Goal: Task Accomplishment & Management: Use online tool/utility

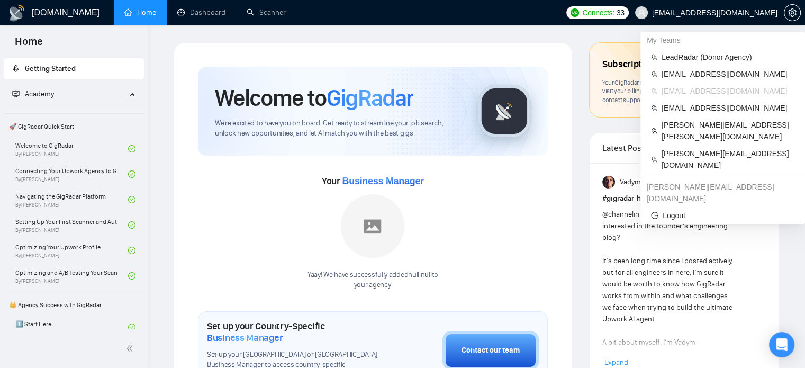
click at [731, 13] on span "[EMAIL_ADDRESS][DOMAIN_NAME]" at bounding box center [715, 13] width 126 height 0
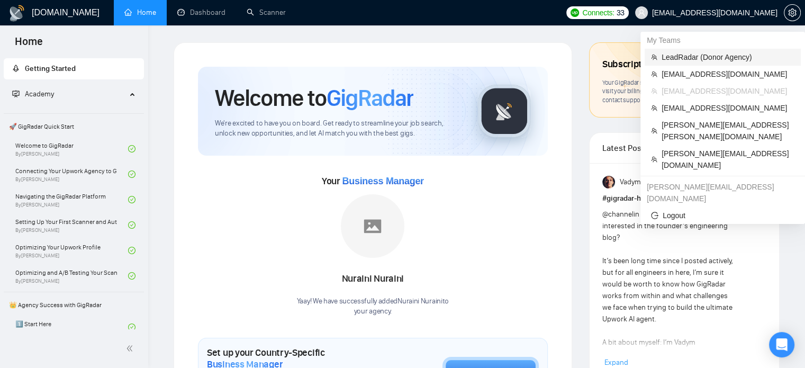
click at [687, 57] on span "LeadRadar (Donor Agency)" at bounding box center [728, 57] width 133 height 12
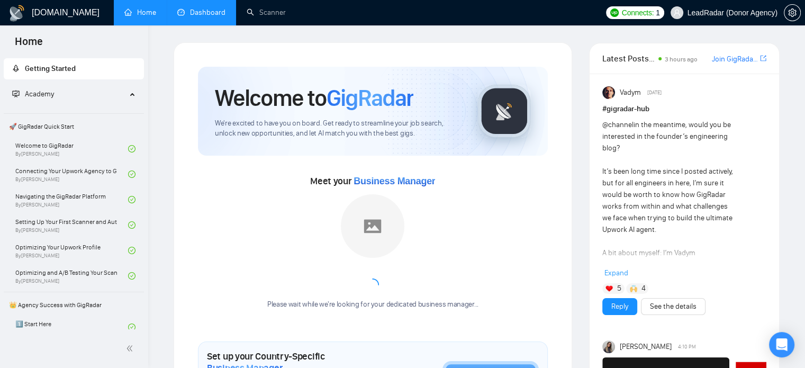
click at [212, 14] on link "Dashboard" at bounding box center [201, 12] width 48 height 9
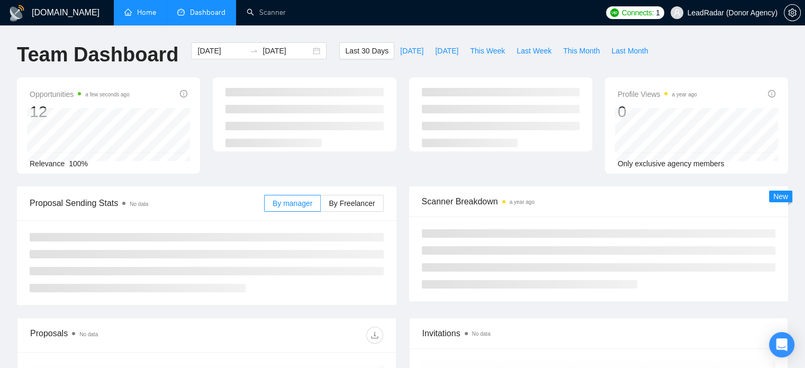
click at [150, 10] on link "Home" at bounding box center [140, 12] width 32 height 9
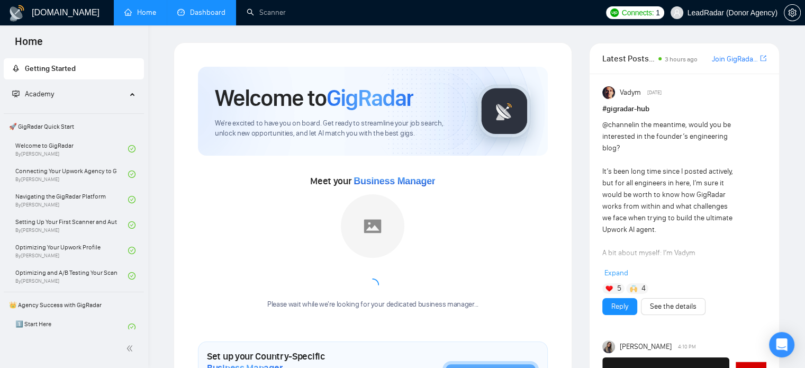
click at [716, 2] on span "LeadRadar (Donor Agency)" at bounding box center [725, 13] width 120 height 34
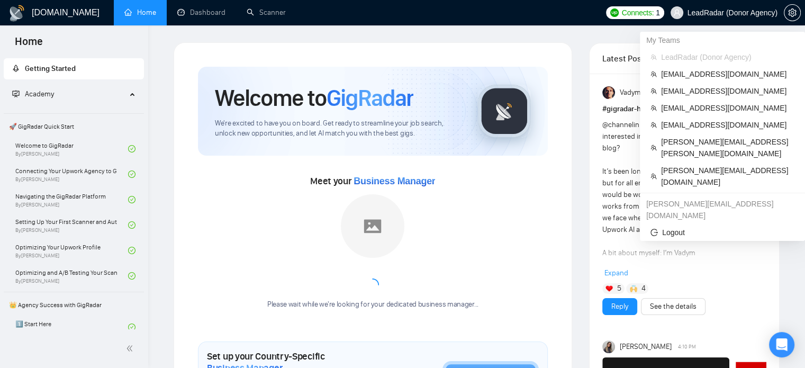
click at [718, 7] on span "LeadRadar (Donor Agency)" at bounding box center [725, 13] width 120 height 34
click at [689, 94] on span "[EMAIL_ADDRESS][DOMAIN_NAME]" at bounding box center [727, 91] width 133 height 12
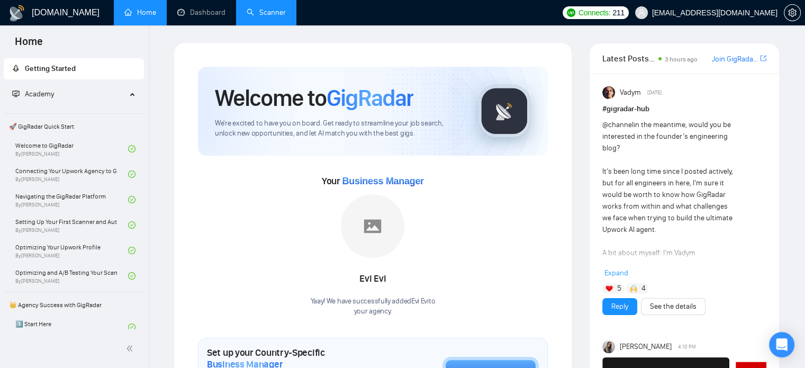
click at [265, 12] on link "Scanner" at bounding box center [266, 12] width 39 height 9
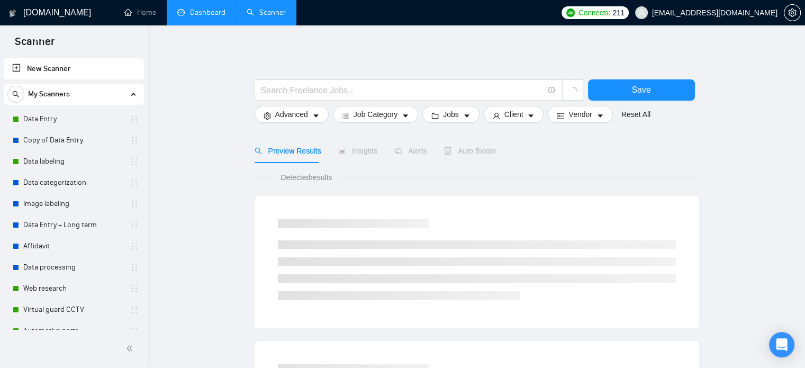
click at [217, 14] on link "Dashboard" at bounding box center [201, 12] width 48 height 9
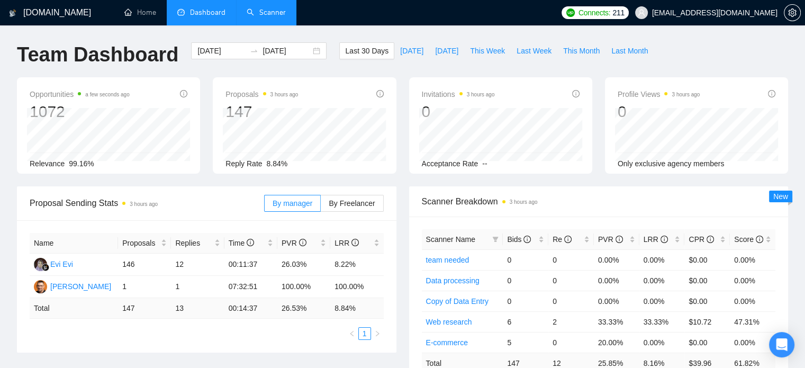
click at [267, 11] on link "Scanner" at bounding box center [266, 12] width 39 height 9
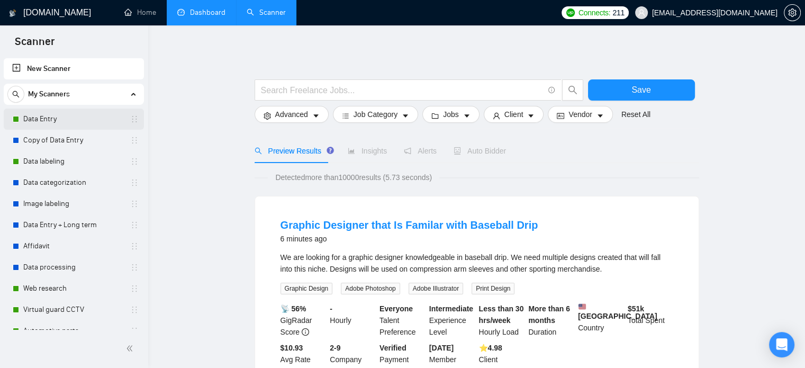
click at [61, 120] on link "Data Entry" at bounding box center [73, 119] width 101 height 21
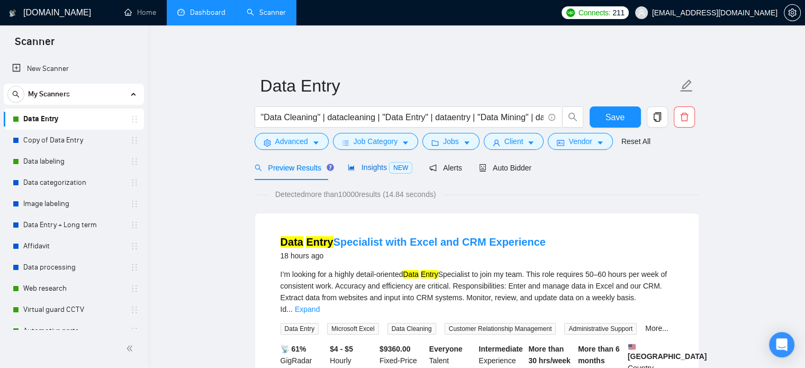
click at [362, 165] on span "Insights NEW" at bounding box center [380, 167] width 65 height 8
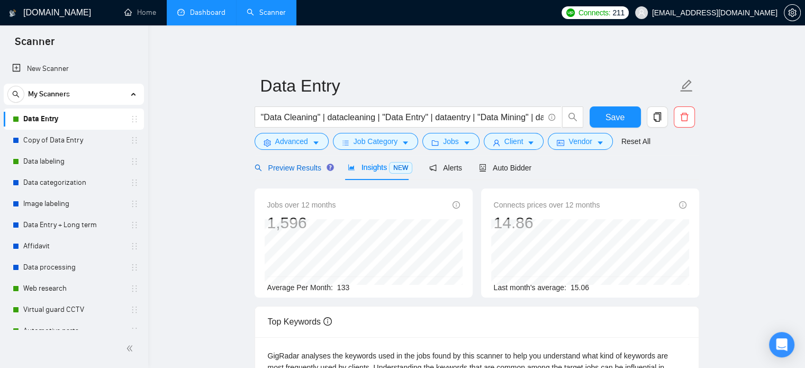
click at [275, 172] on div "Preview Results" at bounding box center [293, 168] width 76 height 12
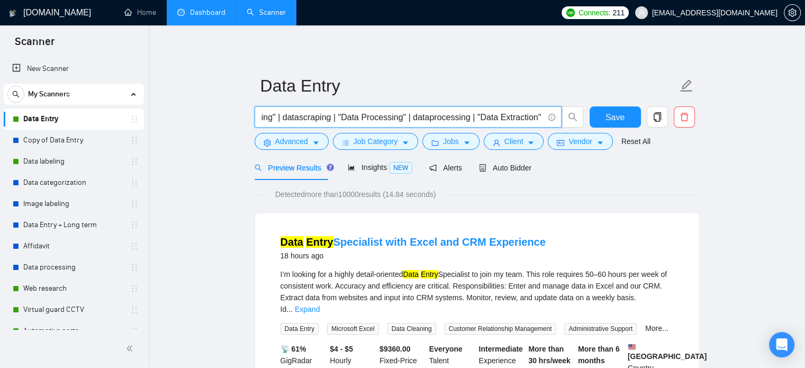
scroll to position [0, 420]
drag, startPoint x: 448, startPoint y: 120, endPoint x: 549, endPoint y: 122, distance: 101.2
click at [552, 122] on span ""Data Cleaning" | datacleaning | "Data Entry" | dataentry | "Data Mining" | dat…" at bounding box center [408, 116] width 307 height 21
click at [472, 120] on input ""Data Cleaning" | datacleaning | "Data Entry" | dataentry | "Data Mining" | dat…" at bounding box center [402, 117] width 283 height 13
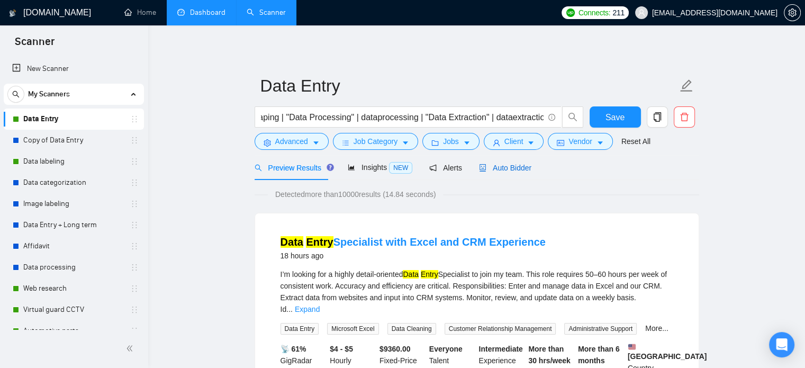
scroll to position [0, 0]
click at [498, 167] on span "Auto Bidder" at bounding box center [505, 168] width 52 height 8
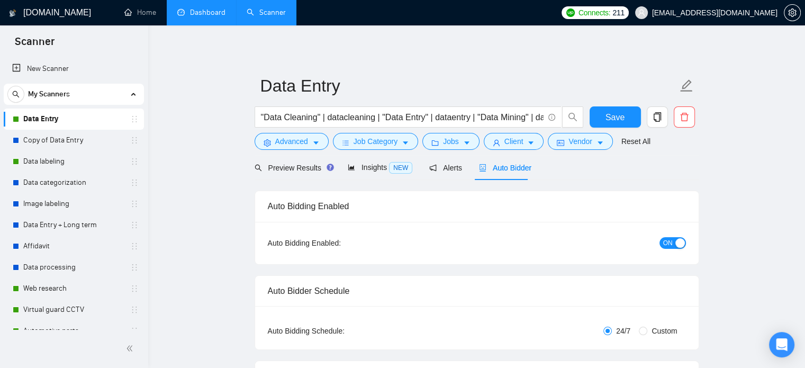
checkbox input "true"
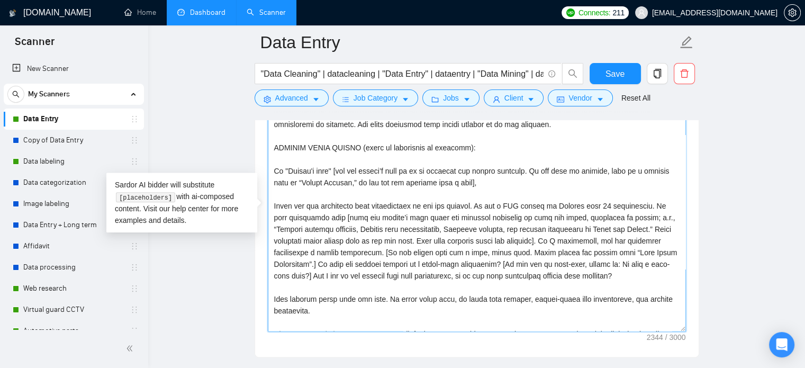
scroll to position [112, 0]
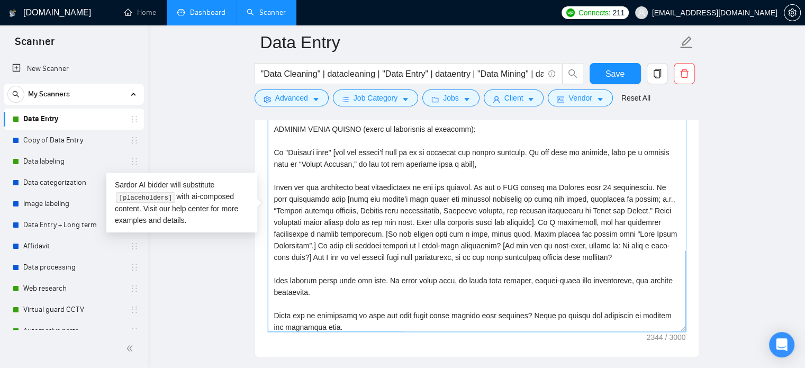
drag, startPoint x: 680, startPoint y: 187, endPoint x: 689, endPoint y: 286, distance: 99.4
click at [689, 286] on div "Cover letter template:" at bounding box center [477, 211] width 444 height 292
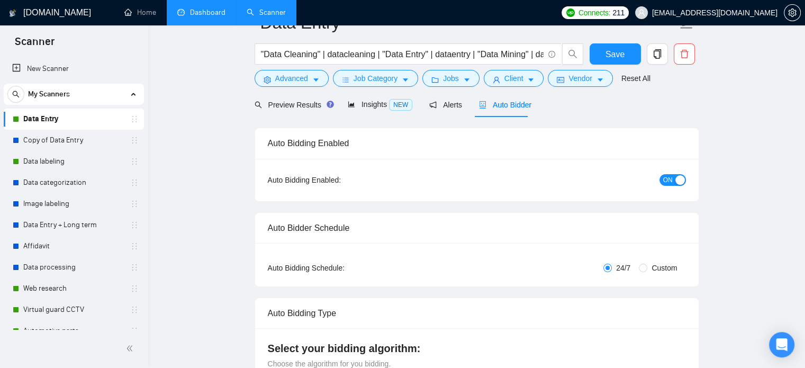
scroll to position [0, 0]
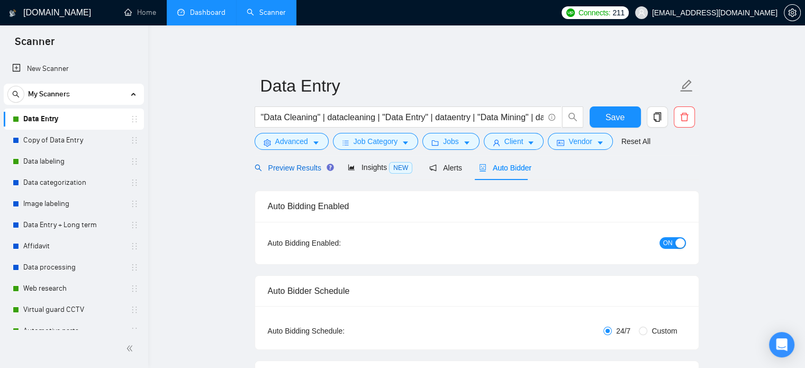
click at [295, 165] on span "Preview Results" at bounding box center [293, 168] width 76 height 8
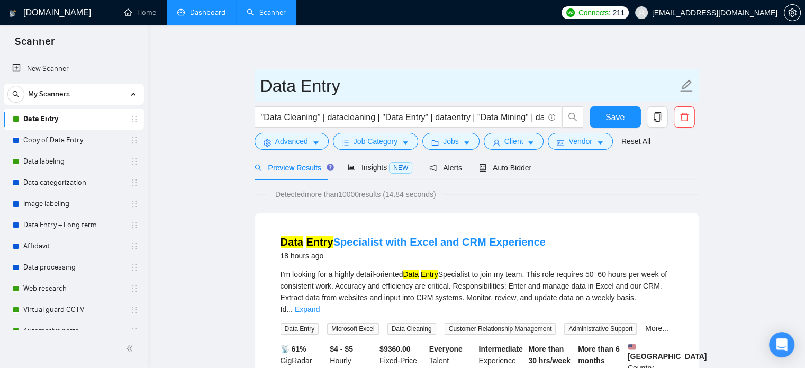
drag, startPoint x: 260, startPoint y: 86, endPoint x: 348, endPoint y: 91, distance: 88.0
click at [348, 91] on input "Data Entry" at bounding box center [469, 86] width 417 height 26
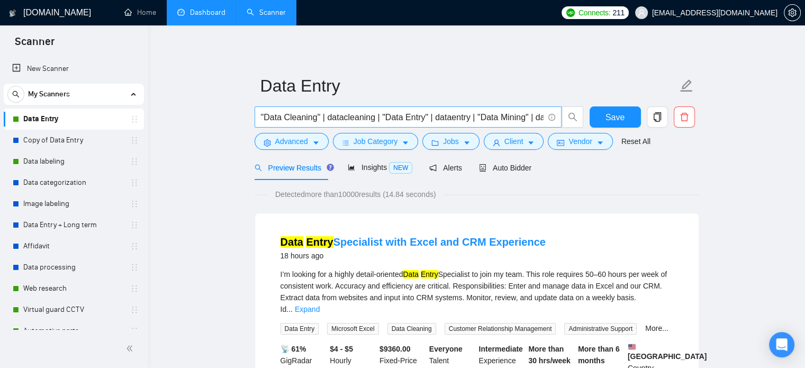
click at [345, 113] on input ""Data Cleaning" | datacleaning | "Data Entry" | dataentry | "Data Mining" | dat…" at bounding box center [402, 117] width 283 height 13
click at [300, 140] on span "Advanced" at bounding box center [291, 142] width 33 height 12
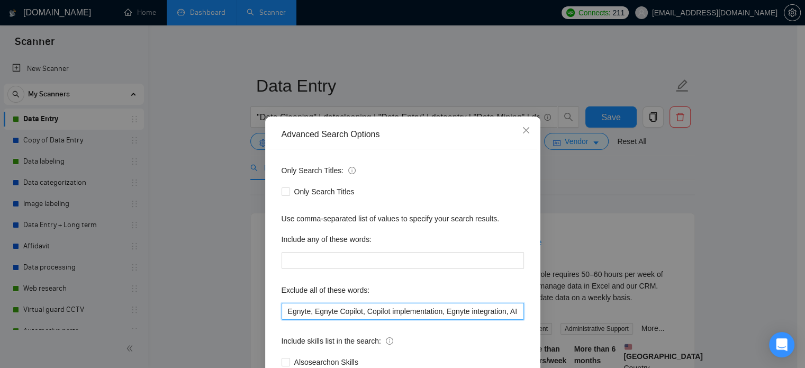
click at [377, 314] on input "Egnyte, Egnyte Copilot, Copilot implementation, Egnyte integration, AI consulta…" at bounding box center [403, 311] width 243 height 17
click at [526, 127] on span "Close" at bounding box center [526, 130] width 29 height 29
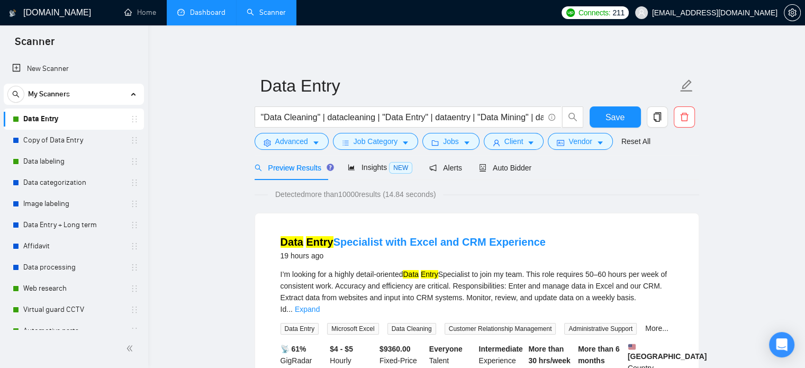
click at [317, 141] on icon "caret-down" at bounding box center [315, 142] width 7 height 7
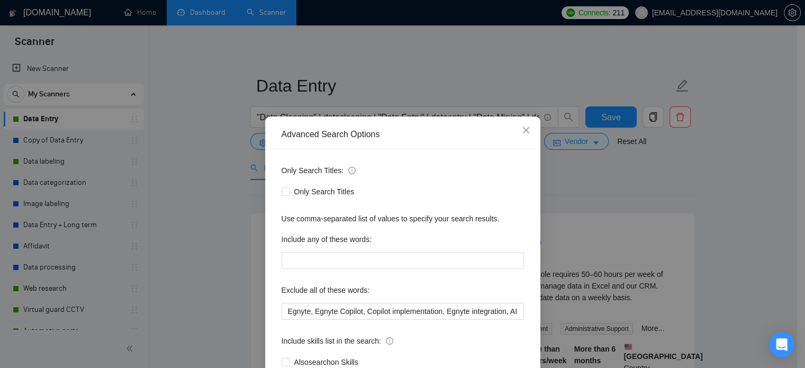
click at [219, 123] on div "Advanced Search Options Only Search Titles: Only Search Titles Use comma-separa…" at bounding box center [402, 184] width 805 height 368
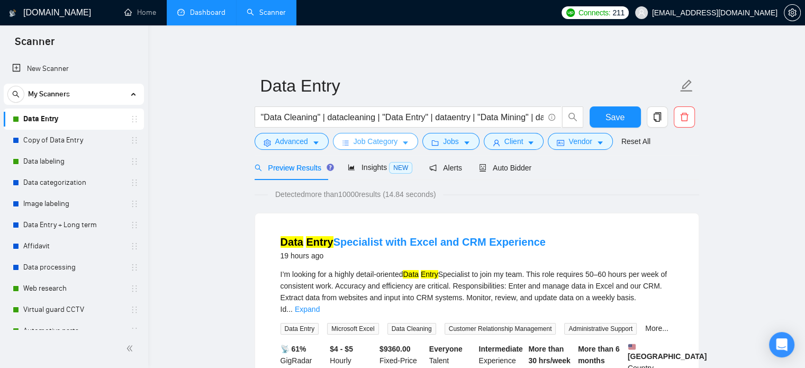
click at [370, 141] on span "Job Category" at bounding box center [376, 142] width 44 height 12
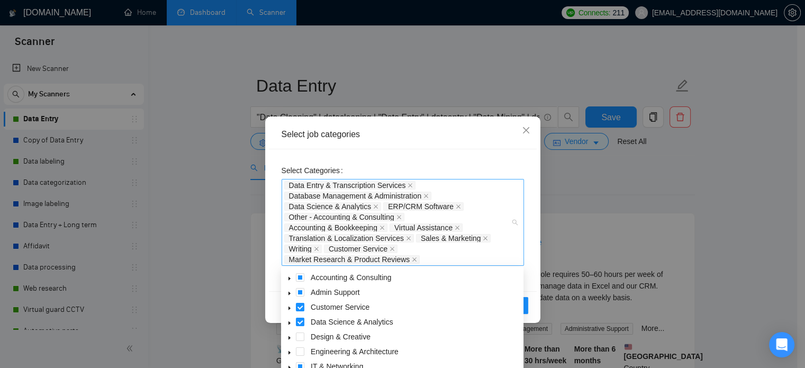
drag, startPoint x: 427, startPoint y: 258, endPoint x: 297, endPoint y: 200, distance: 142.9
click at [297, 200] on div "Data Entry & Transcription Services Database Management & Administration Data S…" at bounding box center [397, 222] width 227 height 85
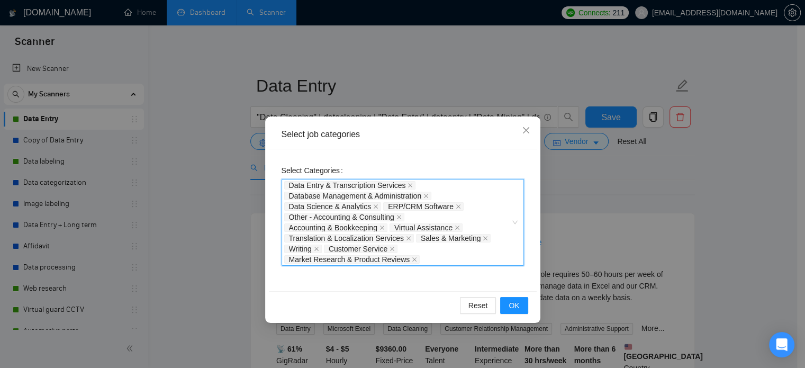
click at [642, 220] on div "Select job categories Select Categories Data Entry & Transcription Services, Da…" at bounding box center [402, 184] width 805 height 368
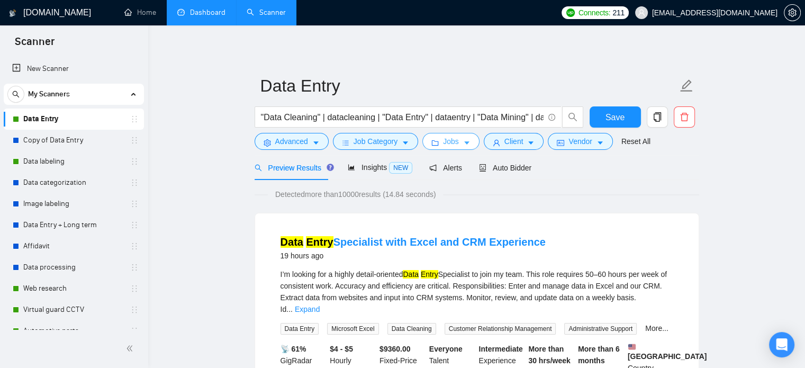
click at [448, 144] on span "Jobs" at bounding box center [451, 142] width 16 height 12
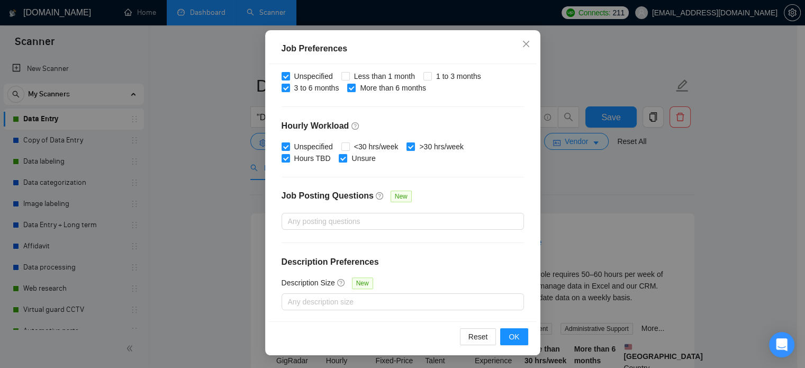
scroll to position [75, 0]
drag, startPoint x: 641, startPoint y: 152, endPoint x: 631, endPoint y: 155, distance: 10.4
click at [641, 152] on div "Job Preferences Budget Project Type All Fixed Price Hourly Rate Fixed Price Bud…" at bounding box center [402, 184] width 805 height 368
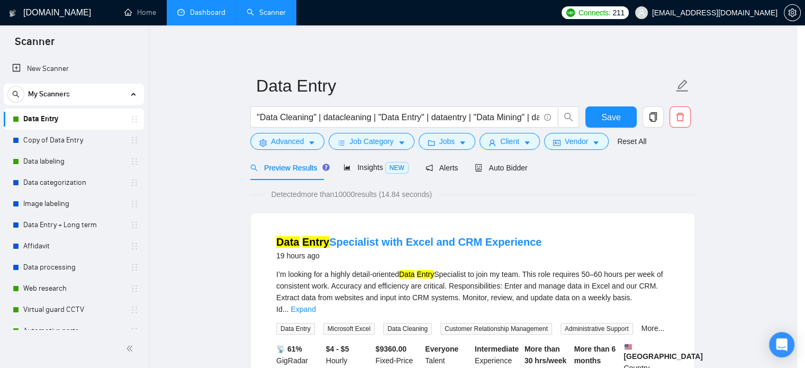
scroll to position [33, 0]
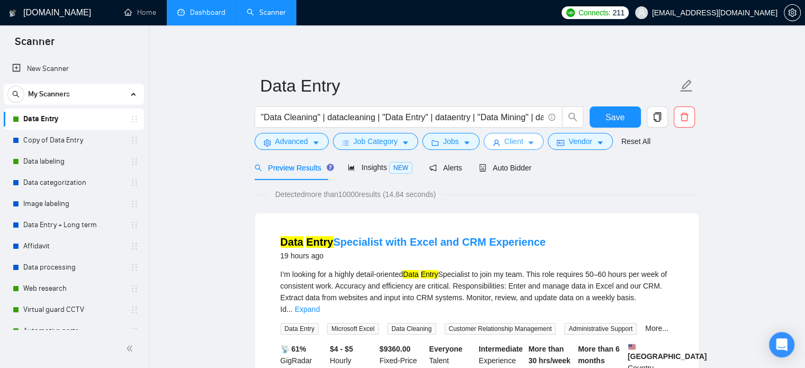
click at [515, 144] on span "Client" at bounding box center [514, 142] width 19 height 12
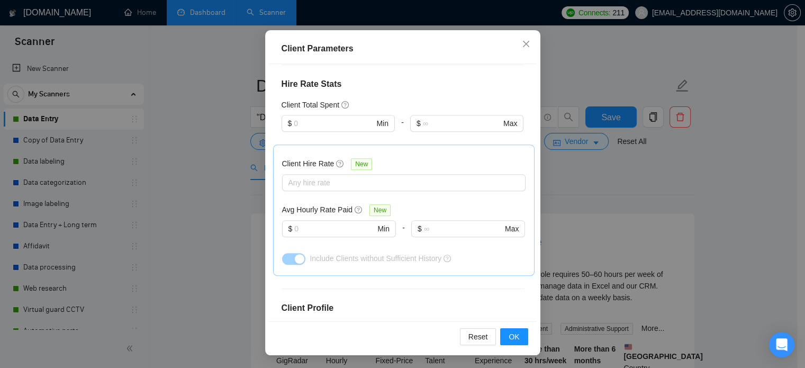
scroll to position [491, 0]
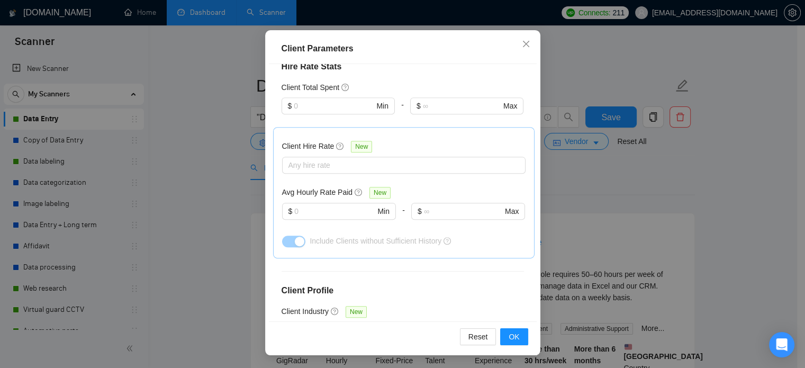
click at [626, 176] on div "Client Parameters Client Location Include Client Countries United States United…" at bounding box center [402, 184] width 805 height 368
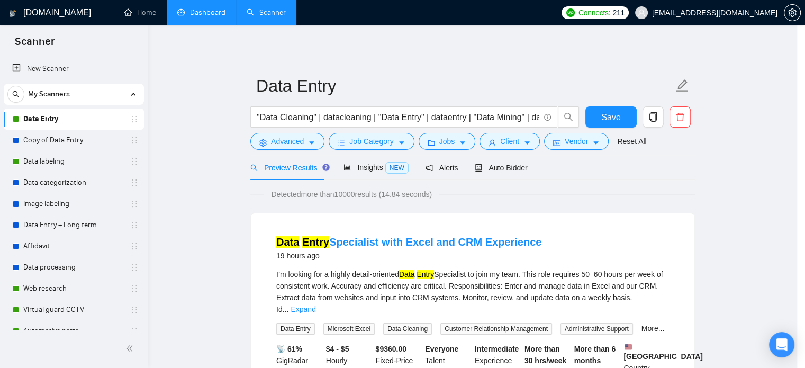
scroll to position [33, 0]
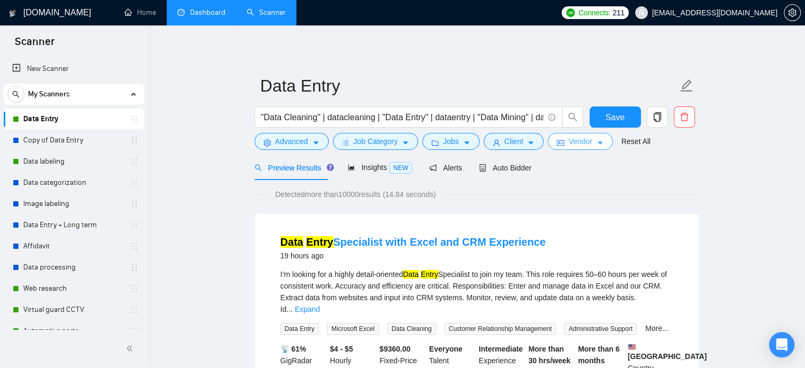
click at [598, 144] on icon "caret-down" at bounding box center [600, 143] width 5 height 3
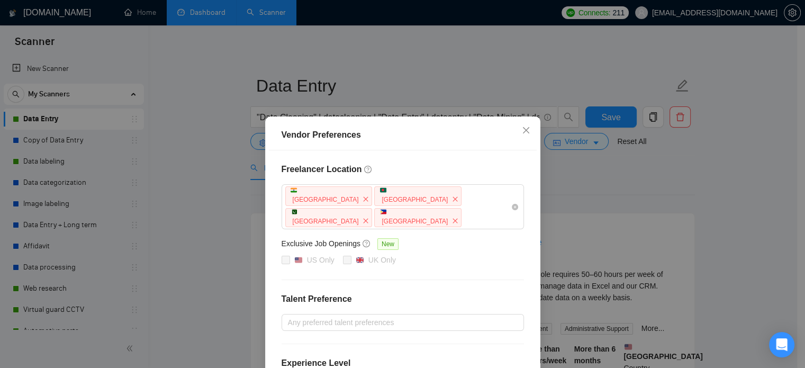
scroll to position [127, 0]
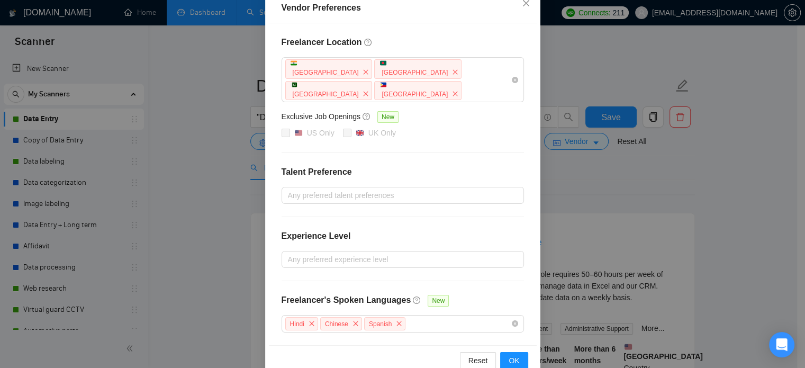
click at [652, 155] on div "Vendor Preferences Freelancer Location India Bangladesh Pakistan Philippines Ex…" at bounding box center [402, 184] width 805 height 368
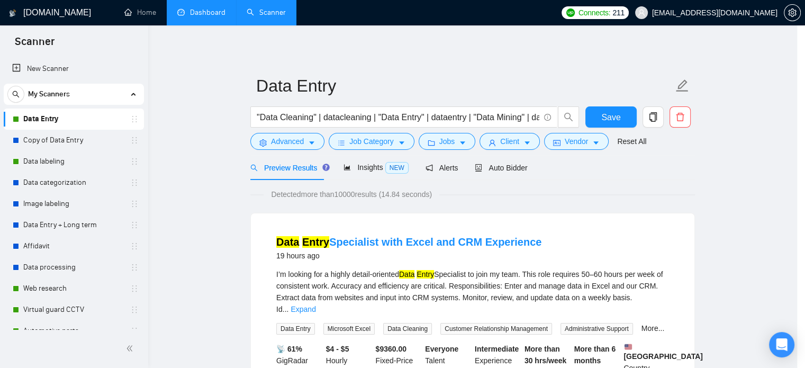
scroll to position [74, 0]
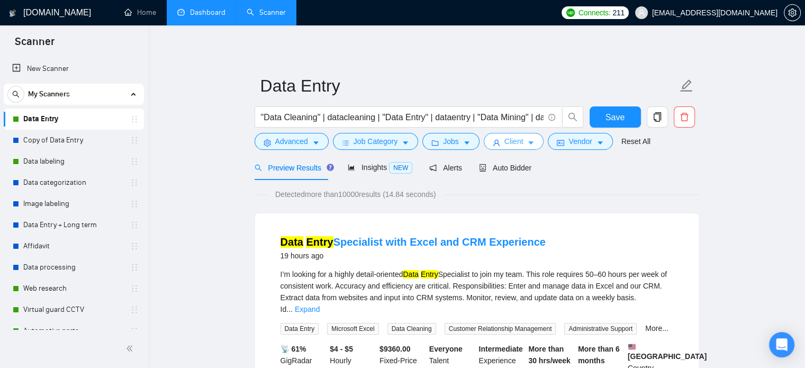
click at [510, 147] on span "Client" at bounding box center [514, 142] width 19 height 12
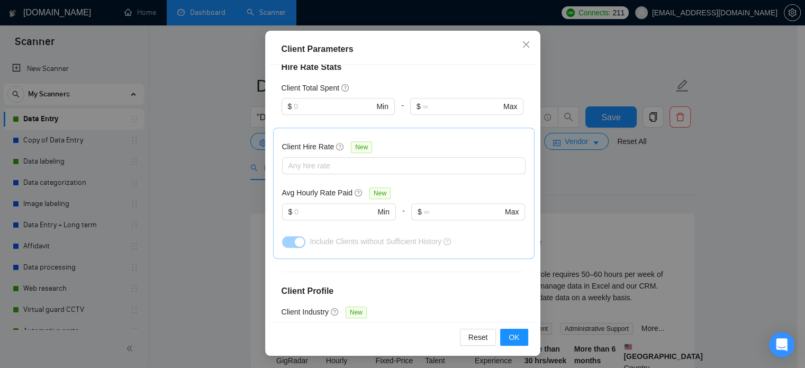
click at [659, 201] on div "Client Parameters Client Location Include Client Countries United States United…" at bounding box center [402, 184] width 805 height 368
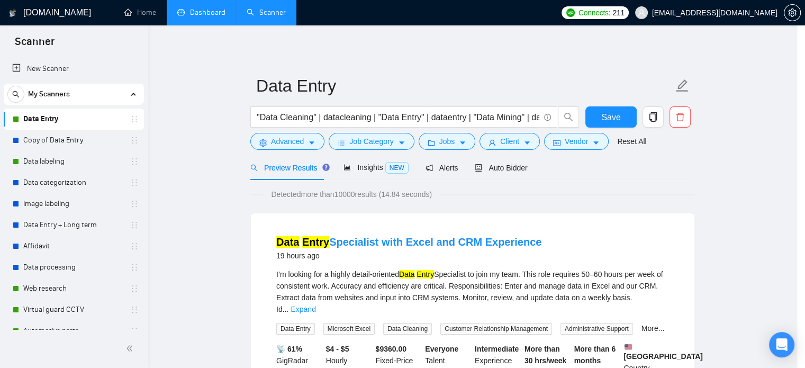
scroll to position [33, 0]
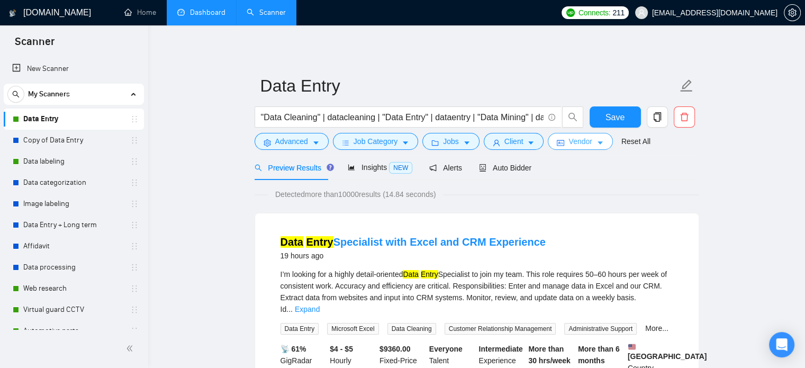
click at [569, 139] on span "Vendor" at bounding box center [580, 142] width 23 height 12
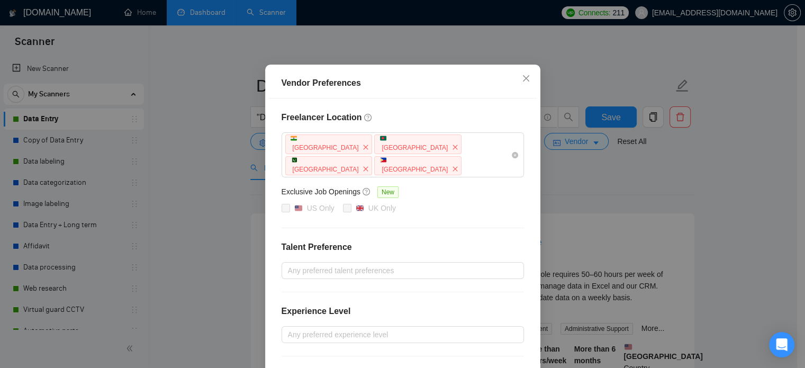
scroll to position [127, 0]
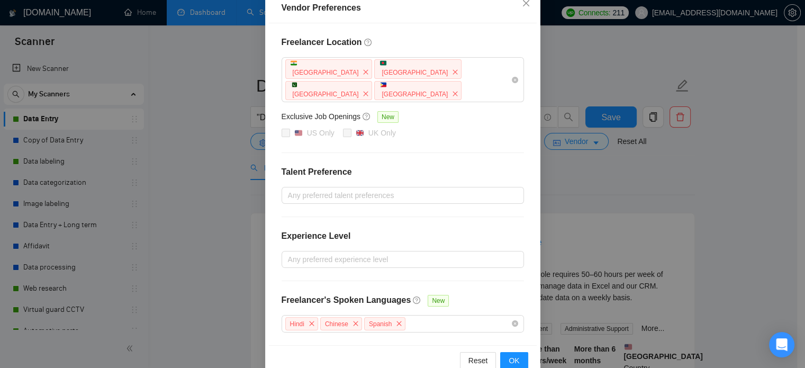
click at [586, 167] on div "Vendor Preferences Freelancer Location India Bangladesh Pakistan Philippines Ex…" at bounding box center [402, 184] width 805 height 368
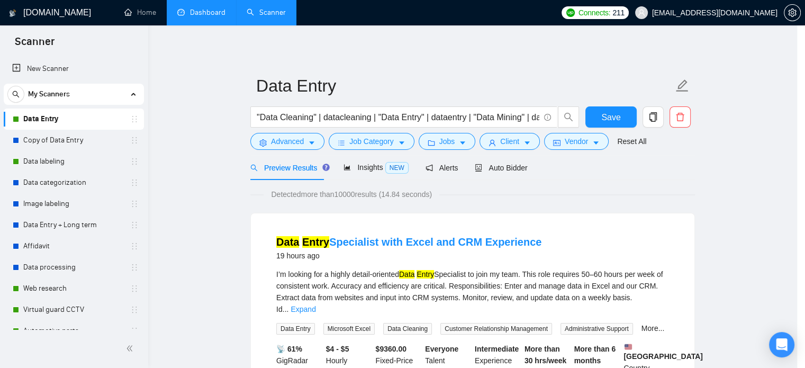
scroll to position [74, 0]
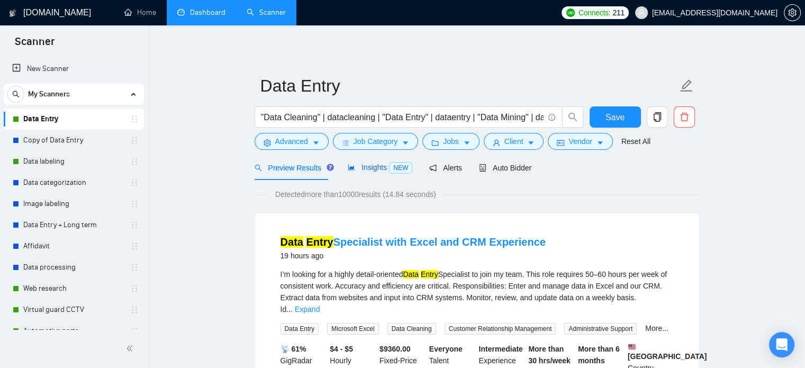
click at [370, 171] on span "Insights NEW" at bounding box center [380, 167] width 65 height 8
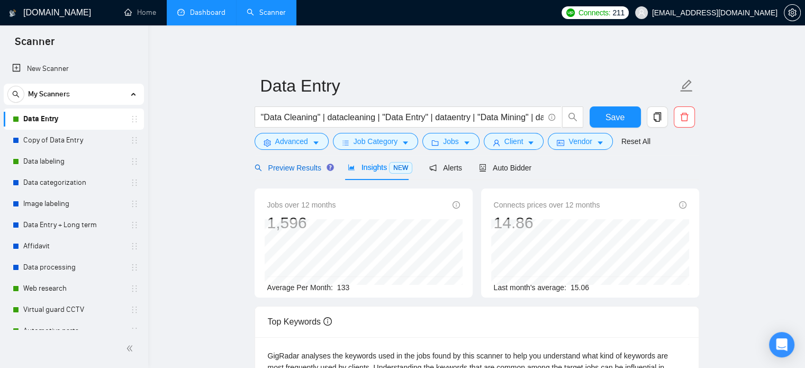
click at [287, 166] on span "Preview Results" at bounding box center [293, 168] width 76 height 8
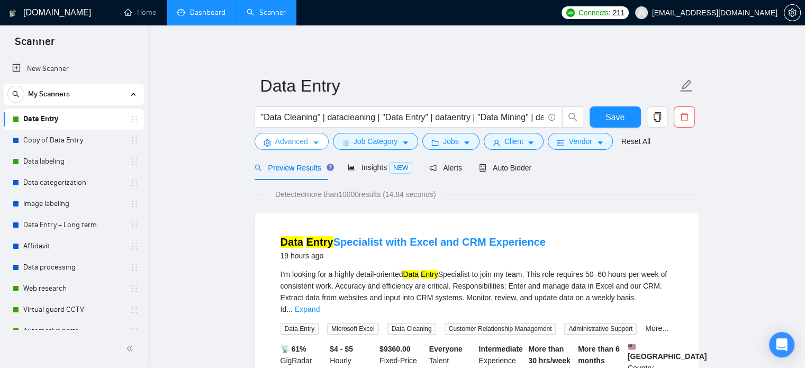
click at [315, 140] on icon "caret-down" at bounding box center [315, 142] width 7 height 7
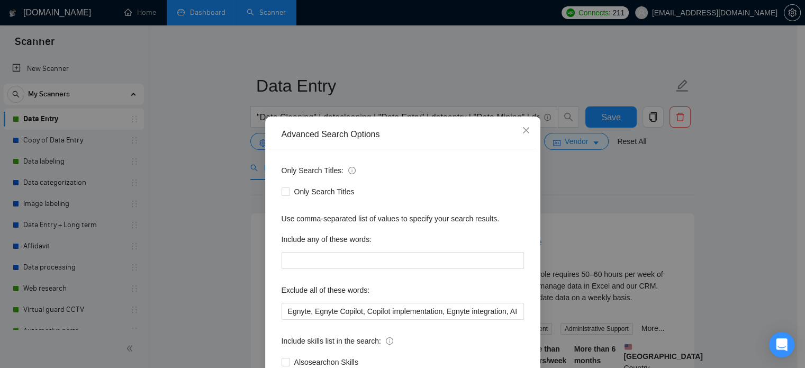
click at [586, 182] on div "Advanced Search Options Only Search Titles: Only Search Titles Use comma-separa…" at bounding box center [402, 184] width 805 height 368
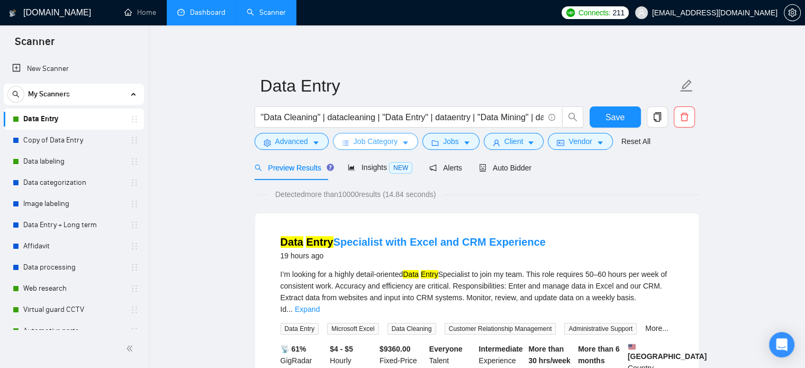
click at [395, 146] on span "Job Category" at bounding box center [376, 142] width 44 height 12
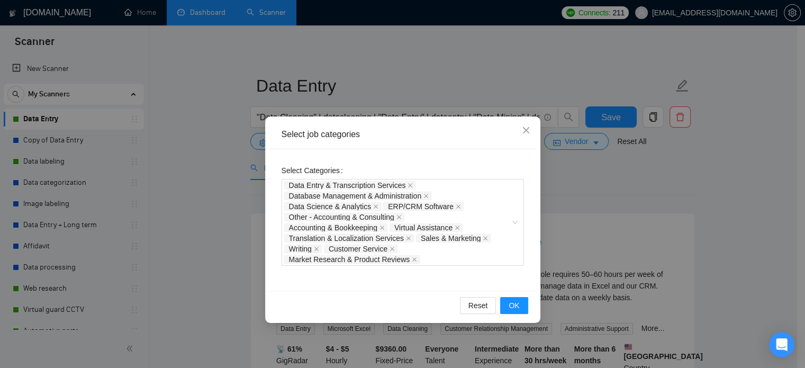
click at [590, 203] on div "Select job categories Select Categories Data Entry & Transcription Services Dat…" at bounding box center [402, 184] width 805 height 368
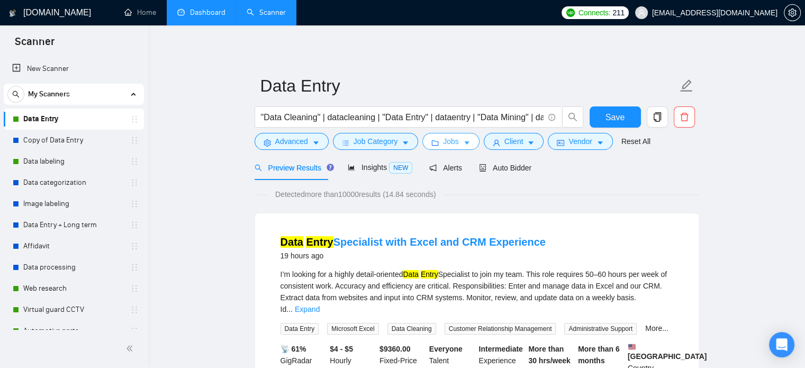
click at [468, 139] on button "Jobs" at bounding box center [451, 141] width 57 height 17
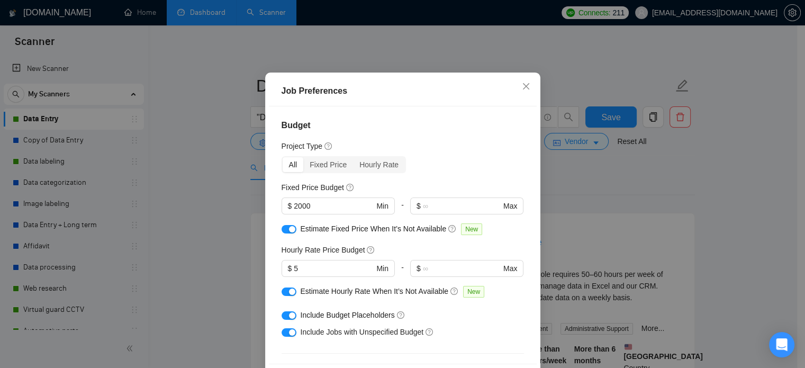
click at [631, 158] on div "Job Preferences Budget Project Type All Fixed Price Hourly Rate Fixed Price Bud…" at bounding box center [402, 184] width 805 height 368
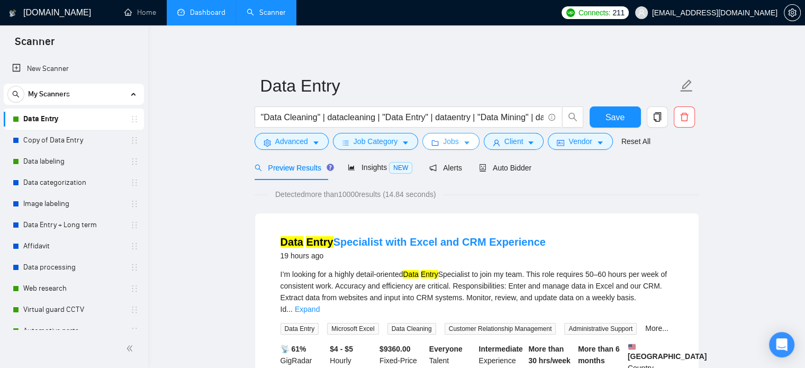
click at [459, 144] on button "Jobs" at bounding box center [451, 141] width 57 height 17
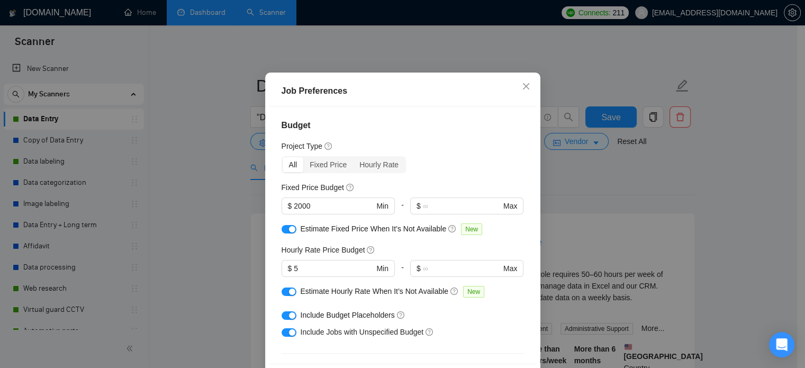
click at [589, 193] on div "Job Preferences Budget Project Type All Fixed Price Hourly Rate Fixed Price Bud…" at bounding box center [402, 184] width 805 height 368
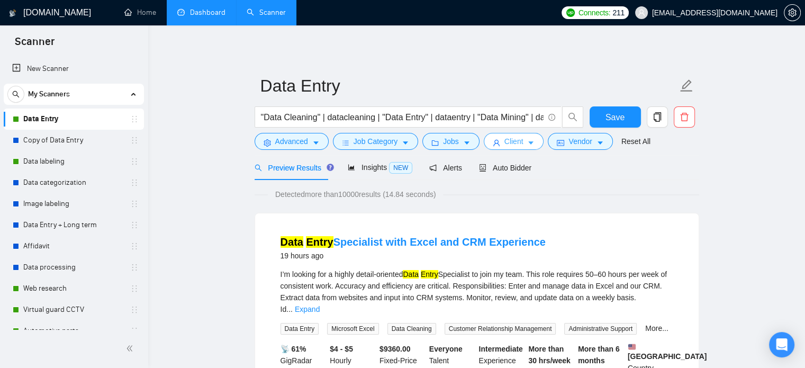
click at [525, 135] on button "Client" at bounding box center [514, 141] width 60 height 17
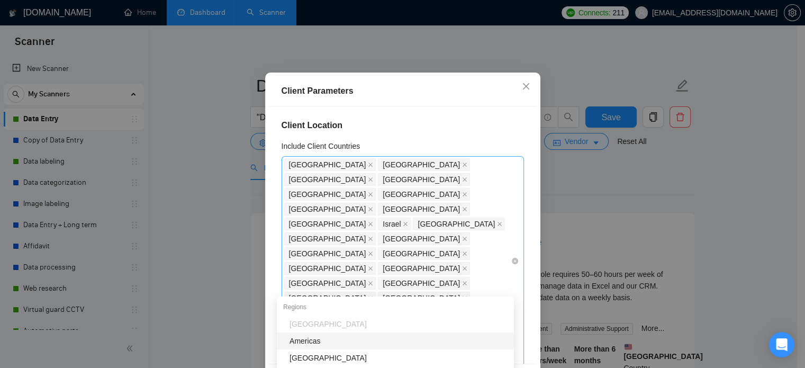
drag, startPoint x: 356, startPoint y: 285, endPoint x: 293, endPoint y: 203, distance: 104.2
click at [292, 203] on div "United States United Kingdom Canada Australia Germany United Arab Emirates Sing…" at bounding box center [397, 261] width 227 height 208
drag, startPoint x: 357, startPoint y: 288, endPoint x: 284, endPoint y: 195, distance: 118.1
click at [284, 195] on div "United States United Kingdom Canada Australia Germany United Arab Emirates Sing…" at bounding box center [397, 261] width 227 height 208
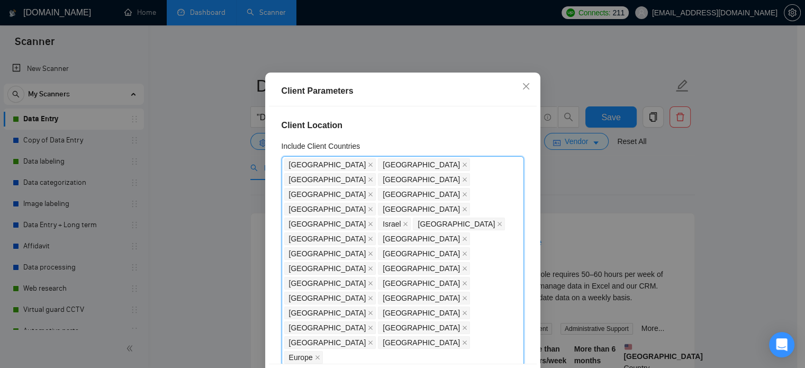
click at [610, 224] on div "Client Parameters Client Location Include Client Countries United States, Unite…" at bounding box center [402, 184] width 805 height 368
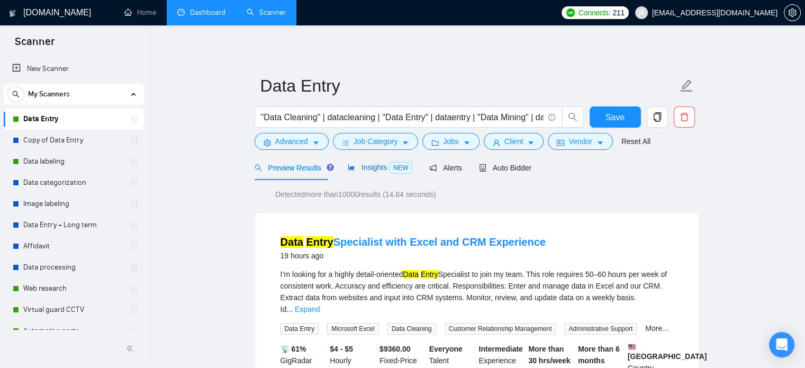
click at [374, 171] on span "Insights NEW" at bounding box center [380, 167] width 65 height 8
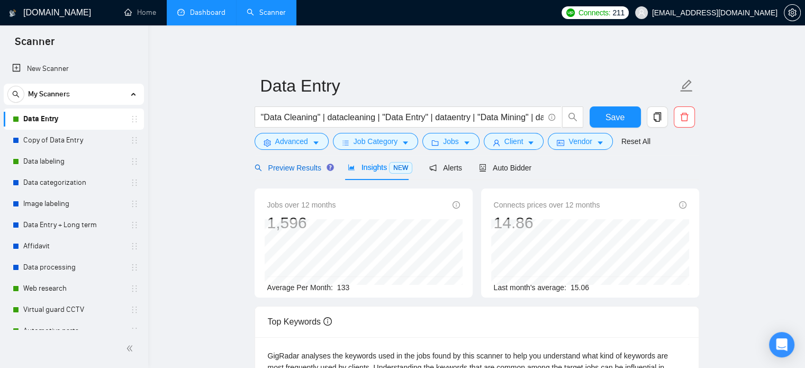
click at [283, 164] on span "Preview Results" at bounding box center [293, 168] width 76 height 8
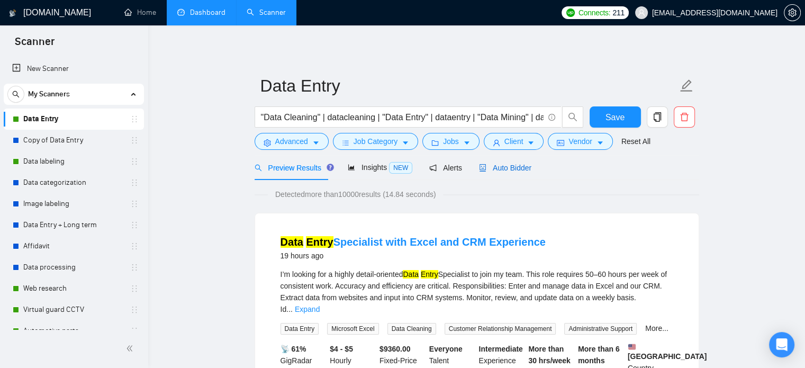
click at [513, 169] on span "Auto Bidder" at bounding box center [505, 168] width 52 height 8
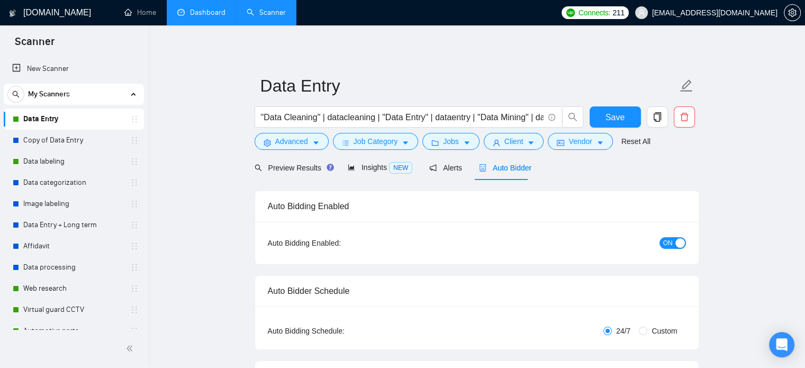
checkbox input "true"
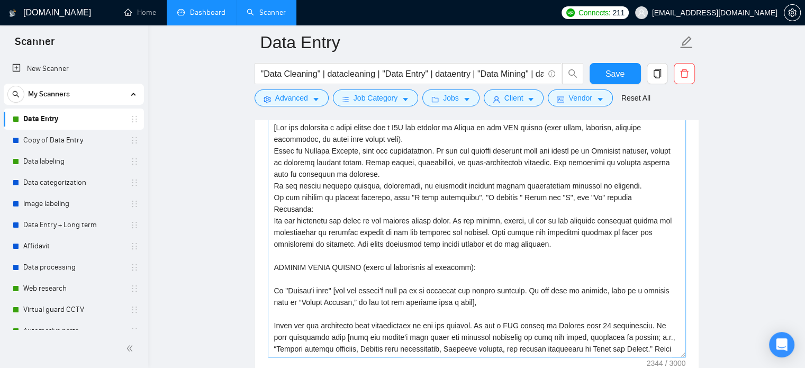
scroll to position [1222, 0]
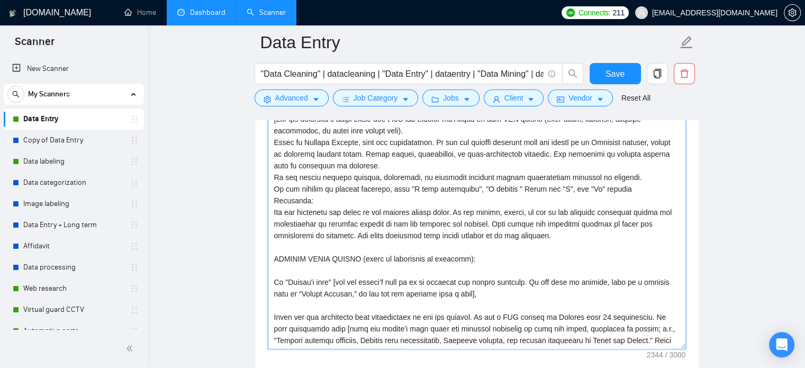
click at [523, 202] on textarea "Cover letter template:" at bounding box center [477, 230] width 418 height 238
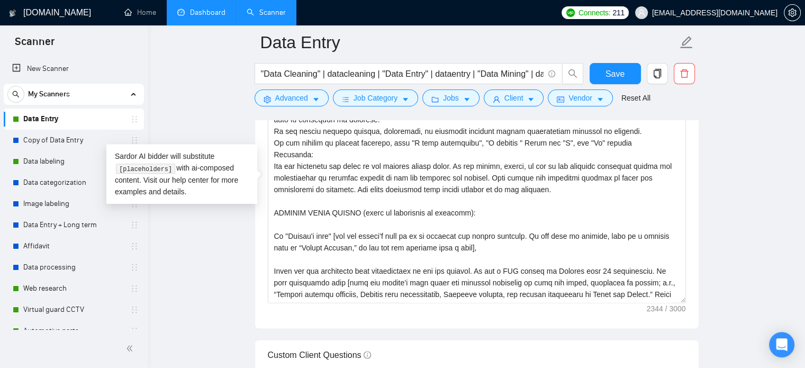
click at [731, 196] on main "Data Entry "Data Cleaning" | datacleaning | "Data Entry" | dataentry | "Data Mi…" at bounding box center [476, 366] width 623 height 3185
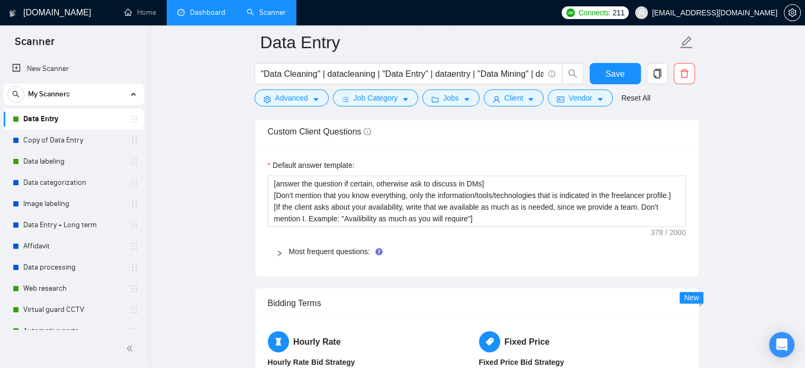
scroll to position [1502, 0]
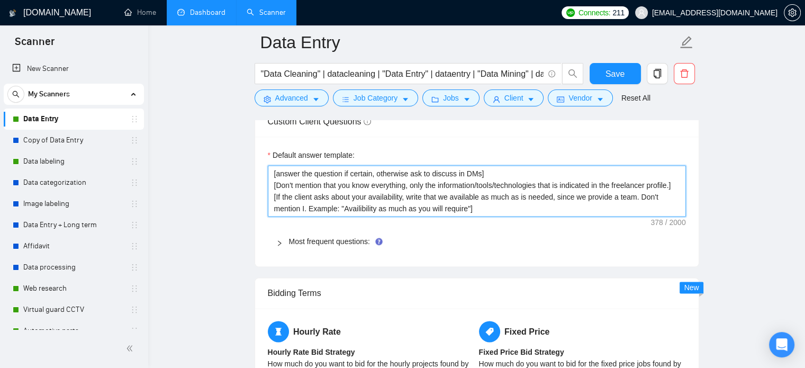
click at [420, 187] on textarea "[answer the question if certain, otherwise ask to discuss in DMs] [Don't mentio…" at bounding box center [477, 191] width 418 height 52
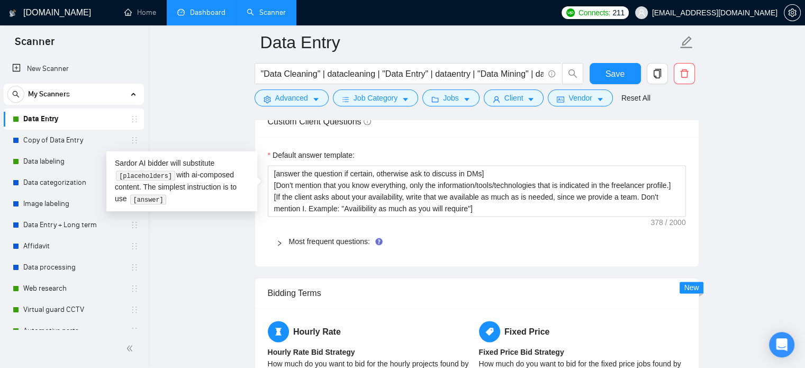
click at [277, 243] on icon "right" at bounding box center [279, 243] width 6 height 6
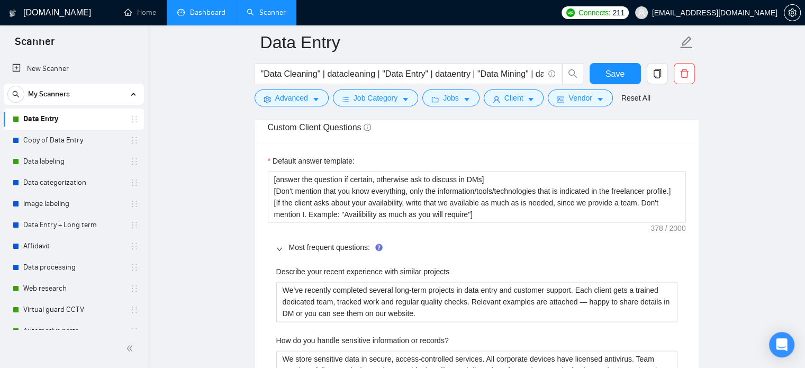
scroll to position [1495, 0]
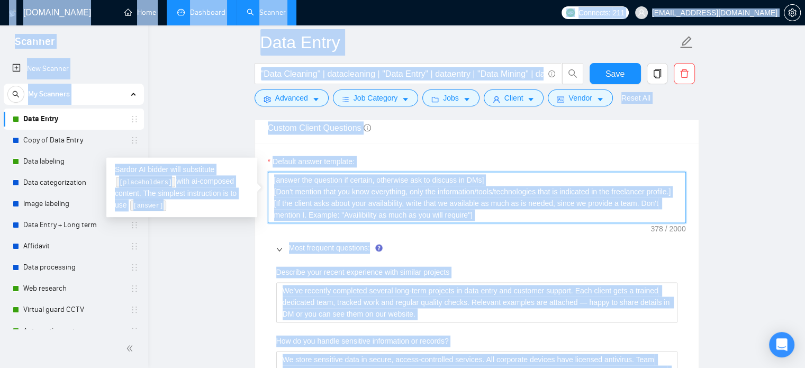
click at [364, 202] on textarea "[answer the question if certain, otherwise ask to discuss in DMs] [Don't mentio…" at bounding box center [477, 198] width 418 height 52
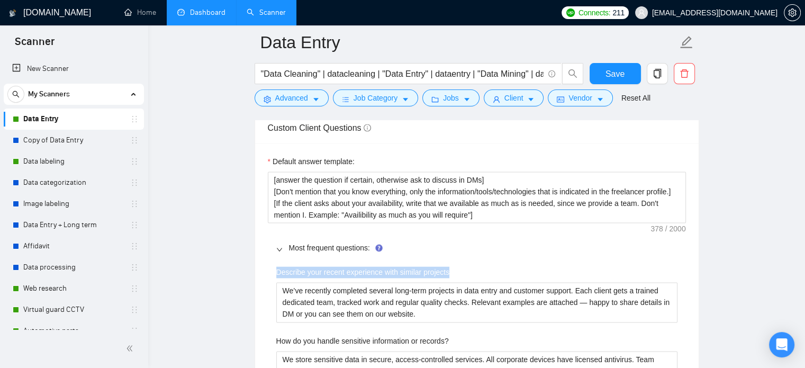
copy label "Describe your recent experience with similar projects"
drag, startPoint x: 280, startPoint y: 269, endPoint x: 464, endPoint y: 269, distance: 183.8
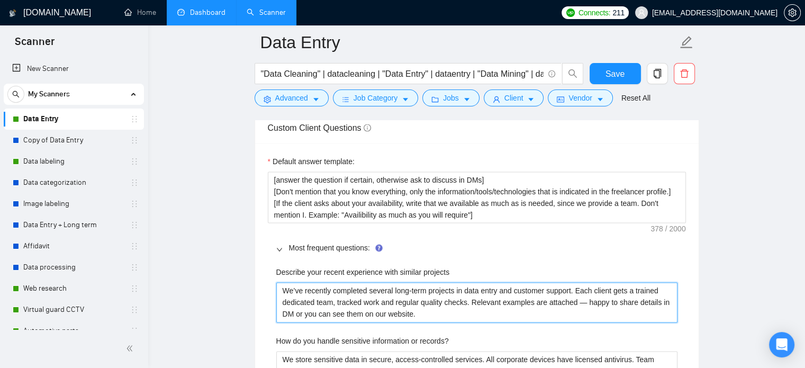
click at [337, 308] on projects "We’ve recently completed several long-term projects in data entry and customer …" at bounding box center [476, 302] width 401 height 40
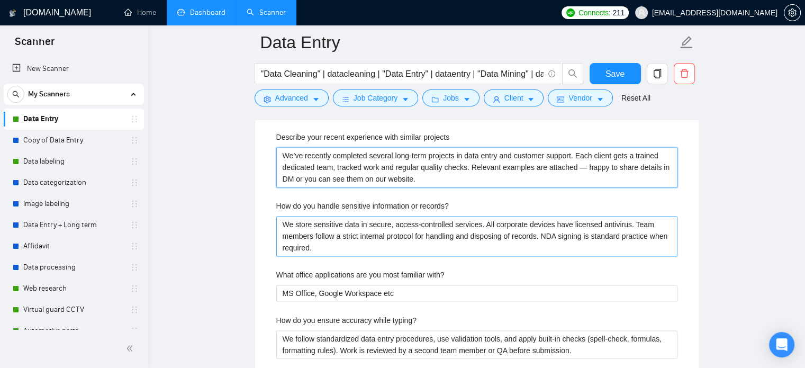
scroll to position [1637, 0]
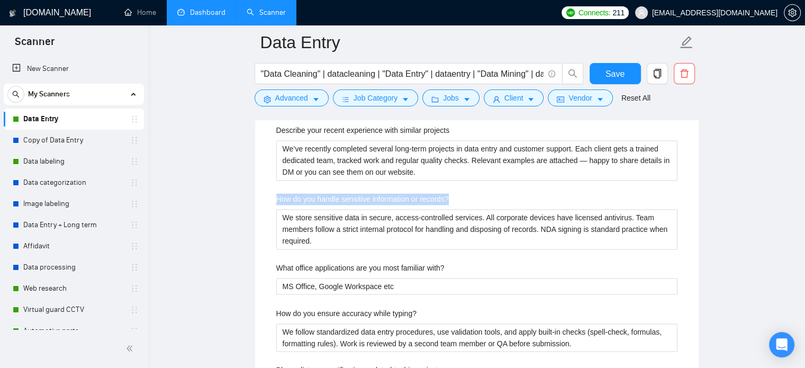
drag, startPoint x: 274, startPoint y: 198, endPoint x: 480, endPoint y: 189, distance: 206.2
copy label "How do you handle sensitive information or records?"
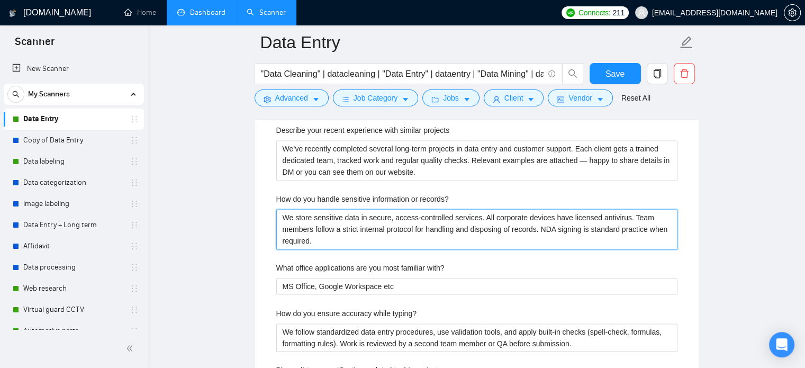
click at [328, 233] on records\? "We store sensitive data in secure, access-controlled services. All corporate de…" at bounding box center [476, 229] width 401 height 40
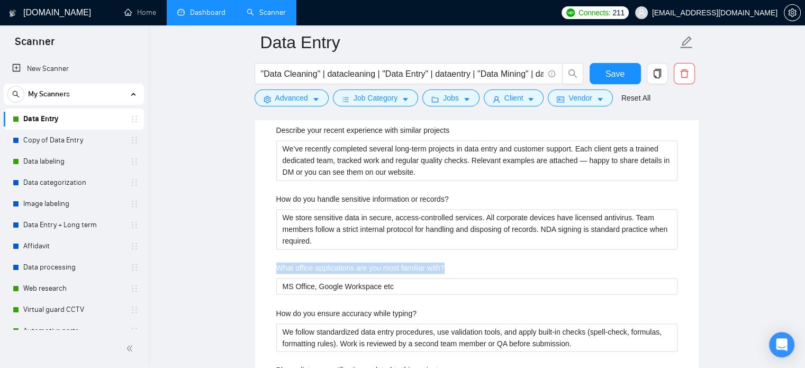
drag, startPoint x: 278, startPoint y: 262, endPoint x: 449, endPoint y: 263, distance: 170.5
click at [449, 264] on div "What office applications are you most familiar with?" at bounding box center [476, 270] width 401 height 16
copy label "What office applications are you most familiar with?"
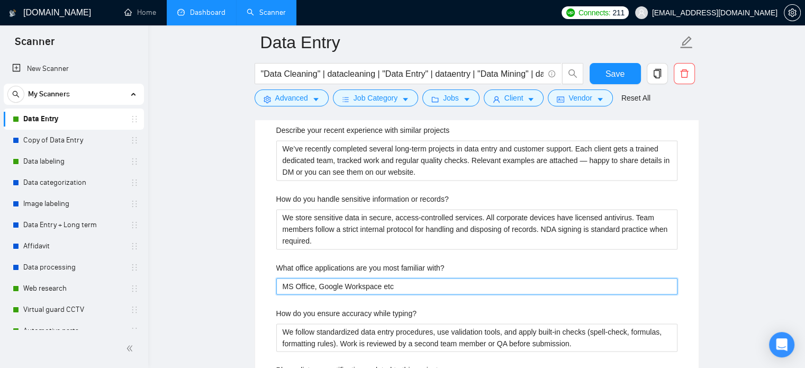
click at [328, 285] on with\? "MS Office, Google Workspace etc" at bounding box center [476, 286] width 401 height 17
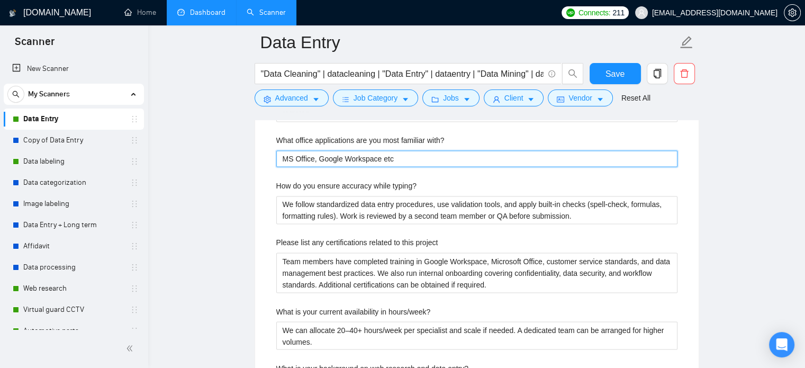
scroll to position [1764, 0]
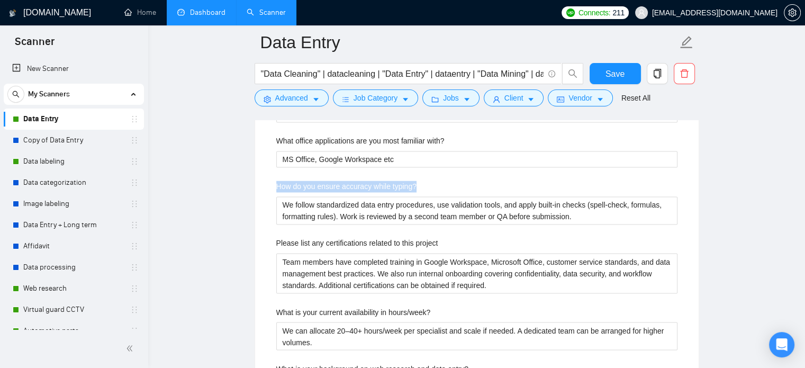
drag, startPoint x: 277, startPoint y: 180, endPoint x: 428, endPoint y: 180, distance: 150.4
click at [428, 181] on div "How do you ensure accuracy while typing?" at bounding box center [476, 189] width 401 height 16
copy label "How do you ensure accuracy while typing?"
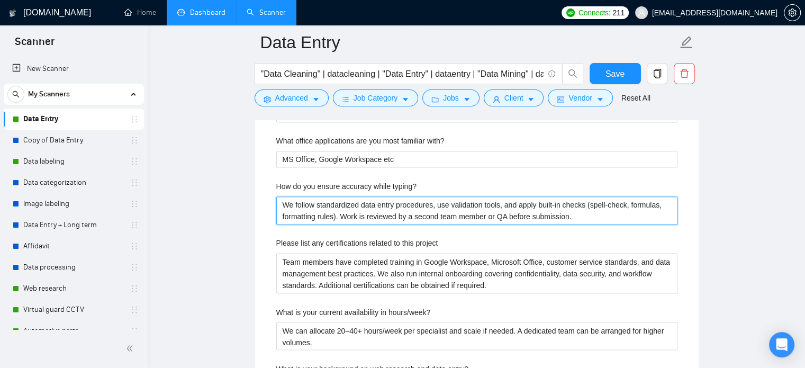
click at [313, 213] on typing\? "We follow standardized data entry procedures, use validation tools, and apply b…" at bounding box center [476, 210] width 401 height 29
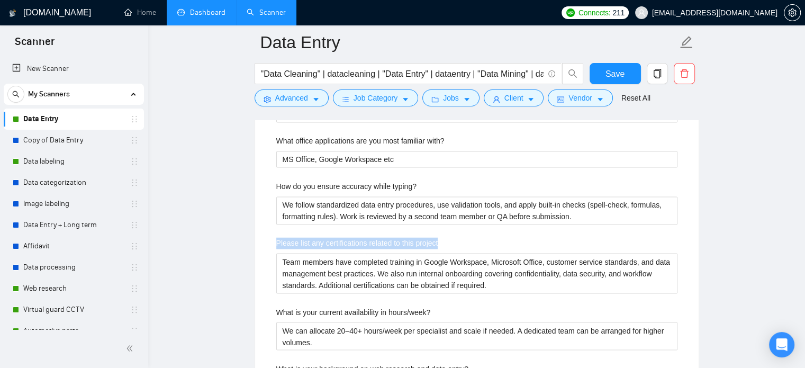
drag, startPoint x: 267, startPoint y: 240, endPoint x: 449, endPoint y: 239, distance: 181.6
copy label "Please list any certifications related to this project"
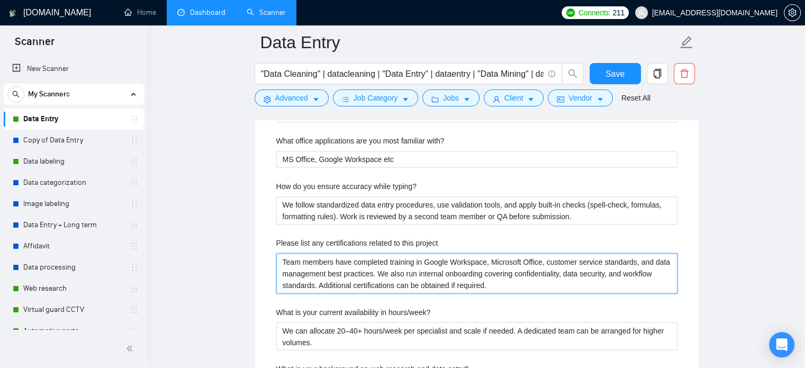
click at [414, 279] on project "Team members have completed training in Google Workspace, Microsoft Office, cus…" at bounding box center [476, 273] width 401 height 40
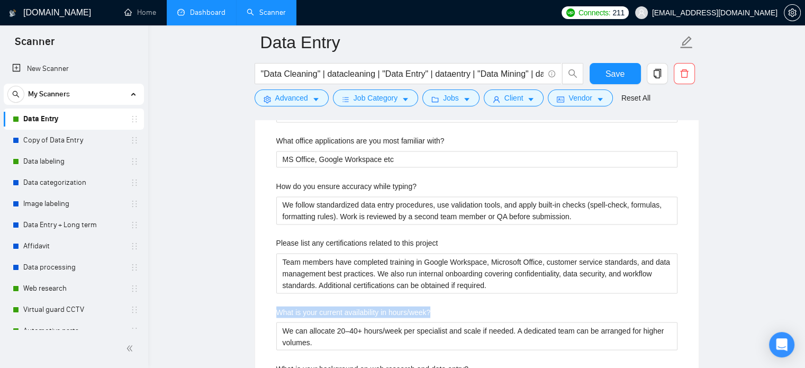
drag, startPoint x: 276, startPoint y: 313, endPoint x: 434, endPoint y: 310, distance: 157.8
click at [434, 310] on div "What is your current availability in hours/week?" at bounding box center [476, 314] width 401 height 16
copy label "What is your current availability in hours/week?"
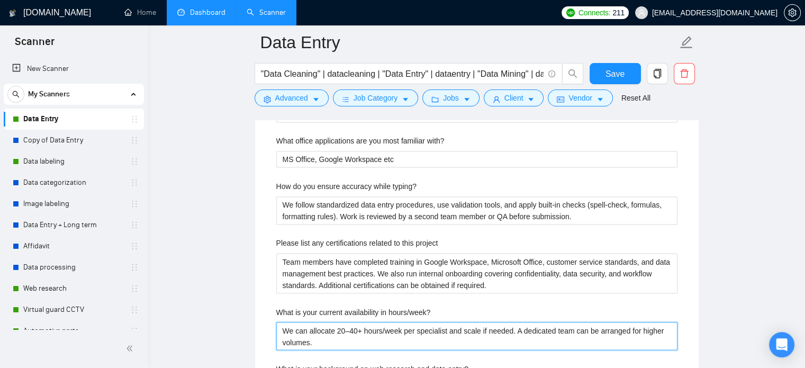
click at [406, 326] on hours\/week\? "We can allocate 20–40+ hours/week per specialist and scale if needed. A dedicat…" at bounding box center [476, 336] width 401 height 29
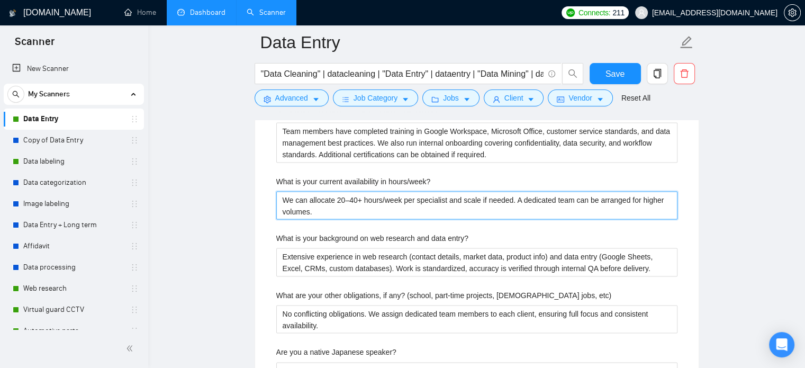
scroll to position [1896, 0]
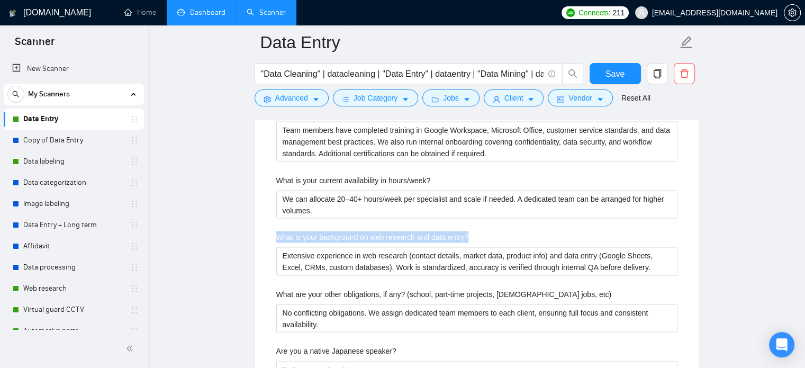
drag, startPoint x: 281, startPoint y: 237, endPoint x: 470, endPoint y: 237, distance: 189.0
click at [470, 237] on div "Describe your recent experience with similar projects We’ve recently completed …" at bounding box center [477, 305] width 418 height 892
copy label "What is your background on web research and data entry?"
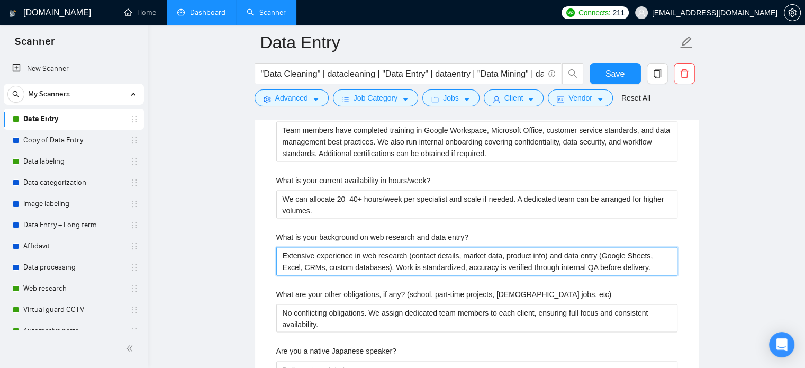
click at [381, 252] on entry\? "Extensive experience in web research (contact details, market data, product inf…" at bounding box center [476, 261] width 401 height 29
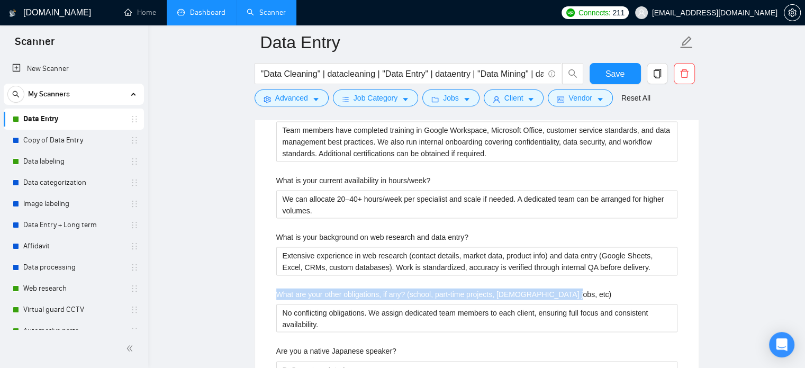
drag, startPoint x: 272, startPoint y: 295, endPoint x: 561, endPoint y: 285, distance: 288.8
click at [561, 285] on div "Describe your recent experience with similar projects We’ve recently completed …" at bounding box center [477, 305] width 418 height 892
copy label "What are your other obligations, if any? (school, part-time projects, [DEMOGRAP…"
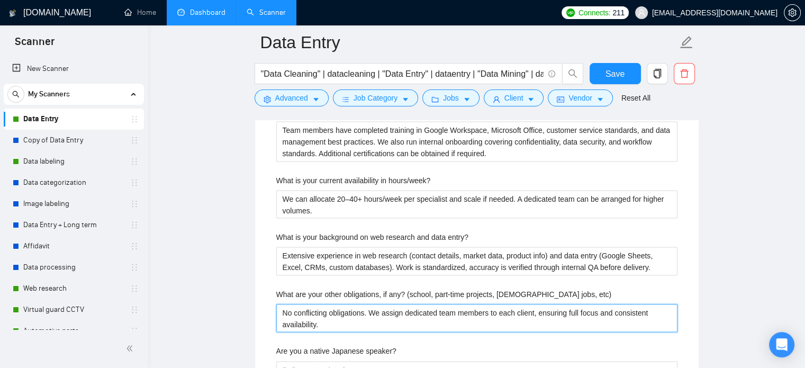
click at [393, 321] on etc\) "No conflicting obligations. We assign dedicated team members to each client, en…" at bounding box center [476, 318] width 401 height 29
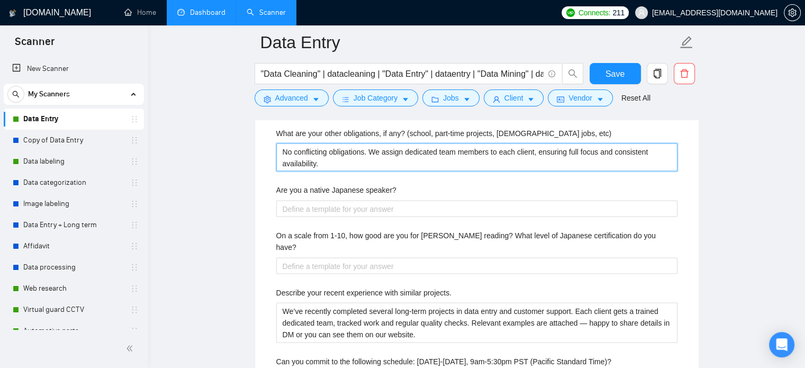
scroll to position [2057, 0]
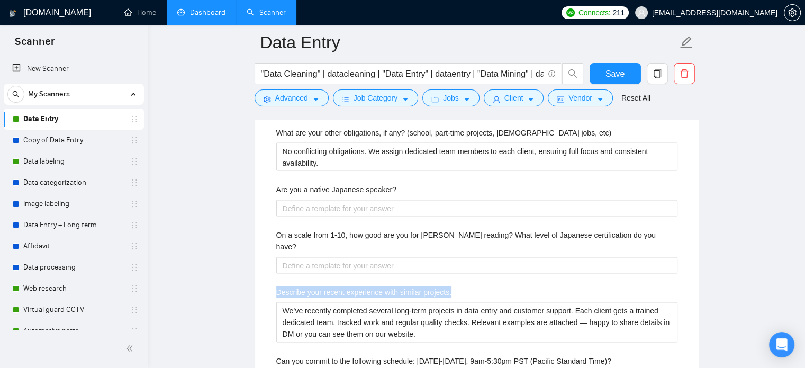
drag, startPoint x: 273, startPoint y: 279, endPoint x: 456, endPoint y: 281, distance: 182.7
click at [456, 281] on div "Describe your recent experience with similar projects We’ve recently completed …" at bounding box center [477, 144] width 418 height 892
copy label "Describe your recent experience with similar projects."
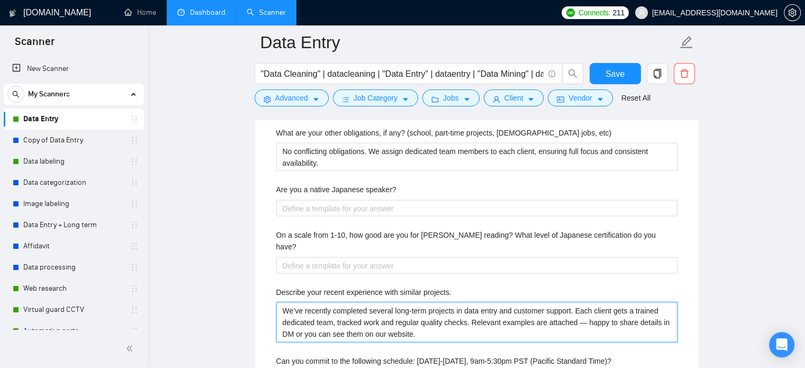
click at [337, 313] on projects\ "We’ve recently completed several long-term projects in data entry and customer …" at bounding box center [476, 322] width 401 height 40
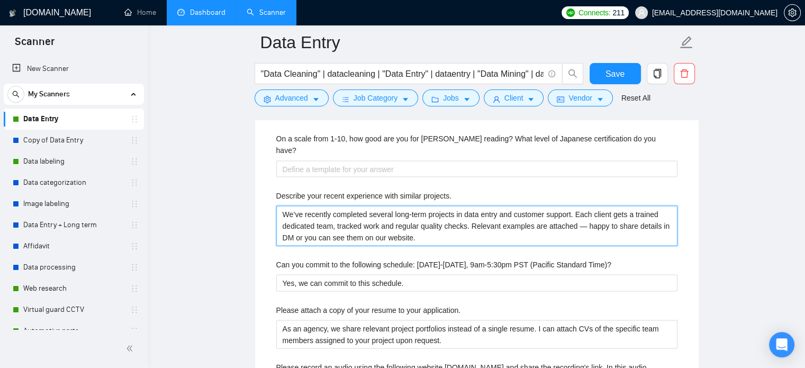
scroll to position [2161, 0]
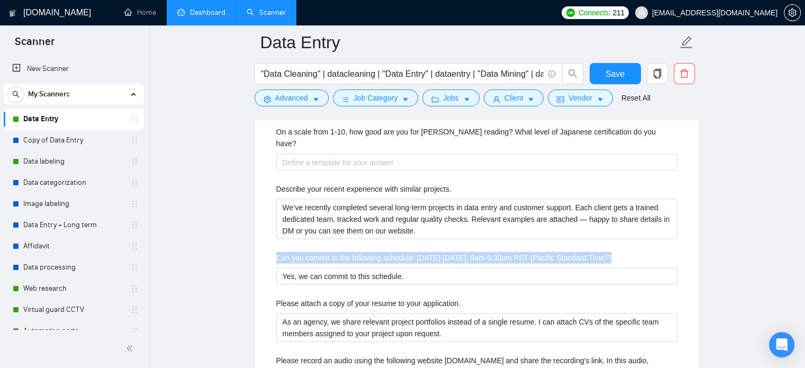
drag, startPoint x: 293, startPoint y: 250, endPoint x: 623, endPoint y: 240, distance: 329.5
click at [623, 240] on div "Describe your recent experience with similar projects We’ve recently completed …" at bounding box center [477, 41] width 418 height 892
copy label "Can you commit to the following schedule: [DATE]-[DATE], 9am-5:30pm PST (Pacifi…"
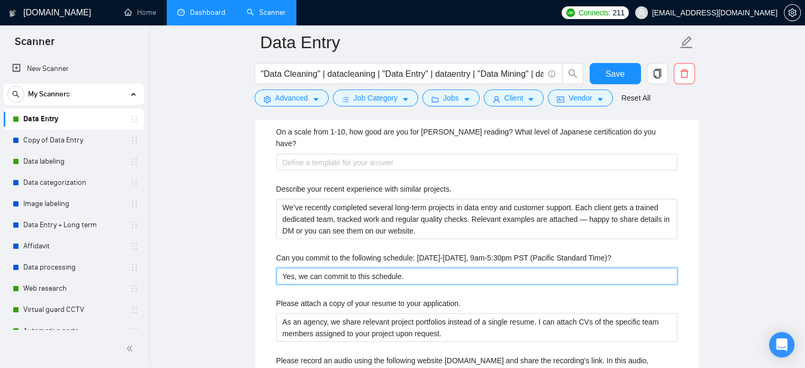
click at [377, 268] on Time\)\? "Yes, we can commit to this schedule." at bounding box center [476, 276] width 401 height 17
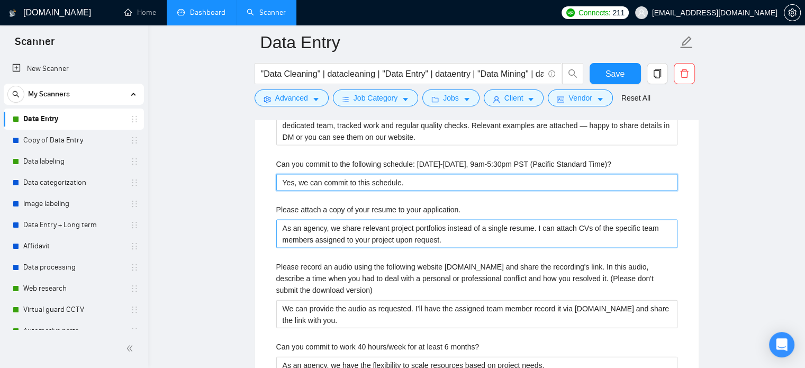
scroll to position [2254, 0]
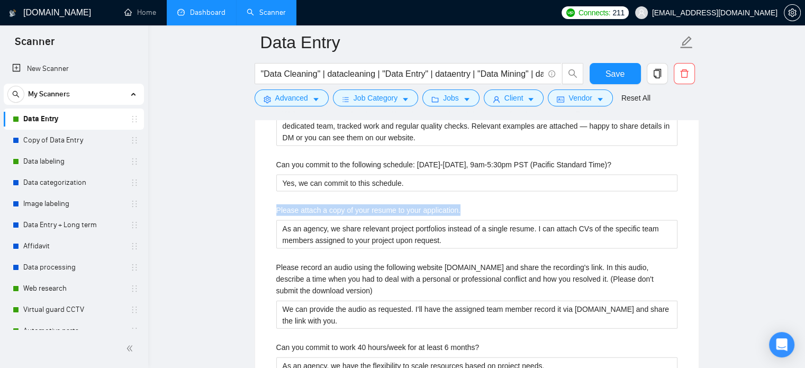
drag, startPoint x: 274, startPoint y: 196, endPoint x: 462, endPoint y: 196, distance: 187.5
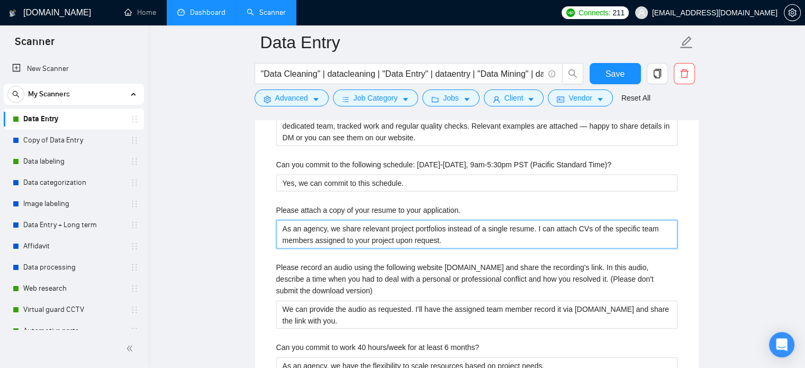
click at [379, 221] on application\ "As an agency, we share relevant project portfolios instead of a single resume. …" at bounding box center [476, 234] width 401 height 29
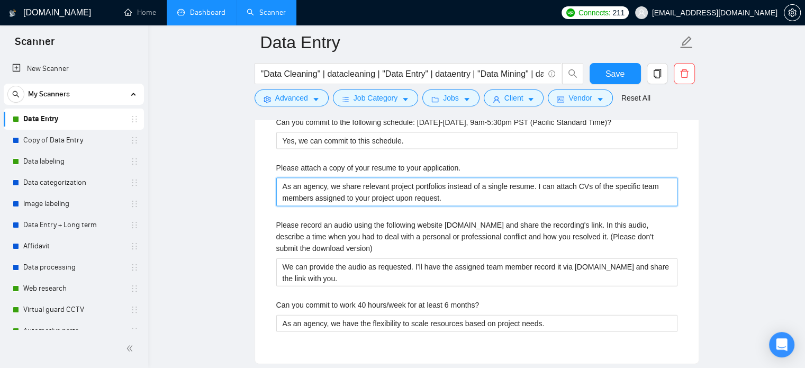
scroll to position [2324, 0]
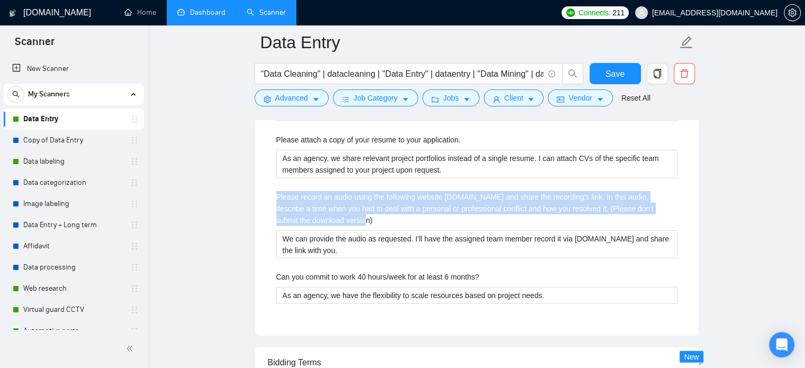
drag, startPoint x: 274, startPoint y: 182, endPoint x: 343, endPoint y: 205, distance: 72.7
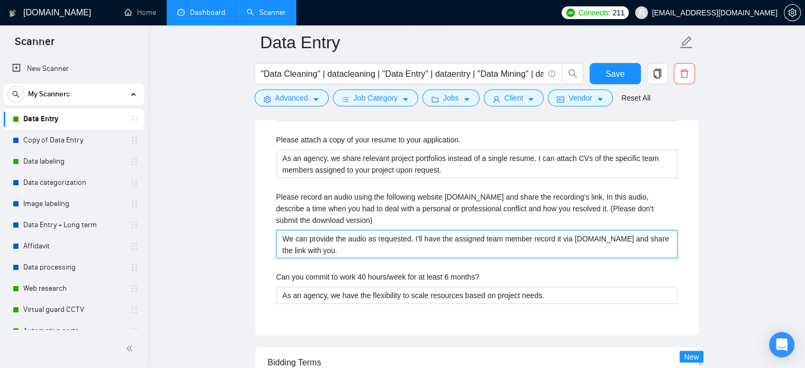
click at [312, 230] on version\) "We can provide the audio as requested. I’ll have the assigned team member recor…" at bounding box center [476, 244] width 401 height 29
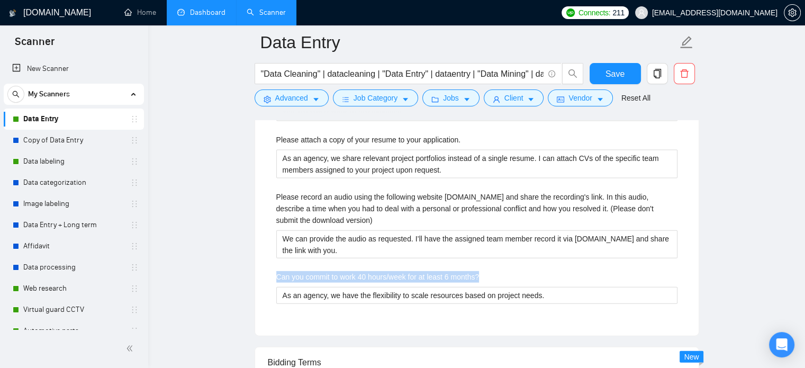
drag, startPoint x: 304, startPoint y: 264, endPoint x: 485, endPoint y: 264, distance: 181.1
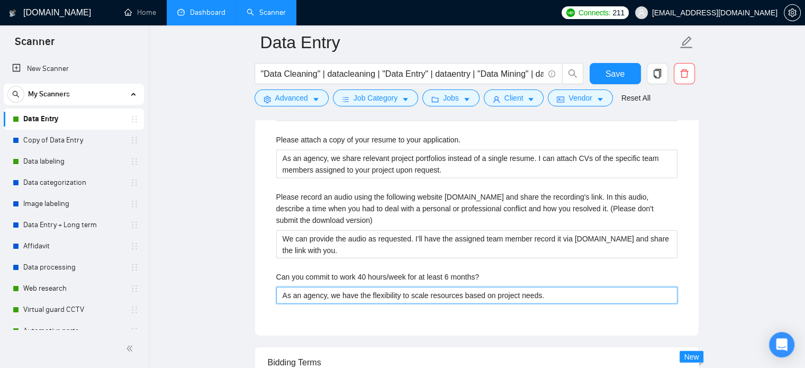
click at [319, 287] on months\? "As an agency, we have the flexibility to scale resources based on project needs." at bounding box center [476, 295] width 401 height 17
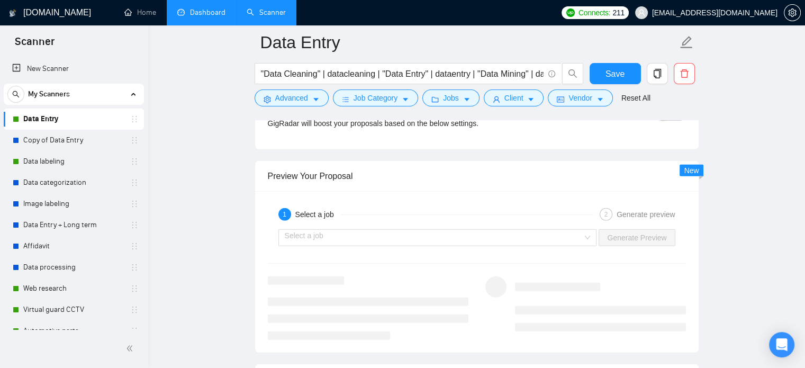
scroll to position [2907, 0]
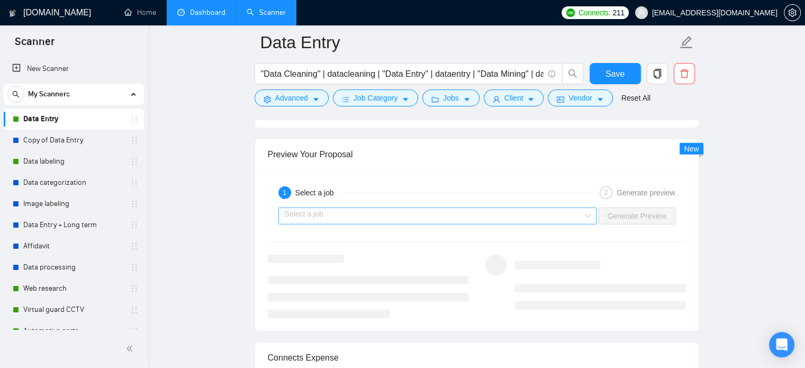
click at [520, 208] on input "search" at bounding box center [434, 216] width 299 height 16
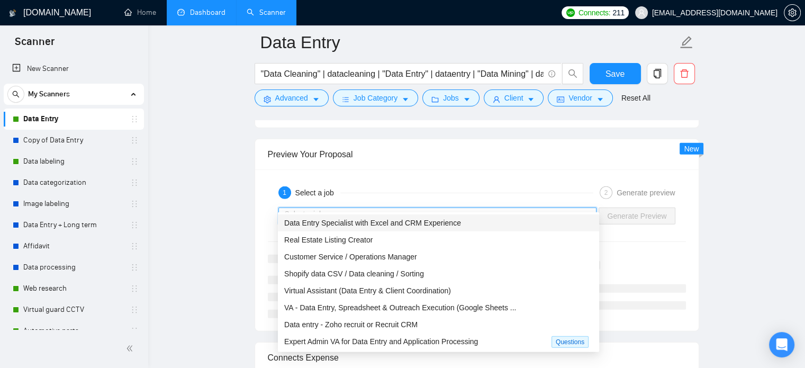
click at [456, 228] on div "Data Entry Specialist with Excel and CRM Experience" at bounding box center [438, 223] width 309 height 12
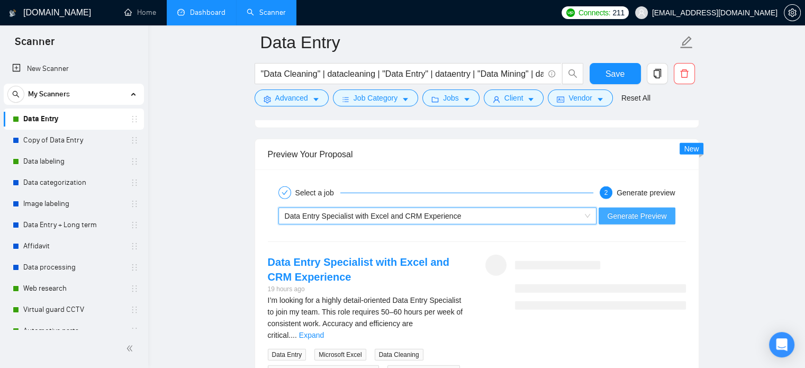
click at [640, 210] on span "Generate Preview" at bounding box center [636, 216] width 59 height 12
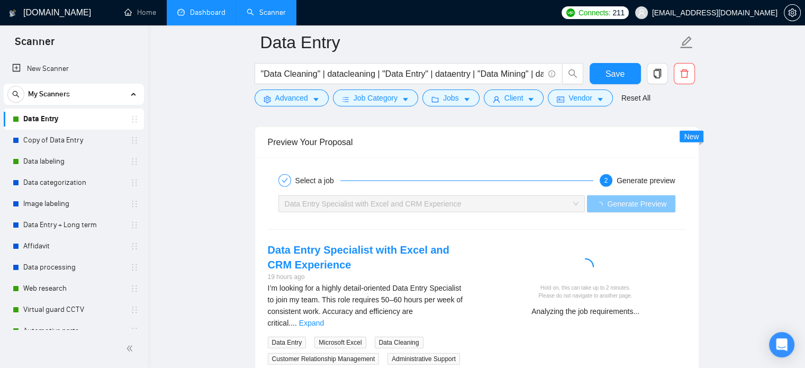
scroll to position [2982, 0]
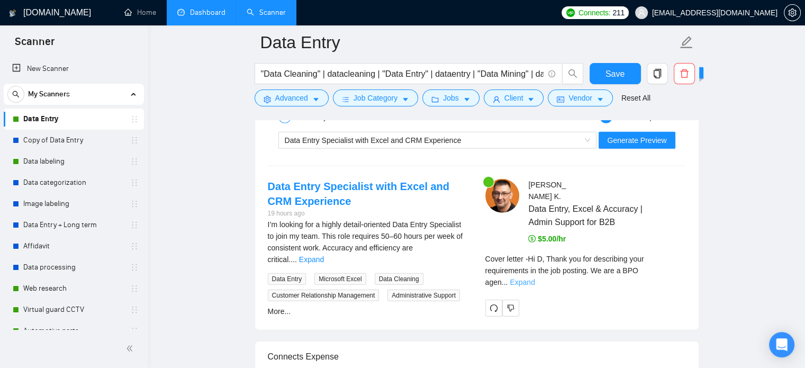
click at [535, 278] on link "Expand" at bounding box center [522, 282] width 25 height 8
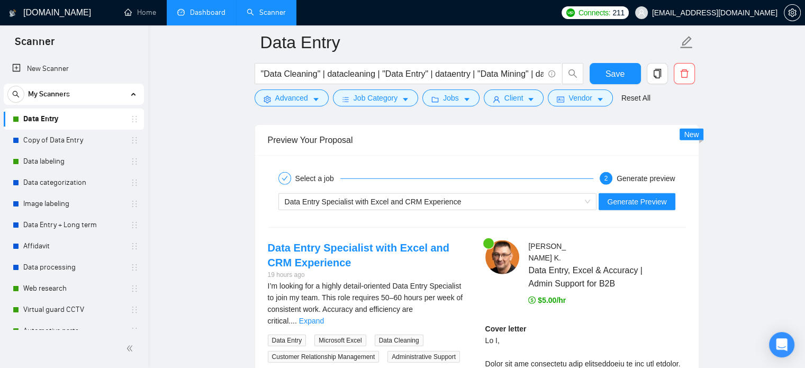
scroll to position [3000, 0]
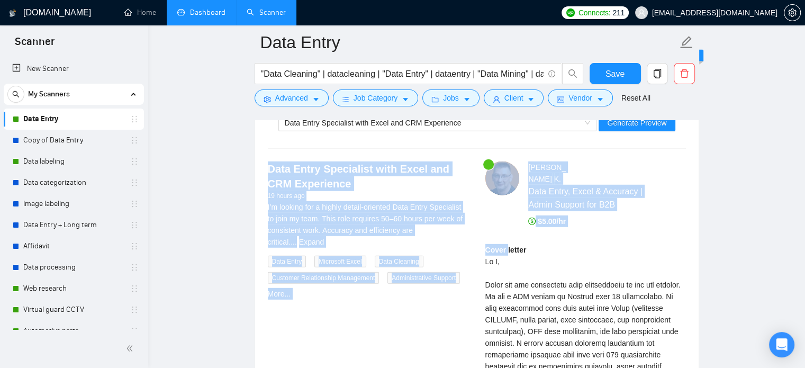
drag, startPoint x: 417, startPoint y: 161, endPoint x: 216, endPoint y: 15, distance: 248.4
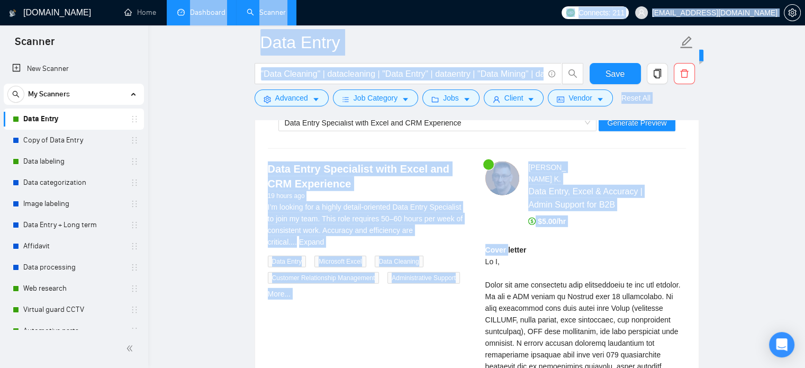
click at [201, 8] on link "Dashboard" at bounding box center [201, 12] width 48 height 9
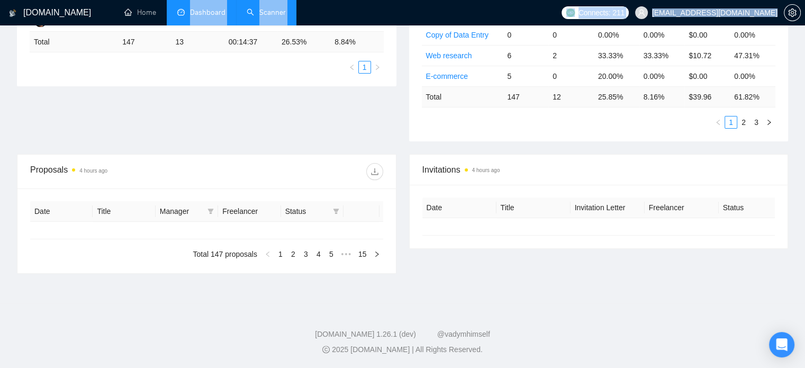
type input "2025-08-30"
type input "2025-09-29"
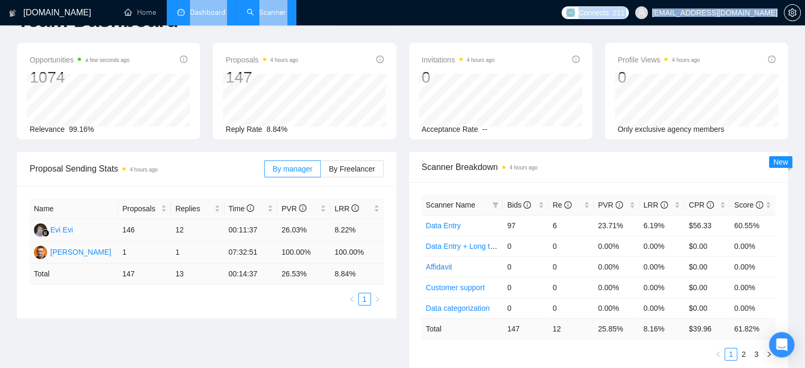
scroll to position [36, 0]
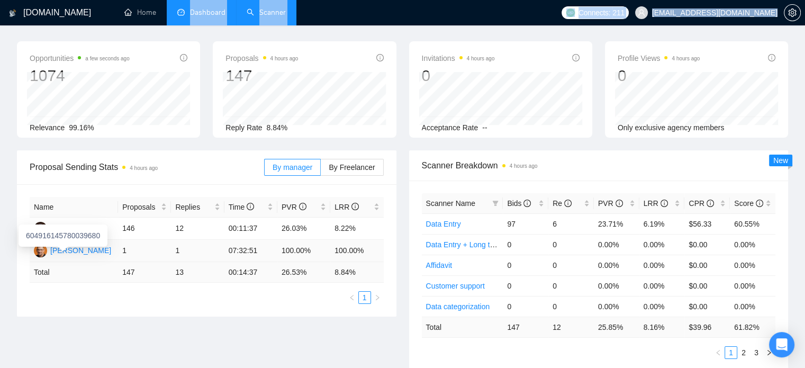
click at [77, 250] on div "Igor Kurilets" at bounding box center [80, 251] width 61 height 12
click at [256, 13] on link "Scanner" at bounding box center [266, 12] width 39 height 9
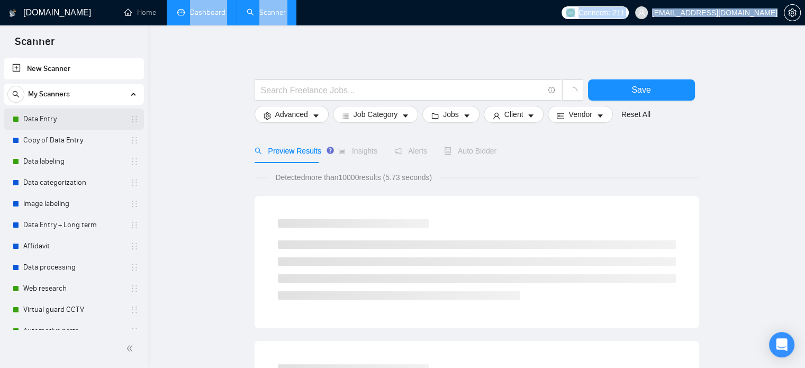
click at [55, 120] on link "Data Entry" at bounding box center [73, 119] width 101 height 21
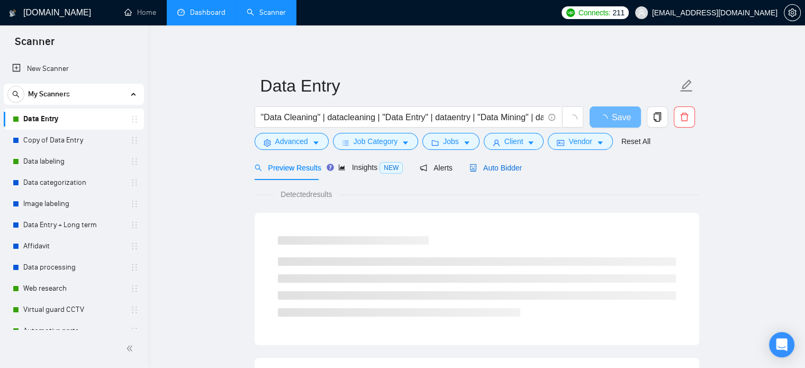
click at [513, 169] on span "Auto Bidder" at bounding box center [496, 168] width 52 height 8
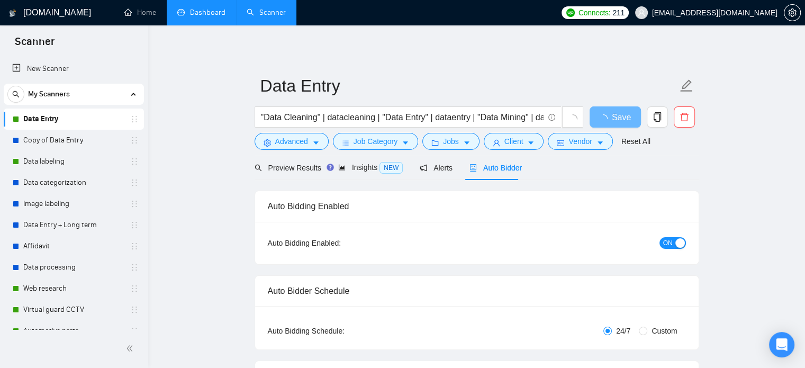
checkbox input "true"
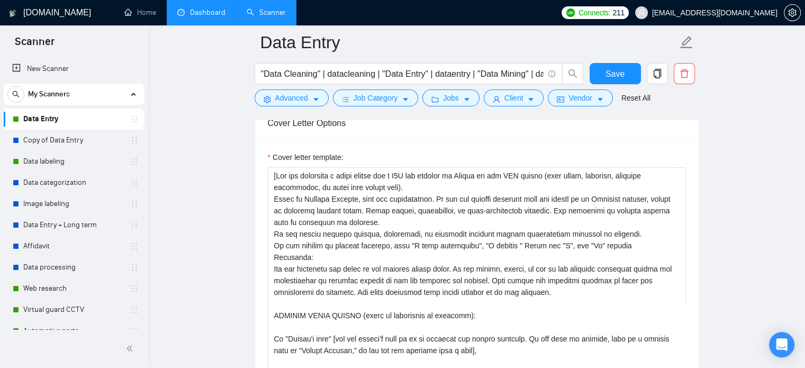
scroll to position [1173, 0]
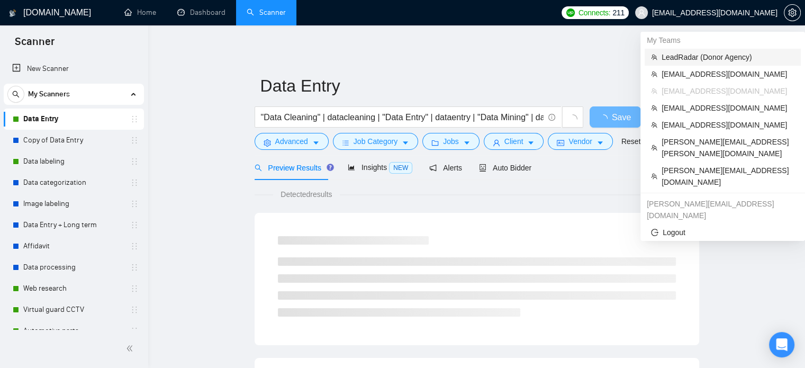
click at [678, 59] on span "LeadRadar (Donor Agency)" at bounding box center [728, 57] width 133 height 12
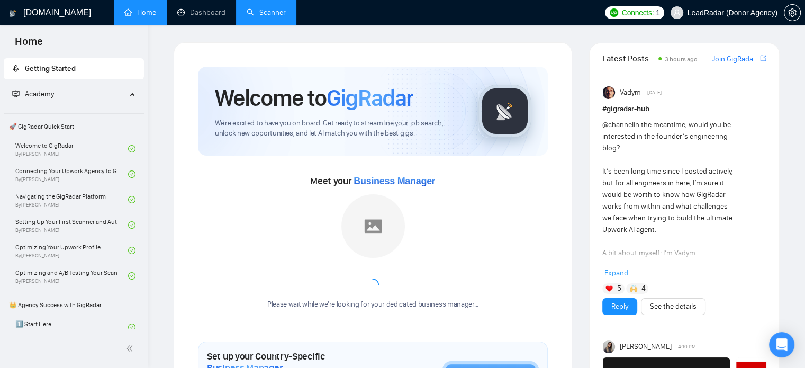
click at [276, 10] on link "Scanner" at bounding box center [266, 12] width 39 height 9
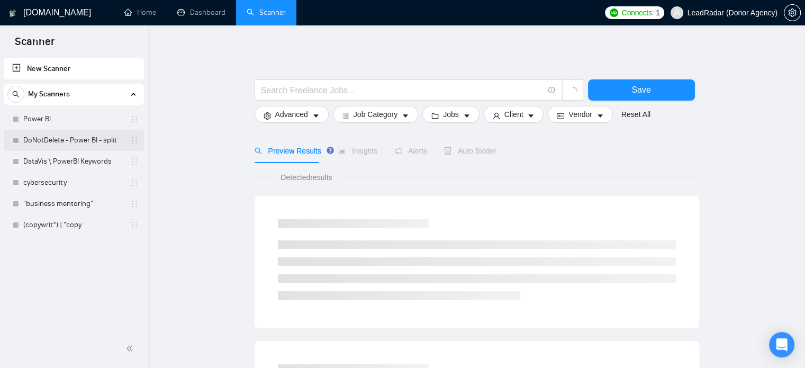
click at [91, 140] on link "DoNotDelete - Power BI - split" at bounding box center [73, 140] width 101 height 21
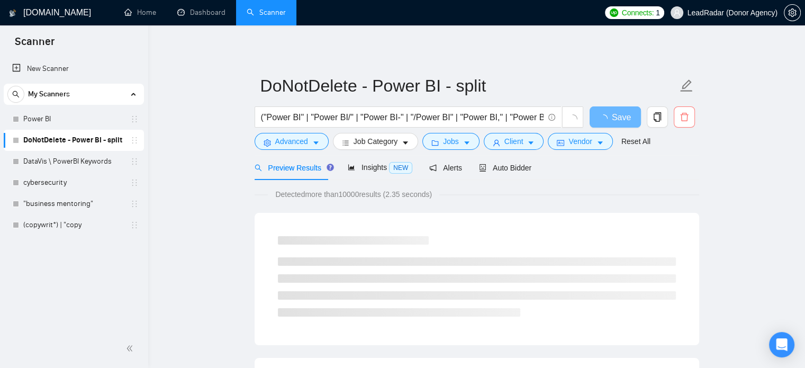
click at [685, 117] on icon "delete" at bounding box center [685, 117] width 10 height 10
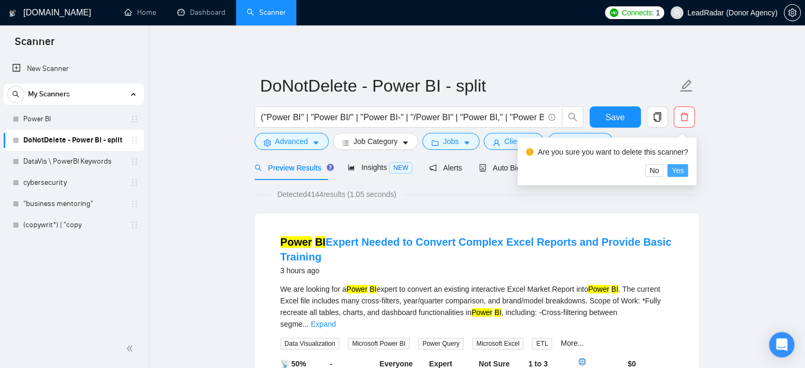
click at [674, 169] on span "Yes" at bounding box center [678, 171] width 12 height 12
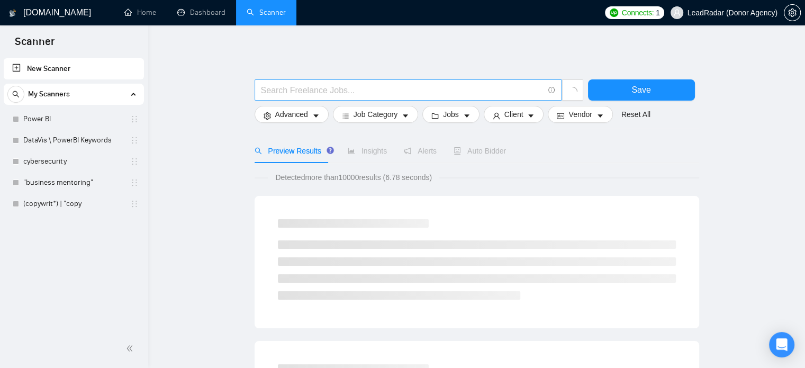
click at [315, 88] on input "text" at bounding box center [402, 90] width 283 height 13
paste input ""Data Cleaning" | datacleaning | "Data Entry" | dataentry | "Data Mining" | dat…"
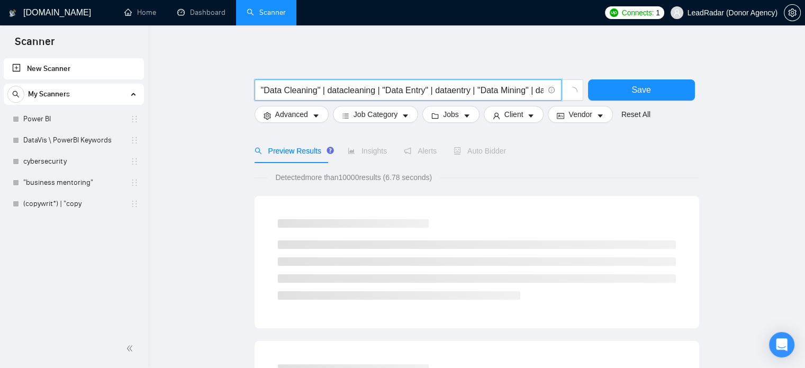
scroll to position [0, 420]
type input ""Data Cleaning" | datacleaning | "Data Entry" | dataentry | "Data Mining" | dat…"
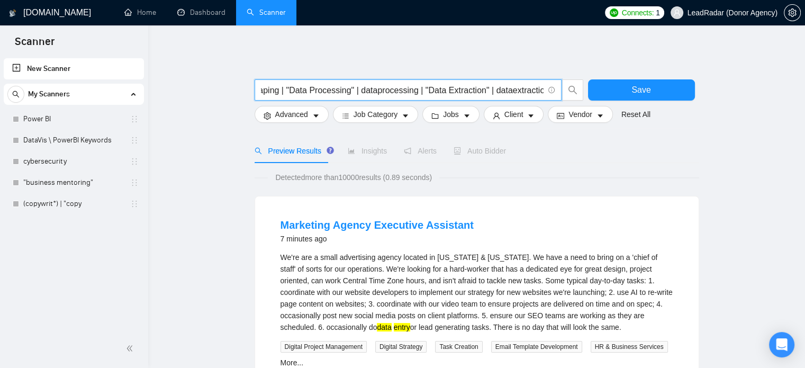
scroll to position [0, 0]
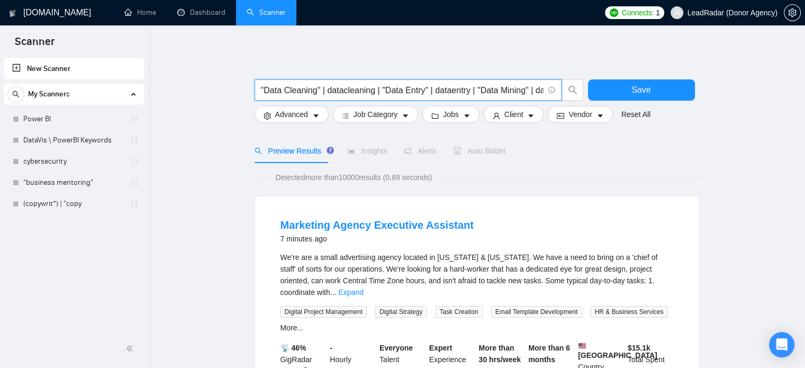
click at [303, 103] on div ""Data Cleaning" | datacleaning | "Data Entry" | dataentry | "Data Mining" | dat…" at bounding box center [420, 92] width 334 height 26
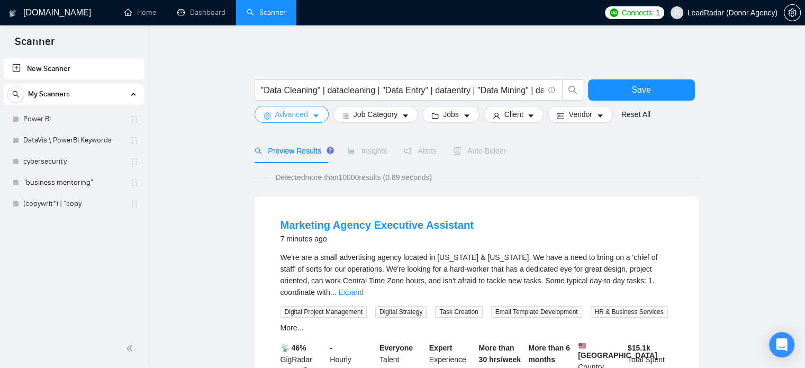
click at [303, 112] on span "Advanced" at bounding box center [291, 115] width 33 height 12
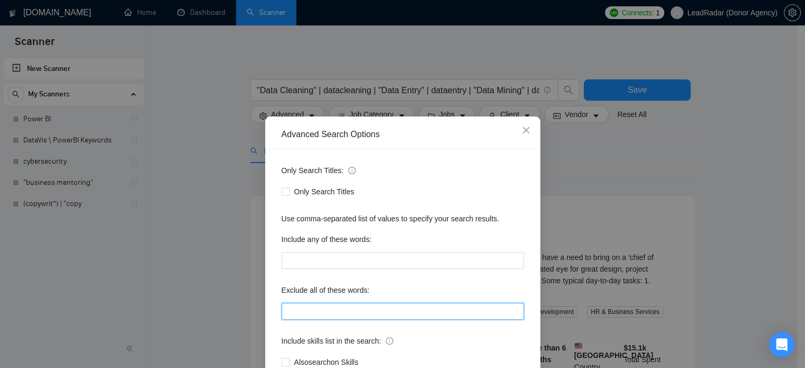
click at [318, 311] on input "text" at bounding box center [403, 311] width 243 height 17
paste input "Egnyte, Egnyte Copilot, Copilot implementation, Egnyte integration, AI consulta…"
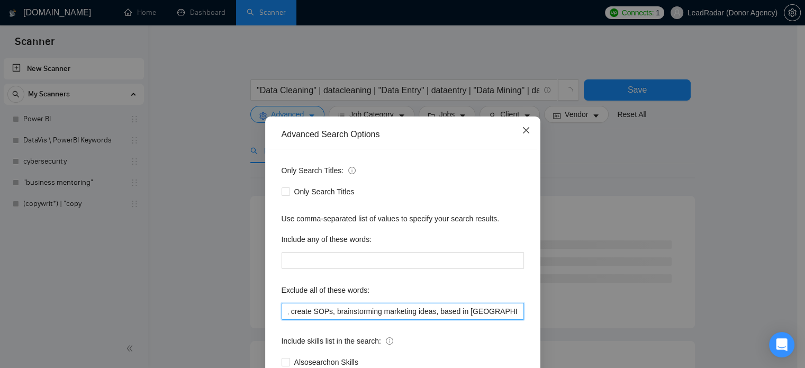
type input "Egnyte, Egnyte Copilot, Copilot implementation, Egnyte integration, AI consulta…"
click at [525, 131] on icon "close" at bounding box center [526, 130] width 8 height 8
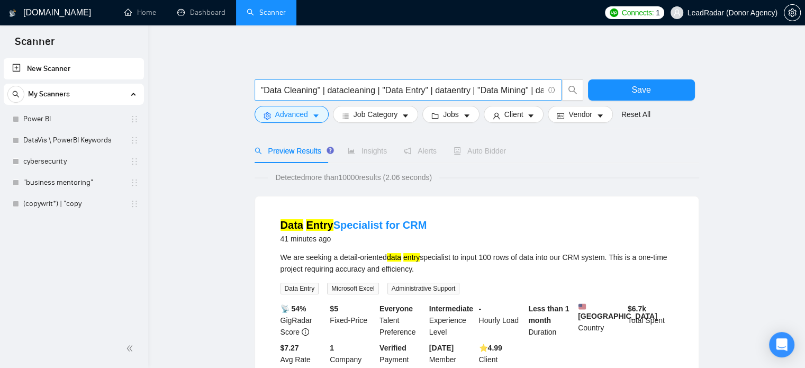
click at [258, 89] on span ""Data Cleaning" | datacleaning | "Data Entry" | dataentry | "Data Mining" | dat…" at bounding box center [408, 89] width 307 height 21
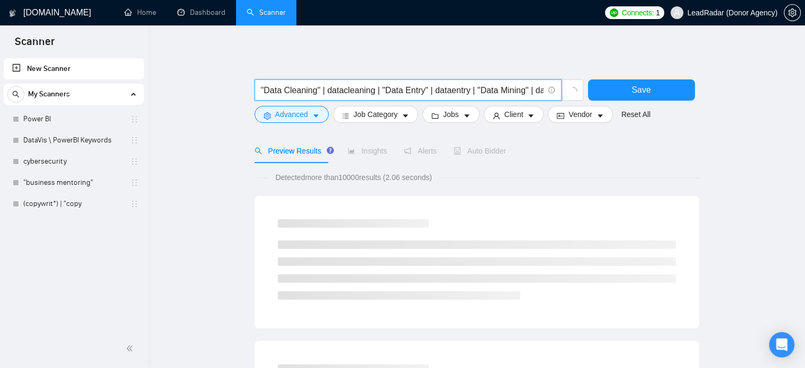
drag, startPoint x: 344, startPoint y: 89, endPoint x: 186, endPoint y: 94, distance: 157.3
click at [258, 92] on span ""Data Cleaning" | datacleaning | "Data Entry" | dataentry | "Data Mining" | dat…" at bounding box center [408, 89] width 307 height 21
click at [262, 91] on input ""Data Cleaning" | datacleaning | "Data Entry" | dataentry | "Data Mining" | dat…" at bounding box center [402, 90] width 283 height 13
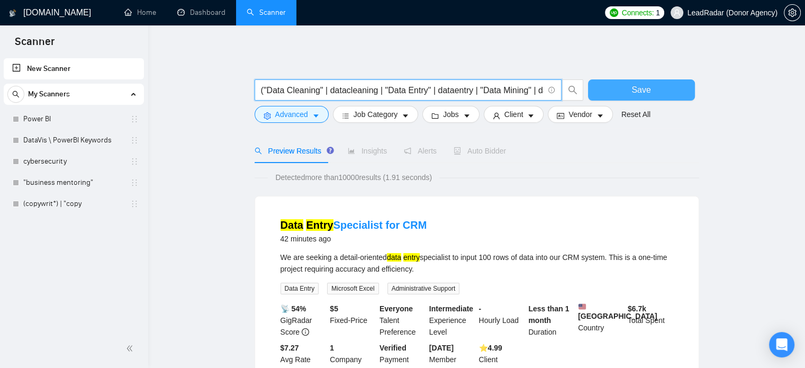
type input "("Data Cleaning" | datacleaning | "Data Entry" | dataentry | "Data Mining" | da…"
click at [637, 88] on span "Save" at bounding box center [641, 89] width 19 height 13
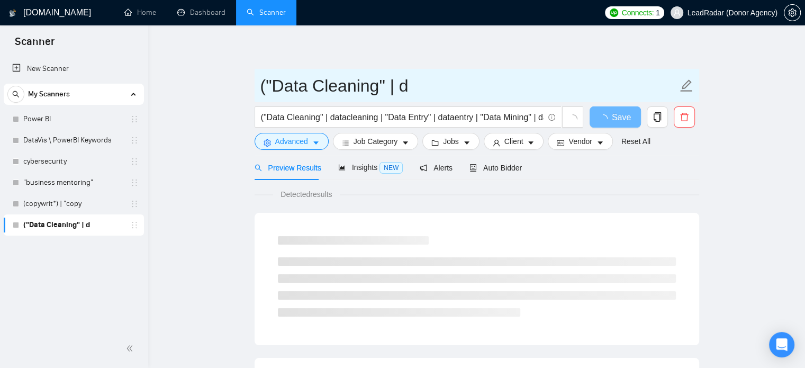
click at [346, 85] on input "("Data Cleaning" | d" at bounding box center [469, 86] width 417 height 26
click at [421, 88] on input "("Data Cleaning" | d" at bounding box center [469, 86] width 417 height 26
drag, startPoint x: 396, startPoint y: 89, endPoint x: 252, endPoint y: 91, distance: 144.1
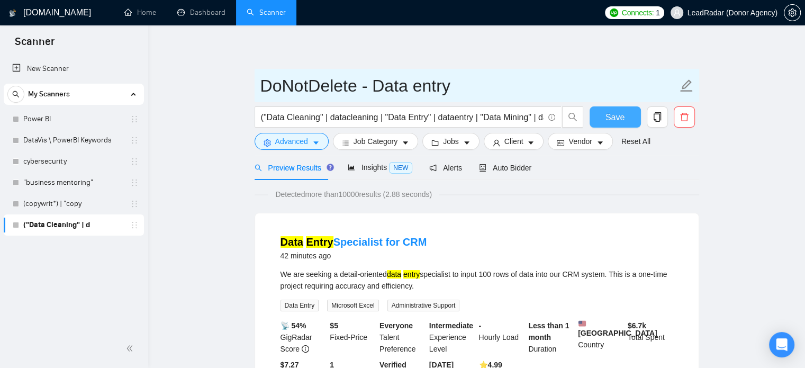
type input "DoNotDelete - Data entry"
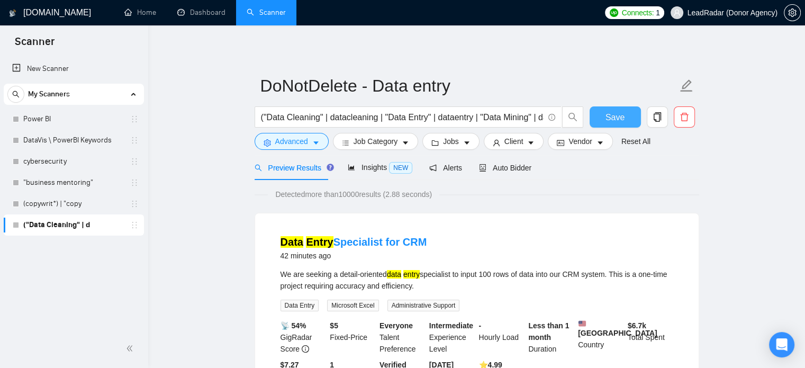
click at [606, 113] on span "Save" at bounding box center [615, 117] width 19 height 13
click at [382, 142] on span "Job Category" at bounding box center [376, 142] width 44 height 12
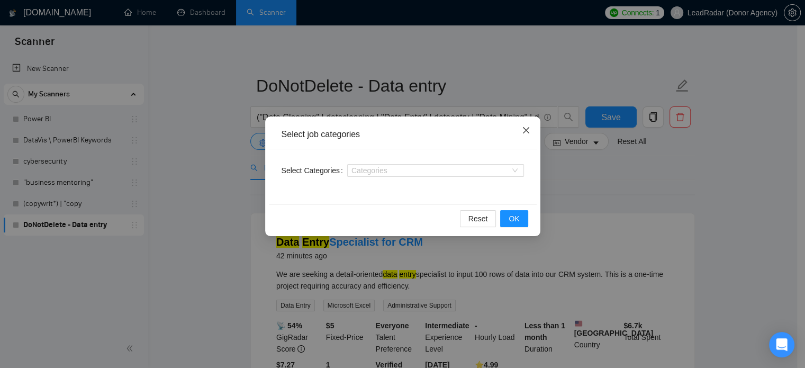
click at [527, 127] on icon "close" at bounding box center [526, 130] width 8 height 8
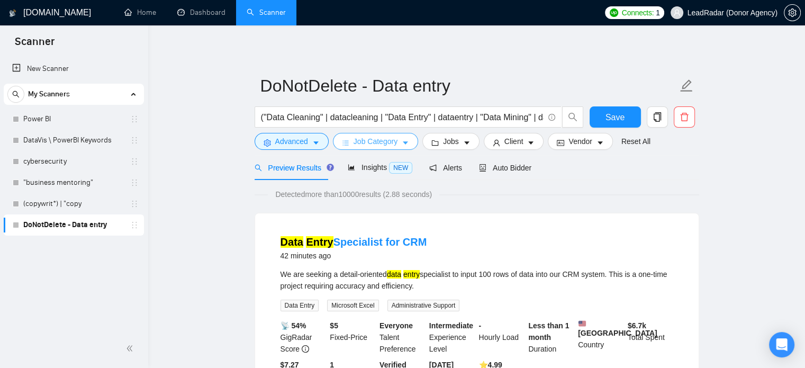
click at [391, 141] on span "Job Category" at bounding box center [376, 142] width 44 height 12
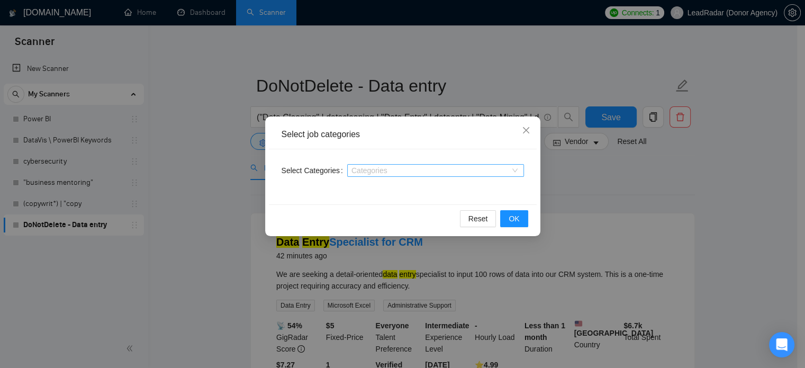
click at [362, 166] on div at bounding box center [430, 170] width 161 height 8
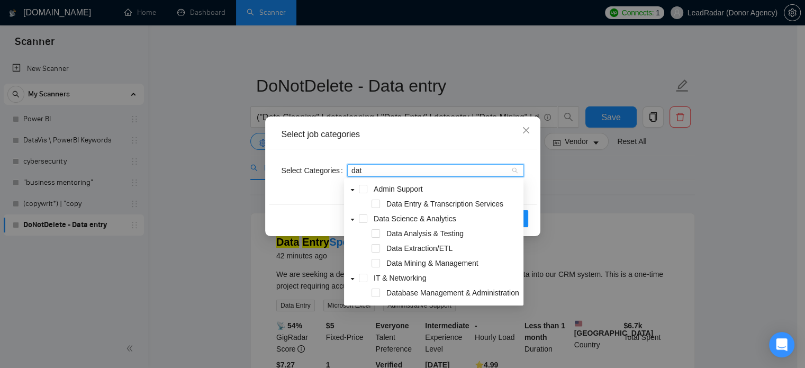
type input "data"
click at [375, 203] on span at bounding box center [376, 204] width 8 height 8
type input "datab"
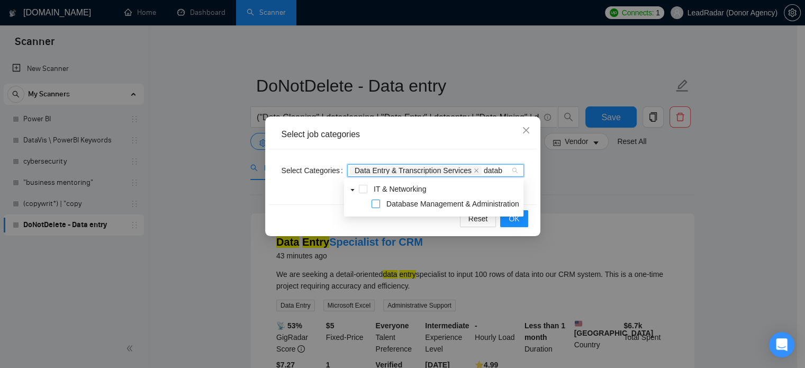
click at [378, 205] on span at bounding box center [376, 204] width 8 height 8
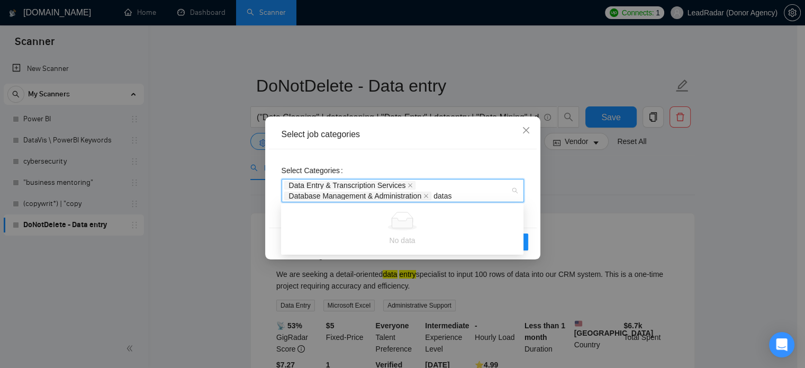
type input "data"
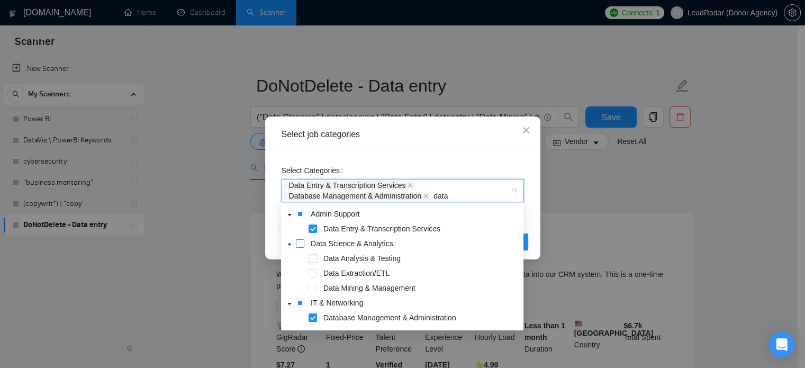
click at [301, 244] on span at bounding box center [300, 243] width 8 height 8
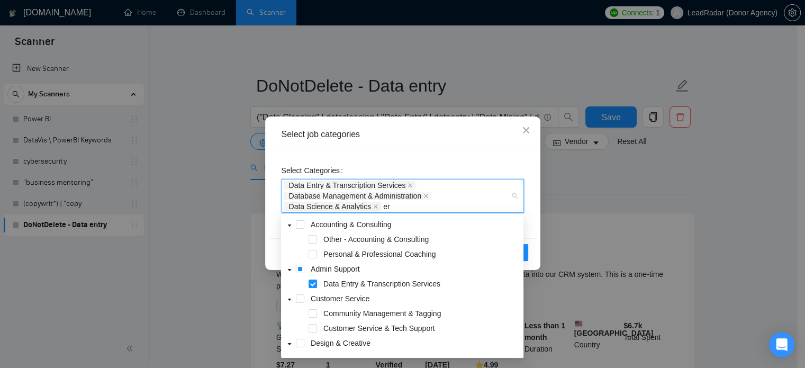
type input "erp"
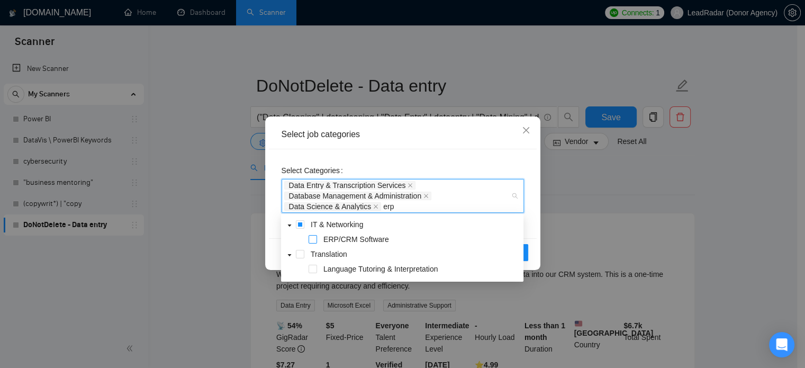
click at [317, 239] on span at bounding box center [313, 239] width 8 height 8
type input "other"
click at [318, 238] on div "Other - Accounting & Consulting" at bounding box center [402, 240] width 238 height 15
click at [315, 239] on span at bounding box center [313, 239] width 8 height 8
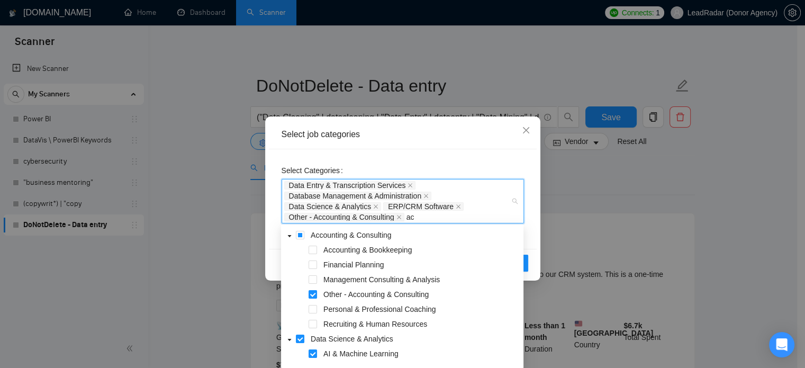
type input "acc"
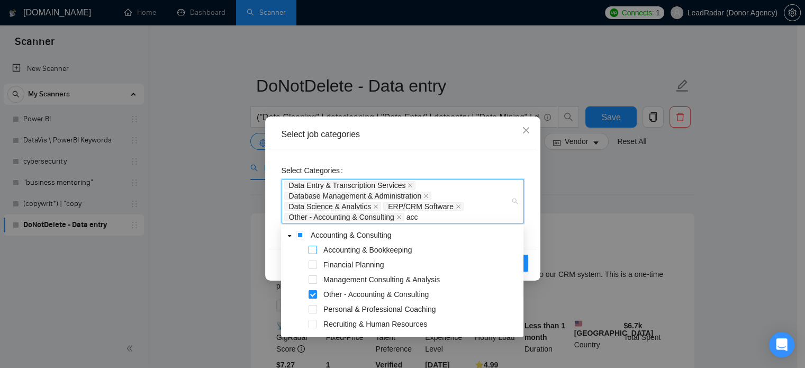
click at [316, 249] on span at bounding box center [313, 250] width 8 height 8
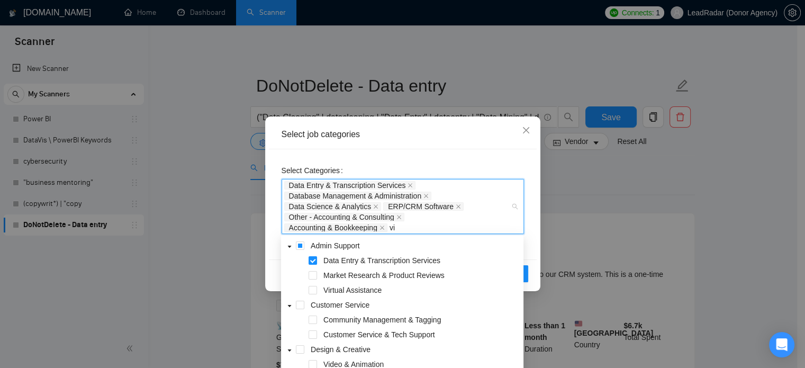
type input "vir"
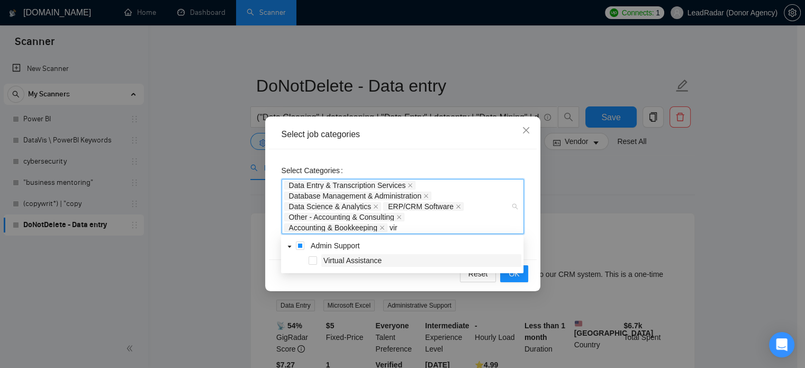
click at [360, 260] on span "Virtual Assistance" at bounding box center [353, 260] width 58 height 8
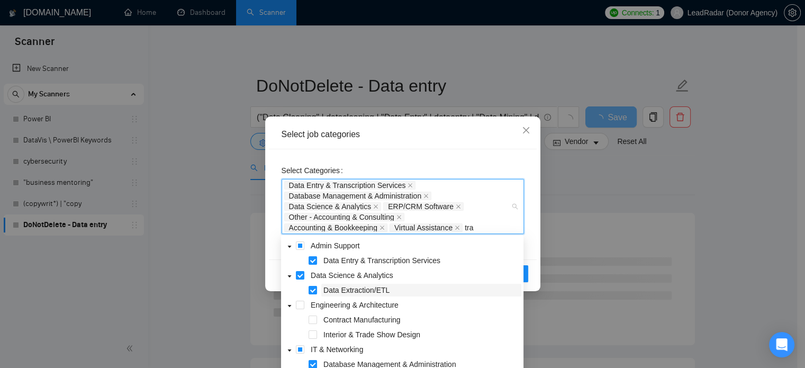
type input "tran"
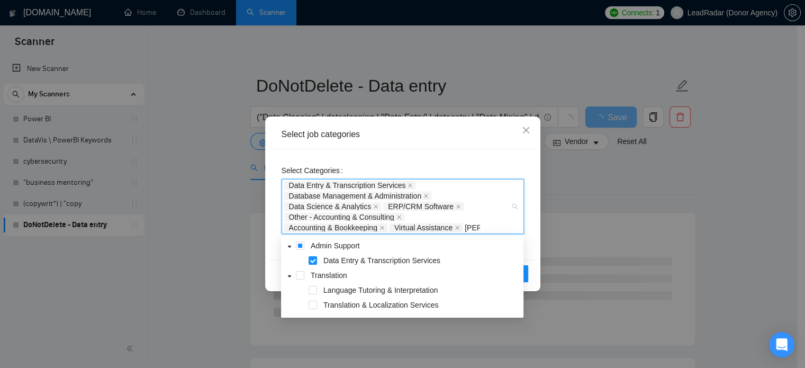
click at [306, 308] on span at bounding box center [302, 305] width 13 height 13
click at [315, 303] on span at bounding box center [313, 305] width 8 height 8
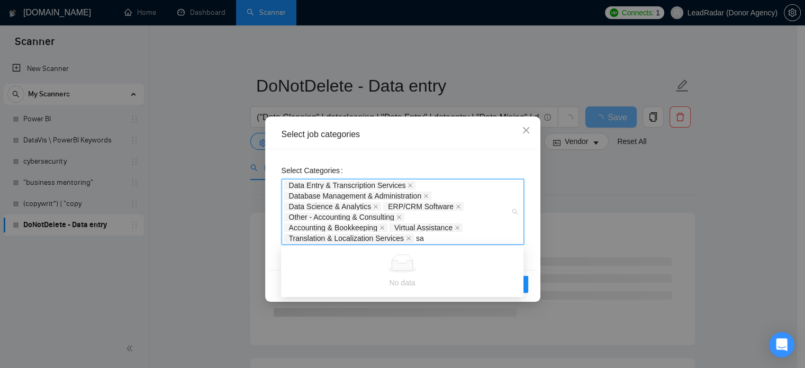
type input "sal"
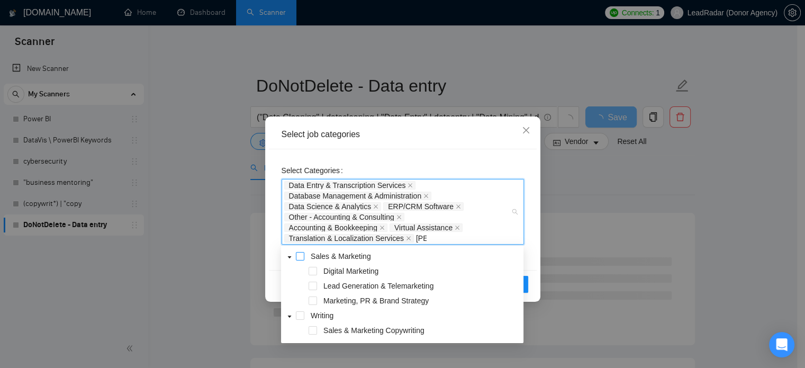
click at [303, 256] on span at bounding box center [300, 256] width 8 height 8
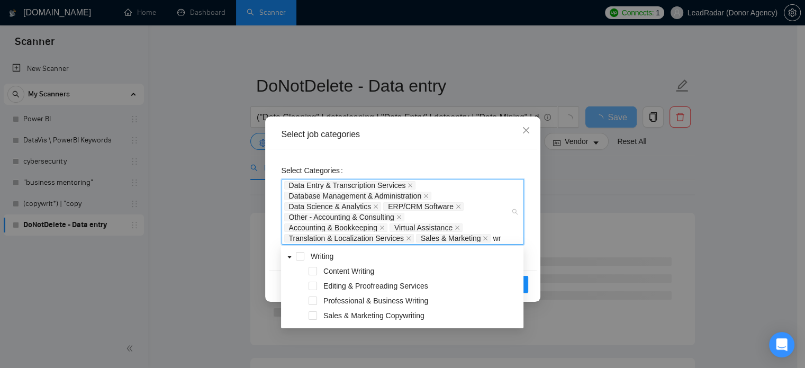
type input "wri"
click at [302, 258] on span at bounding box center [300, 256] width 8 height 8
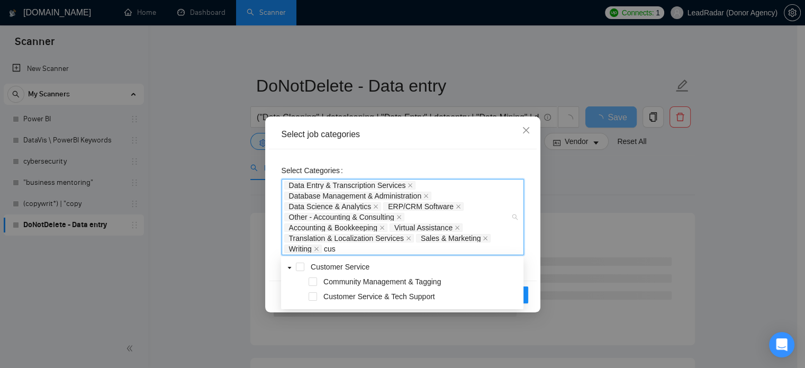
type input "cust"
click at [301, 269] on span at bounding box center [300, 267] width 8 height 8
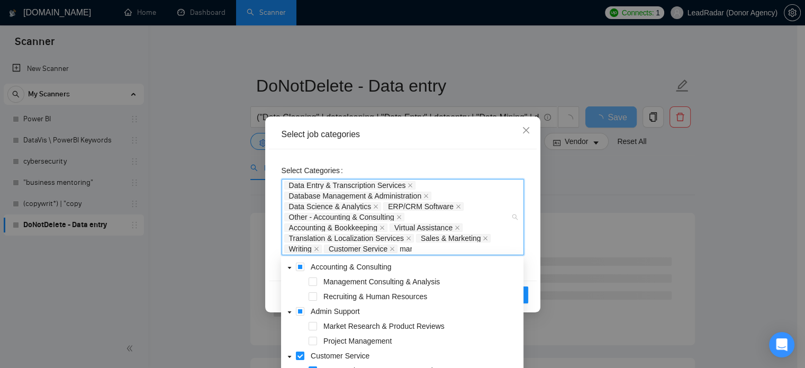
type input "mark"
click at [318, 283] on div "Market Research & Product Reviews" at bounding box center [402, 282] width 238 height 15
click at [314, 281] on span at bounding box center [313, 281] width 8 height 8
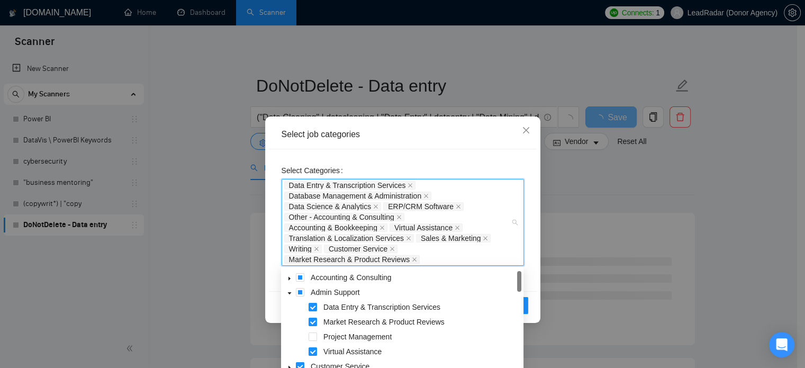
click at [535, 268] on div "Select Categories Data Entry & Transcription Services Database Management & Adm…" at bounding box center [403, 220] width 268 height 142
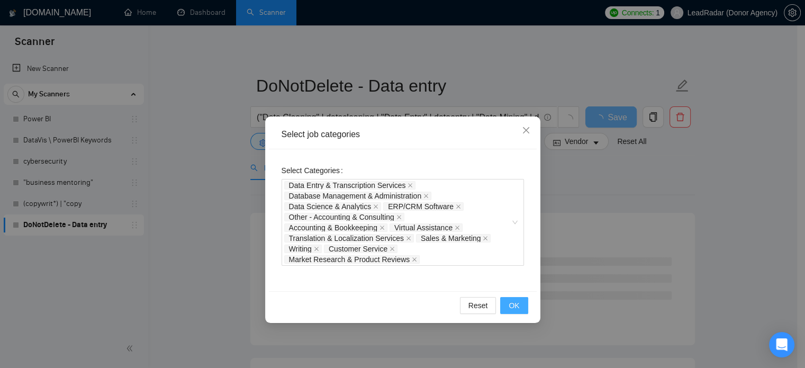
click at [515, 300] on span "OK" at bounding box center [514, 306] width 11 height 12
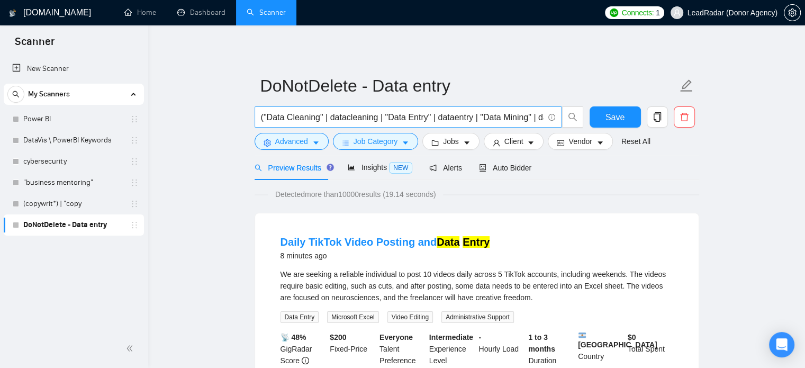
click at [361, 117] on input "("Data Cleaning" | datacleaning | "Data Entry" | dataentry | "Data Mining" | da…" at bounding box center [402, 117] width 283 height 13
click at [466, 144] on icon "caret-down" at bounding box center [466, 142] width 7 height 7
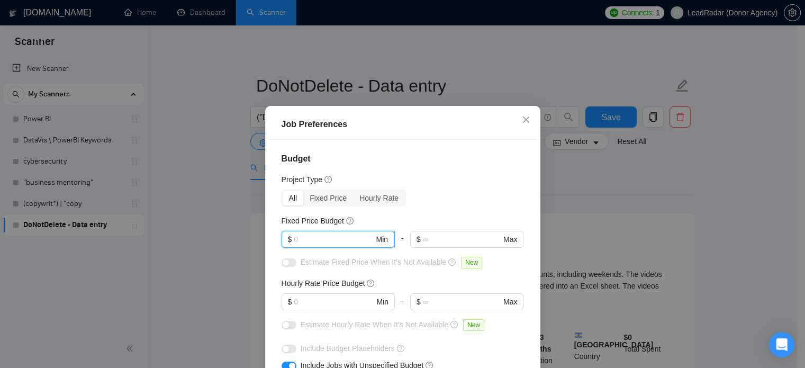
click at [329, 237] on input "text" at bounding box center [334, 240] width 80 height 12
type input "2000"
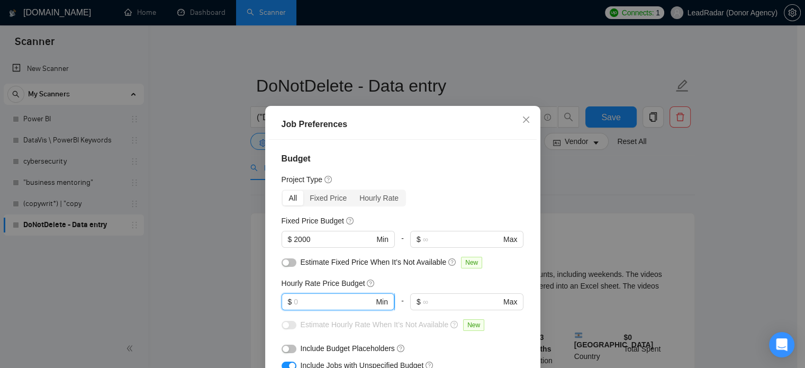
click at [299, 302] on input "text" at bounding box center [334, 302] width 80 height 12
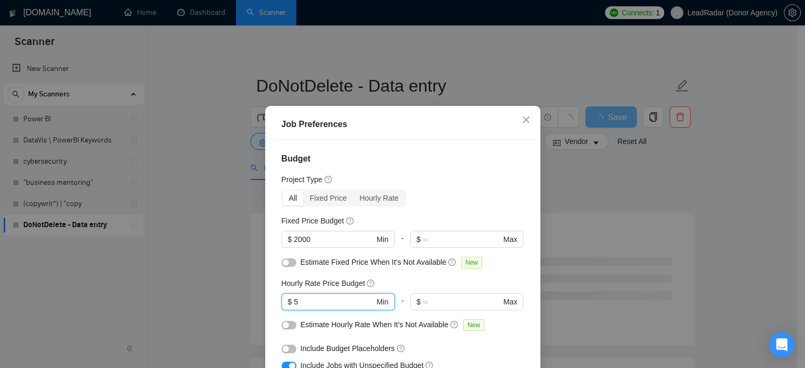
type input "5"
click at [557, 175] on div "Job Preferences Budget Project Type All Fixed Price Hourly Rate Fixed Price Bud…" at bounding box center [402, 184] width 805 height 368
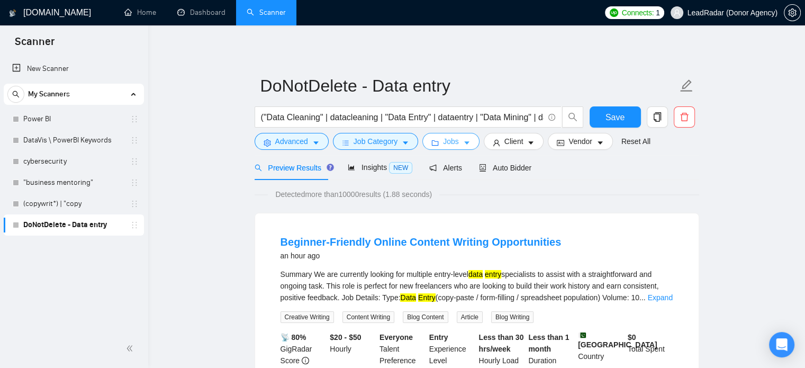
click at [459, 142] on button "Jobs" at bounding box center [451, 141] width 57 height 17
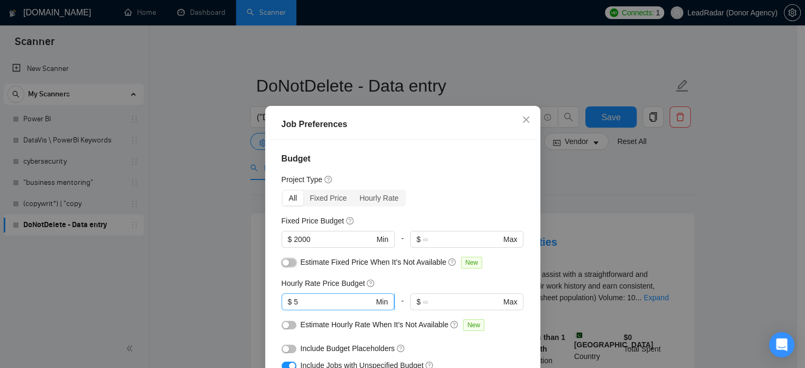
click at [288, 263] on button "button" at bounding box center [289, 262] width 15 height 8
click at [286, 321] on button "button" at bounding box center [289, 325] width 15 height 8
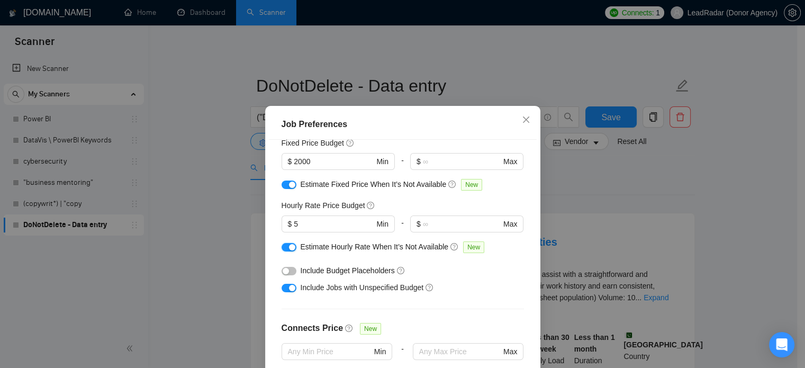
scroll to position [78, 0]
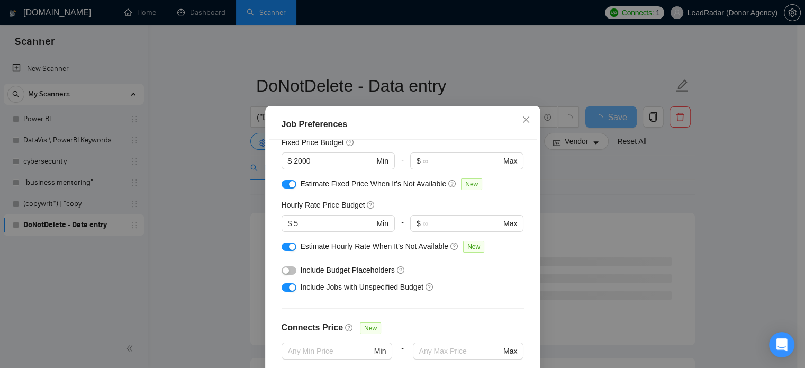
click at [286, 275] on div at bounding box center [289, 270] width 15 height 17
click at [285, 271] on button "button" at bounding box center [289, 270] width 15 height 8
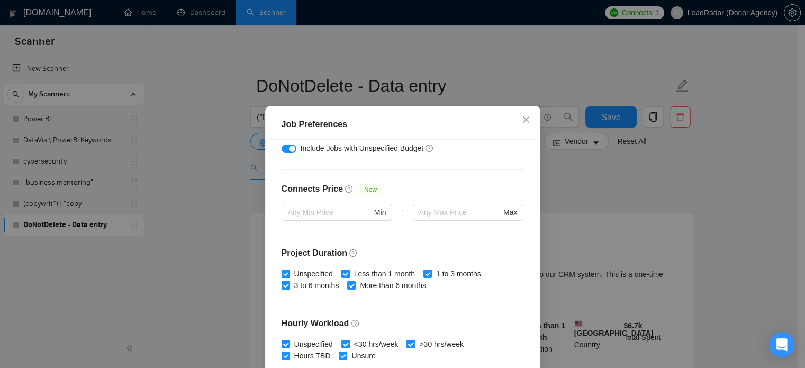
scroll to position [218, 0]
click at [342, 271] on input "Less than 1 month" at bounding box center [345, 272] width 7 height 7
checkbox input "false"
click at [424, 271] on input "1 to 3 months" at bounding box center [427, 272] width 7 height 7
checkbox input "false"
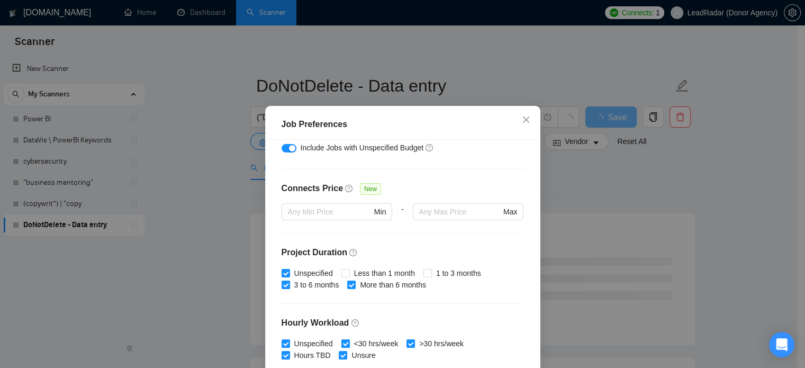
click at [342, 342] on input "<30 hrs/week" at bounding box center [345, 342] width 7 height 7
checkbox input "false"
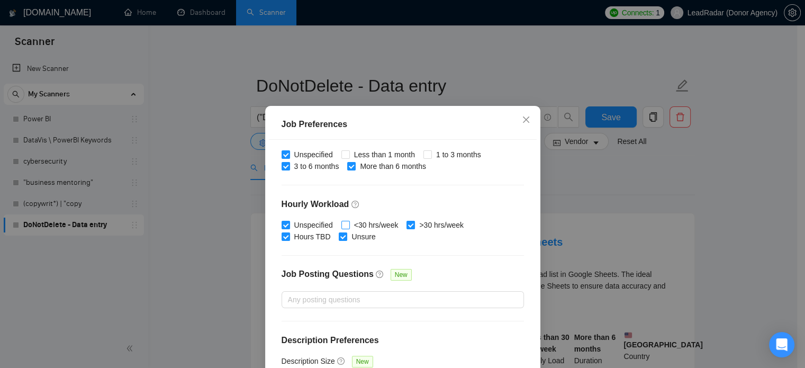
scroll to position [339, 0]
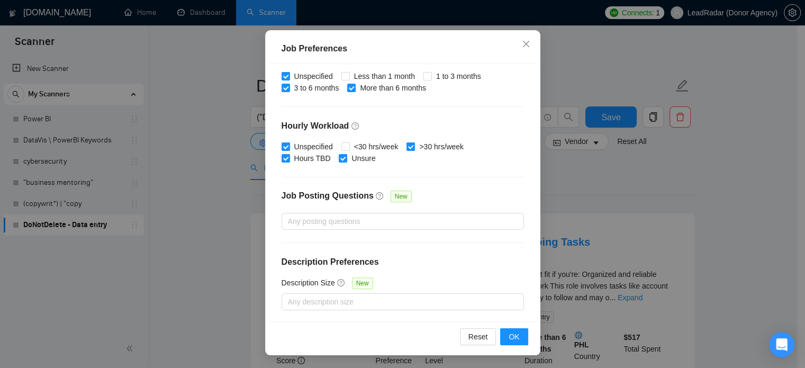
click at [606, 183] on div "Job Preferences Budget Project Type All Fixed Price Hourly Rate Fixed Price Bud…" at bounding box center [402, 184] width 805 height 368
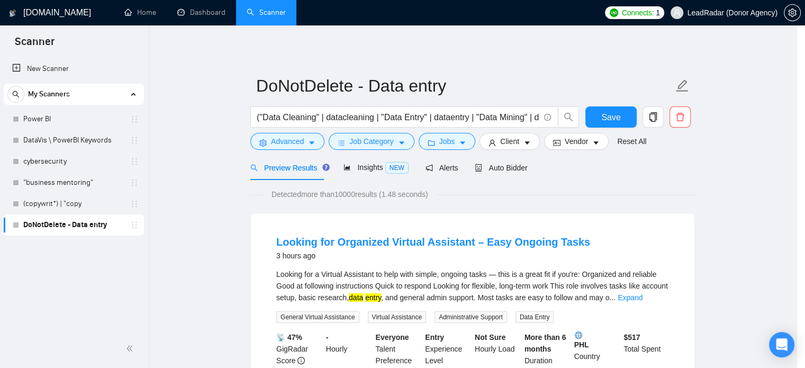
scroll to position [33, 0]
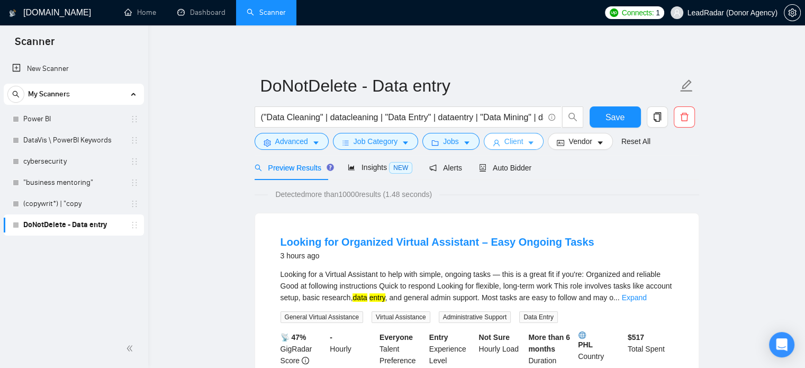
click at [531, 141] on button "Client" at bounding box center [514, 141] width 60 height 17
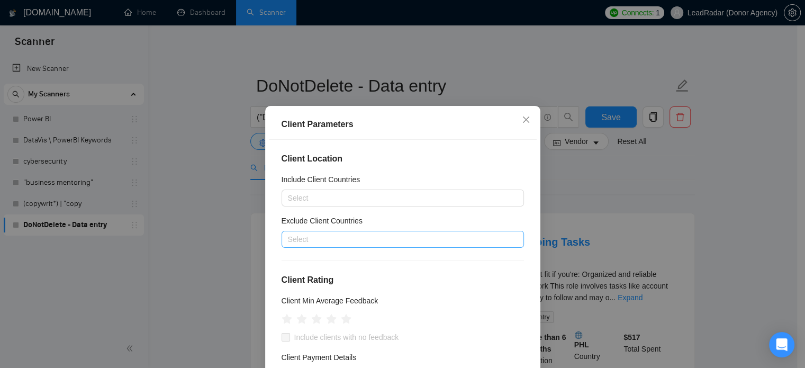
click at [365, 239] on div at bounding box center [397, 239] width 227 height 13
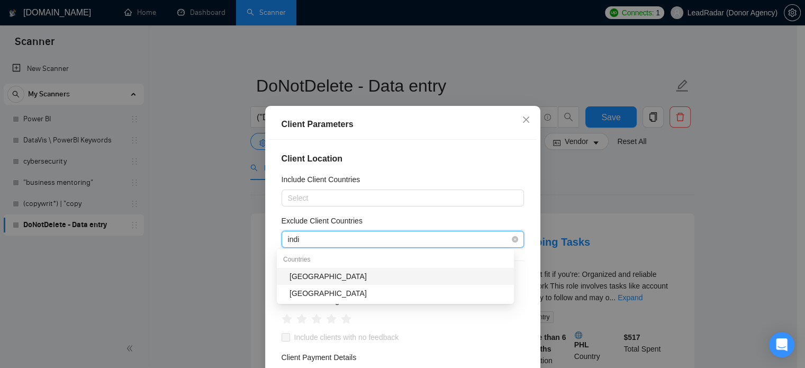
type input "india"
click at [359, 273] on div "India" at bounding box center [399, 277] width 218 height 12
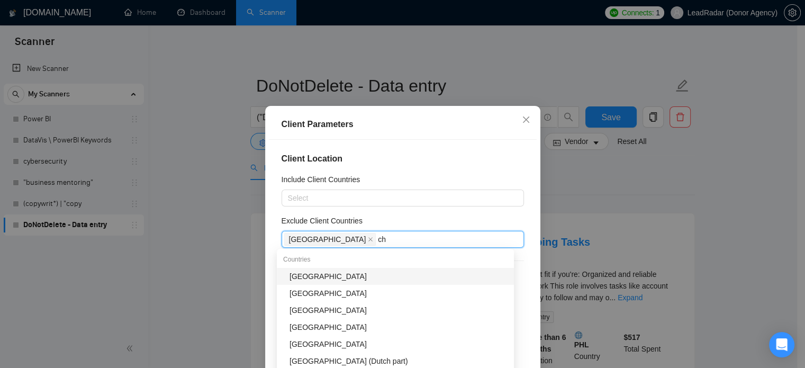
type input "chi"
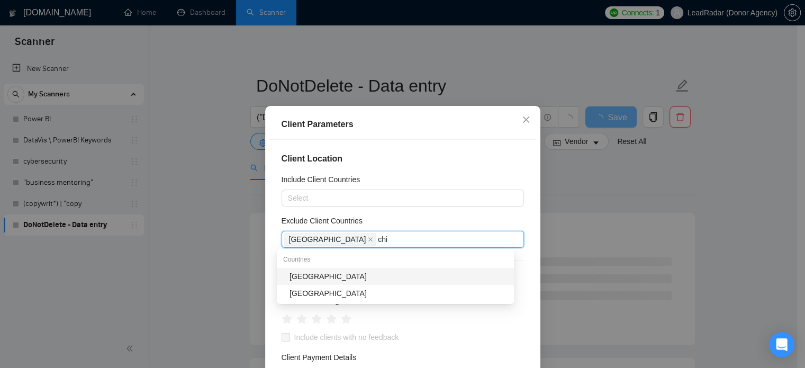
click at [360, 273] on div "[GEOGRAPHIC_DATA]" at bounding box center [399, 277] width 218 height 12
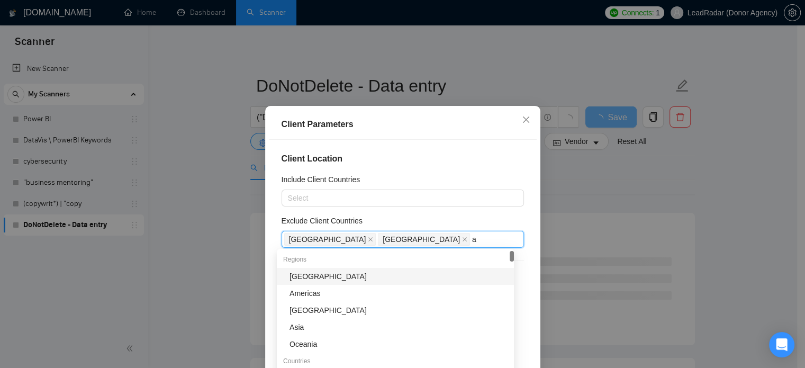
type input "af"
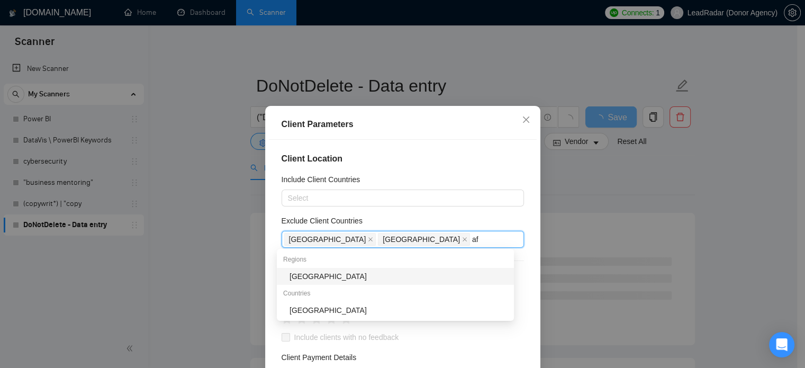
click at [361, 273] on div "[GEOGRAPHIC_DATA]" at bounding box center [399, 277] width 218 height 12
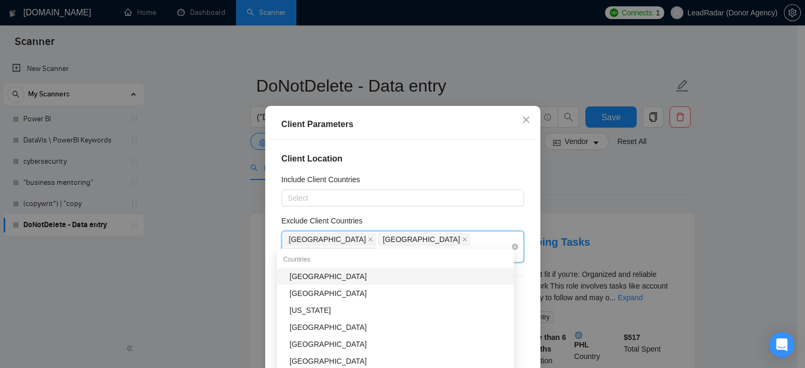
type input "mold"
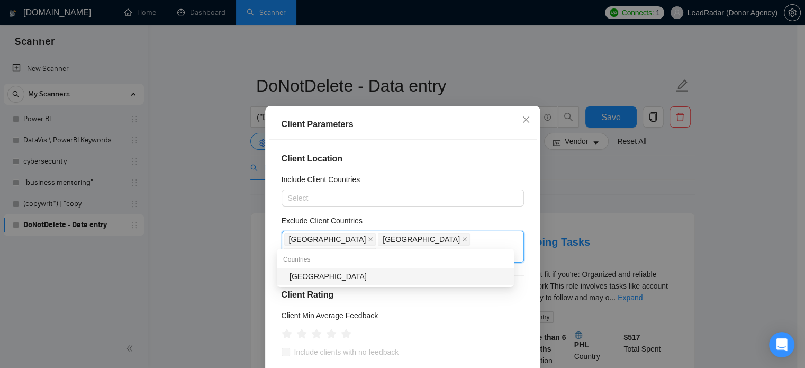
click at [401, 276] on div "[GEOGRAPHIC_DATA]" at bounding box center [399, 277] width 218 height 12
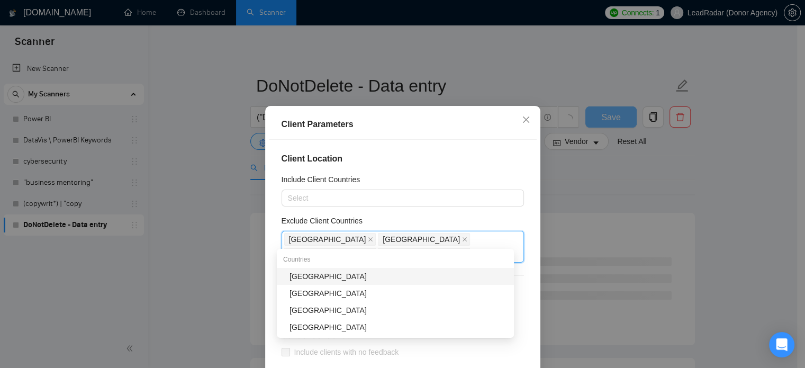
type input "bul"
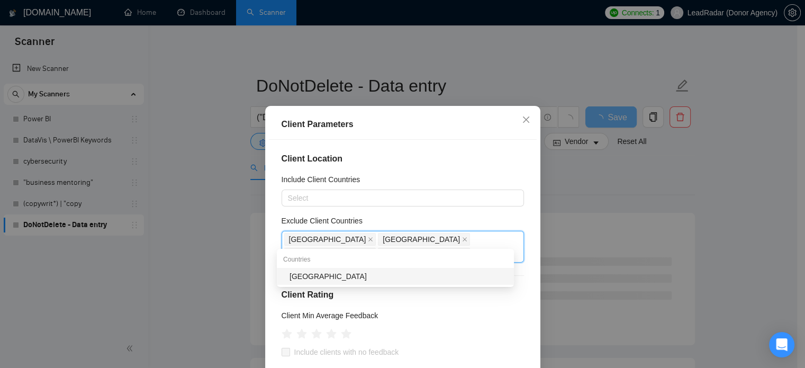
click at [401, 275] on div "[GEOGRAPHIC_DATA]" at bounding box center [399, 277] width 218 height 12
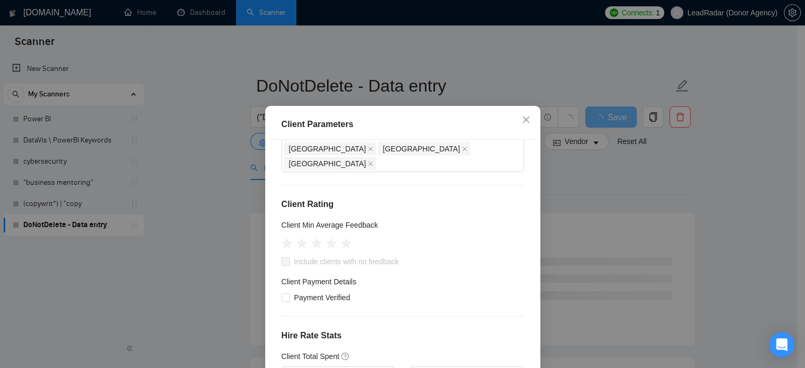
scroll to position [101, 0]
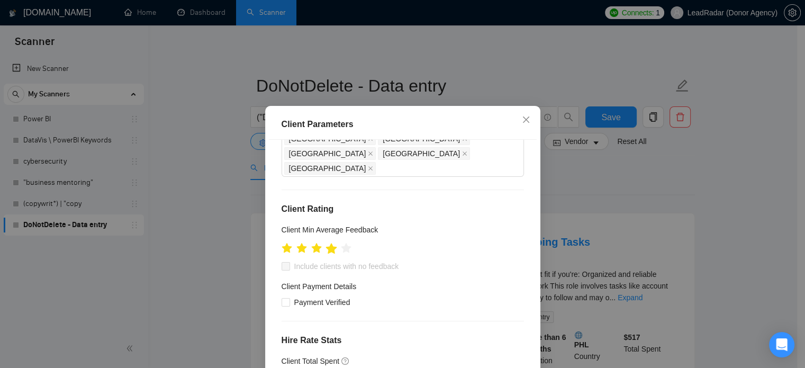
click at [329, 243] on icon "star" at bounding box center [331, 248] width 11 height 11
click at [284, 262] on input "Include clients with no feedback" at bounding box center [285, 265] width 7 height 7
checkbox input "true"
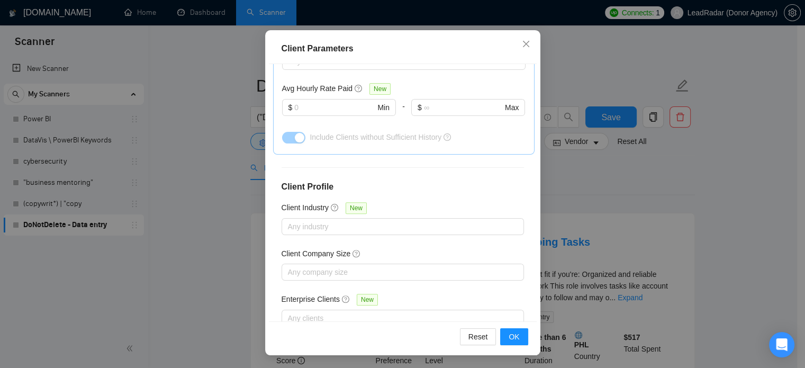
scroll to position [75, 0]
click at [586, 201] on div "Client Parameters Client Location Include Client Countries Select Exclude Clien…" at bounding box center [402, 184] width 805 height 368
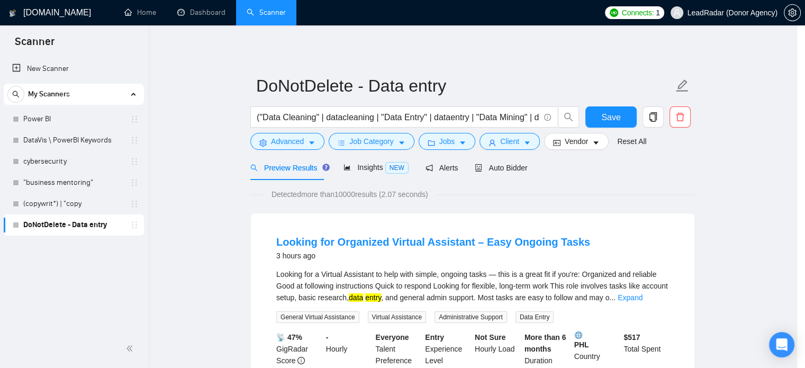
scroll to position [33, 0]
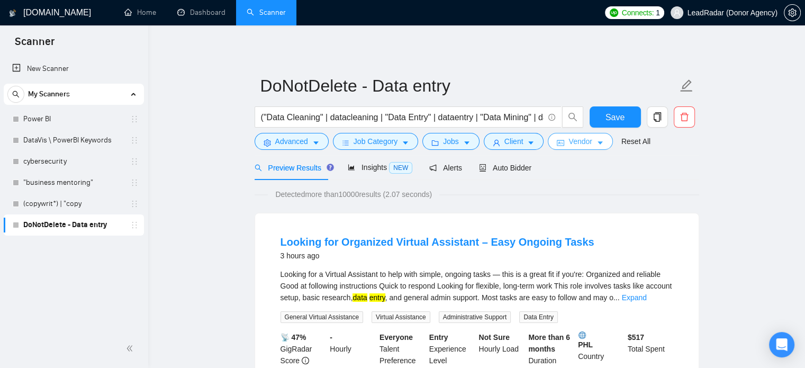
click at [598, 143] on icon "caret-down" at bounding box center [600, 143] width 5 height 3
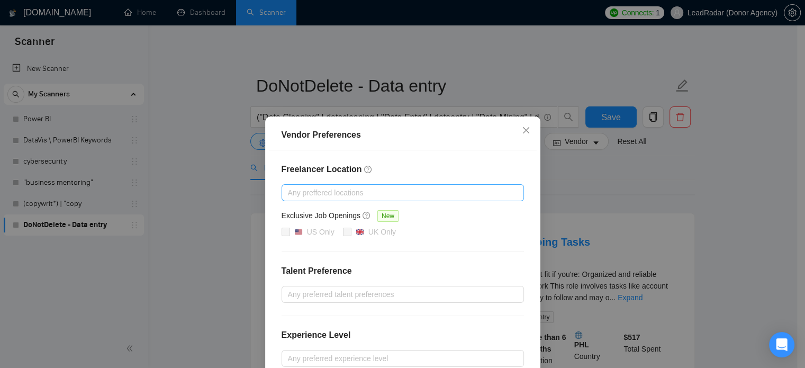
click at [319, 194] on div at bounding box center [397, 192] width 227 height 13
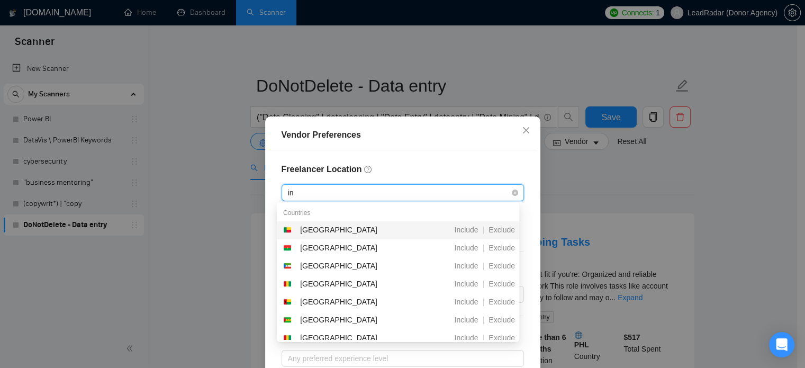
type input "ind"
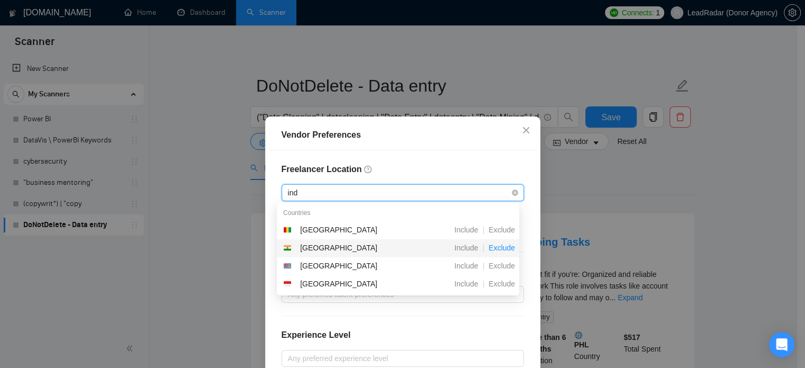
click at [501, 247] on span "Exclude" at bounding box center [502, 248] width 35 height 8
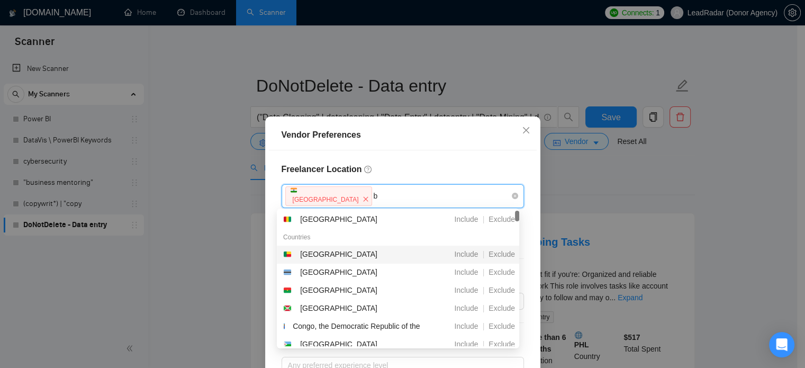
type input "ba"
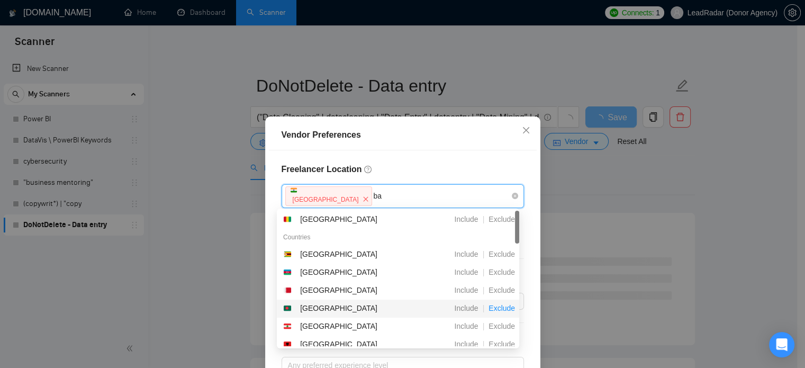
click at [505, 307] on span "Exclude" at bounding box center [502, 308] width 35 height 8
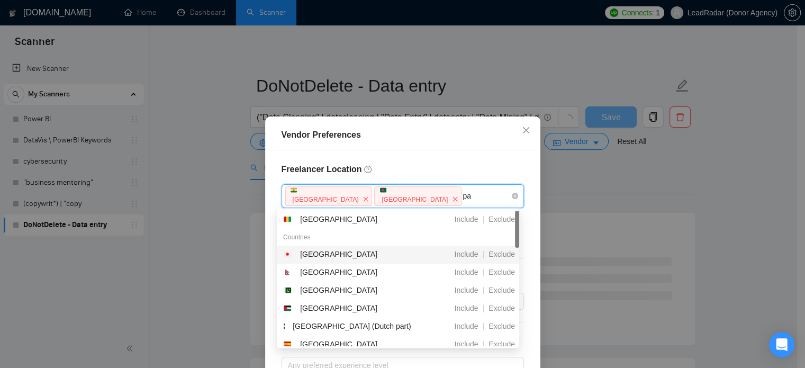
type input "pak"
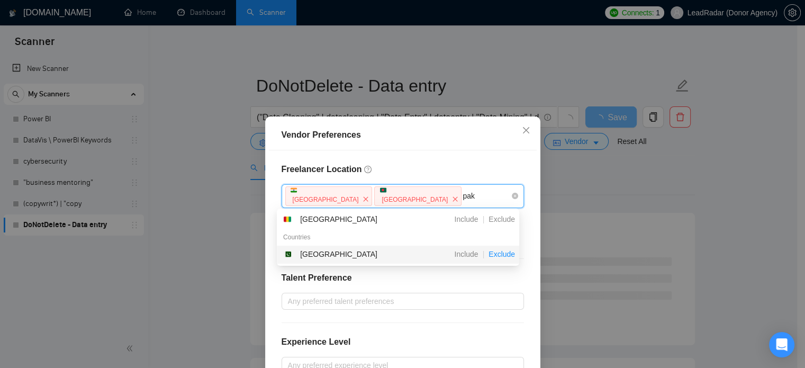
click at [497, 256] on span "Exclude" at bounding box center [502, 254] width 35 height 8
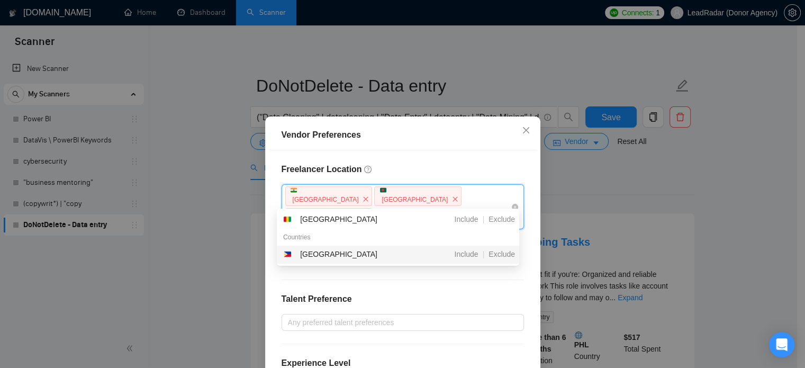
type input "phil"
click at [500, 257] on span "Exclude" at bounding box center [502, 254] width 35 height 8
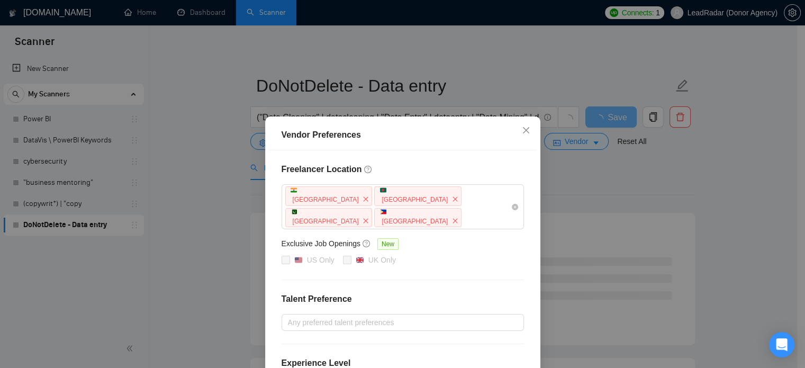
click at [614, 199] on div "Vendor Preferences Freelancer Location India Bangladesh Pakistan Philippines Ex…" at bounding box center [402, 184] width 805 height 368
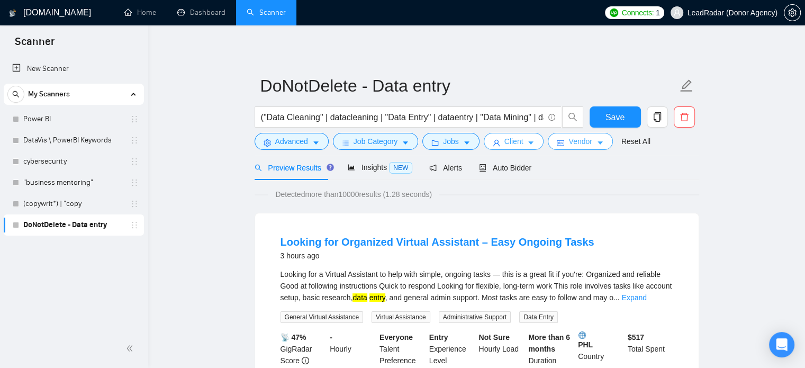
scroll to position [35, 0]
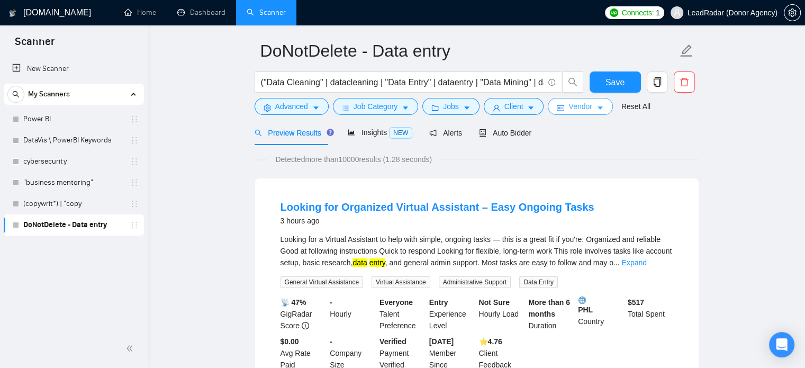
click at [560, 104] on span "idcard" at bounding box center [560, 108] width 7 height 8
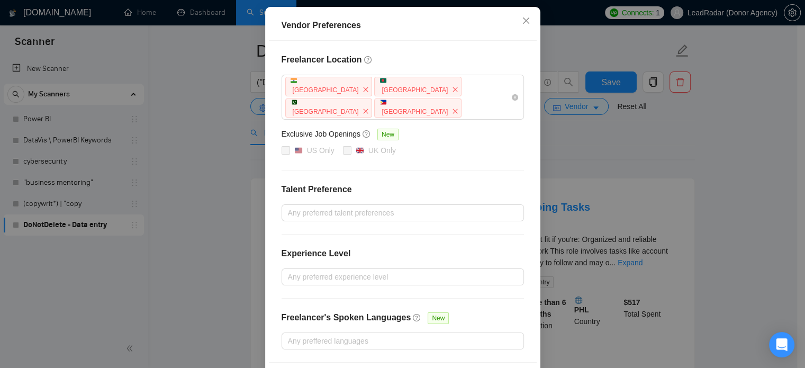
scroll to position [127, 0]
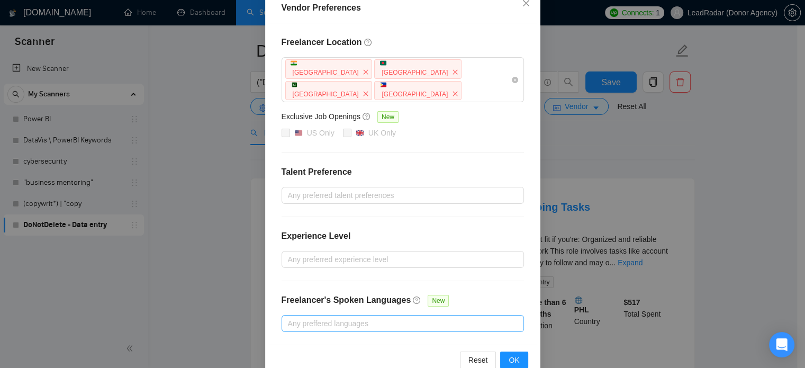
click at [367, 317] on div at bounding box center [397, 323] width 227 height 13
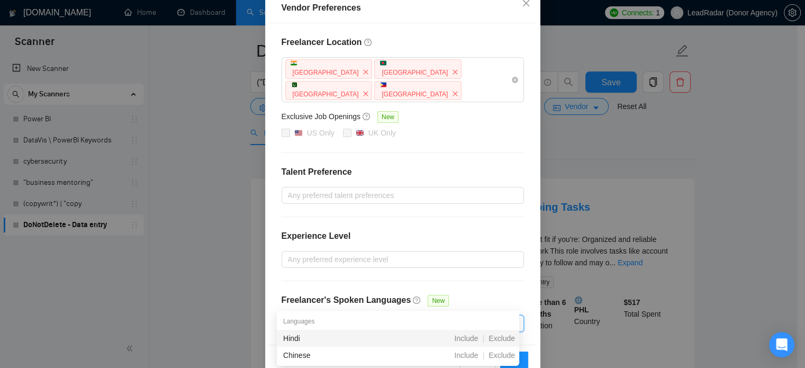
type input "hind"
click at [508, 334] on span "Exclude" at bounding box center [502, 338] width 35 height 8
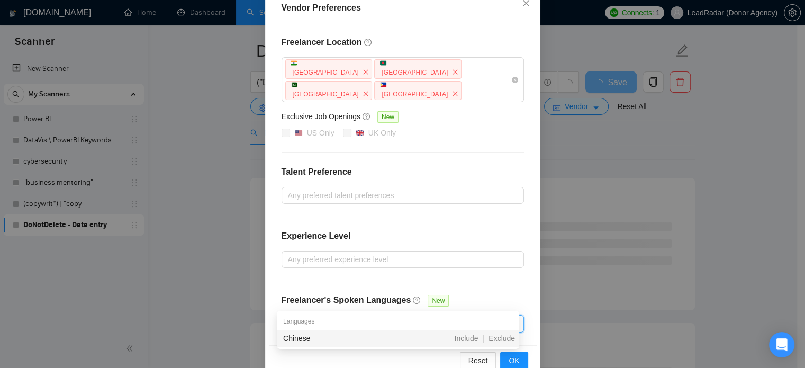
type input "chin"
click at [505, 336] on span "Exclude" at bounding box center [502, 338] width 35 height 8
type input "span"
click at [506, 336] on span "Exclude" at bounding box center [502, 338] width 35 height 8
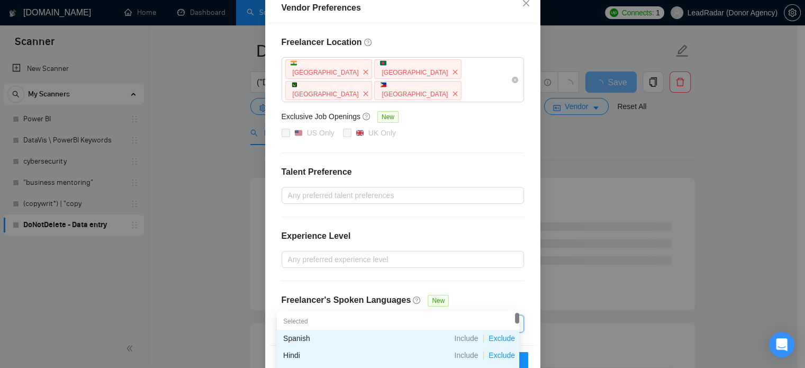
click at [498, 257] on div "Freelancer Location India Bangladesh Pakistan Philippines Exclusive Job Opening…" at bounding box center [403, 184] width 268 height 322
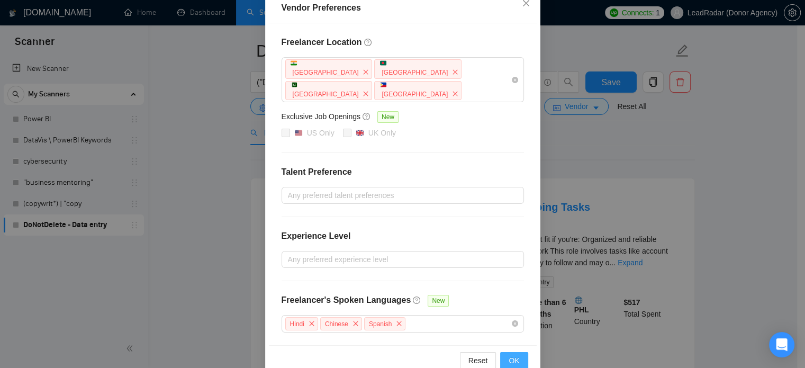
click at [510, 355] on span "OK" at bounding box center [514, 361] width 11 height 12
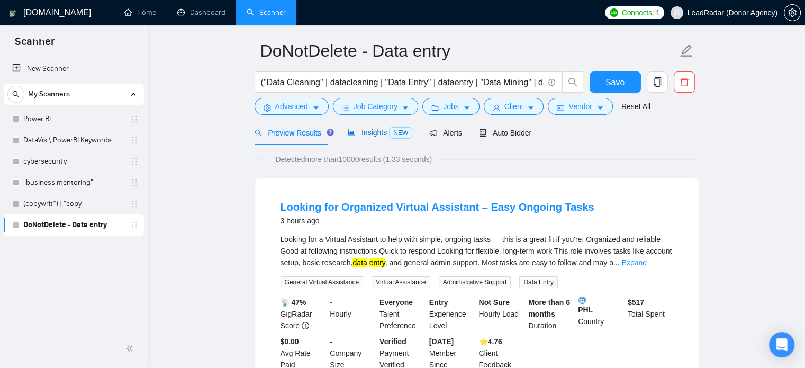
click at [381, 137] on div "Insights NEW" at bounding box center [380, 133] width 65 height 12
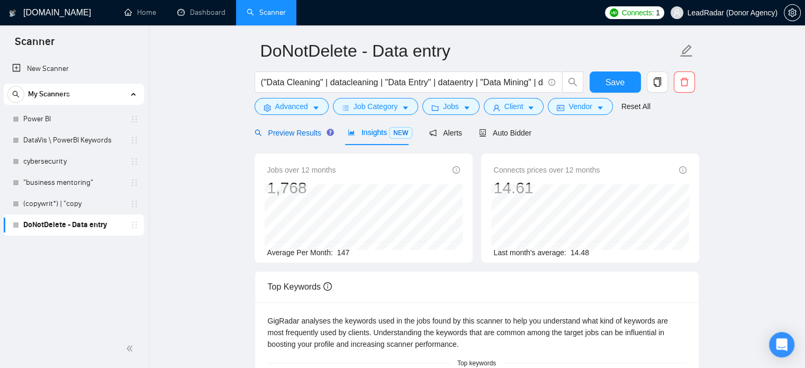
click at [299, 130] on span "Preview Results" at bounding box center [293, 133] width 76 height 8
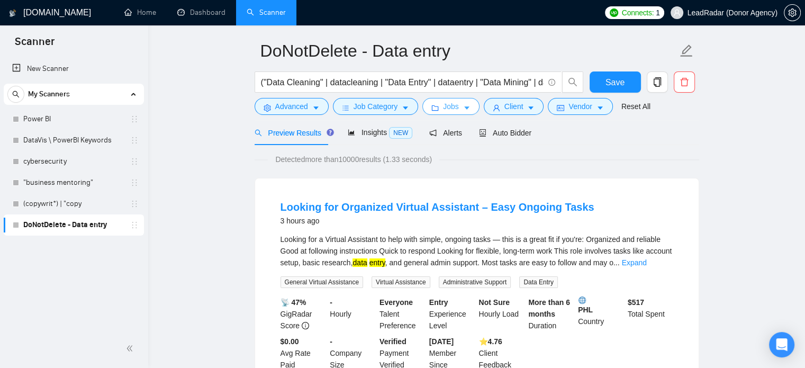
click at [443, 105] on span "Jobs" at bounding box center [451, 107] width 16 height 12
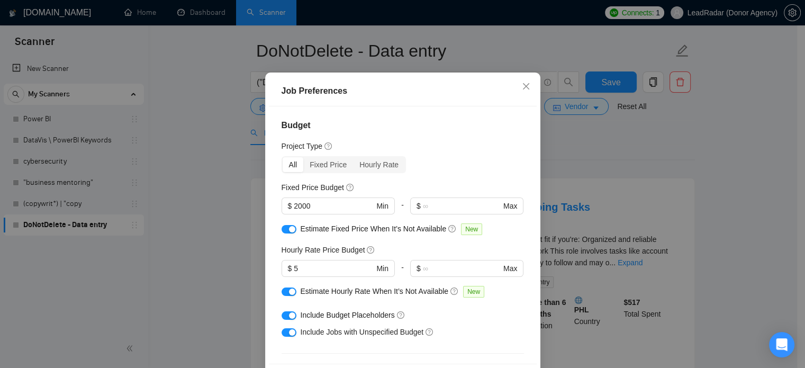
click at [594, 130] on div "Job Preferences Budget Project Type All Fixed Price Hourly Rate Fixed Price Bud…" at bounding box center [402, 184] width 805 height 368
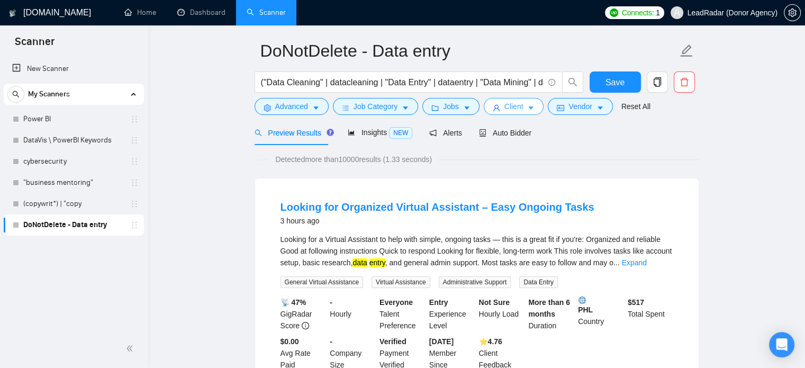
click at [500, 105] on button "Client" at bounding box center [514, 106] width 60 height 17
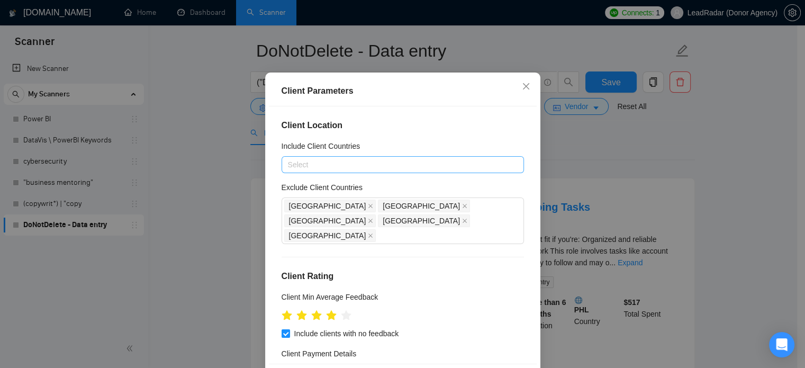
click at [364, 171] on div at bounding box center [397, 164] width 227 height 13
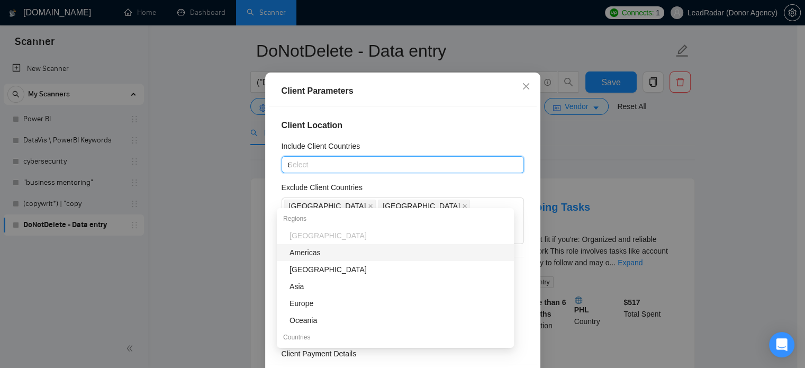
type input "un"
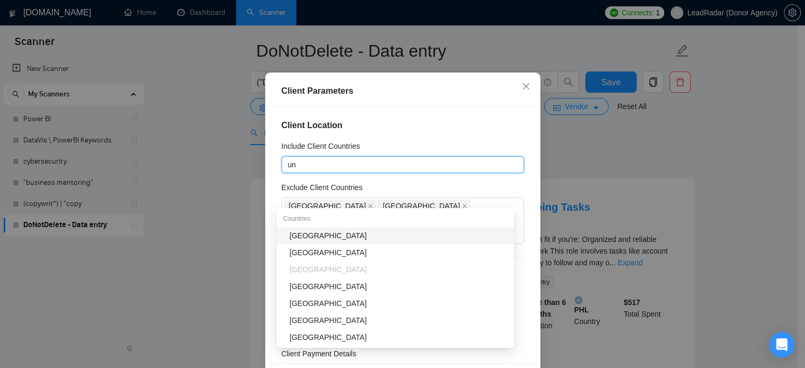
click at [404, 231] on div "[GEOGRAPHIC_DATA]" at bounding box center [399, 236] width 218 height 12
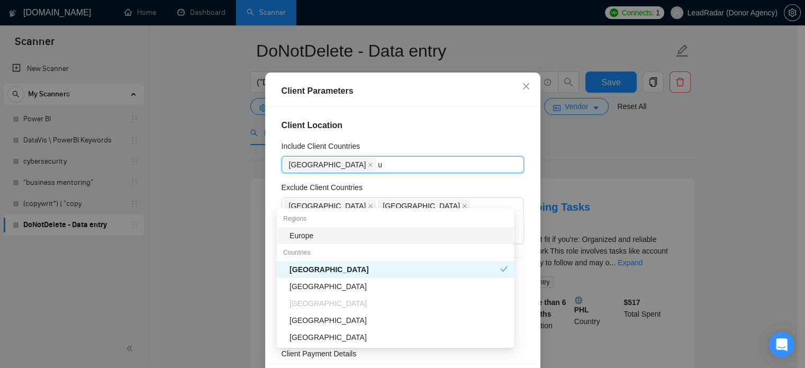
type input "un"
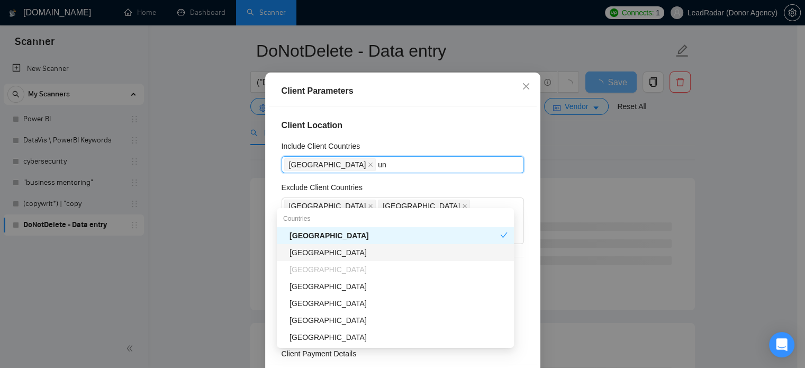
click at [400, 251] on div "[GEOGRAPHIC_DATA]" at bounding box center [399, 253] width 218 height 12
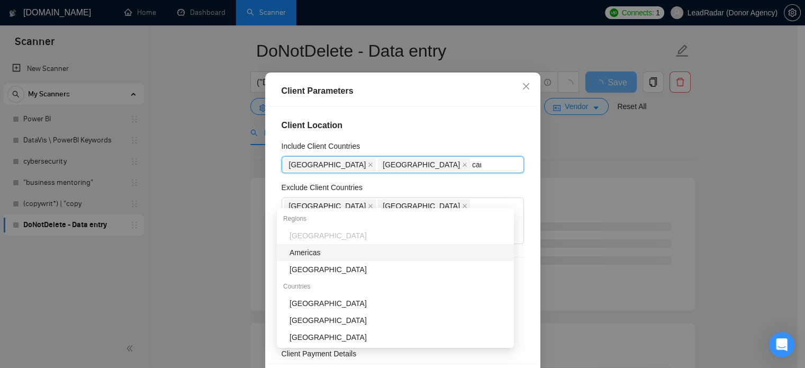
type input "cana"
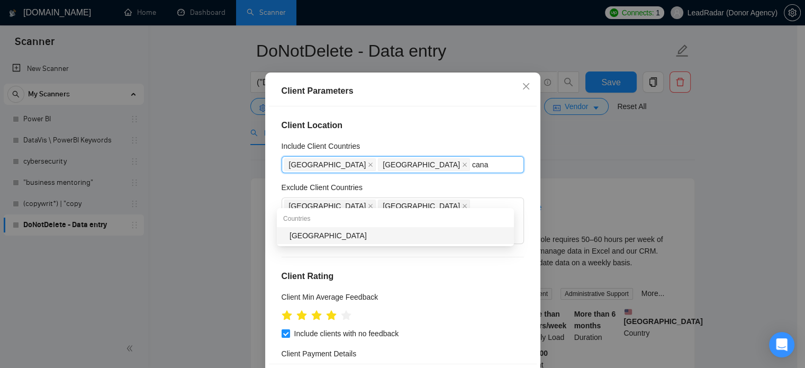
click at [411, 232] on div "[GEOGRAPHIC_DATA]" at bounding box center [399, 236] width 218 height 12
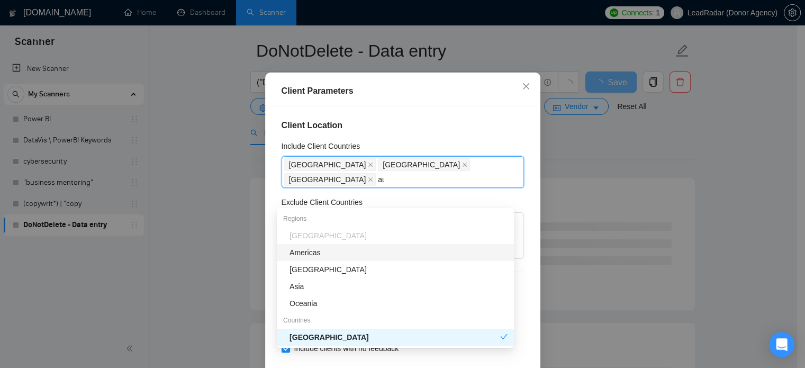
type input "aus"
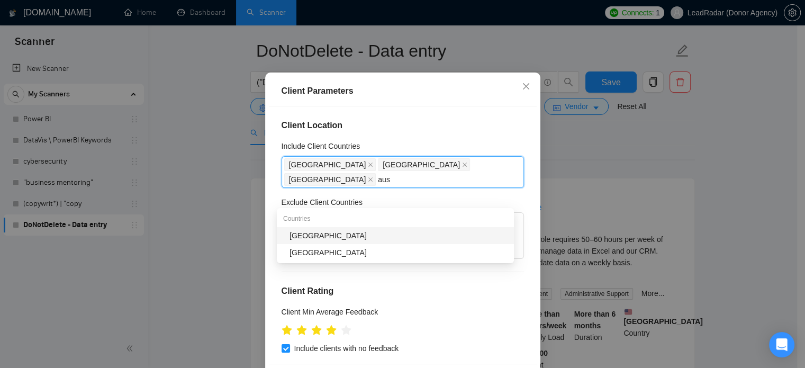
click at [364, 234] on div "[GEOGRAPHIC_DATA]" at bounding box center [399, 236] width 218 height 12
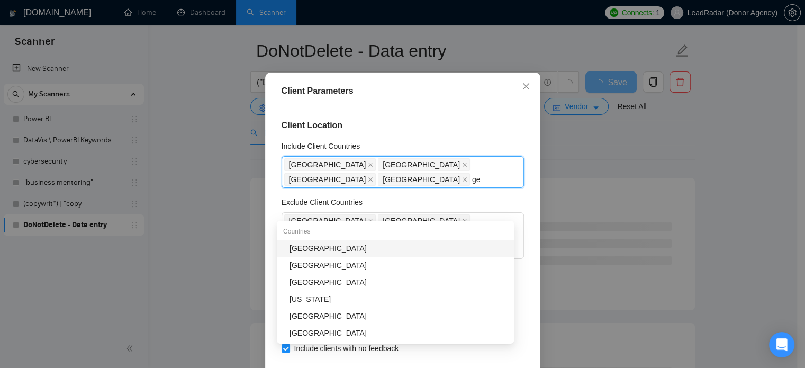
type input "ger"
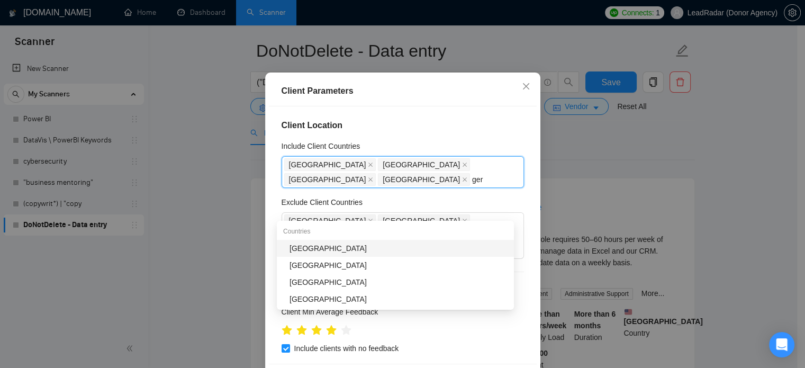
click at [319, 252] on div "[GEOGRAPHIC_DATA]" at bounding box center [399, 249] width 218 height 12
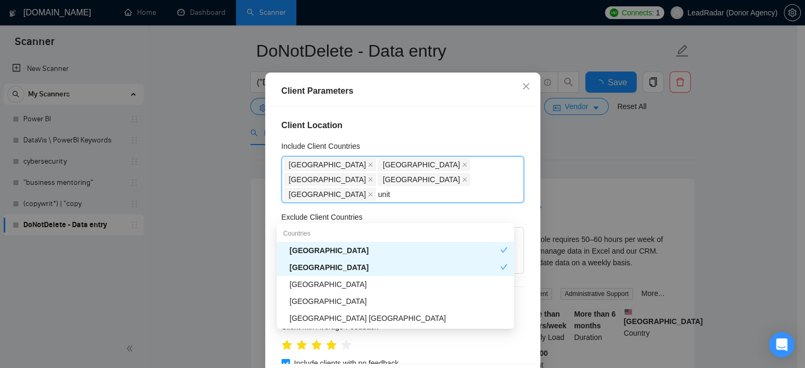
type input "unite"
click at [351, 290] on div "[GEOGRAPHIC_DATA]" at bounding box center [399, 285] width 218 height 12
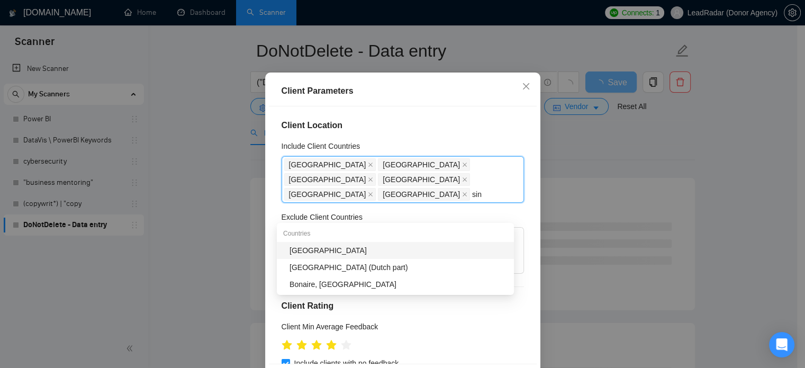
type input "sing"
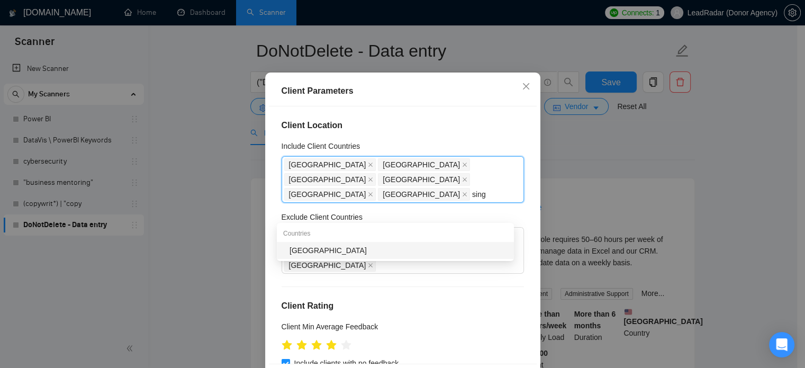
click at [381, 252] on div "[GEOGRAPHIC_DATA]" at bounding box center [399, 251] width 218 height 12
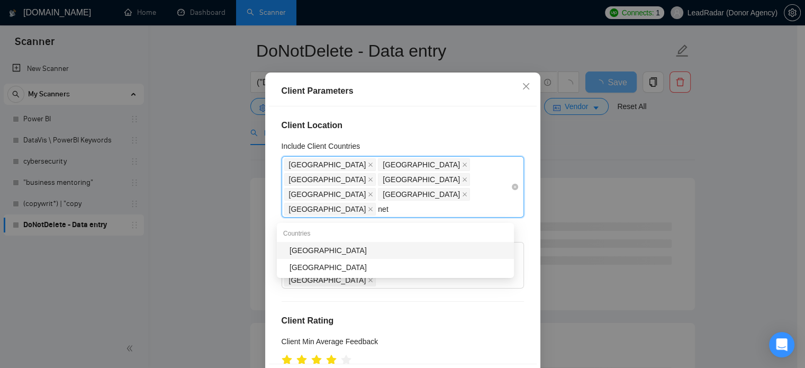
type input "neth"
click at [389, 252] on div "[GEOGRAPHIC_DATA]" at bounding box center [399, 251] width 218 height 12
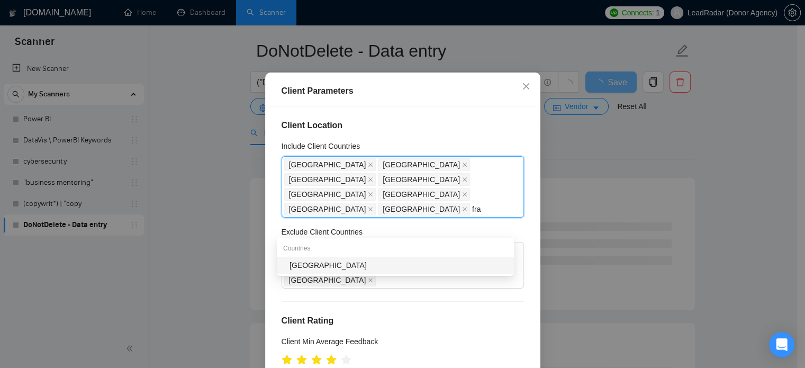
type input "fran"
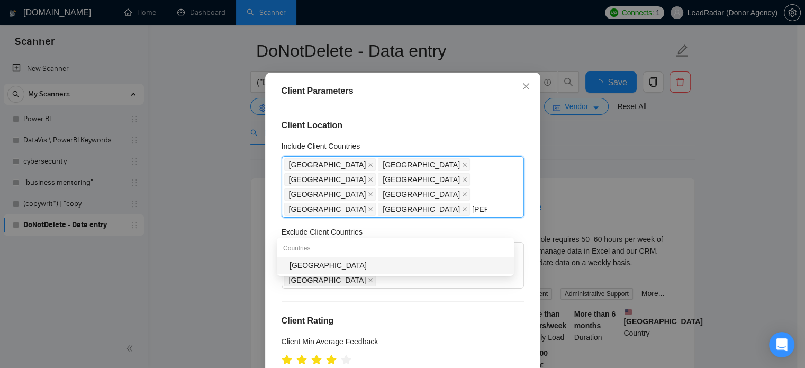
click at [386, 264] on div "[GEOGRAPHIC_DATA]" at bounding box center [399, 265] width 218 height 12
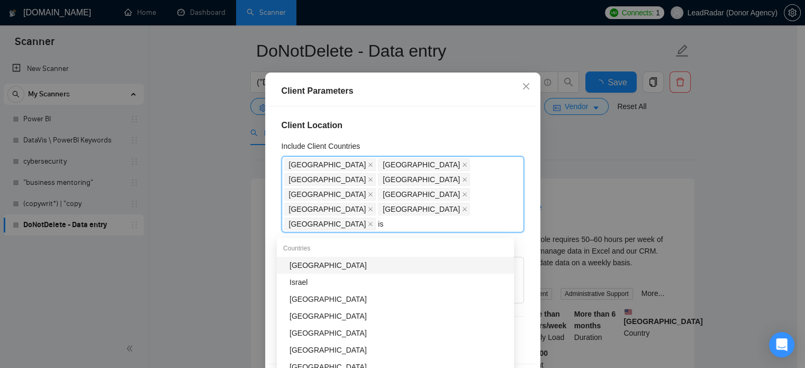
type input "isr"
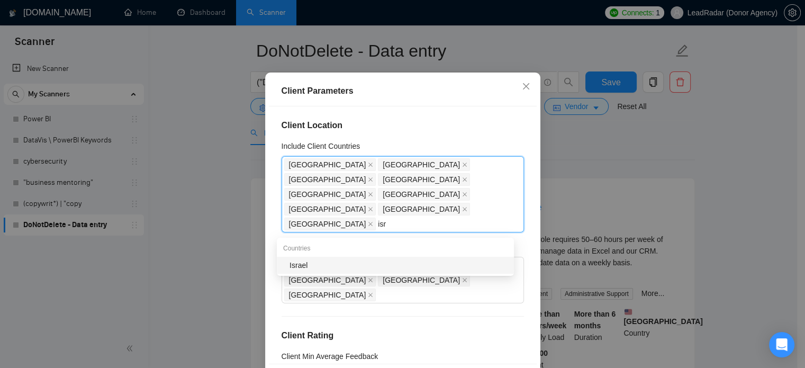
click at [366, 267] on div "Israel" at bounding box center [399, 265] width 218 height 12
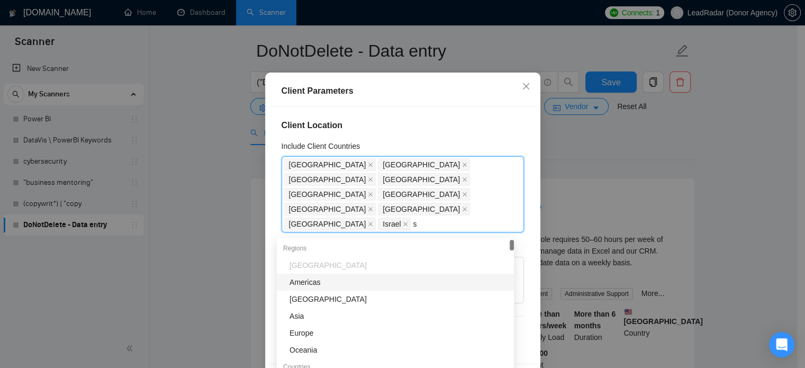
type input "sa"
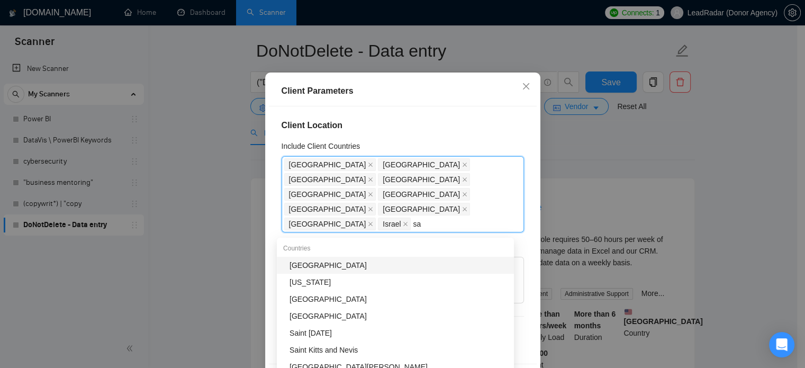
click at [356, 265] on div "[GEOGRAPHIC_DATA]" at bounding box center [399, 265] width 218 height 12
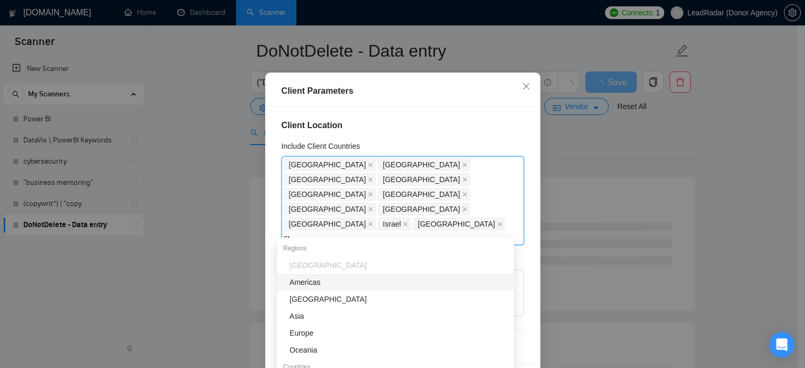
type input "spa"
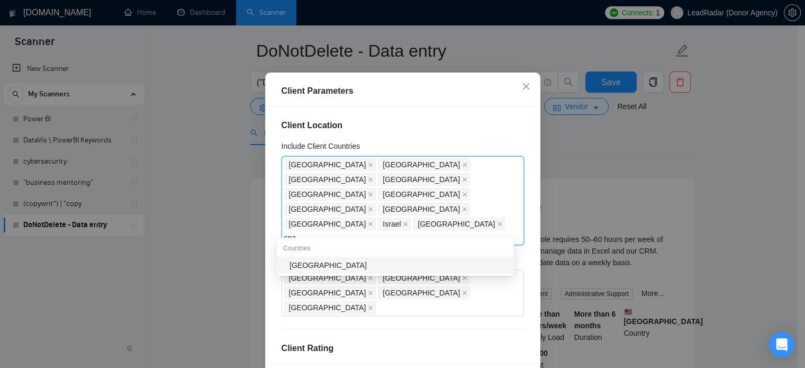
click at [415, 265] on div "[GEOGRAPHIC_DATA]" at bounding box center [399, 265] width 218 height 12
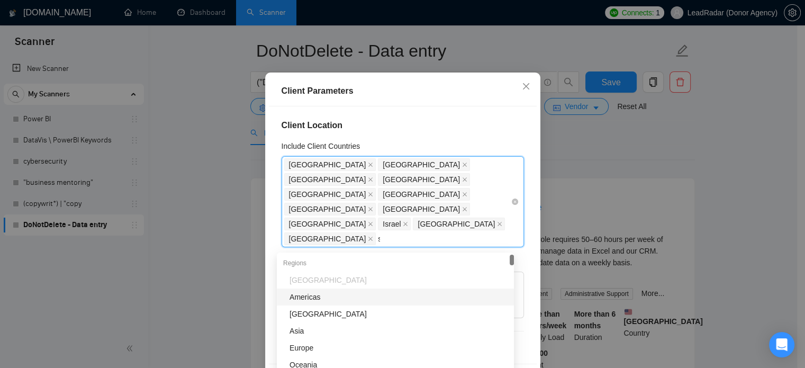
type input "sw"
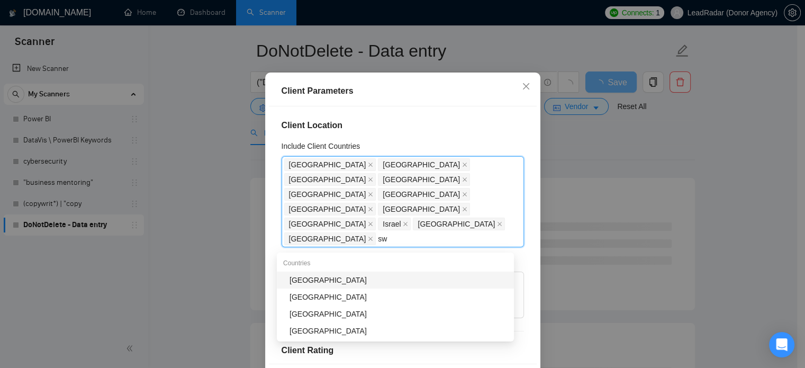
click at [316, 281] on div "[GEOGRAPHIC_DATA]" at bounding box center [399, 280] width 218 height 12
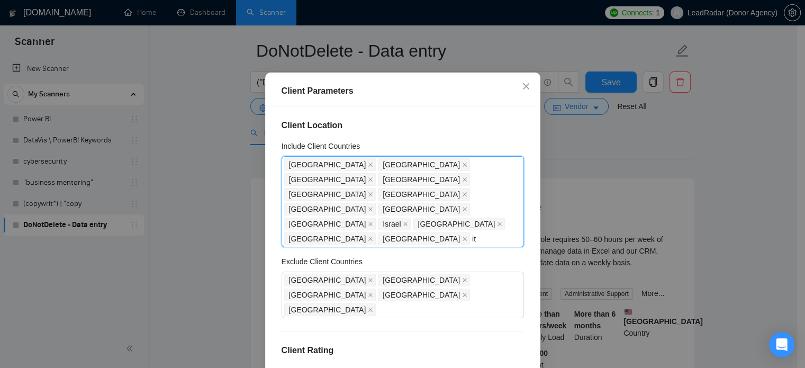
type input "ita"
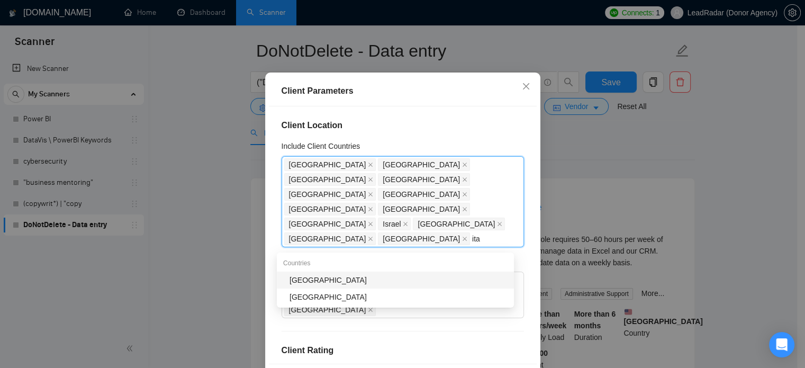
click at [372, 281] on div "[GEOGRAPHIC_DATA]" at bounding box center [399, 280] width 218 height 12
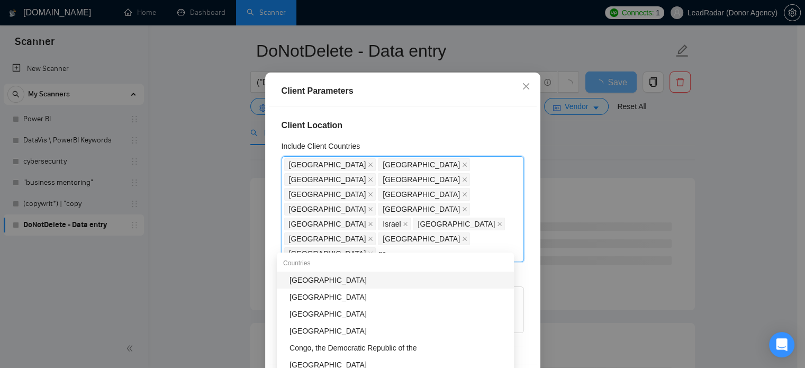
type input "g"
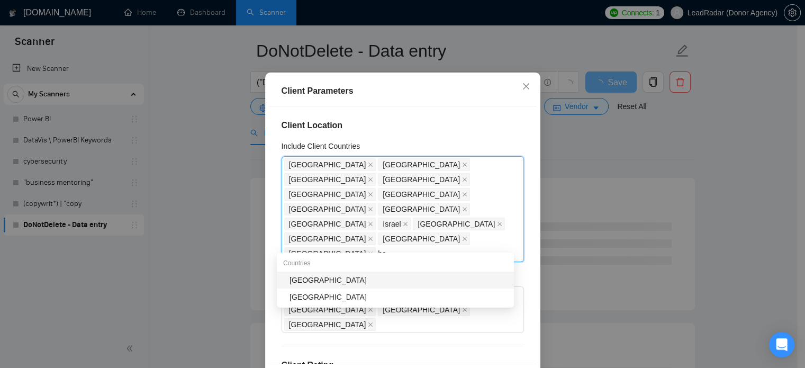
type input "hon"
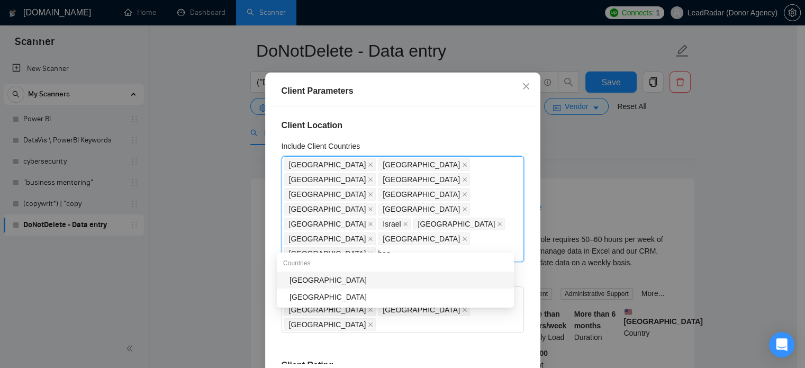
click at [373, 281] on div "[GEOGRAPHIC_DATA]" at bounding box center [399, 280] width 218 height 12
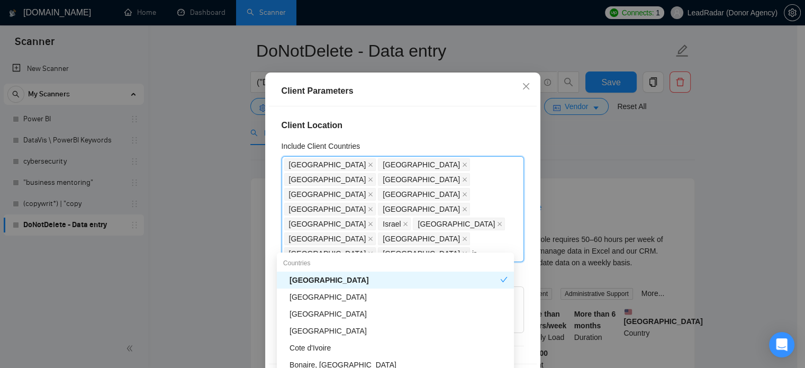
type input "ire"
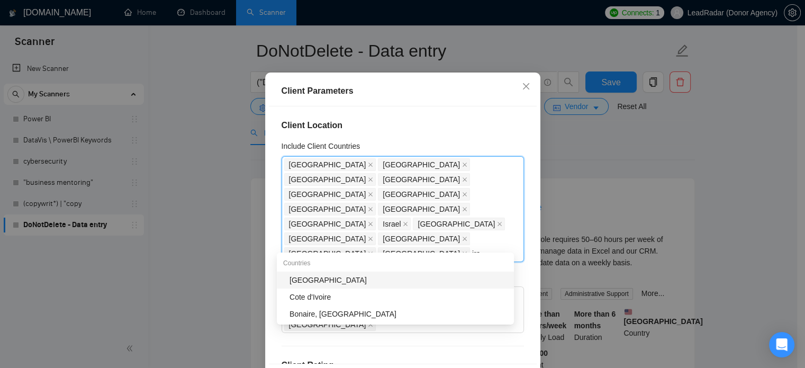
click at [322, 280] on div "[GEOGRAPHIC_DATA]" at bounding box center [399, 280] width 218 height 12
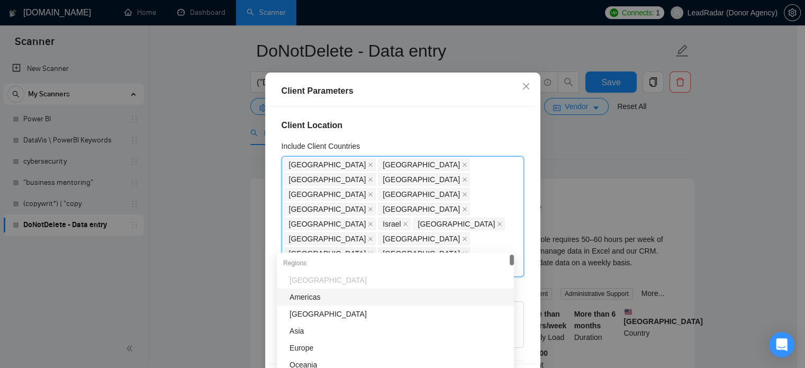
type input "new"
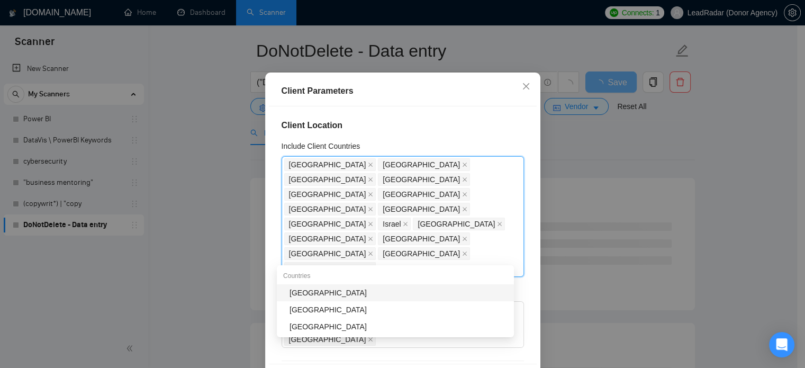
click at [335, 296] on div "[GEOGRAPHIC_DATA]" at bounding box center [399, 293] width 218 height 12
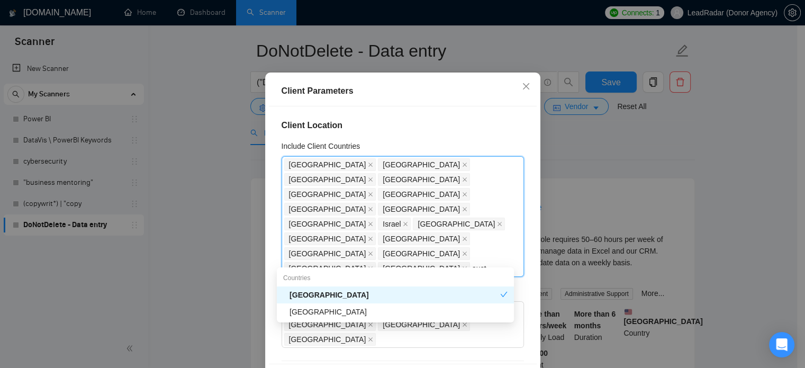
type input "austr"
click at [319, 315] on div "[GEOGRAPHIC_DATA]" at bounding box center [399, 312] width 218 height 12
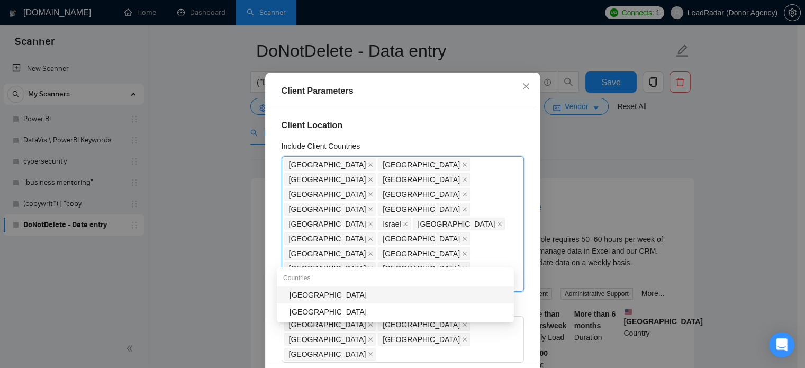
type input "esto"
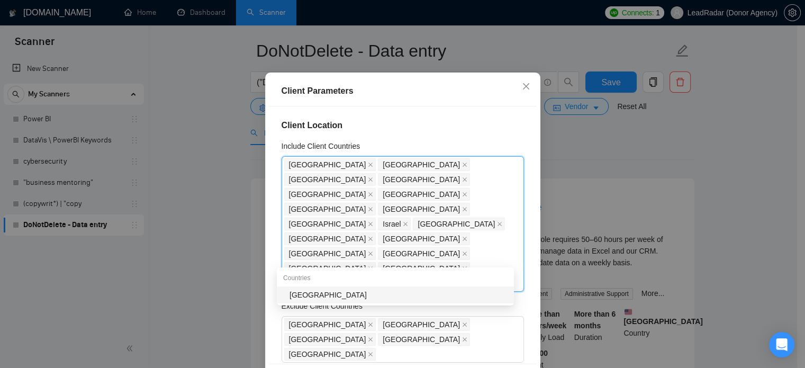
click at [377, 298] on div "[GEOGRAPHIC_DATA]" at bounding box center [399, 295] width 218 height 12
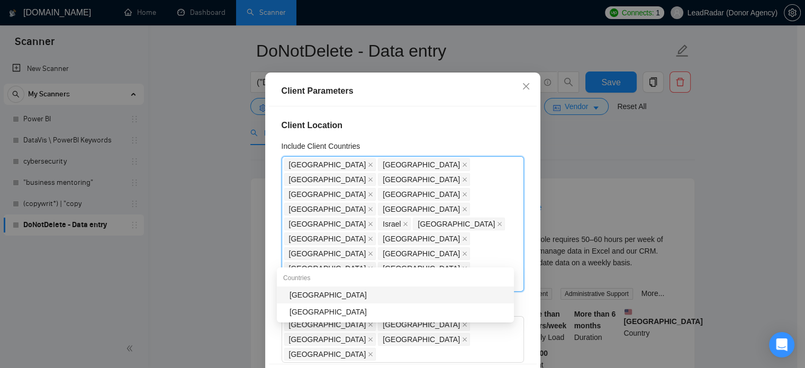
type input "pola"
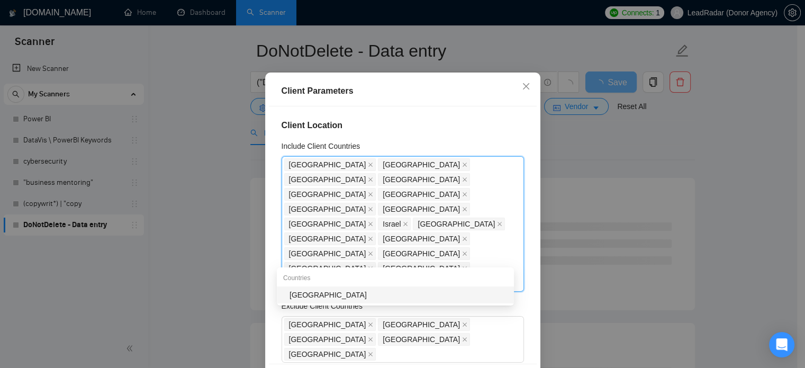
click at [366, 300] on div "[GEOGRAPHIC_DATA]" at bounding box center [399, 295] width 218 height 12
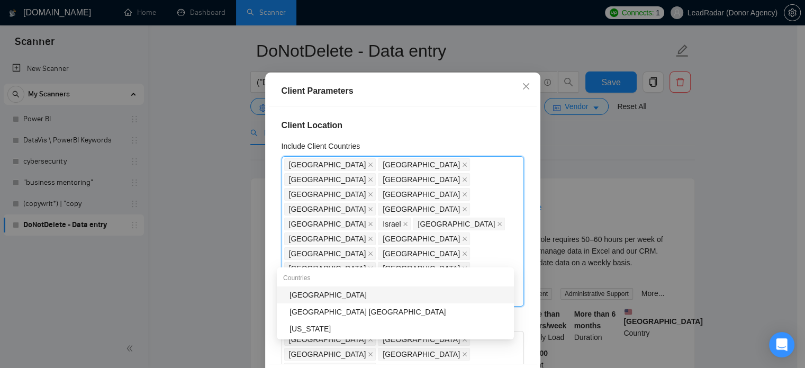
type input "norw"
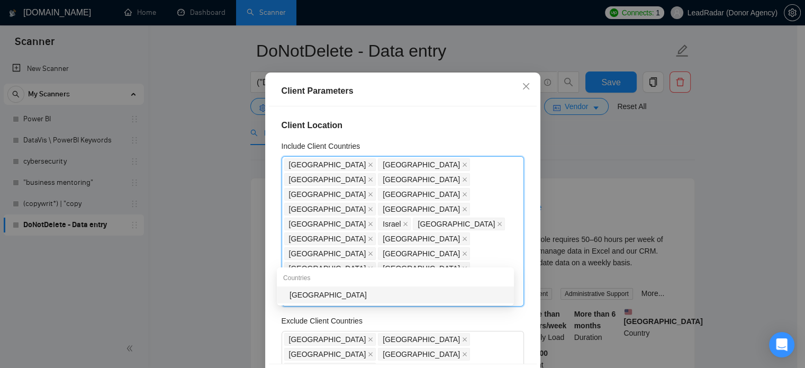
click at [423, 297] on div "[GEOGRAPHIC_DATA]" at bounding box center [399, 295] width 218 height 12
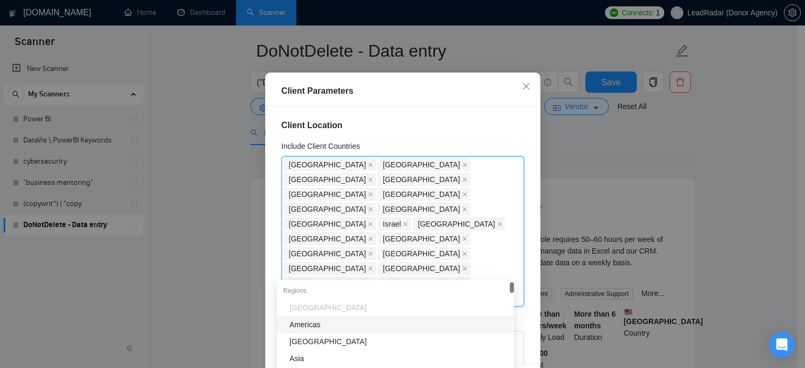
type input "h"
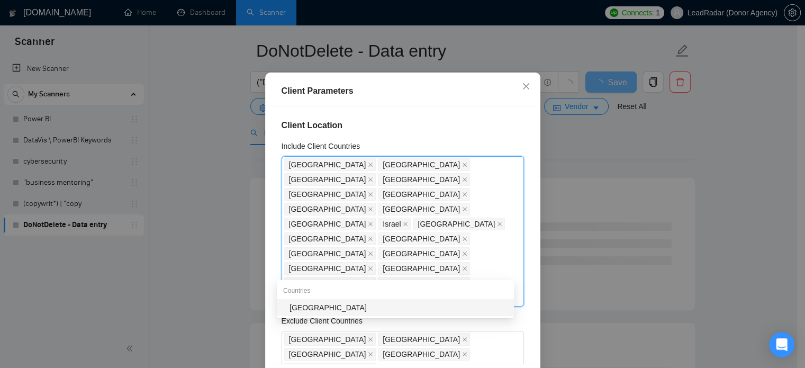
type input "japa"
click at [430, 311] on div "[GEOGRAPHIC_DATA]" at bounding box center [399, 308] width 218 height 12
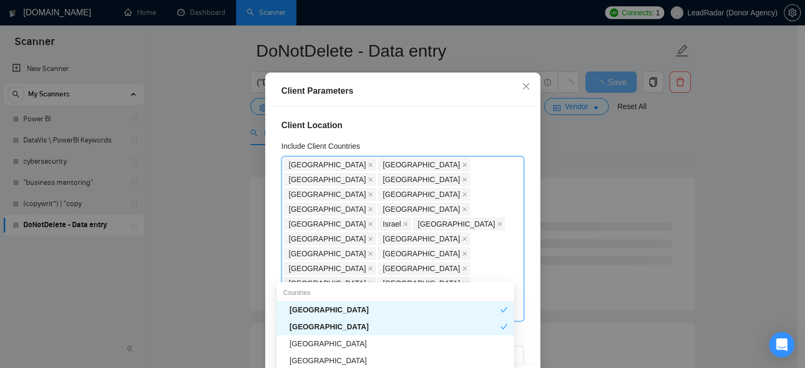
type input "port"
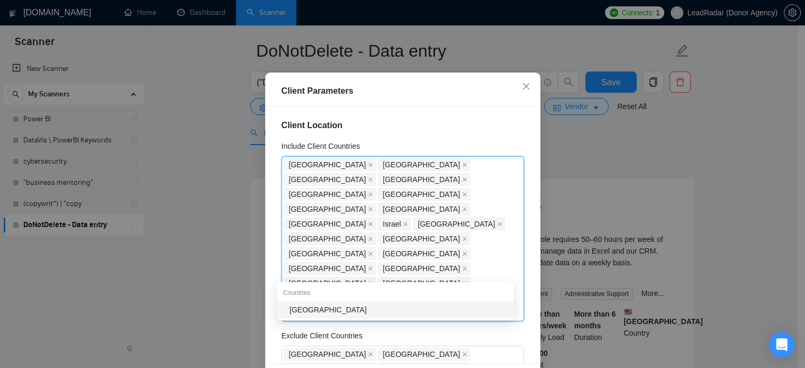
click at [398, 315] on div "[GEOGRAPHIC_DATA]" at bounding box center [399, 310] width 218 height 12
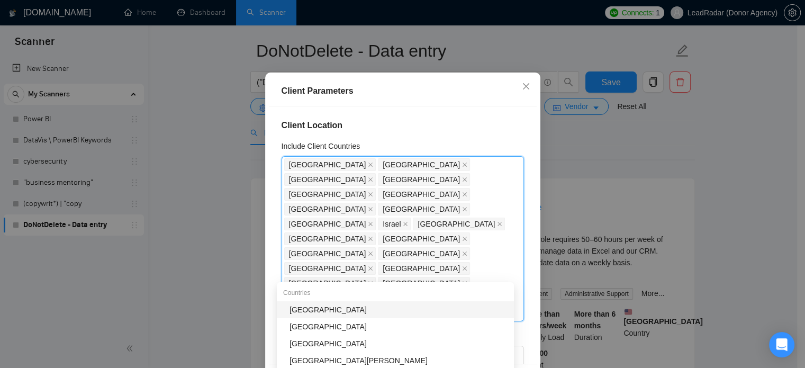
type input "gree"
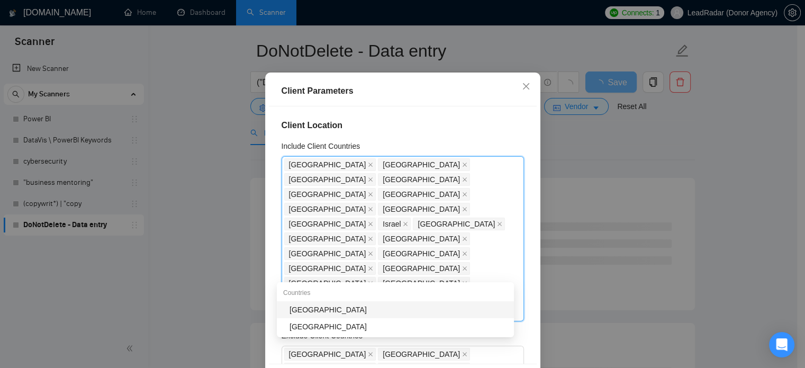
click at [403, 312] on div "[GEOGRAPHIC_DATA]" at bounding box center [399, 310] width 218 height 12
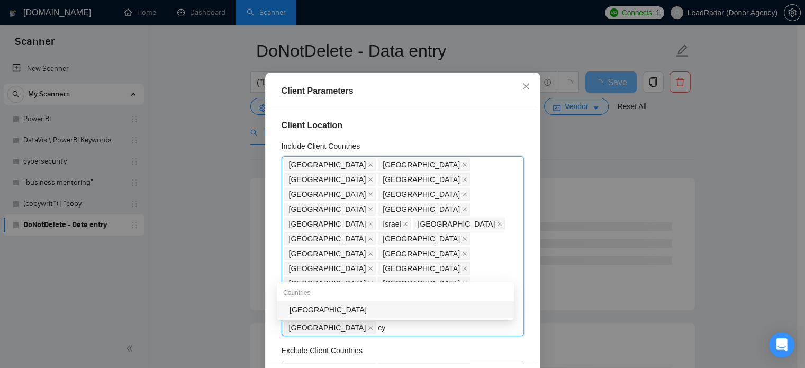
type input "cyp"
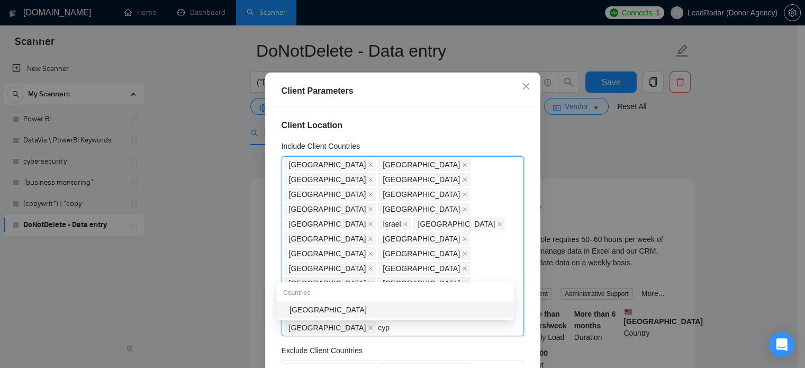
click at [411, 300] on div "Countries" at bounding box center [395, 292] width 237 height 17
click at [410, 286] on div "Countries" at bounding box center [395, 292] width 237 height 17
click at [416, 304] on div "[GEOGRAPHIC_DATA]" at bounding box center [399, 310] width 218 height 12
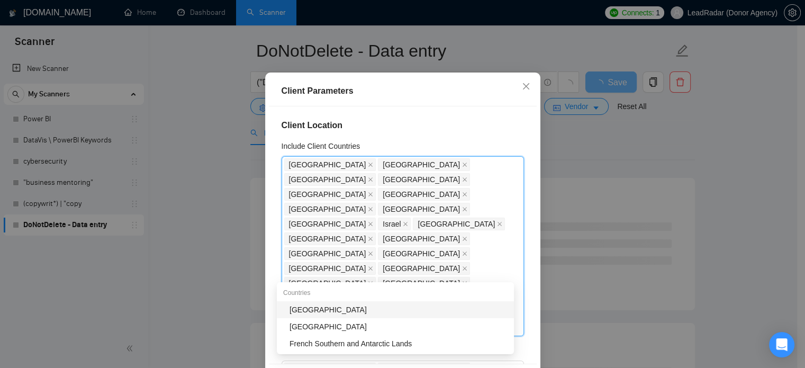
type input "sout"
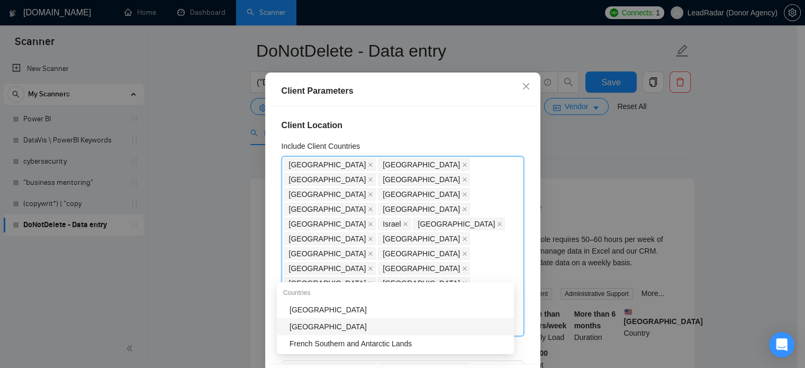
click at [322, 326] on div "[GEOGRAPHIC_DATA]" at bounding box center [399, 327] width 218 height 12
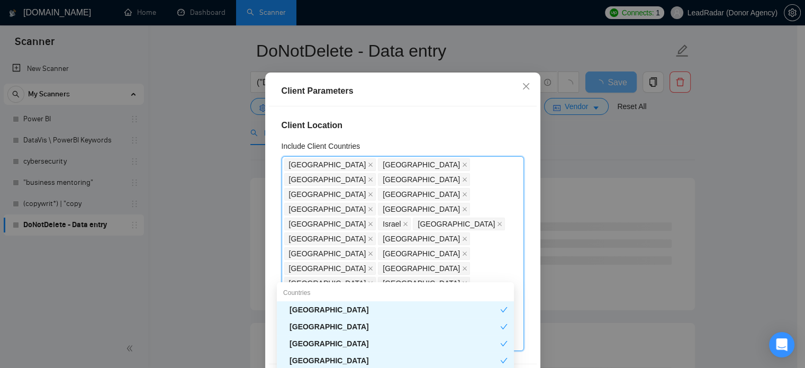
type input "lat"
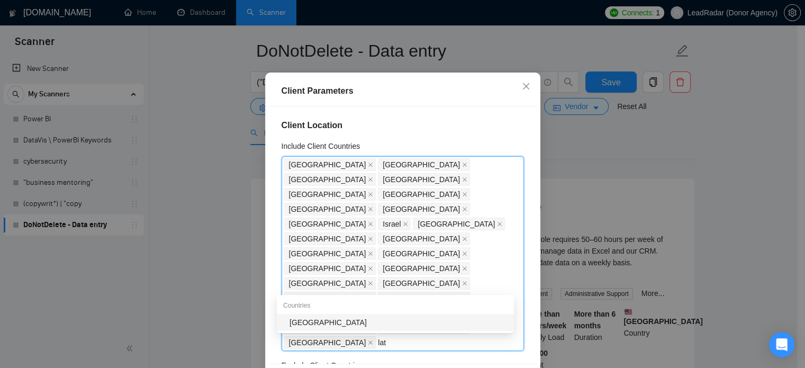
click at [326, 326] on div "Latvia" at bounding box center [399, 323] width 218 height 12
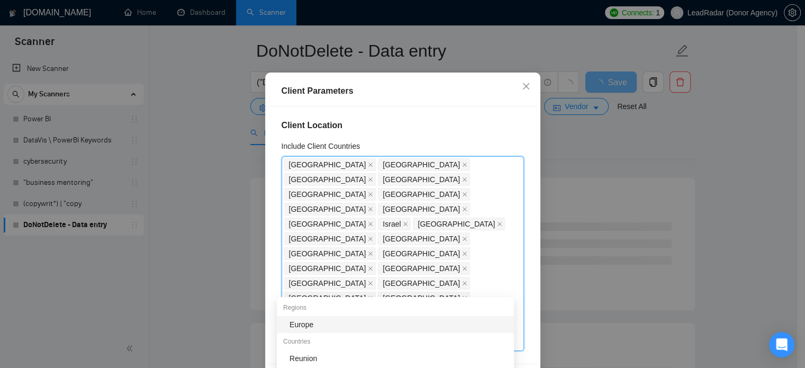
type input "eur"
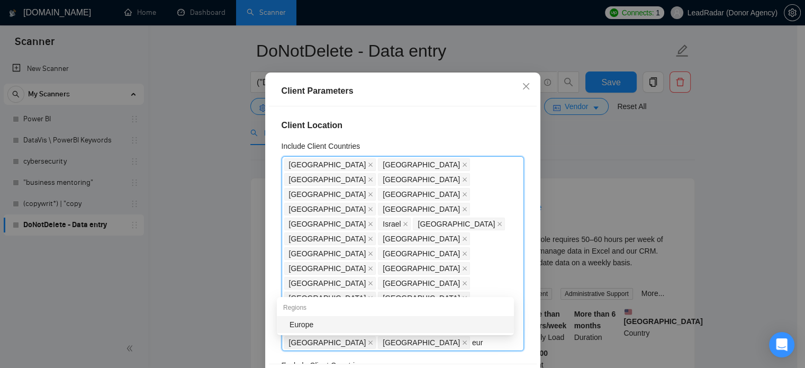
click at [346, 328] on div "Europe" at bounding box center [399, 325] width 218 height 12
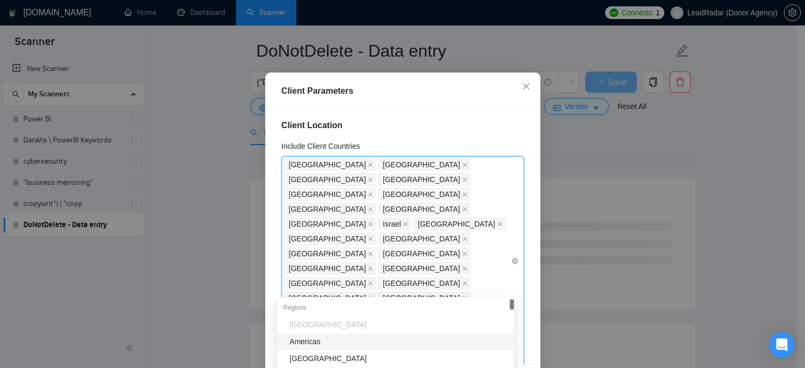
click at [463, 340] on icon "close" at bounding box center [465, 342] width 4 height 4
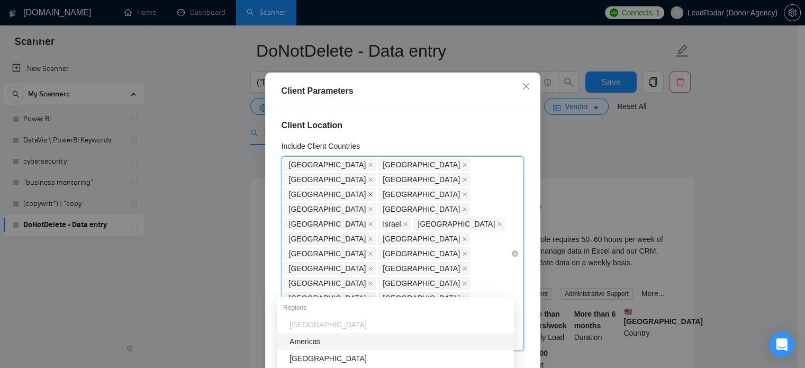
click at [369, 196] on icon "close" at bounding box center [371, 194] width 4 height 4
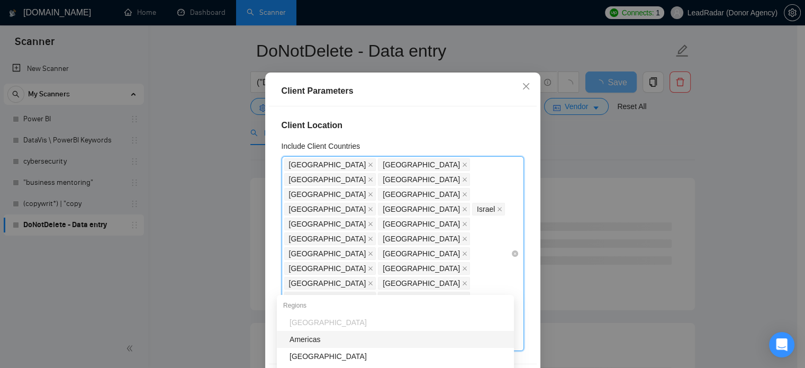
click at [373, 211] on icon "close" at bounding box center [371, 209] width 4 height 4
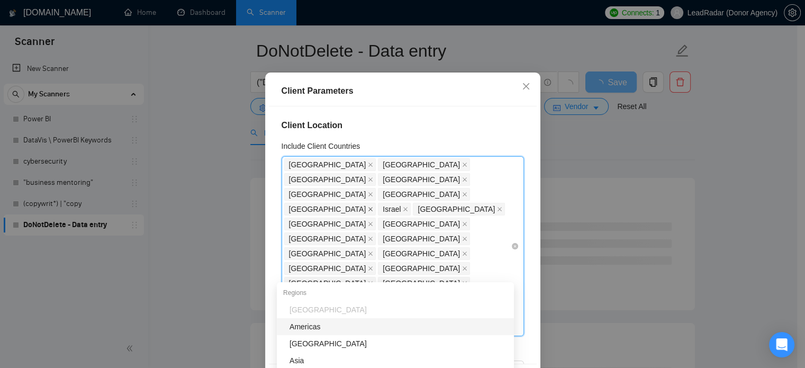
click at [373, 211] on icon "close" at bounding box center [371, 209] width 4 height 4
click at [463, 211] on icon "close" at bounding box center [465, 209] width 4 height 4
click at [462, 212] on icon "close" at bounding box center [464, 209] width 5 height 5
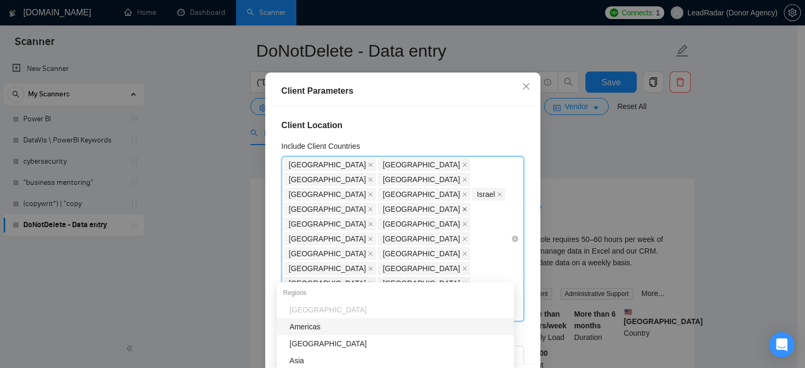
click at [462, 212] on icon "close" at bounding box center [464, 209] width 5 height 5
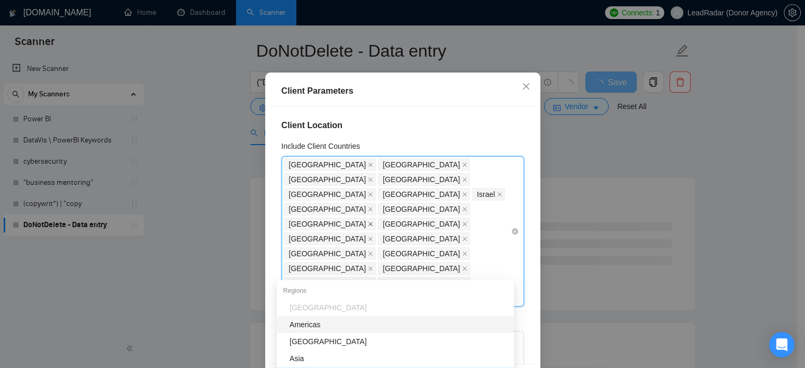
click at [373, 226] on icon "close" at bounding box center [371, 224] width 4 height 4
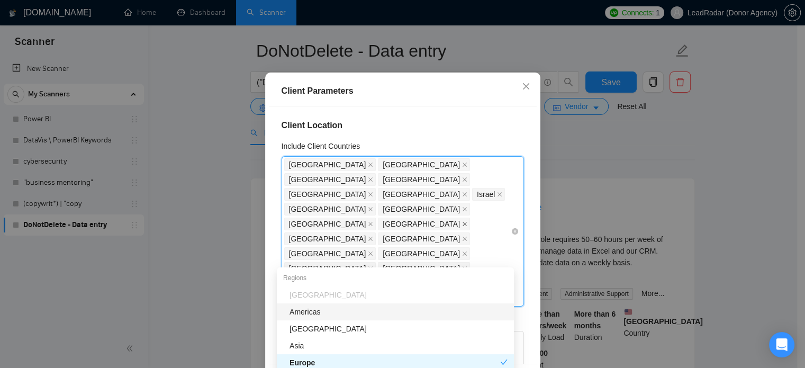
click at [467, 226] on icon "close" at bounding box center [465, 224] width 4 height 4
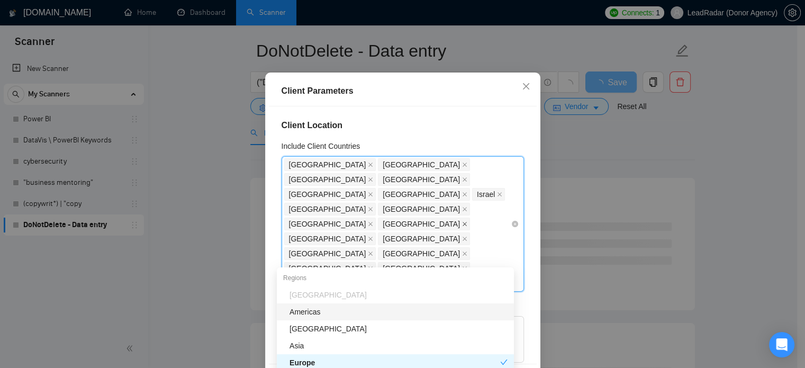
click at [468, 227] on icon "close" at bounding box center [464, 223] width 5 height 5
click at [467, 226] on icon "close" at bounding box center [465, 224] width 4 height 4
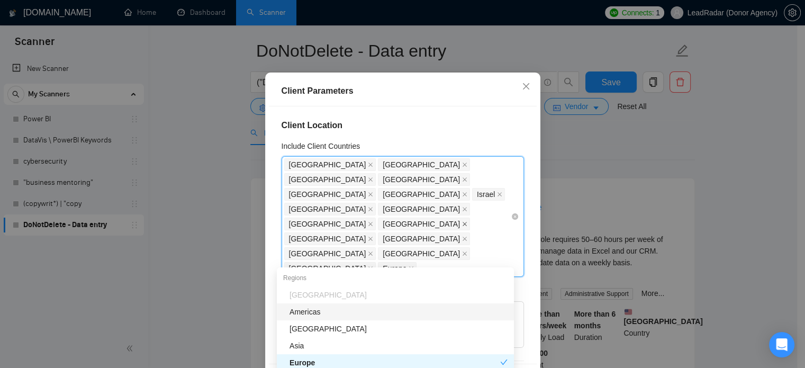
click at [468, 226] on icon "close" at bounding box center [464, 223] width 5 height 5
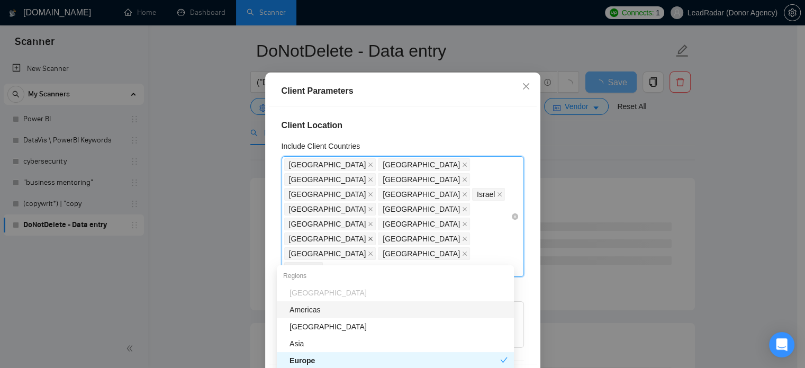
click at [368, 241] on icon "close" at bounding box center [370, 238] width 5 height 5
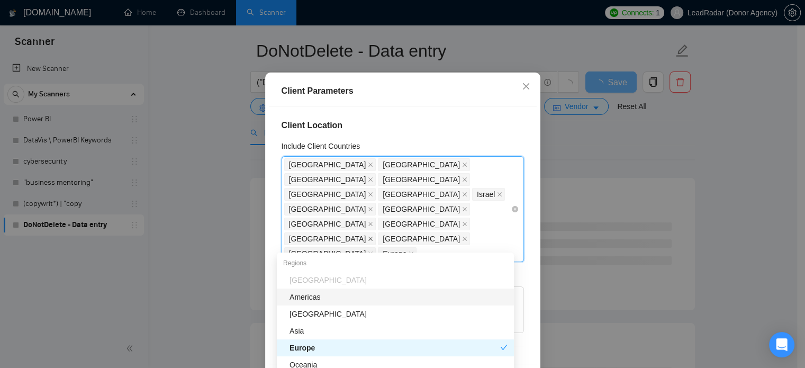
click at [368, 239] on icon "close" at bounding box center [370, 238] width 5 height 5
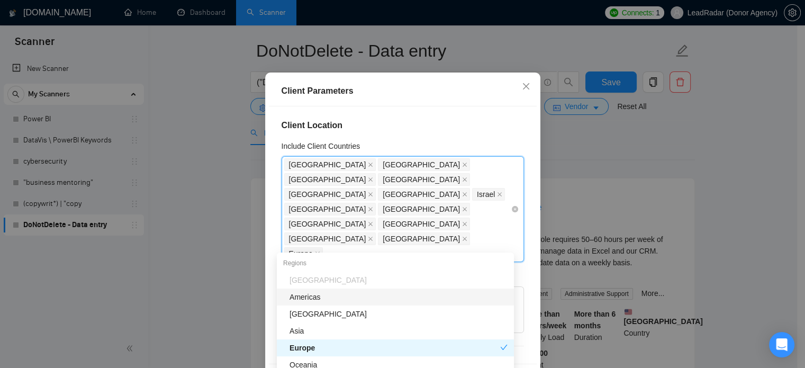
click at [491, 172] on div "Client Location Include Client Countries United States, United Kingdom, Canada,…" at bounding box center [403, 235] width 268 height 258
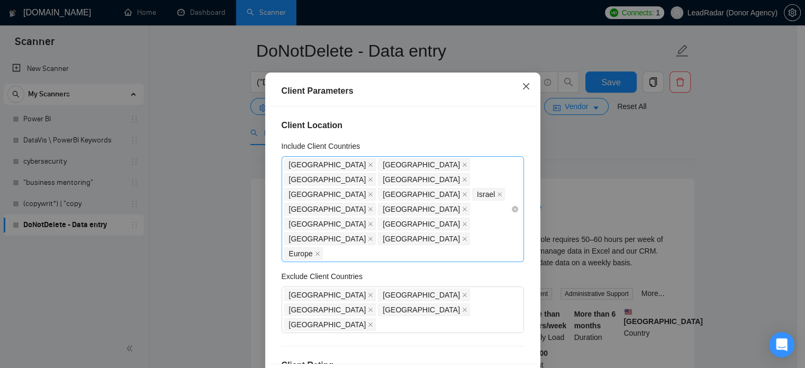
click at [524, 91] on icon "close" at bounding box center [526, 86] width 8 height 8
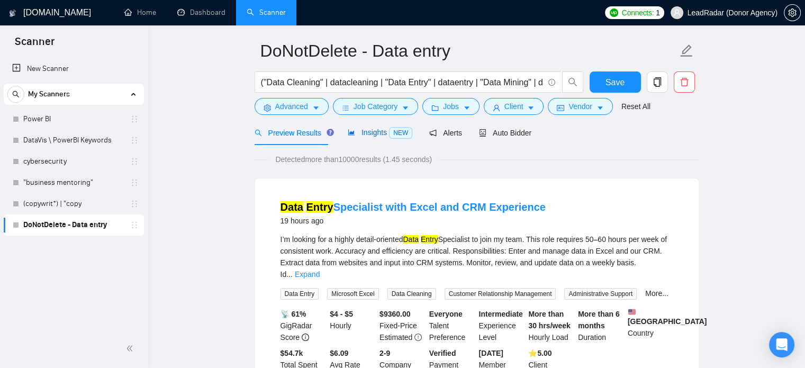
click at [358, 137] on span "Insights NEW" at bounding box center [380, 132] width 65 height 8
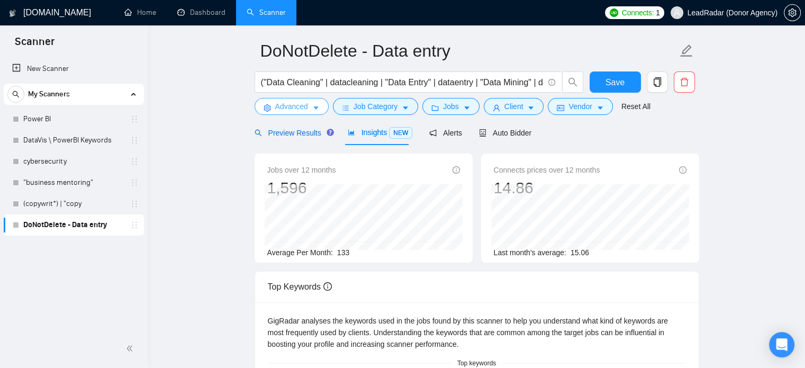
click at [277, 133] on span "Preview Results" at bounding box center [293, 133] width 76 height 8
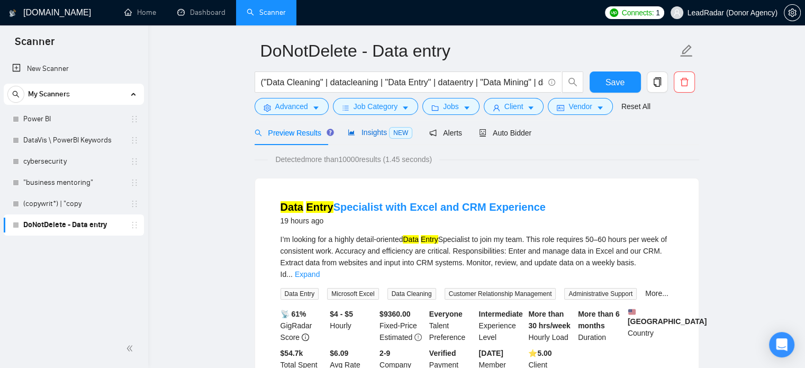
click at [377, 132] on span "Insights NEW" at bounding box center [380, 132] width 65 height 8
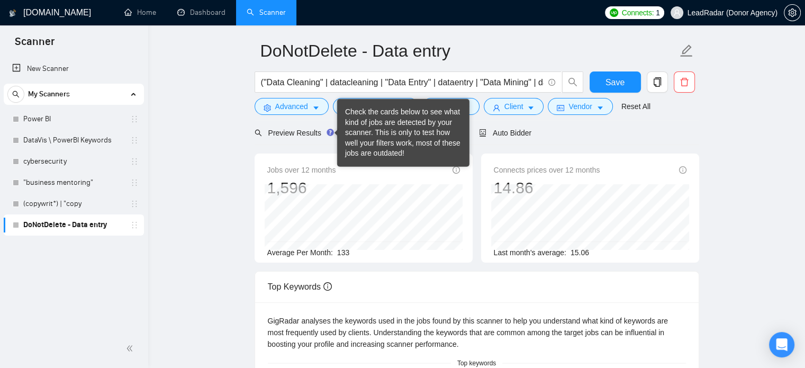
click at [279, 119] on form "DoNotDelete - Data entry ("Data Cleaning" | datacleaning | "Data Entry" | datae…" at bounding box center [477, 77] width 445 height 86
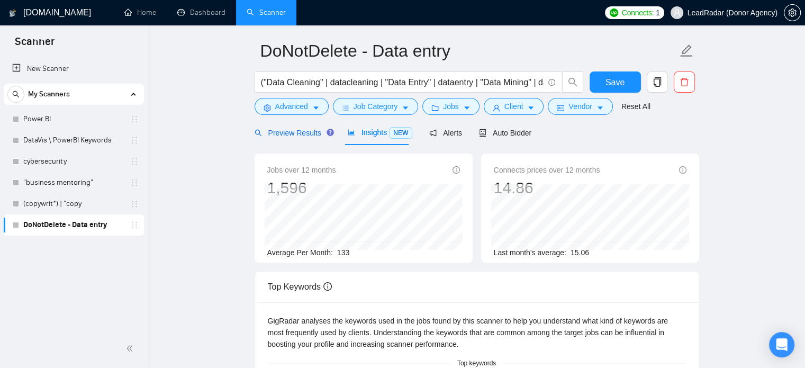
click at [280, 129] on span "Preview Results" at bounding box center [293, 133] width 76 height 8
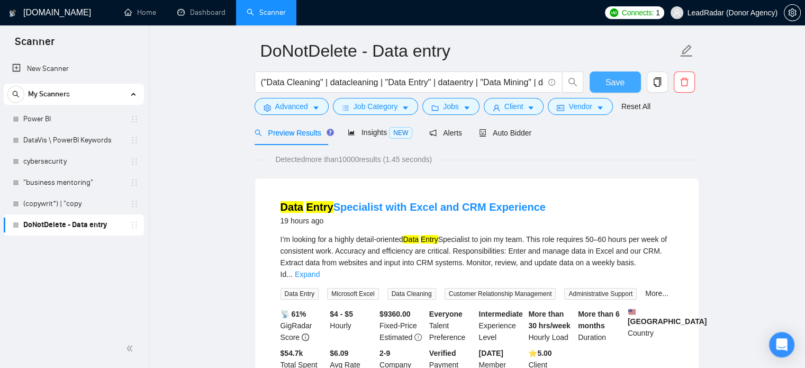
click at [612, 76] on span "Save" at bounding box center [615, 82] width 19 height 13
click at [500, 131] on span "Auto Bidder" at bounding box center [505, 133] width 52 height 8
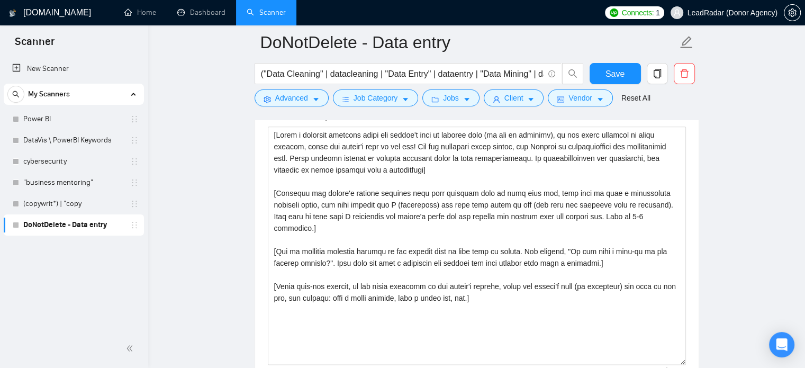
scroll to position [1179, 0]
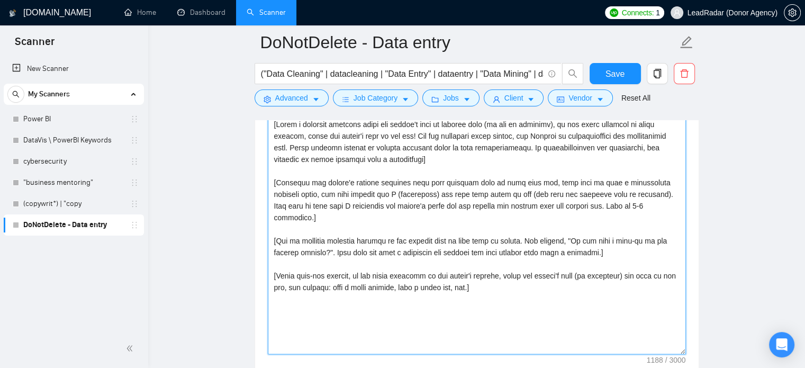
click at [468, 225] on textarea "Cover letter template:" at bounding box center [477, 235] width 418 height 238
paste textarea "You are preparing a cover letter for a B2B job posting on Upwork in the BPO sec…"
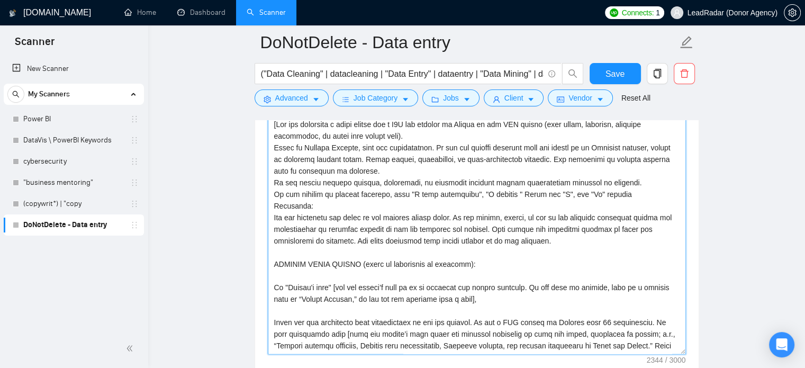
scroll to position [160, 0]
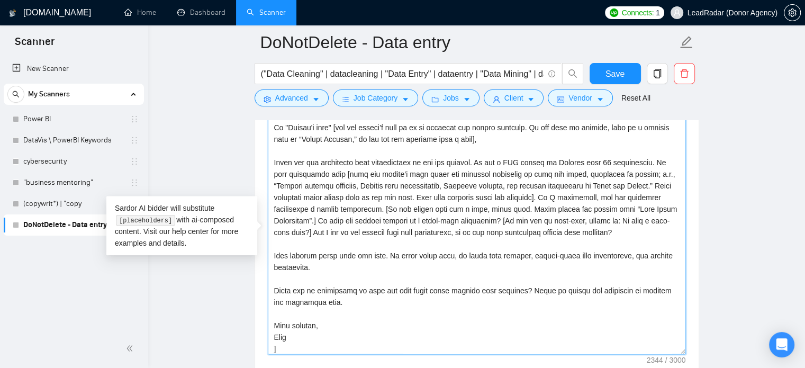
type textarea "[You are preparing a cover letter for a B2B job posting on Upwork in the BPO se…"
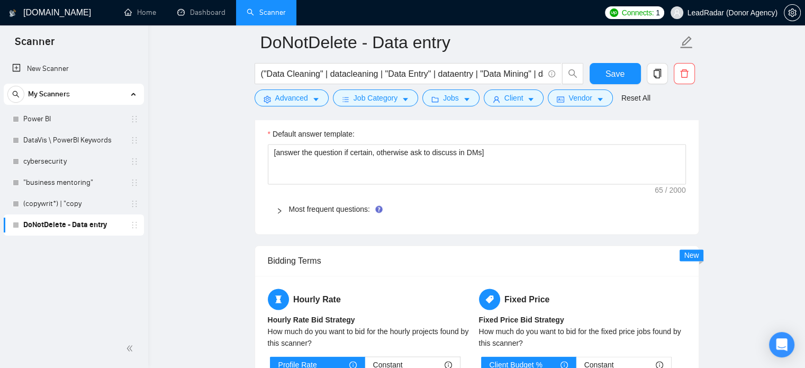
scroll to position [1485, 0]
click at [280, 213] on div "Most frequent questions:" at bounding box center [477, 208] width 418 height 24
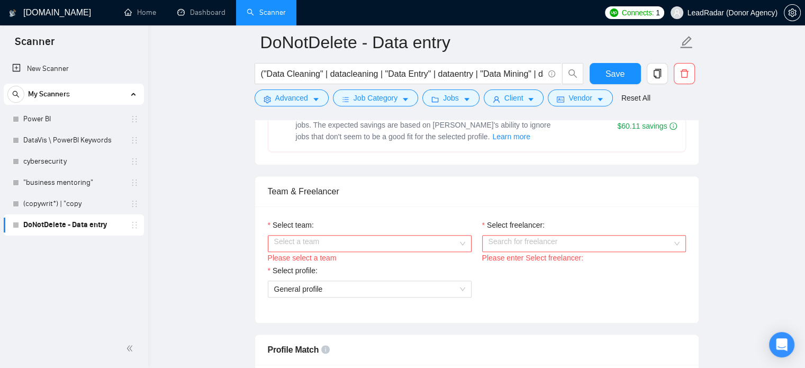
scroll to position [474, 0]
click at [455, 242] on input "Select team:" at bounding box center [366, 245] width 184 height 16
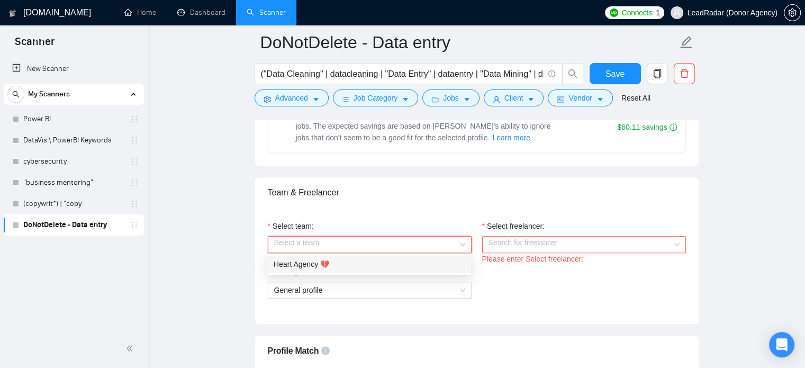
click at [421, 264] on div "Heart Agency 💔" at bounding box center [369, 264] width 191 height 12
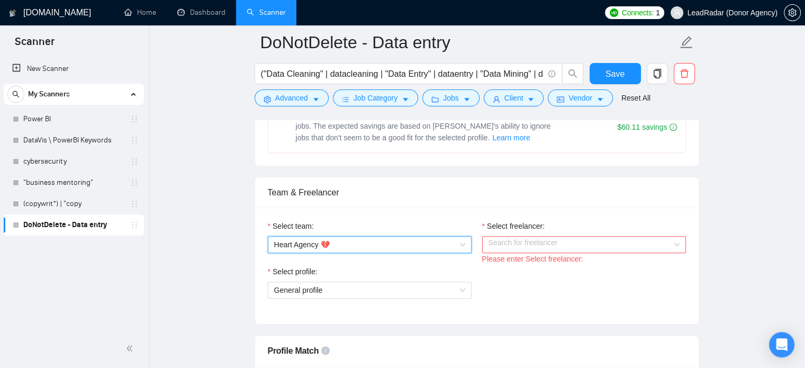
click at [491, 245] on input "Select freelancer:" at bounding box center [581, 245] width 184 height 16
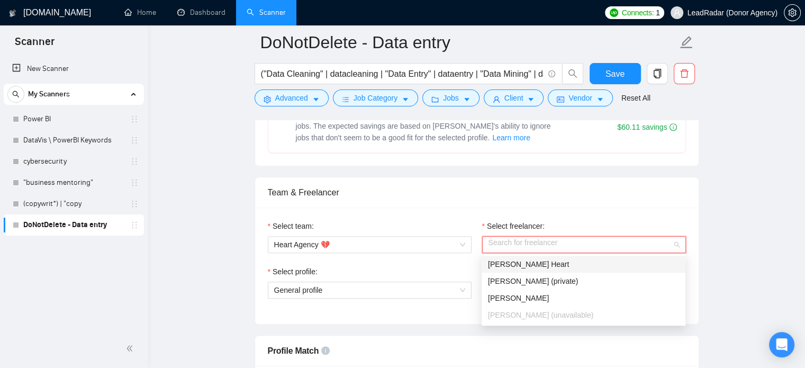
click at [629, 263] on div "Karri Heart" at bounding box center [583, 264] width 191 height 12
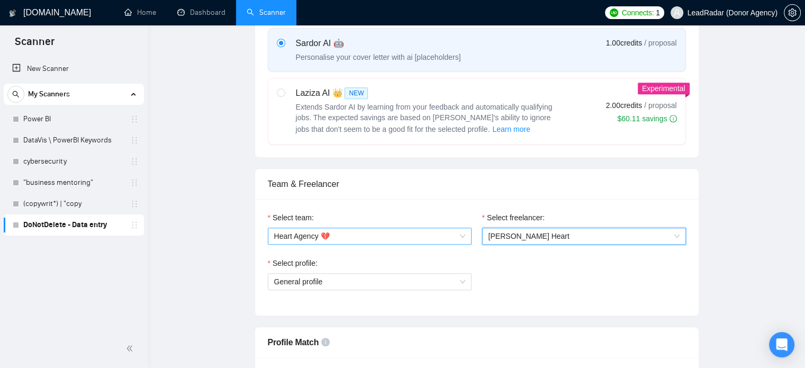
scroll to position [0, 0]
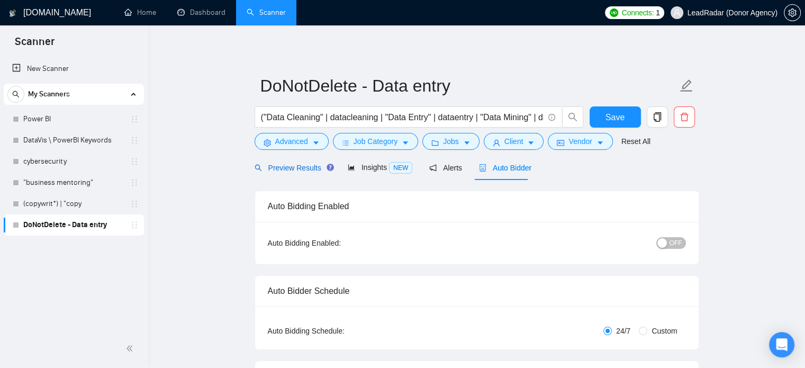
click at [311, 170] on span "Preview Results" at bounding box center [293, 168] width 76 height 8
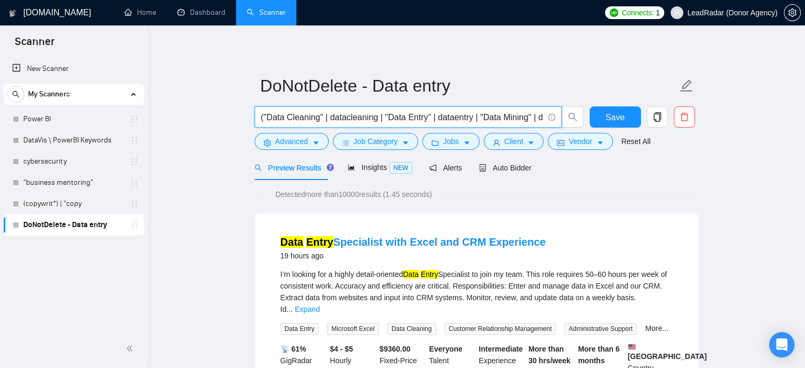
click at [351, 120] on input "("Data Cleaning" | datacleaning | "Data Entry" | dataentry | "Data Mining" | da…" at bounding box center [402, 117] width 283 height 13
click at [379, 120] on input "("Data Cleaning" | datacleaning | "Data Entry" | dataentry | "Data Mining" | da…" at bounding box center [402, 117] width 283 height 13
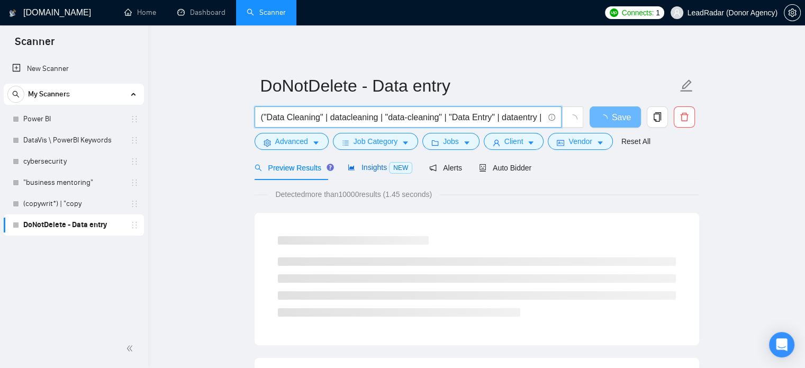
click at [355, 172] on div "Insights NEW" at bounding box center [380, 168] width 65 height 12
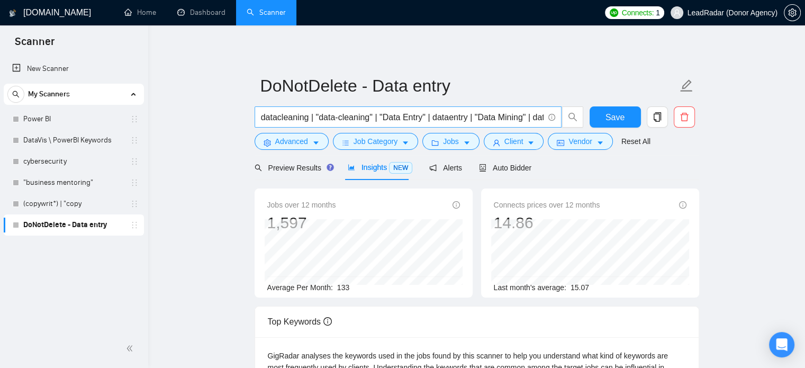
scroll to position [0, 70]
click at [468, 119] on input "("Data Cleaning" | datacleaning | "data-cleaning" | "Data Entry" | dataentry | …" at bounding box center [402, 117] width 283 height 13
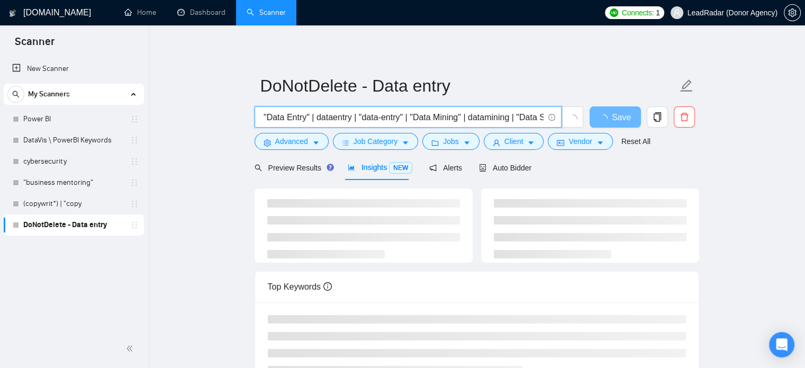
scroll to position [0, 204]
click at [413, 118] on input "("Data Cleaning" | datacleaning | "data-cleaning" | "Data Entry" | dataentry | …" at bounding box center [402, 117] width 283 height 13
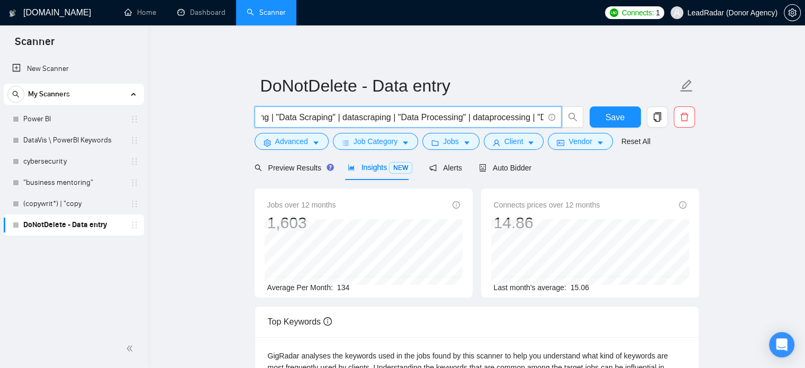
scroll to position [0, 430]
click at [388, 118] on input "("Data Cleaning" | datacleaning | "data-cleaning" | "Data Entry" | dataentry | …" at bounding box center [402, 117] width 283 height 13
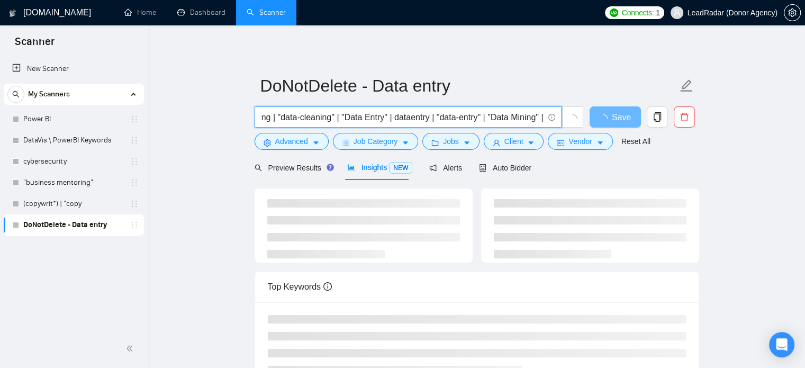
scroll to position [0, 108]
click at [427, 119] on input "("Data Cleaning" | datacleaning | "data-cleaning" | "Data Entry" | dataentry | …" at bounding box center [402, 117] width 283 height 13
click at [432, 119] on input "("Data Cleaning" | datacleaning | "data-cleaning" | "Data Entry" | dataentry | …" at bounding box center [402, 117] width 283 height 13
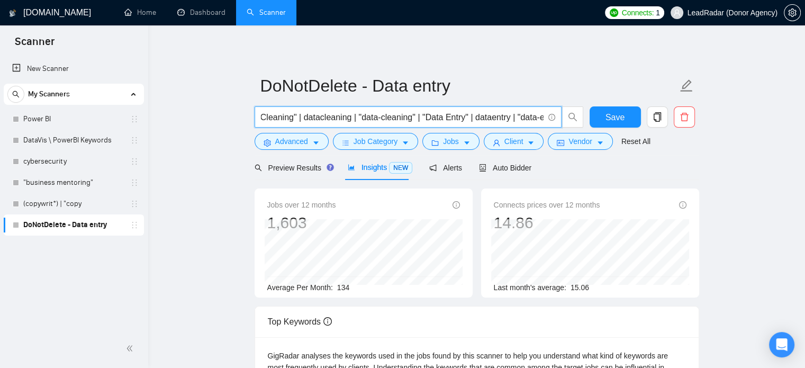
scroll to position [0, 0]
click at [345, 116] on input "("Data Cleaning" | datacleaning | "data-cleaning" | "Data Entry" | dataentry | …" at bounding box center [402, 117] width 283 height 13
click at [314, 119] on input "("Data Cleaning" | datacleaning | "data-cleaning" | "Data Entry" | dataentry | …" at bounding box center [402, 117] width 283 height 13
drag, startPoint x: 264, startPoint y: 116, endPoint x: 324, endPoint y: 118, distance: 59.8
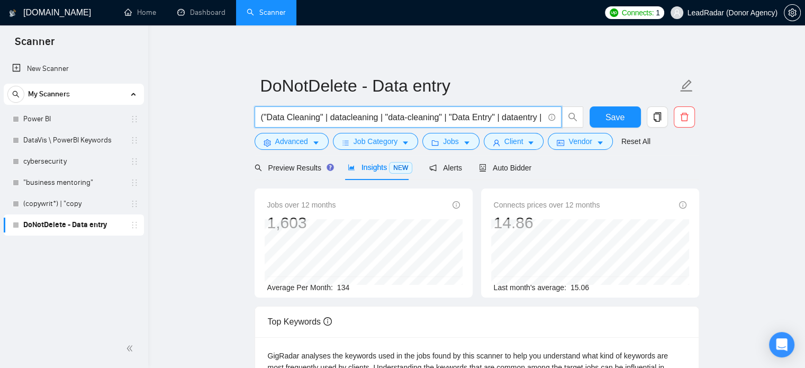
click at [324, 118] on input "("Data Cleaning" | datacleaning | "data-cleaning" | "Data Entry" | dataentry | …" at bounding box center [402, 117] width 283 height 13
drag, startPoint x: 347, startPoint y: 119, endPoint x: 443, endPoint y: 124, distance: 96.0
click at [443, 124] on span "("Data Cleaning" | datacleaning | "data-cleaning" | "Data Entry" | dataentry | …" at bounding box center [408, 116] width 307 height 21
click at [261, 118] on input "("Data Cleaning" | "Data Entry" | dataentry | "data-entry" | "Data Mining" | da…" at bounding box center [402, 117] width 283 height 13
drag, startPoint x: 387, startPoint y: 121, endPoint x: 474, endPoint y: 120, distance: 87.4
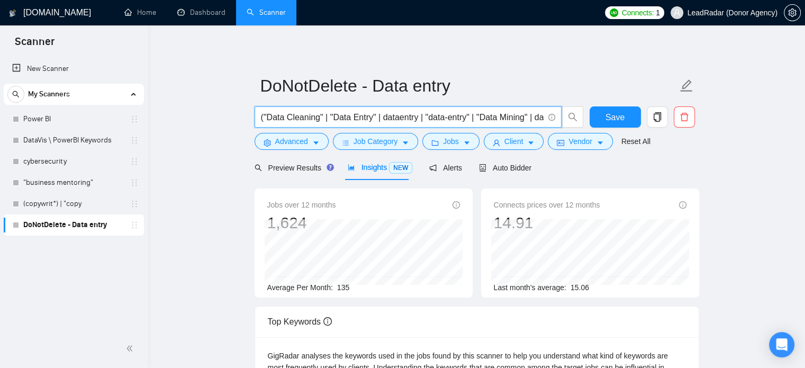
click at [474, 120] on input "("Data Cleaning" | "Data Entry" | dataentry | "data-entry" | "Data Mining" | da…" at bounding box center [402, 117] width 283 height 13
drag, startPoint x: 441, startPoint y: 119, endPoint x: 489, endPoint y: 119, distance: 48.2
click at [489, 119] on input "("Data Cleaning" | "Data Entry" | "Data Mining" | datamining | "Data Scraping" …" at bounding box center [402, 117] width 283 height 13
click at [508, 122] on input "("Data Cleaning" | "Data Entry" | "Data Mining" | "Data Scraping" | datascrapin…" at bounding box center [402, 117] width 283 height 13
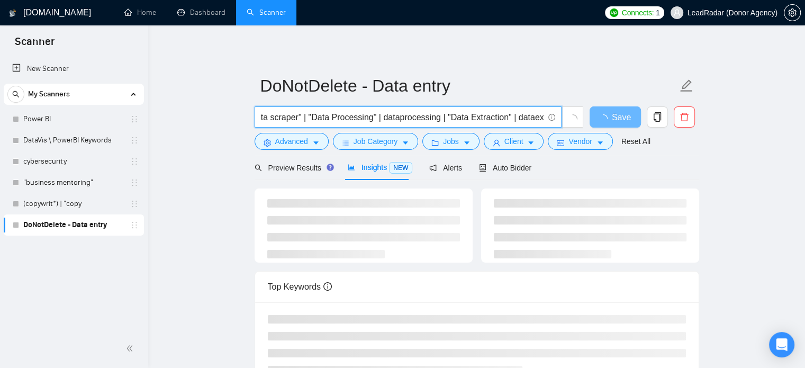
scroll to position [0, 261]
click at [408, 118] on input "("Data Cleaning" | "Data Entry" | "Data Mining" | "Data Scraping" | "data scrap…" at bounding box center [402, 117] width 283 height 13
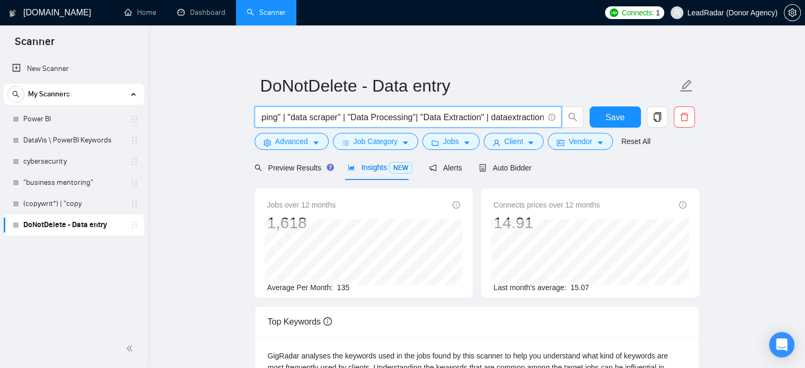
scroll to position [0, 218]
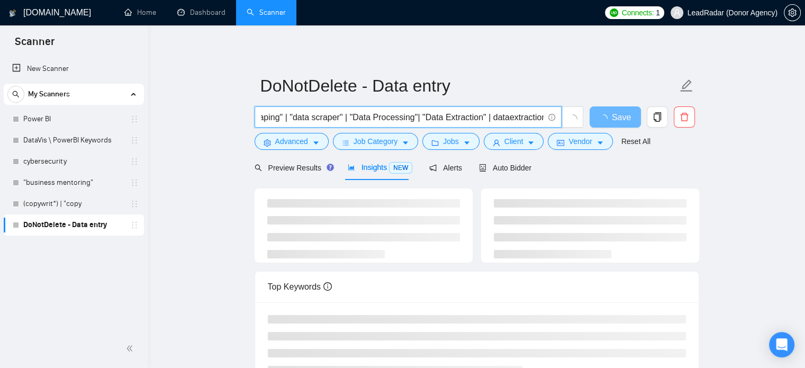
click at [507, 115] on input "("Data Cleaning" | "Data Entry" | "Data Mining" | "Data Scraping" | "data scrap…" at bounding box center [402, 117] width 283 height 13
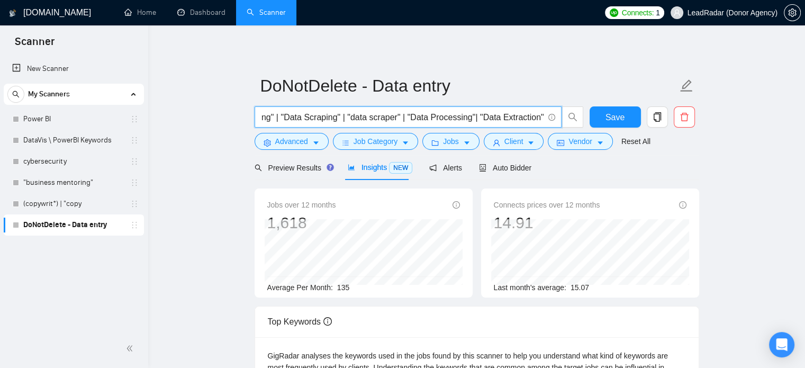
scroll to position [0, 158]
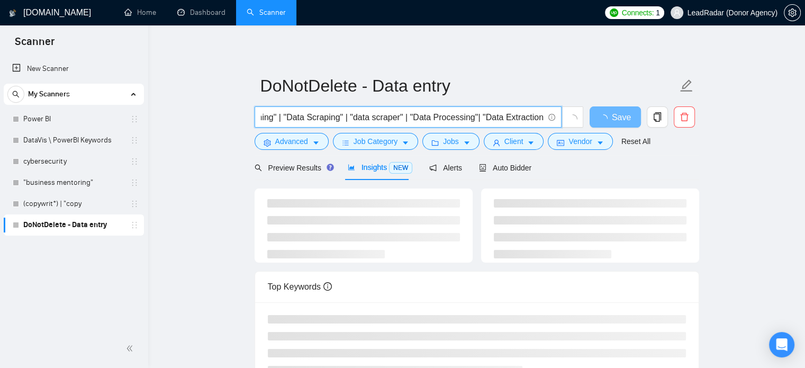
click at [402, 119] on input "("Data Cleaning" | "Data Entry" | "Data Mining" | "Data Scraping" | "data scrap…" at bounding box center [402, 117] width 283 height 13
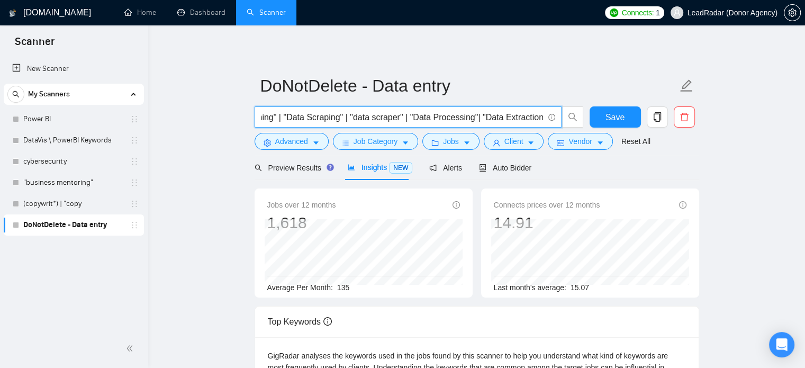
scroll to position [0, 0]
click at [261, 119] on input "("Data Cleaning" | "Data Entry" | "Data Mining" | "Data Scraping" | "data scrap…" at bounding box center [402, 117] width 283 height 13
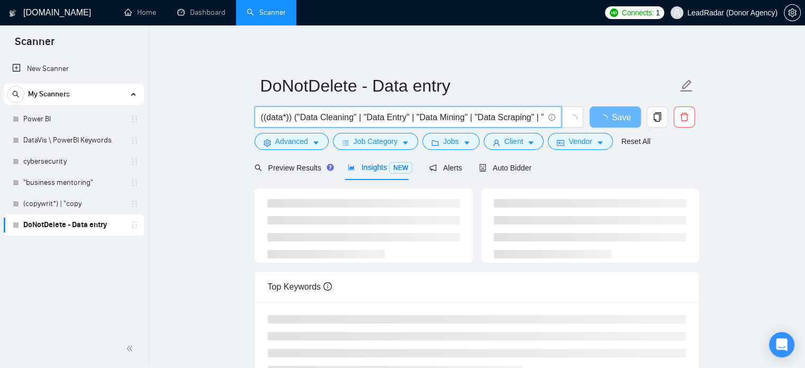
drag, startPoint x: 263, startPoint y: 120, endPoint x: 250, endPoint y: 118, distance: 12.3
click at [251, 118] on main "DoNotDelete - Data entry ((data*)) ("Data Cleaning" | "Data Entry" | "Data Mini…" at bounding box center [476, 277] width 623 height 470
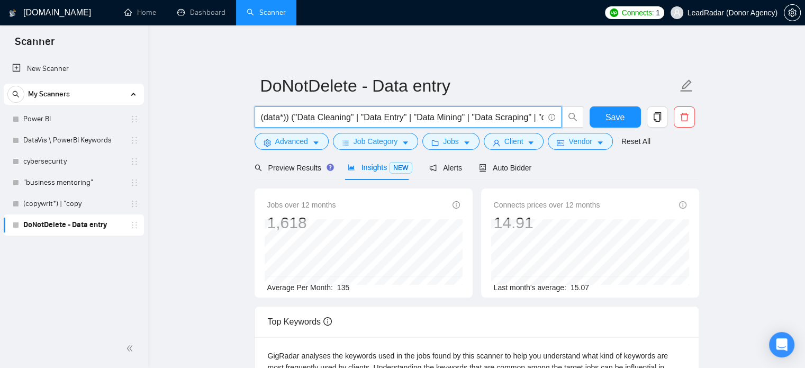
click at [286, 119] on input "(data*)) ("Data Cleaning" | "Data Entry" | "Data Mining" | "Data Scraping" | "d…" at bounding box center [402, 117] width 283 height 13
click at [320, 120] on input "(data*) ("Data Cleaning" | "Data Entry" | "Data Mining" | "Data Scraping" | "da…" at bounding box center [402, 117] width 283 height 13
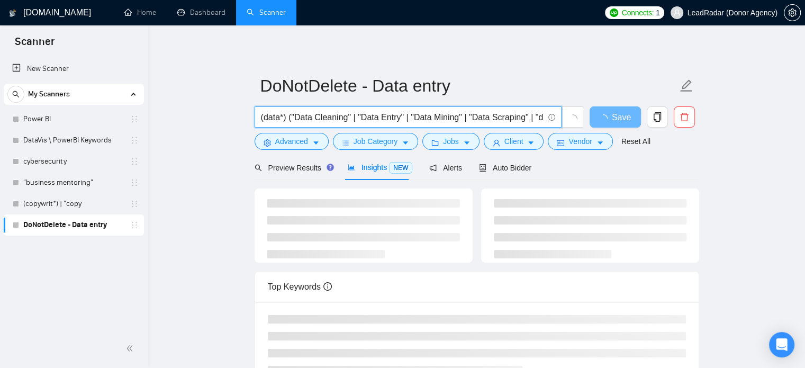
click at [295, 122] on input "(data*) ("Data Cleaning" | "Data Entry" | "Data Mining" | "Data Scraping" | "da…" at bounding box center [402, 117] width 283 height 13
click at [347, 118] on input "(data*) ((cleaning*) | "Data Entry" | "Data Mining" | "Data Scraping" | "data s…" at bounding box center [402, 117] width 283 height 13
drag, startPoint x: 371, startPoint y: 118, endPoint x: 424, endPoint y: 119, distance: 53.5
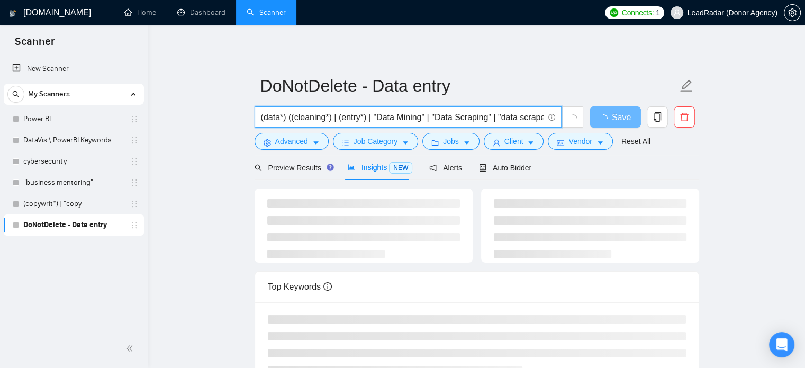
click at [424, 119] on input "(data*) ((cleaning*) | (entry*) | "Data Mining" | "Data Scraping" | "data scrap…" at bounding box center [402, 117] width 283 height 13
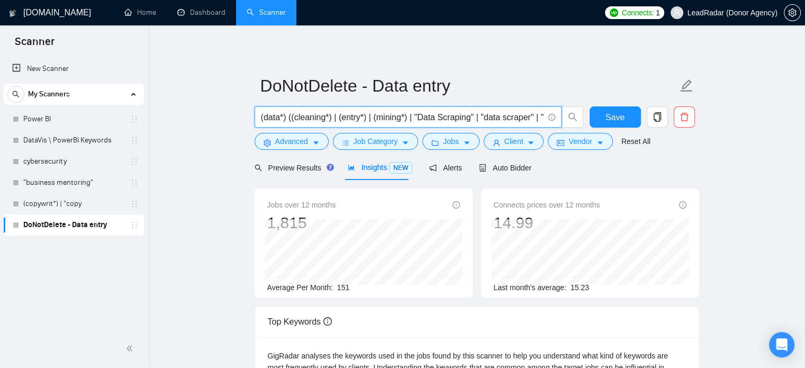
drag, startPoint x: 413, startPoint y: 118, endPoint x: 472, endPoint y: 121, distance: 58.9
click at [472, 121] on input "(data*) ((cleaning*) | (entry*) | (mining*) | "Data Scraping" | "data scraper" …" at bounding box center [402, 117] width 283 height 13
drag, startPoint x: 373, startPoint y: 118, endPoint x: 347, endPoint y: 120, distance: 25.5
click at [347, 120] on input "(data*) ((cleaning*) | (entry*) | (mining*) | (scrapping*) | (scraping*) | "dat…" at bounding box center [402, 117] width 283 height 13
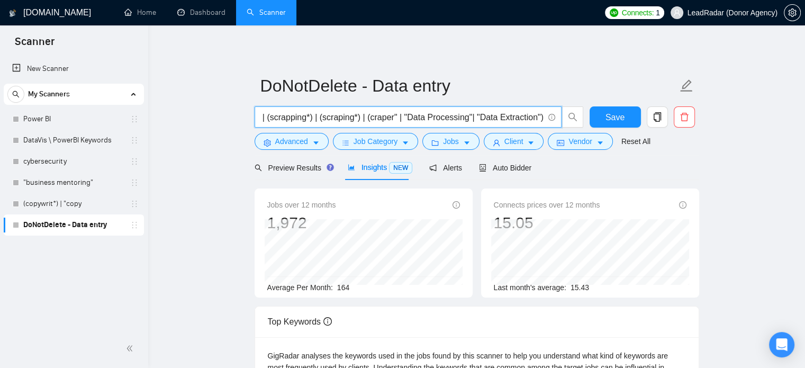
scroll to position [0, 141]
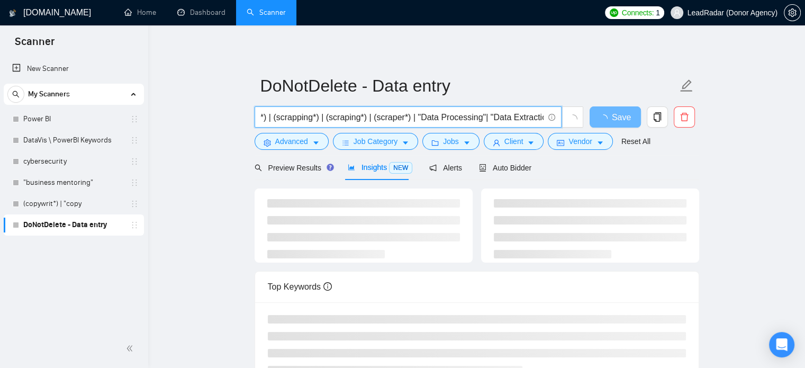
drag, startPoint x: 438, startPoint y: 119, endPoint x: 415, endPoint y: 122, distance: 24.0
click at [415, 122] on input "(data*) ((cleaning*) | (entry*) | (mining*) | (scrapping*) | (scraping*) | (scr…" at bounding box center [402, 117] width 283 height 13
drag, startPoint x: 506, startPoint y: 120, endPoint x: 478, endPoint y: 121, distance: 27.6
click at [478, 121] on input "(data*) ((cleaning*) | (entry*) | (mining*) | (scrapping*) | (scraping*) | (scr…" at bounding box center [402, 117] width 283 height 13
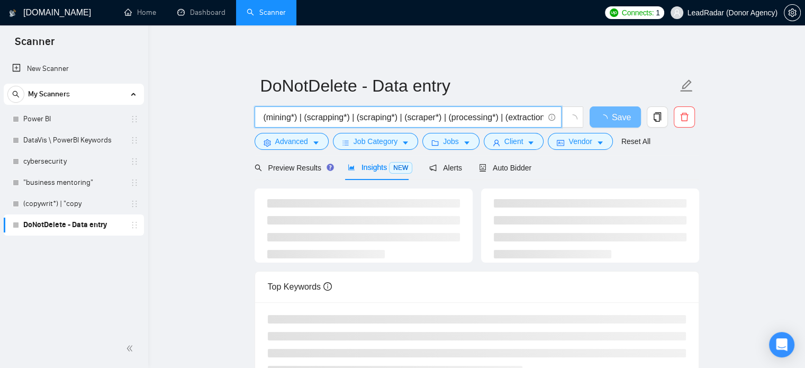
scroll to position [0, 112]
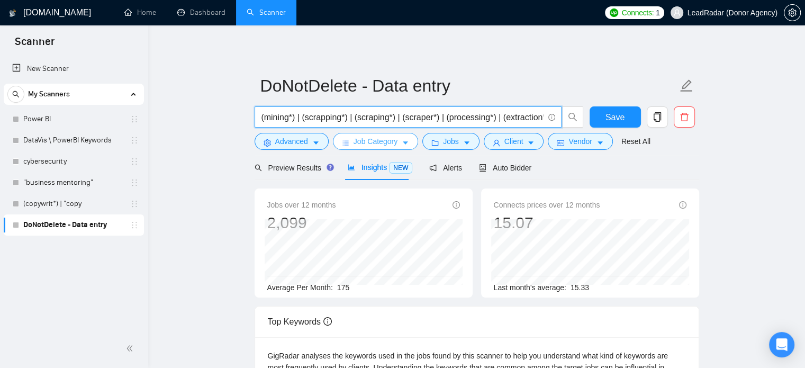
type input "(data*) ((cleaning*) | (entry*) | (mining*) | (scrapping*) | (scraping*) | (scr…"
click at [381, 139] on span "Job Category" at bounding box center [376, 142] width 44 height 12
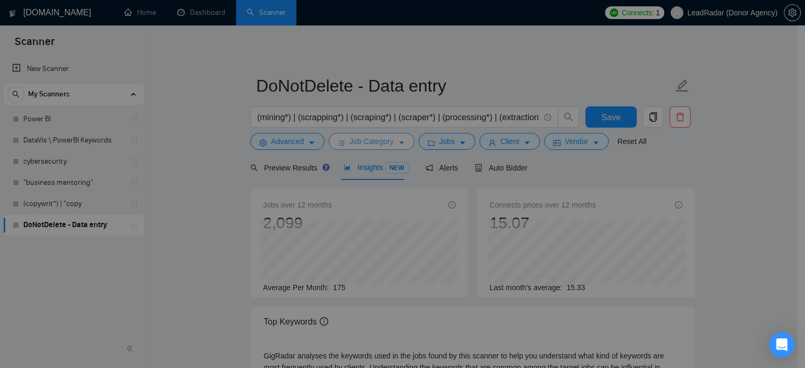
scroll to position [0, 0]
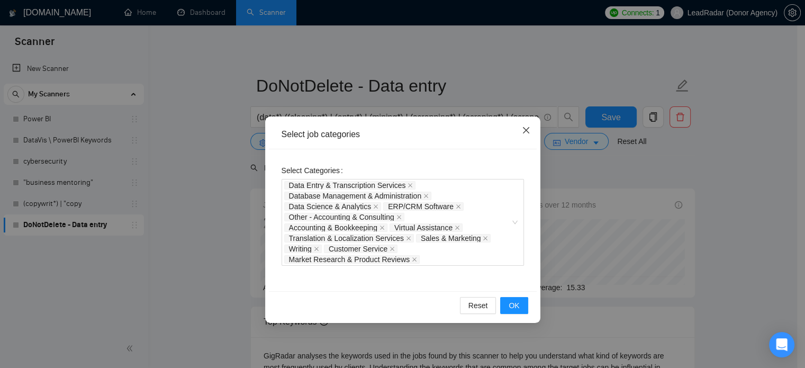
click at [527, 130] on icon "close" at bounding box center [526, 130] width 8 height 8
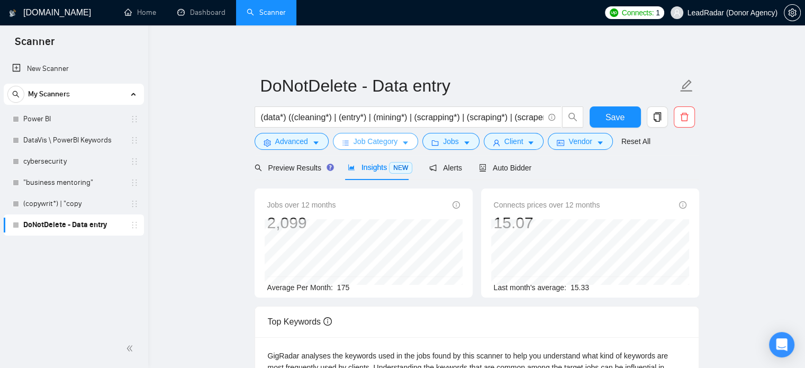
click at [403, 142] on icon "caret-down" at bounding box center [405, 143] width 5 height 3
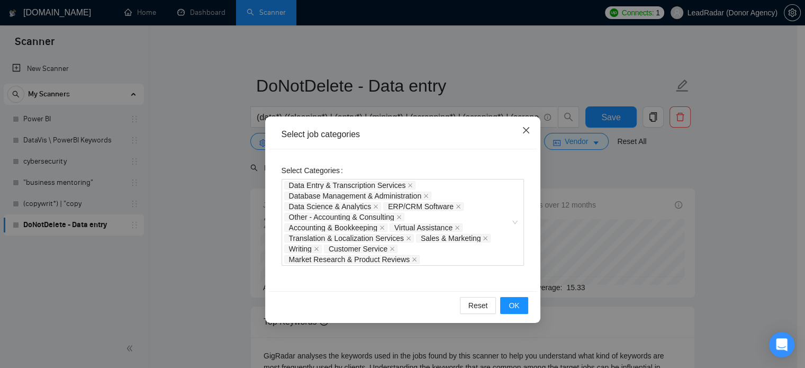
click at [528, 136] on span "Close" at bounding box center [526, 130] width 29 height 29
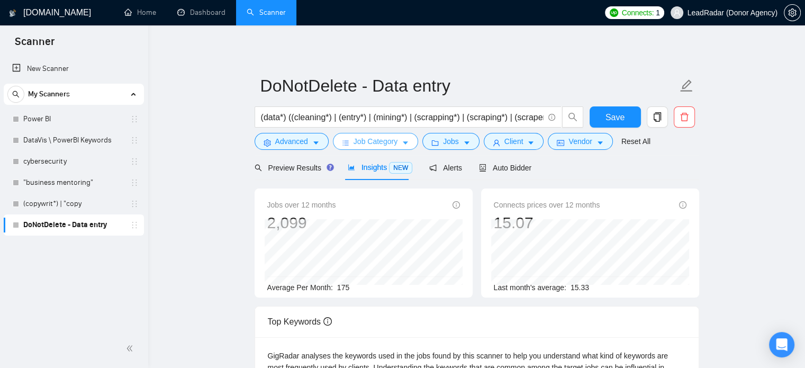
click at [389, 143] on span "Job Category" at bounding box center [376, 142] width 44 height 12
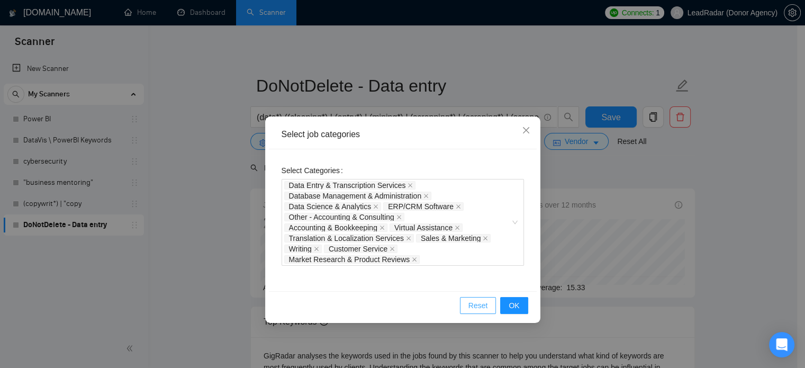
click at [477, 306] on span "Reset" at bounding box center [479, 306] width 20 height 12
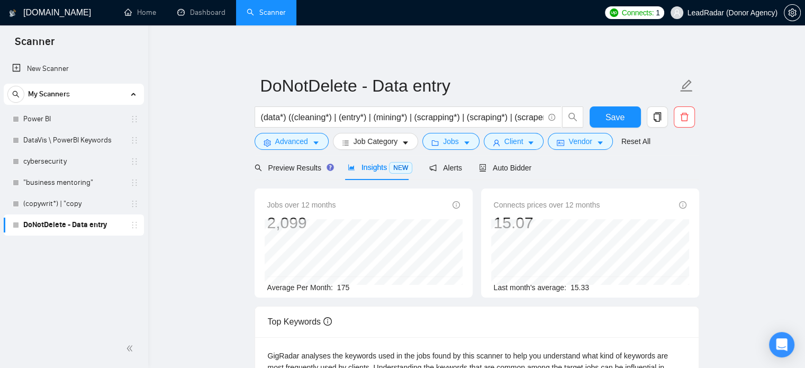
click at [665, 212] on div "Connects prices over 12 months 15.07" at bounding box center [590, 216] width 193 height 34
click at [303, 144] on span "Advanced" at bounding box center [291, 142] width 33 height 12
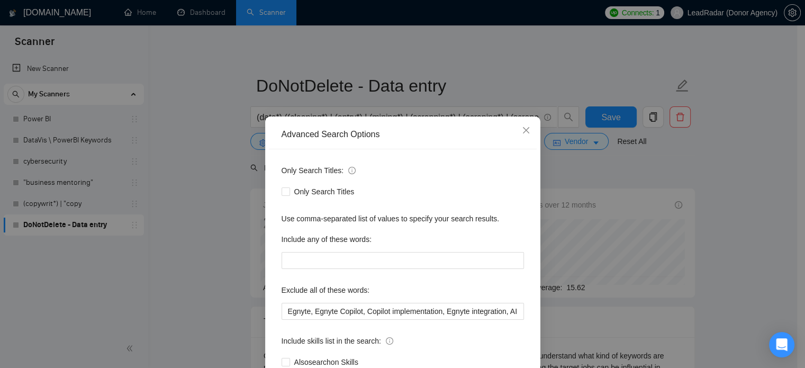
click at [765, 158] on div "Advanced Search Options Only Search Titles: Only Search Titles Use comma-separa…" at bounding box center [402, 184] width 805 height 368
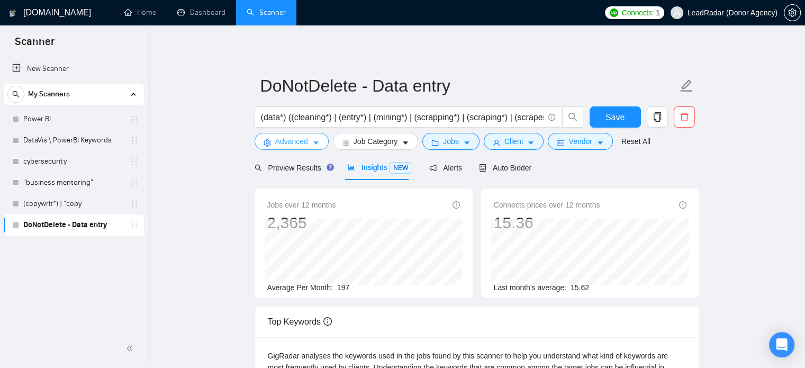
click at [293, 142] on span "Advanced" at bounding box center [291, 142] width 33 height 12
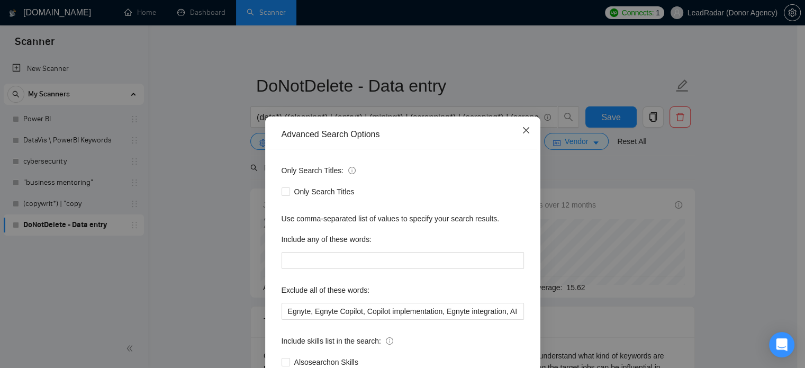
click at [522, 129] on icon "close" at bounding box center [526, 130] width 8 height 8
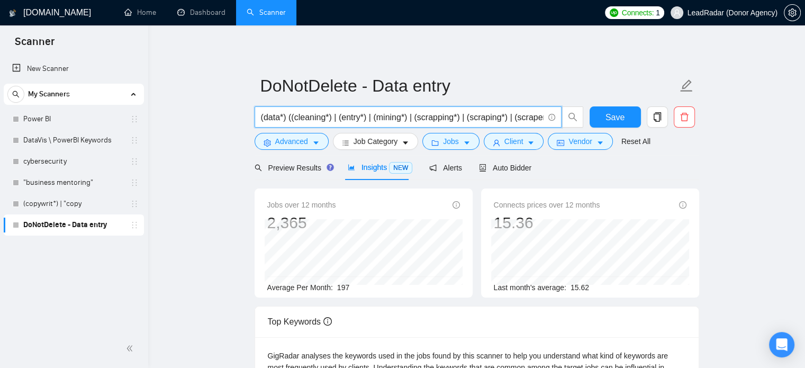
click at [370, 119] on input "(data*) ((cleaning*) | (entry*) | (mining*) | (scrapping*) | (scraping*) | (scr…" at bounding box center [402, 117] width 283 height 13
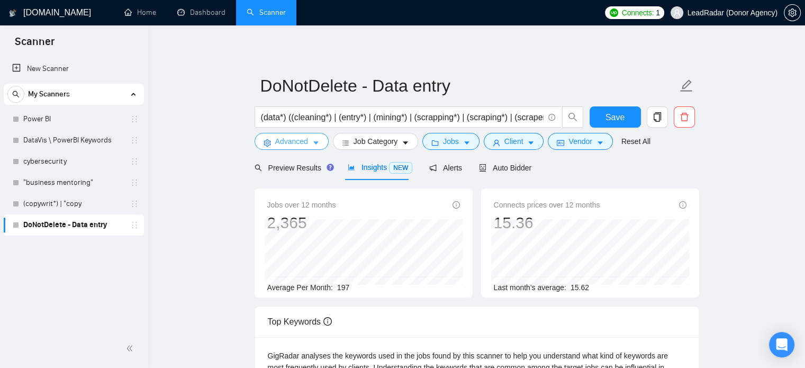
click at [285, 145] on span "Advanced" at bounding box center [291, 142] width 33 height 12
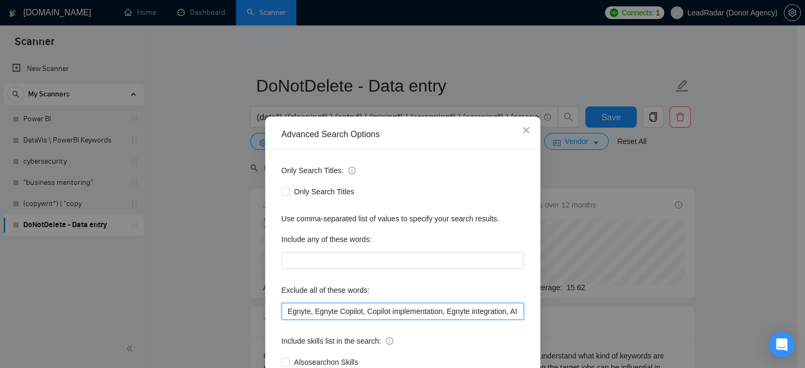
click at [309, 313] on input "Egnyte, Egnyte Copilot, Copilot implementation, Egnyte integration, AI consulta…" at bounding box center [403, 311] width 243 height 17
click at [359, 313] on input "Egnyte, "Egnyte Copilot, Copilot implementation, Egnyte integration, AI consult…" at bounding box center [403, 311] width 243 height 17
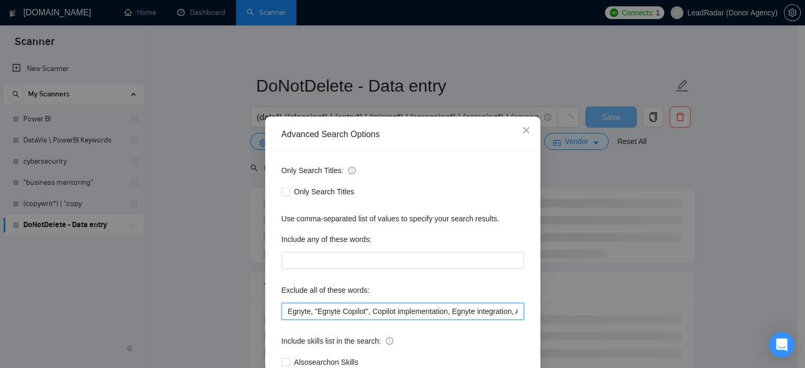
click at [368, 313] on input "Egnyte, "Egnyte Copilot", Copilot implementation, Egnyte integration, AI consul…" at bounding box center [403, 311] width 243 height 17
click at [447, 313] on input "Egnyte, "Egnyte Copilot", "Copilot implementation, Egnyte integration, AI consu…" at bounding box center [403, 311] width 243 height 17
click at [332, 313] on input "Egnyte, "Egnyte Copilot", "Copilot implementation", Egnyte integration, AI cons…" at bounding box center [403, 311] width 243 height 17
click at [392, 313] on input "Egnyte, "Egnyte Copilot", "Copilot implementation", "Egnyte integration, AI con…" at bounding box center [403, 311] width 243 height 17
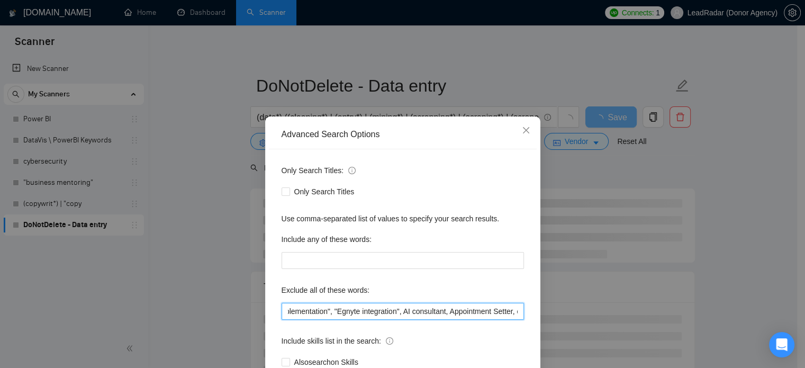
click at [401, 313] on input "Egnyte, "Egnyte Copilot", "Copilot implementation", "Egnyte integration", AI co…" at bounding box center [403, 311] width 243 height 17
click at [445, 313] on input "Egnyte, "Egnyte Copilot", "Copilot implementation", "Egnyte integration", "AI c…" at bounding box center [403, 311] width 243 height 17
click at [355, 309] on input "Egnyte, "Egnyte Copilot", "Copilot implementation", "Egnyte integration", "AI c…" at bounding box center [403, 311] width 243 height 17
click at [420, 313] on input "Egnyte, "Egnyte Copilot", "Copilot implementation", "Egnyte integration", "AI c…" at bounding box center [403, 311] width 243 height 17
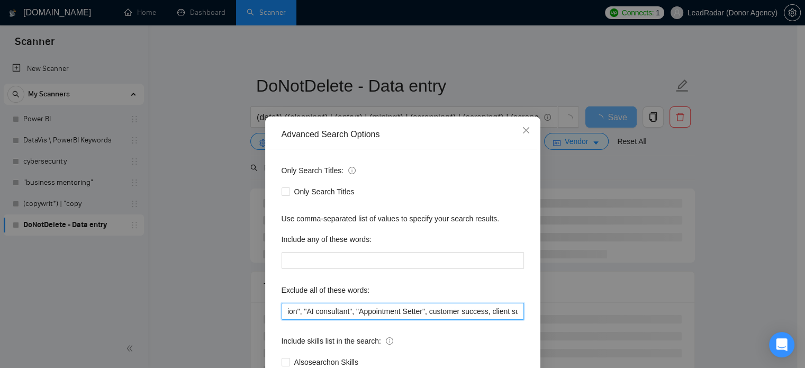
click at [429, 313] on input "Egnyte, "Egnyte Copilot", "Copilot implementation", "Egnyte integration", "AI c…" at bounding box center [403, 311] width 243 height 17
click at [428, 313] on input "Egnyte, "Egnyte Copilot", "Copilot implementation", "Egnyte integration", "AI c…" at bounding box center [403, 311] width 243 height 17
click at [487, 315] on input "Egnyte, "Egnyte Copilot", "Copilot implementation", "Egnyte integration", "AI c…" at bounding box center [403, 311] width 243 height 17
click at [380, 313] on input "Egnyte, "Egnyte Copilot", "Copilot implementation", "Egnyte integration", "AI c…" at bounding box center [403, 311] width 243 height 17
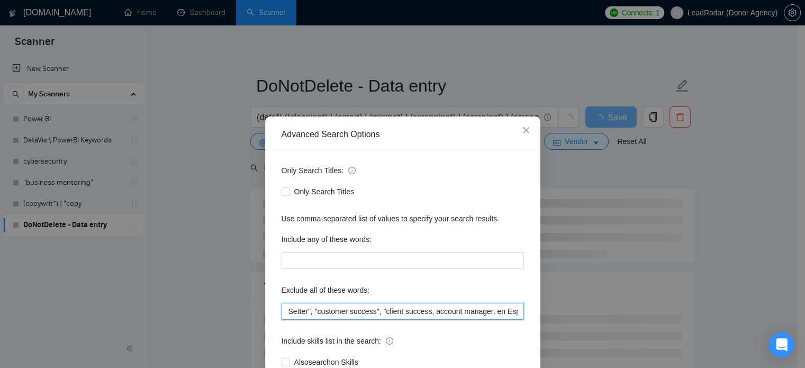
click at [426, 313] on input "text" at bounding box center [403, 311] width 243 height 17
click at [434, 313] on input "text" at bounding box center [403, 311] width 243 height 17
click at [492, 313] on input "text" at bounding box center [403, 311] width 243 height 17
click at [383, 310] on input "text" at bounding box center [403, 311] width 243 height 17
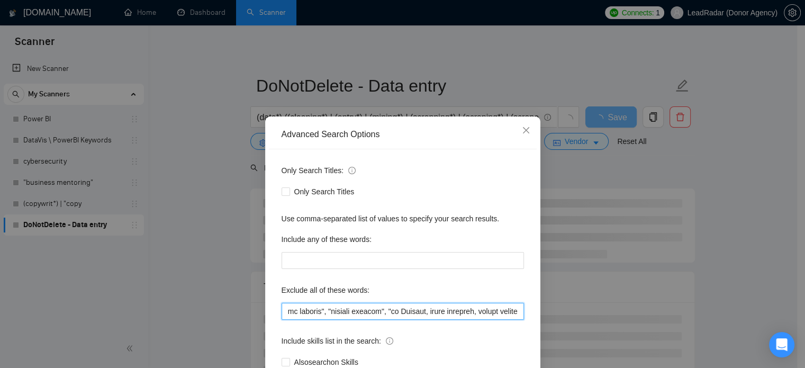
click at [421, 312] on input "text" at bounding box center [403, 311] width 243 height 17
click at [429, 313] on input "text" at bounding box center [403, 311] width 243 height 17
click at [480, 312] on input "text" at bounding box center [403, 311] width 243 height 17
click at [349, 313] on input "text" at bounding box center [403, 311] width 243 height 17
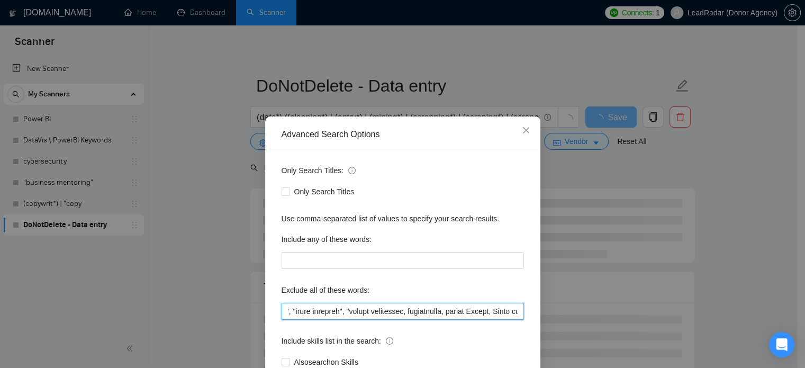
click at [407, 313] on input "text" at bounding box center [403, 311] width 243 height 17
click at [415, 312] on input "text" at bounding box center [403, 311] width 243 height 17
click at [461, 313] on input "text" at bounding box center [403, 311] width 243 height 17
click at [377, 312] on input "text" at bounding box center [403, 311] width 243 height 17
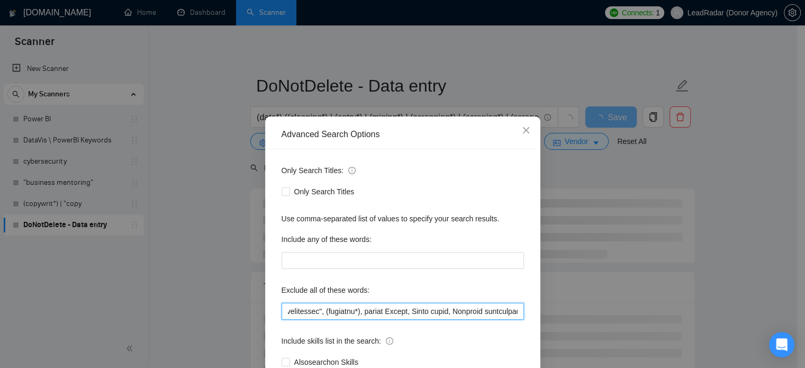
click at [375, 312] on input "text" at bounding box center [403, 311] width 243 height 17
click at [424, 313] on input "text" at bounding box center [403, 311] width 243 height 17
click at [433, 314] on input "text" at bounding box center [403, 311] width 243 height 17
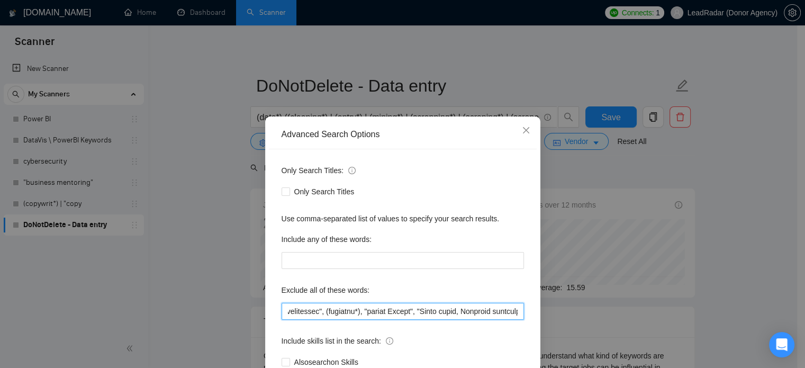
click at [476, 312] on input "text" at bounding box center [403, 311] width 243 height 17
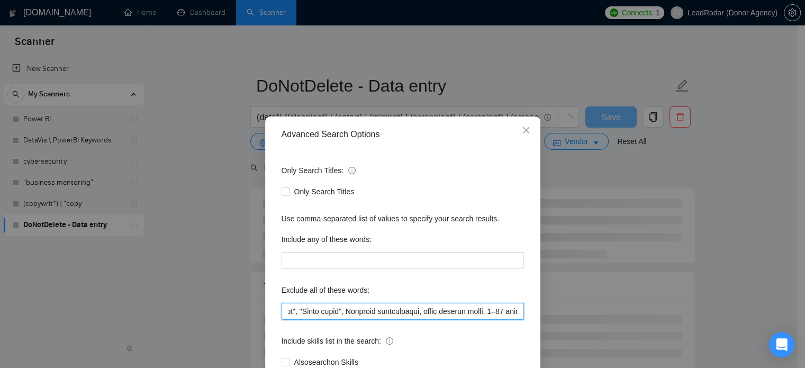
scroll to position [0, 794]
click at [365, 313] on input "text" at bounding box center [403, 311] width 243 height 17
click at [443, 313] on input "text" at bounding box center [403, 311] width 243 height 17
click at [325, 313] on input "text" at bounding box center [403, 311] width 243 height 17
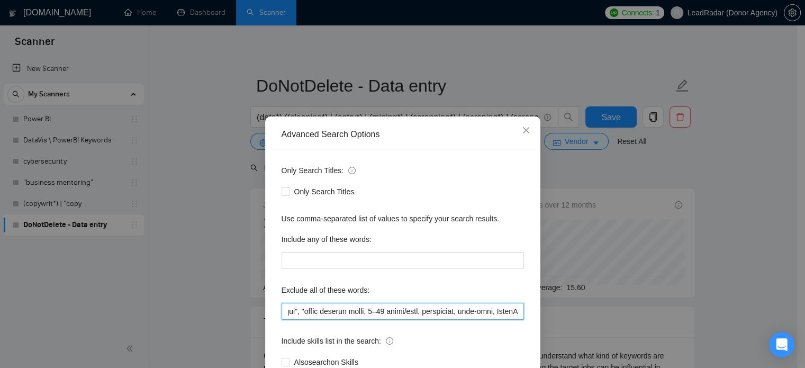
click at [392, 313] on input "text" at bounding box center [403, 311] width 243 height 17
click at [400, 313] on input "text" at bounding box center [403, 311] width 243 height 17
click at [458, 311] on input "text" at bounding box center [403, 311] width 243 height 17
click at [342, 313] on input "text" at bounding box center [403, 311] width 243 height 17
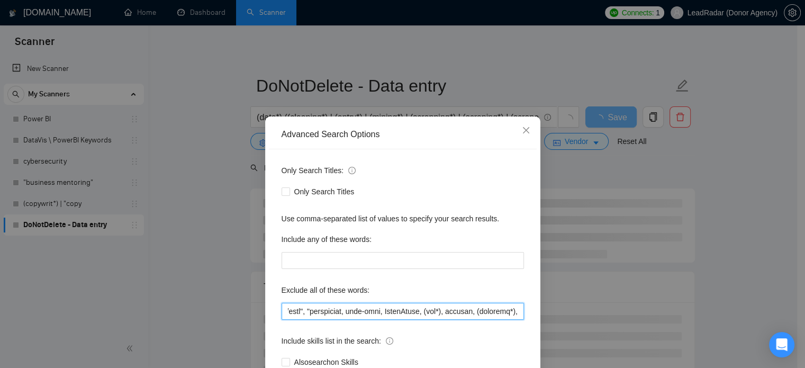
click at [380, 313] on input "text" at bounding box center [403, 311] width 243 height 17
click at [389, 314] on input "text" at bounding box center [403, 311] width 243 height 17
click at [420, 313] on input "text" at bounding box center [403, 311] width 243 height 17
click at [429, 312] on input "text" at bounding box center [403, 311] width 243 height 17
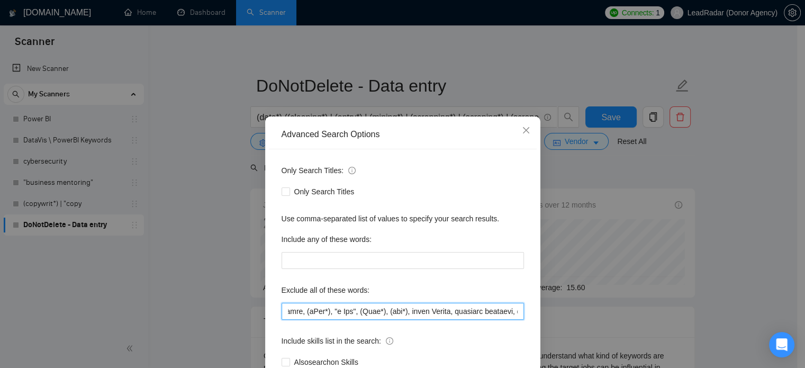
scroll to position [0, 1334]
click at [387, 313] on input "text" at bounding box center [403, 311] width 243 height 17
click at [390, 311] on input "text" at bounding box center [403, 311] width 243 height 17
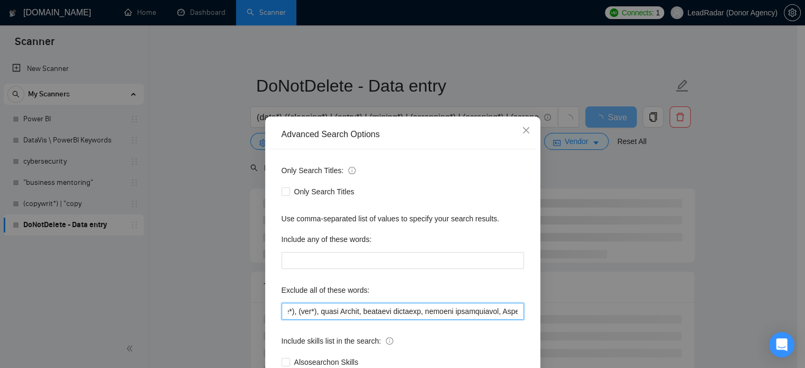
scroll to position [0, 1446]
click at [362, 315] on input "text" at bounding box center [403, 311] width 243 height 17
click at [406, 313] on input "text" at bounding box center [403, 311] width 243 height 17
click at [415, 313] on input "text" at bounding box center [403, 311] width 243 height 17
click at [475, 313] on input "text" at bounding box center [403, 311] width 243 height 17
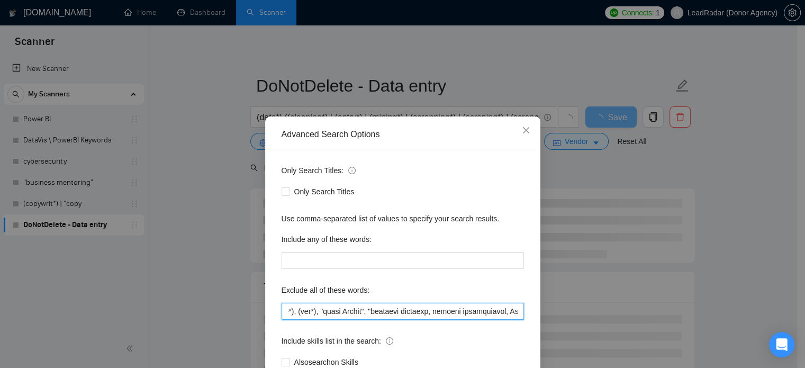
click at [477, 312] on input "text" at bounding box center [403, 311] width 243 height 17
click at [346, 313] on input "text" at bounding box center [403, 311] width 243 height 17
click at [424, 313] on input "text" at bounding box center [403, 311] width 243 height 17
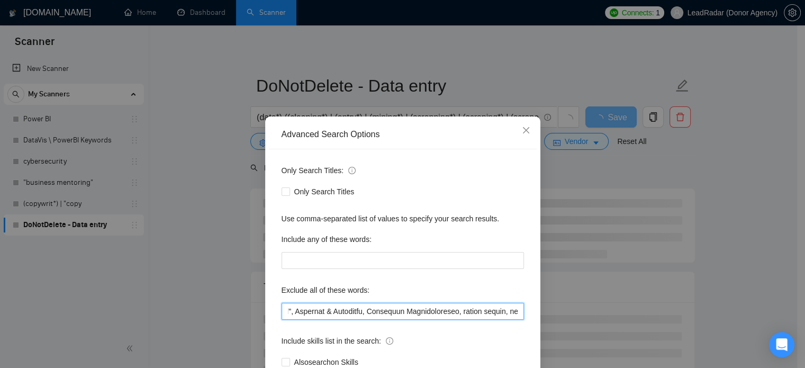
click at [345, 312] on input "text" at bounding box center [403, 311] width 243 height 17
click at [420, 313] on input "text" at bounding box center [403, 311] width 243 height 17
click at [427, 313] on input "text" at bounding box center [403, 311] width 243 height 17
click at [388, 313] on input "text" at bounding box center [403, 311] width 243 height 17
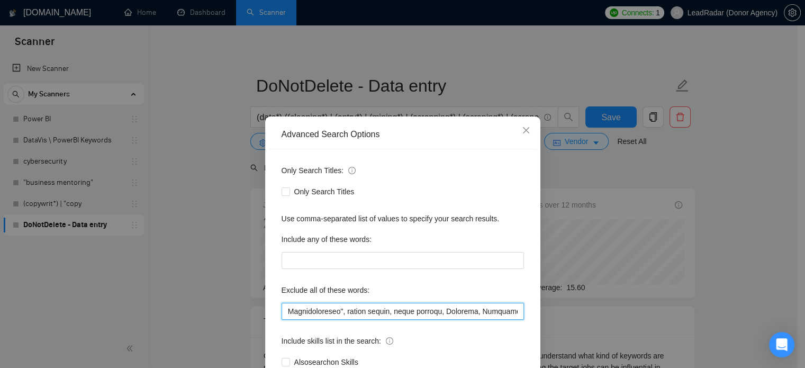
click at [396, 311] on input "text" at bounding box center [403, 311] width 243 height 17
click at [441, 313] on input "text" at bounding box center [403, 311] width 243 height 17
click at [448, 313] on input "text" at bounding box center [403, 311] width 243 height 17
click at [492, 313] on input "text" at bounding box center [403, 311] width 243 height 17
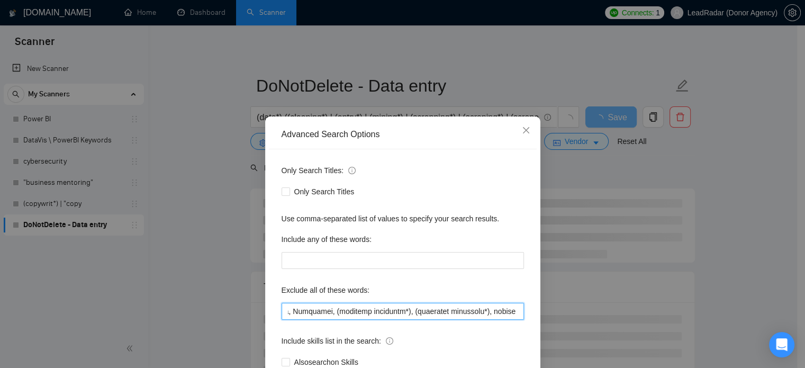
scroll to position [0, 1995]
click at [377, 312] on input "text" at bounding box center [403, 311] width 243 height 17
click at [440, 313] on input "text" at bounding box center [403, 311] width 243 height 17
click at [444, 313] on input "text" at bounding box center [403, 311] width 243 height 17
click at [508, 314] on input "text" at bounding box center [403, 311] width 243 height 17
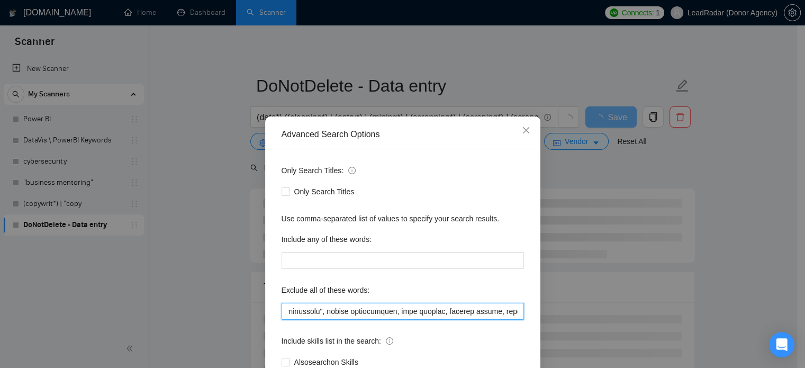
scroll to position [0, 2158]
click at [346, 314] on input "text" at bounding box center [403, 311] width 243 height 17
click at [415, 313] on input "text" at bounding box center [403, 311] width 243 height 17
click at [421, 313] on input "text" at bounding box center [403, 311] width 243 height 17
click at [424, 313] on input "text" at bounding box center [403, 311] width 243 height 17
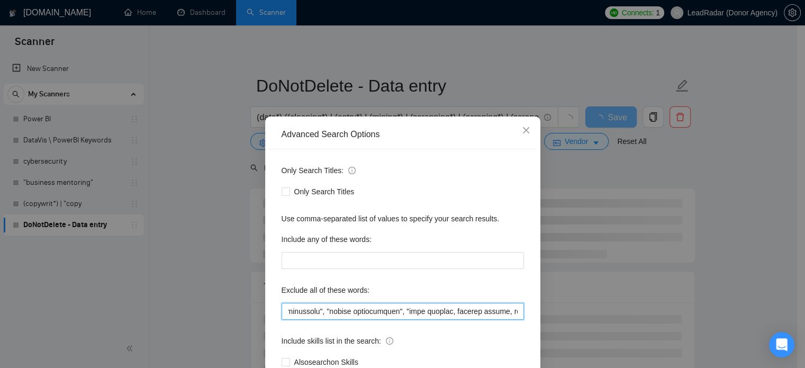
click at [464, 315] on input "text" at bounding box center [403, 311] width 243 height 17
click at [369, 313] on input "text" at bounding box center [403, 311] width 243 height 17
click at [416, 313] on input "text" at bounding box center [403, 311] width 243 height 17
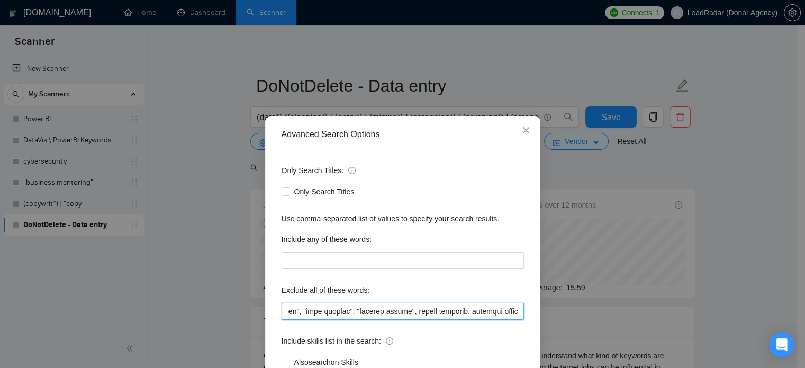
click at [424, 311] on input "text" at bounding box center [403, 311] width 243 height 17
click at [481, 314] on input "text" at bounding box center [403, 311] width 243 height 17
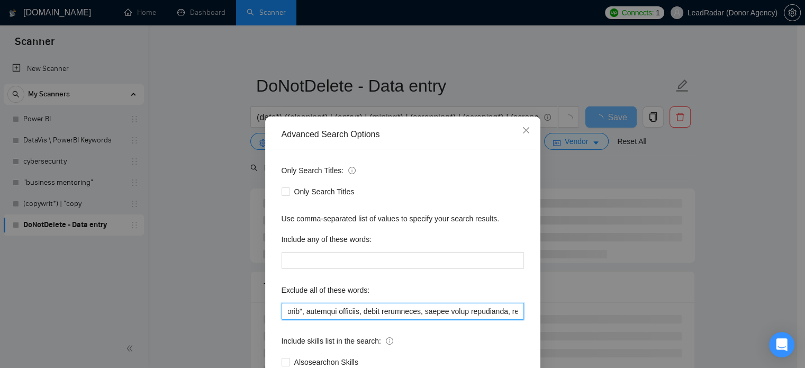
scroll to position [0, 2435]
click at [316, 315] on input "text" at bounding box center [403, 311] width 243 height 17
click at [379, 313] on input "text" at bounding box center [403, 311] width 243 height 17
click at [386, 312] on input "text" at bounding box center [403, 311] width 243 height 17
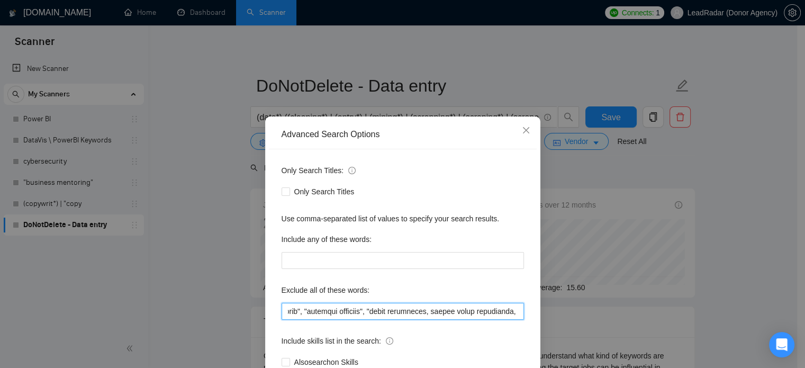
click at [450, 311] on input "text" at bounding box center [403, 311] width 243 height 17
click at [456, 312] on input "text" at bounding box center [403, 311] width 243 height 17
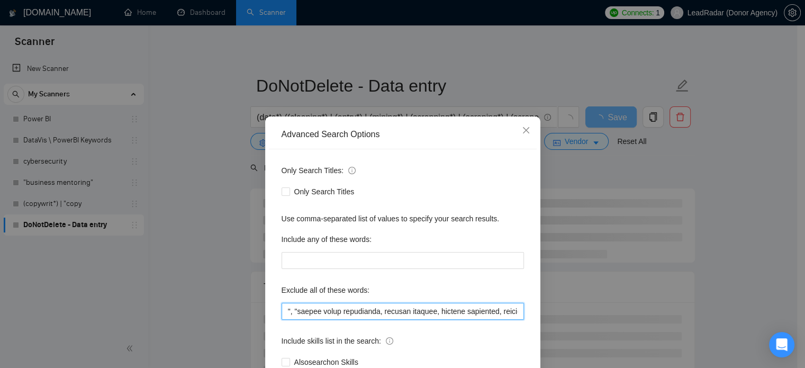
click at [399, 311] on input "text" at bounding box center [403, 311] width 243 height 17
click at [405, 313] on input "text" at bounding box center [403, 311] width 243 height 17
click at [460, 313] on input "text" at bounding box center [403, 311] width 243 height 17
click at [321, 313] on input "text" at bounding box center [403, 311] width 243 height 17
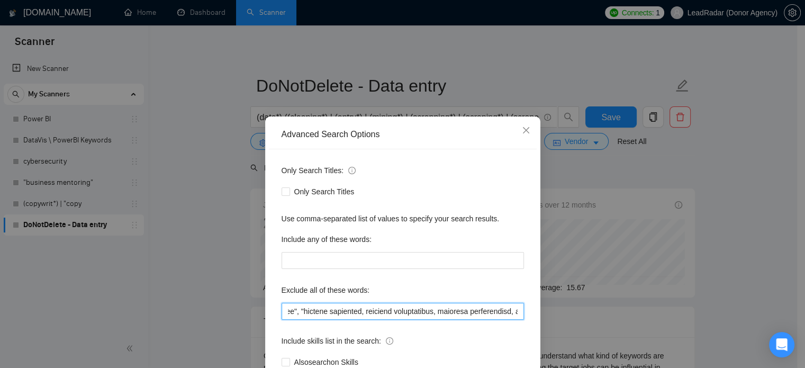
click at [377, 310] on input "text" at bounding box center [403, 311] width 243 height 17
click at [386, 313] on input "text" at bounding box center [403, 311] width 243 height 17
click at [456, 313] on input "text" at bounding box center [403, 311] width 243 height 17
click at [459, 313] on input "text" at bounding box center [403, 311] width 243 height 17
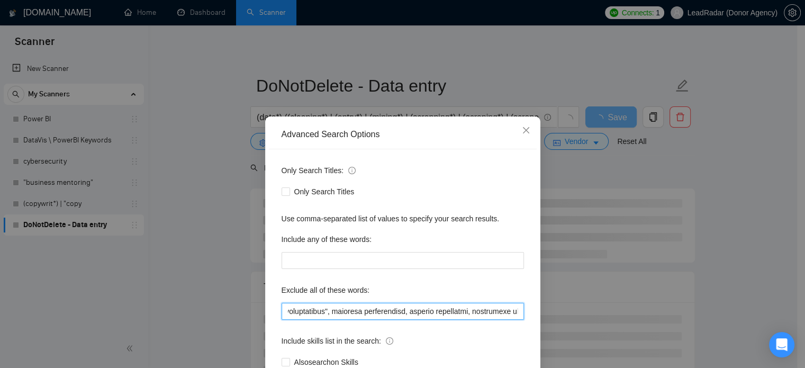
scroll to position [0, 2837]
click at [348, 310] on input "text" at bounding box center [403, 311] width 243 height 17
click at [420, 312] on input "text" at bounding box center [403, 311] width 243 height 17
click at [427, 314] on input "text" at bounding box center [403, 311] width 243 height 17
click at [498, 313] on input "text" at bounding box center [403, 311] width 243 height 17
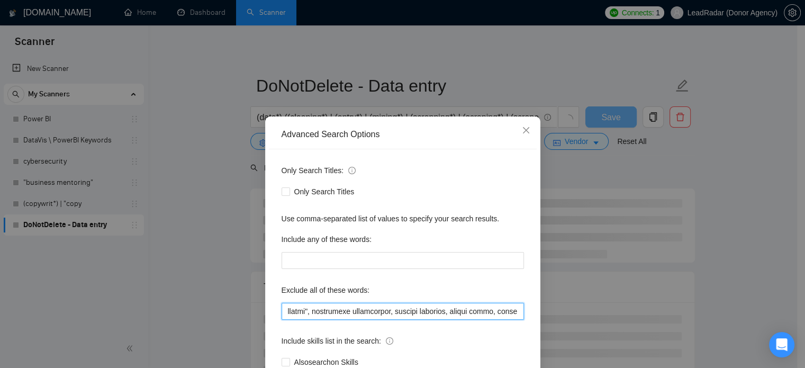
scroll to position [0, 3011]
click at [332, 312] on input "text" at bounding box center [403, 311] width 243 height 17
click at [407, 313] on input "text" at bounding box center [403, 311] width 243 height 17
click at [409, 313] on input "text" at bounding box center [403, 311] width 243 height 17
click at [416, 313] on input "text" at bounding box center [403, 311] width 243 height 17
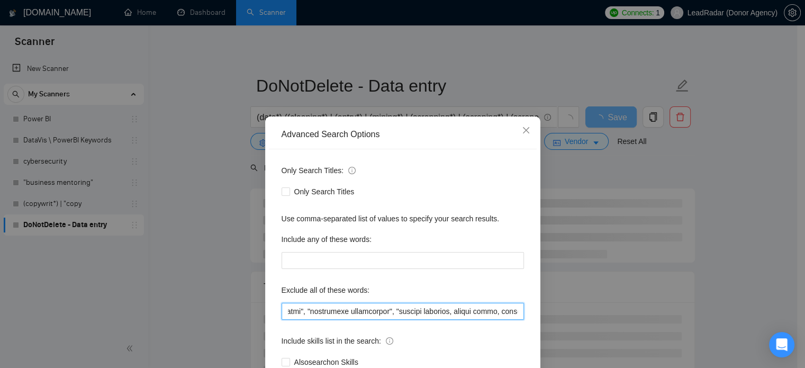
click at [471, 313] on input "text" at bounding box center [403, 311] width 243 height 17
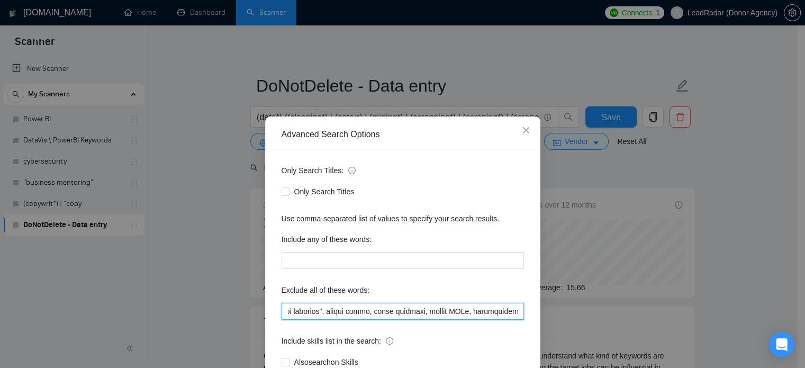
scroll to position [0, 3149]
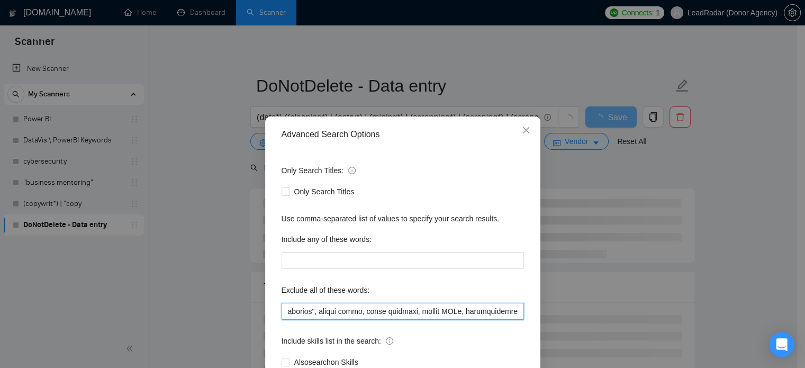
click at [343, 311] on input "text" at bounding box center [403, 311] width 243 height 17
click at [381, 312] on input "text" at bounding box center [403, 311] width 243 height 17
click at [382, 313] on input "text" at bounding box center [403, 311] width 243 height 17
click at [391, 314] on input "text" at bounding box center [403, 311] width 243 height 17
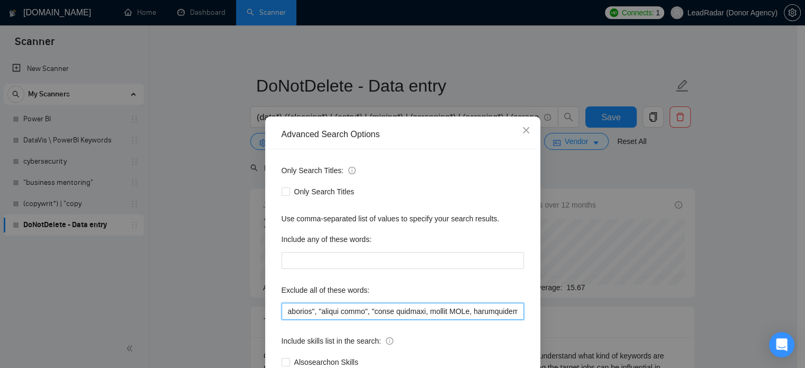
click at [436, 314] on input "text" at bounding box center [403, 311] width 243 height 17
click at [438, 314] on input "text" at bounding box center [403, 311] width 243 height 17
click at [446, 312] on input "text" at bounding box center [403, 311] width 243 height 17
click at [487, 311] on input "text" at bounding box center [403, 311] width 243 height 17
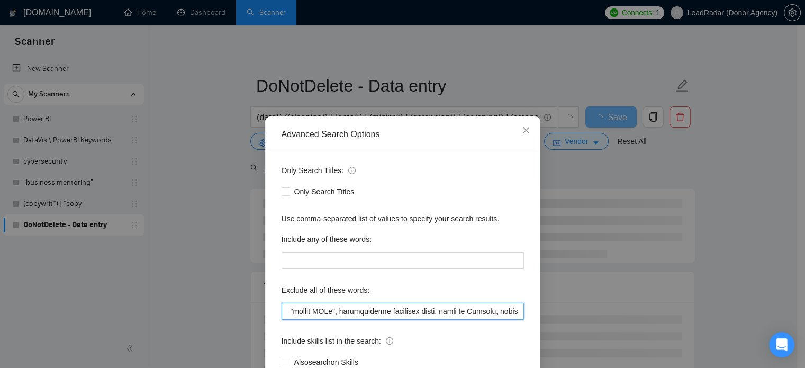
click at [350, 311] on input "text" at bounding box center [403, 311] width 243 height 17
click at [353, 311] on input "text" at bounding box center [403, 311] width 243 height 17
click at [452, 314] on input "text" at bounding box center [403, 311] width 243 height 17
click at [453, 314] on input "text" at bounding box center [403, 311] width 243 height 17
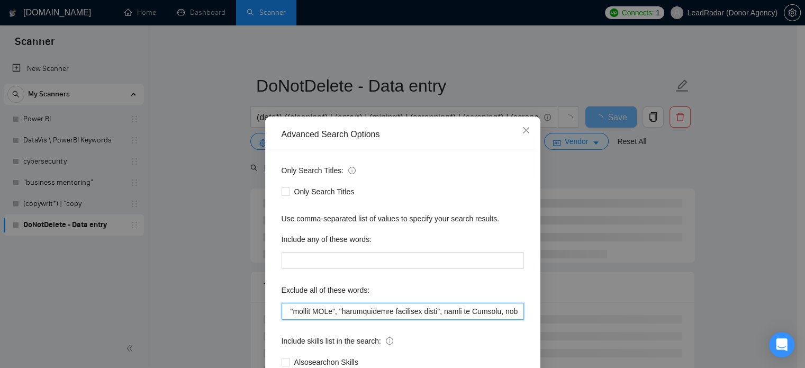
click at [461, 314] on input "text" at bounding box center [403, 311] width 243 height 17
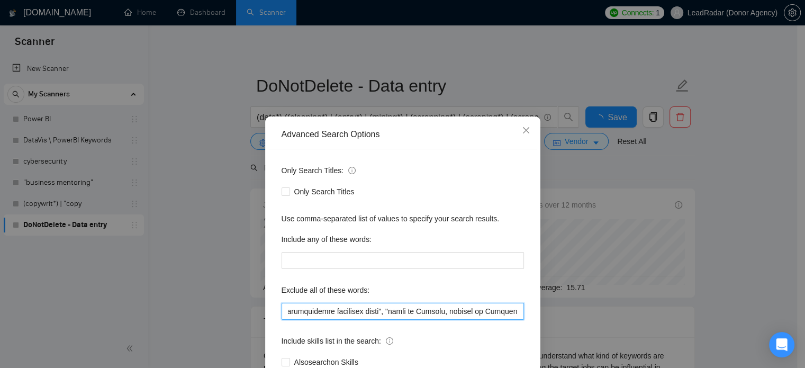
scroll to position [0, 3355]
click at [453, 315] on input "text" at bounding box center [403, 311] width 243 height 17
click at [460, 311] on input "text" at bounding box center [403, 311] width 243 height 17
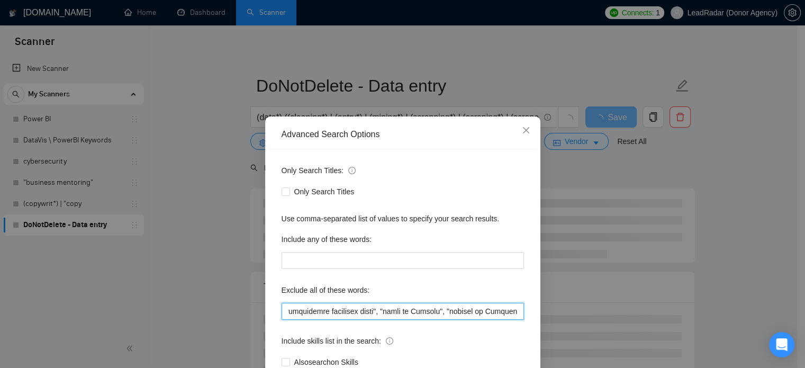
scroll to position [0, 3362]
click at [514, 313] on input "text" at bounding box center [403, 311] width 243 height 17
type input "Egnyte, "Egnyte Copilot", "Copilot implementation", "Egnyte integration", "AI c…"
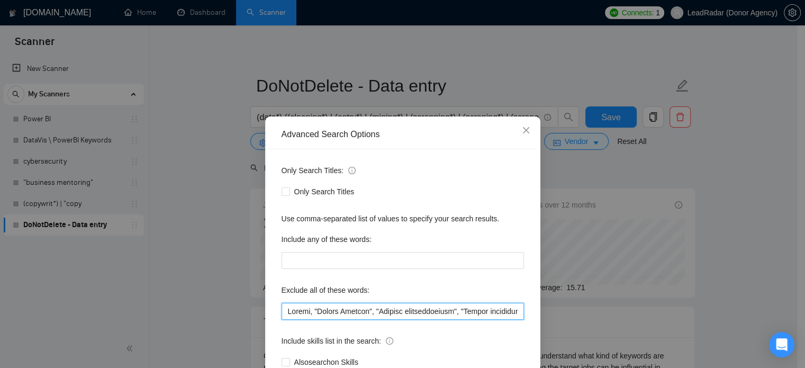
click at [321, 313] on input "text" at bounding box center [403, 311] width 243 height 17
click at [593, 237] on div "Advanced Search Options Only Search Titles: Only Search Titles Use comma-separa…" at bounding box center [402, 184] width 805 height 368
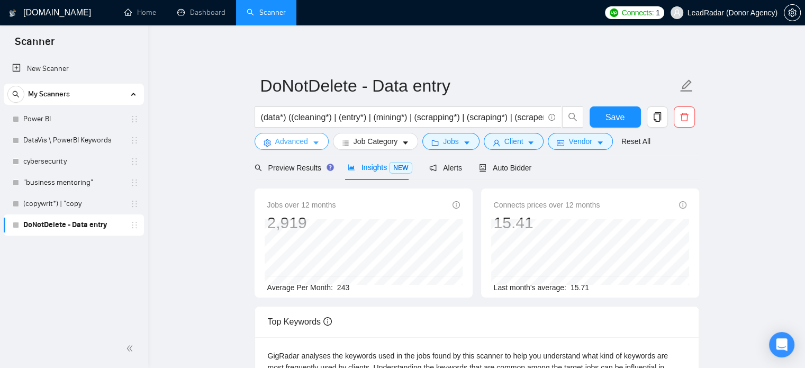
click at [293, 143] on span "Advanced" at bounding box center [291, 142] width 33 height 12
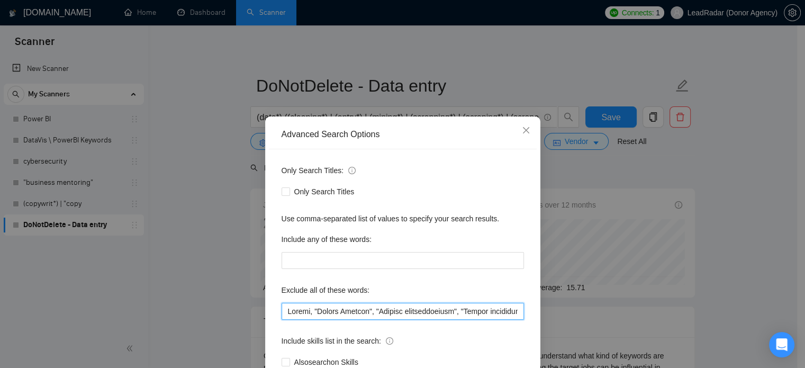
click at [373, 315] on input "text" at bounding box center [403, 311] width 243 height 17
click at [678, 193] on div "Advanced Search Options Only Search Titles: Only Search Titles Use comma-separa…" at bounding box center [402, 184] width 805 height 368
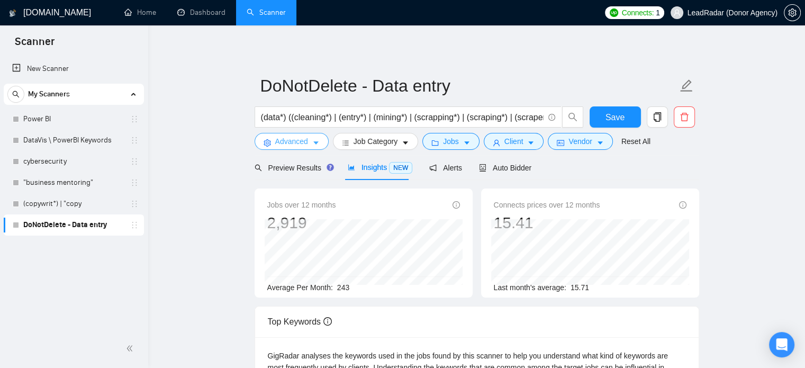
click at [315, 139] on span "caret-down" at bounding box center [315, 143] width 7 height 8
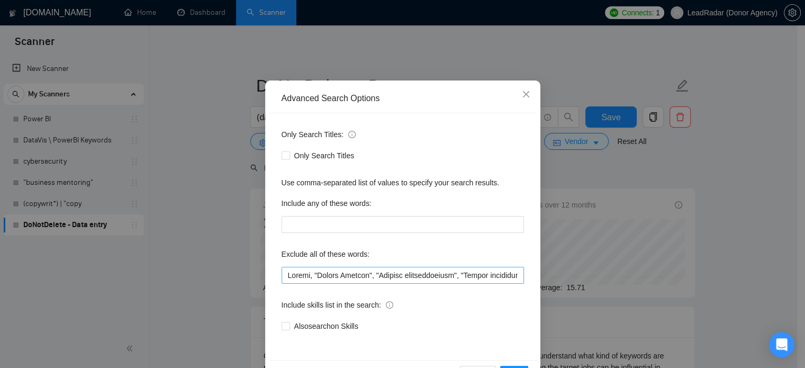
scroll to position [36, 0]
click at [394, 273] on input "text" at bounding box center [403, 275] width 243 height 17
click at [522, 93] on icon "close" at bounding box center [526, 94] width 8 height 8
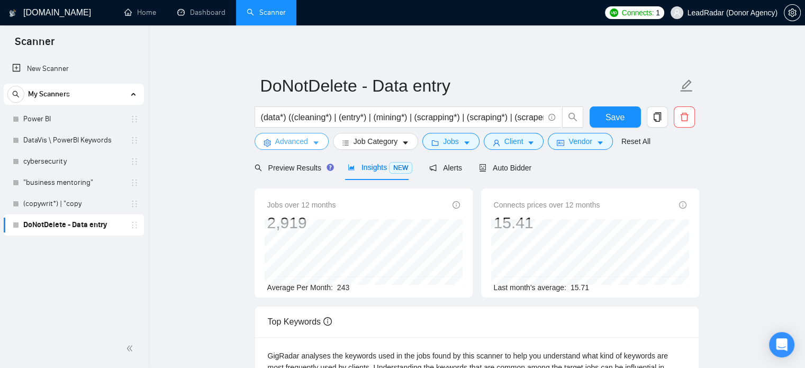
click at [302, 143] on span "Advanced" at bounding box center [291, 142] width 33 height 12
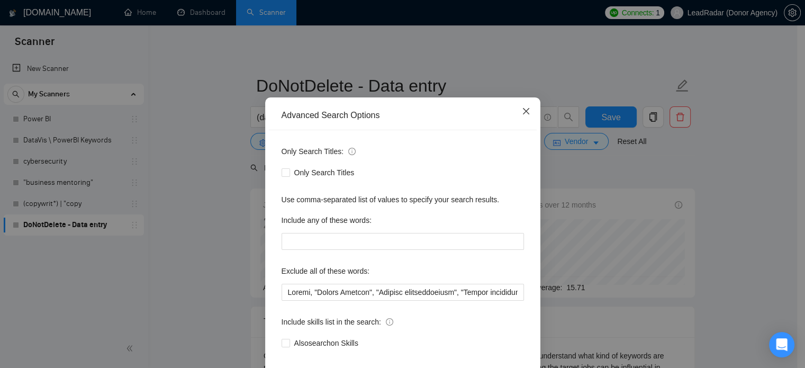
click at [528, 126] on span "Close" at bounding box center [526, 111] width 29 height 29
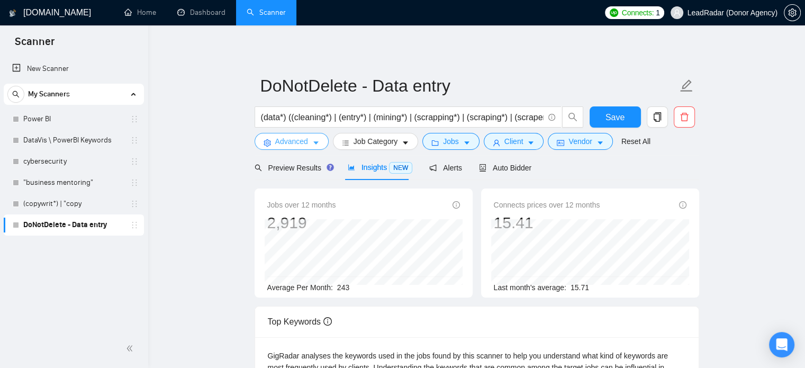
click at [308, 141] on button "Advanced" at bounding box center [292, 141] width 74 height 17
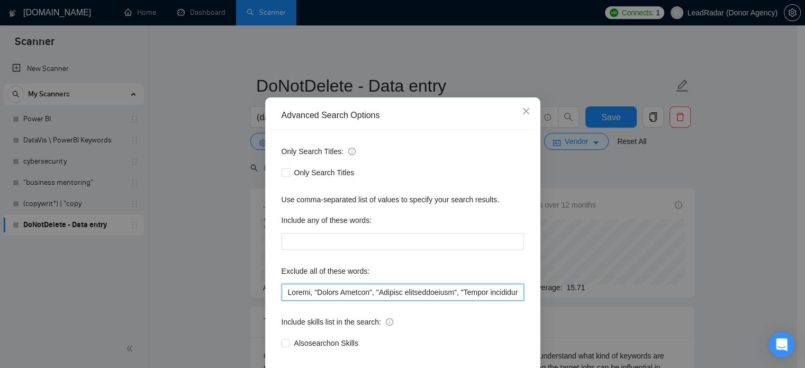
click at [362, 301] on input "text" at bounding box center [403, 292] width 243 height 17
paste input "der, das, eine, einen, einem, einer, eines, den, dem, des, con, sin, por, para,…"
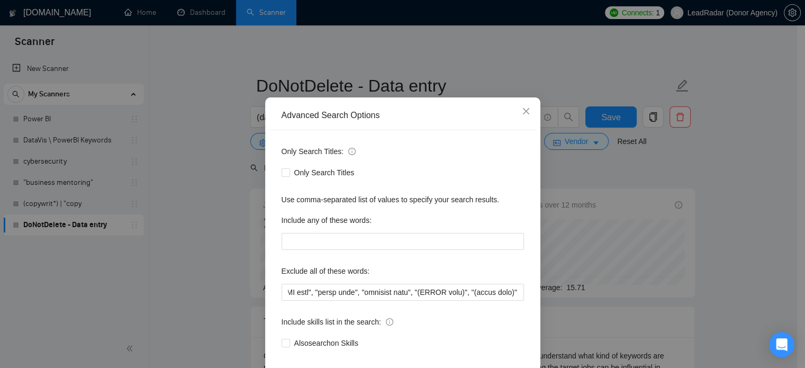
click at [754, 200] on div "Advanced Search Options Only Search Titles: Only Search Titles Use comma-separa…" at bounding box center [402, 184] width 805 height 368
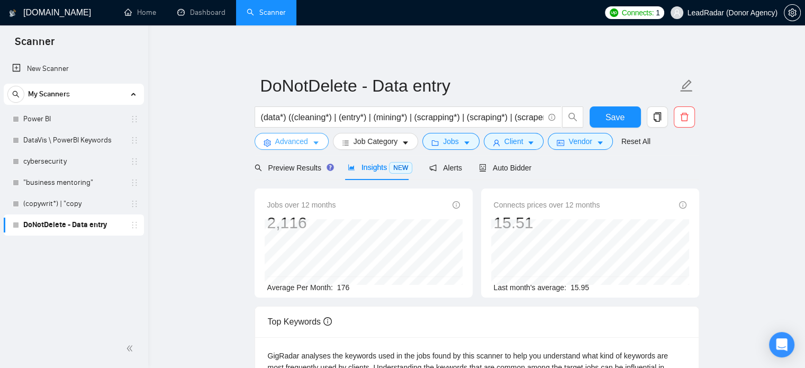
click at [306, 146] on span "Advanced" at bounding box center [291, 142] width 33 height 12
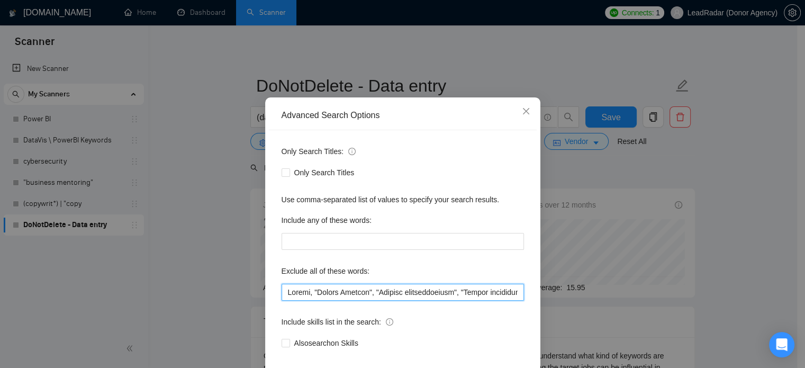
click at [338, 301] on input "text" at bounding box center [403, 292] width 243 height 17
drag, startPoint x: 366, startPoint y: 313, endPoint x: 261, endPoint y: 311, distance: 105.4
click at [265, 312] on div "Advanced Search Options Only Search Titles: Only Search Titles Use comma-separa…" at bounding box center [402, 252] width 275 height 311
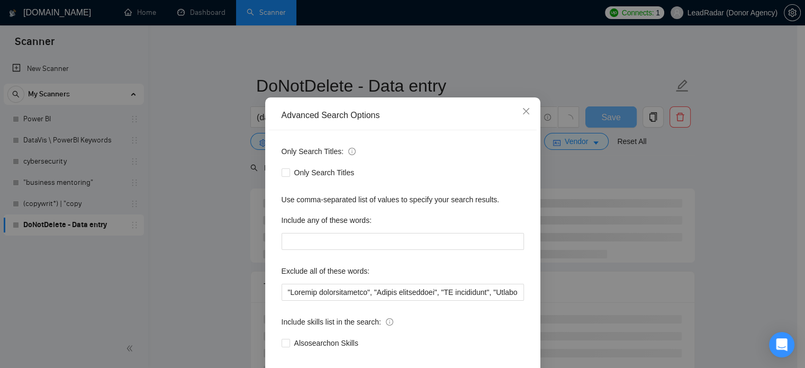
click at [648, 191] on div "Advanced Search Options Only Search Titles: Only Search Titles Use comma-separa…" at bounding box center [402, 184] width 805 height 368
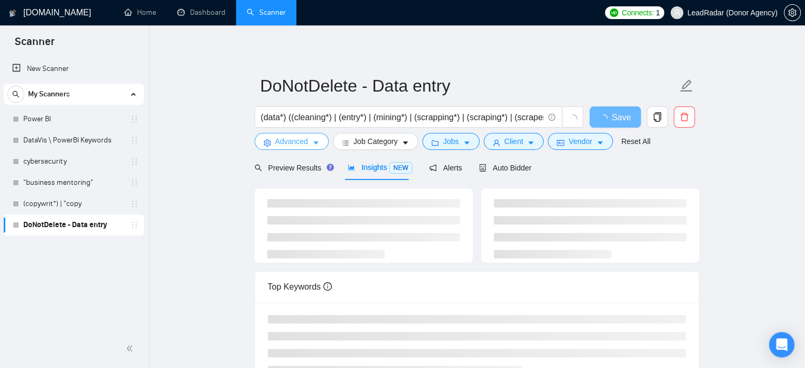
click at [309, 142] on button "Advanced" at bounding box center [292, 141] width 74 height 17
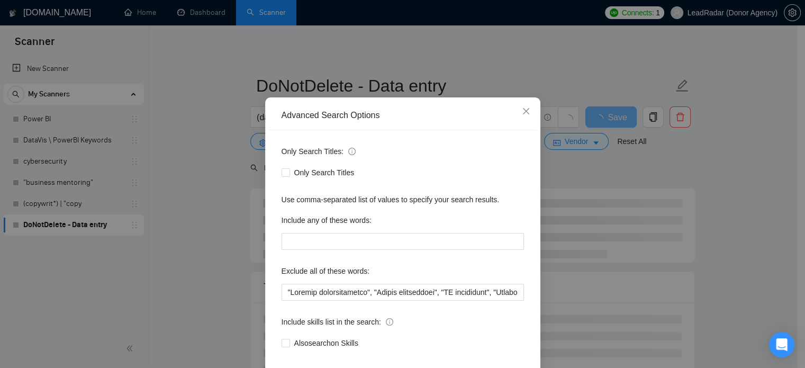
click at [233, 159] on div "Advanced Search Options Only Search Titles: Only Search Titles Use comma-separa…" at bounding box center [402, 184] width 805 height 368
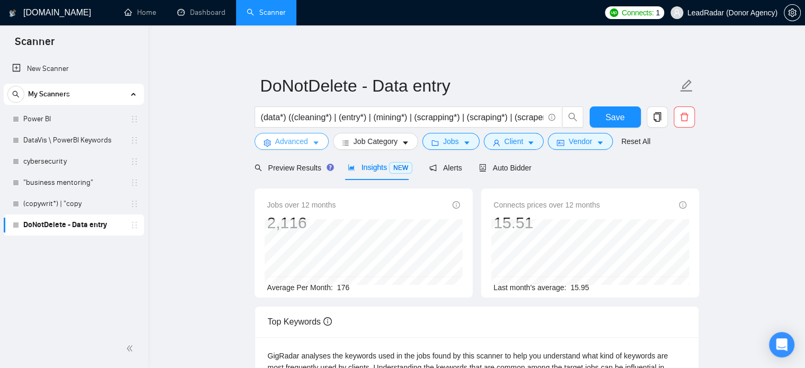
click at [316, 142] on icon "caret-down" at bounding box center [315, 143] width 5 height 3
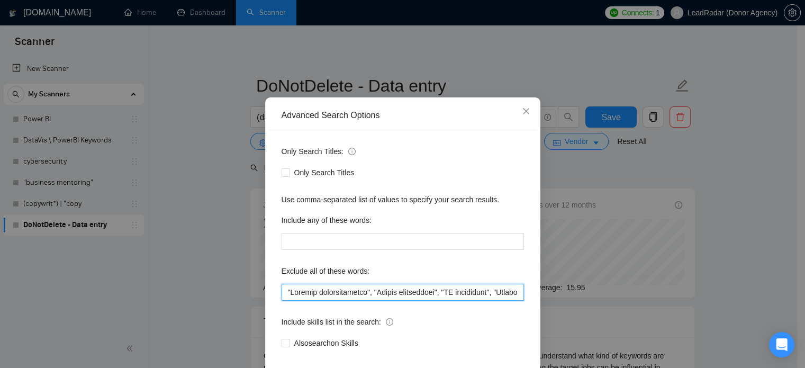
drag, startPoint x: 370, startPoint y: 313, endPoint x: 267, endPoint y: 311, distance: 102.7
click at [269, 311] on div "Only Search Titles: Only Search Titles Use comma-separated list of values to sp…" at bounding box center [403, 253] width 268 height 247
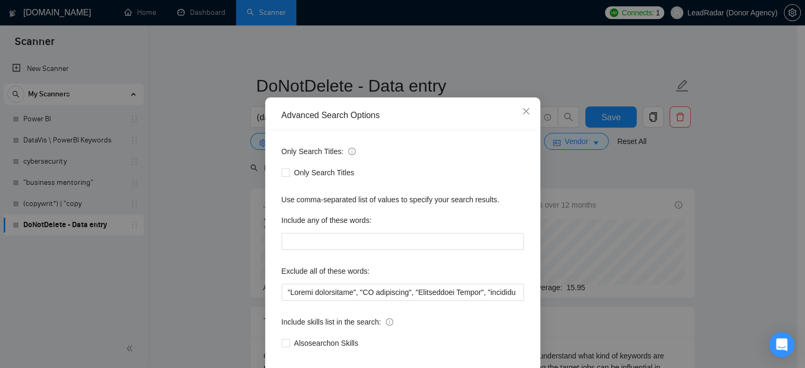
click at [707, 166] on div "Advanced Search Options Only Search Titles: Only Search Titles Use comma-separa…" at bounding box center [402, 184] width 805 height 368
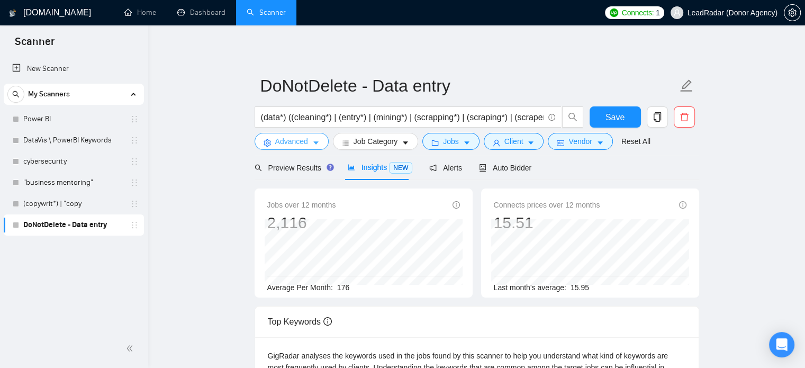
click at [294, 144] on span "Advanced" at bounding box center [291, 142] width 33 height 12
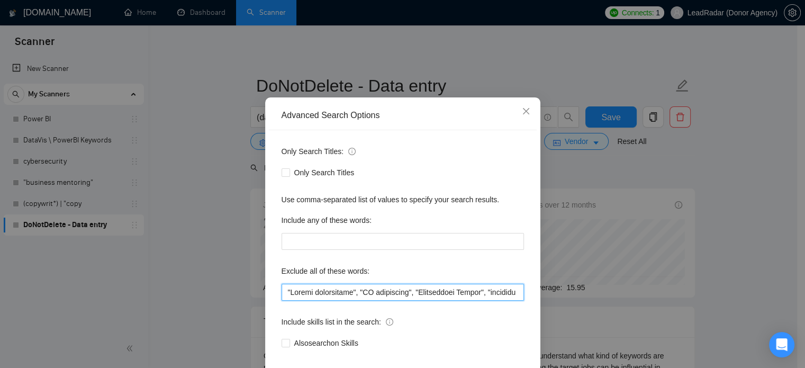
drag, startPoint x: 352, startPoint y: 313, endPoint x: 258, endPoint y: 312, distance: 93.7
click at [260, 313] on div "Advanced Search Options Only Search Titles: Only Search Titles Use comma-separa…" at bounding box center [402, 184] width 805 height 368
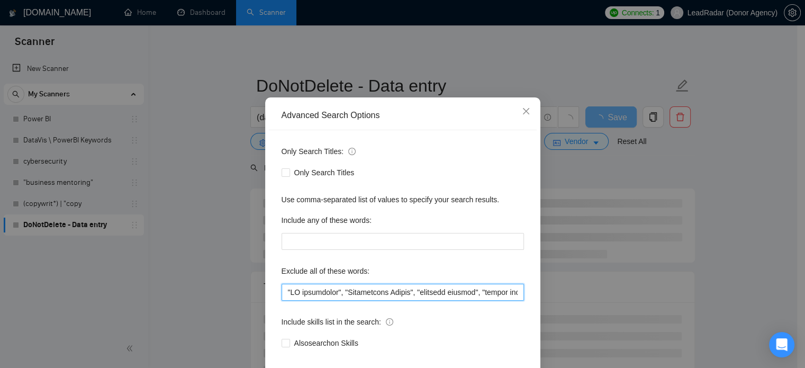
type input ""AI consultant", "Appointment Setter", "customer success", "client success", "a…"
click at [682, 156] on div "Advanced Search Options Only Search Titles: Only Search Titles Use comma-separa…" at bounding box center [402, 184] width 805 height 368
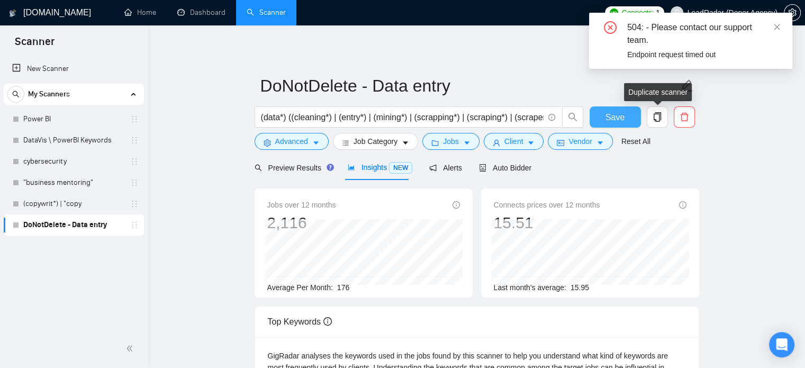
click at [615, 121] on span "Save" at bounding box center [615, 117] width 19 height 13
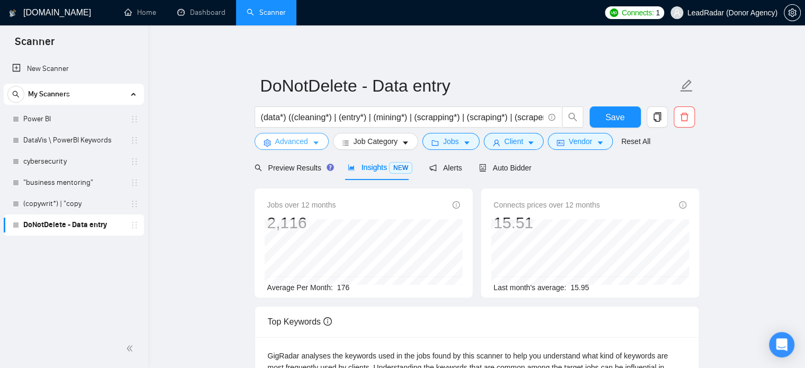
click at [317, 138] on button "Advanced" at bounding box center [292, 141] width 74 height 17
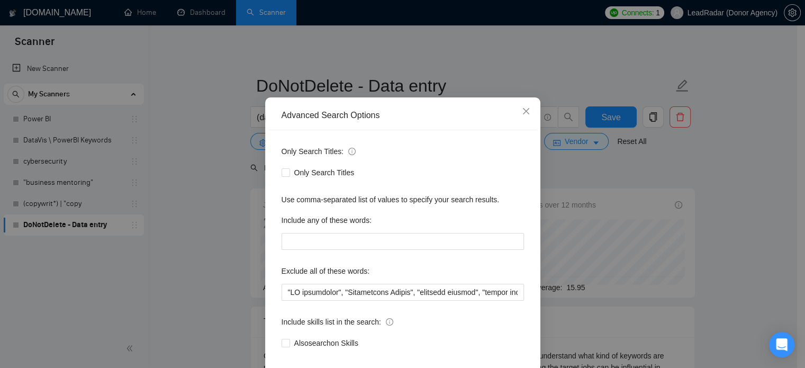
click at [675, 220] on div "Advanced Search Options Only Search Titles: Only Search Titles Use comma-separa…" at bounding box center [402, 184] width 805 height 368
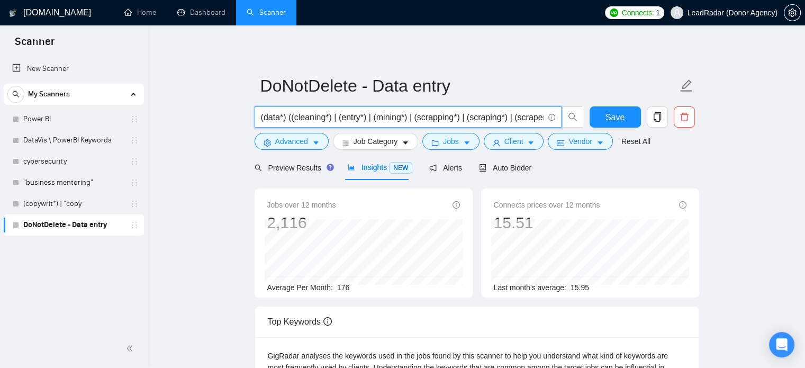
click at [366, 118] on input "(data*) ((cleaning*) | (entry*) | (mining*) | (scrapping*) | (scraping*) | (scr…" at bounding box center [402, 117] width 283 height 13
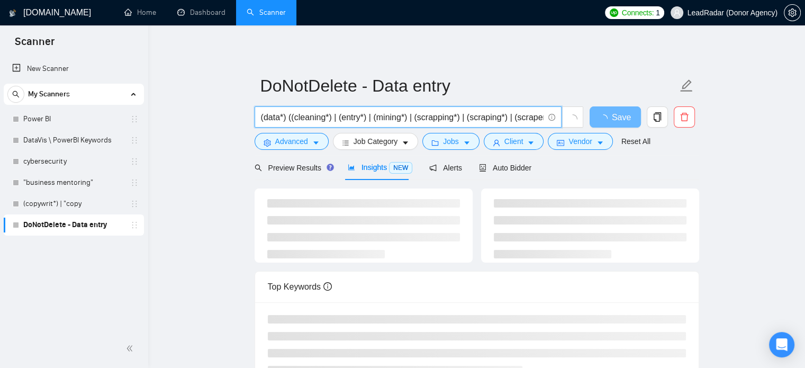
type input "(data*) ((cleaning*) | (entry*) | (mining*) | (scrapping*) | (scraping*) | (scr…"
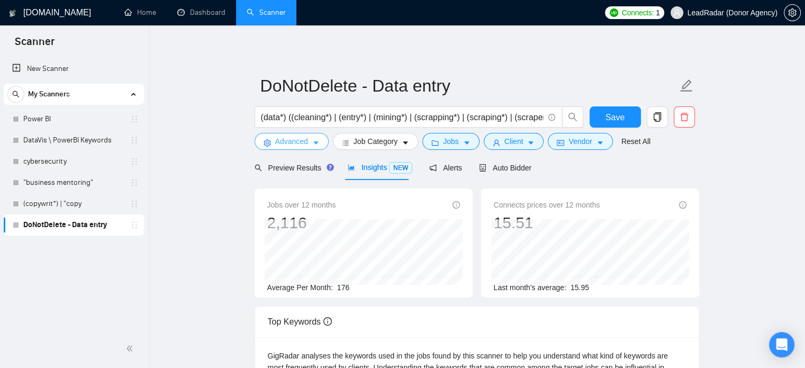
click at [295, 142] on span "Advanced" at bounding box center [291, 142] width 33 height 12
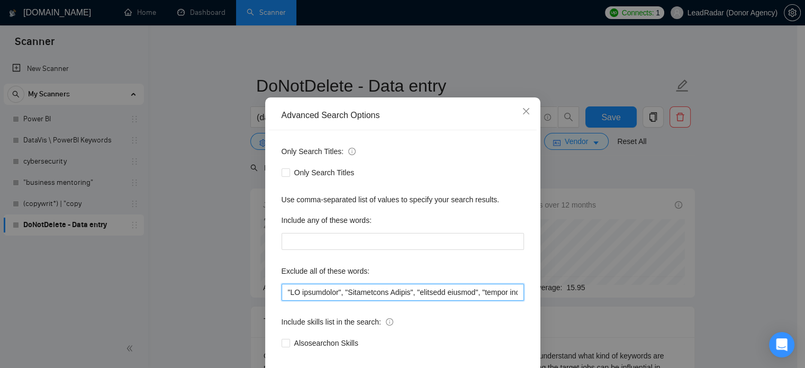
drag, startPoint x: 329, startPoint y: 313, endPoint x: 254, endPoint y: 315, distance: 75.7
click at [254, 315] on div "Advanced Search Options Only Search Titles: Only Search Titles Use comma-separa…" at bounding box center [402, 184] width 805 height 368
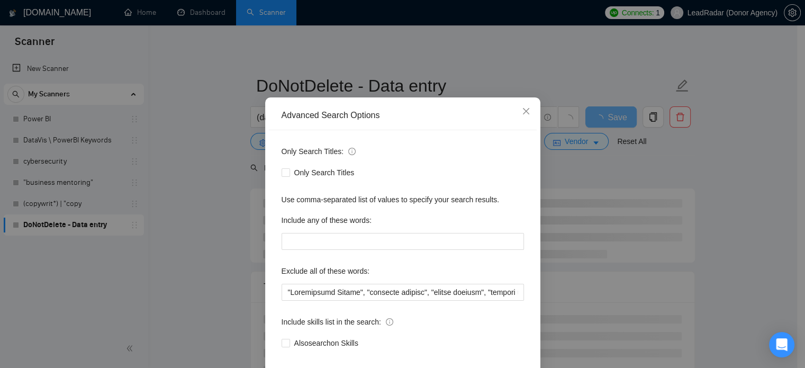
click at [235, 290] on div "Advanced Search Options Only Search Titles: Only Search Titles Use comma-separa…" at bounding box center [402, 184] width 805 height 368
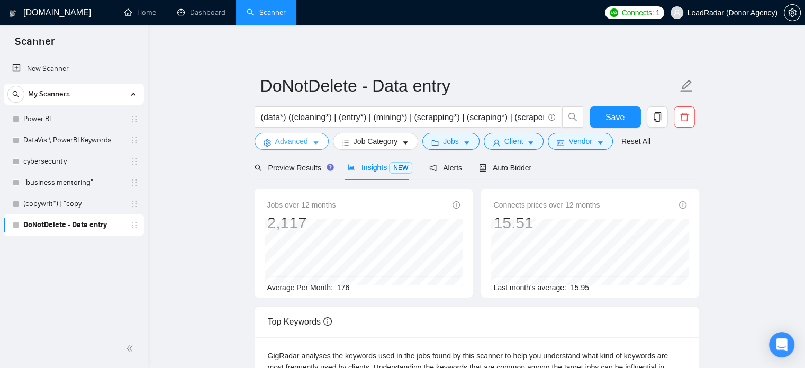
click at [307, 141] on span "Advanced" at bounding box center [291, 142] width 33 height 12
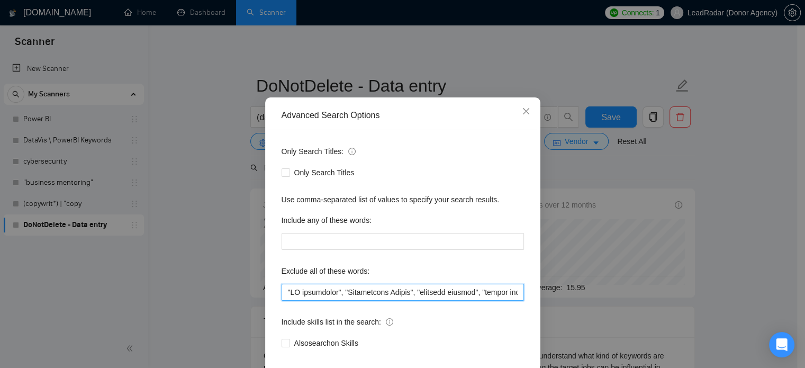
click at [354, 301] on input "text" at bounding box center [403, 292] width 243 height 17
drag, startPoint x: 336, startPoint y: 311, endPoint x: 409, endPoint y: 314, distance: 73.1
click at [409, 301] on input "text" at bounding box center [403, 292] width 243 height 17
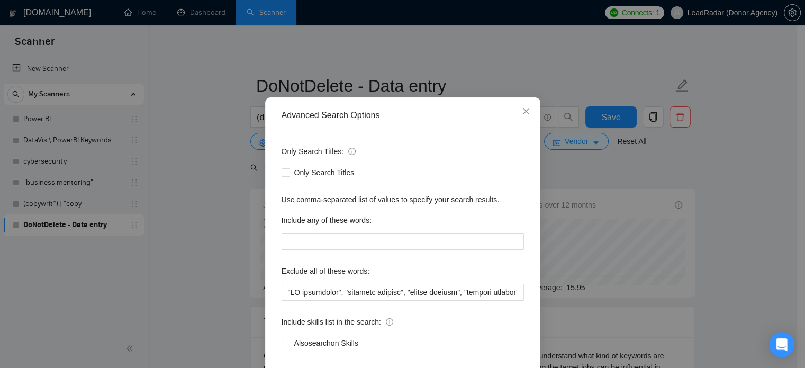
click at [217, 262] on div "Advanced Search Options Only Search Titles: Only Search Titles Use comma-separa…" at bounding box center [402, 184] width 805 height 368
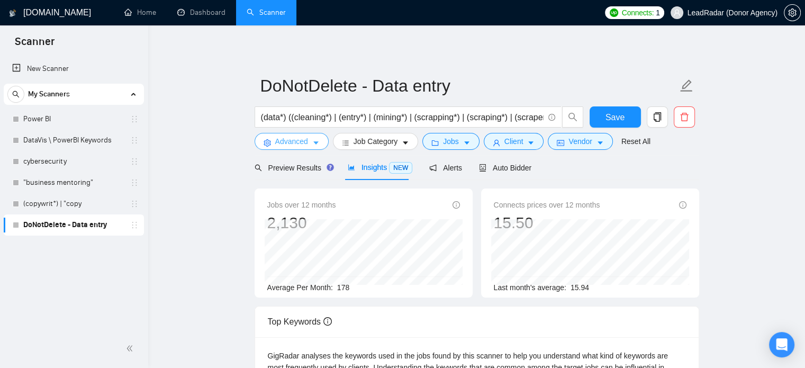
click at [288, 146] on span "Advanced" at bounding box center [291, 142] width 33 height 12
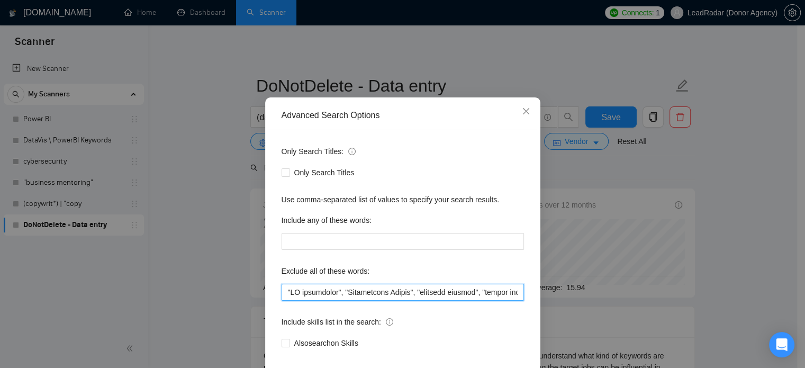
click at [436, 301] on input "text" at bounding box center [403, 292] width 243 height 17
drag, startPoint x: 409, startPoint y: 312, endPoint x: 476, endPoint y: 313, distance: 66.7
click at [475, 301] on input "text" at bounding box center [403, 292] width 243 height 17
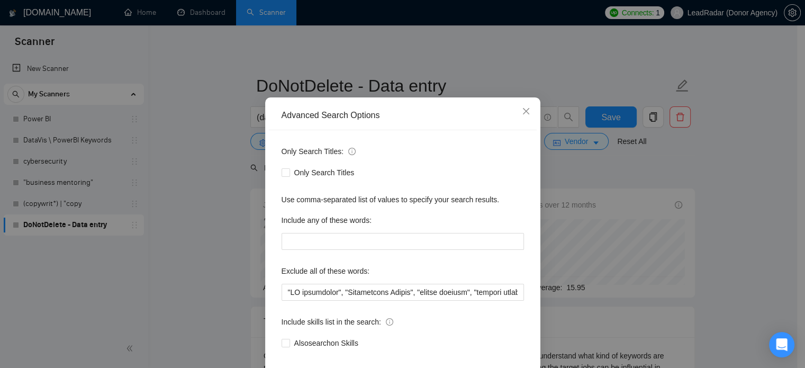
click at [199, 214] on div "Advanced Search Options Only Search Titles: Only Search Titles Use comma-separa…" at bounding box center [402, 184] width 805 height 368
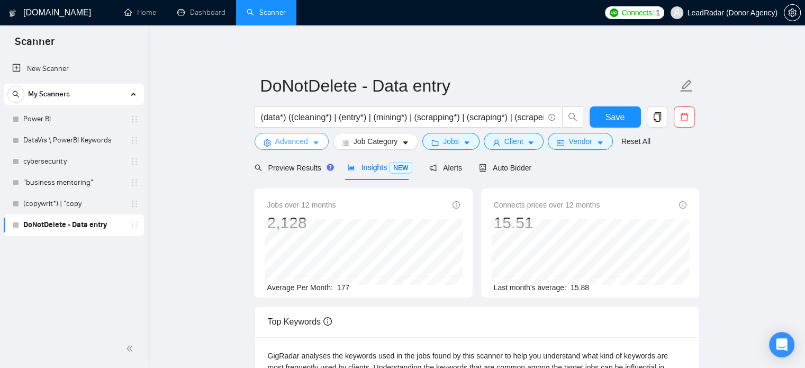
click at [307, 143] on button "Advanced" at bounding box center [292, 141] width 74 height 17
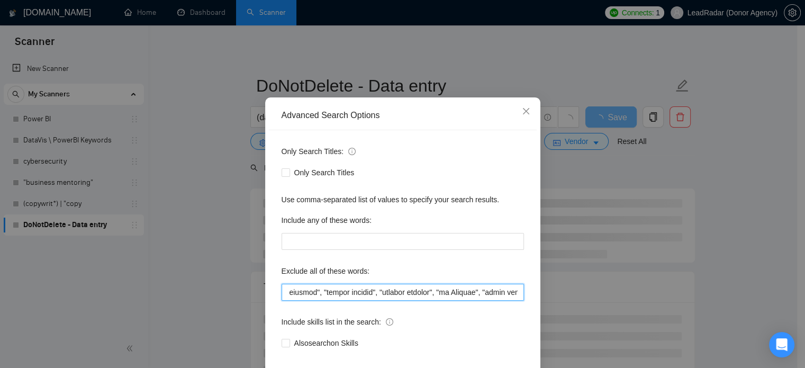
scroll to position [0, 158]
drag, startPoint x: 318, startPoint y: 311, endPoint x: 373, endPoint y: 314, distance: 54.6
click at [373, 301] on input "text" at bounding box center [403, 292] width 243 height 17
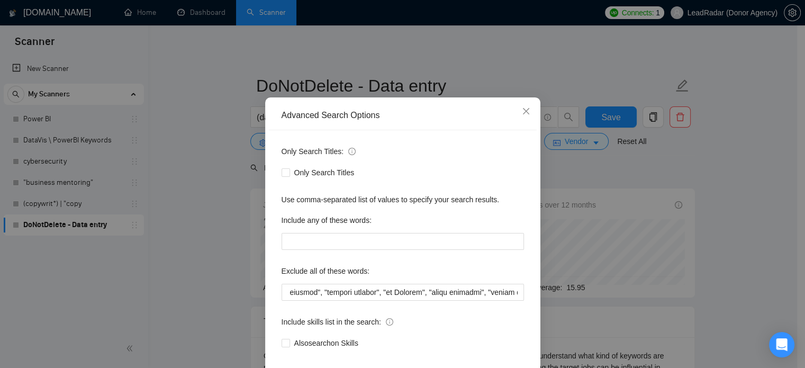
click at [229, 234] on div "Advanced Search Options Only Search Titles: Only Search Titles Use comma-separa…" at bounding box center [402, 184] width 805 height 368
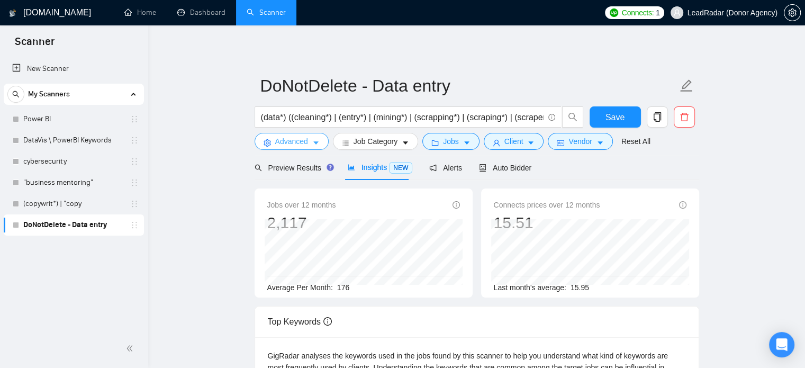
click at [302, 142] on span "Advanced" at bounding box center [291, 142] width 33 height 12
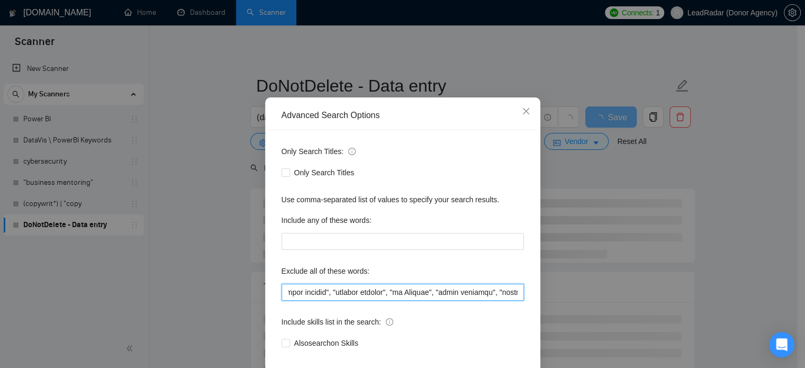
scroll to position [0, 206]
click at [324, 301] on input "text" at bounding box center [403, 292] width 243 height 17
drag, startPoint x: 324, startPoint y: 312, endPoint x: 389, endPoint y: 313, distance: 65.2
click at [389, 301] on input "text" at bounding box center [403, 292] width 243 height 17
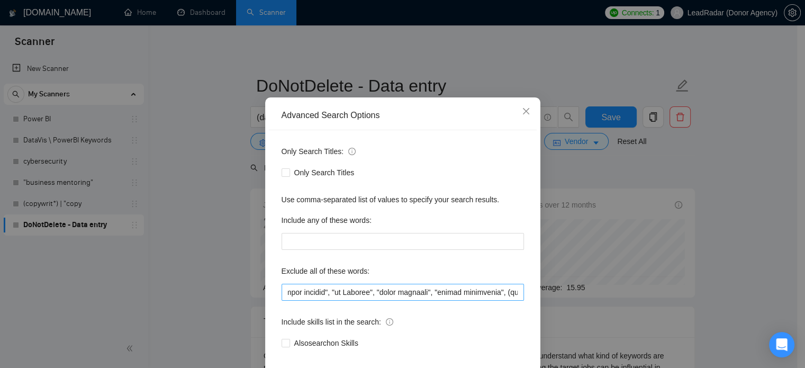
scroll to position [0, 0]
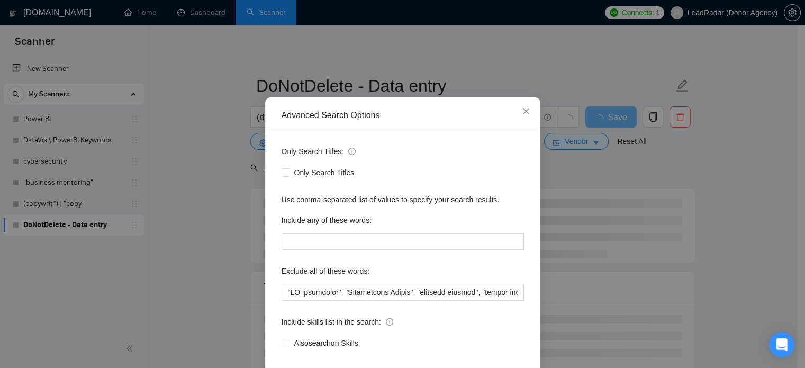
click at [202, 201] on div "Advanced Search Options Only Search Titles: Only Search Titles Use comma-separa…" at bounding box center [402, 184] width 805 height 368
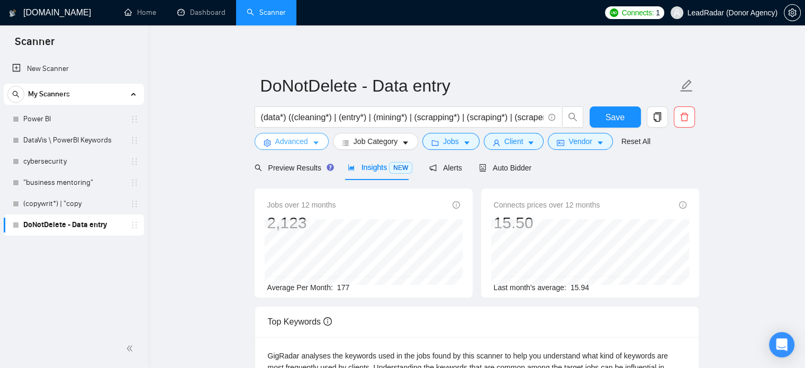
click at [290, 138] on span "Advanced" at bounding box center [291, 142] width 33 height 12
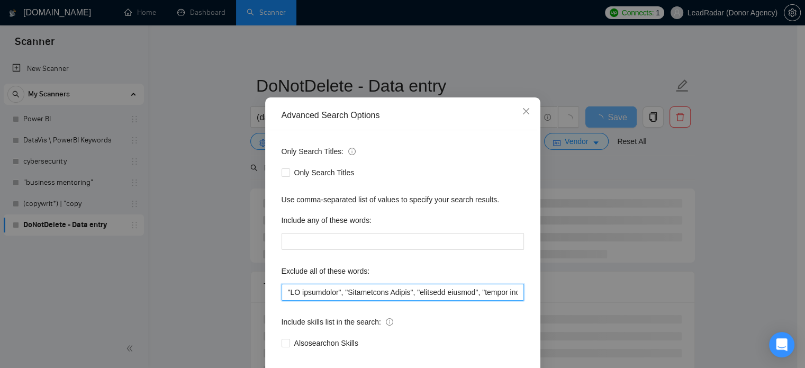
click at [458, 301] on input "text" at bounding box center [403, 292] width 243 height 17
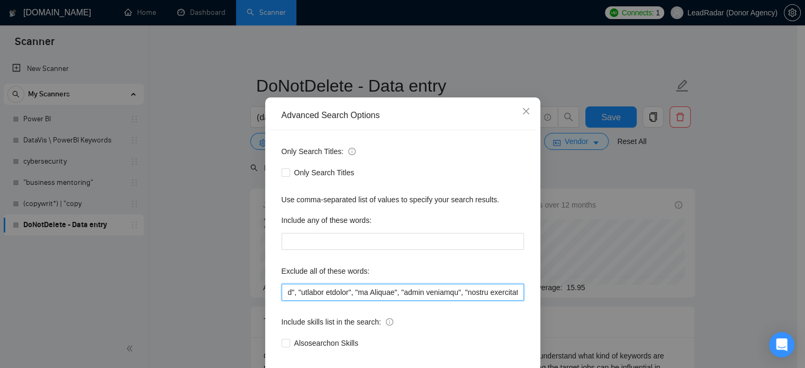
drag, startPoint x: 357, startPoint y: 311, endPoint x: 401, endPoint y: 313, distance: 44.0
click at [401, 301] on input "text" at bounding box center [403, 292] width 243 height 17
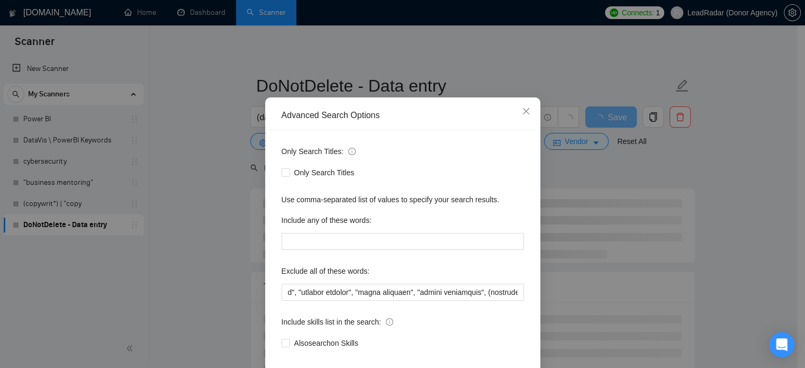
scroll to position [0, 0]
click at [693, 220] on div "Advanced Search Options Only Search Titles: Only Search Titles Use comma-separa…" at bounding box center [402, 184] width 805 height 368
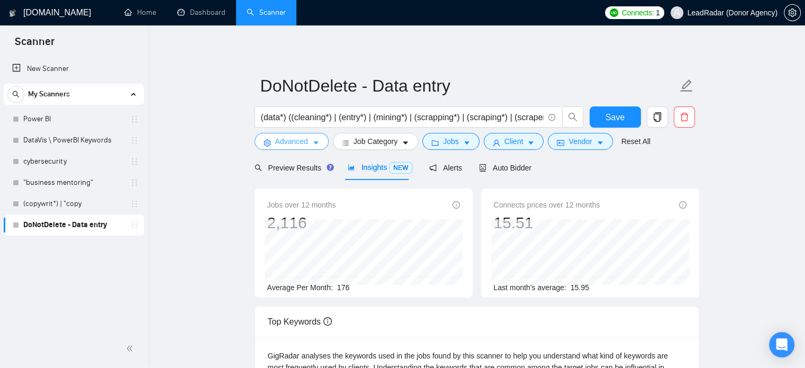
click at [291, 137] on span "Advanced" at bounding box center [291, 142] width 33 height 12
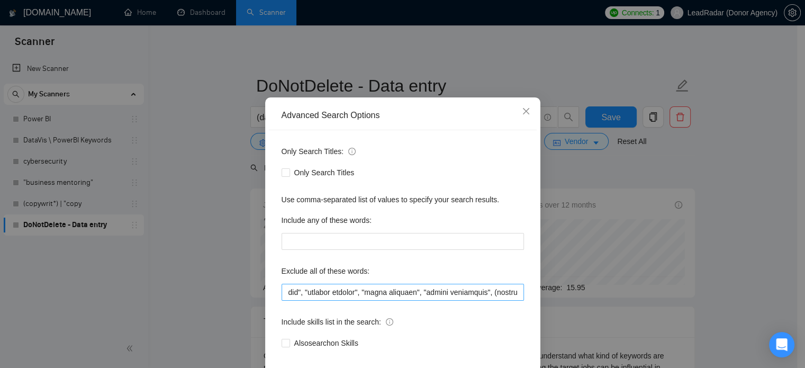
scroll to position [0, 231]
drag, startPoint x: 368, startPoint y: 311, endPoint x: 424, endPoint y: 314, distance: 55.7
click at [424, 301] on input "text" at bounding box center [403, 292] width 243 height 17
click at [227, 255] on div "Advanced Search Options Only Search Titles: Only Search Titles Use comma-separa…" at bounding box center [402, 184] width 805 height 368
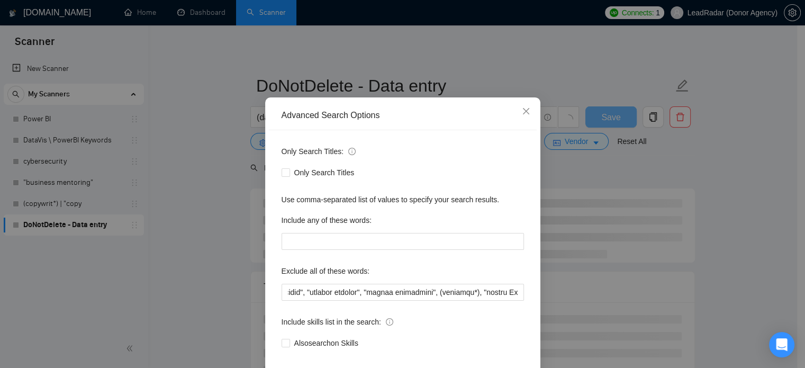
scroll to position [0, 0]
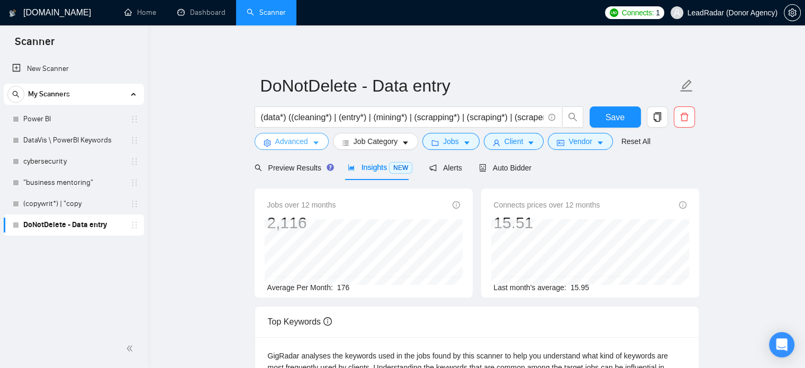
click at [309, 140] on button "Advanced" at bounding box center [292, 141] width 74 height 17
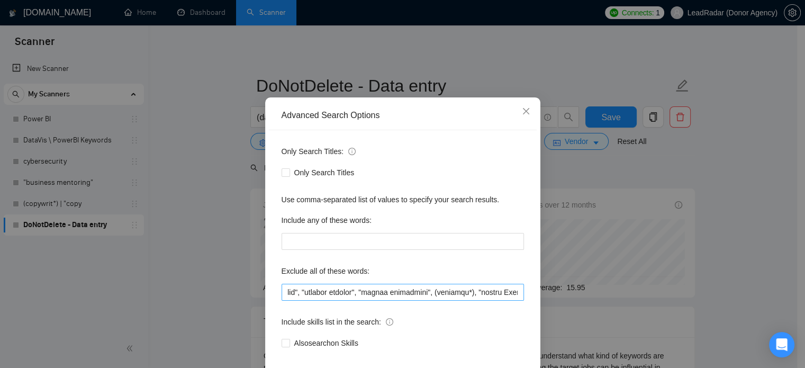
scroll to position [0, 237]
drag, startPoint x: 359, startPoint y: 312, endPoint x: 426, endPoint y: 313, distance: 66.7
click at [426, 301] on input "text" at bounding box center [403, 292] width 243 height 17
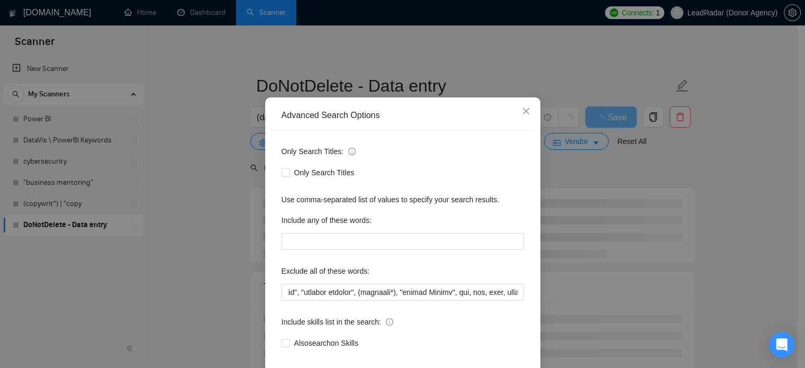
click at [234, 229] on div "Advanced Search Options Only Search Titles: Only Search Titles Use comma-separa…" at bounding box center [402, 184] width 805 height 368
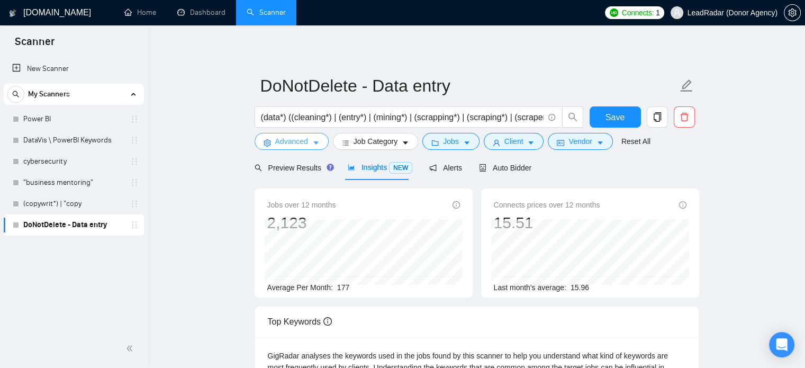
click at [298, 144] on span "Advanced" at bounding box center [291, 142] width 33 height 12
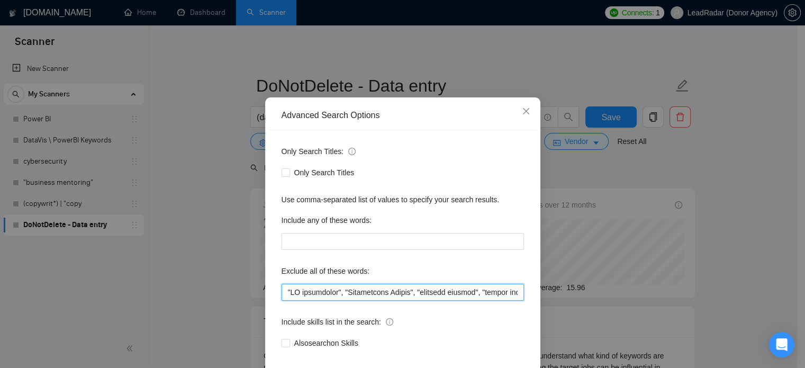
click at [452, 301] on input "text" at bounding box center [403, 292] width 243 height 17
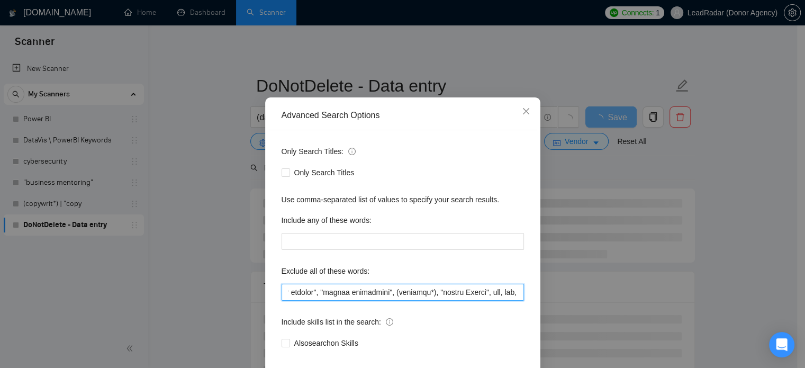
scroll to position [0, 280]
drag, startPoint x: 383, startPoint y: 313, endPoint x: 426, endPoint y: 314, distance: 42.4
click at [426, 301] on input "text" at bounding box center [403, 292] width 243 height 17
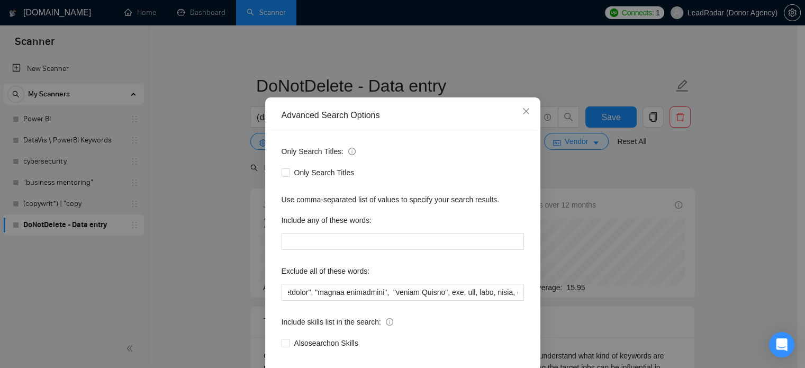
scroll to position [0, 0]
click at [201, 249] on div "Advanced Search Options Only Search Titles: Only Search Titles Use comma-separa…" at bounding box center [402, 184] width 805 height 368
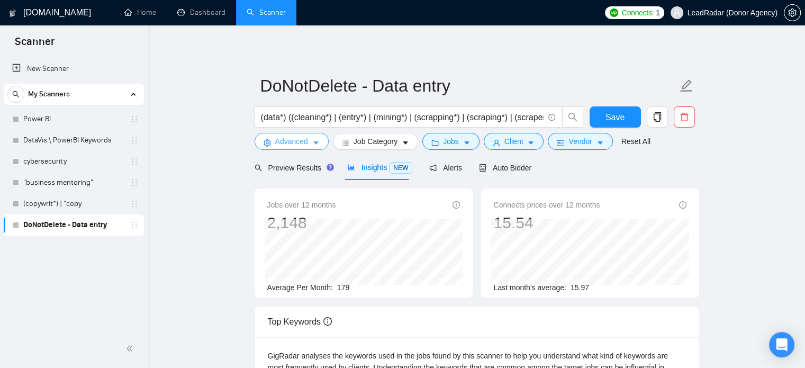
click at [303, 144] on span "Advanced" at bounding box center [291, 142] width 33 height 12
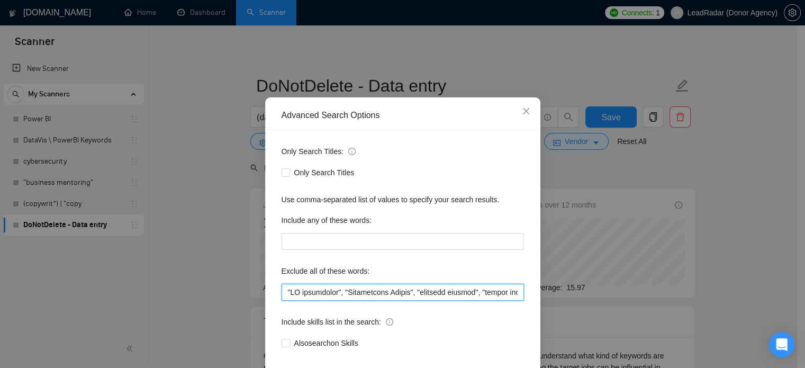
click at [467, 301] on input "text" at bounding box center [403, 292] width 243 height 17
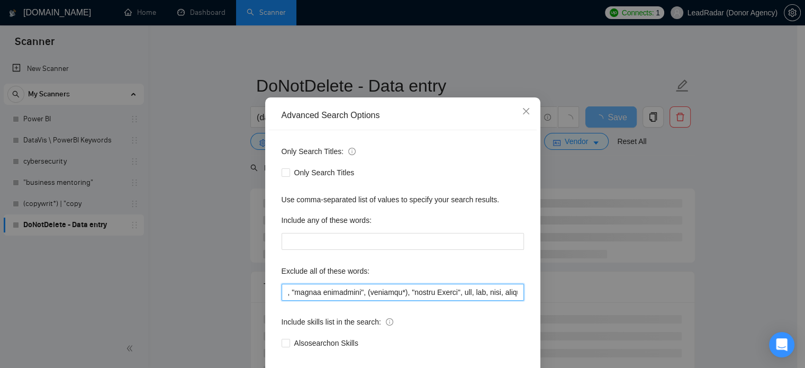
scroll to position [0, 318]
drag, startPoint x: 390, startPoint y: 311, endPoint x: 443, endPoint y: 312, distance: 53.5
click at [443, 301] on input "text" at bounding box center [403, 292] width 243 height 17
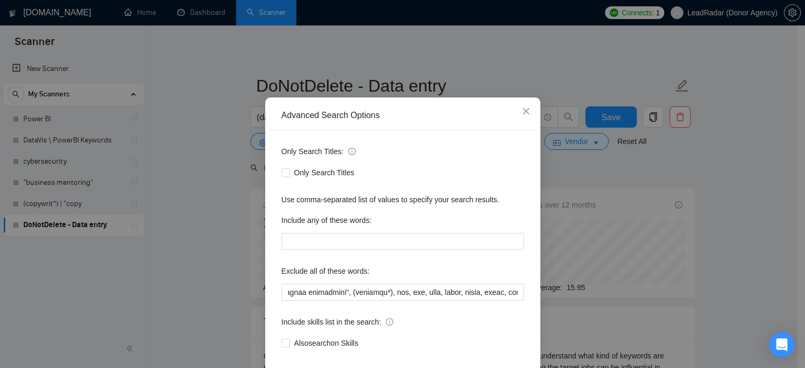
click at [164, 240] on div "Advanced Search Options Only Search Titles: Only Search Titles Use comma-separa…" at bounding box center [402, 184] width 805 height 368
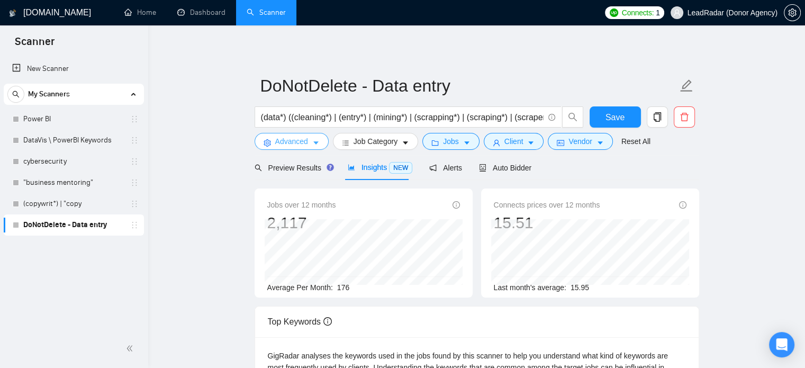
click at [299, 144] on span "Advanced" at bounding box center [291, 142] width 33 height 12
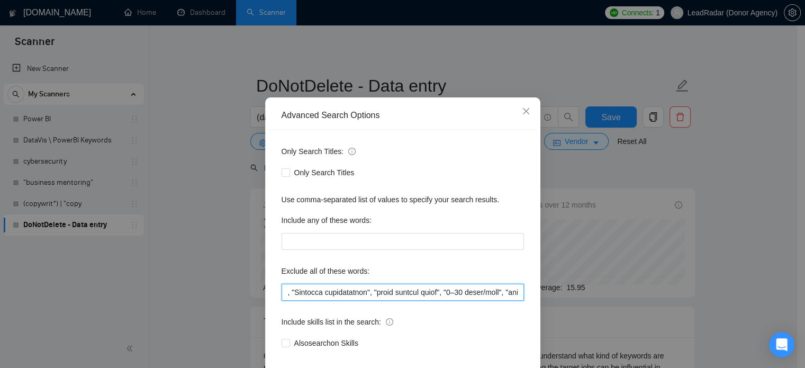
scroll to position [0, 766]
drag, startPoint x: 303, startPoint y: 311, endPoint x: 388, endPoint y: 314, distance: 84.8
click at [388, 301] on input "text" at bounding box center [403, 292] width 243 height 17
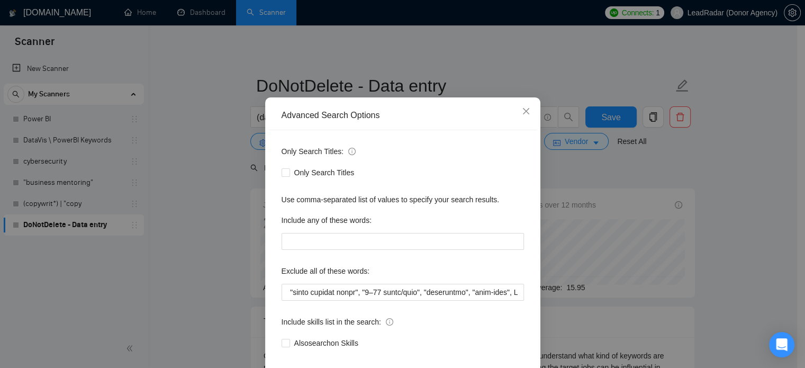
click at [223, 277] on div "Advanced Search Options Only Search Titles: Only Search Titles Use comma-separa…" at bounding box center [402, 184] width 805 height 368
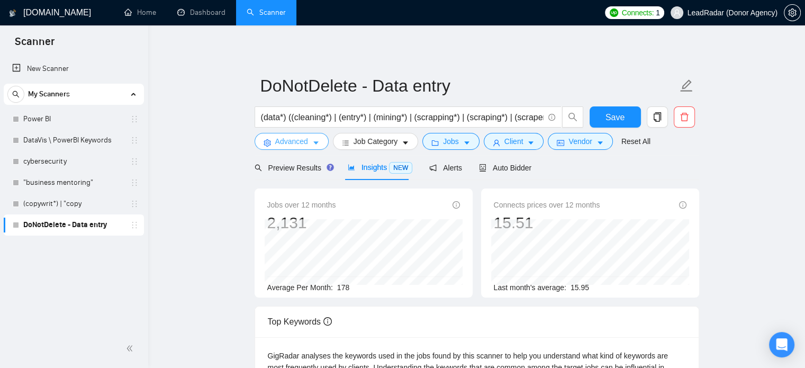
click at [300, 140] on span "Advanced" at bounding box center [291, 142] width 33 height 12
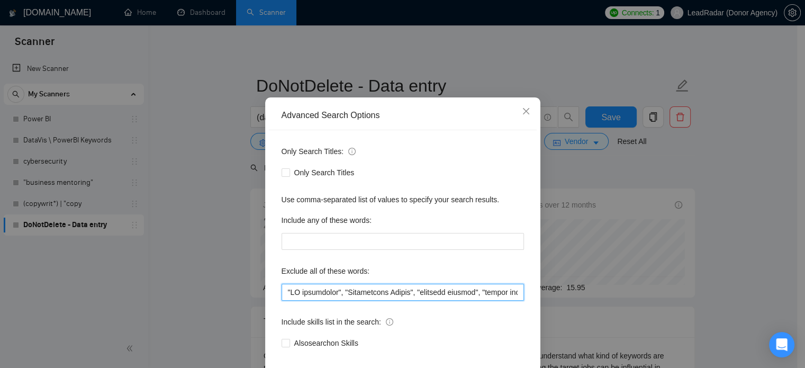
click at [443, 301] on input "text" at bounding box center [403, 292] width 243 height 17
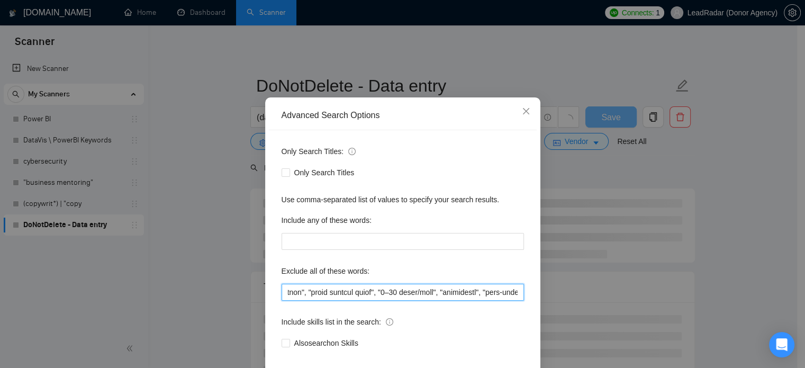
scroll to position [0, 830]
drag, startPoint x: 326, startPoint y: 312, endPoint x: 400, endPoint y: 314, distance: 73.6
click at [400, 301] on input "text" at bounding box center [403, 292] width 243 height 17
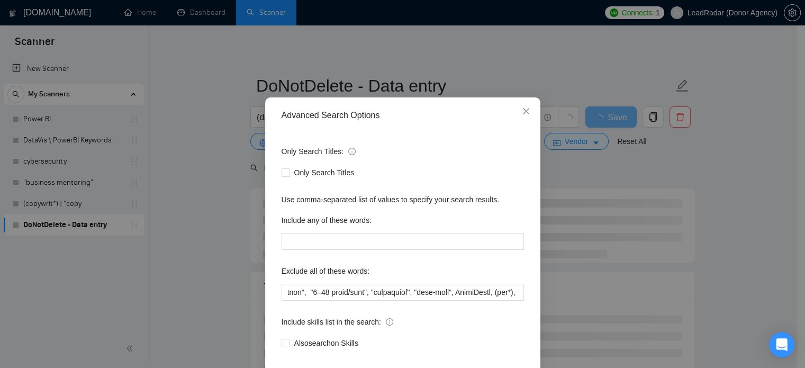
scroll to position [0, 0]
click at [176, 255] on div "Advanced Search Options Only Search Titles: Only Search Titles Use comma-separa…" at bounding box center [402, 184] width 805 height 368
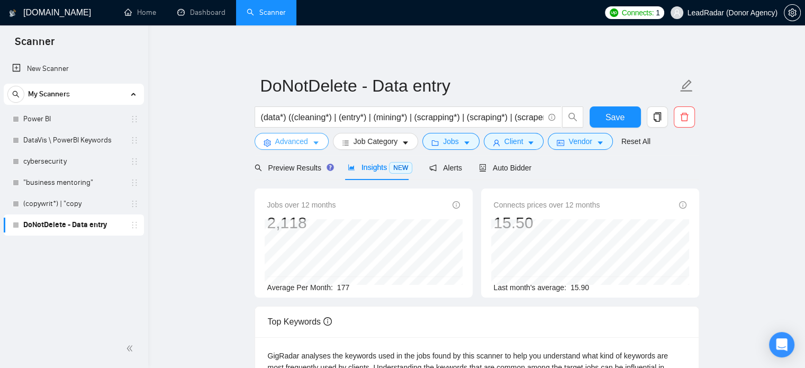
click at [300, 139] on span "Advanced" at bounding box center [291, 142] width 33 height 12
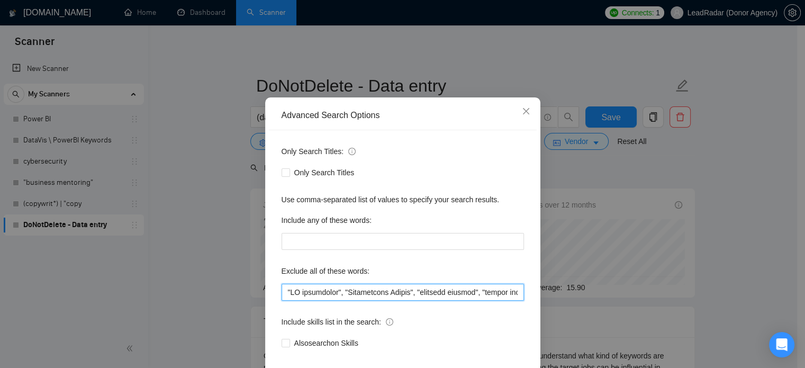
click at [464, 301] on input "text" at bounding box center [403, 292] width 243 height 17
drag, startPoint x: 359, startPoint y: 311, endPoint x: 424, endPoint y: 314, distance: 65.2
click at [424, 301] on input "text" at bounding box center [403, 292] width 243 height 17
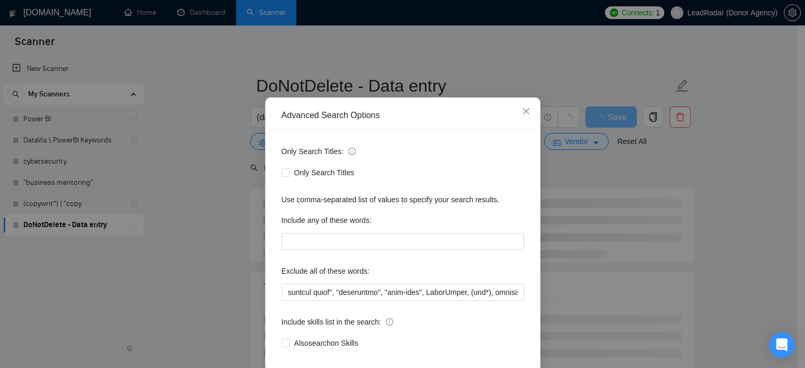
click at [239, 244] on div "Advanced Search Options Only Search Titles: Only Search Titles Use comma-separa…" at bounding box center [402, 184] width 805 height 368
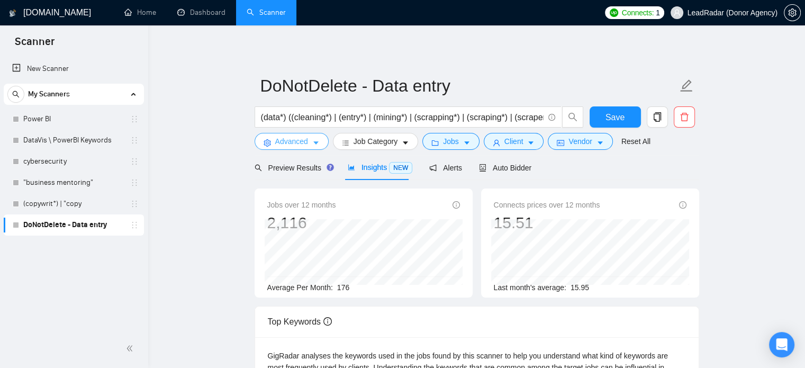
click at [304, 144] on span "Advanced" at bounding box center [291, 142] width 33 height 12
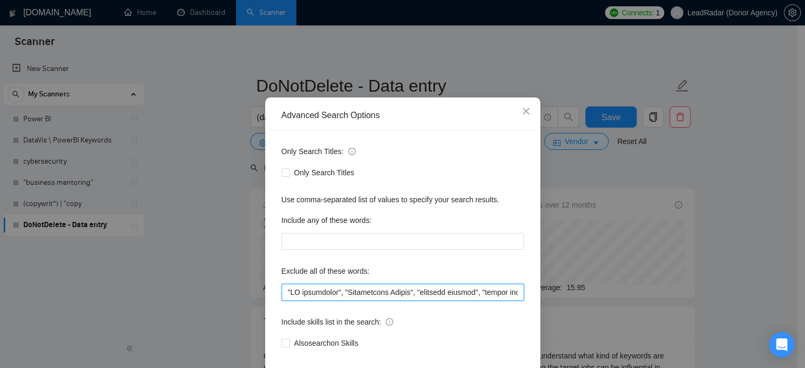
click at [441, 301] on input "text" at bounding box center [403, 292] width 243 height 17
drag, startPoint x: 364, startPoint y: 311, endPoint x: 409, endPoint y: 313, distance: 45.1
click at [409, 301] on input "text" at bounding box center [403, 292] width 243 height 17
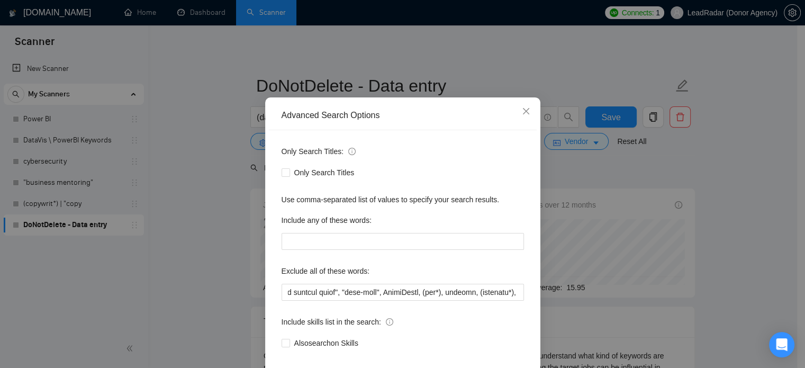
click at [214, 272] on div "Advanced Search Options Only Search Titles: Only Search Titles Use comma-separa…" at bounding box center [402, 184] width 805 height 368
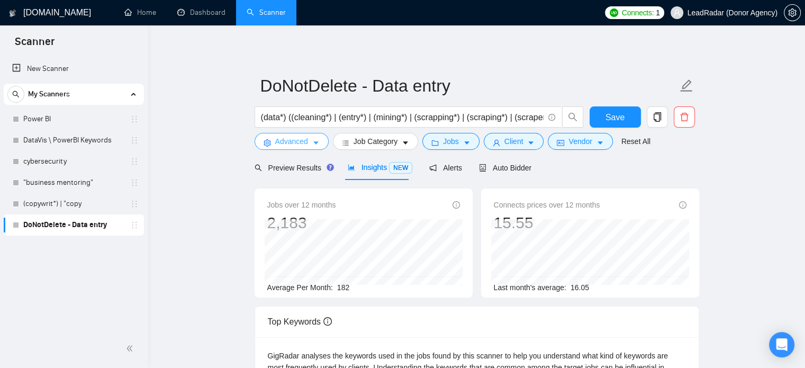
click at [297, 140] on span "Advanced" at bounding box center [291, 142] width 33 height 12
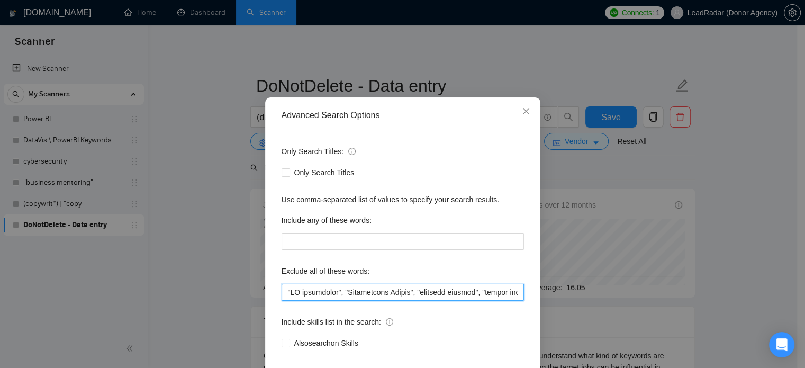
click at [429, 301] on input "text" at bounding box center [403, 292] width 243 height 17
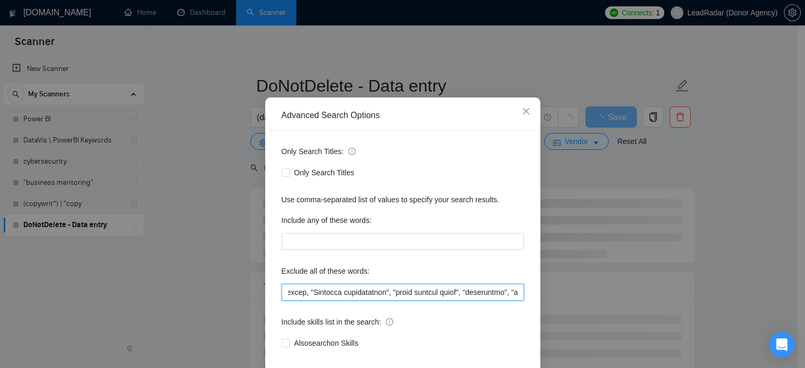
scroll to position [0, 774]
click at [441, 301] on input "text" at bounding box center [403, 292] width 243 height 17
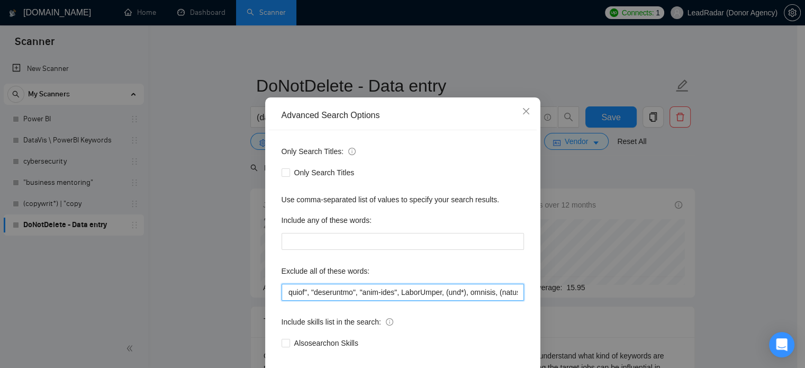
scroll to position [0, 898]
drag, startPoint x: 379, startPoint y: 312, endPoint x: 418, endPoint y: 315, distance: 39.2
click at [418, 301] on input "text" at bounding box center [403, 292] width 243 height 17
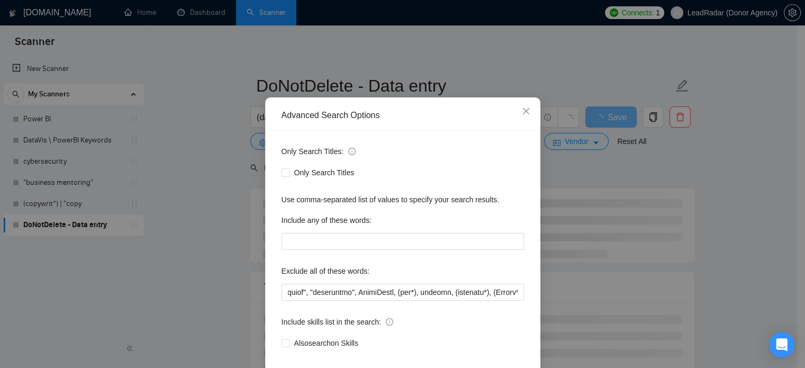
click at [214, 296] on div "Advanced Search Options Only Search Titles: Only Search Titles Use comma-separa…" at bounding box center [402, 184] width 805 height 368
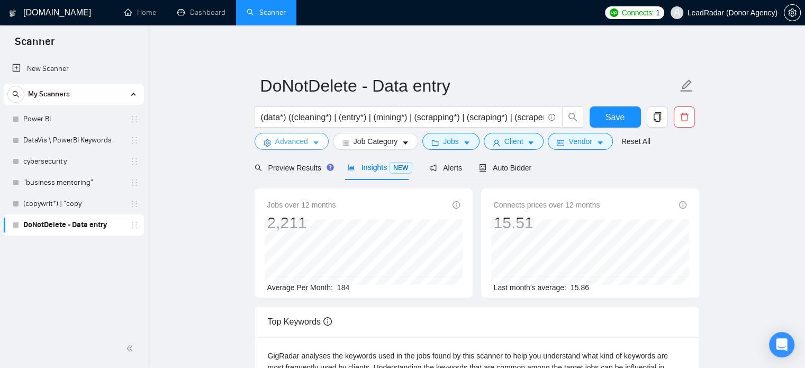
click at [295, 148] on button "Advanced" at bounding box center [292, 141] width 74 height 17
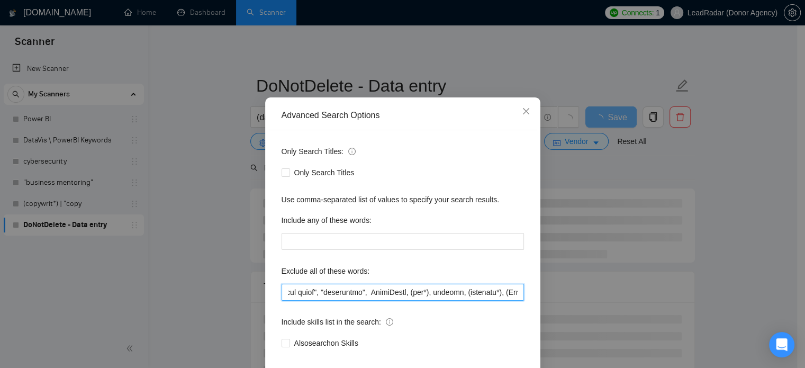
scroll to position [0, 889]
click at [428, 301] on input "text" at bounding box center [403, 292] width 243 height 17
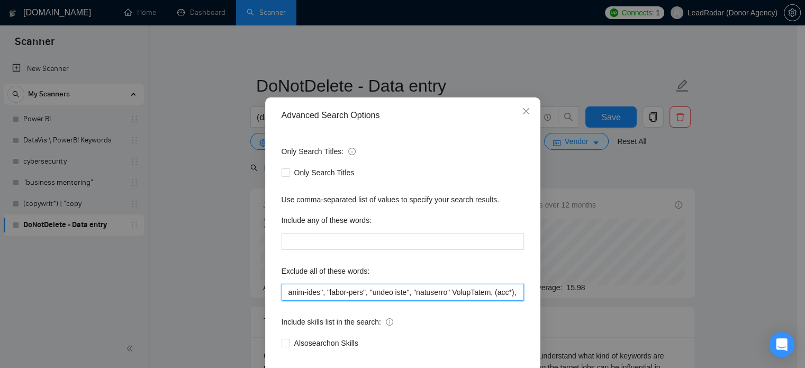
scroll to position [0, 974]
type input ""AI consultant", "Appointment Setter", "customer success", "client success", "a…"
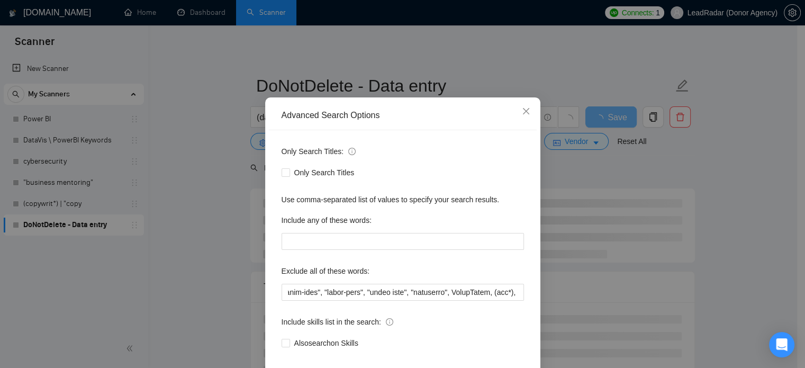
scroll to position [0, 0]
click at [223, 239] on div "Advanced Search Options Only Search Titles: Only Search Titles Use comma-separa…" at bounding box center [402, 184] width 805 height 368
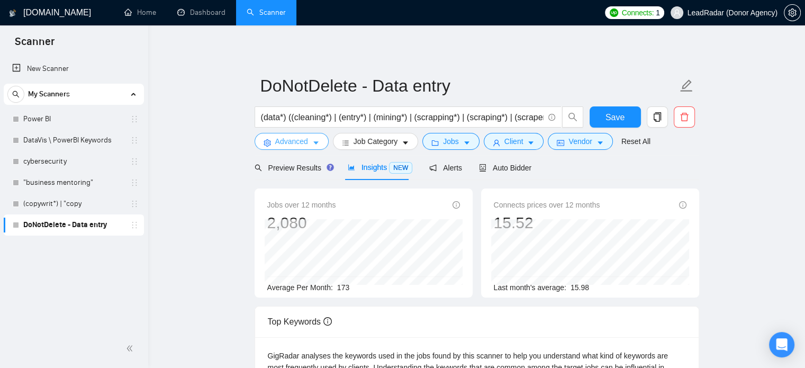
click at [309, 141] on button "Advanced" at bounding box center [292, 141] width 74 height 17
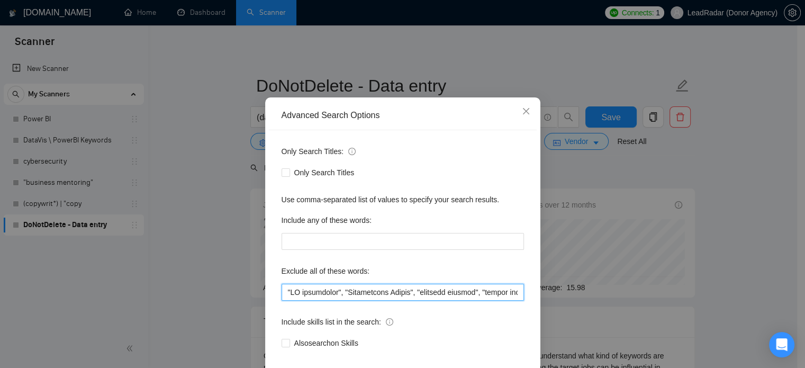
click at [441, 301] on input "text" at bounding box center [403, 292] width 243 height 17
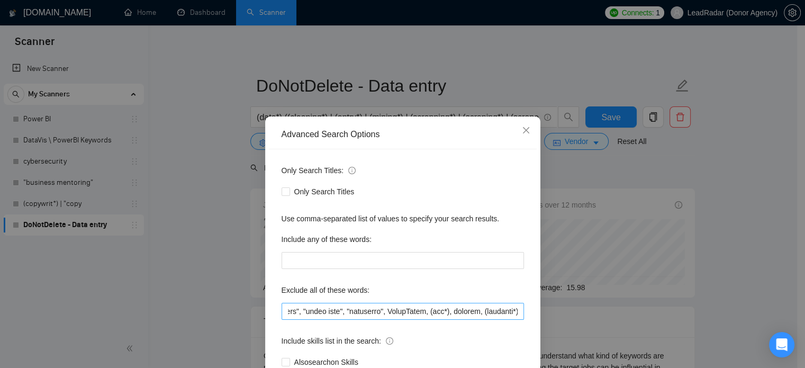
scroll to position [0, 1038]
click at [408, 312] on input "text" at bounding box center [403, 311] width 243 height 17
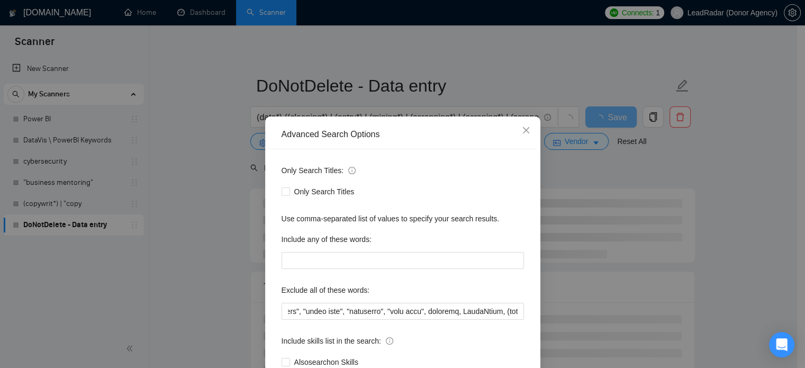
click at [221, 204] on div "Advanced Search Options Only Search Titles: Only Search Titles Use comma-separa…" at bounding box center [402, 184] width 805 height 368
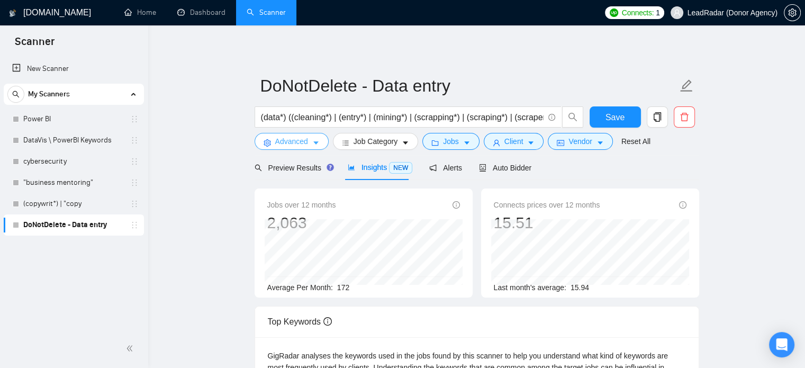
click at [307, 149] on button "Advanced" at bounding box center [292, 141] width 74 height 17
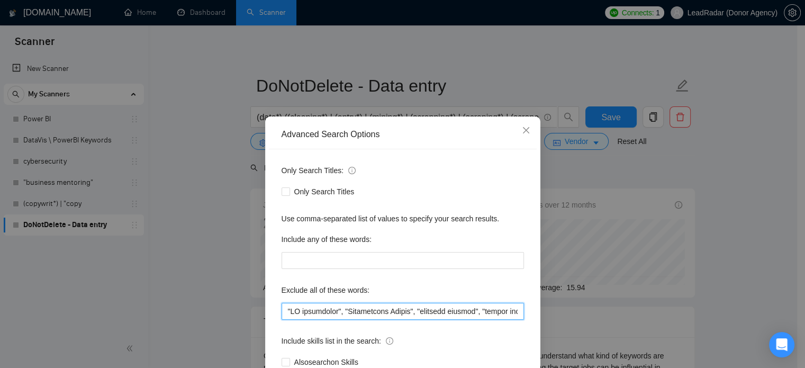
click at [438, 307] on input "text" at bounding box center [403, 311] width 243 height 17
click at [444, 313] on input "text" at bounding box center [403, 311] width 243 height 17
drag, startPoint x: 344, startPoint y: 313, endPoint x: 384, endPoint y: 315, distance: 40.3
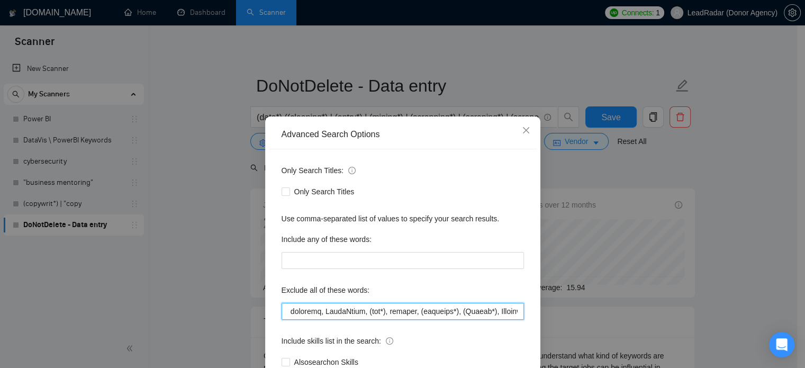
click at [384, 315] on input "text" at bounding box center [403, 311] width 243 height 17
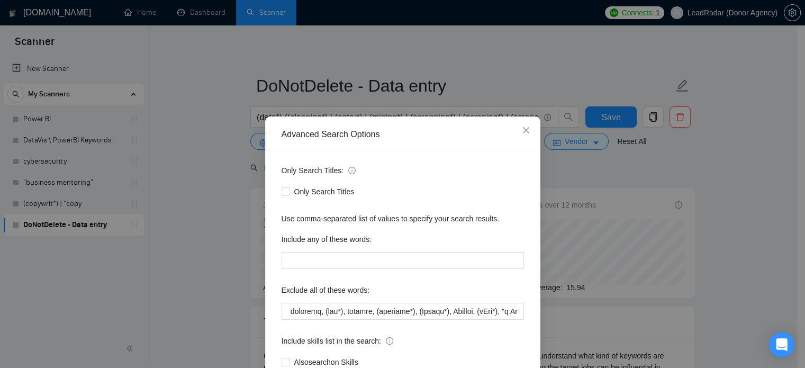
scroll to position [0, 0]
click at [190, 275] on div "Advanced Search Options Only Search Titles: Only Search Titles Use comma-separa…" at bounding box center [402, 184] width 805 height 368
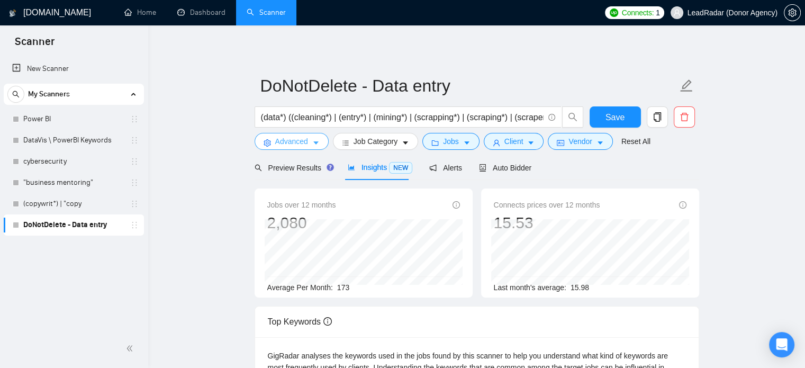
click at [307, 139] on span "Advanced" at bounding box center [291, 142] width 33 height 12
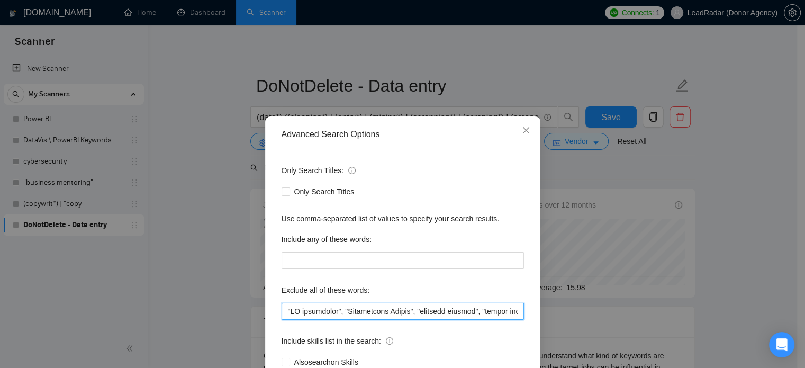
click at [493, 312] on input "text" at bounding box center [403, 311] width 243 height 17
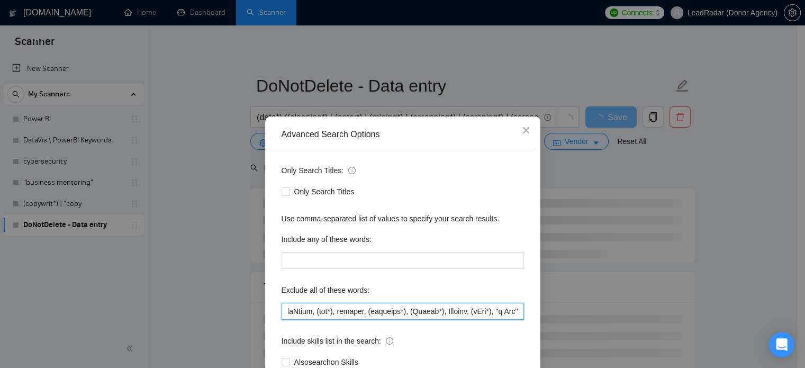
scroll to position [0, 1229]
drag, startPoint x: 331, startPoint y: 312, endPoint x: 352, endPoint y: 313, distance: 20.7
click at [352, 313] on input "text" at bounding box center [403, 311] width 243 height 17
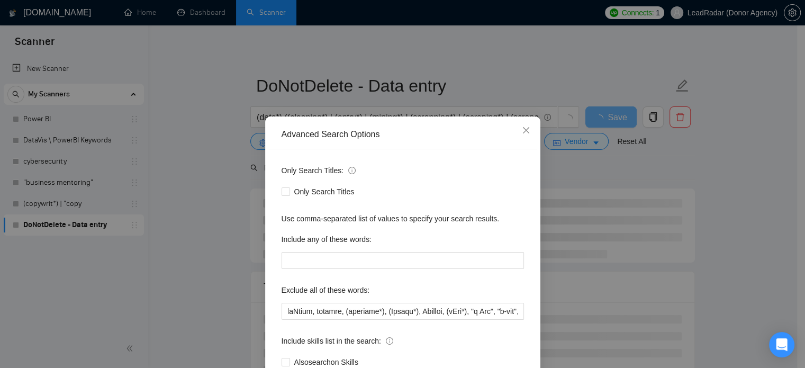
click at [613, 205] on div "Advanced Search Options Only Search Titles: Only Search Titles Use comma-separa…" at bounding box center [402, 184] width 805 height 368
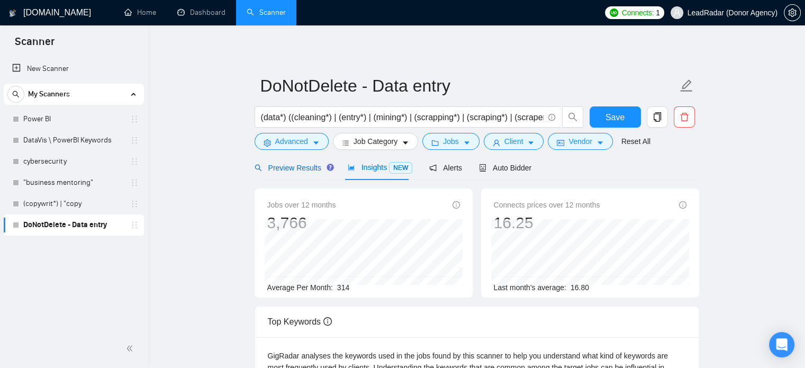
click at [309, 165] on span "Preview Results" at bounding box center [293, 168] width 76 height 8
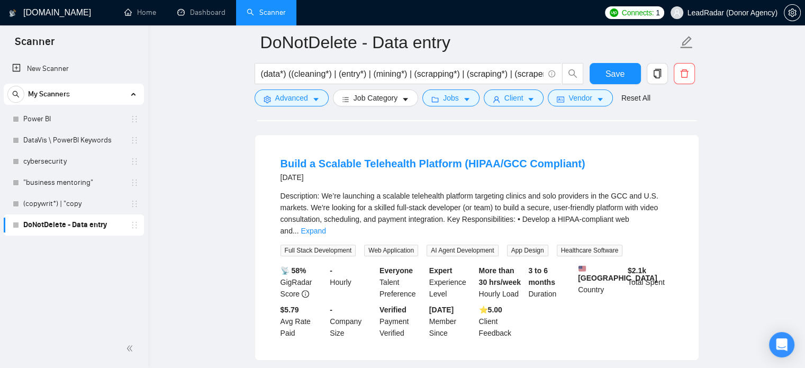
scroll to position [554, 0]
click at [290, 102] on span "Advanced" at bounding box center [291, 98] width 33 height 12
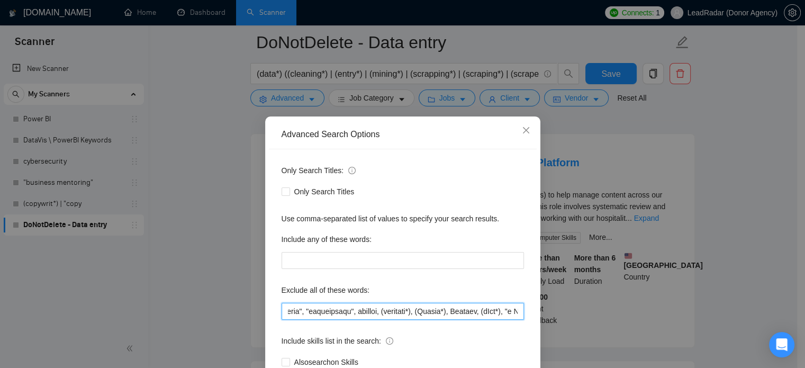
scroll to position [0, 1298]
click at [776, 210] on div "Advanced Search Options Only Search Titles: Only Search Titles Use comma-separa…" at bounding box center [402, 184] width 805 height 368
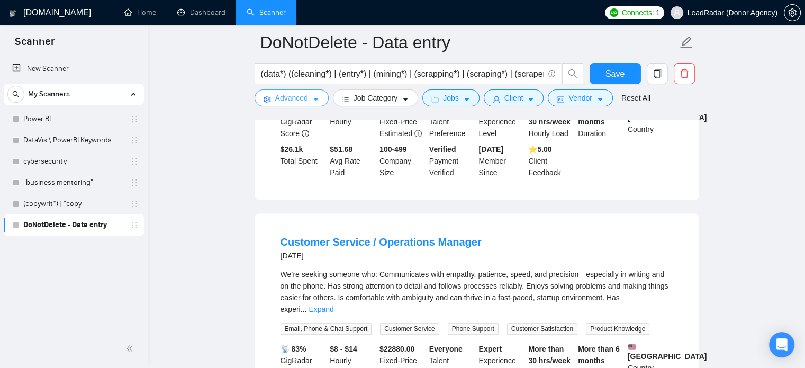
scroll to position [10, 0]
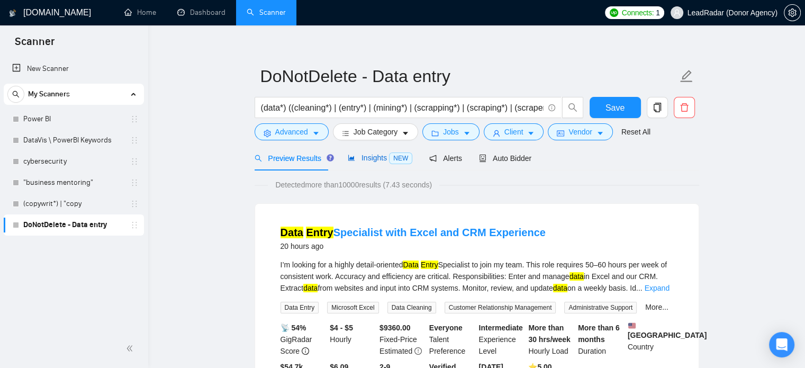
click at [362, 162] on span "Insights NEW" at bounding box center [380, 158] width 65 height 8
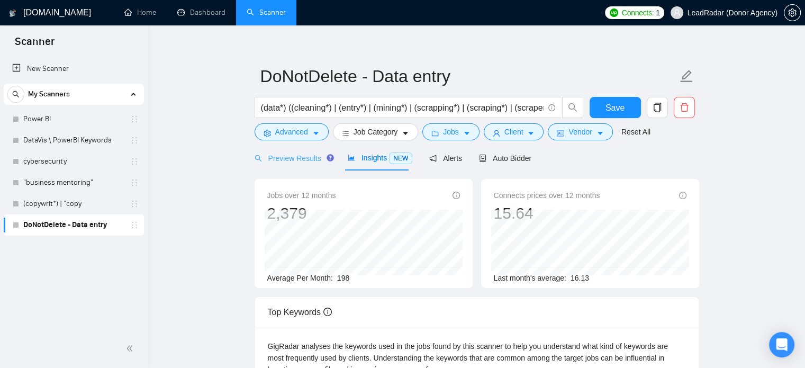
click at [292, 164] on div "Preview Results" at bounding box center [293, 158] width 76 height 25
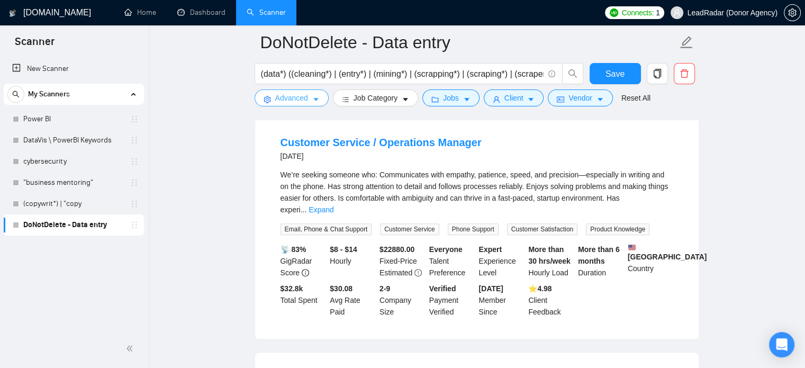
scroll to position [800, 0]
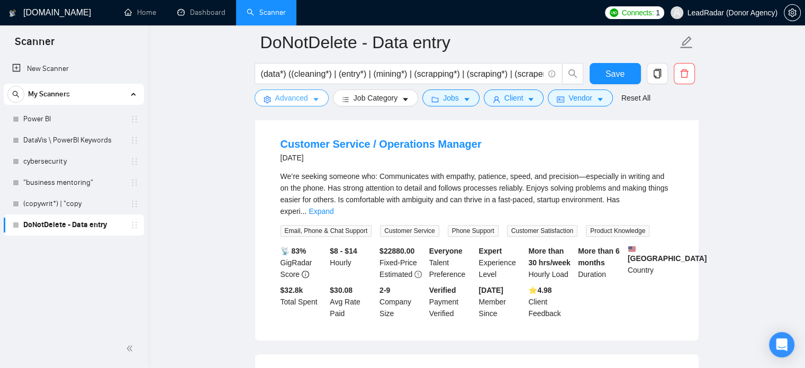
click at [282, 99] on span "Advanced" at bounding box center [291, 98] width 33 height 12
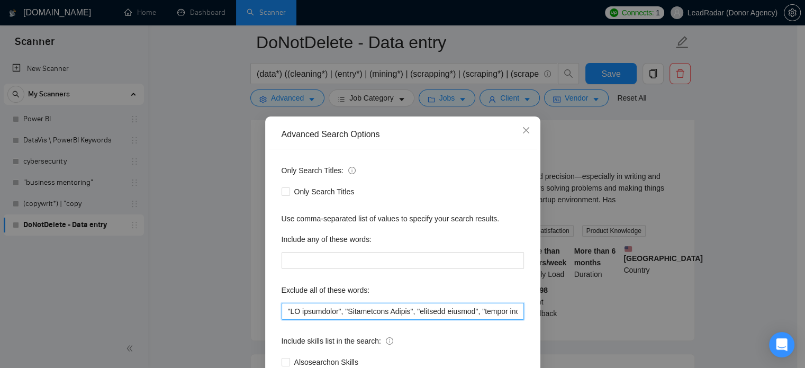
click at [477, 311] on input "text" at bounding box center [403, 311] width 243 height 17
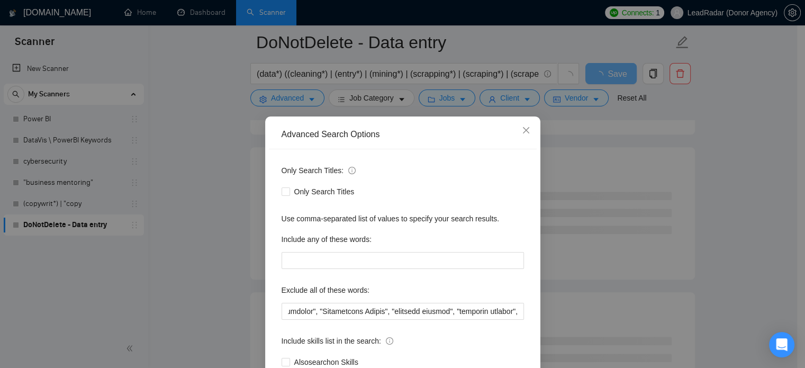
click at [221, 205] on div "Advanced Search Options Only Search Titles: Only Search Titles Use comma-separa…" at bounding box center [402, 184] width 805 height 368
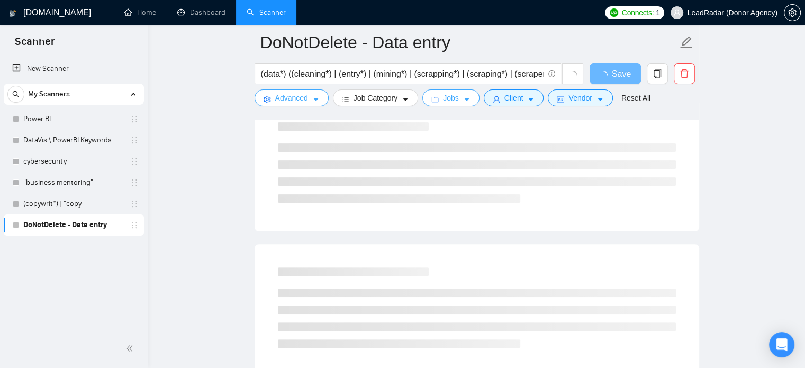
scroll to position [0, 0]
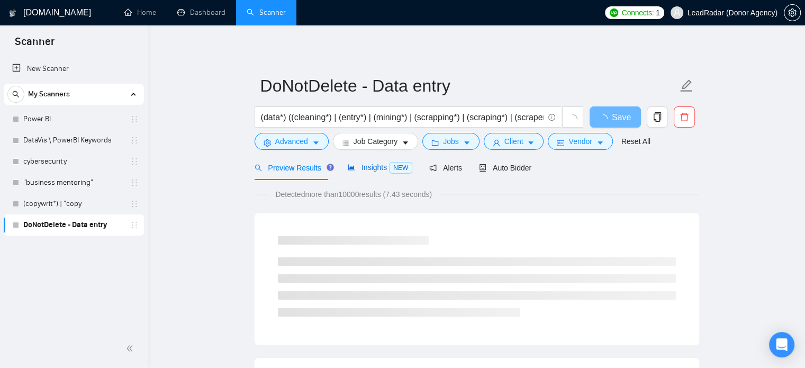
click at [368, 165] on span "Insights NEW" at bounding box center [380, 167] width 65 height 8
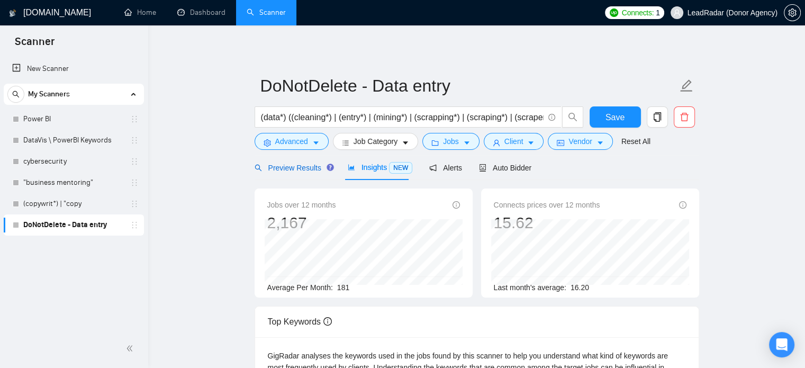
click at [281, 169] on span "Preview Results" at bounding box center [293, 168] width 76 height 8
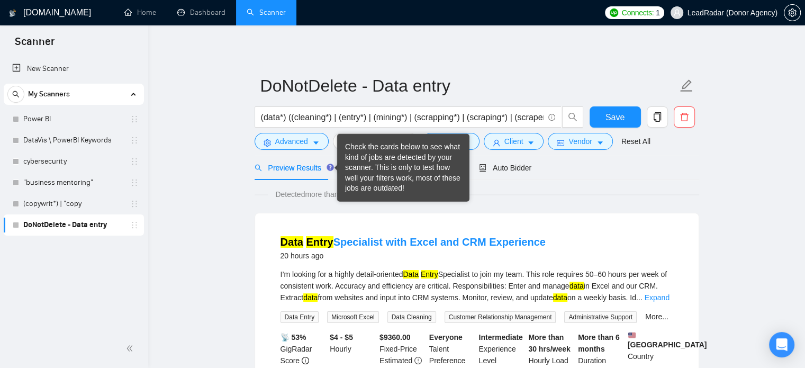
click at [366, 170] on div "Check the cards below to see what kind of jobs are detected by your scanner. Th…" at bounding box center [403, 168] width 116 height 52
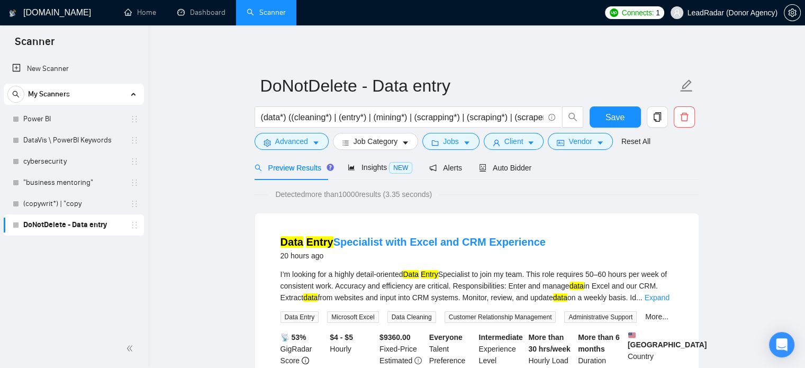
click at [534, 192] on div "Detected more than 10000 results (3.35 seconds)" at bounding box center [477, 195] width 445 height 12
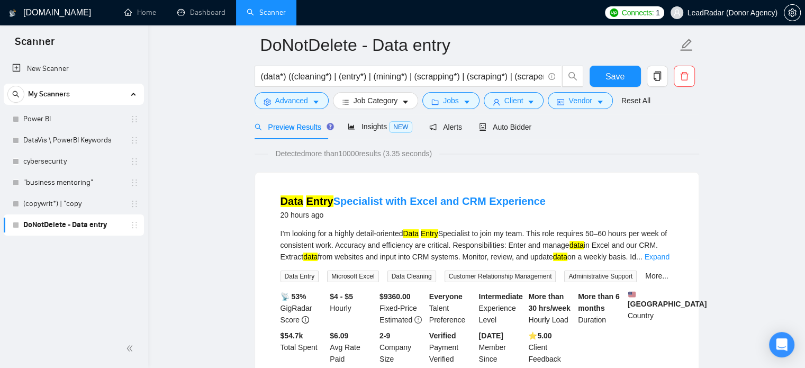
scroll to position [10, 0]
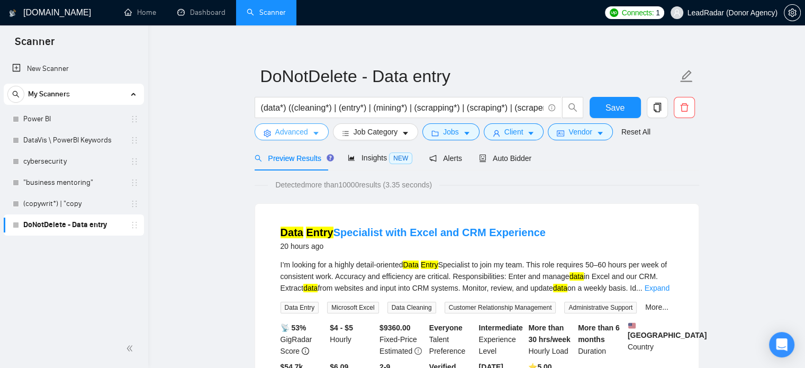
click at [285, 133] on span "Advanced" at bounding box center [291, 132] width 33 height 12
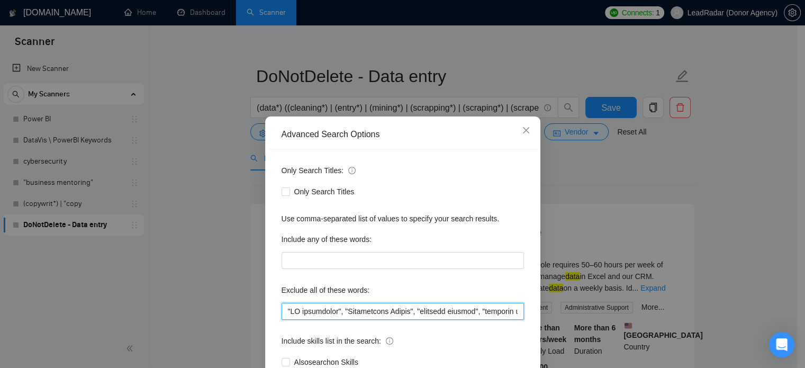
click at [455, 310] on input "text" at bounding box center [403, 311] width 243 height 17
click at [374, 311] on input "text" at bounding box center [403, 311] width 243 height 17
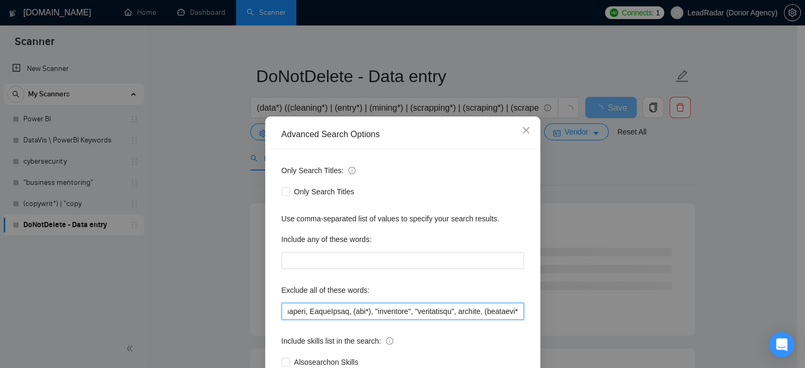
drag, startPoint x: 397, startPoint y: 313, endPoint x: 489, endPoint y: 315, distance: 92.2
click at [489, 315] on input "text" at bounding box center [403, 311] width 243 height 17
click at [212, 218] on div "Advanced Search Options Only Search Titles: Only Search Titles Use comma-separa…" at bounding box center [402, 184] width 805 height 368
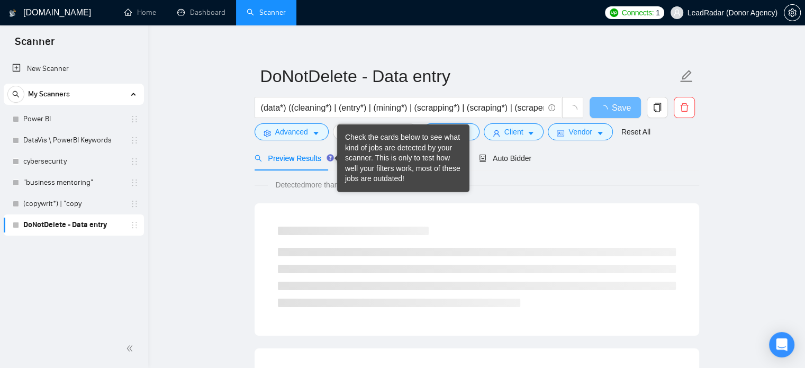
click at [351, 153] on div "Check the cards below to see what kind of jobs are detected by your scanner. Th…" at bounding box center [403, 158] width 116 height 52
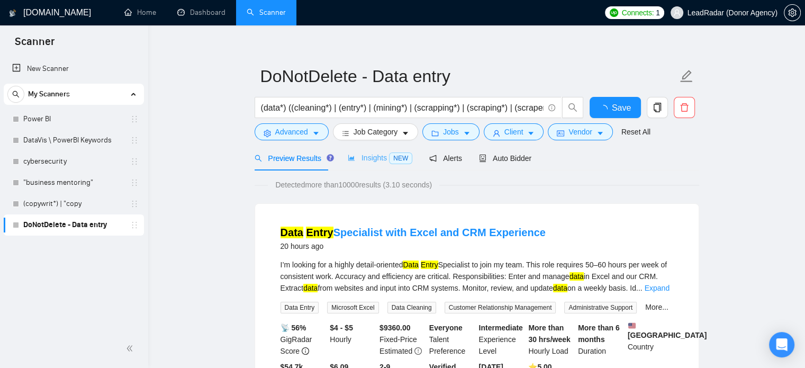
click at [365, 164] on div "Insights NEW" at bounding box center [380, 158] width 65 height 25
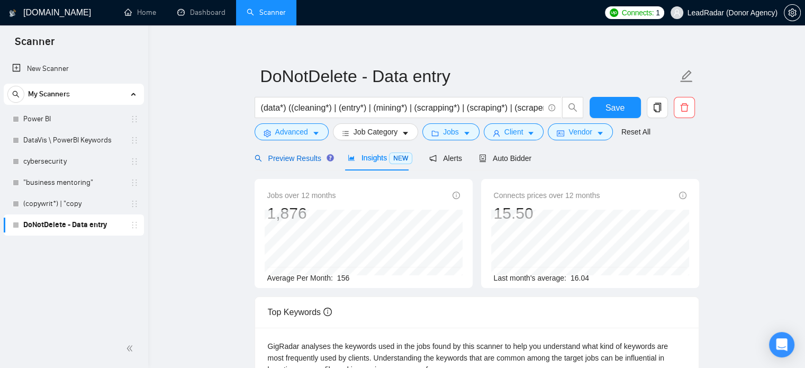
click at [288, 159] on span "Preview Results" at bounding box center [293, 158] width 76 height 8
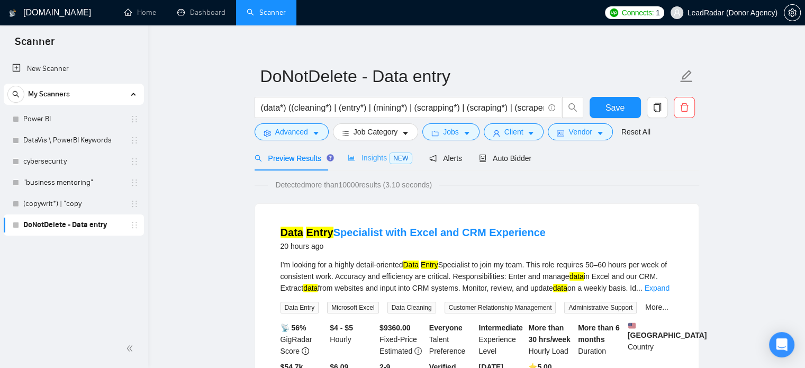
drag, startPoint x: 394, startPoint y: 147, endPoint x: 384, endPoint y: 155, distance: 12.8
click at [394, 147] on div "Insights NEW" at bounding box center [380, 158] width 65 height 25
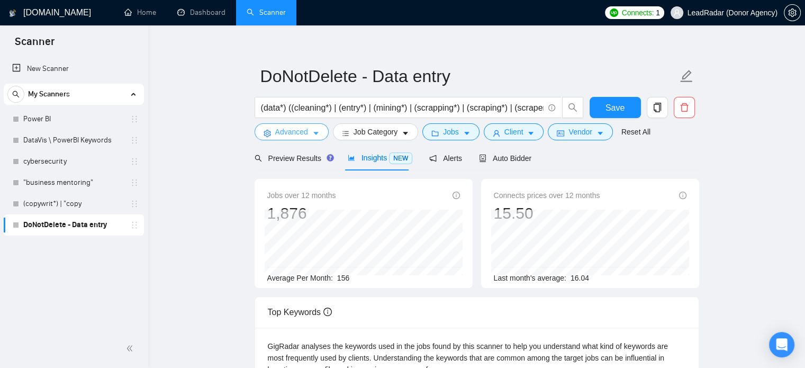
click at [318, 131] on icon "caret-down" at bounding box center [315, 133] width 7 height 7
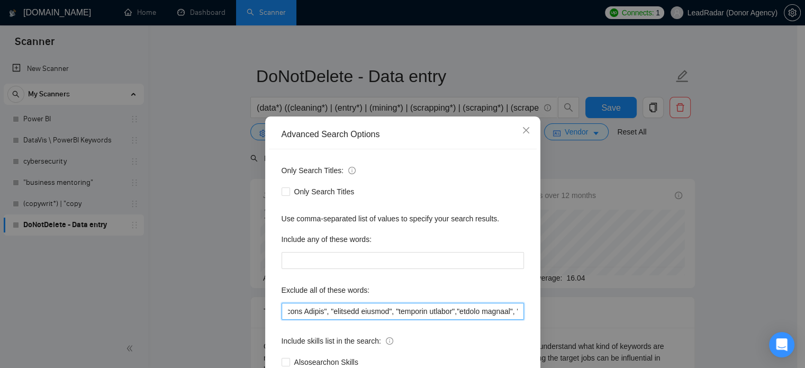
scroll to position [0, 91]
drag, startPoint x: 465, startPoint y: 312, endPoint x: 474, endPoint y: 320, distance: 12.0
click at [499, 319] on input "text" at bounding box center [403, 311] width 243 height 17
click at [448, 314] on input "text" at bounding box center [403, 311] width 243 height 17
type input ""AI consultant", "Appointment Setter", "customer success", "customer service", …"
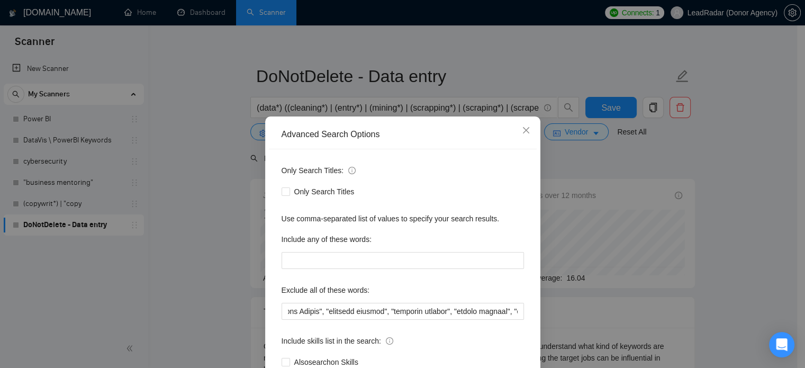
scroll to position [0, 0]
click at [673, 204] on div "Advanced Search Options Only Search Titles: Only Search Titles Use comma-separa…" at bounding box center [402, 184] width 805 height 368
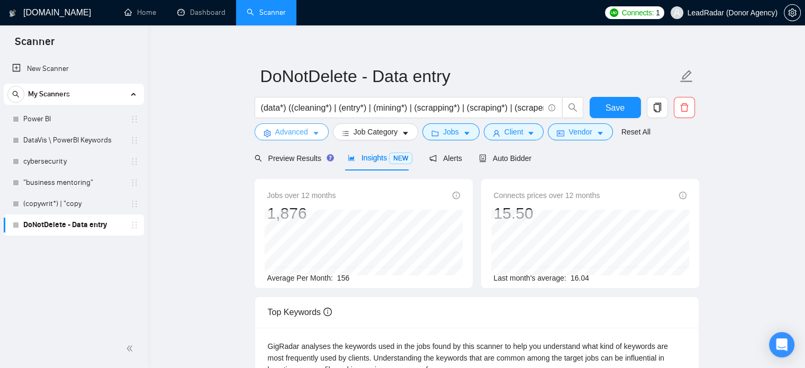
click at [303, 135] on span "Advanced" at bounding box center [291, 132] width 33 height 12
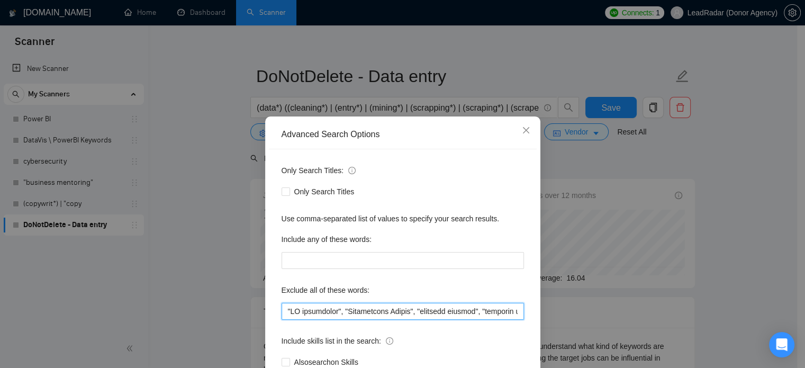
click at [417, 309] on input "text" at bounding box center [403, 311] width 243 height 17
click at [326, 313] on input "text" at bounding box center [403, 311] width 243 height 17
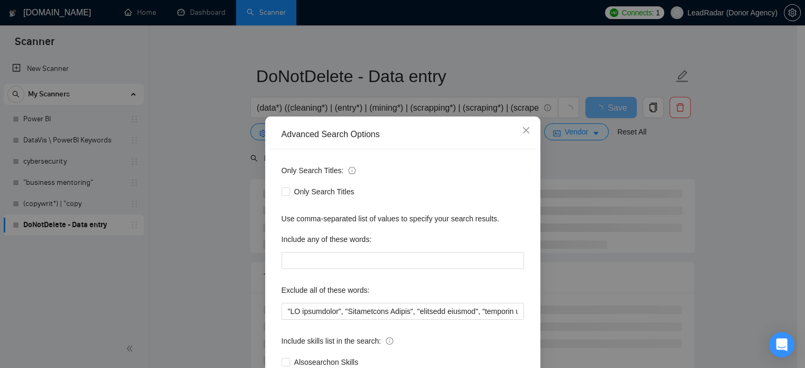
click at [646, 187] on div "Advanced Search Options Only Search Titles: Only Search Titles Use comma-separa…" at bounding box center [402, 184] width 805 height 368
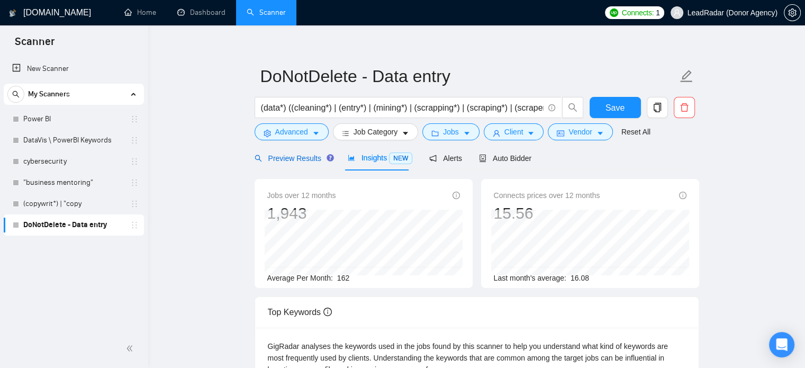
click at [297, 160] on span "Preview Results" at bounding box center [293, 158] width 76 height 8
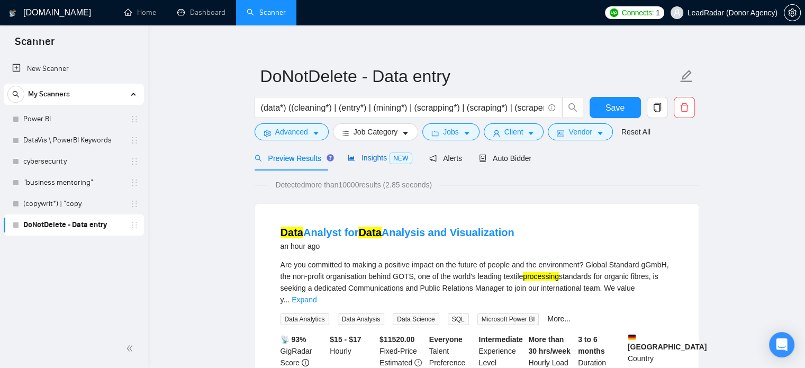
click at [374, 162] on span "Insights NEW" at bounding box center [380, 158] width 65 height 8
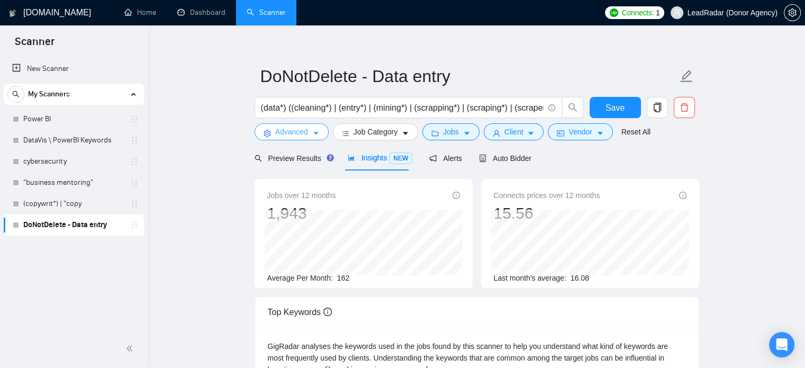
click at [290, 135] on span "Advanced" at bounding box center [291, 132] width 33 height 12
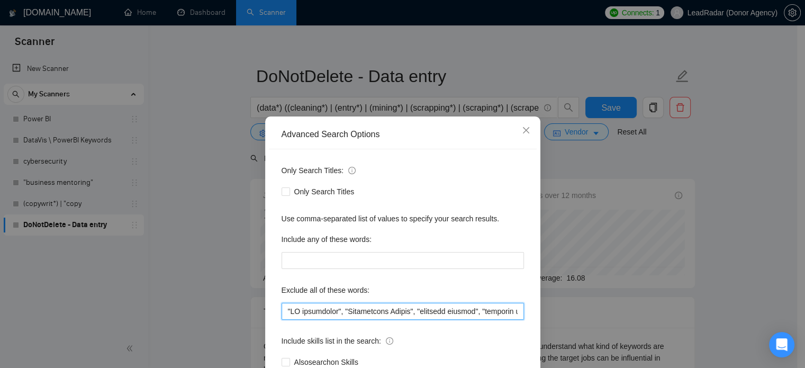
click at [442, 313] on input "text" at bounding box center [403, 311] width 243 height 17
click at [428, 313] on input "text" at bounding box center [403, 311] width 243 height 17
drag, startPoint x: 393, startPoint y: 311, endPoint x: 443, endPoint y: 313, distance: 49.8
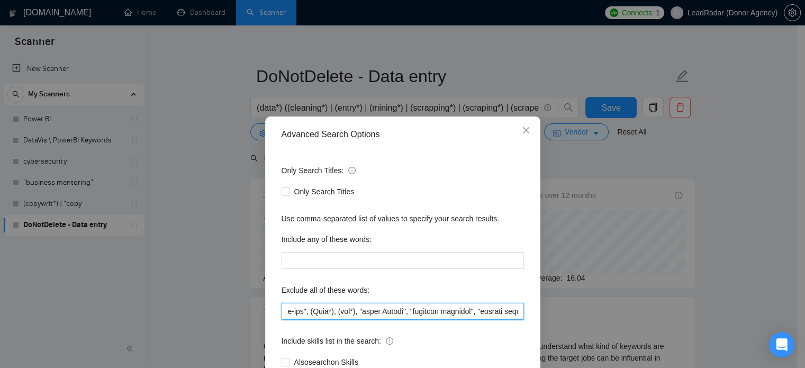
click at [443, 313] on input "text" at bounding box center [403, 311] width 243 height 17
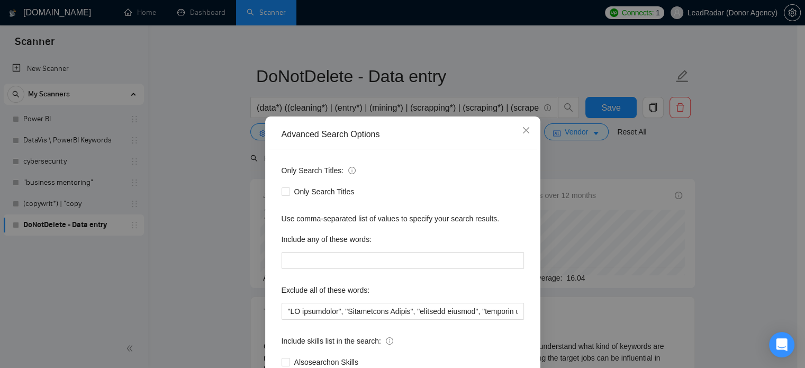
click at [730, 212] on div "Advanced Search Options Only Search Titles: Only Search Titles Use comma-separa…" at bounding box center [402, 184] width 805 height 368
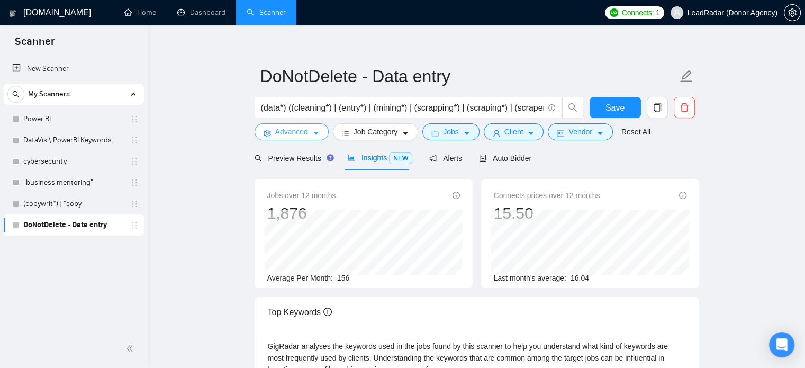
click at [302, 133] on span "Advanced" at bounding box center [291, 132] width 33 height 12
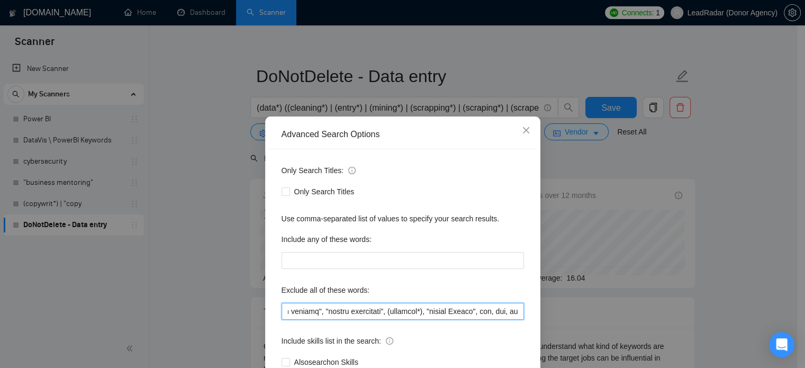
scroll to position [0, 359]
drag, startPoint x: 443, startPoint y: 309, endPoint x: 475, endPoint y: 313, distance: 32.7
click at [489, 313] on input "text" at bounding box center [403, 311] width 243 height 17
click at [470, 314] on input "text" at bounding box center [403, 311] width 243 height 17
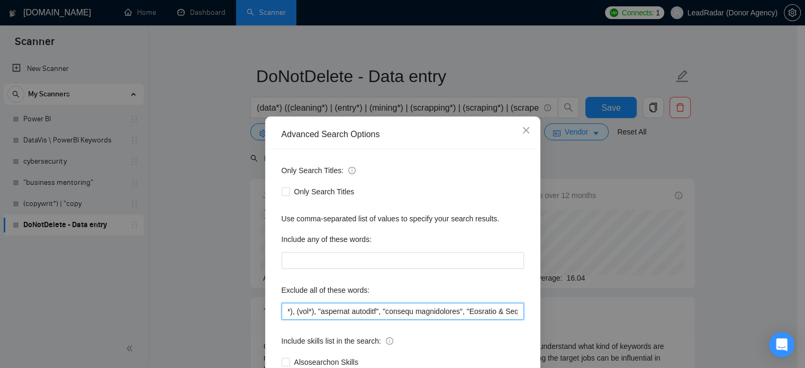
drag, startPoint x: 353, startPoint y: 311, endPoint x: 421, endPoint y: 309, distance: 67.8
click at [421, 309] on input "text" at bounding box center [403, 311] width 243 height 17
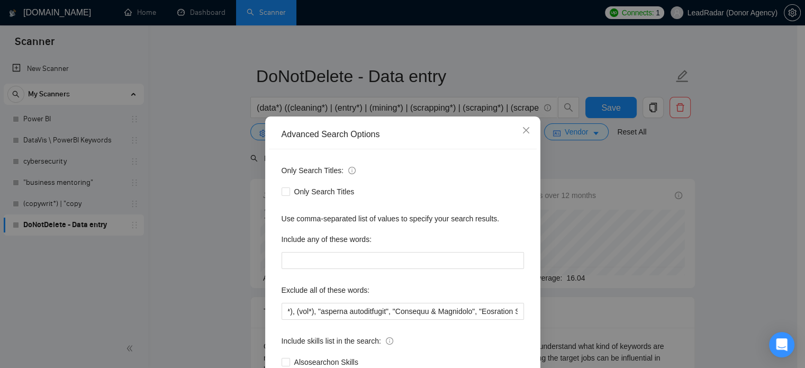
scroll to position [0, 0]
click at [625, 206] on div "Advanced Search Options Only Search Titles: Only Search Titles Use comma-separa…" at bounding box center [402, 184] width 805 height 368
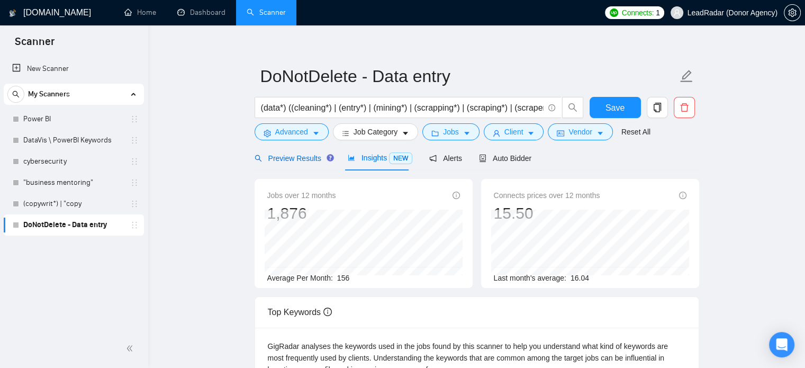
click at [283, 158] on span "Preview Results" at bounding box center [293, 158] width 76 height 8
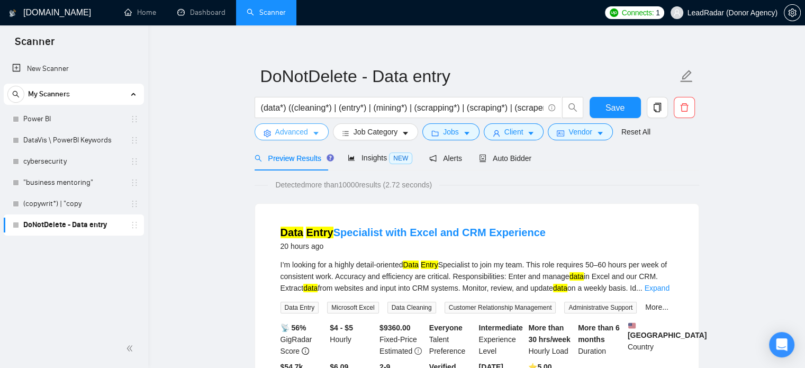
click at [305, 131] on span "Advanced" at bounding box center [291, 132] width 33 height 12
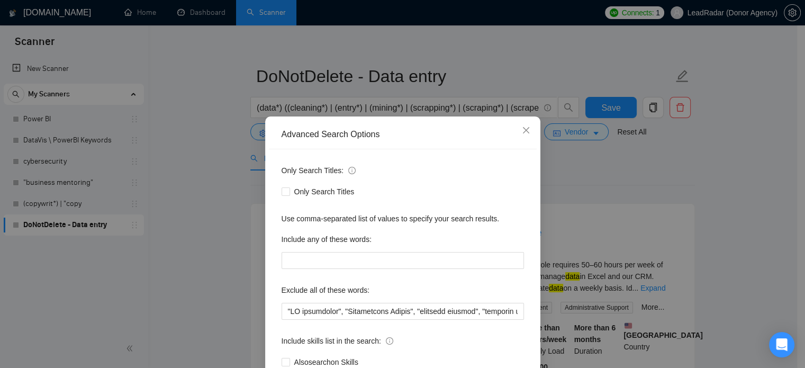
drag, startPoint x: 228, startPoint y: 173, endPoint x: 314, endPoint y: 177, distance: 85.9
click at [228, 173] on div "Advanced Search Options Only Search Titles: Only Search Titles Use comma-separa…" at bounding box center [402, 184] width 805 height 368
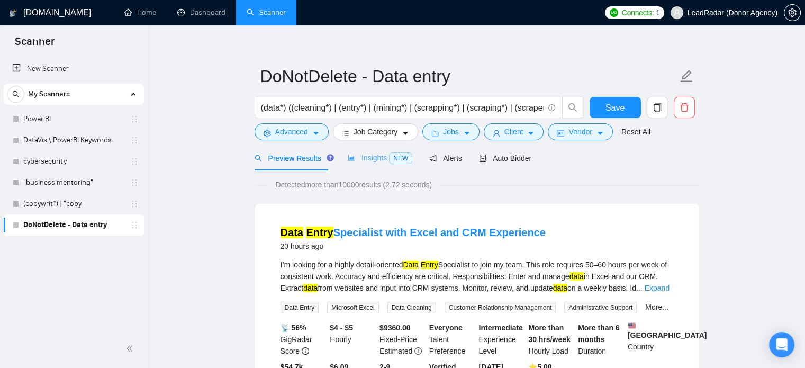
click at [387, 164] on div "Insights NEW" at bounding box center [380, 158] width 65 height 25
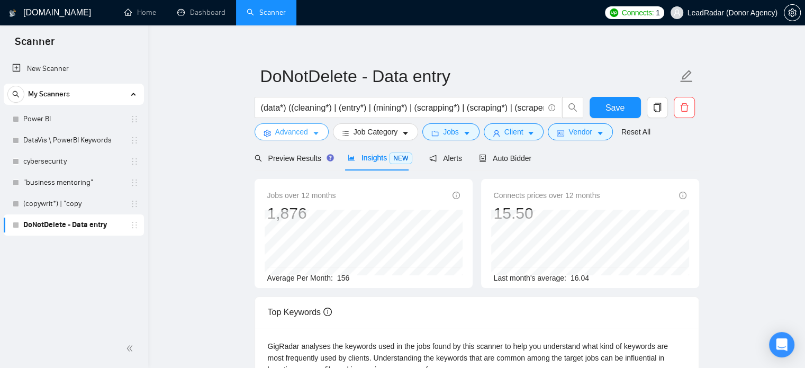
click at [294, 129] on span "Advanced" at bounding box center [291, 132] width 33 height 12
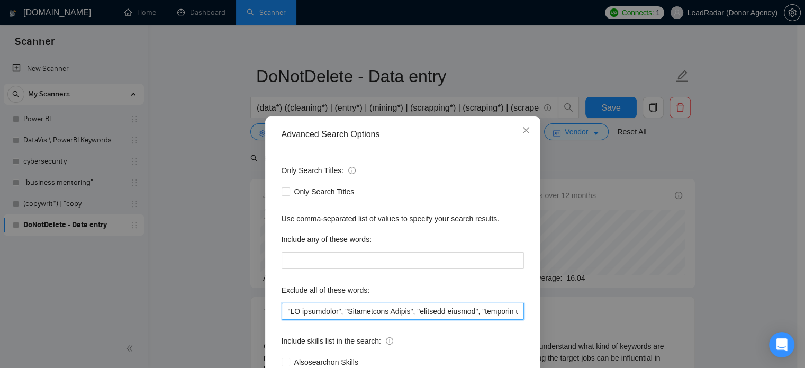
click at [459, 312] on input "text" at bounding box center [403, 311] width 243 height 17
drag, startPoint x: 351, startPoint y: 312, endPoint x: 433, endPoint y: 312, distance: 81.6
click at [433, 312] on input "text" at bounding box center [403, 311] width 243 height 17
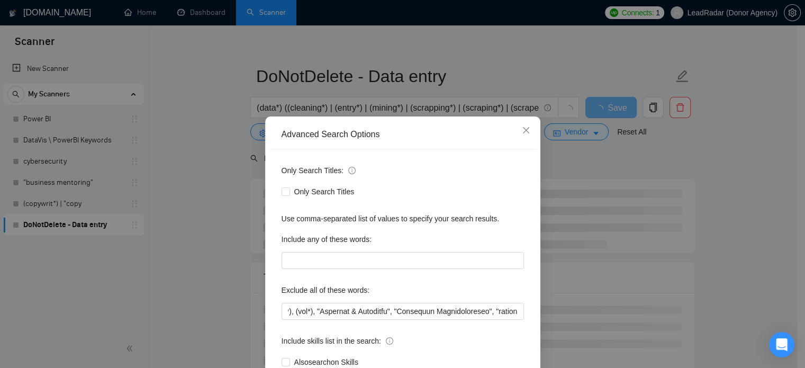
click at [718, 230] on div "Advanced Search Options Only Search Titles: Only Search Titles Use comma-separa…" at bounding box center [402, 184] width 805 height 368
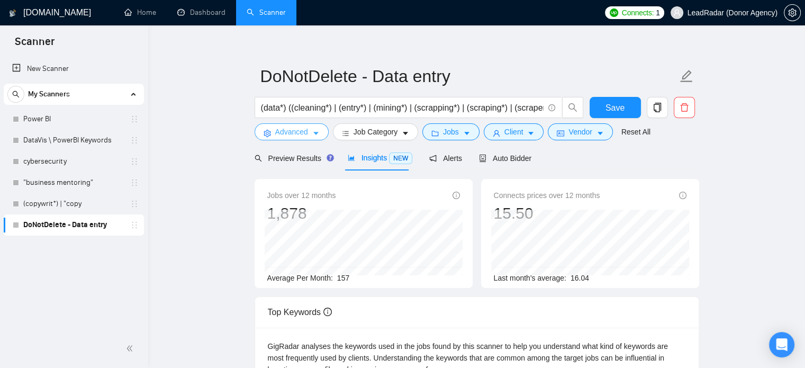
click at [294, 136] on span "Advanced" at bounding box center [291, 132] width 33 height 12
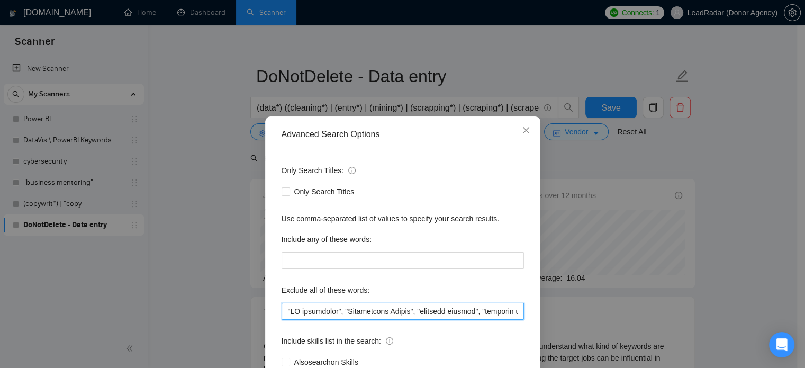
click at [480, 315] on input "text" at bounding box center [403, 311] width 243 height 17
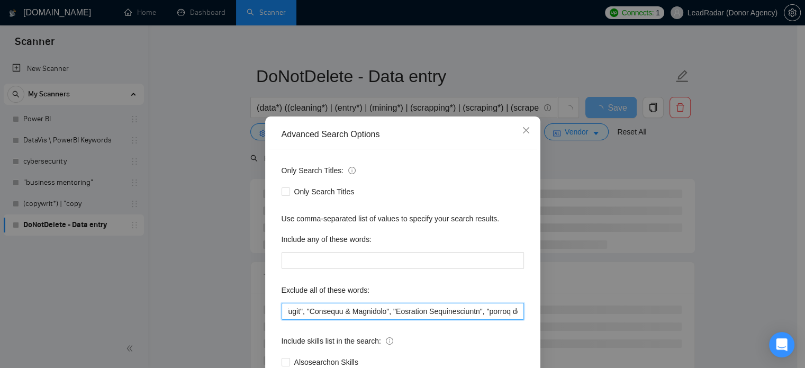
scroll to position [0, 1652]
drag, startPoint x: 349, startPoint y: 312, endPoint x: 433, endPoint y: 312, distance: 83.1
click at [433, 312] on input "text" at bounding box center [403, 311] width 243 height 17
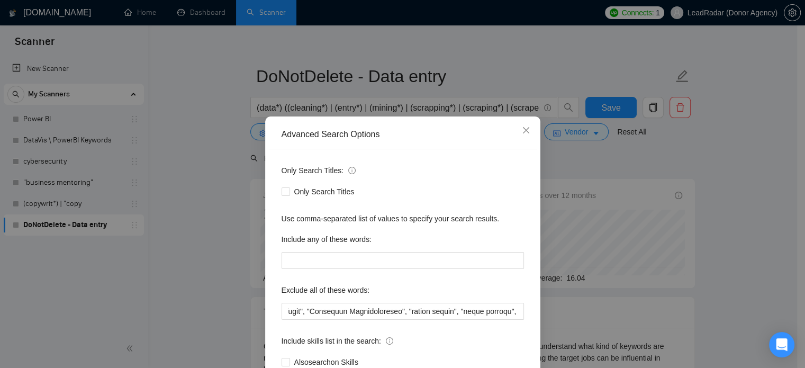
click at [670, 195] on div "Advanced Search Options Only Search Titles: Only Search Titles Use comma-separa…" at bounding box center [402, 184] width 805 height 368
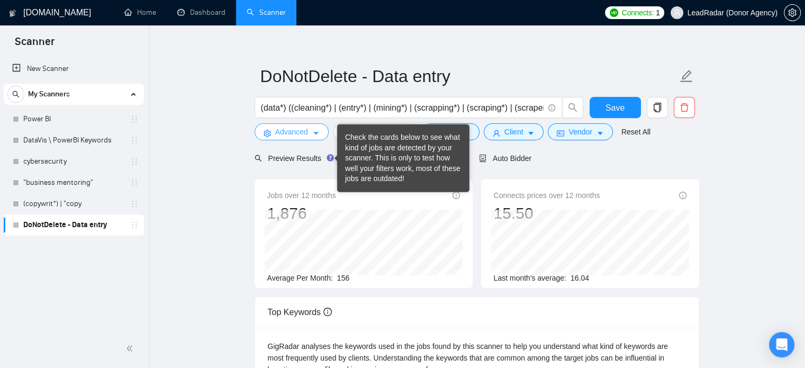
click at [298, 133] on span "Advanced" at bounding box center [291, 132] width 33 height 12
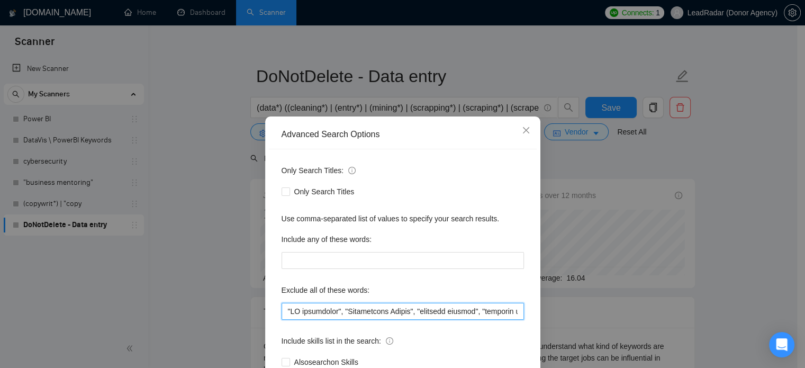
drag, startPoint x: 449, startPoint y: 315, endPoint x: 487, endPoint y: 315, distance: 38.1
click at [487, 315] on input "text" at bounding box center [403, 311] width 243 height 17
click at [474, 314] on input "text" at bounding box center [403, 311] width 243 height 17
drag, startPoint x: 365, startPoint y: 312, endPoint x: 460, endPoint y: 314, distance: 94.8
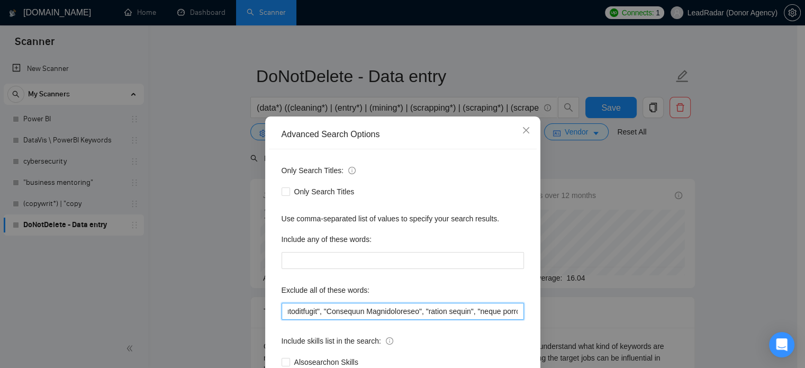
click at [460, 314] on input "text" at bounding box center [403, 311] width 243 height 17
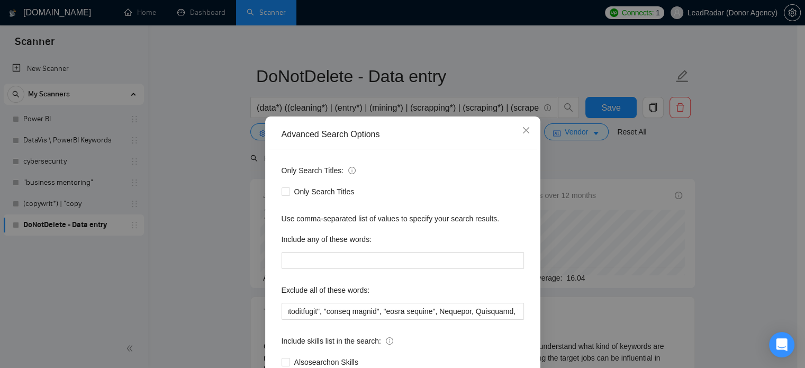
scroll to position [0, 0]
click at [694, 230] on div "Advanced Search Options Only Search Titles: Only Search Titles Use comma-separa…" at bounding box center [402, 184] width 805 height 368
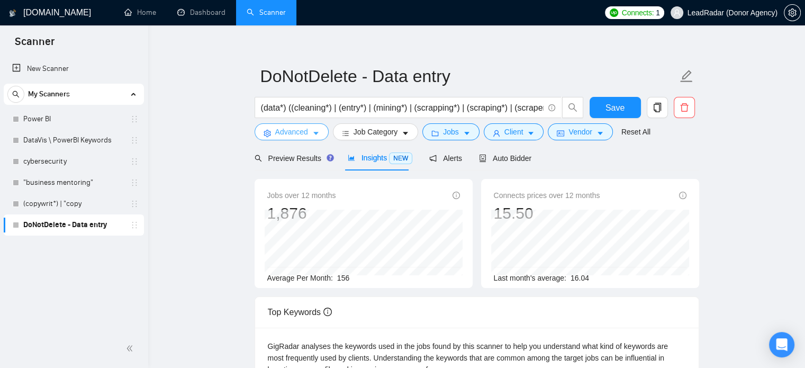
click at [298, 132] on span "Advanced" at bounding box center [291, 132] width 33 height 12
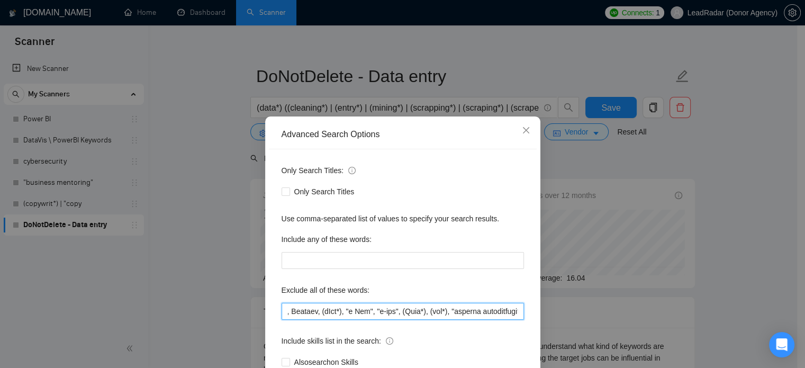
scroll to position [0, 1562]
drag, startPoint x: 445, startPoint y: 315, endPoint x: 459, endPoint y: 315, distance: 14.3
click at [459, 315] on input "text" at bounding box center [403, 311] width 243 height 17
click at [432, 314] on input "text" at bounding box center [403, 311] width 243 height 17
click at [354, 313] on input "text" at bounding box center [403, 311] width 243 height 17
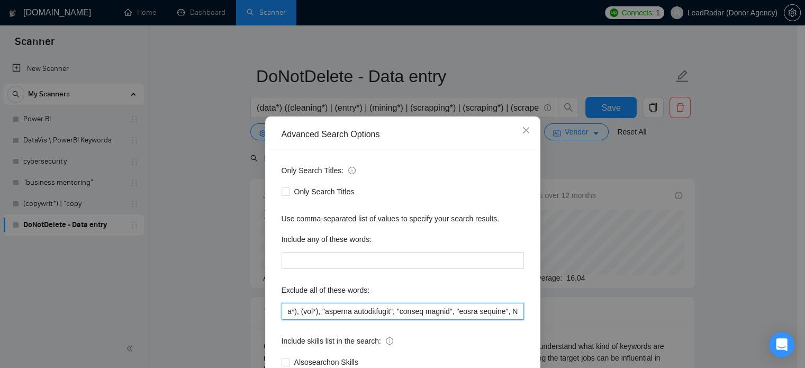
click at [355, 313] on input "text" at bounding box center [403, 311] width 243 height 17
drag, startPoint x: 440, startPoint y: 313, endPoint x: 492, endPoint y: 315, distance: 51.9
click at [492, 315] on input "text" at bounding box center [403, 311] width 243 height 17
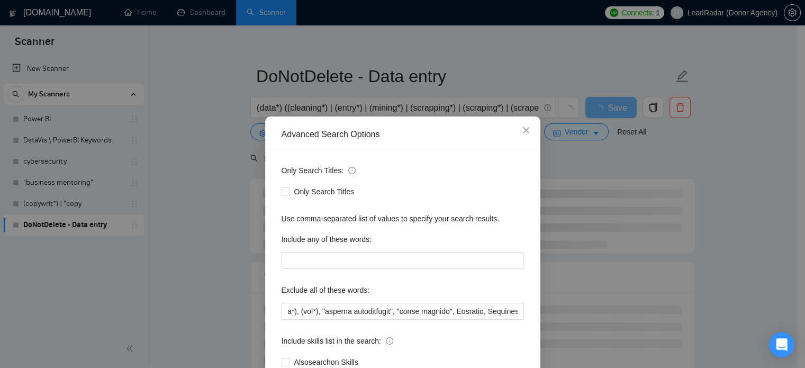
scroll to position [0, 0]
click at [730, 199] on div "Advanced Search Options Only Search Titles: Only Search Titles Use comma-separa…" at bounding box center [402, 184] width 805 height 368
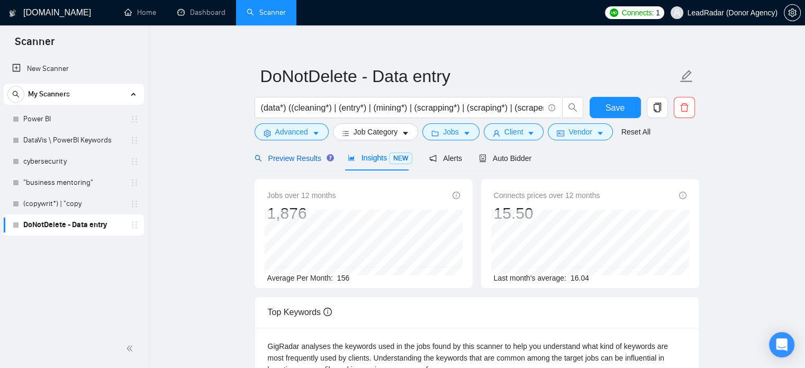
click at [293, 159] on span "Preview Results" at bounding box center [293, 158] width 76 height 8
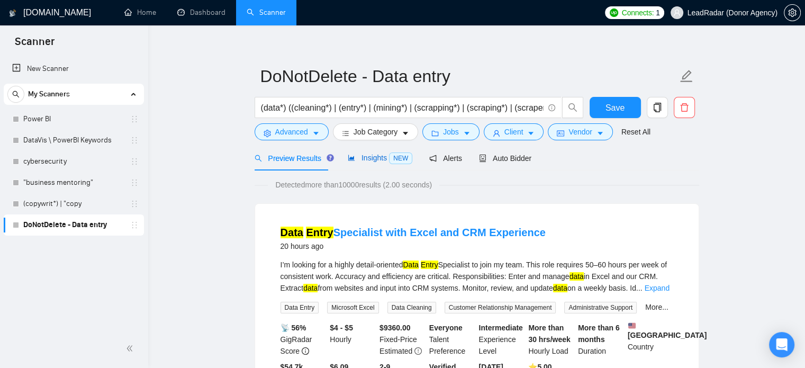
click at [362, 159] on span "Insights NEW" at bounding box center [380, 158] width 65 height 8
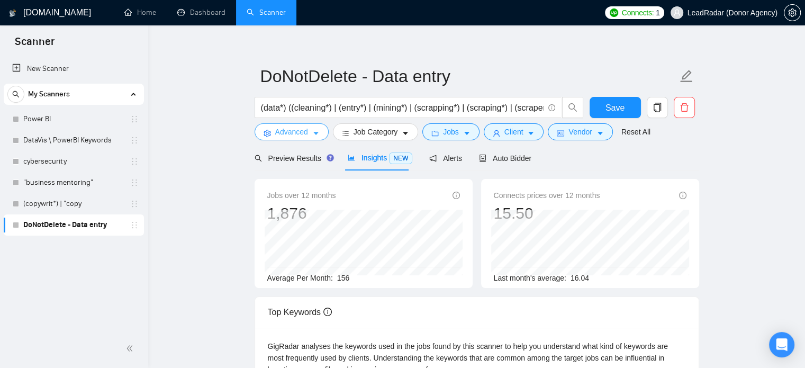
click at [305, 127] on span "Advanced" at bounding box center [291, 132] width 33 height 12
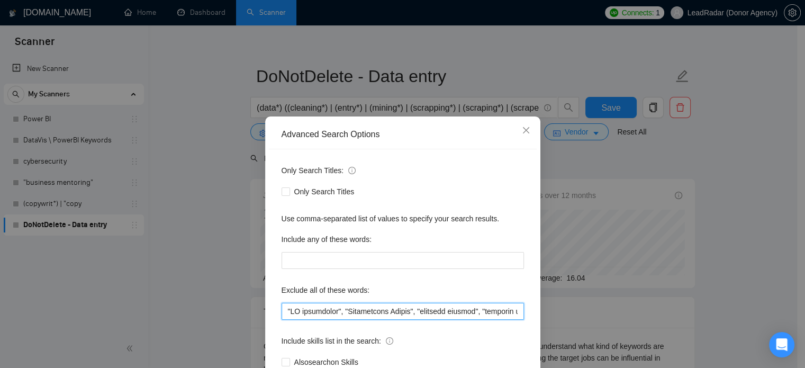
click at [483, 307] on input "text" at bounding box center [403, 311] width 243 height 17
click at [474, 311] on input "text" at bounding box center [403, 311] width 243 height 17
drag, startPoint x: 366, startPoint y: 311, endPoint x: 410, endPoint y: 314, distance: 44.1
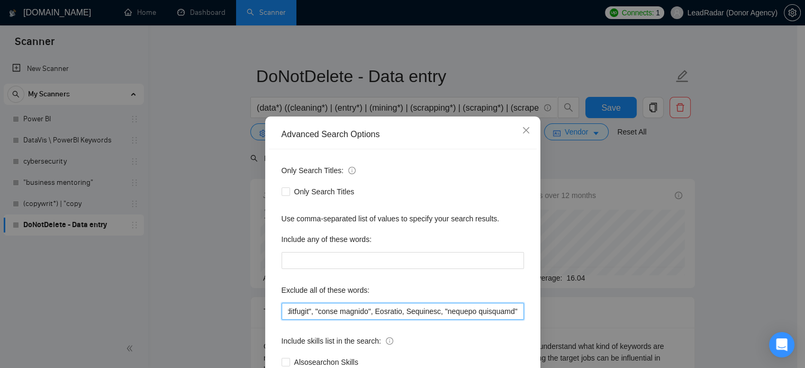
click at [410, 314] on input "text" at bounding box center [403, 311] width 243 height 17
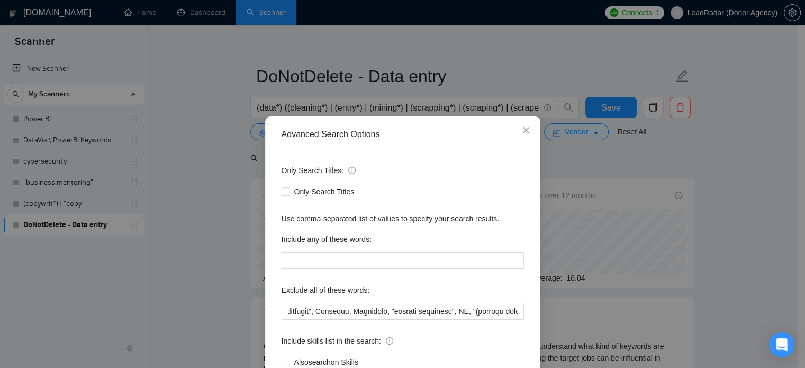
click at [714, 198] on div "Advanced Search Options Only Search Titles: Only Search Titles Use comma-separa…" at bounding box center [402, 184] width 805 height 368
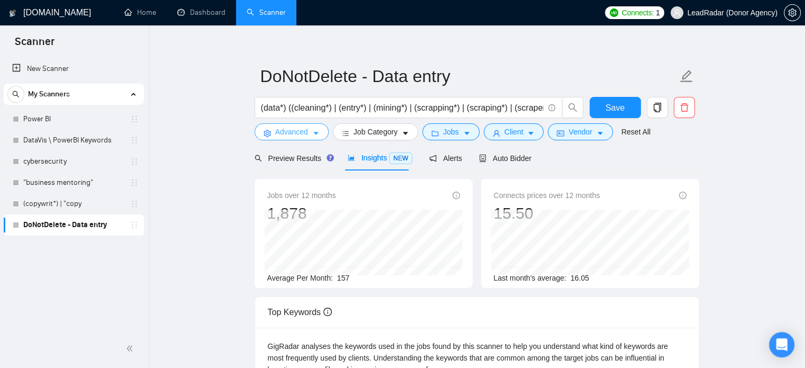
click at [299, 138] on button "Advanced" at bounding box center [292, 131] width 74 height 17
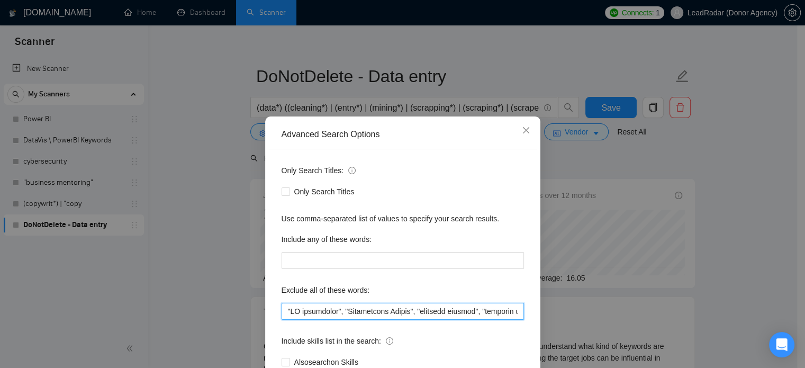
click at [455, 312] on input "text" at bounding box center [403, 311] width 243 height 17
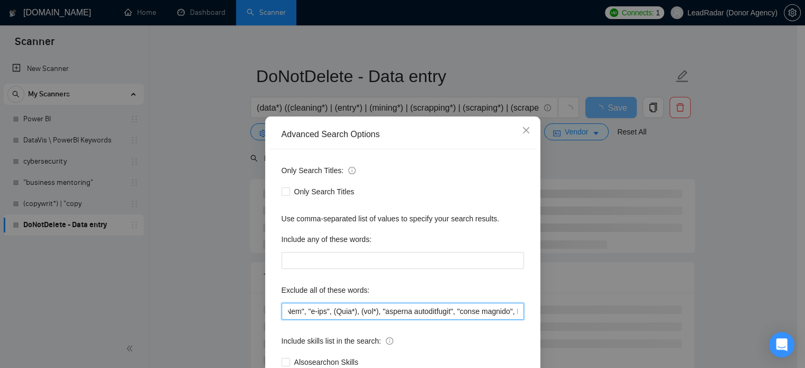
scroll to position [0, 1502]
click at [495, 311] on input "text" at bounding box center [403, 311] width 243 height 17
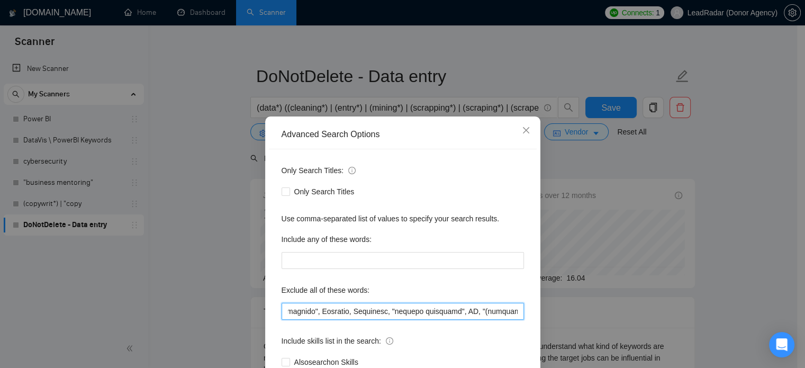
drag, startPoint x: 358, startPoint y: 310, endPoint x: 391, endPoint y: 315, distance: 33.7
click at [391, 315] on input "text" at bounding box center [403, 311] width 243 height 17
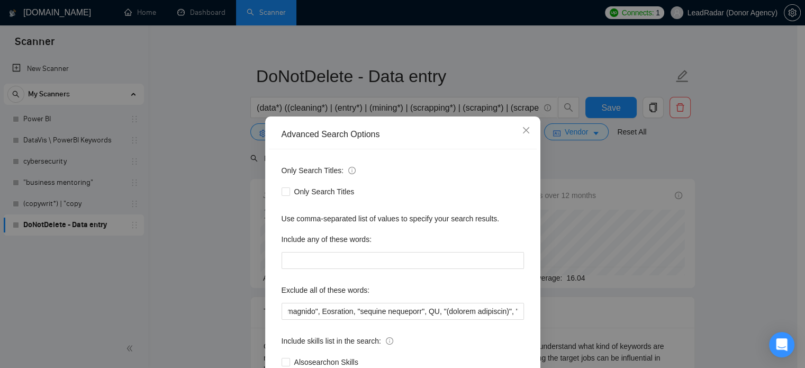
scroll to position [0, 0]
click at [693, 222] on div "Advanced Search Options Only Search Titles: Only Search Titles Use comma-separa…" at bounding box center [402, 184] width 805 height 368
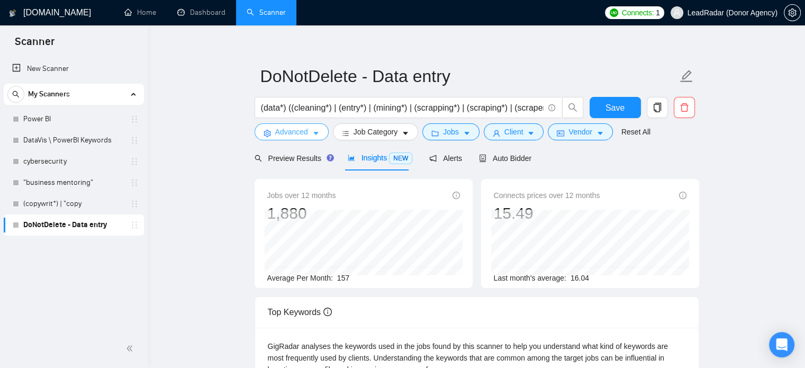
click at [309, 129] on button "Advanced" at bounding box center [292, 131] width 74 height 17
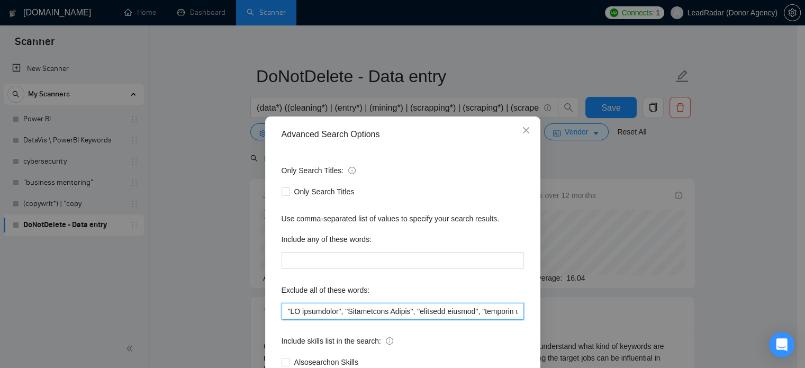
click at [464, 316] on input "text" at bounding box center [403, 311] width 243 height 17
drag, startPoint x: 400, startPoint y: 312, endPoint x: 437, endPoint y: 313, distance: 37.6
click at [437, 313] on input "text" at bounding box center [403, 311] width 243 height 17
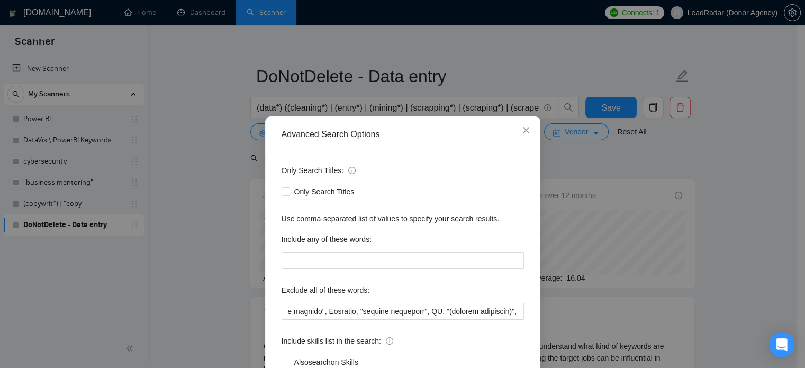
click at [716, 198] on div "Advanced Search Options Only Search Titles: Only Search Titles Use comma-separa…" at bounding box center [402, 184] width 805 height 368
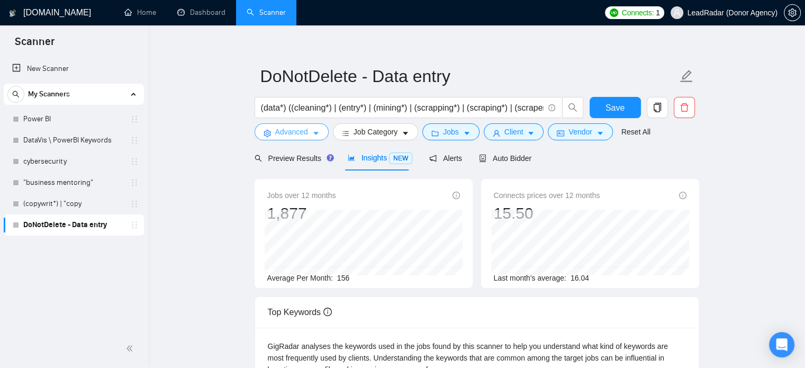
click at [302, 133] on span "Advanced" at bounding box center [291, 132] width 33 height 12
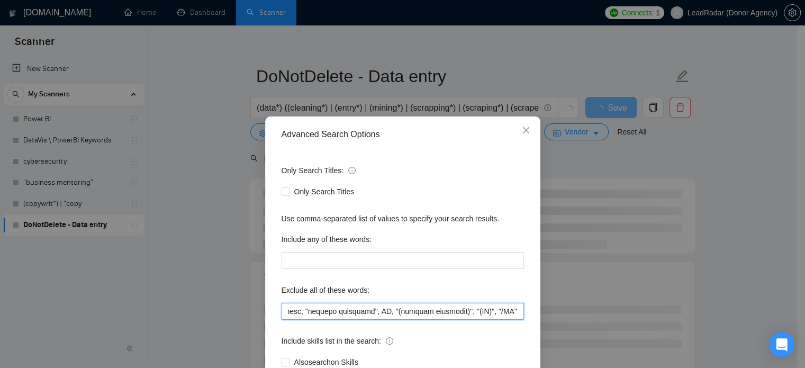
scroll to position [0, 1787]
click at [377, 312] on input "text" at bounding box center [403, 311] width 243 height 17
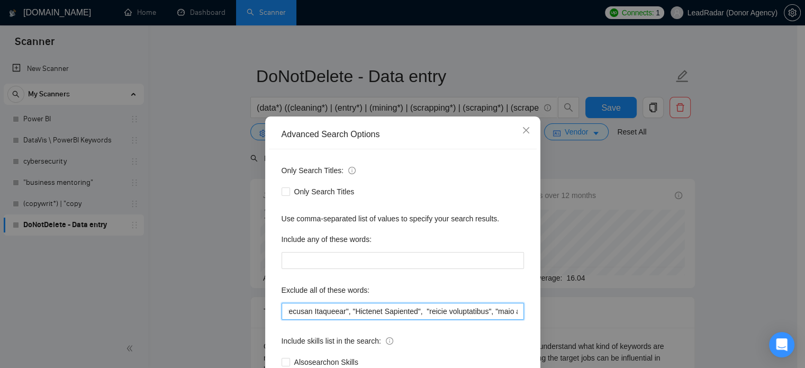
scroll to position [0, 2641]
click at [347, 310] on input "text" at bounding box center [403, 311] width 243 height 17
drag, startPoint x: 346, startPoint y: 311, endPoint x: 418, endPoint y: 313, distance: 72.6
click at [418, 313] on input "text" at bounding box center [403, 311] width 243 height 17
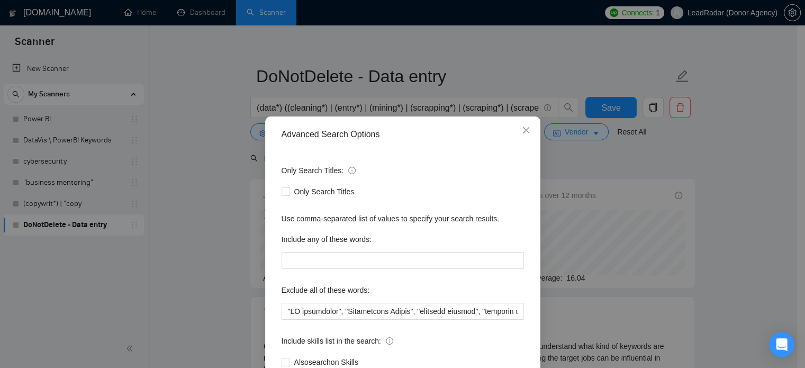
click at [695, 230] on div "Advanced Search Options Only Search Titles: Only Search Titles Use comma-separa…" at bounding box center [402, 184] width 805 height 368
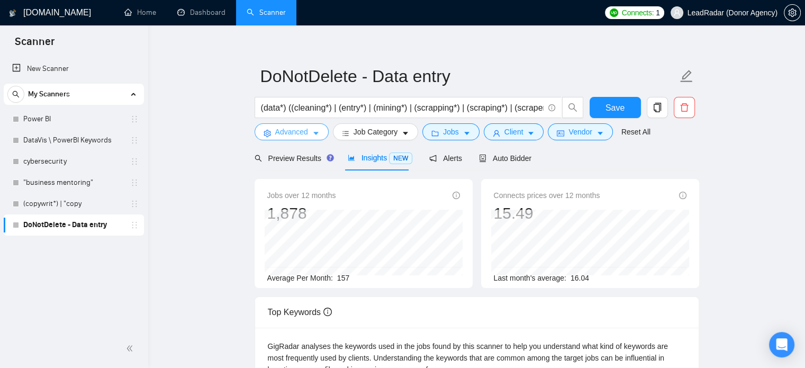
click at [307, 133] on span "Advanced" at bounding box center [291, 132] width 33 height 12
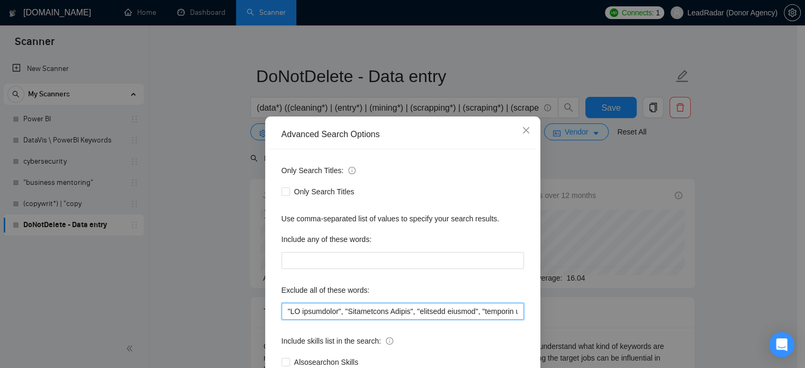
click at [458, 308] on input "text" at bounding box center [403, 311] width 243 height 17
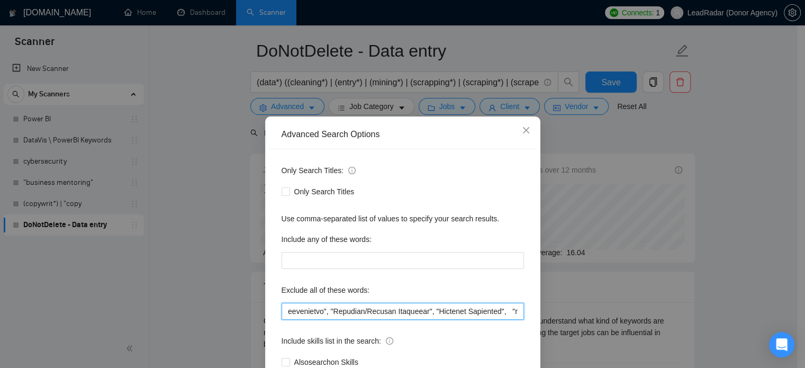
scroll to position [0, 2622]
drag, startPoint x: 438, startPoint y: 312, endPoint x: 487, endPoint y: 311, distance: 48.7
click at [487, 311] on input "text" at bounding box center [403, 311] width 243 height 17
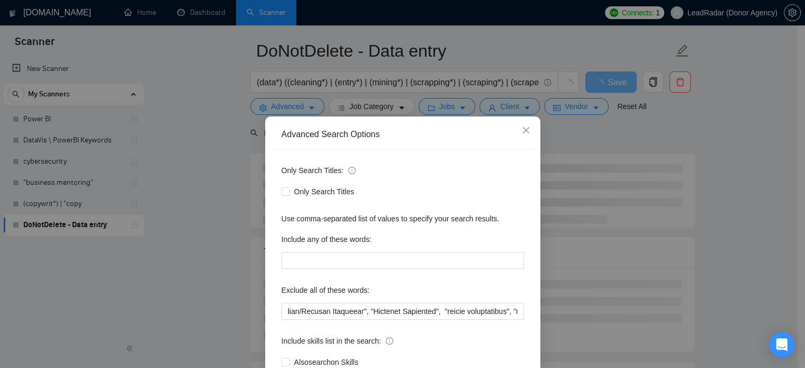
click at [727, 227] on div "Advanced Search Options Only Search Titles: Only Search Titles Use comma-separa…" at bounding box center [402, 184] width 805 height 368
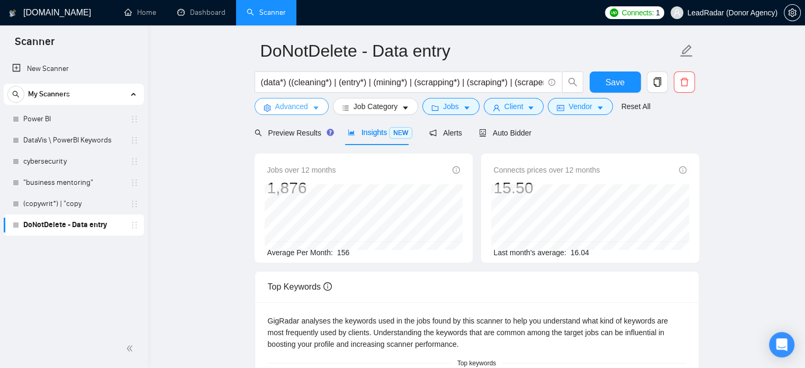
click at [309, 109] on button "Advanced" at bounding box center [292, 106] width 74 height 17
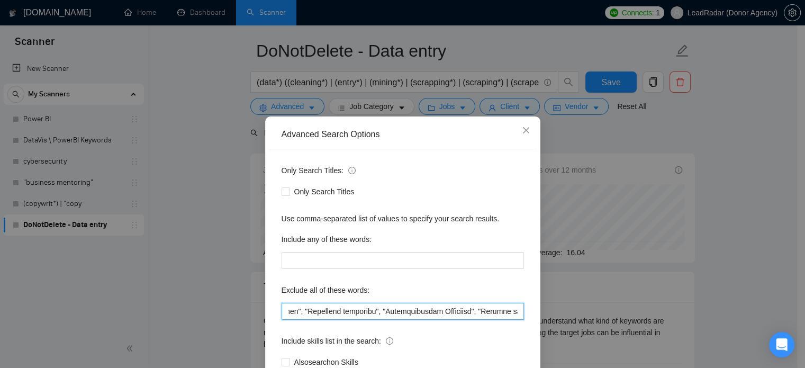
scroll to position [0, 2346]
drag, startPoint x: 475, startPoint y: 308, endPoint x: 394, endPoint y: 304, distance: 81.1
click at [432, 306] on input "text" at bounding box center [403, 311] width 243 height 17
drag, startPoint x: 398, startPoint y: 312, endPoint x: 460, endPoint y: 315, distance: 62.5
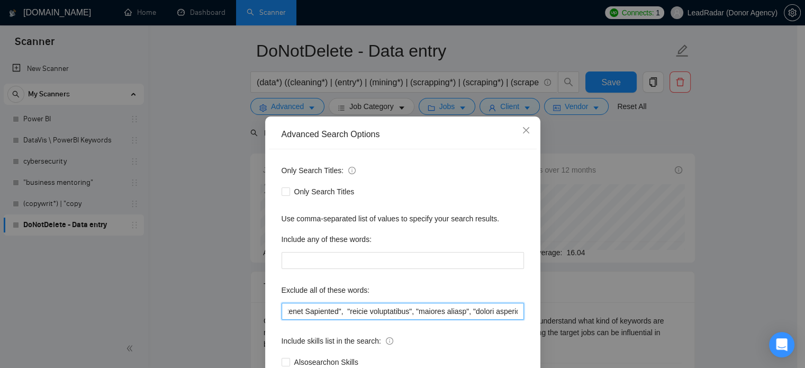
click at [460, 315] on input "text" at bounding box center [403, 311] width 243 height 17
click at [722, 249] on div "Advanced Search Options Only Search Titles: Only Search Titles Use comma-separa…" at bounding box center [402, 184] width 805 height 368
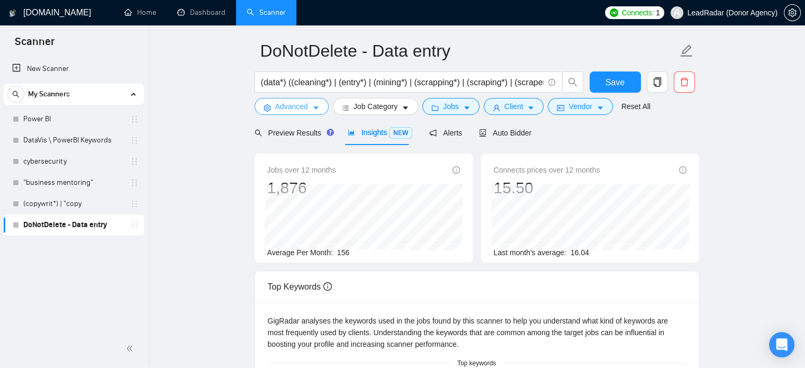
click at [292, 107] on span "Advanced" at bounding box center [291, 107] width 33 height 12
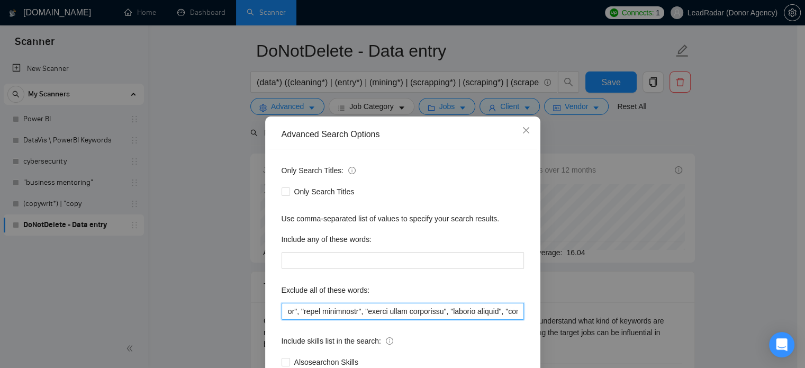
scroll to position [0, 2996]
drag, startPoint x: 474, startPoint y: 317, endPoint x: 482, endPoint y: 315, distance: 7.7
click at [495, 315] on input "text" at bounding box center [403, 311] width 243 height 17
click at [426, 315] on input "text" at bounding box center [403, 311] width 243 height 17
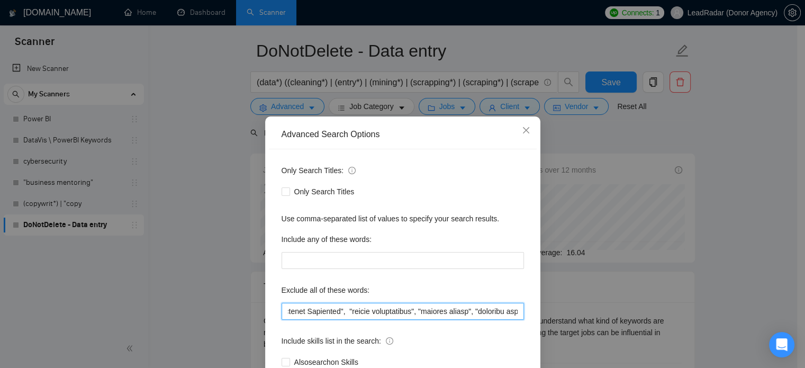
drag, startPoint x: 399, startPoint y: 311, endPoint x: 468, endPoint y: 315, distance: 69.0
click at [468, 315] on input "text" at bounding box center [403, 311] width 243 height 17
click at [722, 231] on div "Advanced Search Options Only Search Titles: Only Search Titles Use comma-separa…" at bounding box center [402, 184] width 805 height 368
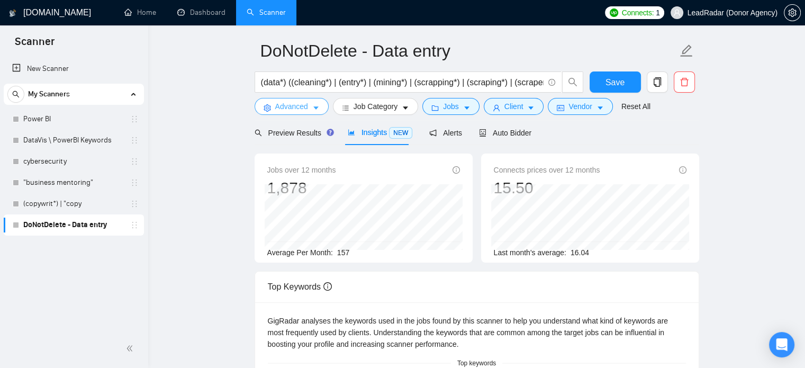
click at [300, 108] on span "Advanced" at bounding box center [291, 107] width 33 height 12
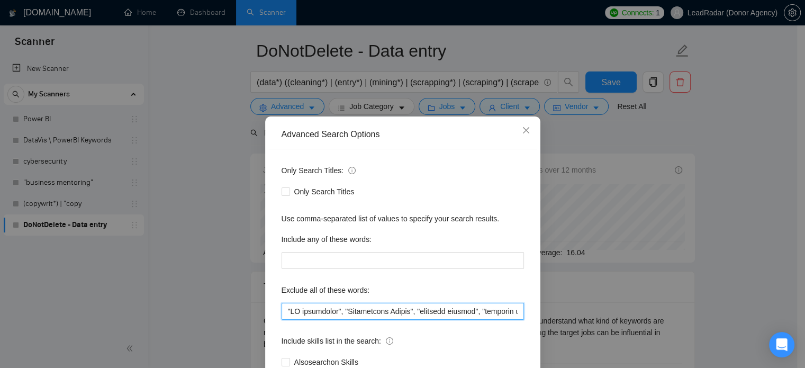
click at [476, 314] on input "text" at bounding box center [403, 311] width 243 height 17
drag, startPoint x: 411, startPoint y: 311, endPoint x: 481, endPoint y: 311, distance: 69.4
click at [481, 311] on input "text" at bounding box center [403, 311] width 243 height 17
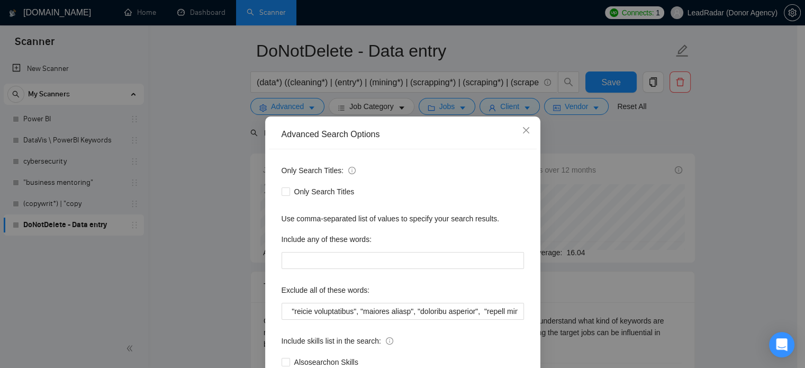
scroll to position [0, 0]
click at [650, 250] on div "Advanced Search Options Only Search Titles: Only Search Titles Use comma-separa…" at bounding box center [402, 184] width 805 height 368
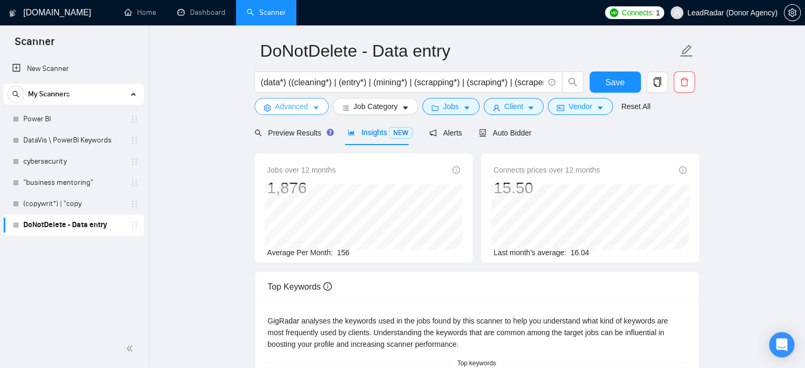
click at [303, 107] on span "Advanced" at bounding box center [291, 107] width 33 height 12
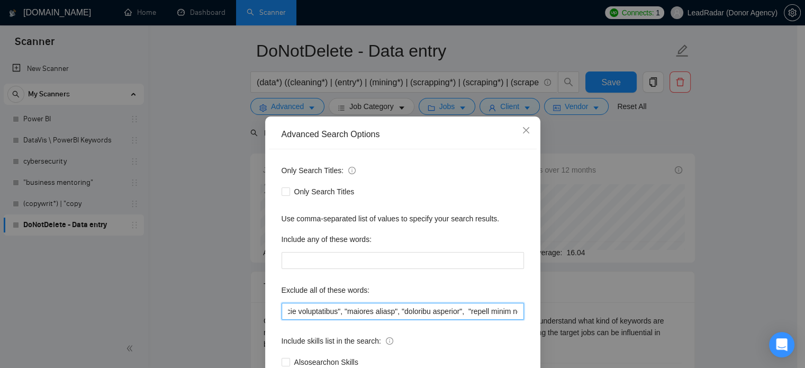
scroll to position [0, 2820]
drag, startPoint x: 468, startPoint y: 308, endPoint x: 479, endPoint y: 310, distance: 11.3
click at [479, 310] on input "text" at bounding box center [403, 311] width 243 height 17
click at [408, 310] on input "text" at bounding box center [403, 311] width 243 height 17
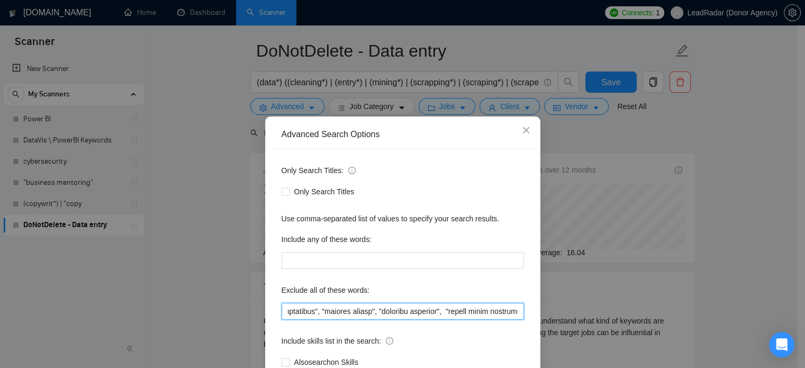
drag, startPoint x: 375, startPoint y: 311, endPoint x: 460, endPoint y: 315, distance: 85.3
click at [460, 315] on input "text" at bounding box center [403, 311] width 243 height 17
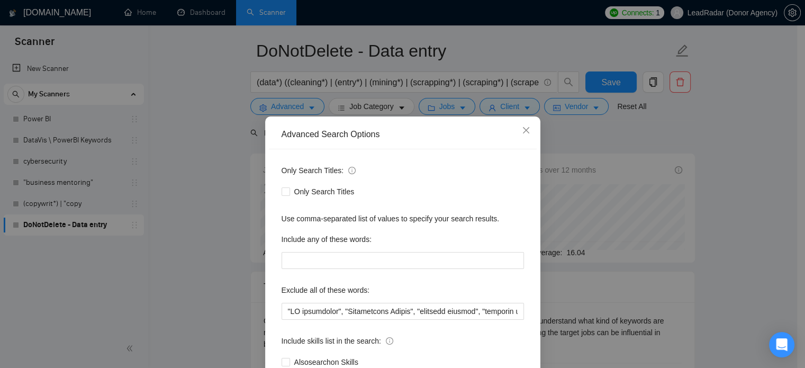
click at [624, 254] on div "Advanced Search Options Only Search Titles: Only Search Titles Use comma-separa…" at bounding box center [402, 184] width 805 height 368
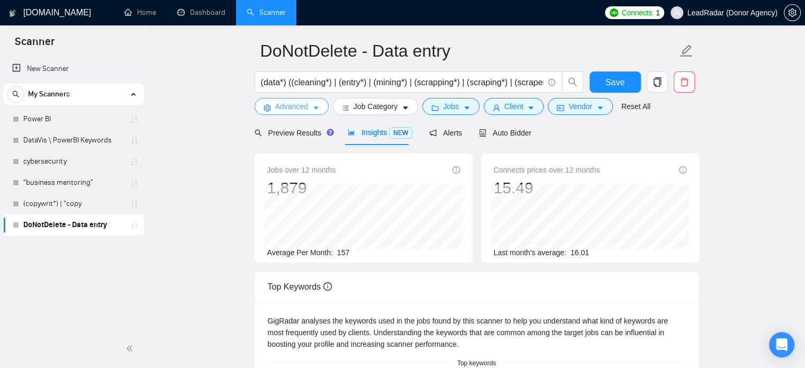
click at [312, 104] on icon "caret-down" at bounding box center [315, 107] width 7 height 7
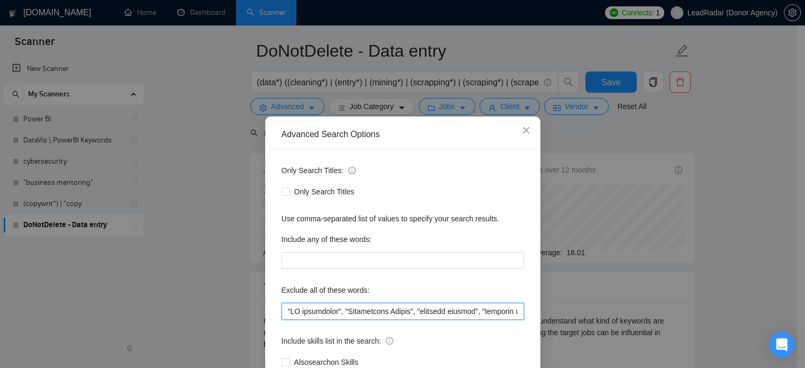
click at [479, 311] on input "text" at bounding box center [403, 311] width 243 height 17
click at [354, 311] on input "text" at bounding box center [403, 311] width 243 height 17
paste input "SMM | "Social Media" | marketing | paid | "Media buyer") (ad | ads | (advert*) …"
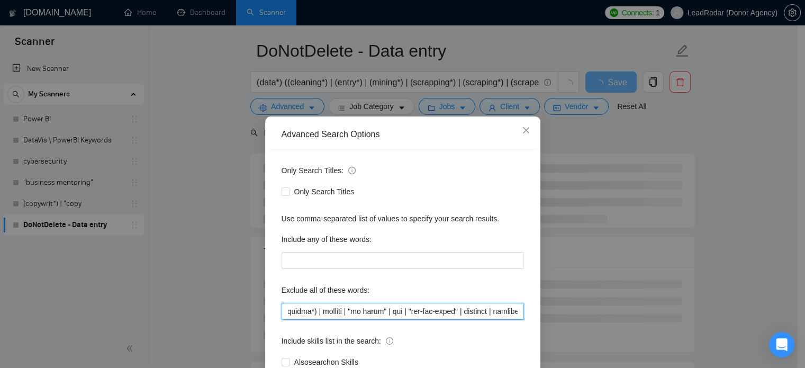
scroll to position [0, 3193]
click at [433, 313] on input "text" at bounding box center [403, 311] width 243 height 17
click at [432, 313] on input "text" at bounding box center [403, 311] width 243 height 17
click at [396, 312] on input "text" at bounding box center [403, 311] width 243 height 17
click at [344, 311] on input "text" at bounding box center [403, 311] width 243 height 17
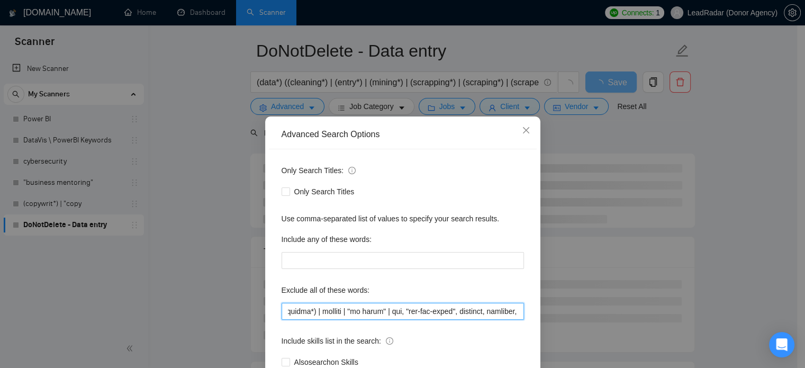
click at [322, 315] on input "text" at bounding box center [403, 311] width 243 height 17
click at [334, 311] on input "text" at bounding box center [403, 311] width 243 height 17
click at [392, 313] on input "text" at bounding box center [403, 311] width 243 height 17
click at [357, 313] on input "text" at bounding box center [403, 311] width 243 height 17
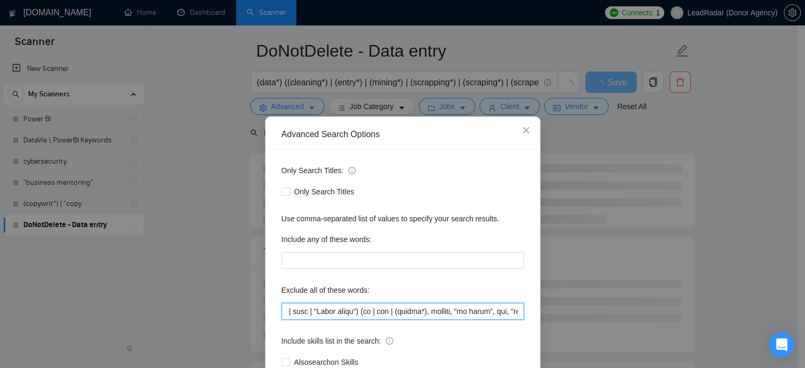
click at [323, 311] on input "text" at bounding box center [403, 311] width 243 height 17
click at [309, 313] on input "text" at bounding box center [403, 311] width 243 height 17
type input ""AI consultant", "Appointment Setter", "customer success", "customer service", …"
click at [687, 138] on div "Advanced Search Options Only Search Titles: Only Search Titles Use comma-separa…" at bounding box center [402, 184] width 805 height 368
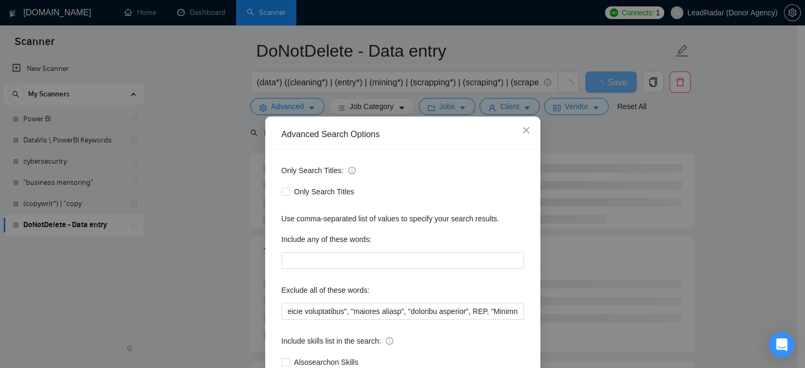
scroll to position [0, 0]
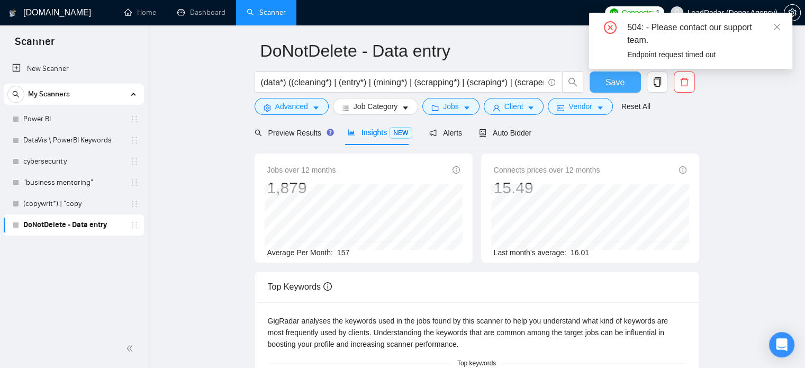
click at [605, 86] on button "Save" at bounding box center [615, 81] width 51 height 21
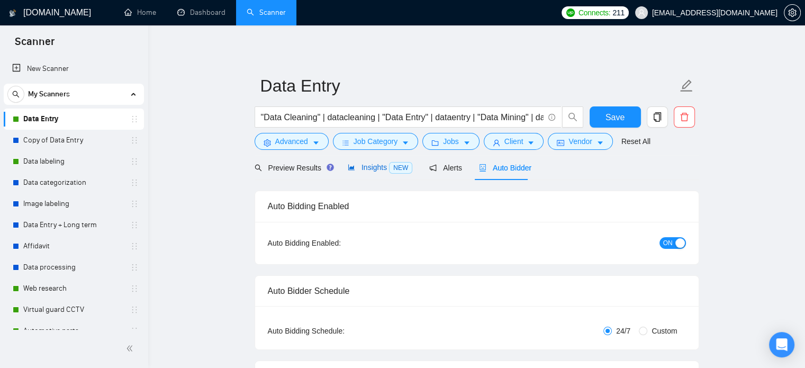
click at [371, 172] on span "Insights NEW" at bounding box center [380, 167] width 65 height 8
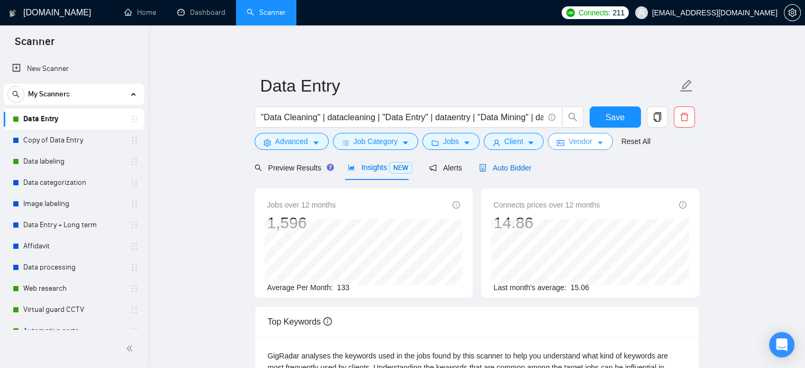
drag, startPoint x: 515, startPoint y: 168, endPoint x: 589, endPoint y: 144, distance: 78.5
click at [515, 168] on span "Auto Bidder" at bounding box center [505, 168] width 52 height 8
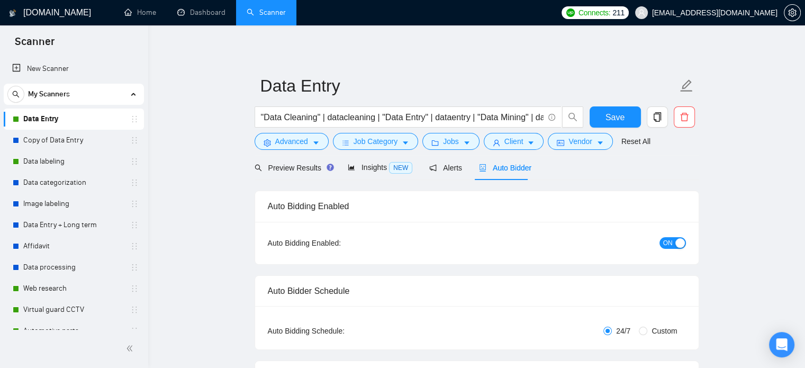
checkbox input "true"
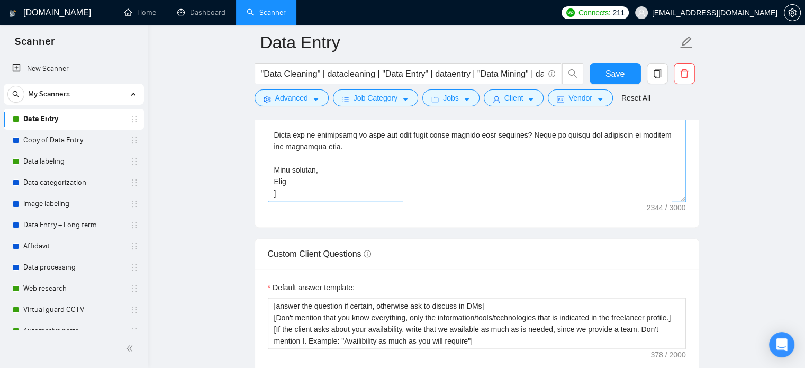
scroll to position [1369, 0]
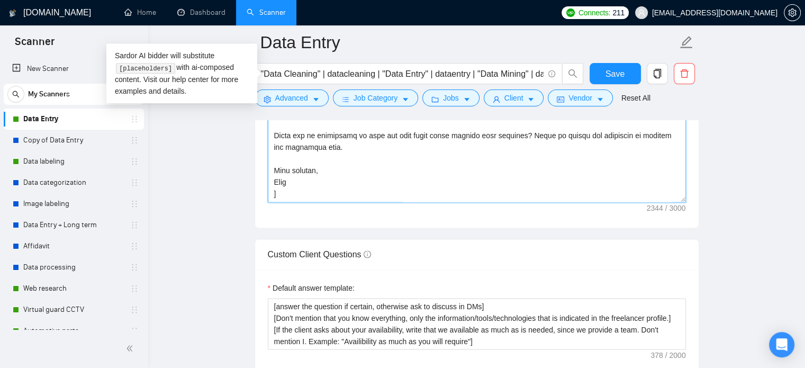
drag, startPoint x: 295, startPoint y: 181, endPoint x: 259, endPoint y: 167, distance: 39.0
click at [259, 167] on div "Cover letter template:" at bounding box center [477, 81] width 444 height 292
click at [375, 140] on textarea "Cover letter template:" at bounding box center [477, 83] width 418 height 238
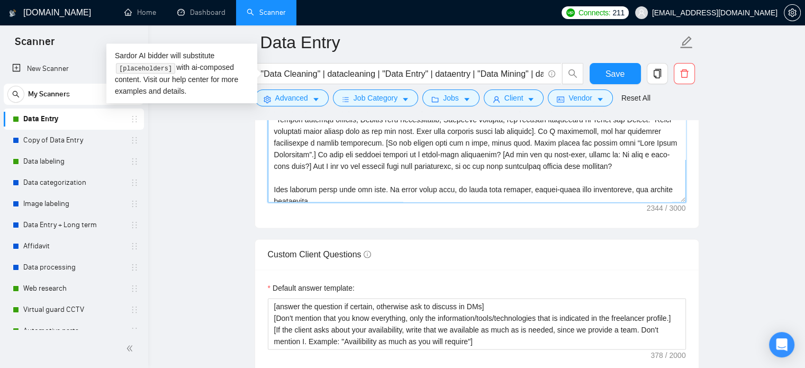
scroll to position [74, 0]
click at [727, 178] on main "Data Entry "Data Cleaning" | datacleaning | "Data Entry" | dataentry | "Data Mi…" at bounding box center [476, 265] width 623 height 3185
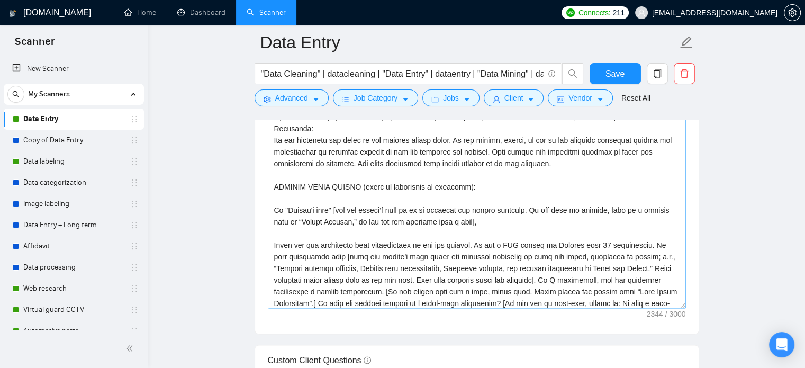
scroll to position [32, 0]
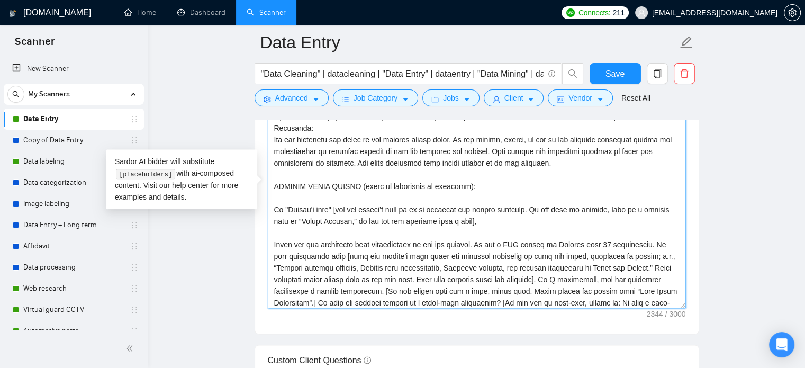
drag, startPoint x: 335, startPoint y: 209, endPoint x: 487, endPoint y: 222, distance: 152.6
click at [487, 222] on textarea "Cover letter template:" at bounding box center [477, 189] width 418 height 238
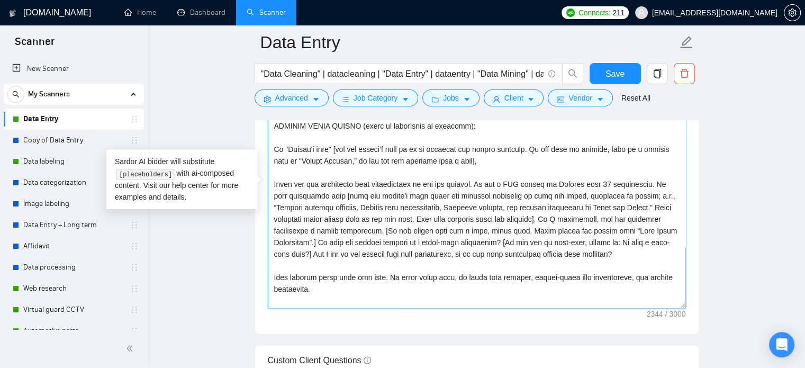
scroll to position [93, 0]
click at [52, 163] on link "Data labeling" at bounding box center [73, 161] width 101 height 21
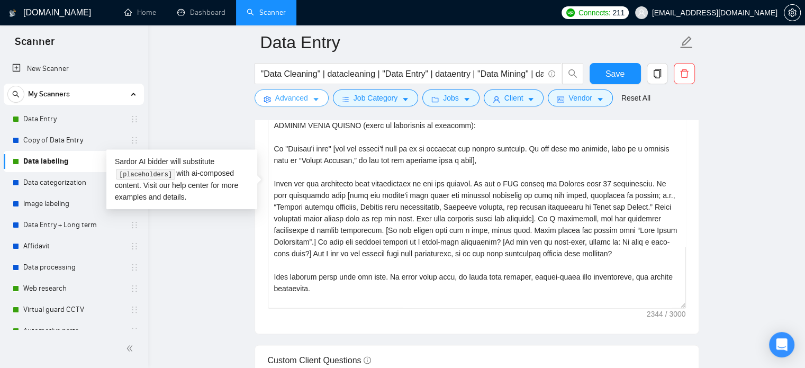
scroll to position [19, 0]
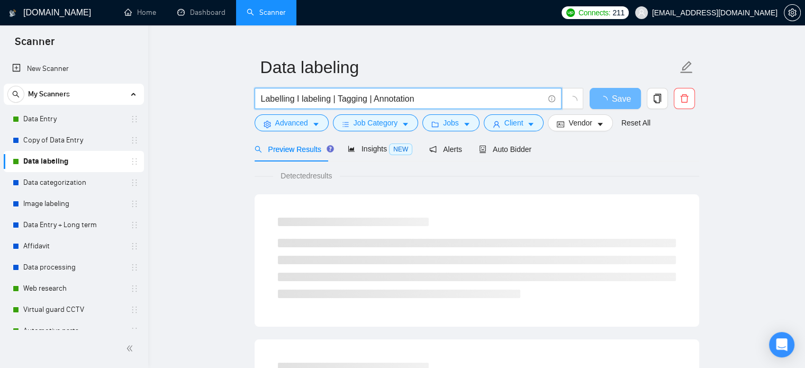
click at [357, 98] on input "Labelling I labeling | Tagging | Annotation" at bounding box center [402, 98] width 283 height 13
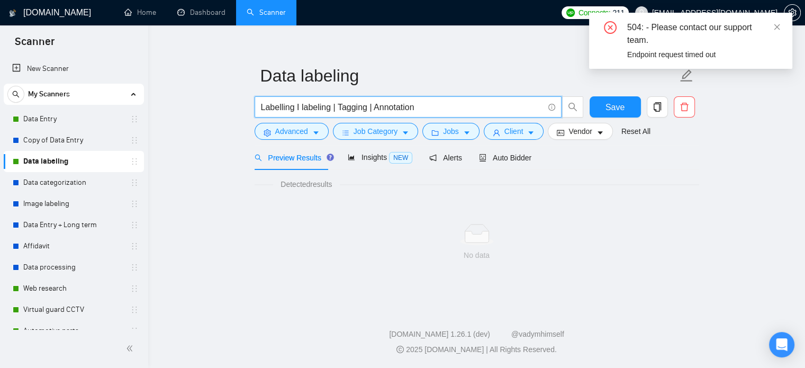
scroll to position [10, 0]
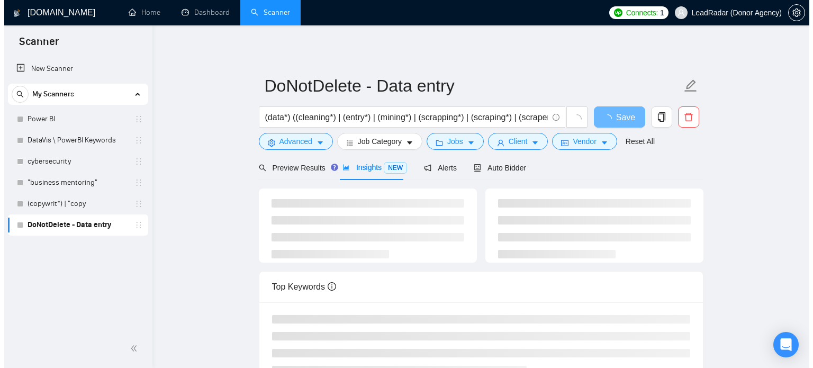
scroll to position [35, 0]
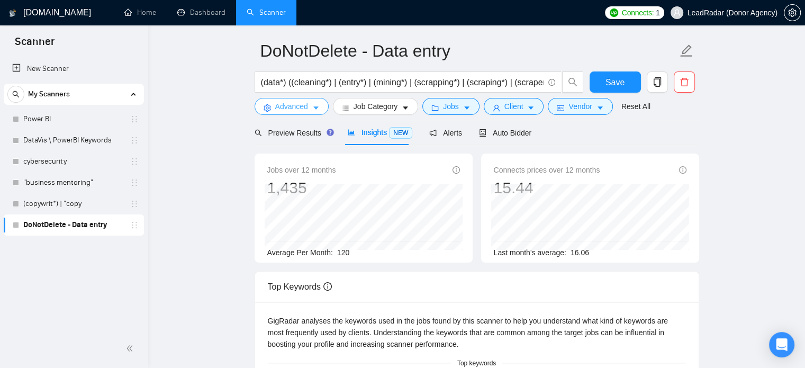
click at [302, 110] on span "Advanced" at bounding box center [291, 107] width 33 height 12
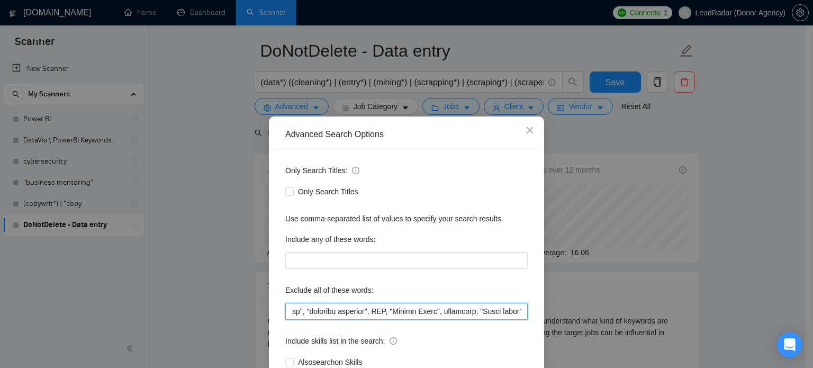
scroll to position [0, 3062]
drag, startPoint x: 449, startPoint y: 310, endPoint x: 417, endPoint y: 320, distance: 33.3
click at [417, 320] on div "Only Search Titles: Only Search Titles Use comma-separated list of values to sp…" at bounding box center [407, 272] width 268 height 247
click at [398, 308] on input "text" at bounding box center [406, 311] width 243 height 17
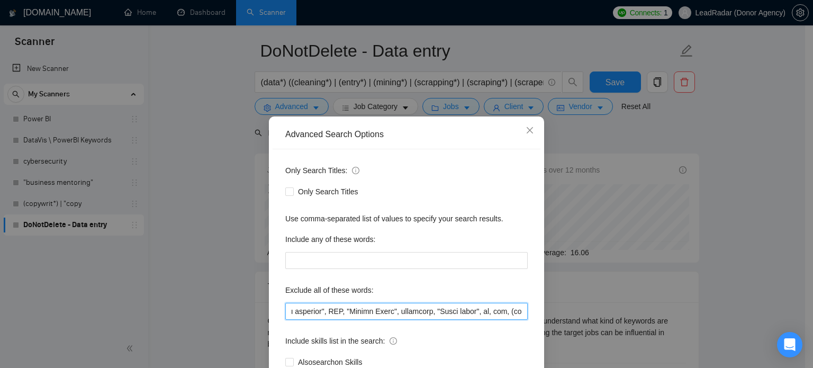
drag, startPoint x: 426, startPoint y: 313, endPoint x: 418, endPoint y: 313, distance: 7.9
click at [418, 313] on input "text" at bounding box center [406, 311] width 243 height 17
drag, startPoint x: 322, startPoint y: 313, endPoint x: 394, endPoint y: 315, distance: 71.5
click at [394, 315] on input "text" at bounding box center [406, 311] width 243 height 17
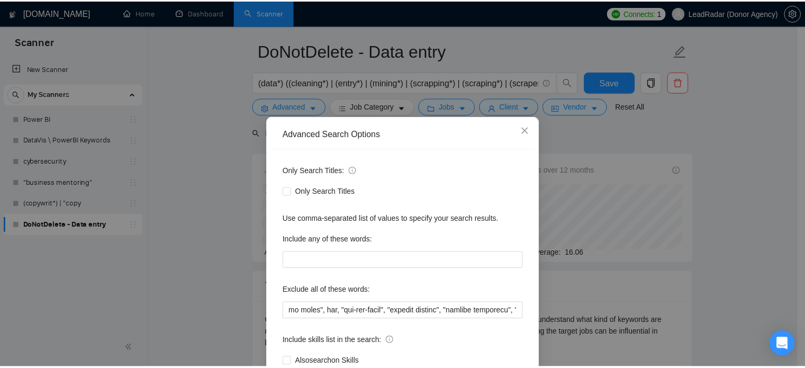
scroll to position [0, 0]
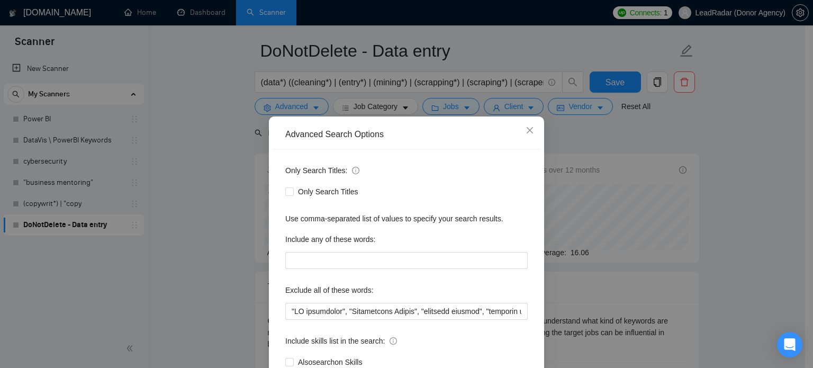
click at [729, 194] on div "Advanced Search Options Only Search Titles: Only Search Titles Use comma-separa…" at bounding box center [406, 184] width 813 height 368
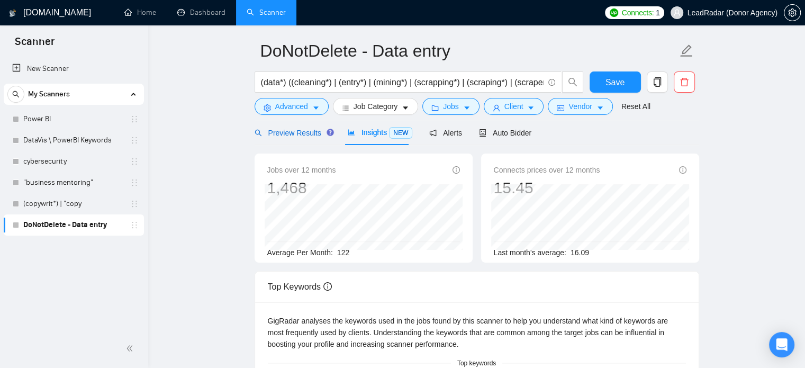
click at [310, 138] on div "Preview Results" at bounding box center [293, 133] width 76 height 12
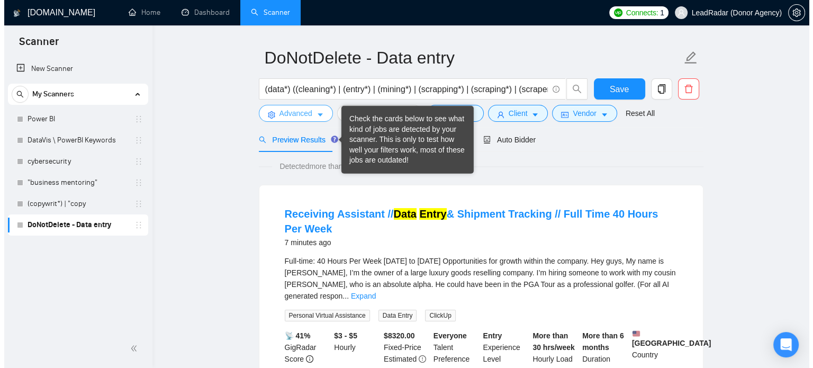
scroll to position [22, 0]
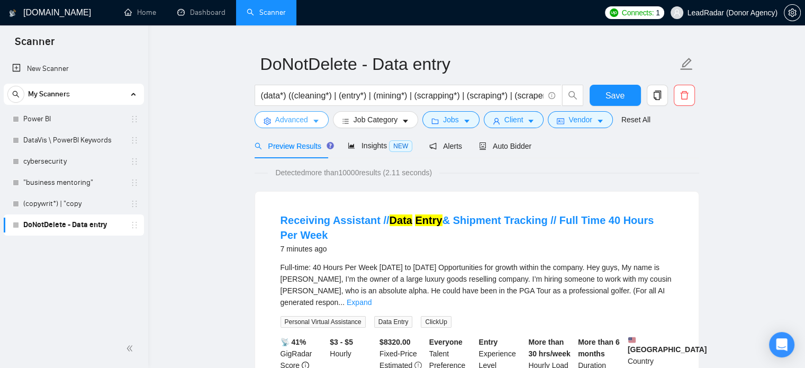
click at [319, 120] on button "Advanced" at bounding box center [292, 119] width 74 height 17
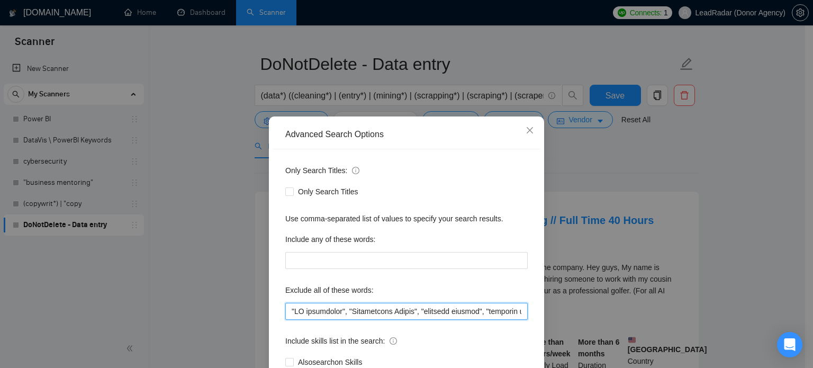
click at [417, 309] on input "text" at bounding box center [406, 311] width 243 height 17
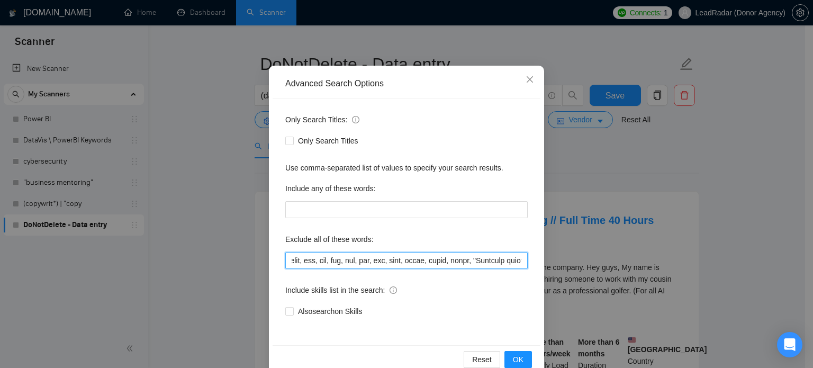
scroll to position [72, 0]
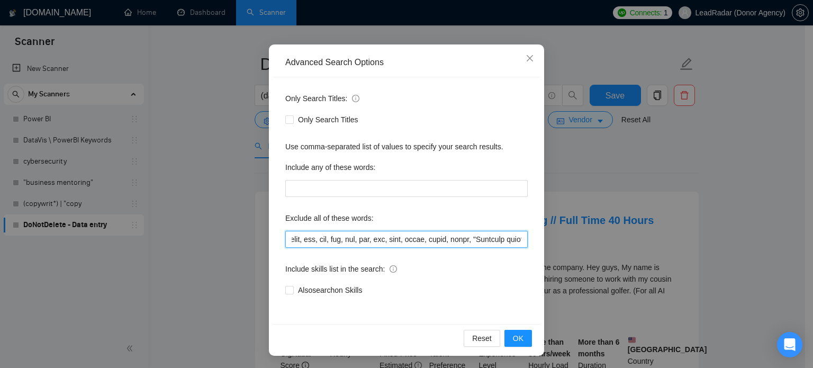
click at [485, 236] on input "text" at bounding box center [406, 239] width 243 height 17
click at [400, 240] on input "text" at bounding box center [406, 239] width 243 height 17
click at [724, 212] on div "Advanced Search Options Only Search Titles: Only Search Titles Use comma-separa…" at bounding box center [406, 184] width 813 height 368
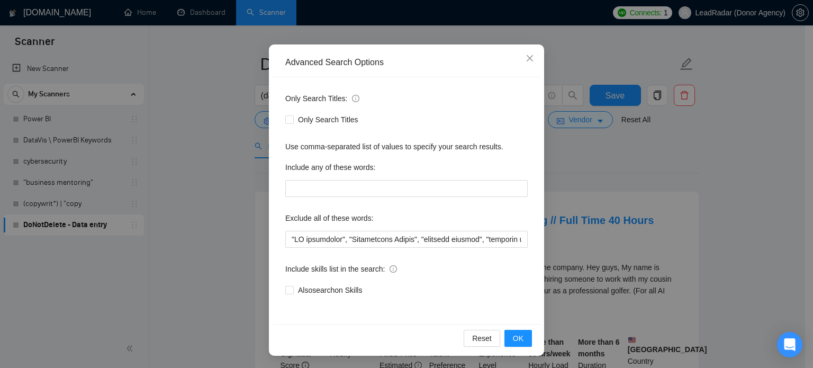
scroll to position [19, 0]
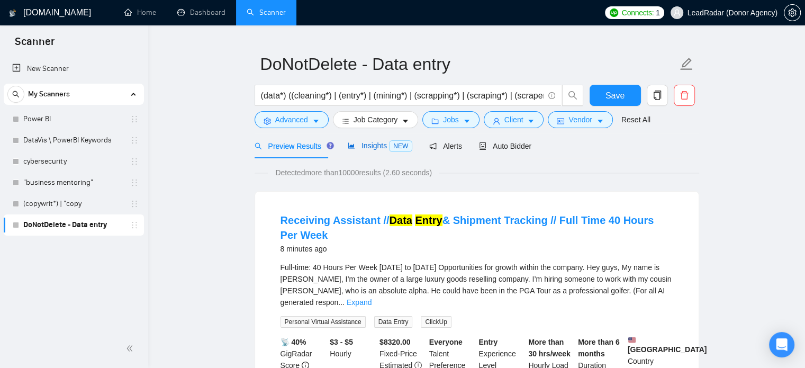
click at [360, 142] on span "Insights NEW" at bounding box center [380, 145] width 65 height 8
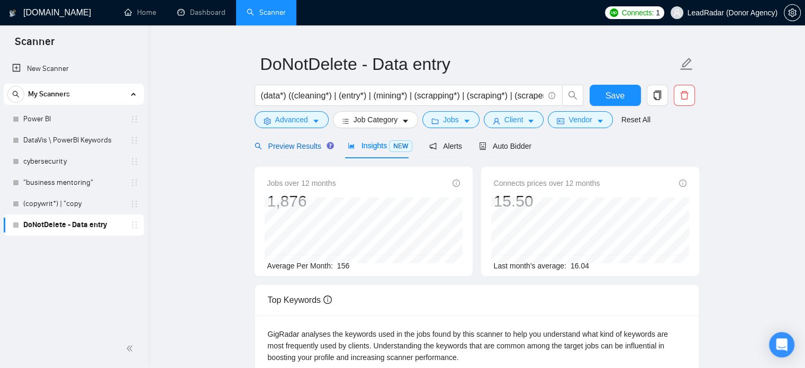
click at [286, 143] on span "Preview Results" at bounding box center [293, 146] width 76 height 8
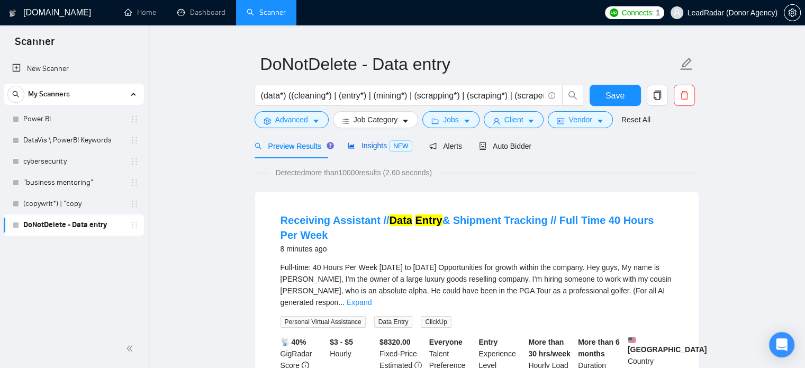
click at [377, 144] on span "Insights NEW" at bounding box center [380, 145] width 65 height 8
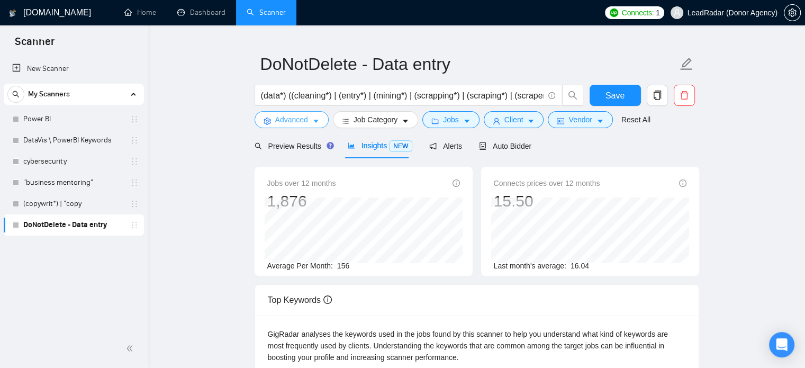
click at [308, 112] on button "Advanced" at bounding box center [292, 119] width 74 height 17
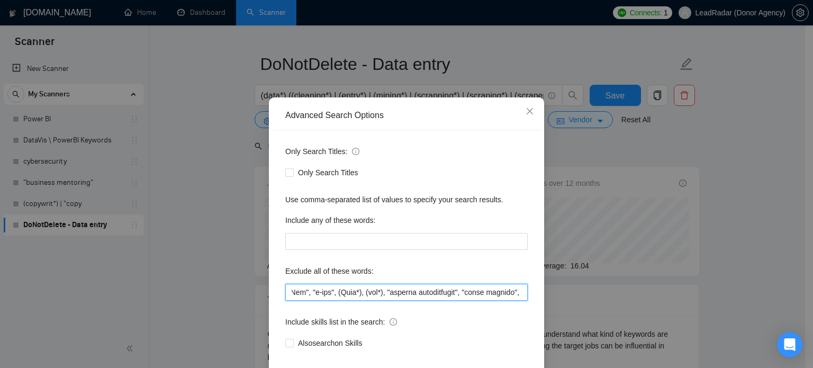
scroll to position [0, 1534]
click at [458, 301] on input "text" at bounding box center [406, 292] width 243 height 17
drag, startPoint x: 363, startPoint y: 311, endPoint x: 426, endPoint y: 313, distance: 62.5
click at [426, 301] on input "text" at bounding box center [406, 292] width 243 height 17
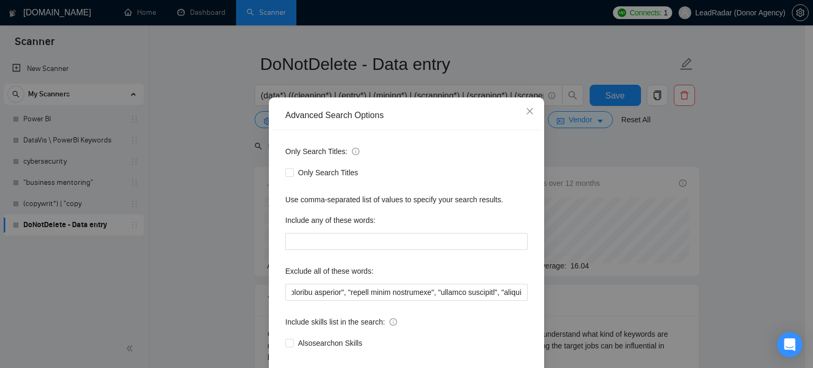
click at [649, 285] on div "Advanced Search Options Only Search Titles: Only Search Titles Use comma-separa…" at bounding box center [406, 184] width 813 height 368
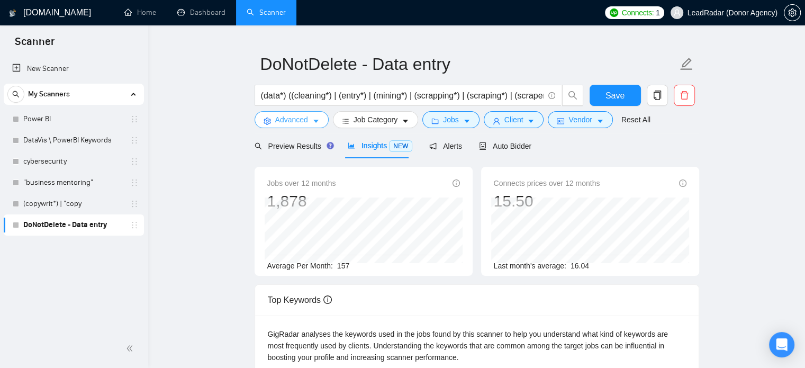
click at [309, 120] on button "Advanced" at bounding box center [292, 119] width 74 height 17
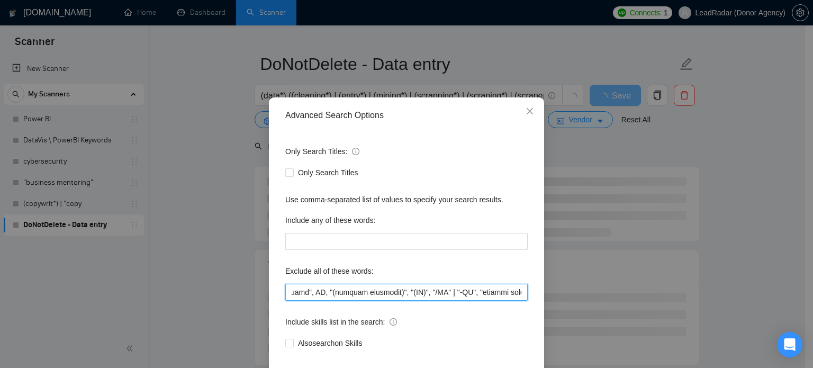
drag, startPoint x: 469, startPoint y: 309, endPoint x: 481, endPoint y: 303, distance: 13.5
click at [519, 301] on input "text" at bounding box center [406, 292] width 243 height 17
click at [475, 301] on input "text" at bounding box center [406, 292] width 243 height 17
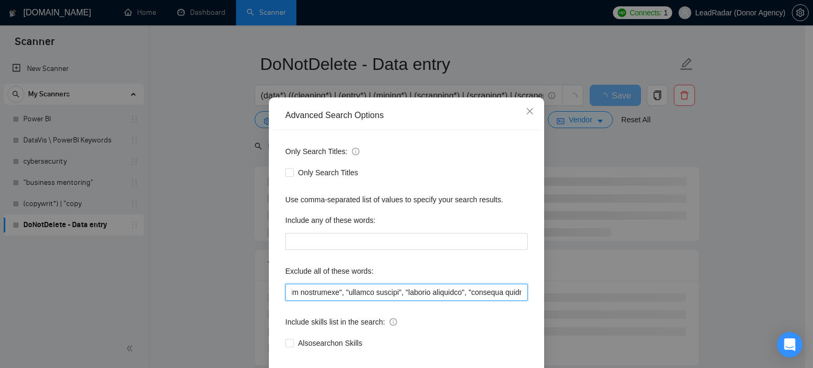
drag, startPoint x: 336, startPoint y: 310, endPoint x: 400, endPoint y: 312, distance: 64.1
click at [400, 301] on input "text" at bounding box center [406, 292] width 243 height 17
click at [349, 301] on input "text" at bounding box center [406, 292] width 243 height 17
drag, startPoint x: 335, startPoint y: 311, endPoint x: 401, endPoint y: 311, distance: 65.7
click at [401, 301] on input "text" at bounding box center [406, 292] width 243 height 17
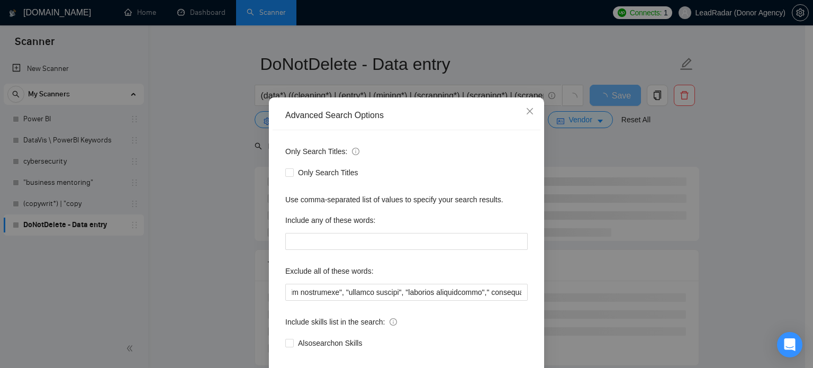
click at [765, 225] on div "Advanced Search Options Only Search Titles: Only Search Titles Use comma-separa…" at bounding box center [406, 184] width 813 height 368
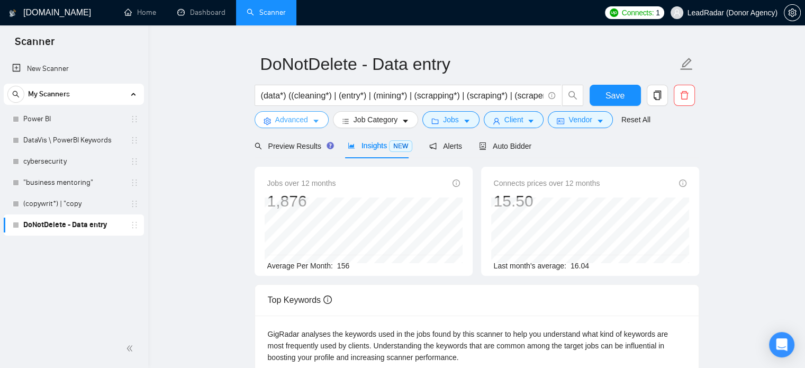
click at [299, 117] on span "Advanced" at bounding box center [291, 120] width 33 height 12
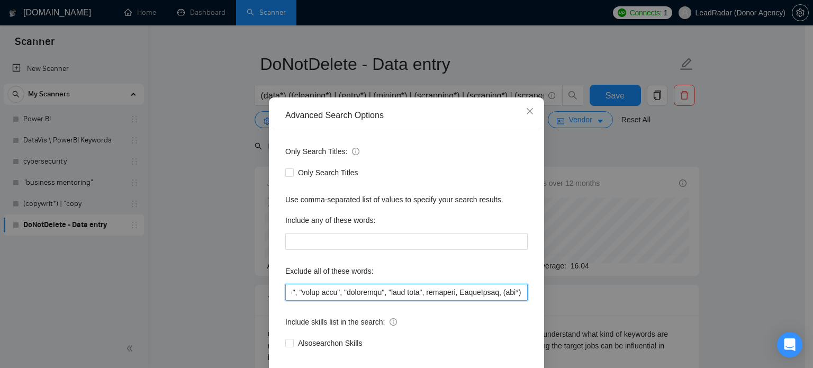
scroll to position [0, 1292]
drag, startPoint x: 448, startPoint y: 306, endPoint x: 465, endPoint y: 309, distance: 17.8
click at [494, 301] on input "text" at bounding box center [406, 292] width 243 height 17
click at [456, 301] on input "text" at bounding box center [406, 292] width 243 height 17
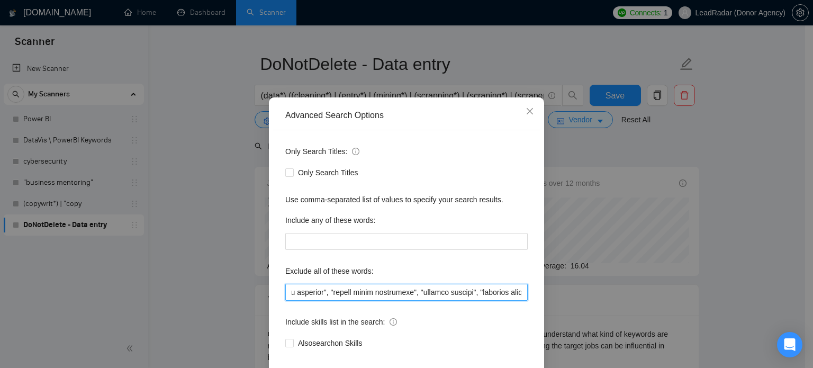
drag, startPoint x: 409, startPoint y: 313, endPoint x: 492, endPoint y: 315, distance: 83.7
click at [492, 301] on input "text" at bounding box center [406, 292] width 243 height 17
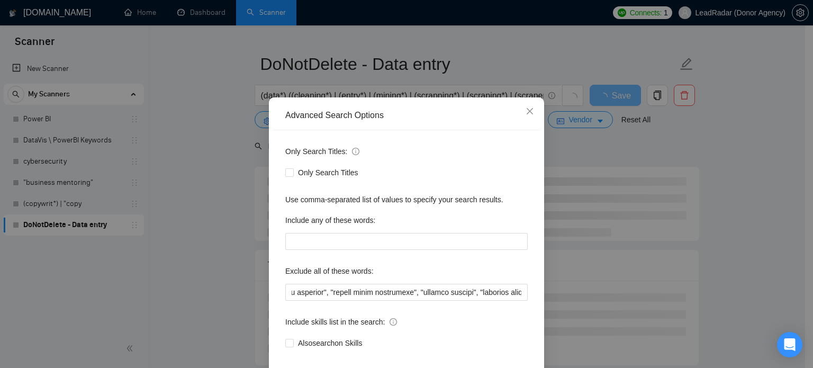
click at [765, 222] on div "Advanced Search Options Only Search Titles: Only Search Titles Use comma-separa…" at bounding box center [406, 184] width 813 height 368
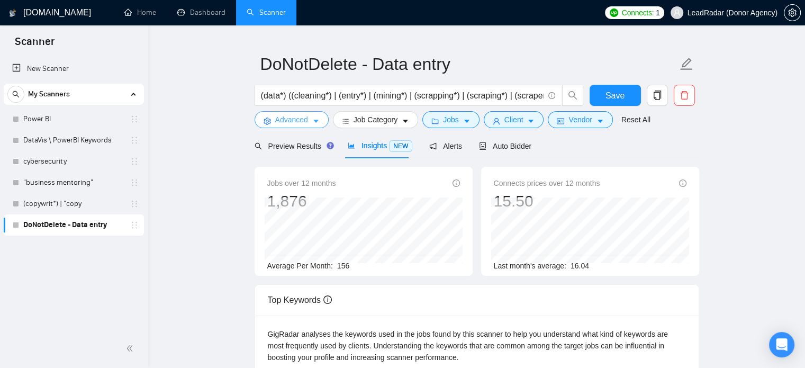
click at [313, 119] on icon "caret-down" at bounding box center [315, 121] width 7 height 7
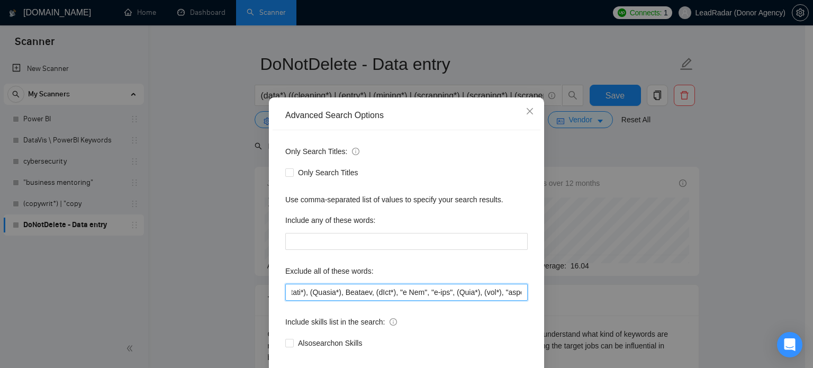
scroll to position [0, 1789]
drag, startPoint x: 451, startPoint y: 313, endPoint x: 525, endPoint y: 315, distance: 74.2
click at [548, 315] on div "Advanced Search Options Only Search Titles: Only Search Titles Use comma-separa…" at bounding box center [406, 184] width 813 height 368
click at [460, 301] on input "text" at bounding box center [406, 292] width 243 height 17
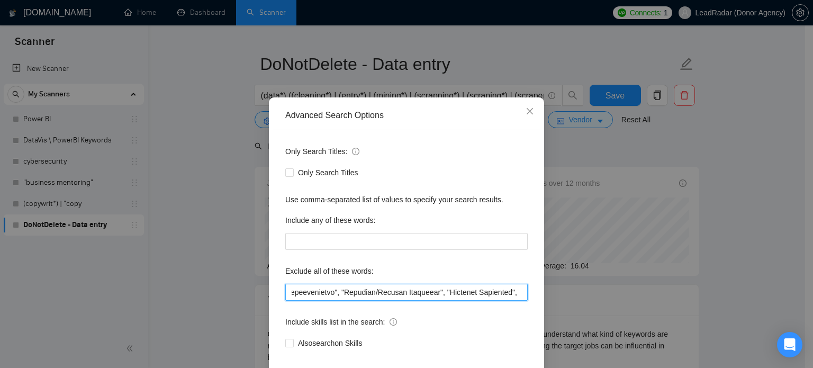
drag, startPoint x: 483, startPoint y: 315, endPoint x: 527, endPoint y: 317, distance: 44.0
click at [538, 317] on div "Advanced Search Options Only Search Titles: Only Search Titles Use comma-separa…" at bounding box center [406, 252] width 275 height 311
click at [452, 301] on input "text" at bounding box center [406, 292] width 243 height 17
drag, startPoint x: 417, startPoint y: 311, endPoint x: 494, endPoint y: 316, distance: 76.4
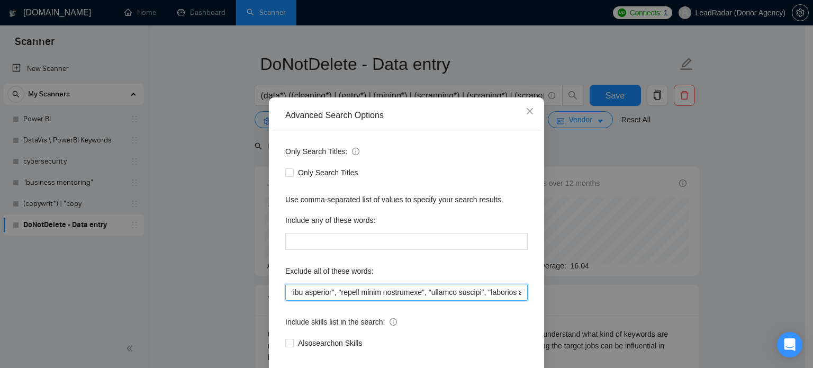
click at [494, 301] on input "text" at bounding box center [406, 292] width 243 height 17
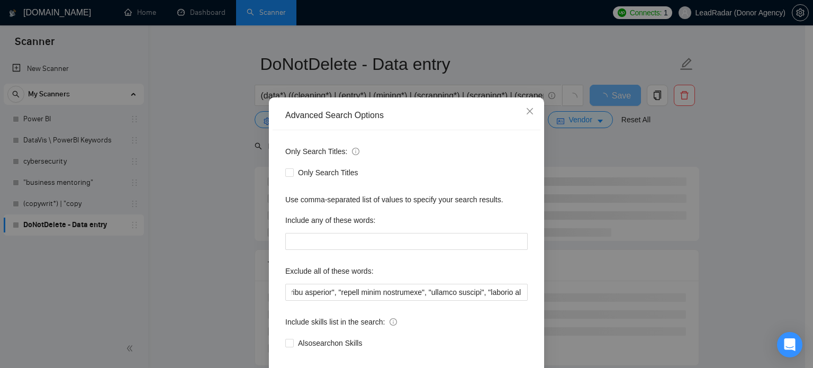
scroll to position [0, 0]
click at [749, 203] on div "Advanced Search Options Only Search Titles: Only Search Titles Use comma-separa…" at bounding box center [406, 184] width 813 height 368
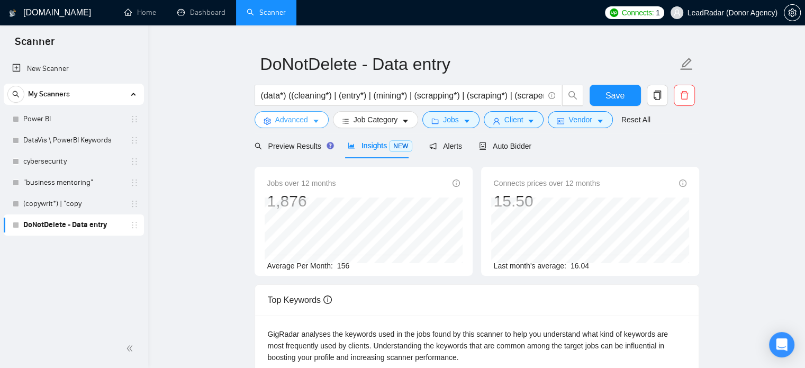
click at [317, 116] on button "Advanced" at bounding box center [292, 119] width 74 height 17
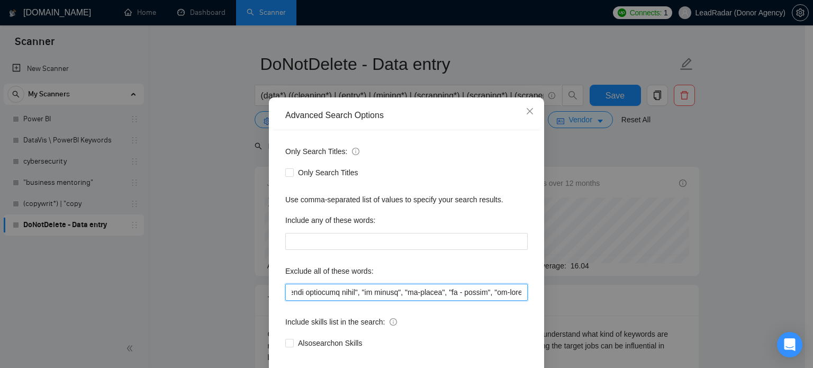
scroll to position [0, 3853]
drag, startPoint x: 475, startPoint y: 313, endPoint x: 355, endPoint y: 315, distance: 120.2
click at [355, 301] on input "text" at bounding box center [406, 292] width 243 height 17
click at [379, 301] on input "text" at bounding box center [406, 292] width 243 height 17
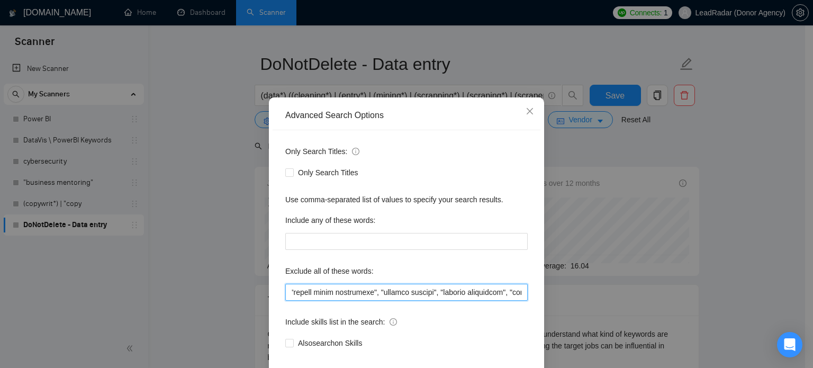
drag, startPoint x: 366, startPoint y: 313, endPoint x: 445, endPoint y: 313, distance: 78.4
click at [445, 301] on input "text" at bounding box center [406, 292] width 243 height 17
click at [444, 301] on input "text" at bounding box center [406, 292] width 243 height 17
drag, startPoint x: 391, startPoint y: 313, endPoint x: 446, endPoint y: 313, distance: 55.1
click at [446, 301] on input "text" at bounding box center [406, 292] width 243 height 17
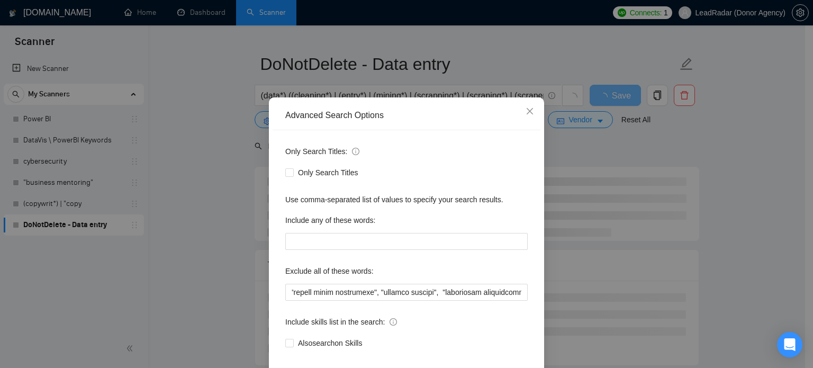
click at [726, 249] on div "Advanced Search Options Only Search Titles: Only Search Titles Use comma-separa…" at bounding box center [406, 184] width 813 height 368
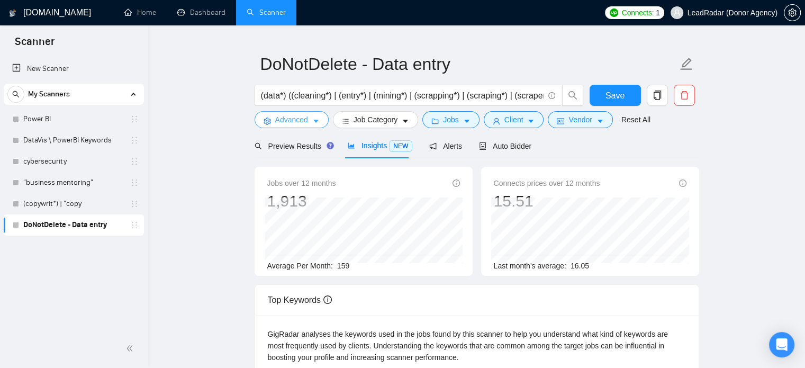
click at [303, 120] on span "Advanced" at bounding box center [291, 120] width 33 height 12
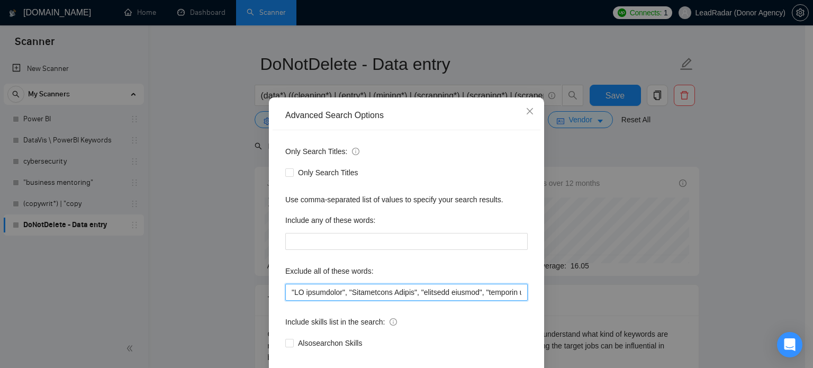
click at [483, 301] on input "text" at bounding box center [406, 292] width 243 height 17
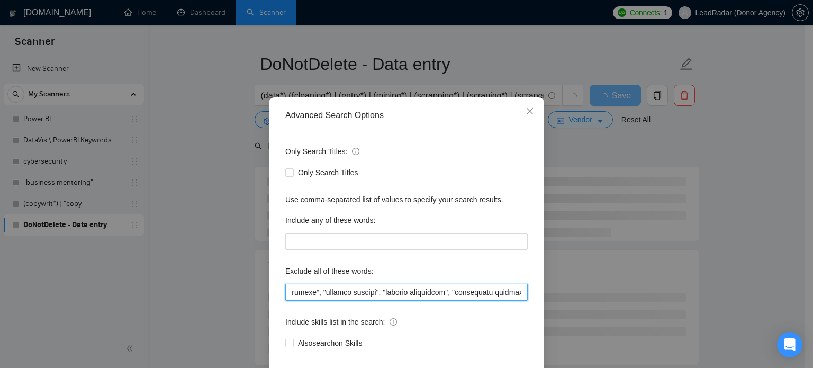
scroll to position [0, 3029]
drag, startPoint x: 390, startPoint y: 310, endPoint x: 472, endPoint y: 317, distance: 82.3
click at [472, 301] on input "text" at bounding box center [406, 292] width 243 height 17
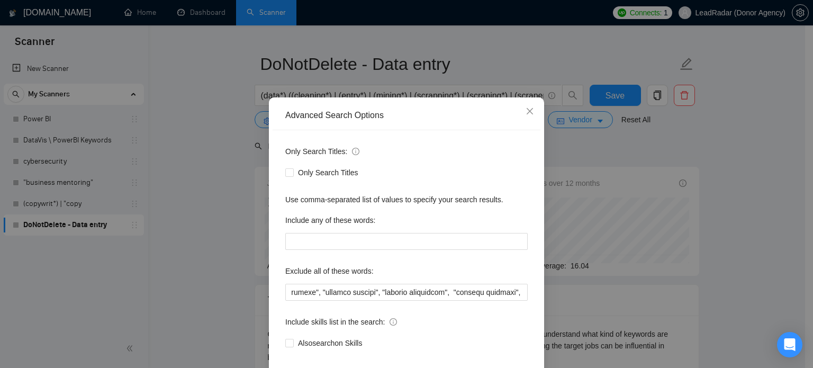
scroll to position [0, 0]
click at [660, 272] on div "Advanced Search Options Only Search Titles: Only Search Titles Use comma-separa…" at bounding box center [406, 184] width 813 height 368
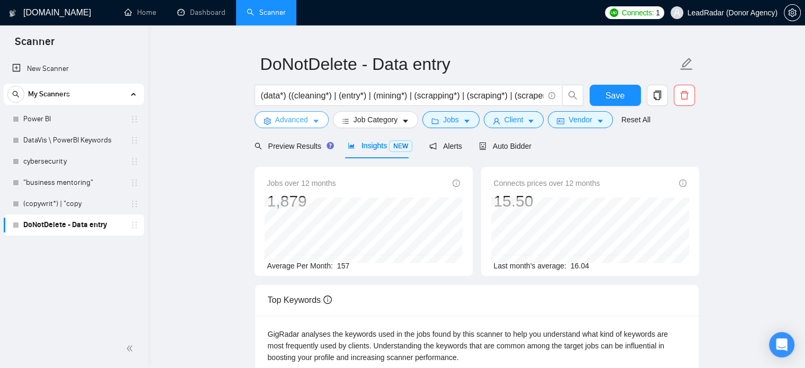
click at [313, 121] on icon "caret-down" at bounding box center [315, 121] width 5 height 3
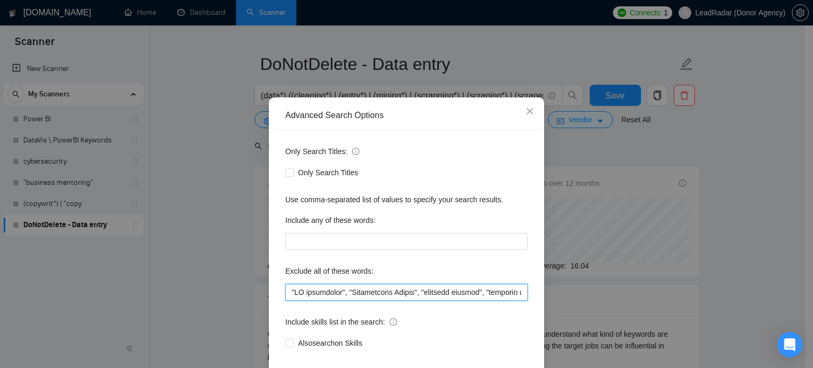
click at [463, 301] on input "text" at bounding box center [406, 292] width 243 height 17
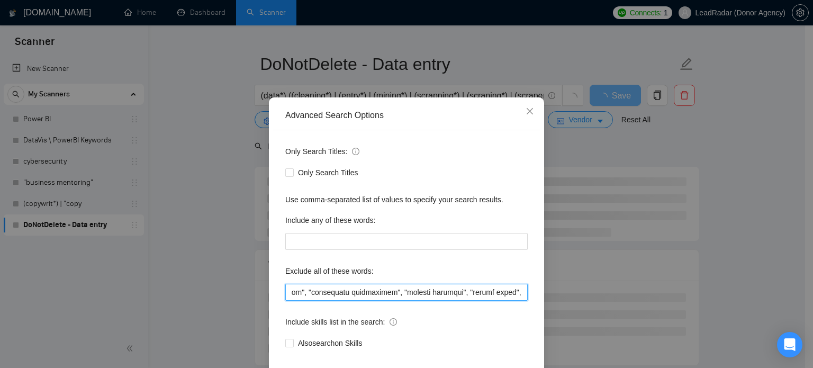
scroll to position [0, 3171]
drag, startPoint x: 330, startPoint y: 310, endPoint x: 392, endPoint y: 311, distance: 61.4
click at [392, 301] on input "text" at bounding box center [406, 292] width 243 height 17
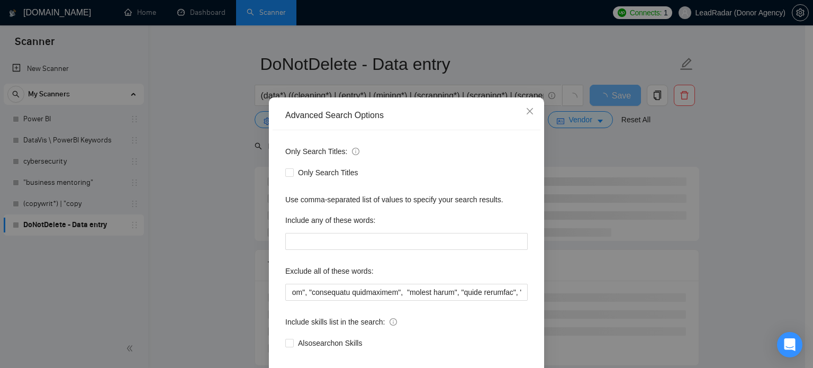
scroll to position [0, 0]
click at [711, 222] on div "Advanced Search Options Only Search Titles: Only Search Titles Use comma-separa…" at bounding box center [406, 184] width 813 height 368
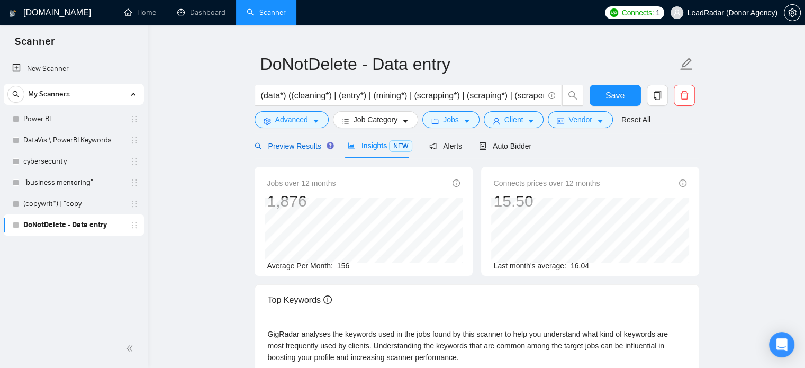
click at [299, 149] on span "Preview Results" at bounding box center [293, 146] width 76 height 8
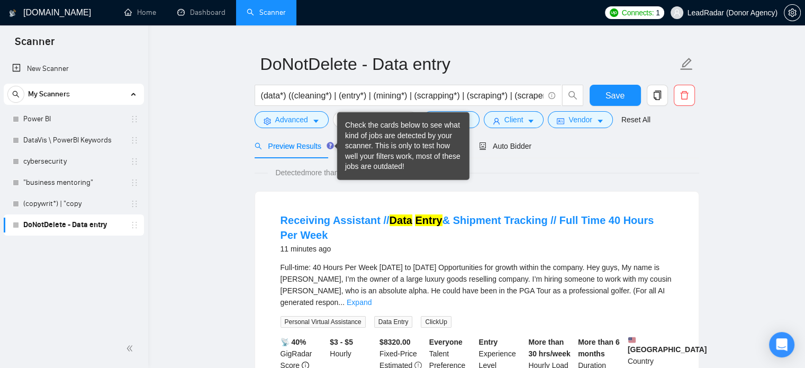
click at [353, 149] on div "Check the cards below to see what kind of jobs are detected by your scanner. Th…" at bounding box center [403, 146] width 116 height 52
click at [372, 196] on div "Receiving Assistant // Data Entry & Shipment Tracking // Full Time 40 Hours Per…" at bounding box center [477, 312] width 444 height 240
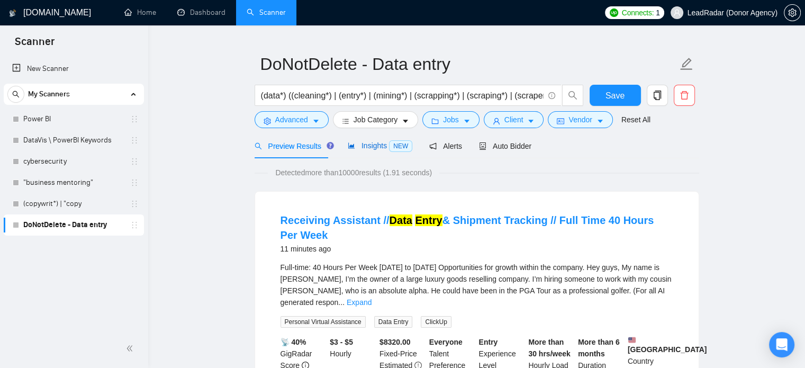
click at [372, 150] on div "Insights NEW" at bounding box center [380, 146] width 65 height 12
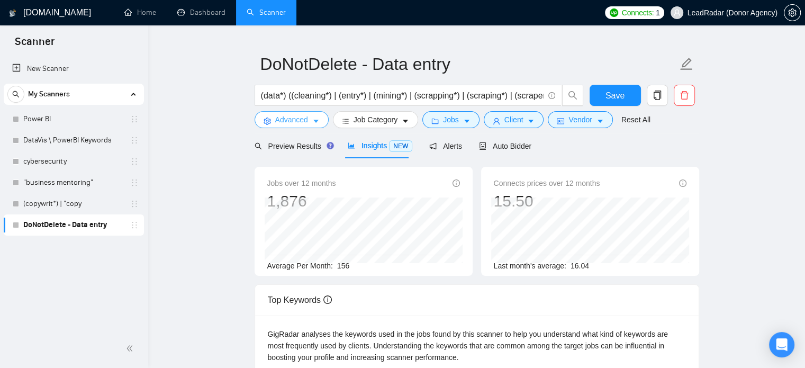
click at [284, 127] on button "Advanced" at bounding box center [292, 119] width 74 height 17
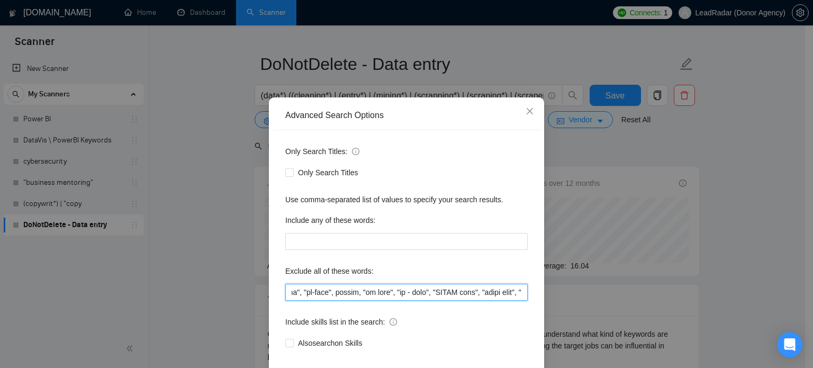
scroll to position [0, 3793]
drag, startPoint x: 458, startPoint y: 308, endPoint x: 481, endPoint y: 306, distance: 22.9
click at [513, 301] on input "text" at bounding box center [406, 292] width 243 height 17
click at [424, 301] on input "text" at bounding box center [406, 292] width 243 height 17
click at [396, 301] on input "text" at bounding box center [406, 292] width 243 height 17
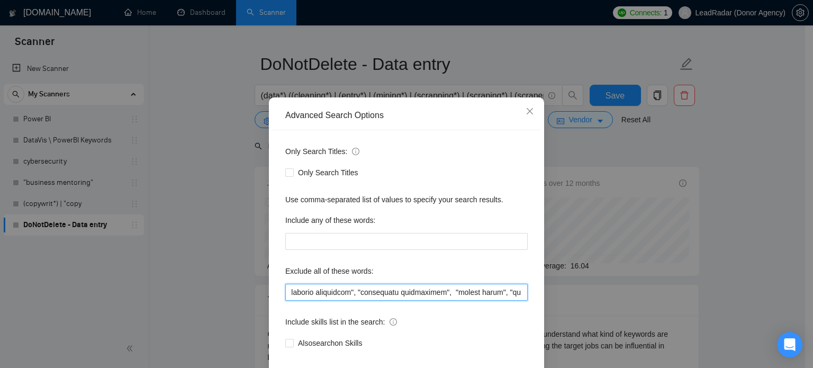
scroll to position [0, 3123]
drag, startPoint x: 379, startPoint y: 311, endPoint x: 409, endPoint y: 312, distance: 30.2
click at [409, 301] on input "text" at bounding box center [406, 292] width 243 height 17
click at [399, 301] on input "text" at bounding box center [406, 292] width 243 height 17
drag, startPoint x: 380, startPoint y: 311, endPoint x: 431, endPoint y: 315, distance: 51.0
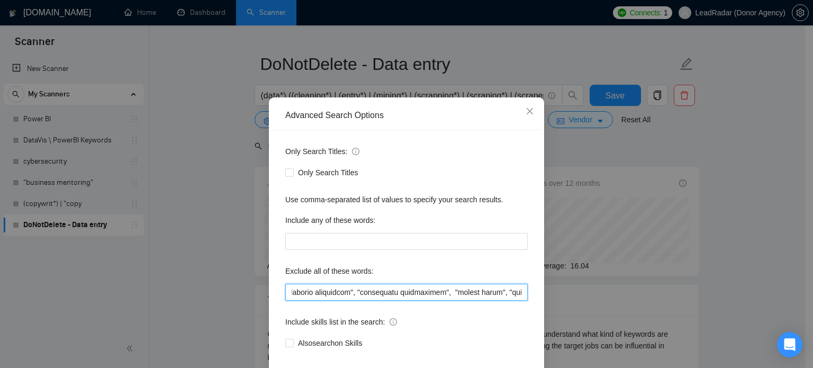
click at [431, 301] on input "text" at bounding box center [406, 292] width 243 height 17
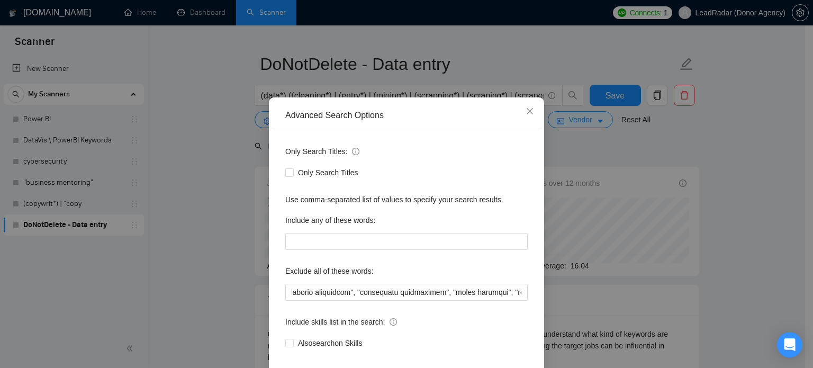
scroll to position [0, 0]
click at [689, 256] on div "Advanced Search Options Only Search Titles: Only Search Titles Use comma-separa…" at bounding box center [406, 184] width 813 height 368
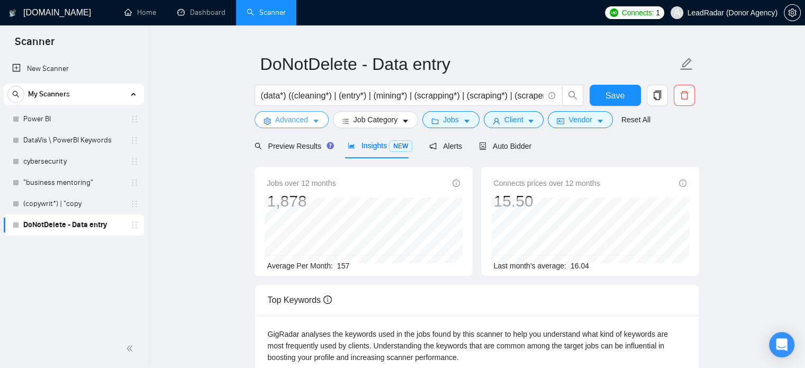
click at [297, 121] on span "Advanced" at bounding box center [291, 120] width 33 height 12
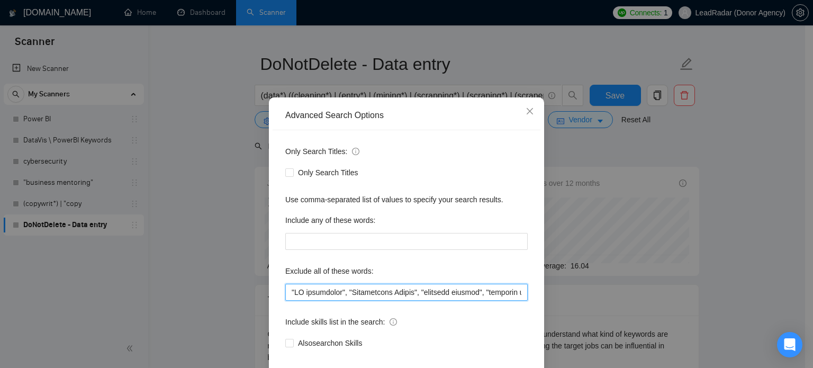
click at [462, 301] on input "text" at bounding box center [406, 292] width 243 height 17
click at [382, 301] on input "text" at bounding box center [406, 292] width 243 height 17
drag, startPoint x: 360, startPoint y: 313, endPoint x: 400, endPoint y: 316, distance: 39.8
click at [400, 301] on input "text" at bounding box center [406, 292] width 243 height 17
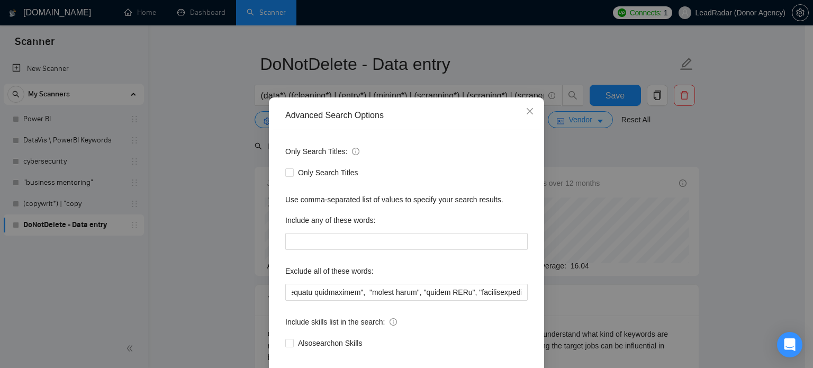
scroll to position [0, 0]
click at [723, 256] on div "Advanced Search Options Only Search Titles: Only Search Titles Use comma-separa…" at bounding box center [406, 184] width 813 height 368
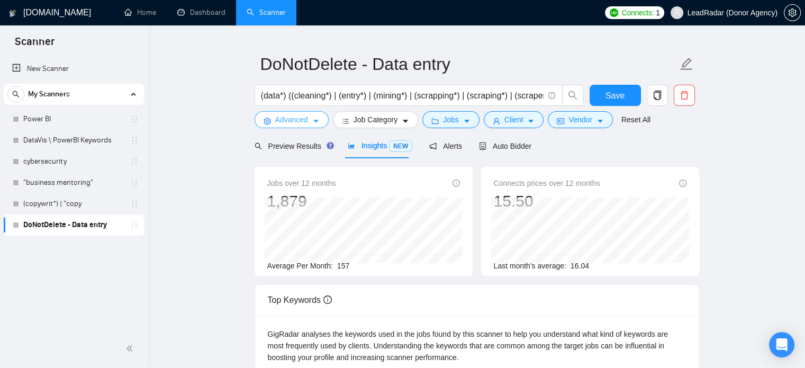
click at [312, 120] on icon "caret-down" at bounding box center [315, 121] width 7 height 7
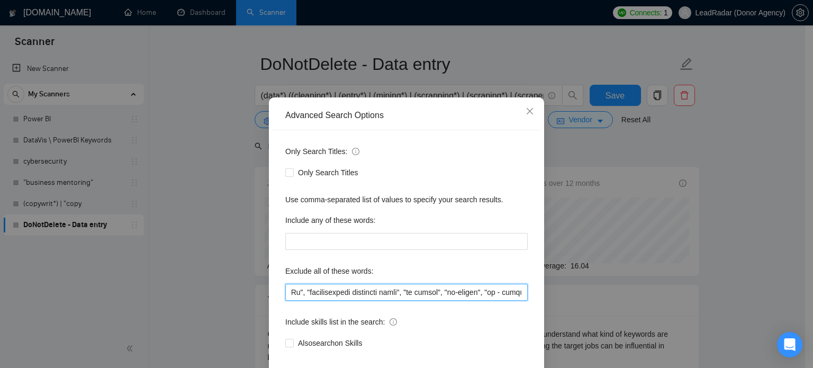
scroll to position [0, 3737]
drag, startPoint x: 494, startPoint y: 316, endPoint x: 528, endPoint y: 315, distance: 34.4
click at [562, 315] on div "Advanced Search Options Only Search Titles: Only Search Titles Use comma-separa…" at bounding box center [406, 184] width 813 height 368
click at [437, 301] on input "text" at bounding box center [406, 292] width 243 height 17
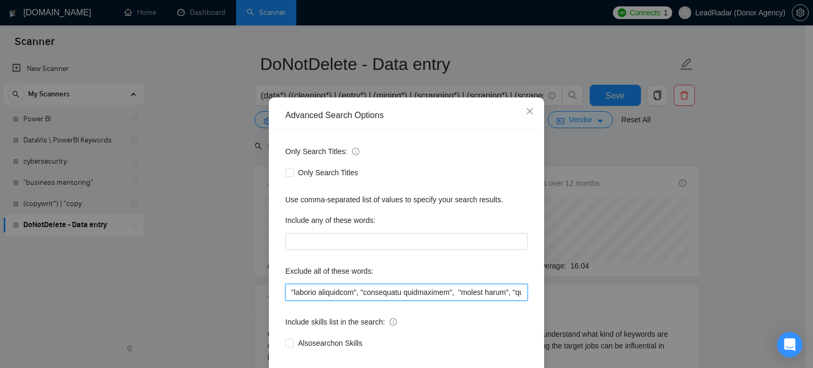
scroll to position [0, 3121]
click at [396, 301] on input "text" at bounding box center [406, 292] width 243 height 17
click at [400, 301] on input "text" at bounding box center [406, 292] width 243 height 17
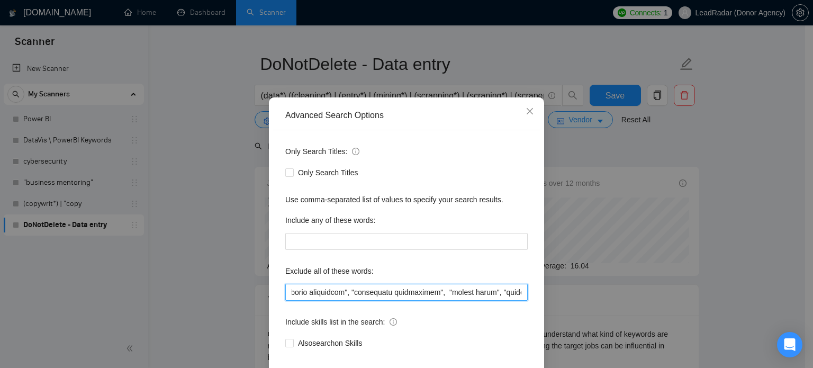
click at [423, 301] on input "text" at bounding box center [406, 292] width 243 height 17
drag, startPoint x: 424, startPoint y: 312, endPoint x: 343, endPoint y: 312, distance: 80.5
click at [343, 301] on input "text" at bounding box center [406, 292] width 243 height 17
click at [426, 301] on input "text" at bounding box center [406, 292] width 243 height 17
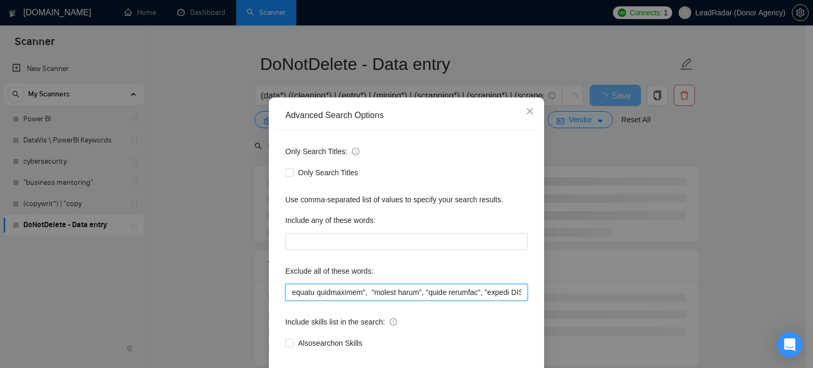
scroll to position [0, 3222]
click at [395, 301] on input "text" at bounding box center [406, 292] width 243 height 17
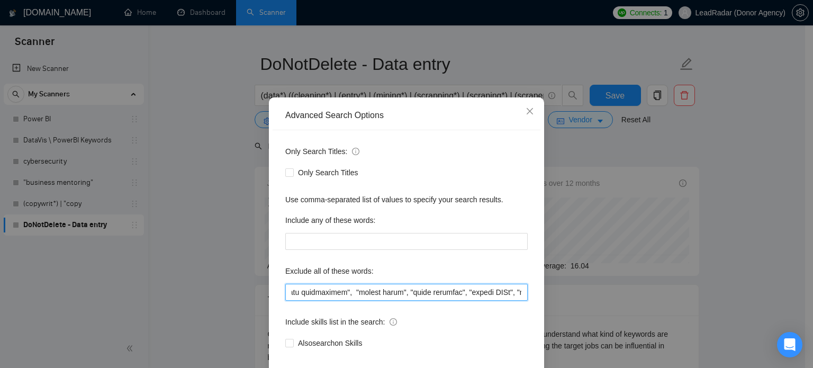
drag, startPoint x: 388, startPoint y: 312, endPoint x: 434, endPoint y: 315, distance: 46.7
click at [434, 301] on input "text" at bounding box center [406, 292] width 243 height 17
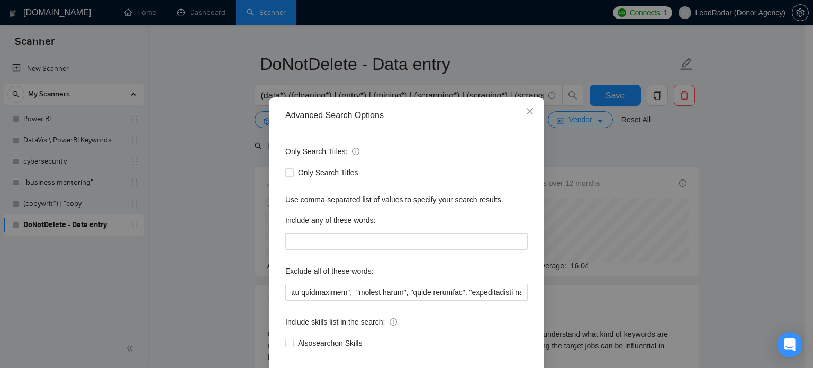
scroll to position [0, 0]
click at [684, 252] on div "Advanced Search Options Only Search Titles: Only Search Titles Use comma-separa…" at bounding box center [406, 184] width 813 height 368
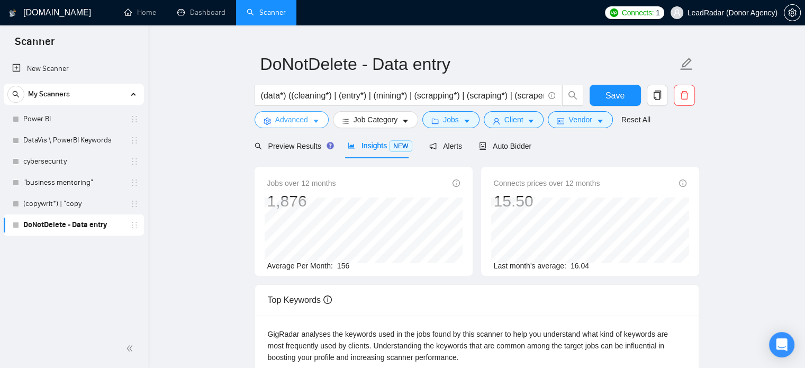
click at [312, 119] on icon "caret-down" at bounding box center [315, 121] width 7 height 7
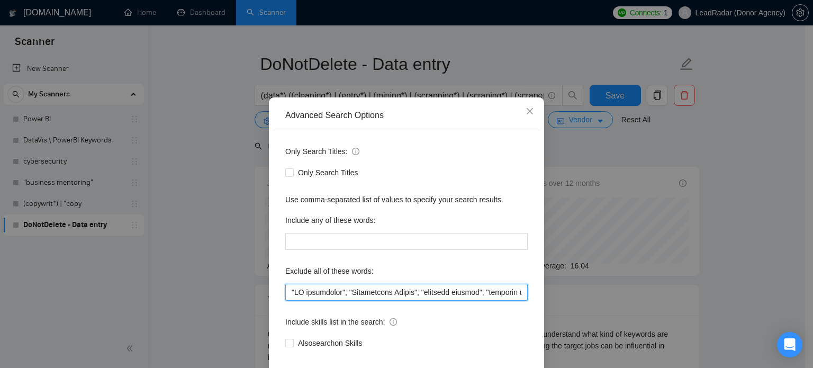
click at [449, 301] on input "text" at bounding box center [406, 292] width 243 height 17
click at [361, 301] on input "text" at bounding box center [406, 292] width 243 height 17
drag, startPoint x: 326, startPoint y: 307, endPoint x: 434, endPoint y: 313, distance: 108.2
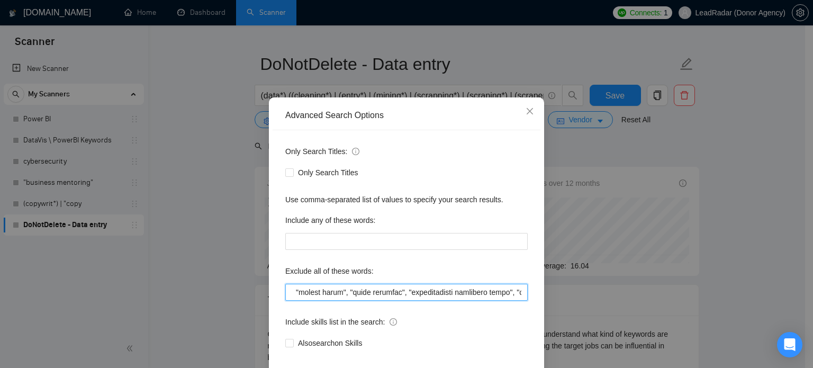
click at [434, 301] on input "text" at bounding box center [406, 292] width 243 height 17
type input ""AI consultant", "Appointment Setter", "customer success", "customer service", …"
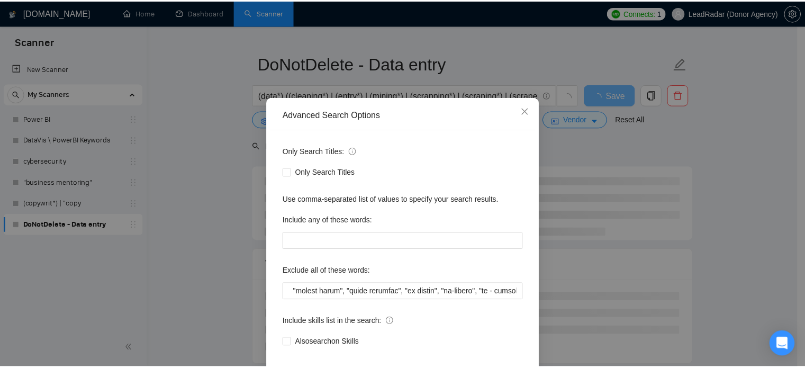
scroll to position [0, 0]
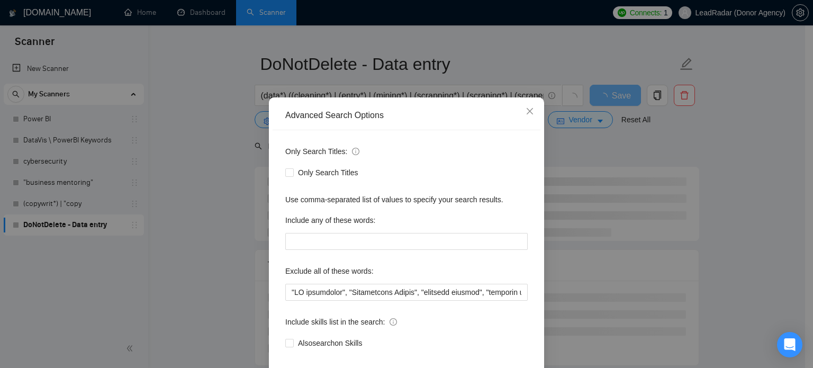
click at [750, 169] on div "Advanced Search Options Only Search Titles: Only Search Titles Use comma-separa…" at bounding box center [406, 184] width 813 height 368
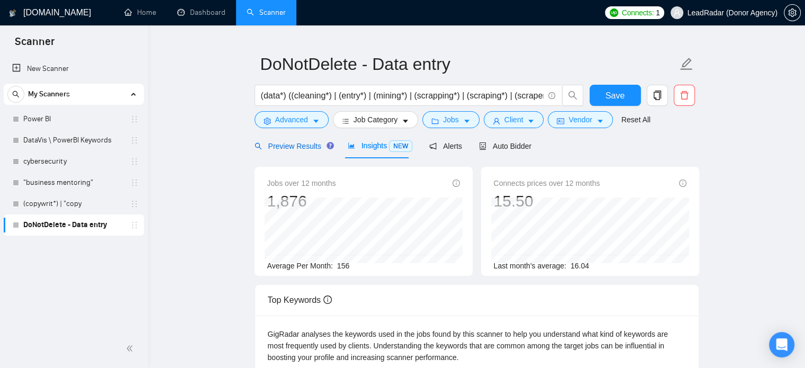
click at [290, 148] on span "Preview Results" at bounding box center [293, 146] width 76 height 8
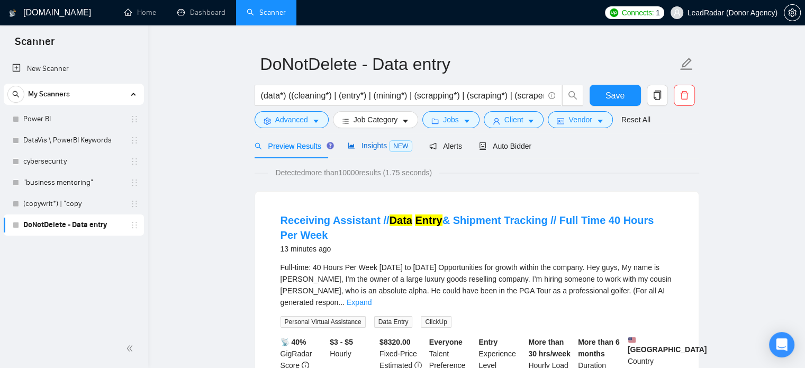
click at [372, 145] on span "Insights NEW" at bounding box center [380, 145] width 65 height 8
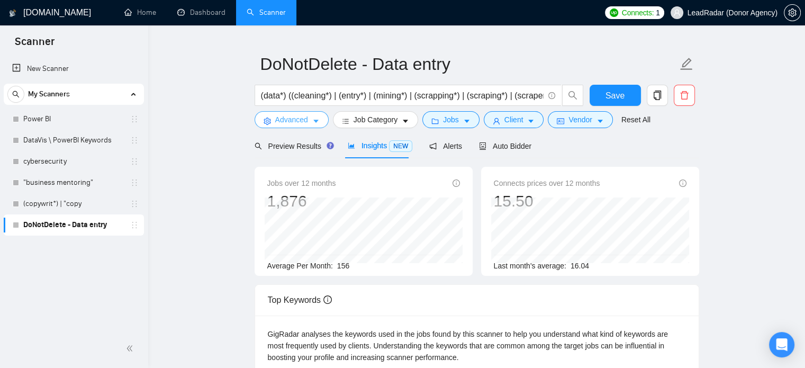
click at [277, 113] on button "Advanced" at bounding box center [292, 119] width 74 height 17
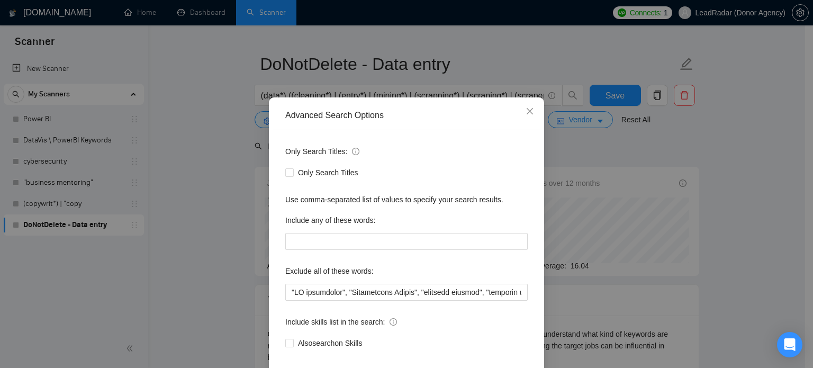
click at [721, 174] on div "Advanced Search Options Only Search Titles: Only Search Titles Use comma-separa…" at bounding box center [406, 184] width 813 height 368
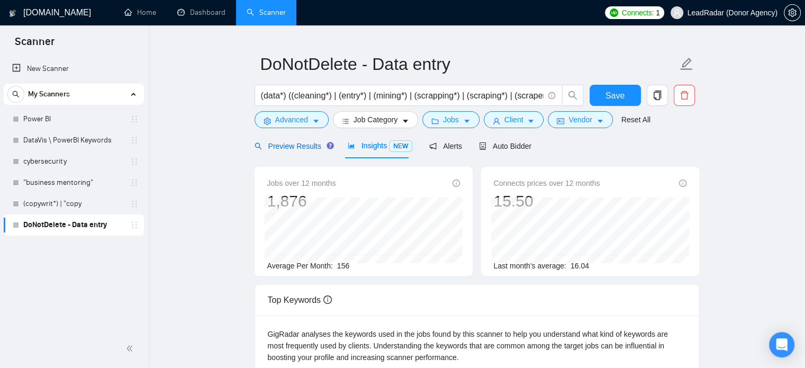
click at [312, 146] on span "Preview Results" at bounding box center [293, 146] width 76 height 8
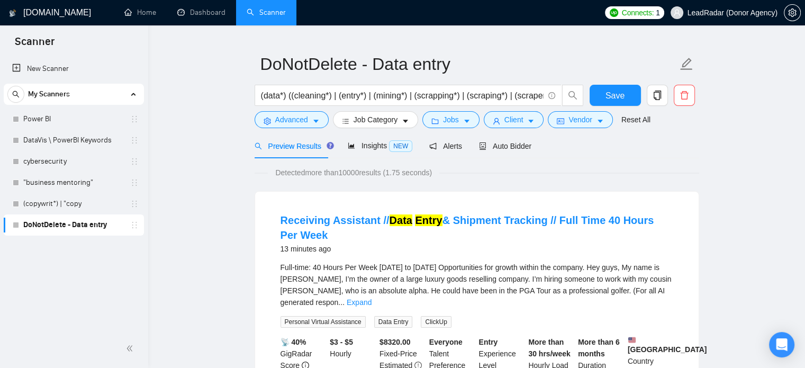
click at [344, 146] on div "Preview Results Insights NEW Alerts Auto Bidder" at bounding box center [393, 145] width 277 height 25
click at [362, 144] on span "Insights NEW" at bounding box center [380, 145] width 65 height 8
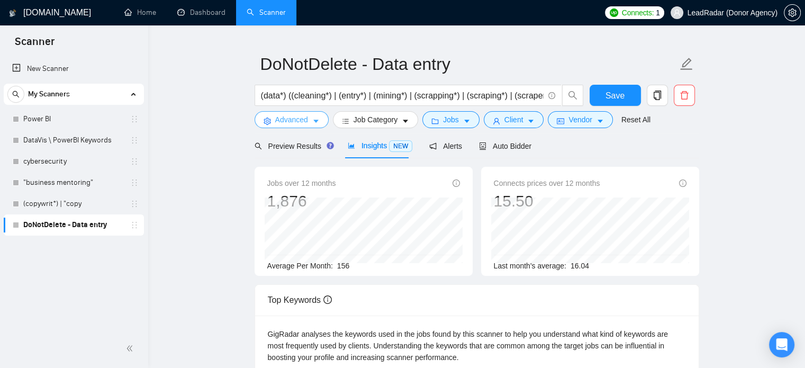
click at [312, 114] on button "Advanced" at bounding box center [292, 119] width 74 height 17
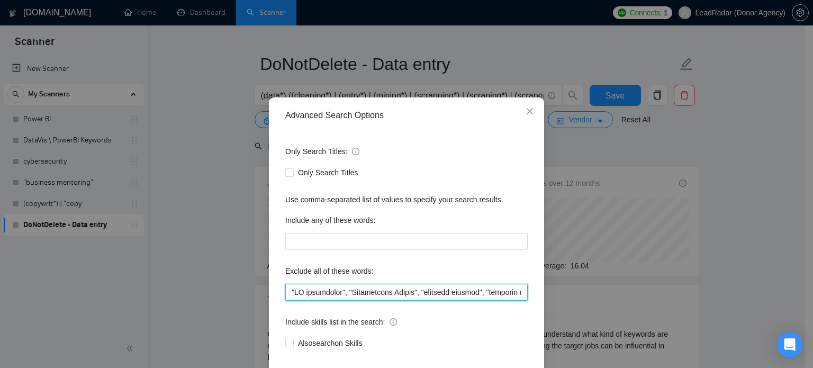
click at [320, 301] on input "text" at bounding box center [406, 292] width 243 height 17
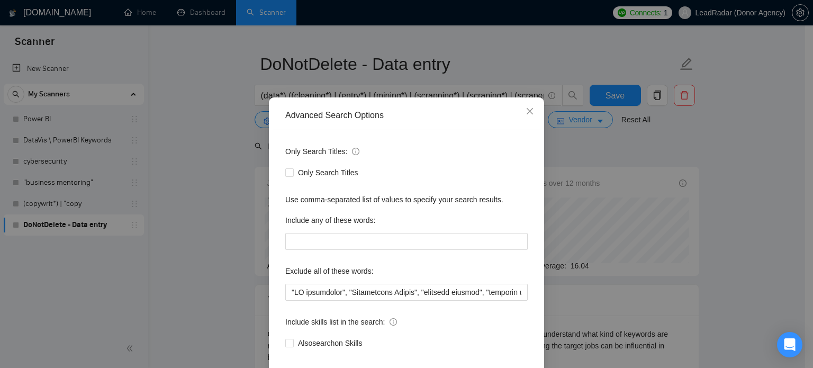
click at [655, 179] on div "Advanced Search Options Only Search Titles: Only Search Titles Use comma-separa…" at bounding box center [406, 184] width 813 height 368
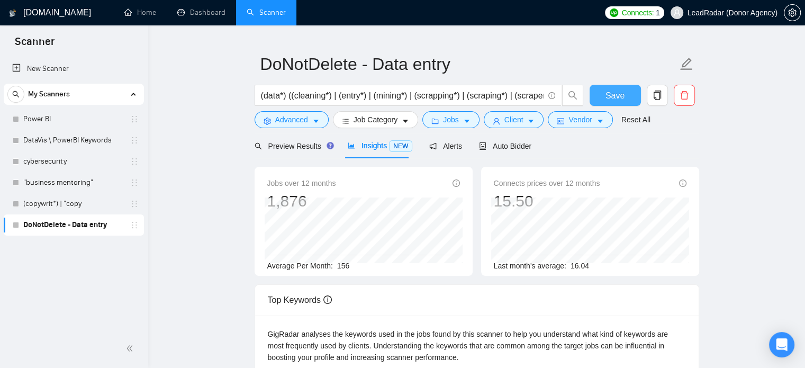
click at [612, 93] on span "Save" at bounding box center [615, 95] width 19 height 13
click at [661, 99] on icon "copy" at bounding box center [658, 96] width 10 height 10
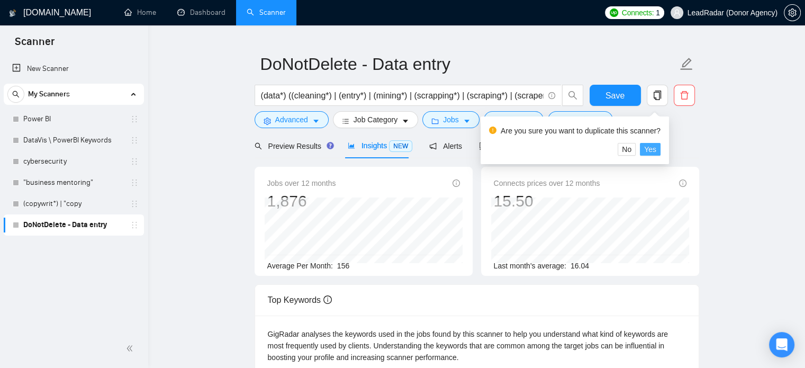
click at [649, 149] on span "Yes" at bounding box center [650, 150] width 12 height 12
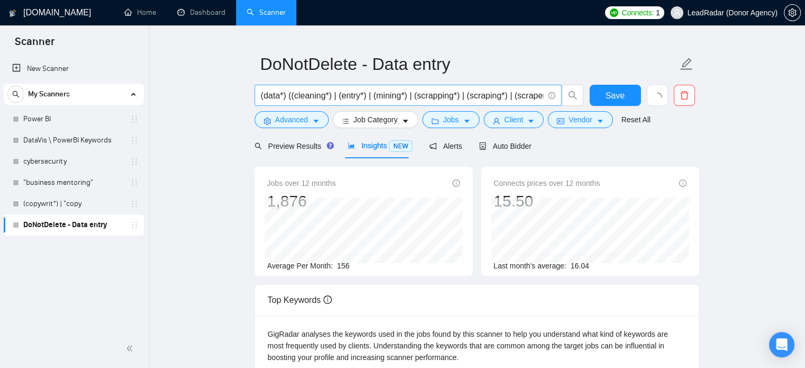
click at [365, 96] on input "(data*) ((cleaning*) | (entry*) | (mining*) | (scrapping*) | (scraping*) | (scr…" at bounding box center [402, 95] width 283 height 13
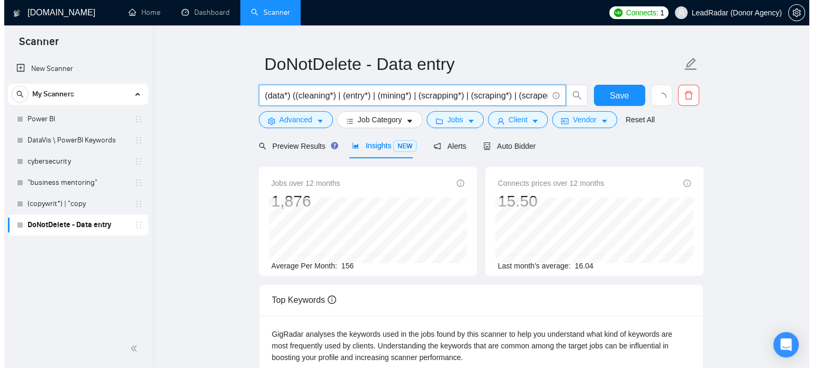
scroll to position [10, 0]
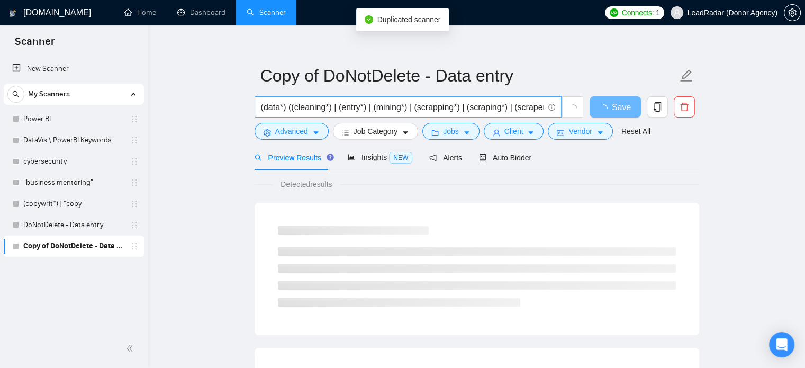
click at [307, 109] on input "(data*) ((cleaning*) | (entry*) | (mining*) | (scrapping*) | (scraping*) | (scr…" at bounding box center [402, 107] width 283 height 13
paste input "Labelling I labeling | Tagging | Annotation"
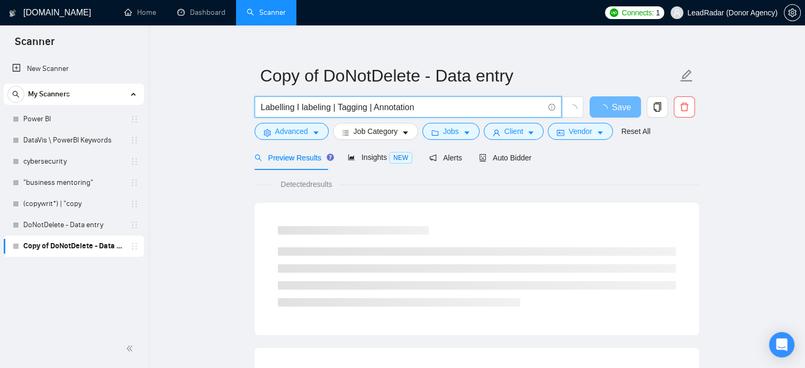
click at [260, 110] on span "Labelling I labeling | Tagging | Annotation" at bounding box center [408, 106] width 307 height 21
click at [261, 110] on input "Labelling I labeling | Tagging | Annotation" at bounding box center [402, 107] width 283 height 13
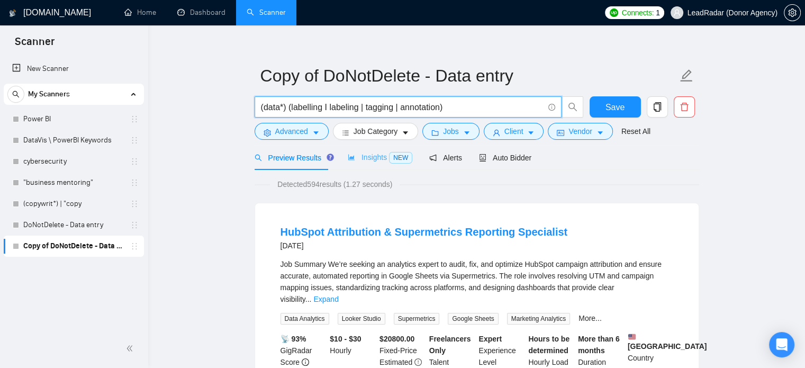
type input "(data*) (labelling I labeling | tagging | annotation)"
click at [277, 131] on span "Advanced" at bounding box center [291, 132] width 33 height 12
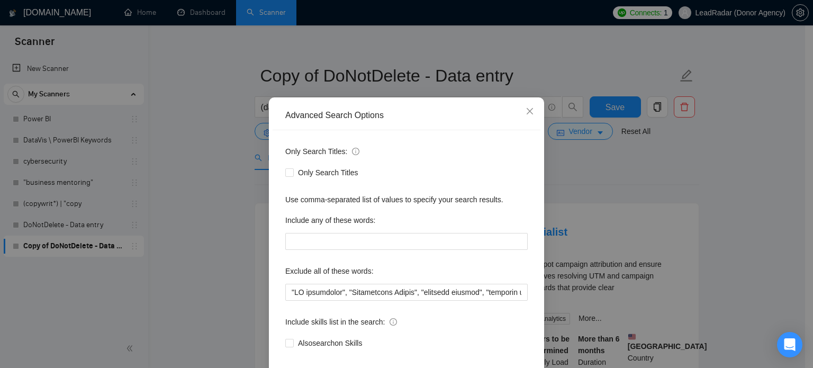
click at [199, 136] on div "Advanced Search Options Only Search Titles: Only Search Titles Use comma-separa…" at bounding box center [406, 184] width 813 height 368
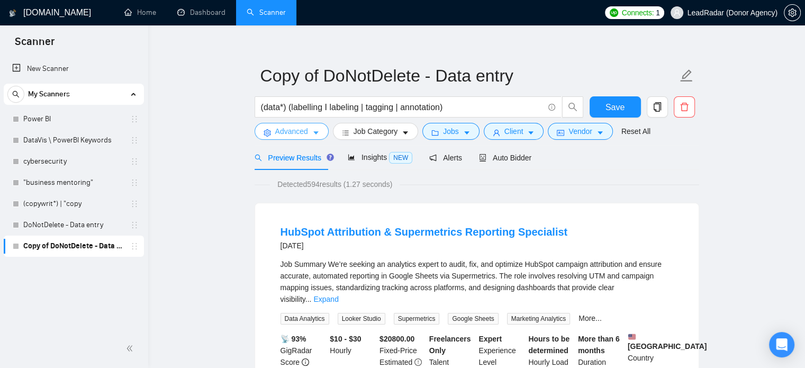
click at [291, 131] on span "Advanced" at bounding box center [291, 132] width 33 height 12
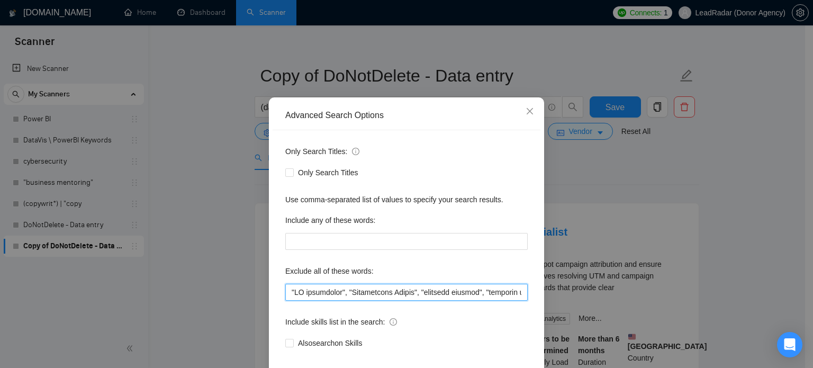
click at [344, 301] on input "text" at bounding box center [406, 292] width 243 height 17
paste input "automation expert", "build automation", "setup automations", "pipeline automati…"
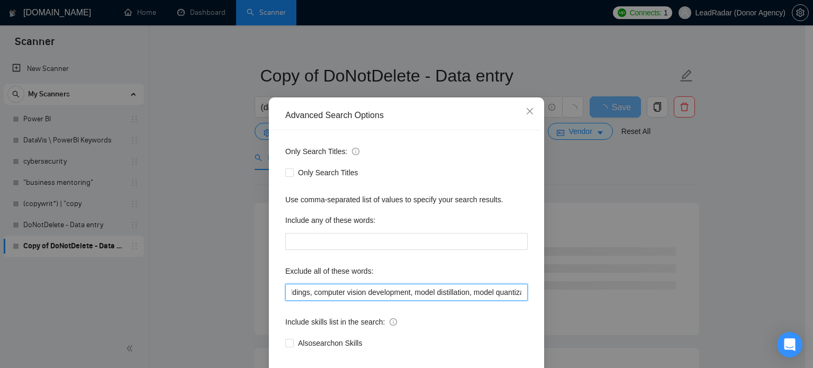
type input ""automation expert", "build automation", "setup automations", "pipeline automat…"
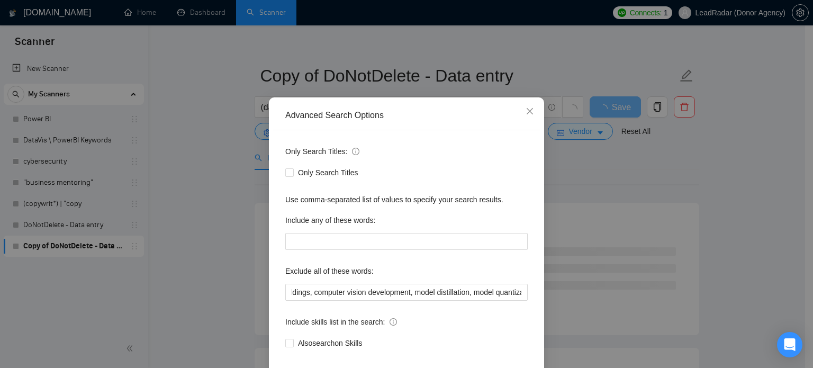
click at [731, 218] on div "Advanced Search Options Only Search Titles: Only Search Titles Use comma-separa…" at bounding box center [406, 184] width 813 height 368
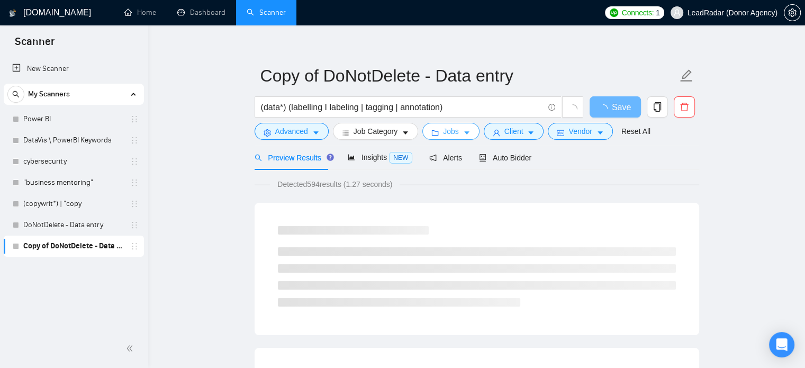
click at [445, 131] on span "Jobs" at bounding box center [451, 132] width 16 height 12
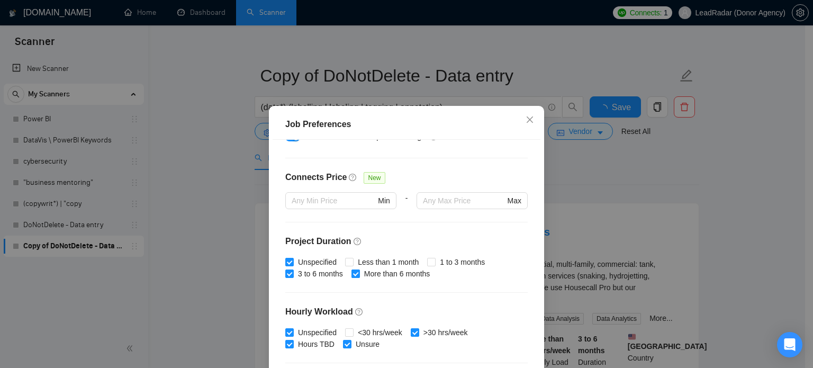
scroll to position [235, 0]
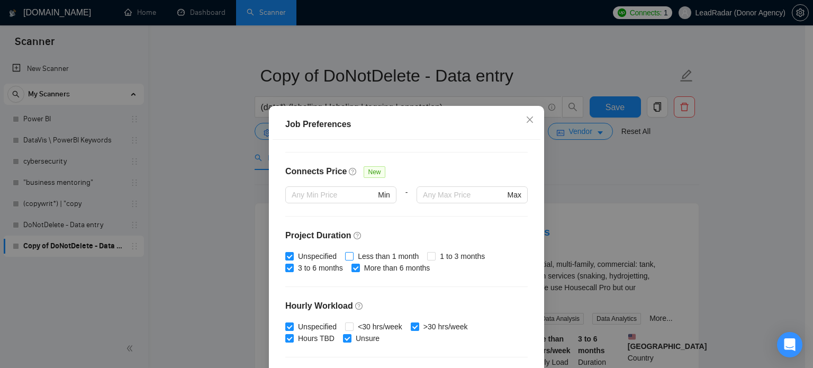
click at [345, 256] on input "Less than 1 month" at bounding box center [348, 255] width 7 height 7
checkbox input "true"
click at [430, 257] on span at bounding box center [431, 256] width 8 height 8
click at [430, 257] on input "1 to 3 months" at bounding box center [430, 255] width 7 height 7
checkbox input "true"
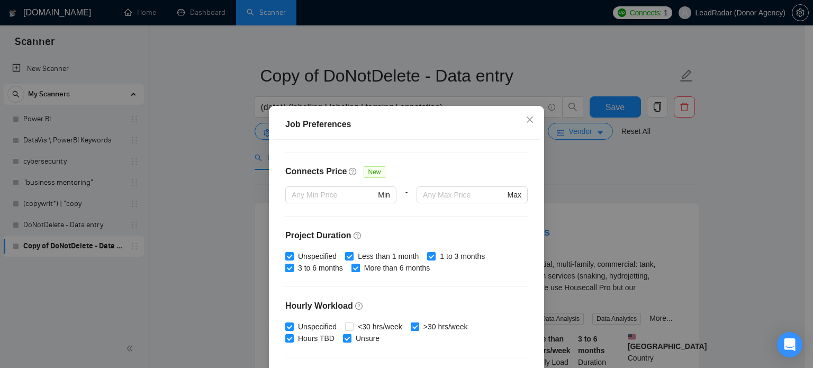
click at [666, 203] on div "Job Preferences Budget Project Type All Fixed Price Hourly Rate Fixed Price Bud…" at bounding box center [406, 184] width 813 height 368
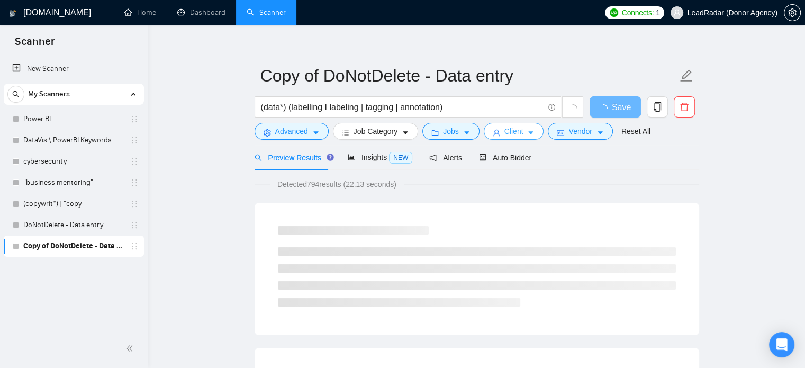
click at [514, 132] on span "Client" at bounding box center [514, 132] width 19 height 12
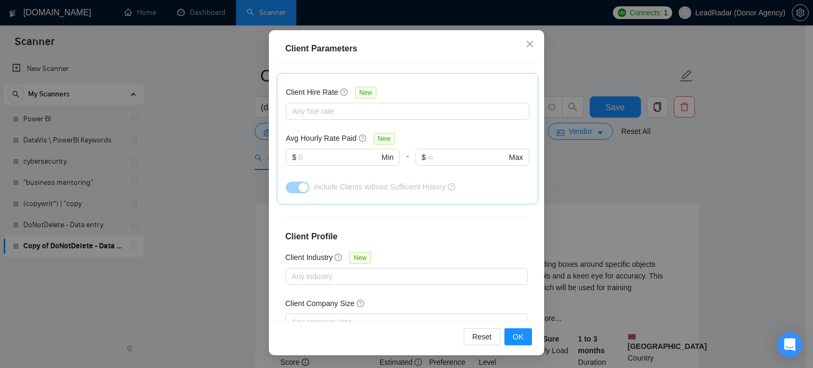
scroll to position [447, 0]
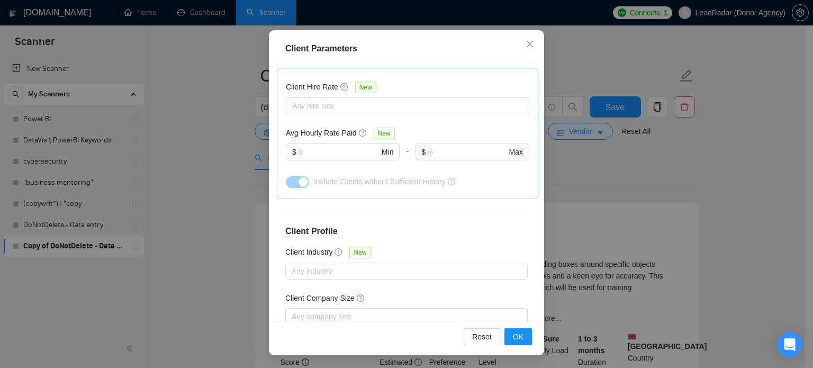
click at [676, 182] on div "Client Parameters Client Location Include Client Countries United States United…" at bounding box center [406, 184] width 813 height 368
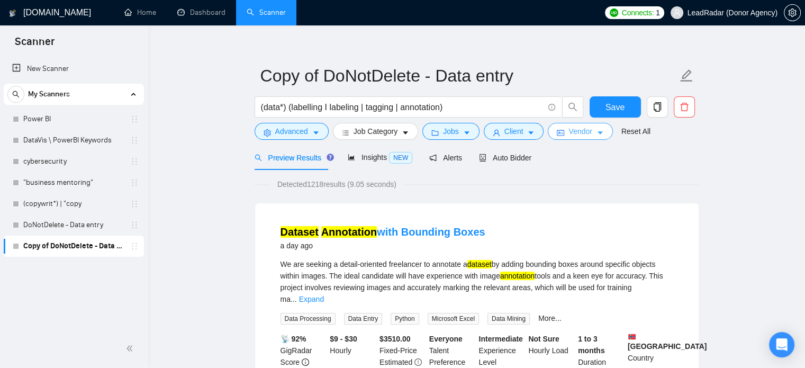
click at [570, 136] on span "Vendor" at bounding box center [580, 132] width 23 height 12
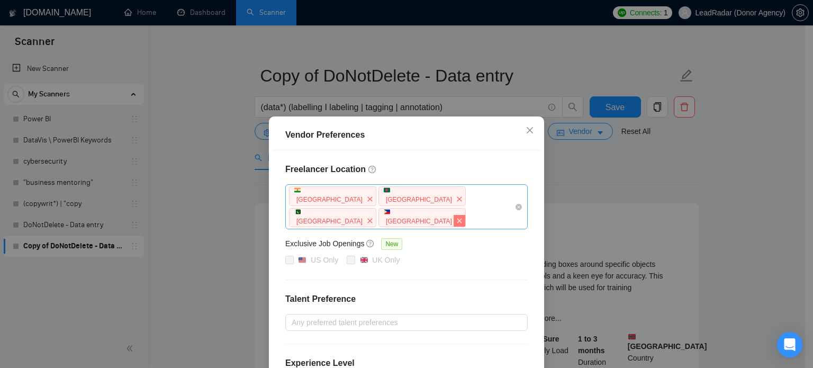
click at [463, 218] on icon "close" at bounding box center [459, 221] width 6 height 6
click at [373, 218] on icon "close" at bounding box center [370, 221] width 6 height 6
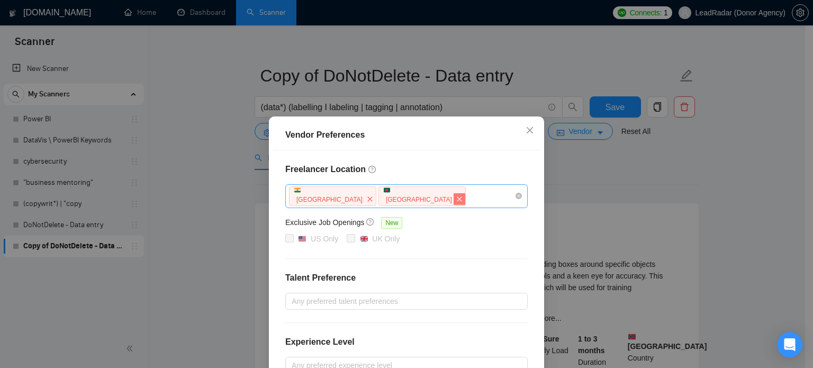
click at [456, 199] on icon "close" at bounding box center [459, 199] width 6 height 6
click at [367, 199] on icon "close" at bounding box center [370, 199] width 6 height 6
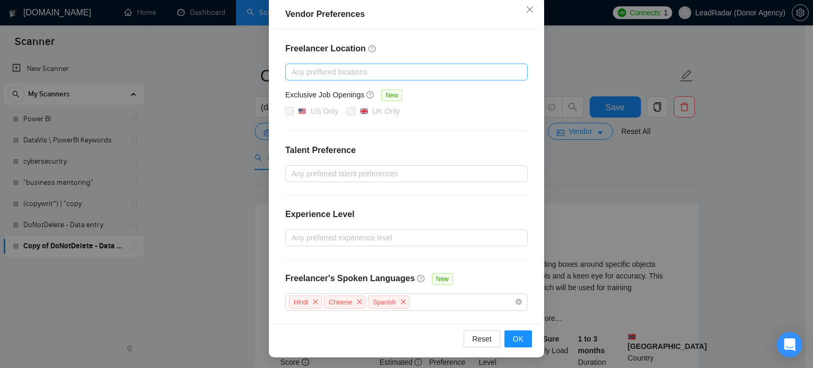
scroll to position [121, 0]
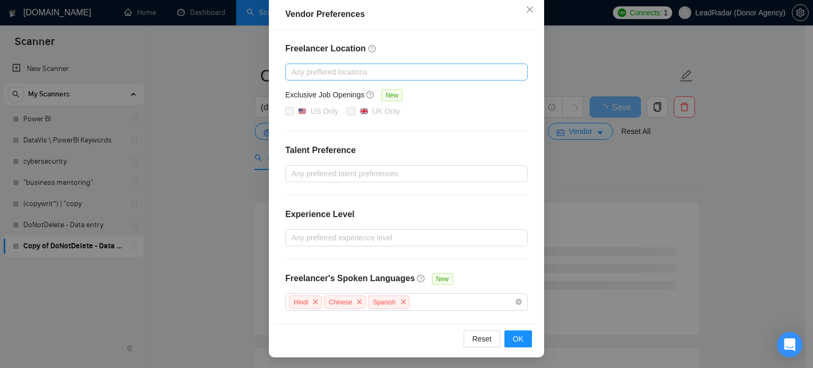
click at [759, 180] on div "Vendor Preferences Freelancer Location Any preffered locations Exclusive Job Op…" at bounding box center [406, 184] width 813 height 368
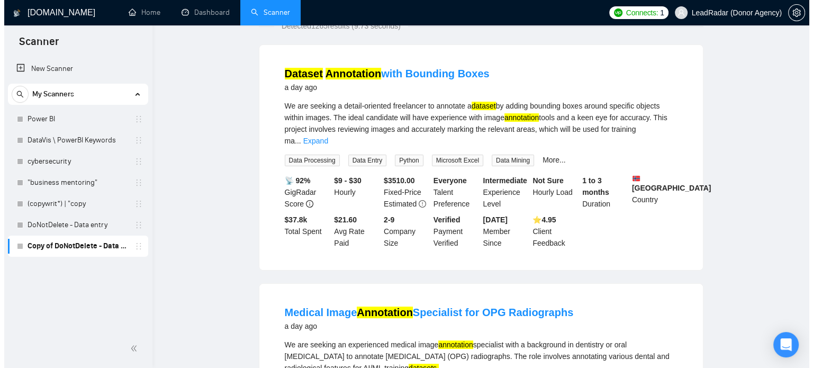
scroll to position [0, 0]
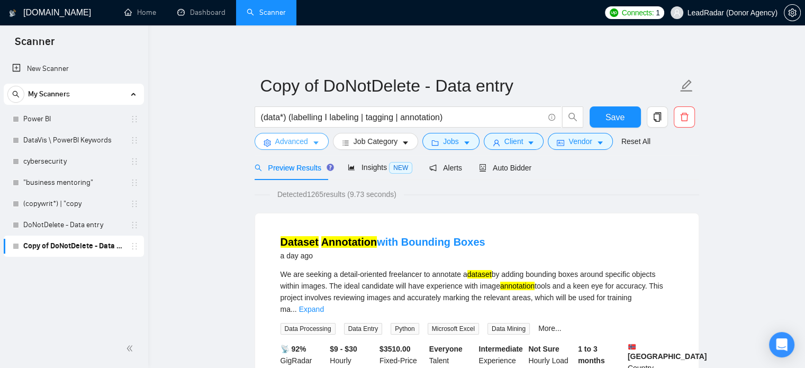
click at [312, 141] on icon "caret-down" at bounding box center [315, 142] width 7 height 7
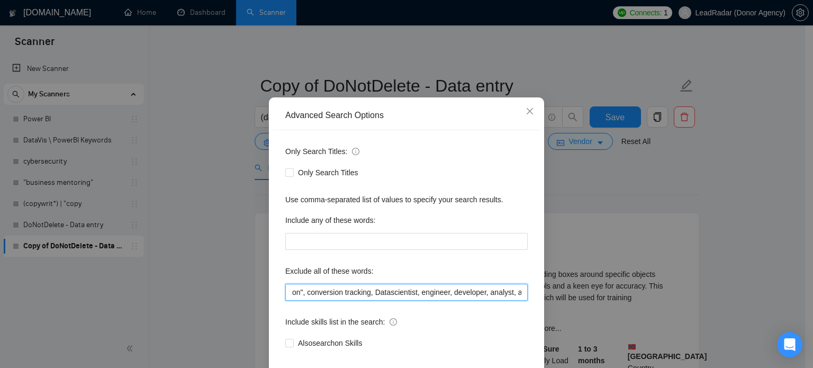
scroll to position [0, 773]
drag, startPoint x: 416, startPoint y: 312, endPoint x: 474, endPoint y: 320, distance: 59.4
click at [474, 320] on div "Only Search Titles: Only Search Titles Use comma-separated list of values to sp…" at bounding box center [407, 253] width 268 height 247
click at [372, 301] on input ""automation expert", "build automation", "setup automations", "pipeline automat…" at bounding box center [406, 292] width 243 height 17
click at [308, 301] on input ""automation expert", "build automation", "setup automations", "pipeline automat…" at bounding box center [406, 292] width 243 height 17
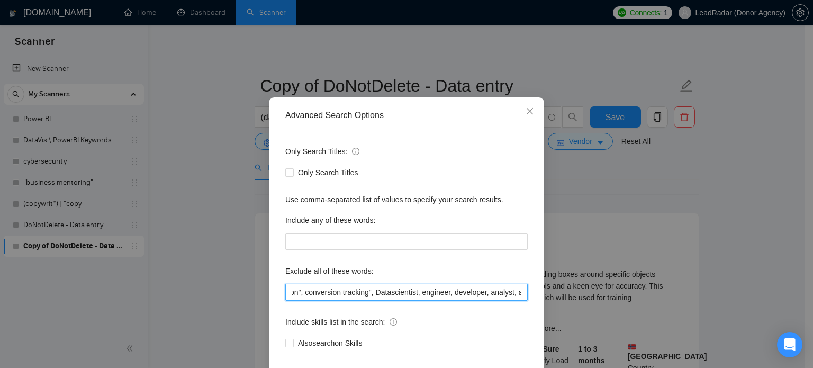
click at [310, 301] on input ""automation expert", "build automation", "setup automations", "pipeline automat…" at bounding box center [406, 292] width 243 height 17
click at [354, 301] on input ""automation expert", "build automation", "setup automations", "pipeline automat…" at bounding box center [406, 292] width 243 height 17
click at [393, 301] on input ""automation expert", "build automation", "setup automations", "pipeline automat…" at bounding box center [406, 292] width 243 height 17
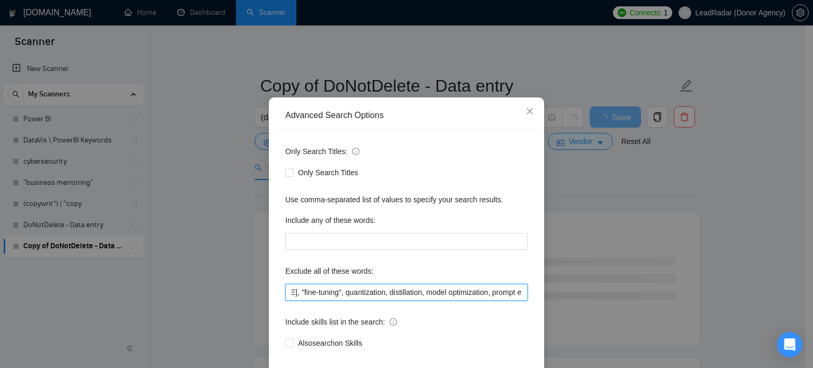
click at [369, 301] on input ""automation expert", "build automation", "setup automations", "pipeline automat…" at bounding box center [406, 292] width 243 height 17
click at [433, 301] on input ""automation expert", "build automation", "setup automations", "pipeline automat…" at bounding box center [406, 292] width 243 height 17
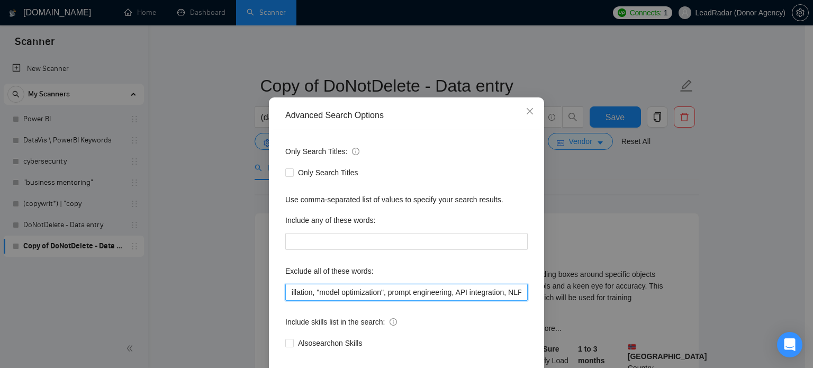
scroll to position [0, 1357]
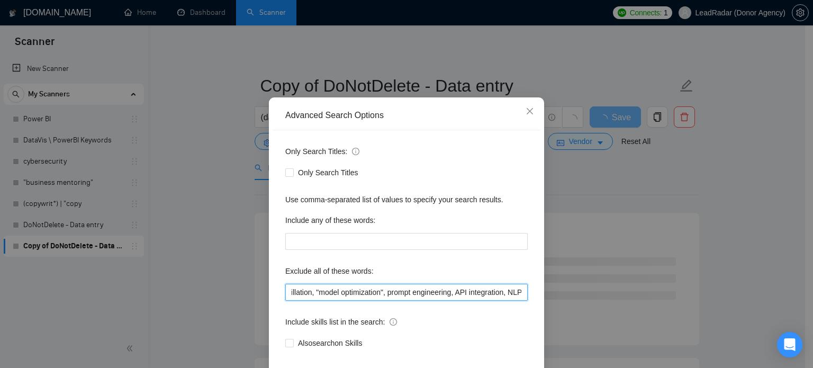
click at [331, 301] on input ""automation expert", "build automation", "setup automations", "pipeline automat…" at bounding box center [406, 292] width 243 height 17
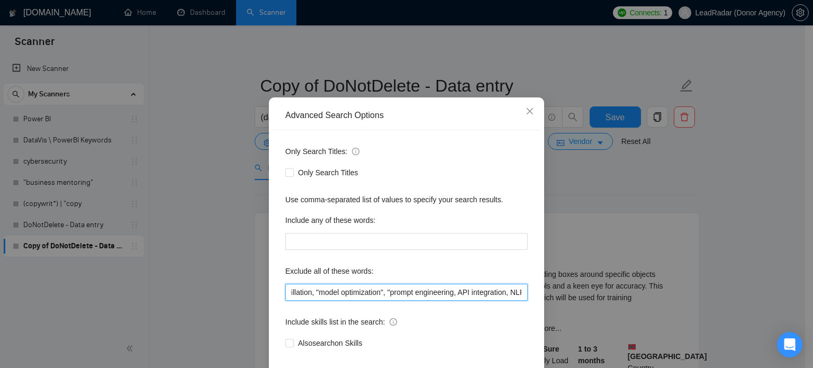
click at [398, 301] on input ""automation expert", "build automation", "setup automations", "pipeline automat…" at bounding box center [406, 292] width 243 height 17
click at [407, 301] on input ""automation expert", "build automation", "setup automations", "pipeline automat…" at bounding box center [406, 292] width 243 height 17
click at [458, 301] on input ""automation expert", "build automation", "setup automations", "pipeline automat…" at bounding box center [406, 292] width 243 height 17
click at [463, 301] on input ""automation expert", "build automation", "setup automations", "pipeline automat…" at bounding box center [406, 292] width 243 height 17
click at [465, 301] on input ""automation expert", "build automation", "setup automations", "pipeline automat…" at bounding box center [406, 292] width 243 height 17
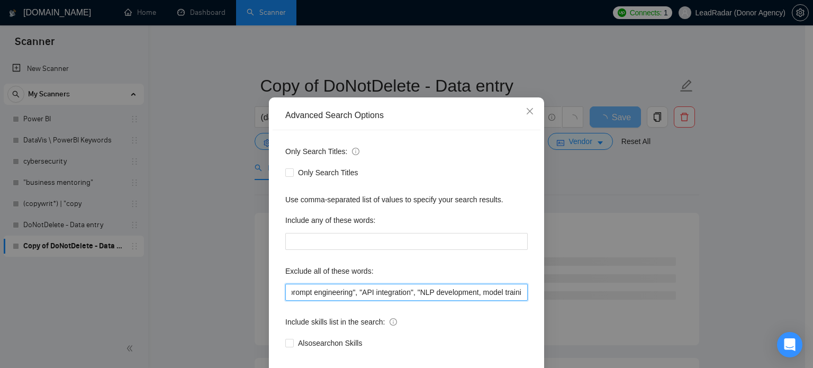
scroll to position [0, 1449]
click at [432, 301] on input ""automation expert", "build automation", "setup automations", "pipeline automat…" at bounding box center [406, 292] width 243 height 17
click at [433, 301] on input ""automation expert", "build automation", "setup automations", "pipeline automat…" at bounding box center [406, 292] width 243 height 17
click at [439, 301] on input ""automation expert", "build automation", "setup automations", "pipeline automat…" at bounding box center [406, 292] width 243 height 17
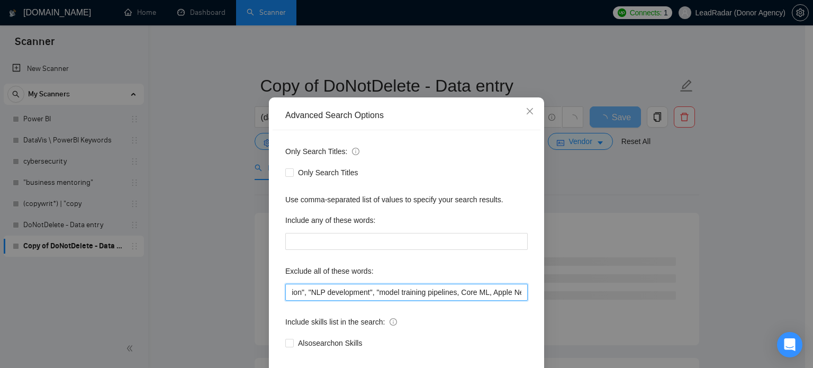
click at [404, 301] on input ""automation expert", "build automation", "setup automations", "pipeline automat…" at bounding box center [406, 292] width 243 height 17
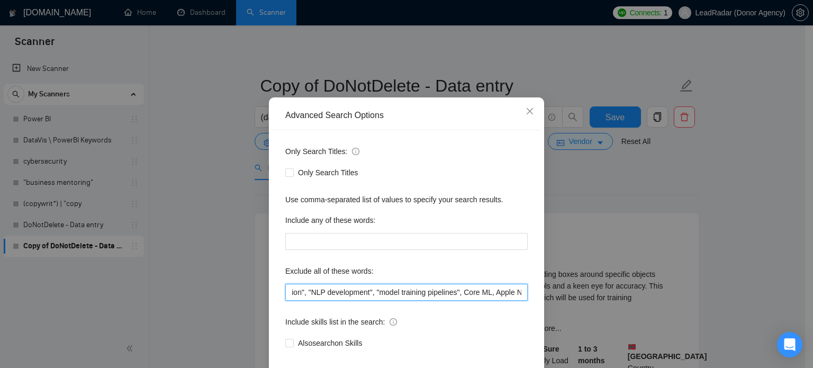
click at [410, 301] on input ""automation expert", "build automation", "setup automations", "pipeline automat…" at bounding box center [406, 292] width 243 height 17
click at [438, 301] on input ""automation expert", "build automation", "setup automations", "pipeline automat…" at bounding box center [406, 292] width 243 height 17
click at [442, 301] on input ""automation expert", "build automation", "setup automations", "pipeline automat…" at bounding box center [406, 292] width 243 height 17
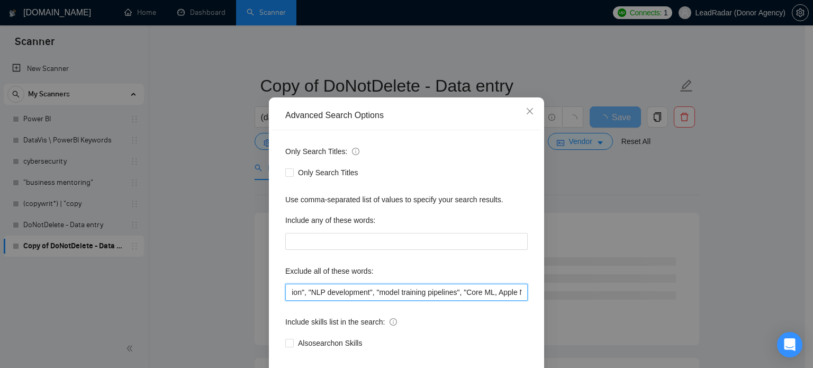
click at [440, 301] on input ""automation expert", "build automation", "setup automations", "pipeline automat…" at bounding box center [406, 292] width 243 height 17
click at [449, 301] on input ""automation expert", "build automation", "setup automations", "pipeline automat…" at bounding box center [406, 292] width 243 height 17
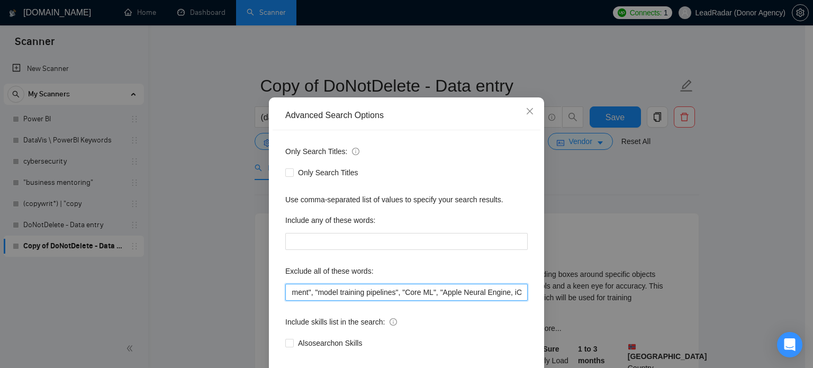
scroll to position [0, 1636]
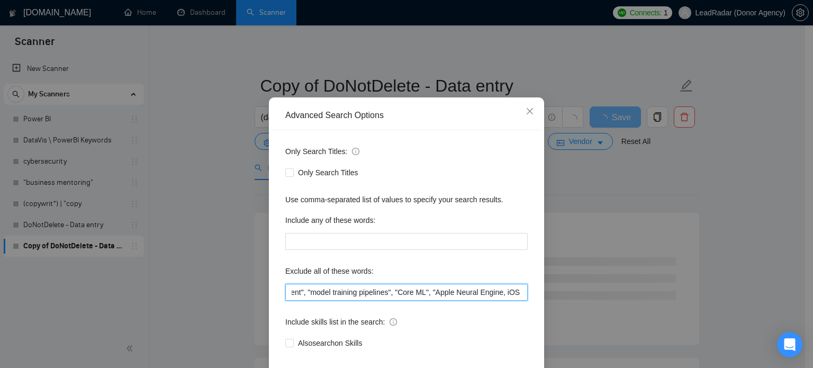
click at [447, 301] on input ""automation expert", "build automation", "setup automations", "pipeline automat…" at bounding box center [406, 292] width 243 height 17
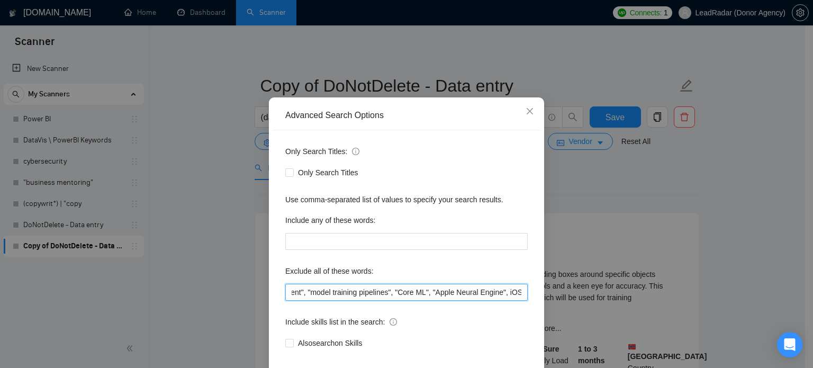
click at [455, 301] on input ""automation expert", "build automation", "setup automations", "pipeline automat…" at bounding box center [406, 292] width 243 height 17
click at [481, 301] on input ""automation expert", "build automation", "setup automations", "pipeline automat…" at bounding box center [406, 292] width 243 height 17
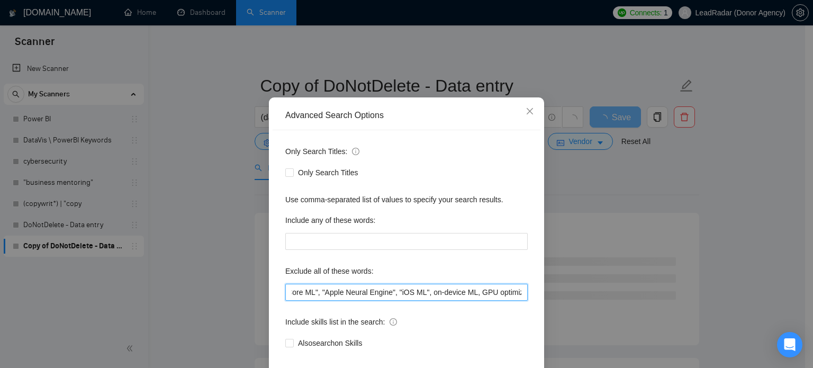
click at [379, 301] on input ""automation expert", "build automation", "setup automations", "pipeline automat…" at bounding box center [406, 292] width 243 height 17
click at [424, 301] on input ""automation expert", "build automation", "setup automations", "pipeline automat…" at bounding box center [406, 292] width 243 height 17
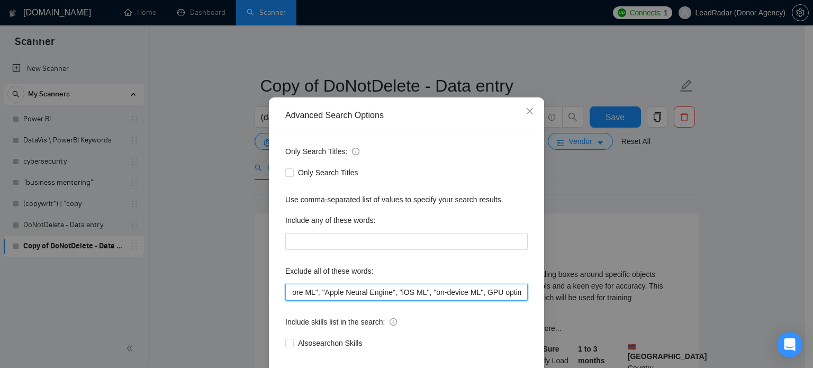
click at [431, 301] on input ""automation expert", "build automation", "setup automations", "pipeline automat…" at bounding box center [406, 292] width 243 height 17
click at [491, 301] on input ""automation expert", "build automation", "setup automations", "pipeline automat…" at bounding box center [406, 292] width 243 height 17
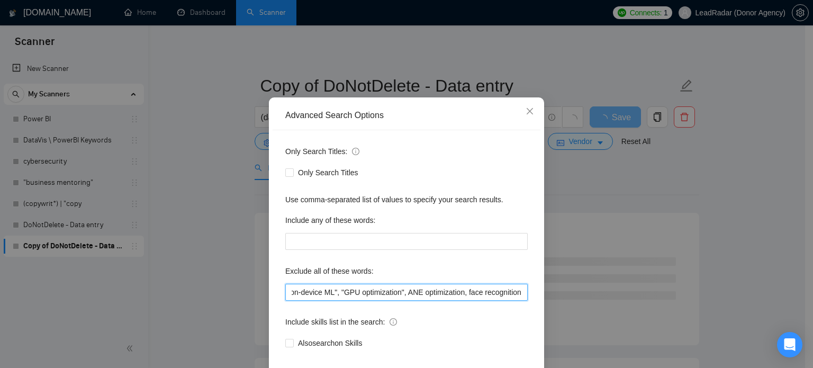
click at [354, 301] on input ""automation expert", "build automation", "setup automations", "pipeline automat…" at bounding box center [406, 292] width 243 height 17
click at [411, 301] on input ""automation expert", "build automation", "setup automations", "pipeline automat…" at bounding box center [406, 292] width 243 height 17
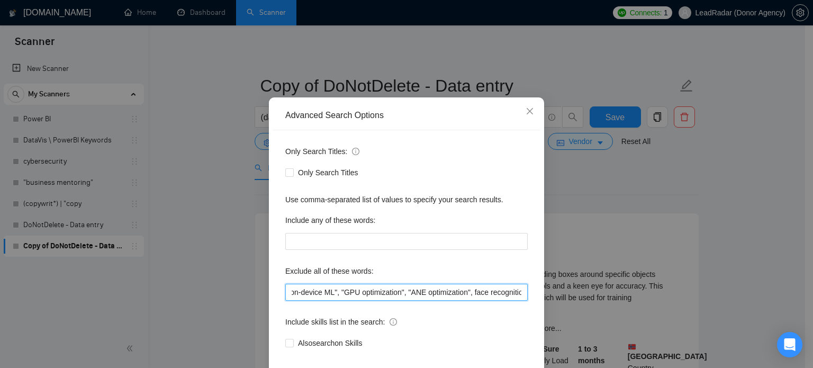
click at [420, 301] on input ""automation expert", "build automation", "setup automations", "pipeline automat…" at bounding box center [406, 292] width 243 height 17
click at [474, 301] on input ""automation expert", "build automation", "setup automations", "pipeline automat…" at bounding box center [406, 292] width 243 height 17
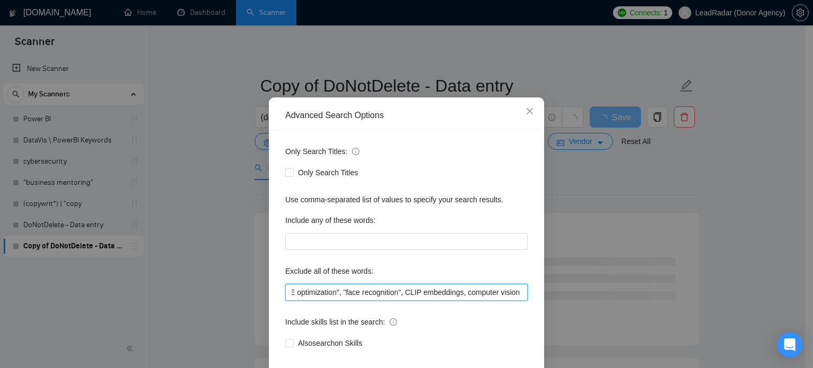
click at [350, 301] on input ""automation expert", "build automation", "setup automations", "pipeline automat…" at bounding box center [406, 292] width 243 height 17
click at [410, 301] on input ""automation expert", "build automation", "setup automations", "pipeline automat…" at bounding box center [406, 292] width 243 height 17
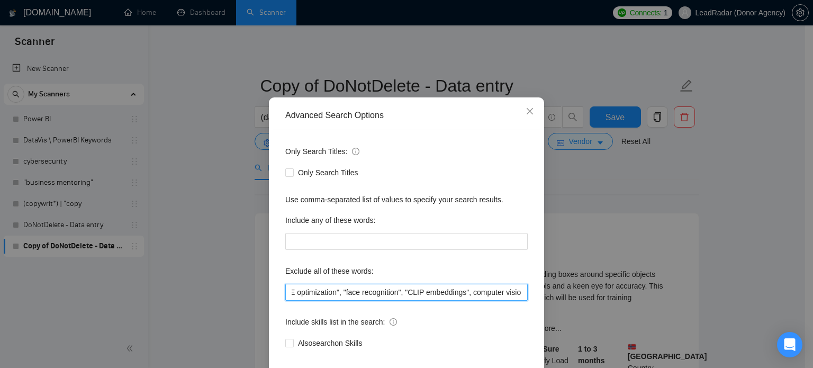
click at [416, 301] on input ""automation expert", "build automation", "setup automations", "pipeline automat…" at bounding box center [406, 292] width 243 height 17
click at [515, 301] on input ""automation expert", "build automation", "setup automations", "pipeline automat…" at bounding box center [406, 292] width 243 height 17
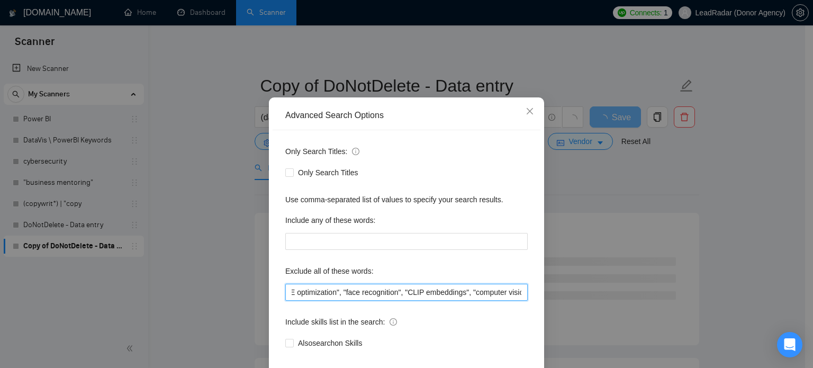
click at [515, 301] on input ""automation expert", "build automation", "setup automations", "pipeline automat…" at bounding box center [406, 292] width 243 height 17
click at [354, 301] on input ""automation expert", "build automation", "setup automations", "pipeline automat…" at bounding box center [406, 292] width 243 height 17
click at [413, 301] on input ""automation expert", "build automation", "setup automations", "pipeline automat…" at bounding box center [406, 292] width 243 height 17
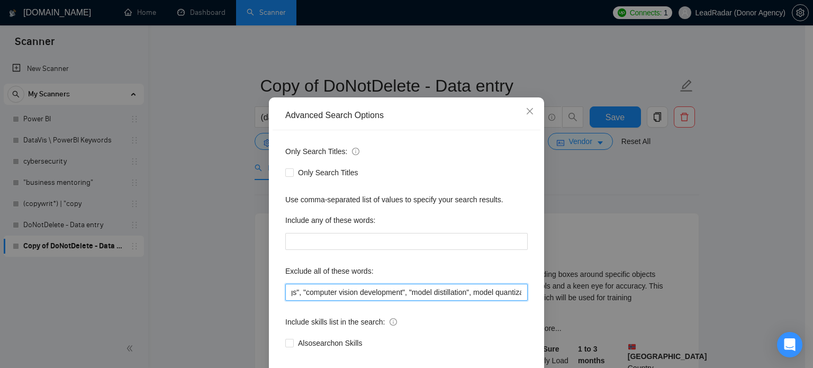
click at [420, 301] on input ""automation expert", "build automation", "setup automations", "pipeline automat…" at bounding box center [406, 292] width 243 height 17
click at [485, 301] on input ""automation expert", "build automation", "setup automations", "pipeline automat…" at bounding box center [406, 292] width 243 height 17
click at [479, 301] on input ""automation expert", "build automation", "setup automations", "pipeline automat…" at bounding box center [406, 292] width 243 height 17
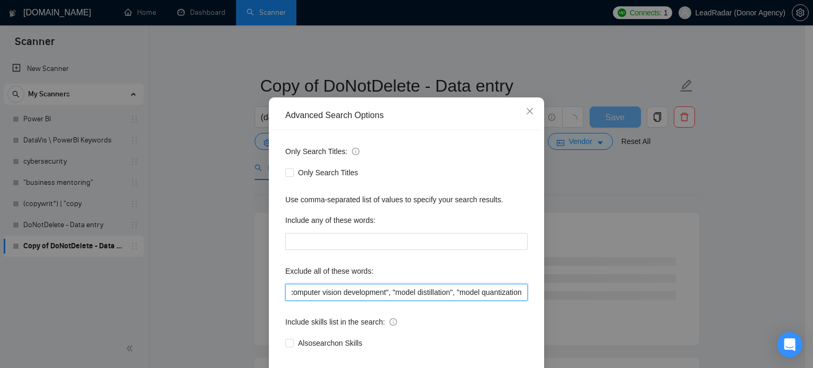
scroll to position [0, 2211]
click at [517, 301] on input ""automation expert", "build automation", "setup automations", "pipeline automat…" at bounding box center [406, 292] width 243 height 17
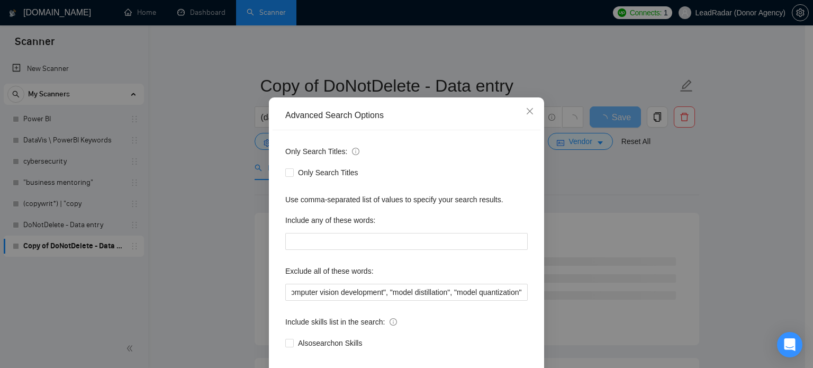
click at [728, 203] on div "Advanced Search Options Only Search Titles: Only Search Titles Use comma-separa…" at bounding box center [406, 184] width 813 height 368
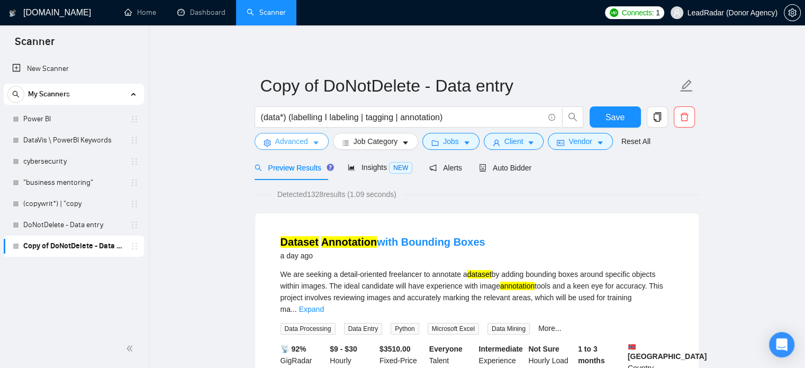
click at [292, 142] on span "Advanced" at bounding box center [291, 142] width 33 height 12
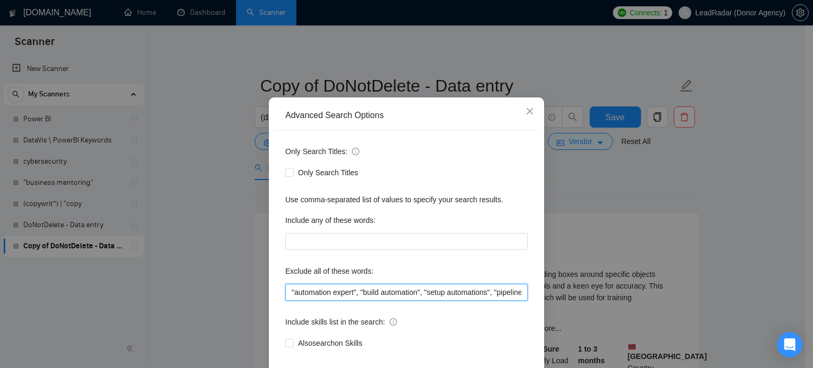
drag, startPoint x: 348, startPoint y: 311, endPoint x: 250, endPoint y: 311, distance: 98.0
click at [252, 311] on div "Advanced Search Options Only Search Titles: Only Search Titles Use comma-separa…" at bounding box center [406, 184] width 813 height 368
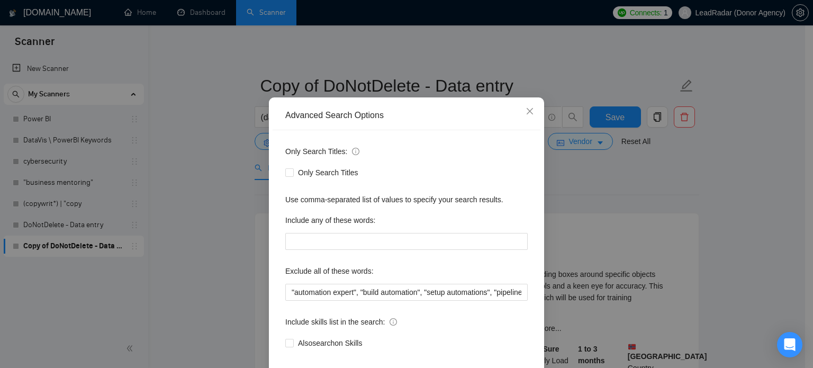
drag, startPoint x: 664, startPoint y: 239, endPoint x: 657, endPoint y: 237, distance: 6.9
click at [664, 239] on div "Advanced Search Options Only Search Titles: Only Search Titles Use comma-separa…" at bounding box center [406, 184] width 813 height 368
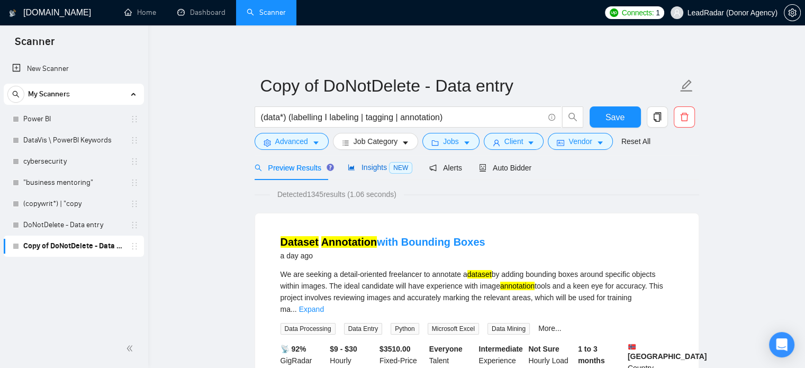
click at [356, 169] on span "Insights NEW" at bounding box center [380, 167] width 65 height 8
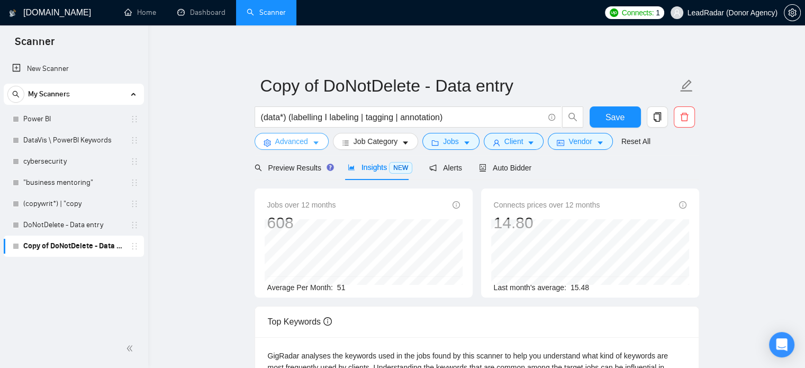
click at [283, 138] on span "Advanced" at bounding box center [291, 142] width 33 height 12
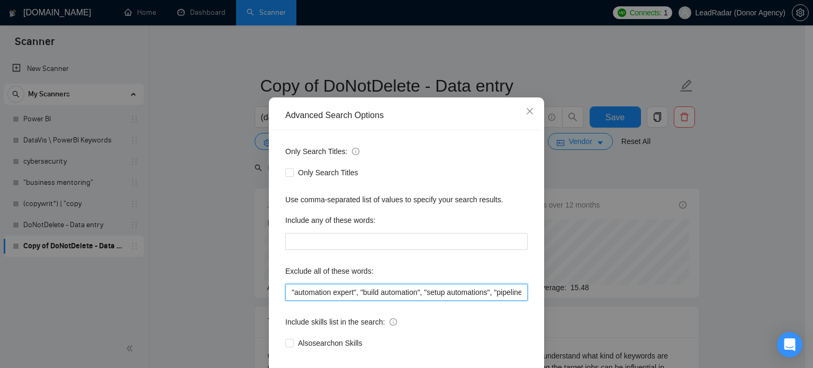
drag, startPoint x: 357, startPoint y: 314, endPoint x: 254, endPoint y: 313, distance: 102.7
click at [257, 313] on div "Advanced Search Options Only Search Titles: Only Search Titles Use comma-separa…" at bounding box center [406, 184] width 813 height 368
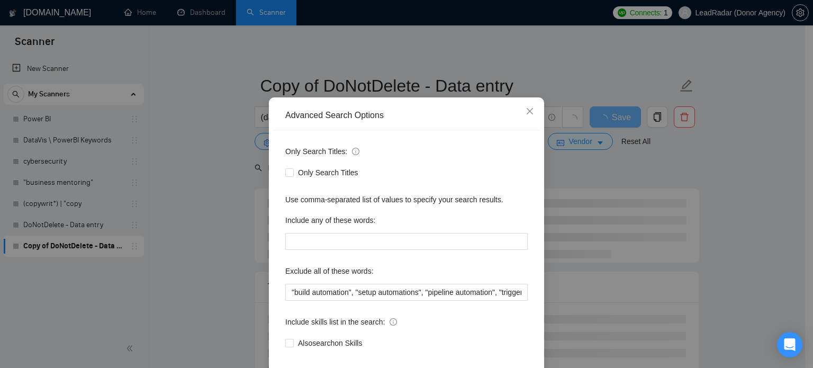
click at [766, 191] on div "Advanced Search Options Only Search Titles: Only Search Titles Use comma-separa…" at bounding box center [406, 184] width 813 height 368
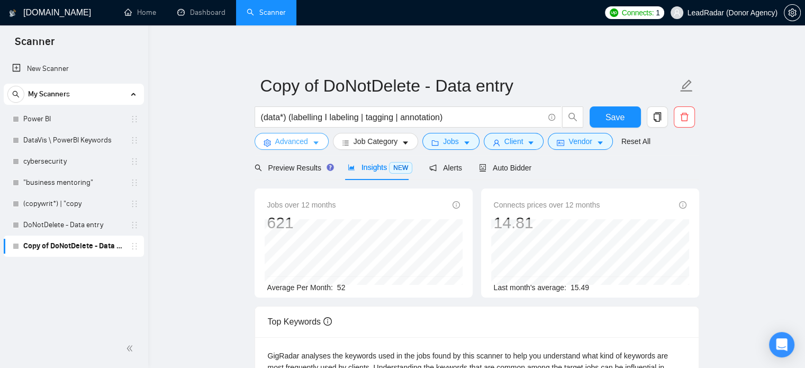
click at [286, 146] on span "Advanced" at bounding box center [291, 142] width 33 height 12
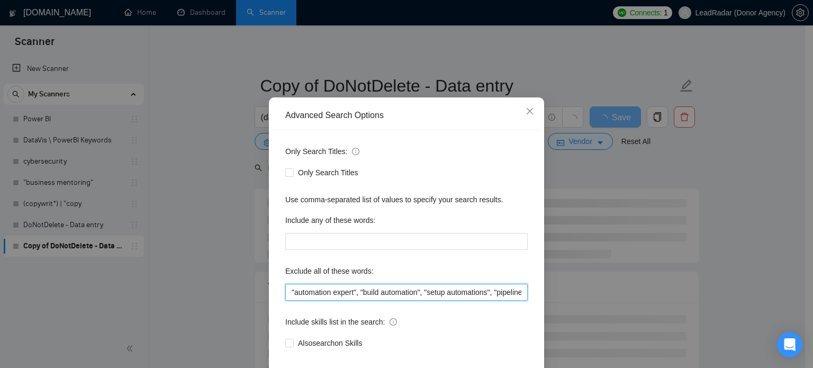
click at [359, 301] on input ""automation expert", "build automation", "setup automations", "pipeline automat…" at bounding box center [406, 292] width 243 height 17
drag, startPoint x: 339, startPoint y: 309, endPoint x: 405, endPoint y: 313, distance: 65.3
click at [405, 301] on input ""automation expert", "build automation", "setup automations", "pipeline automat…" at bounding box center [406, 292] width 243 height 17
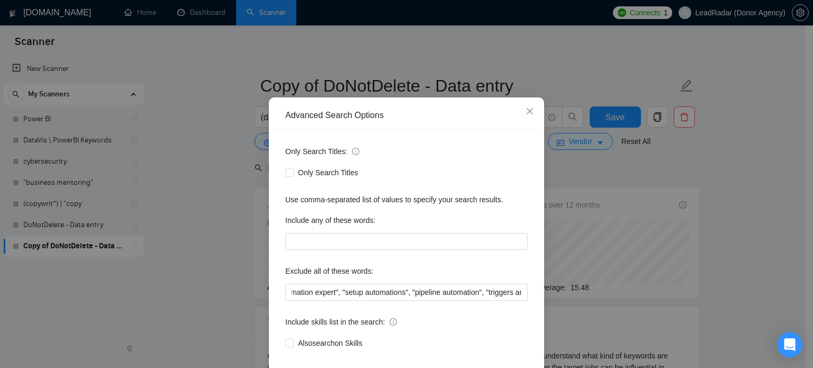
click at [748, 227] on div "Advanced Search Options Only Search Titles: Only Search Titles Use comma-separa…" at bounding box center [406, 184] width 813 height 368
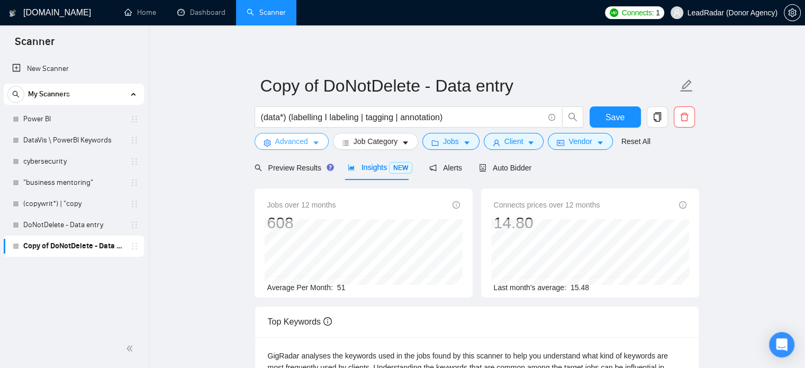
click at [312, 141] on icon "caret-down" at bounding box center [315, 142] width 7 height 7
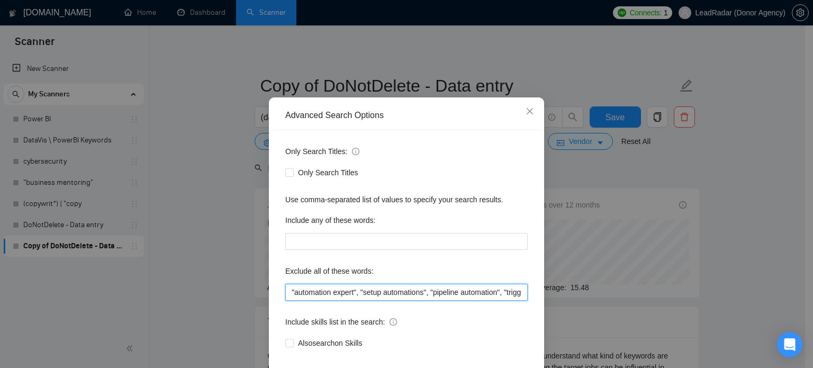
drag, startPoint x: 357, startPoint y: 313, endPoint x: 427, endPoint y: 313, distance: 69.9
click at [427, 301] on input ""automation expert", "setup automations", "pipeline automation", "triggers and …" at bounding box center [406, 292] width 243 height 17
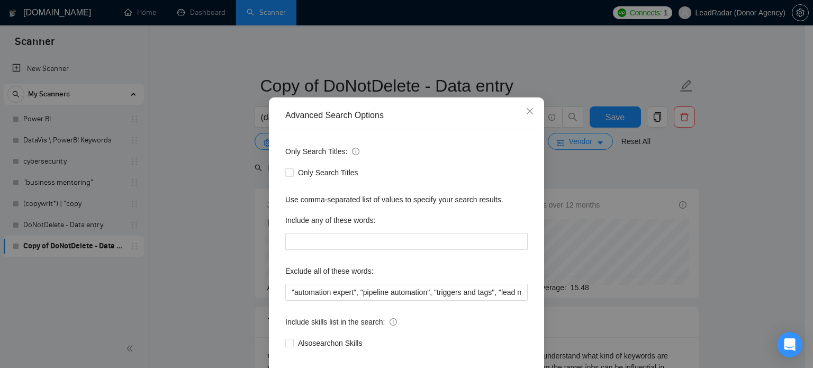
click at [716, 219] on div "Advanced Search Options Only Search Titles: Only Search Titles Use comma-separa…" at bounding box center [406, 184] width 813 height 368
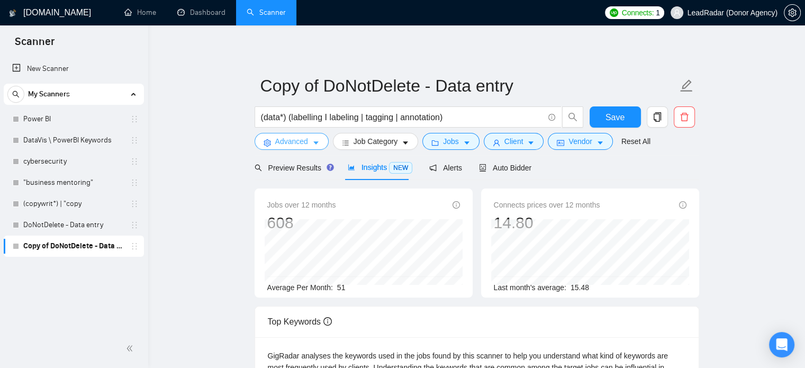
click at [304, 140] on span "Advanced" at bounding box center [291, 142] width 33 height 12
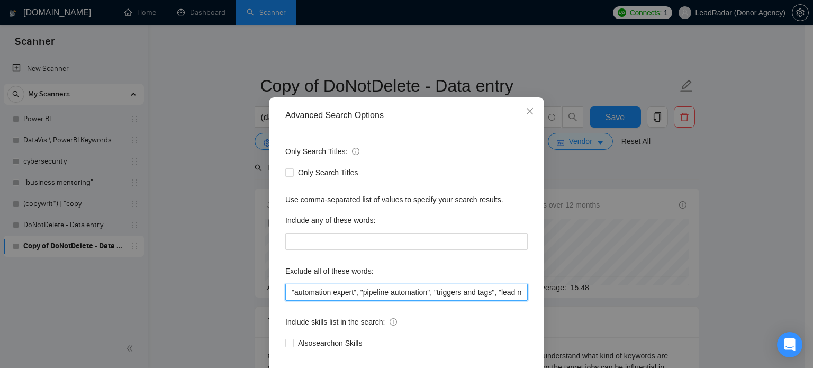
drag, startPoint x: 358, startPoint y: 313, endPoint x: 433, endPoint y: 311, distance: 75.2
click at [433, 301] on input ""automation expert", "pipeline automation", "triggers and tags", "lead manageme…" at bounding box center [406, 292] width 243 height 17
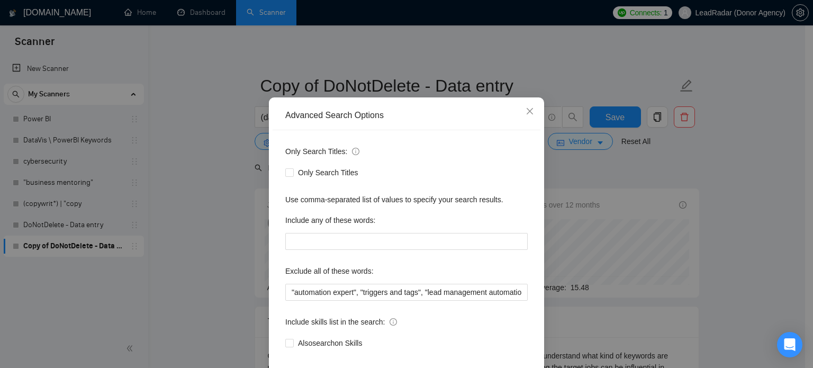
click at [744, 177] on div "Advanced Search Options Only Search Titles: Only Search Titles Use comma-separa…" at bounding box center [406, 184] width 813 height 368
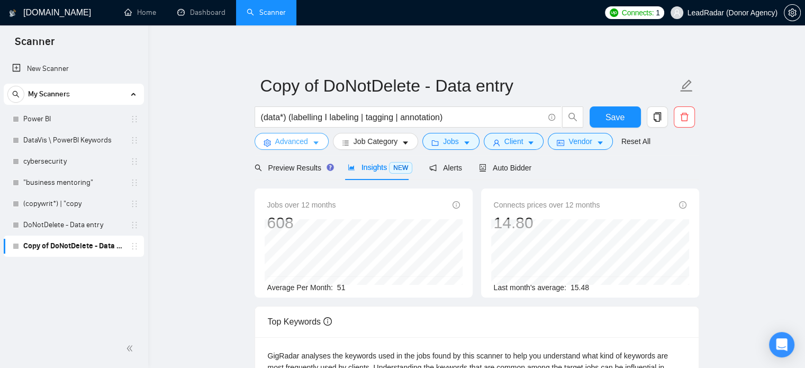
click at [306, 148] on button "Advanced" at bounding box center [292, 141] width 74 height 17
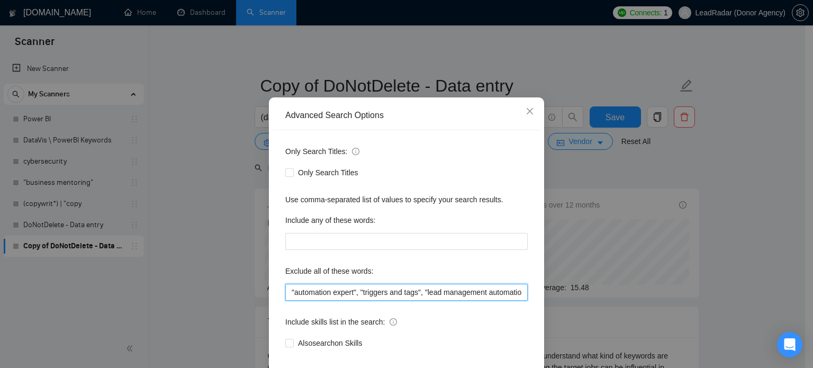
drag, startPoint x: 359, startPoint y: 311, endPoint x: 423, endPoint y: 312, distance: 63.6
click at [422, 301] on input ""automation expert", "triggers and tags", "lead management automation", "auto r…" at bounding box center [406, 292] width 243 height 17
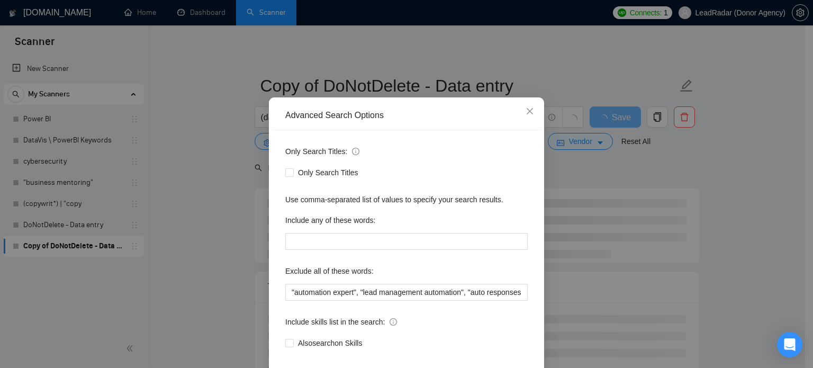
click at [720, 184] on div "Advanced Search Options Only Search Titles: Only Search Titles Use comma-separa…" at bounding box center [406, 184] width 813 height 368
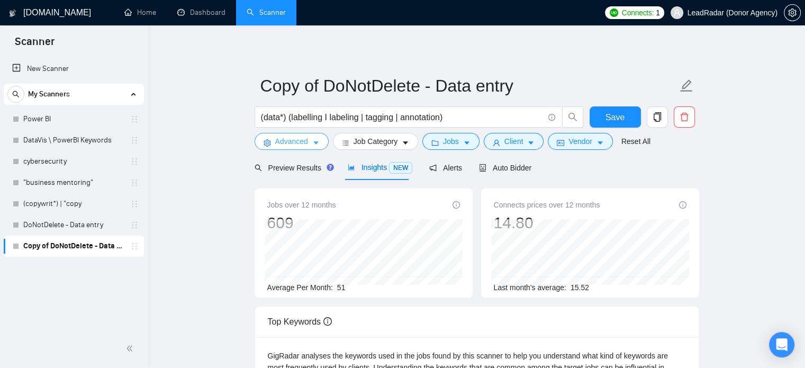
click at [288, 142] on span "Advanced" at bounding box center [291, 142] width 33 height 12
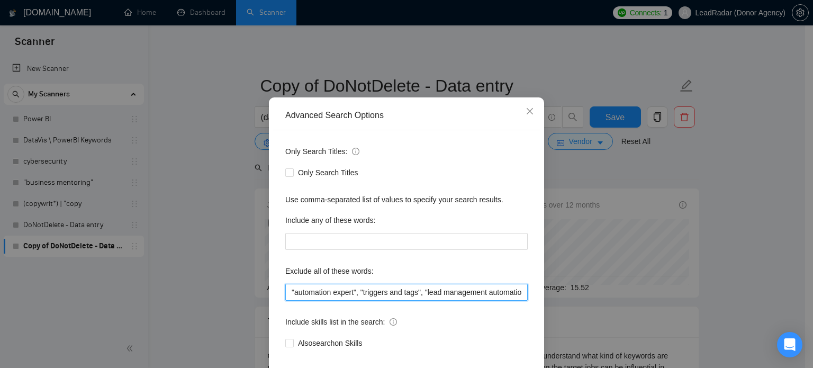
click at [428, 301] on input ""automation expert", "triggers and tags", "lead management automation", "auto r…" at bounding box center [406, 292] width 243 height 17
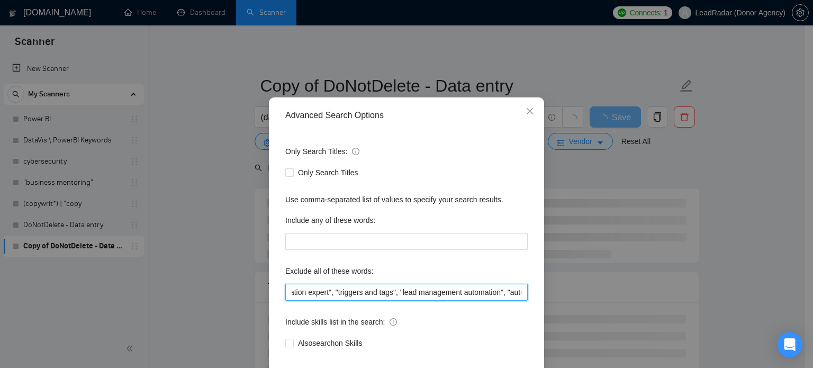
scroll to position [0, 31]
drag, startPoint x: 428, startPoint y: 313, endPoint x: 500, endPoint y: 312, distance: 72.5
click at [500, 301] on input ""automation expert", "triggers and tags", "lead management automation", "auto r…" at bounding box center [406, 292] width 243 height 17
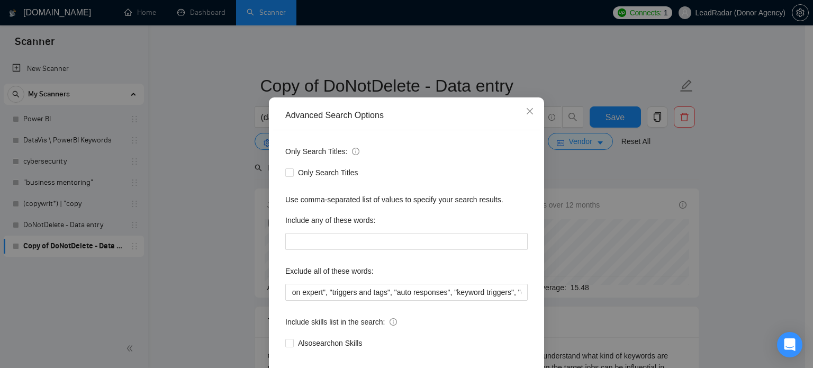
scroll to position [0, 0]
click at [762, 203] on div "Advanced Search Options Only Search Titles: Only Search Titles Use comma-separa…" at bounding box center [406, 184] width 813 height 368
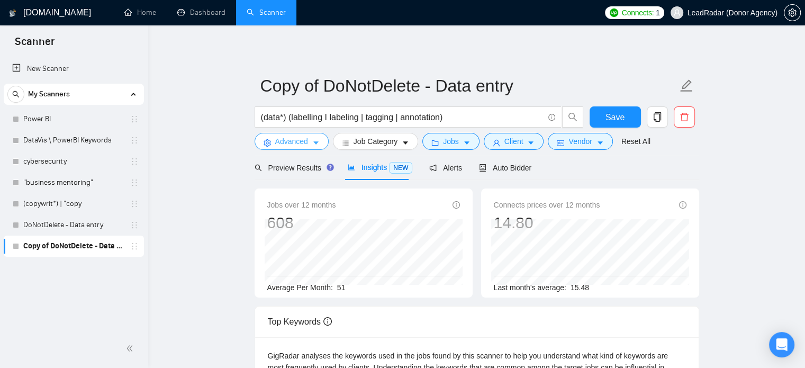
click at [299, 144] on span "Advanced" at bounding box center [291, 142] width 33 height 12
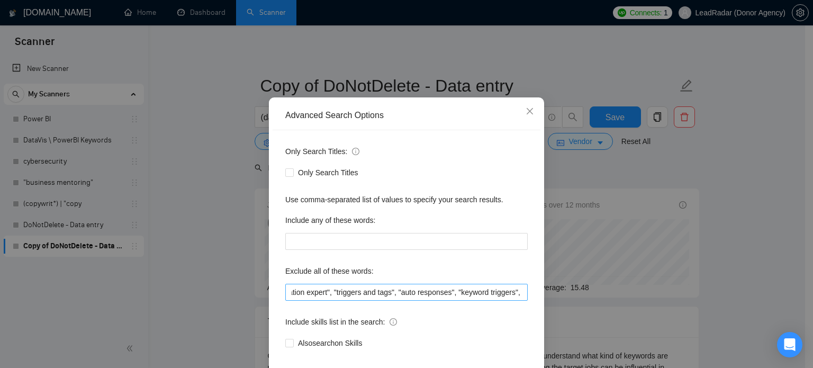
scroll to position [0, 27]
drag, startPoint x: 408, startPoint y: 313, endPoint x: 454, endPoint y: 314, distance: 46.1
click at [454, 301] on input ""automation expert", "triggers and tags", "auto responses", "keyword triggers",…" at bounding box center [406, 292] width 243 height 17
click at [711, 232] on div "Advanced Search Options Only Search Titles: Only Search Titles Use comma-separa…" at bounding box center [406, 184] width 813 height 368
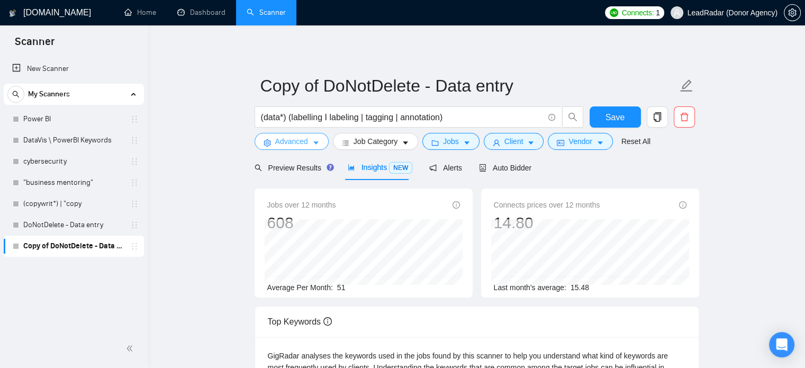
click at [306, 139] on span "Advanced" at bounding box center [291, 142] width 33 height 12
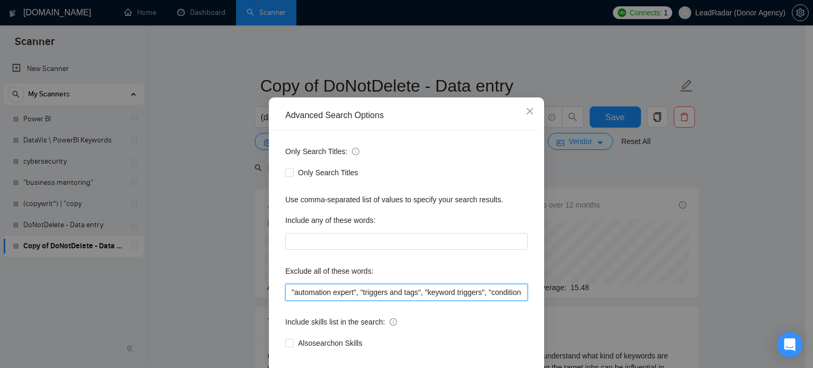
drag, startPoint x: 436, startPoint y: 312, endPoint x: 487, endPoint y: 311, distance: 50.3
click at [487, 301] on input ""automation expert", "triggers and tags", "keyword triggers", "conditional flow…" at bounding box center [406, 292] width 243 height 17
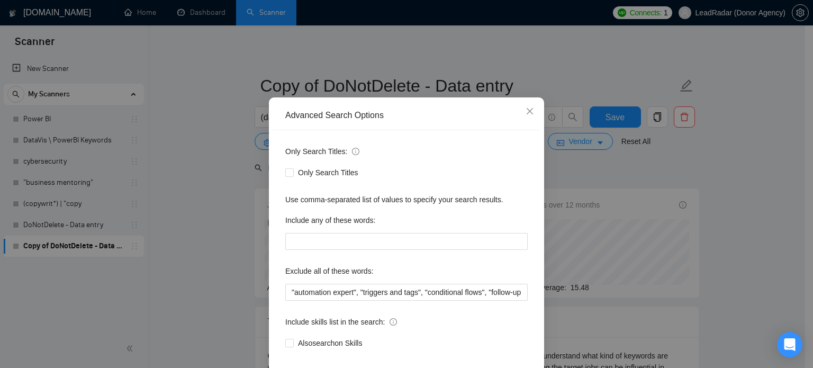
click at [715, 246] on div "Advanced Search Options Only Search Titles: Only Search Titles Use comma-separa…" at bounding box center [406, 184] width 813 height 368
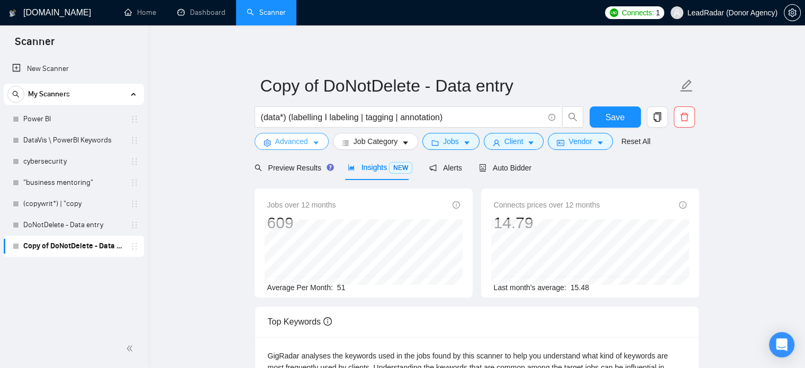
click at [303, 145] on span "Advanced" at bounding box center [291, 142] width 33 height 12
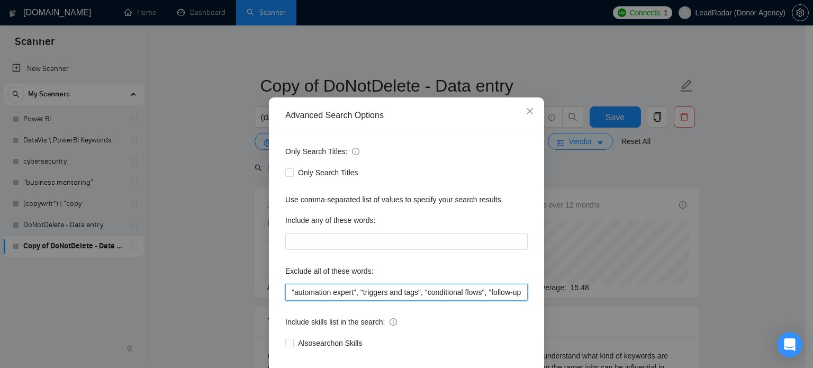
click at [422, 301] on input ""automation expert", "triggers and tags", "conditional flows", "follow-up seque…" at bounding box center [406, 292] width 243 height 17
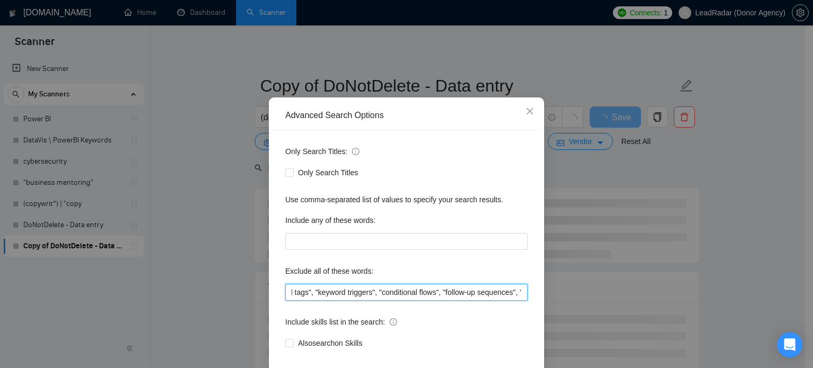
scroll to position [0, 111]
click at [375, 301] on input ""automation expert", "triggers and tags", "keyword triggers", "conditional flow…" at bounding box center [406, 292] width 243 height 17
drag, startPoint x: 377, startPoint y: 312, endPoint x: 442, endPoint y: 312, distance: 65.1
click at [442, 301] on input ""automation expert", "triggers and tags", "keyword triggers", "conditional flow…" at bounding box center [406, 292] width 243 height 17
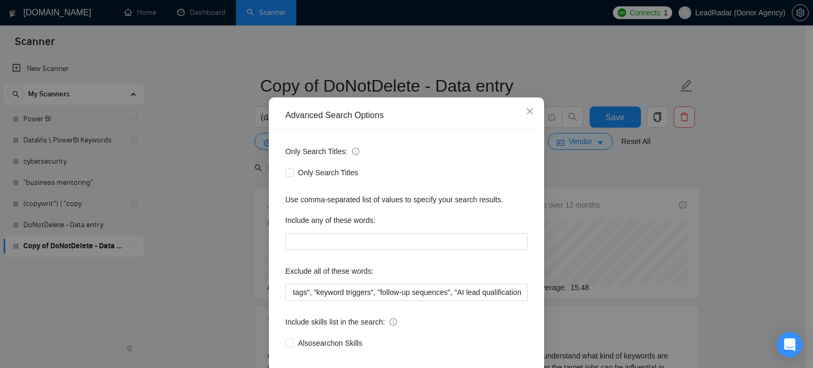
click at [744, 250] on div "Advanced Search Options Only Search Titles: Only Search Titles Use comma-separa…" at bounding box center [406, 184] width 813 height 368
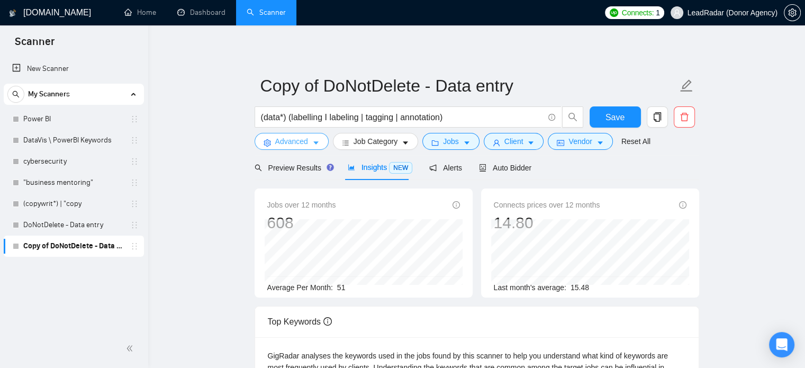
click at [303, 141] on span "Advanced" at bounding box center [291, 142] width 33 height 12
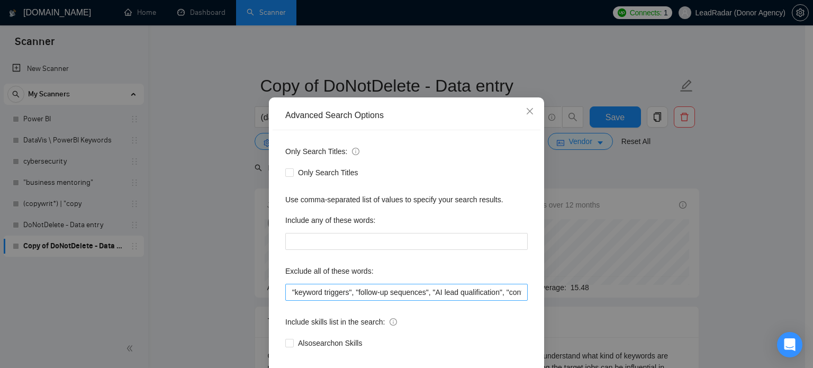
scroll to position [0, 142]
drag, startPoint x: 344, startPoint y: 310, endPoint x: 422, endPoint y: 311, distance: 77.3
click at [422, 301] on input ""automation expert", "triggers and tags", "keyword triggers", "follow-up sequen…" at bounding box center [406, 292] width 243 height 17
click at [666, 258] on div "Advanced Search Options Only Search Titles: Only Search Titles Use comma-separa…" at bounding box center [406, 184] width 813 height 368
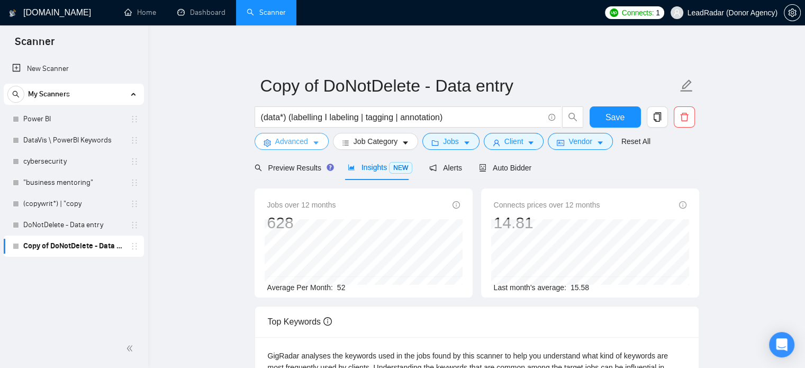
click at [294, 137] on span "Advanced" at bounding box center [291, 142] width 33 height 12
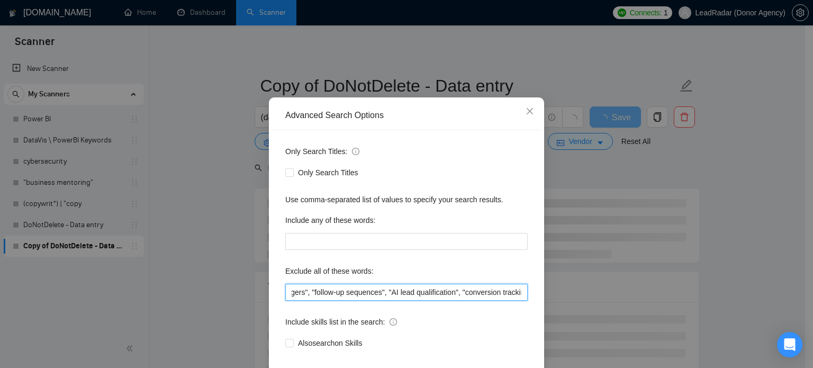
scroll to position [0, 178]
click at [386, 301] on input ""automation expert", "triggers and tags", "keyword triggers", "follow-up sequen…" at bounding box center [406, 292] width 243 height 17
drag, startPoint x: 388, startPoint y: 311, endPoint x: 438, endPoint y: 310, distance: 50.8
click at [438, 301] on input ""automation expert", "triggers and tags", "keyword triggers", "follow-up sequen…" at bounding box center [406, 292] width 243 height 17
click at [405, 301] on input ""automation expert", "triggers and tags", "keyword triggers", "follow-up sequen…" at bounding box center [406, 292] width 243 height 17
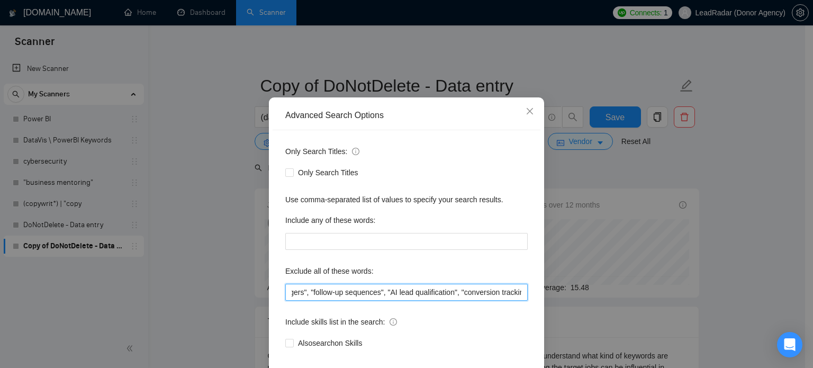
drag, startPoint x: 386, startPoint y: 312, endPoint x: 460, endPoint y: 313, distance: 74.7
click at [460, 301] on input ""automation expert", "triggers and tags", "keyword triggers", "follow-up sequen…" at bounding box center [406, 292] width 243 height 17
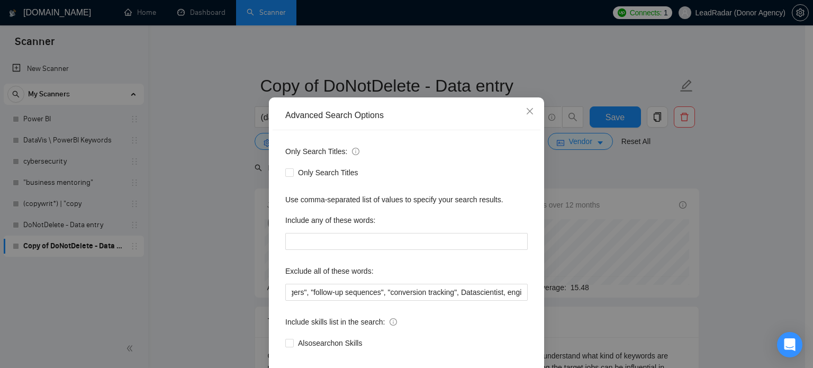
scroll to position [0, 0]
click at [716, 252] on div "Advanced Search Options Only Search Titles: Only Search Titles Use comma-separa…" at bounding box center [406, 184] width 813 height 368
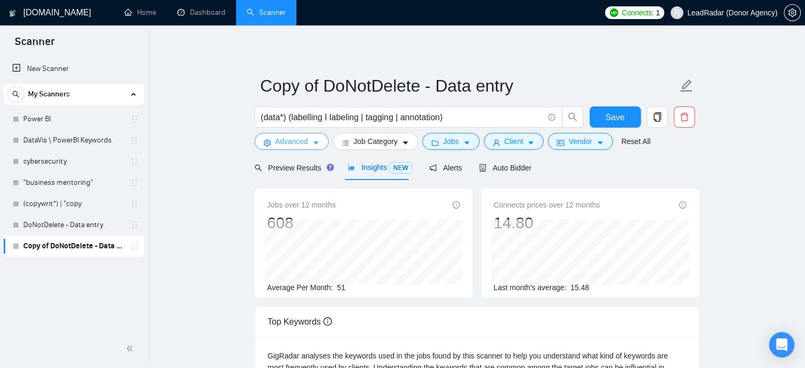
click at [304, 141] on span "Advanced" at bounding box center [291, 142] width 33 height 12
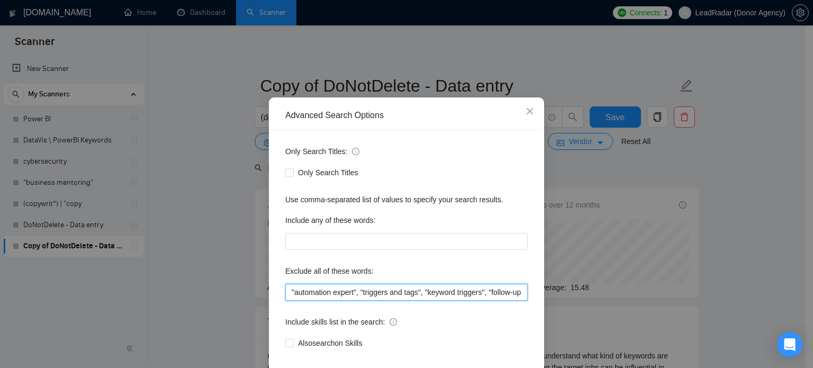
click at [449, 301] on input ""automation expert", "triggers and tags", "keyword triggers", "follow-up sequen…" at bounding box center [406, 292] width 243 height 17
drag, startPoint x: 344, startPoint y: 311, endPoint x: 417, endPoint y: 313, distance: 73.1
click at [417, 301] on input ""automation expert", "triggers and tags", "keyword triggers", "follow-up sequen…" at bounding box center [406, 292] width 243 height 17
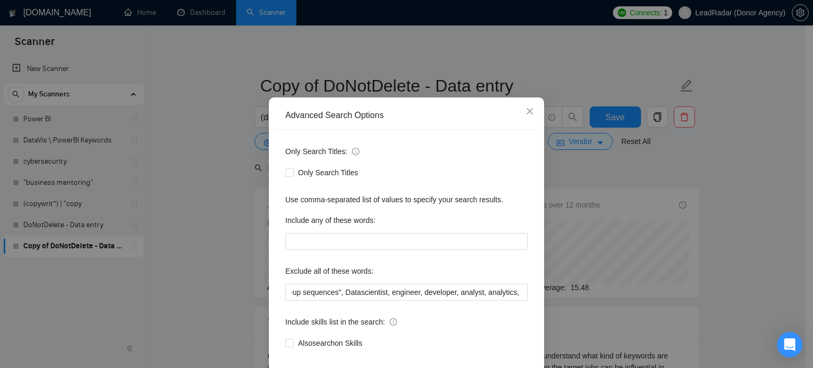
click at [737, 245] on div "Advanced Search Options Only Search Titles: Only Search Titles Use comma-separa…" at bounding box center [406, 184] width 813 height 368
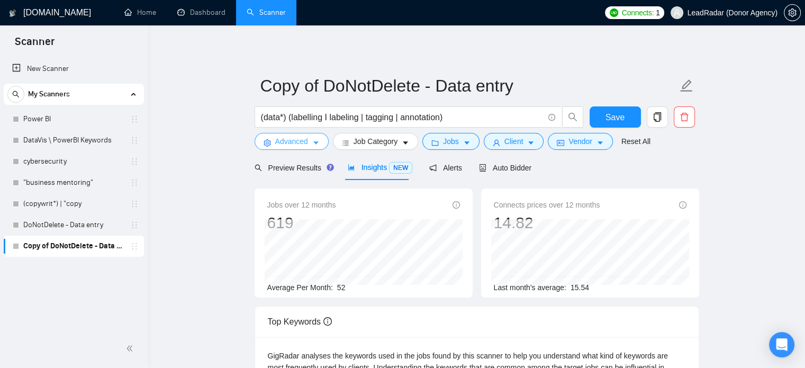
click at [291, 139] on span "Advanced" at bounding box center [291, 142] width 33 height 12
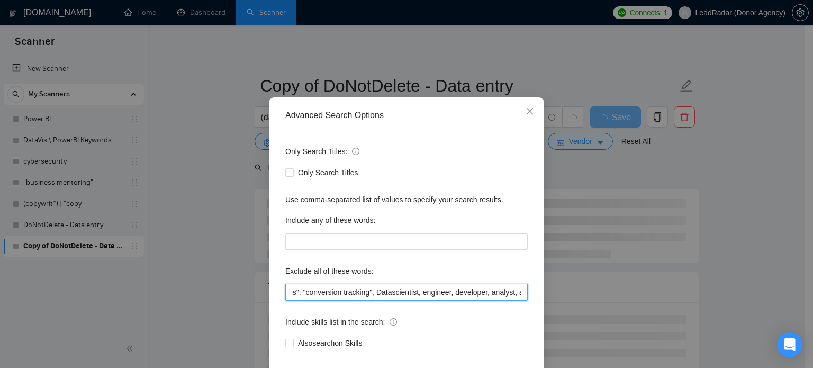
scroll to position [0, 263]
click at [418, 301] on input ""automation expert", "triggers and tags", "keyword triggers", "follow-up sequen…" at bounding box center [406, 292] width 243 height 17
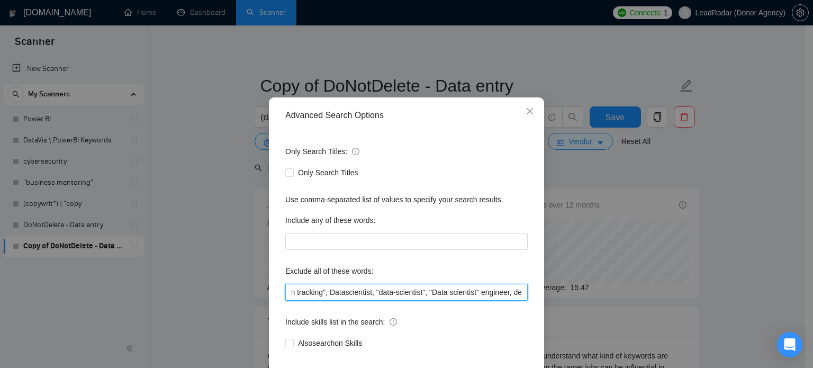
scroll to position [0, 309]
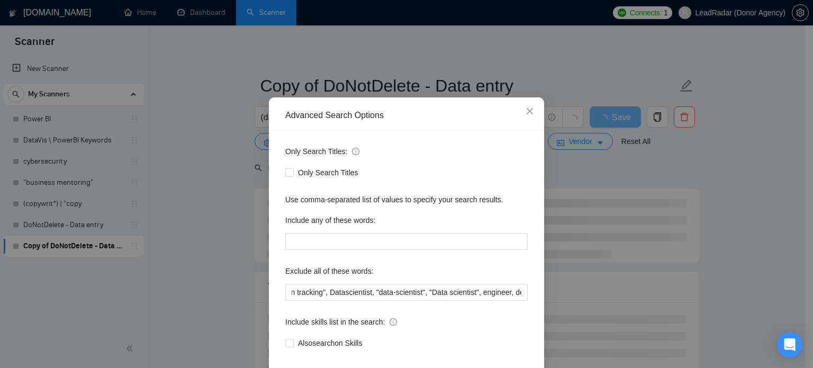
click at [718, 187] on div "Advanced Search Options Only Search Titles: Only Search Titles Use comma-separa…" at bounding box center [406, 184] width 813 height 368
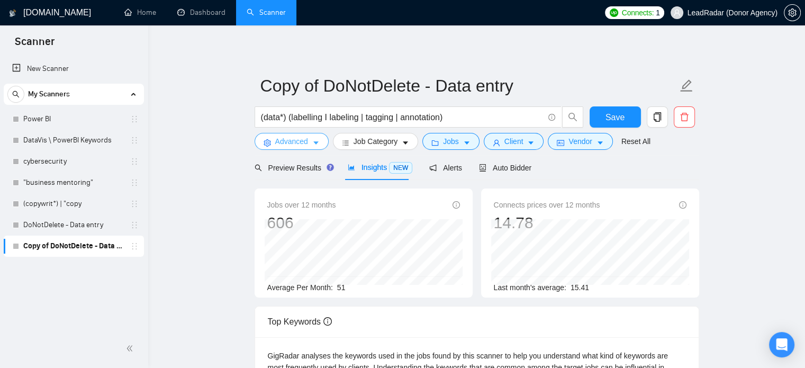
click at [294, 138] on span "Advanced" at bounding box center [291, 142] width 33 height 12
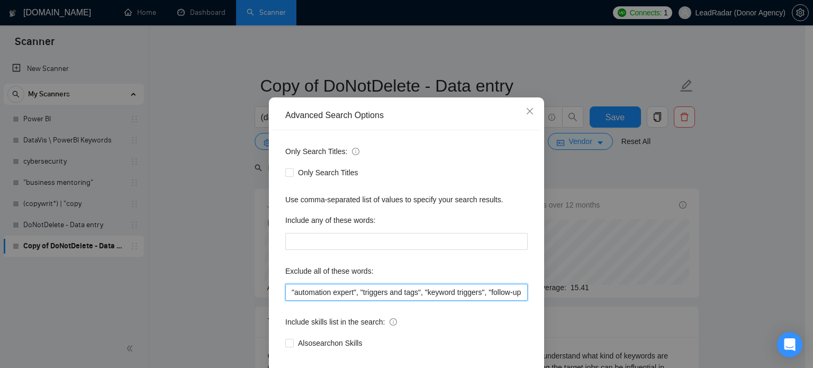
click at [451, 301] on input ""automation expert", "triggers and tags", "keyword triggers", "follow-up sequen…" at bounding box center [406, 292] width 243 height 17
click at [376, 301] on input ""automation expert", "triggers and tags", "keyword triggers", "follow-up sequen…" at bounding box center [406, 292] width 243 height 17
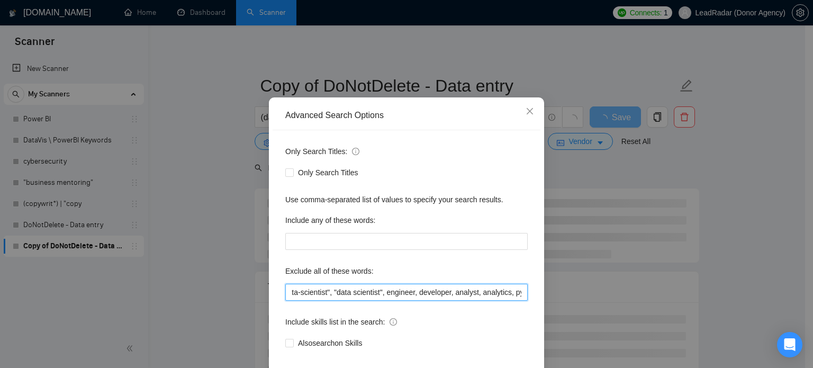
scroll to position [0, 406]
click at [398, 301] on input ""automation expert", "triggers and tags", "keyword triggers", "follow-up sequen…" at bounding box center [406, 292] width 243 height 17
click at [399, 301] on input ""automation expert", "triggers and tags", "keyword triggers", "follow-up sequen…" at bounding box center [406, 292] width 243 height 17
click at [390, 301] on input ""automation expert", "triggers and tags", "keyword triggers", "follow-up sequen…" at bounding box center [406, 292] width 243 height 17
click at [379, 301] on input ""automation expert", "triggers and tags", "keyword triggers", "follow-up sequen…" at bounding box center [406, 292] width 243 height 17
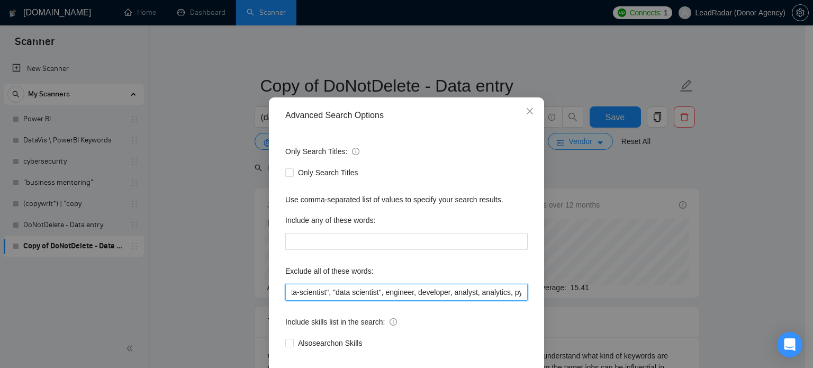
click at [382, 301] on input ""automation expert", "triggers and tags", "keyword triggers", "follow-up sequen…" at bounding box center [406, 292] width 243 height 17
drag, startPoint x: 382, startPoint y: 312, endPoint x: 415, endPoint y: 312, distance: 33.4
click at [415, 301] on input ""automation expert", "triggers and tags", "keyword triggers", "follow-up sequen…" at bounding box center [406, 292] width 243 height 17
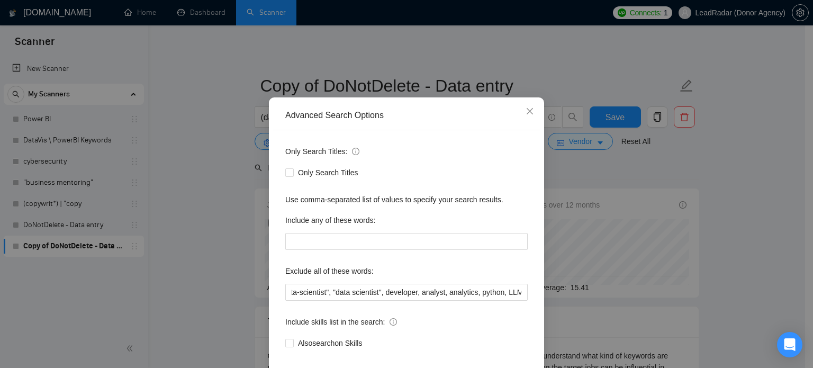
click at [748, 236] on div "Advanced Search Options Only Search Titles: Only Search Titles Use comma-separa…" at bounding box center [406, 184] width 813 height 368
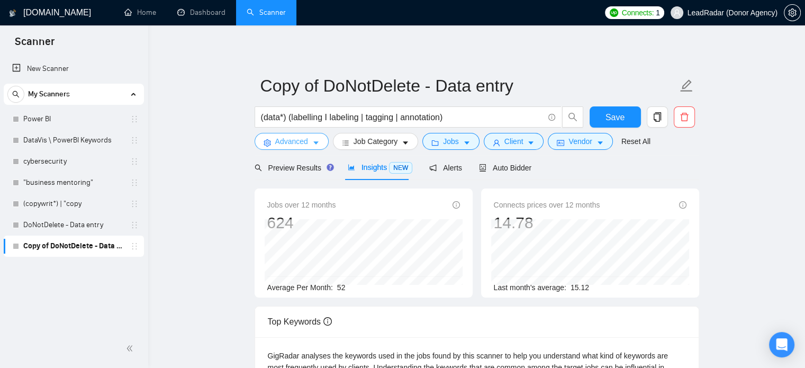
click at [304, 142] on span "Advanced" at bounding box center [291, 142] width 33 height 12
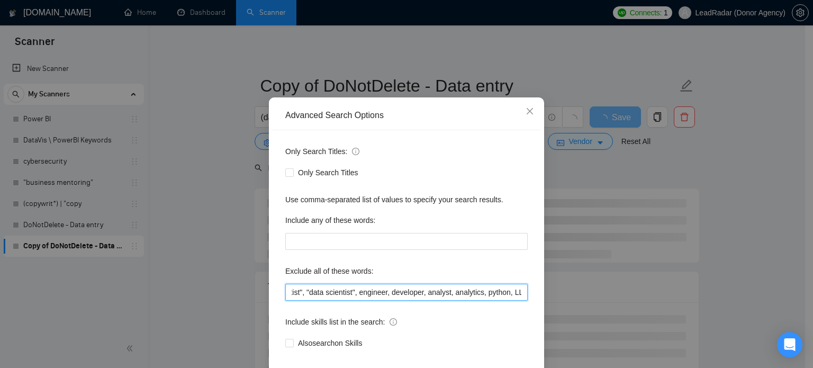
scroll to position [0, 434]
click at [400, 301] on input ""automation expert", "triggers and tags", "keyword triggers", "follow-up sequen…" at bounding box center [406, 292] width 243 height 17
drag, startPoint x: 387, startPoint y: 312, endPoint x: 424, endPoint y: 312, distance: 37.1
click at [424, 301] on input ""automation expert", "triggers and tags", "keyword triggers", "follow-up sequen…" at bounding box center [406, 292] width 243 height 17
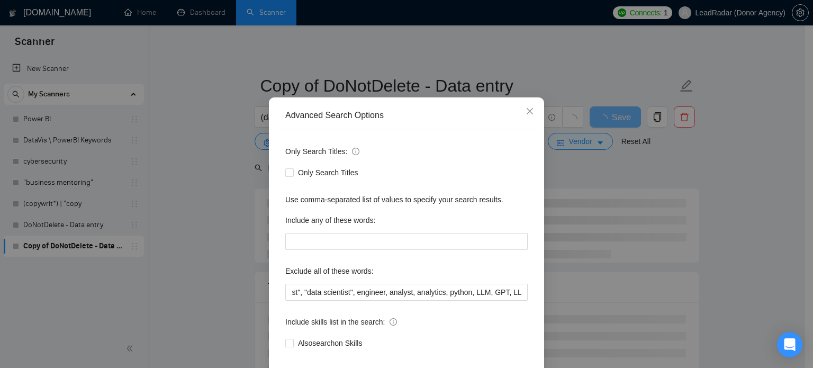
click at [695, 237] on div "Advanced Search Options Only Search Titles: Only Search Titles Use comma-separa…" at bounding box center [406, 184] width 813 height 368
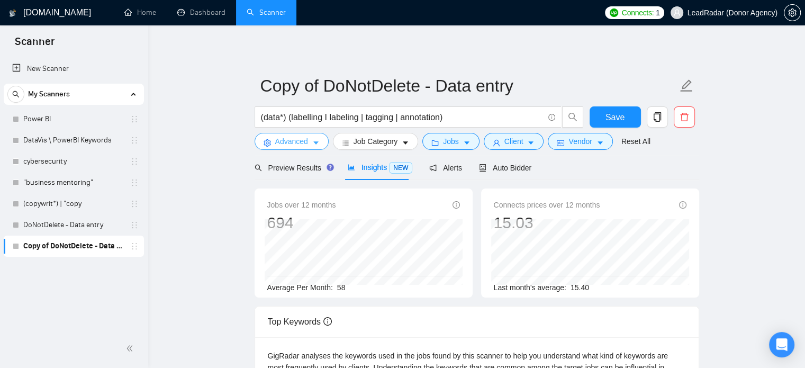
click at [299, 147] on span "Advanced" at bounding box center [291, 142] width 33 height 12
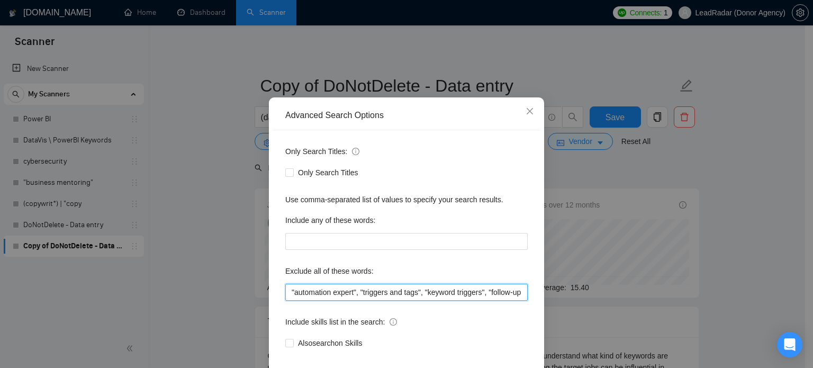
click at [462, 301] on input ""automation expert", "triggers and tags", "keyword triggers", "follow-up sequen…" at bounding box center [406, 292] width 243 height 17
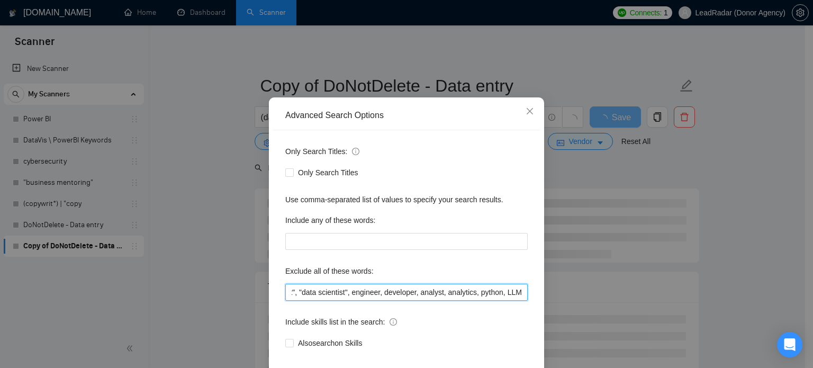
scroll to position [0, 441]
drag, startPoint x: 416, startPoint y: 313, endPoint x: 442, endPoint y: 315, distance: 26.5
click at [442, 301] on input ""automation expert", "triggers and tags", "keyword triggers", "follow-up sequen…" at bounding box center [406, 292] width 243 height 17
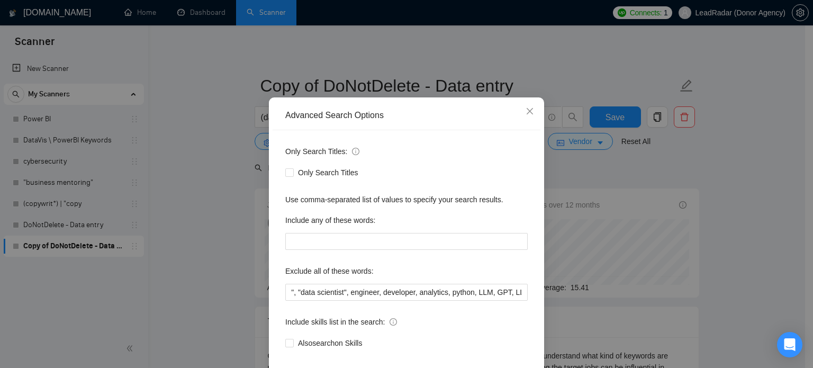
scroll to position [0, 0]
click at [724, 270] on div "Advanced Search Options Only Search Titles: Only Search Titles Use comma-separa…" at bounding box center [406, 184] width 813 height 368
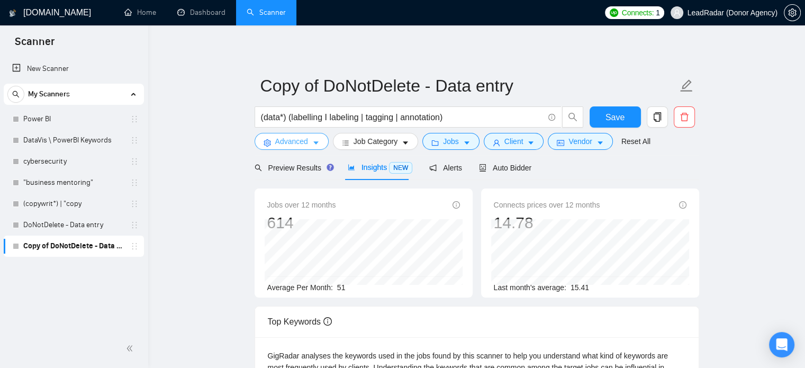
click at [301, 144] on span "Advanced" at bounding box center [291, 142] width 33 height 12
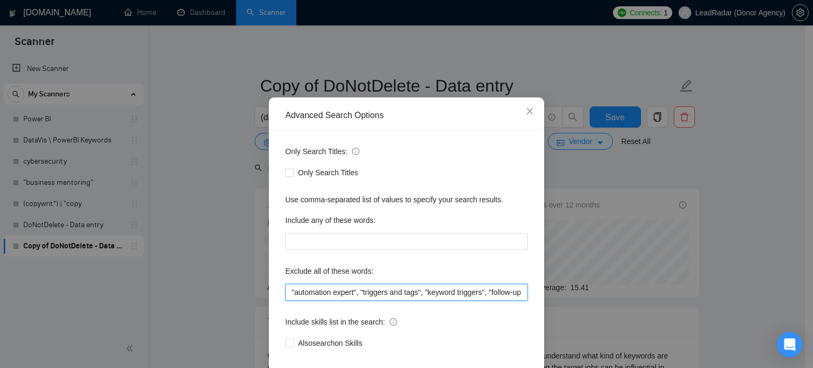
click at [468, 301] on input ""automation expert", "triggers and tags", "keyword triggers", "follow-up sequen…" at bounding box center [406, 292] width 243 height 17
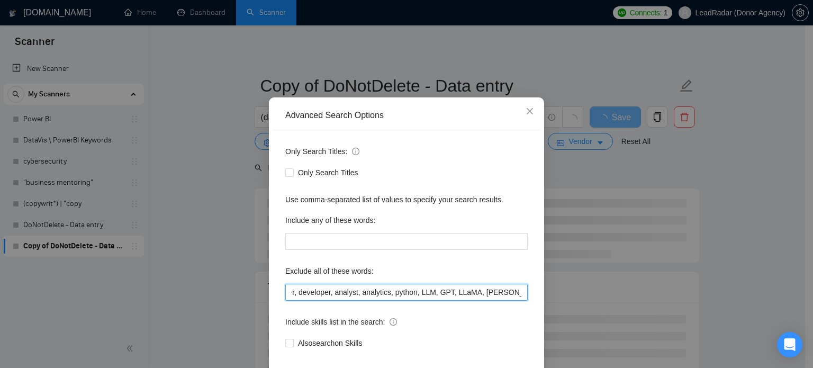
scroll to position [0, 525]
click at [357, 301] on input ""automation expert", "triggers and tags", "keyword triggers", "follow-up sequen…" at bounding box center [406, 292] width 243 height 17
drag, startPoint x: 357, startPoint y: 313, endPoint x: 392, endPoint y: 312, distance: 34.4
click at [392, 301] on input ""automation expert", "triggers and tags", "keyword triggers", "follow-up sequen…" at bounding box center [406, 292] width 243 height 17
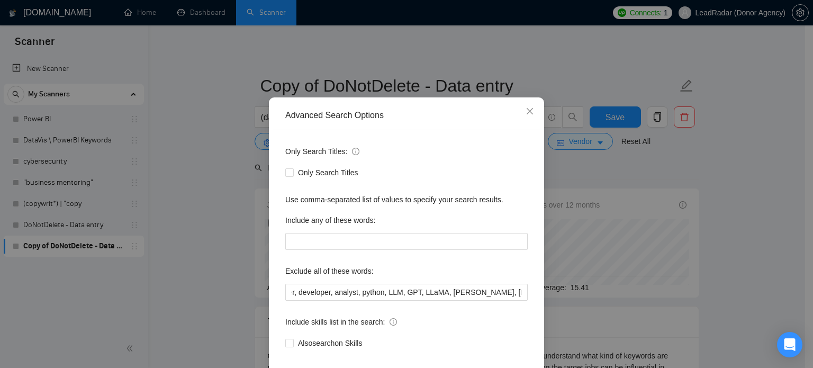
click at [746, 236] on div "Advanced Search Options Only Search Titles: Only Search Titles Use comma-separa…" at bounding box center [406, 184] width 813 height 368
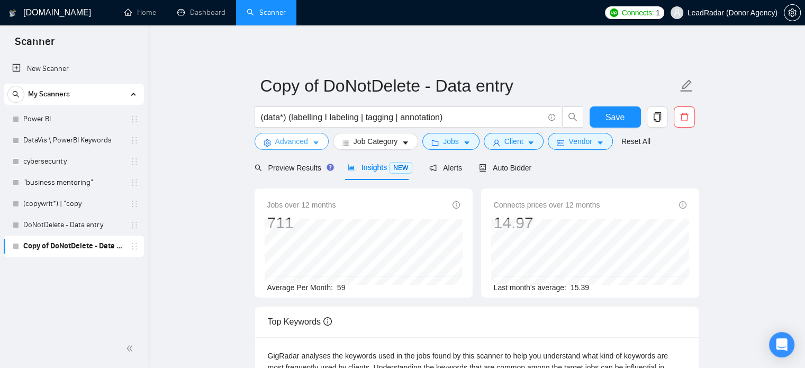
click at [298, 141] on span "Advanced" at bounding box center [291, 142] width 33 height 12
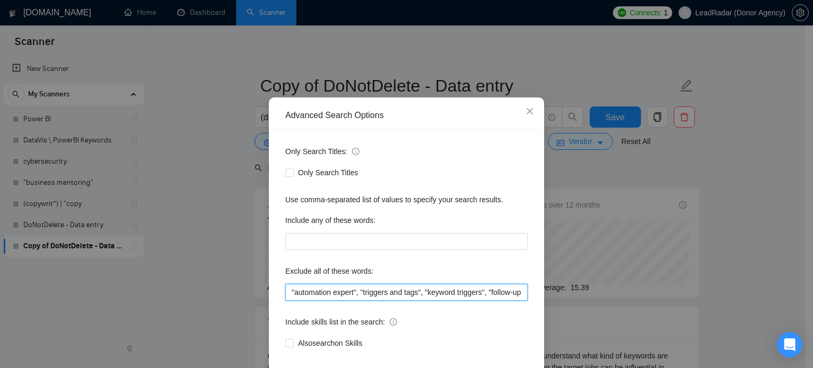
click at [457, 301] on input ""automation expert", "triggers and tags", "keyword triggers", "follow-up sequen…" at bounding box center [406, 292] width 243 height 17
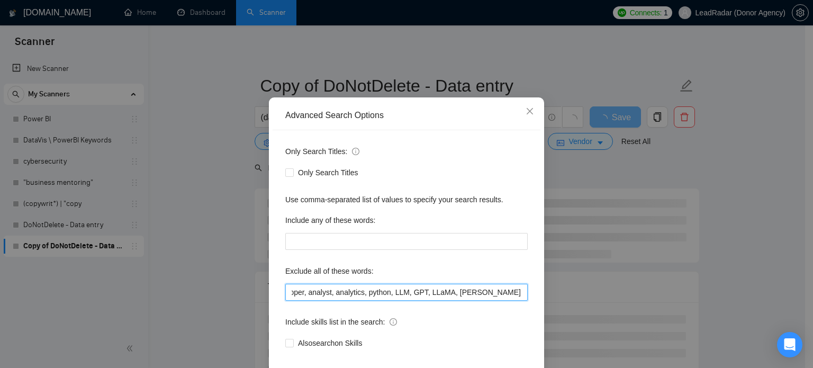
scroll to position [0, 552]
click at [383, 301] on input ""automation expert", "triggers and tags", "keyword triggers", "follow-up sequen…" at bounding box center [406, 292] width 243 height 17
drag, startPoint x: 362, startPoint y: 310, endPoint x: 388, endPoint y: 312, distance: 26.0
click at [388, 301] on input ""automation expert", "triggers and tags", "keyword triggers", "follow-up sequen…" at bounding box center [406, 292] width 243 height 17
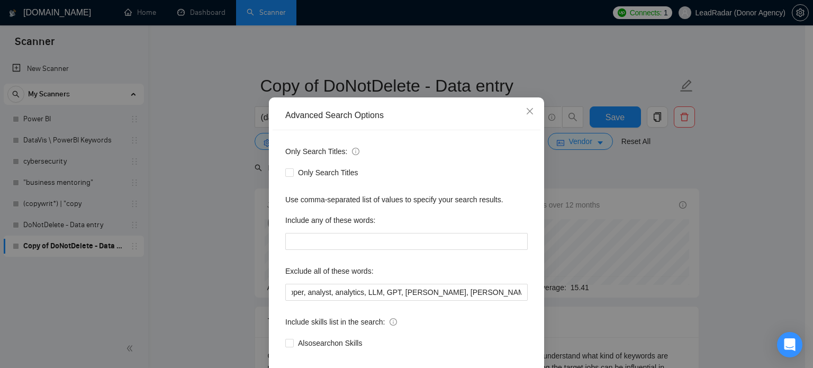
click at [746, 255] on div "Advanced Search Options Only Search Titles: Only Search Titles Use comma-separa…" at bounding box center [406, 184] width 813 height 368
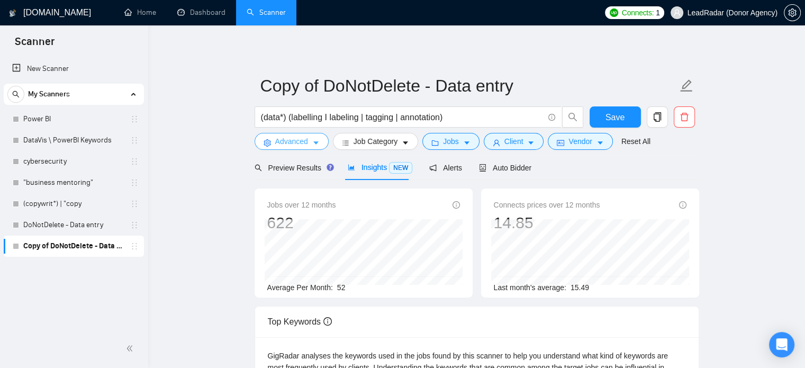
click at [301, 137] on span "Advanced" at bounding box center [291, 142] width 33 height 12
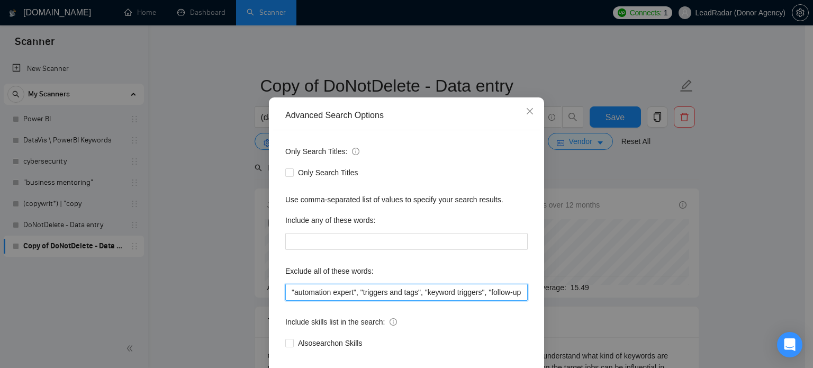
click at [481, 301] on input ""automation expert", "triggers and tags", "keyword triggers", "follow-up sequen…" at bounding box center [406, 292] width 243 height 17
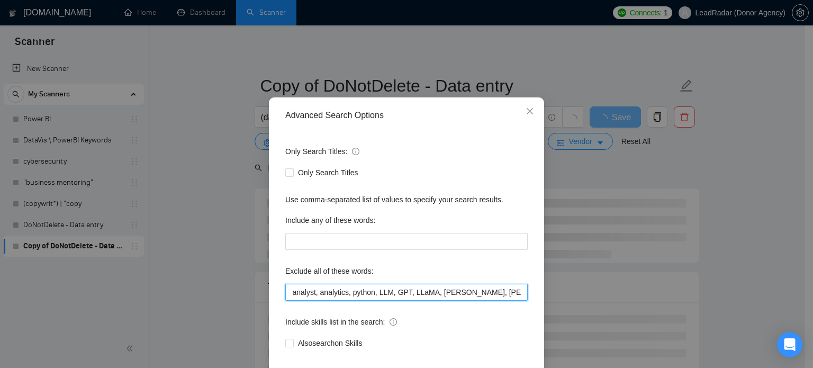
scroll to position [0, 569]
click at [373, 301] on input ""automation expert", "triggers and tags", "keyword triggers", "follow-up sequen…" at bounding box center [406, 292] width 243 height 17
drag, startPoint x: 373, startPoint y: 311, endPoint x: 389, endPoint y: 313, distance: 16.6
click at [389, 301] on input ""automation expert", "triggers and tags", "keyword triggers", "follow-up sequen…" at bounding box center [406, 292] width 243 height 17
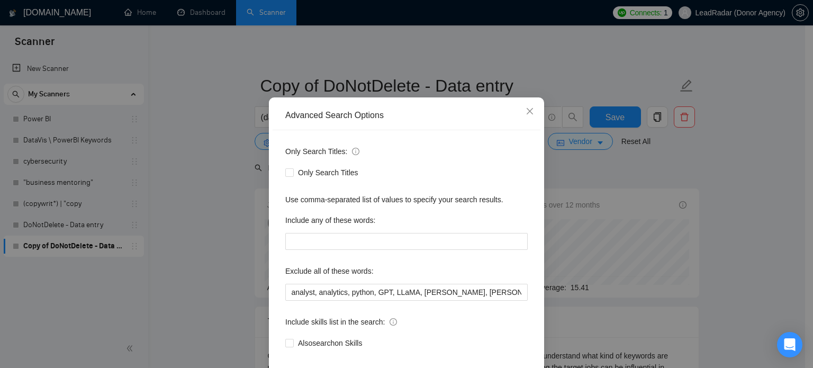
click at [752, 248] on div "Advanced Search Options Only Search Titles: Only Search Titles Use comma-separa…" at bounding box center [406, 184] width 813 height 368
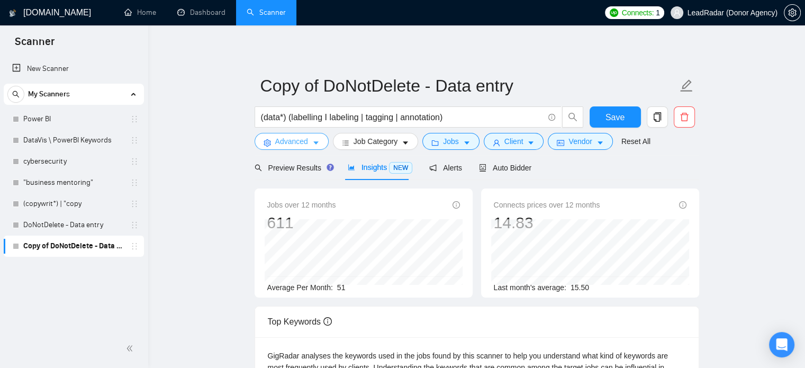
click at [297, 145] on span "Advanced" at bounding box center [291, 142] width 33 height 12
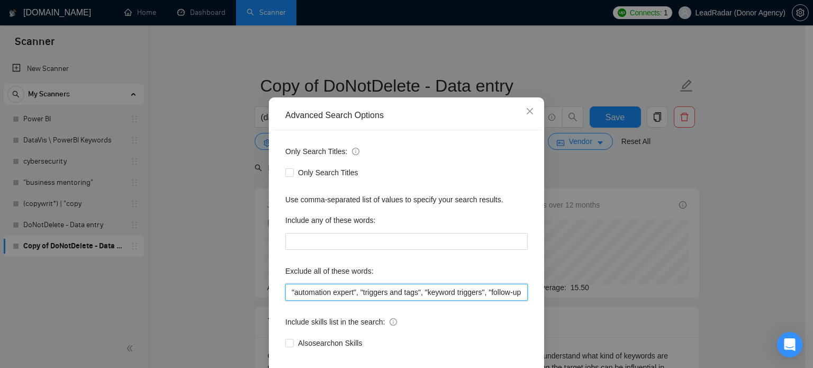
click at [435, 301] on input ""automation expert", "triggers and tags", "keyword triggers", "follow-up sequen…" at bounding box center [406, 292] width 243 height 17
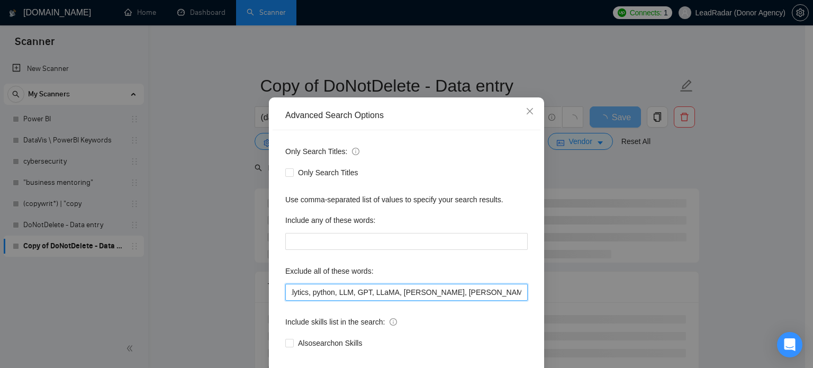
scroll to position [0, 608]
click at [352, 301] on input ""automation expert", "triggers and tags", "keyword triggers", "follow-up sequen…" at bounding box center [406, 292] width 243 height 17
drag, startPoint x: 352, startPoint y: 312, endPoint x: 368, endPoint y: 312, distance: 15.9
click at [368, 301] on input ""automation expert", "triggers and tags", "keyword triggers", "follow-up sequen…" at bounding box center [406, 292] width 243 height 17
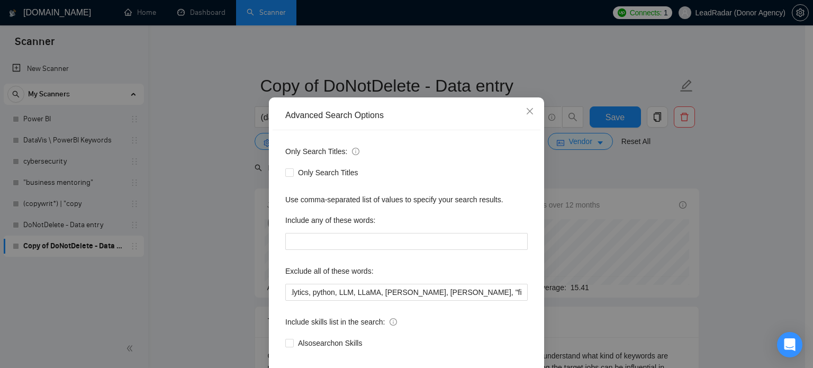
scroll to position [0, 0]
click at [727, 229] on div "Advanced Search Options Only Search Titles: Only Search Titles Use comma-separa…" at bounding box center [406, 184] width 813 height 368
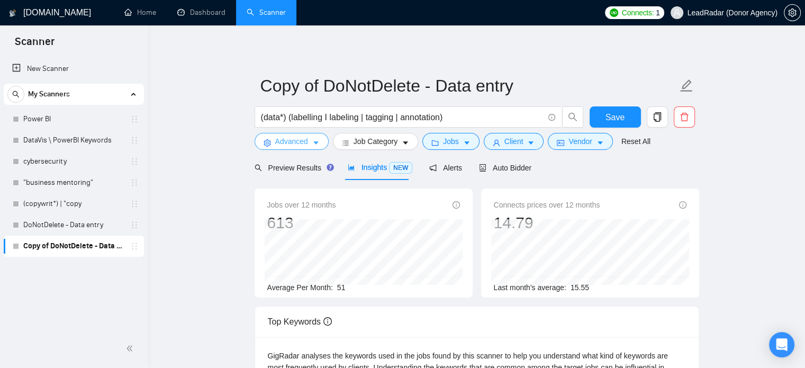
click at [304, 139] on span "Advanced" at bounding box center [291, 142] width 33 height 12
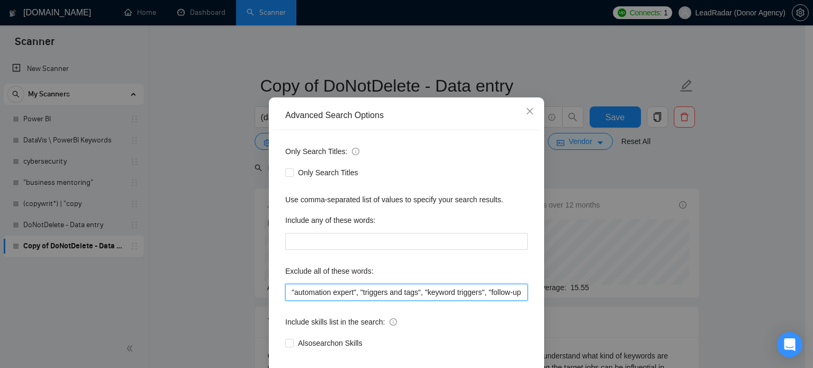
click at [489, 301] on input ""automation expert", "triggers and tags", "keyword triggers", "follow-up sequen…" at bounding box center [406, 292] width 243 height 17
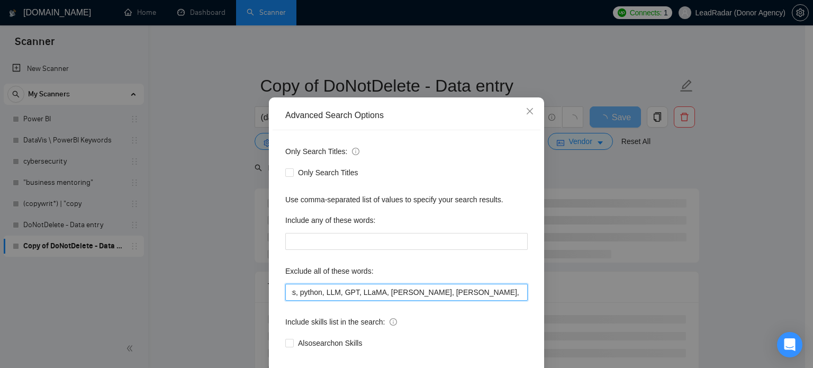
scroll to position [0, 623]
click at [359, 301] on input ""automation expert", "triggers and tags", "keyword triggers", "follow-up sequen…" at bounding box center [406, 292] width 243 height 17
drag, startPoint x: 352, startPoint y: 311, endPoint x: 379, endPoint y: 311, distance: 27.5
click at [379, 301] on input ""automation expert", "triggers and tags", "keyword triggers", "follow-up sequen…" at bounding box center [406, 292] width 243 height 17
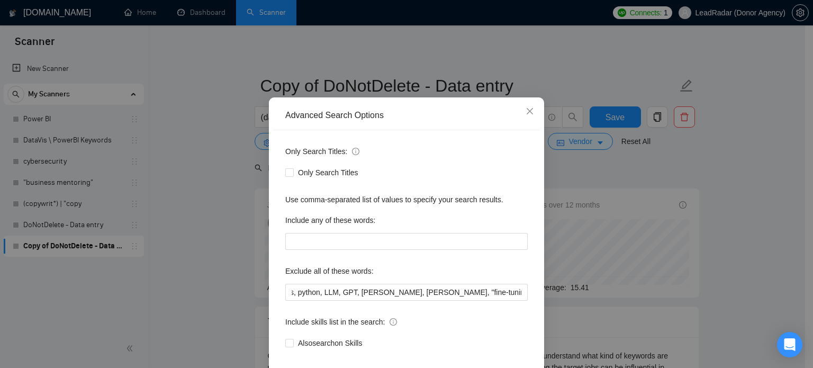
click at [745, 228] on div "Advanced Search Options Only Search Titles: Only Search Titles Use comma-separa…" at bounding box center [406, 184] width 813 height 368
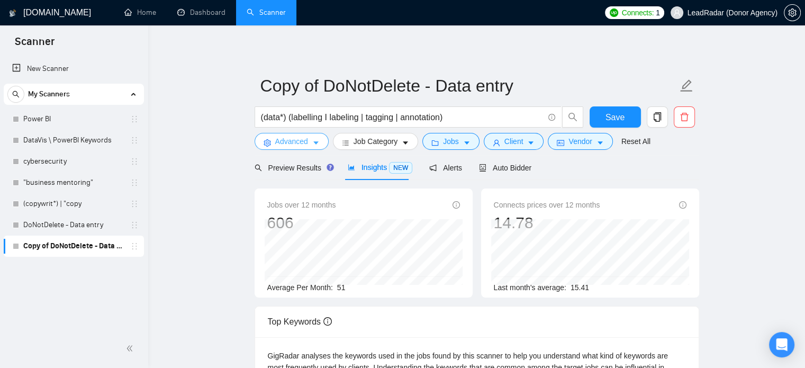
click at [306, 147] on span "Advanced" at bounding box center [291, 142] width 33 height 12
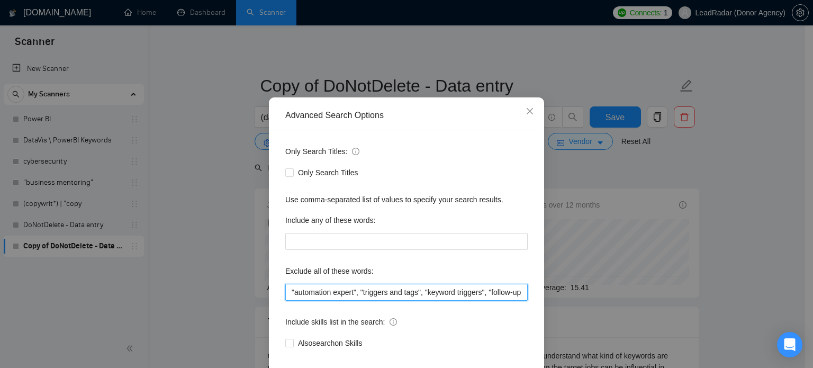
click at [426, 301] on input ""automation expert", "triggers and tags", "keyword triggers", "follow-up sequen…" at bounding box center [406, 292] width 243 height 17
drag, startPoint x: 419, startPoint y: 311, endPoint x: 444, endPoint y: 311, distance: 24.9
click at [444, 301] on input ""automation expert", "triggers and tags", "keyword triggers", "follow-up sequen…" at bounding box center [406, 292] width 243 height 17
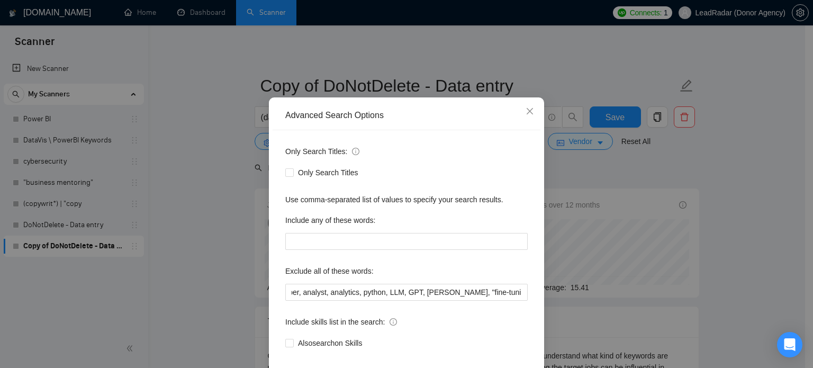
click at [731, 249] on div "Advanced Search Options Only Search Titles: Only Search Titles Use comma-separa…" at bounding box center [406, 184] width 813 height 368
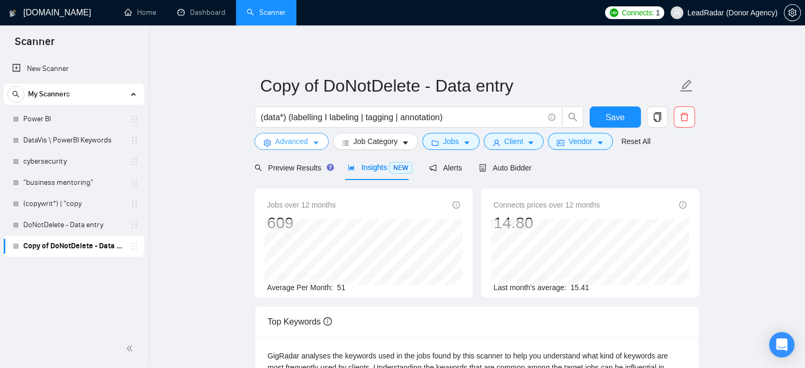
click at [291, 141] on span "Advanced" at bounding box center [291, 142] width 33 height 12
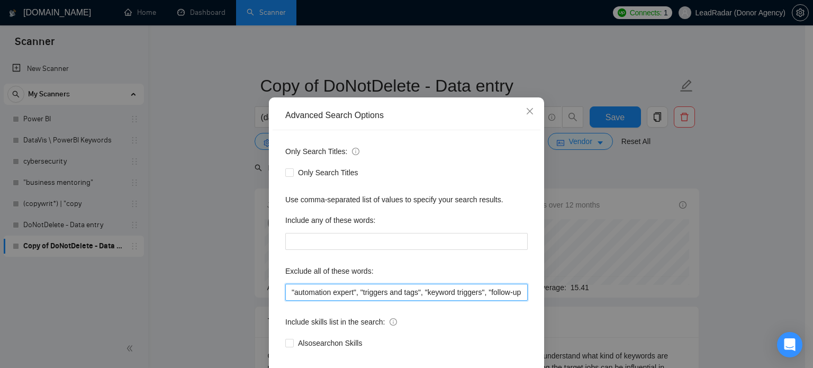
click at [460, 301] on input ""automation expert", "triggers and tags", "keyword triggers", "follow-up sequen…" at bounding box center [406, 292] width 243 height 17
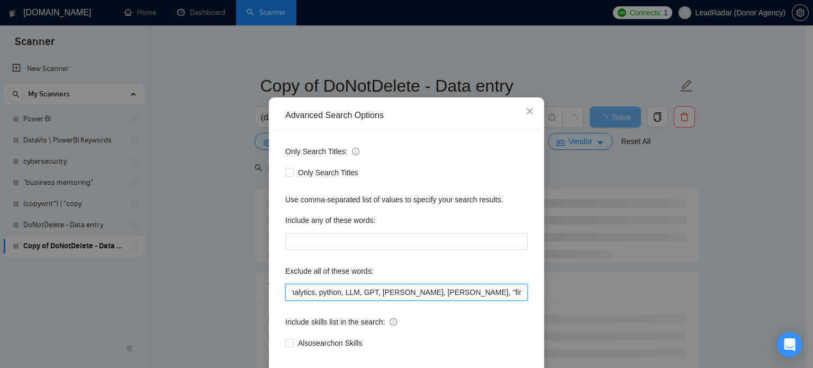
scroll to position [0, 603]
click at [460, 301] on input ""automation expert", "triggers and tags", "keyword triggers", "follow-up sequen…" at bounding box center [406, 292] width 243 height 17
drag, startPoint x: 399, startPoint y: 313, endPoint x: 426, endPoint y: 315, distance: 26.6
click at [426, 301] on input ""automation expert", "triggers and tags", "keyword triggers", "follow-up sequen…" at bounding box center [406, 292] width 243 height 17
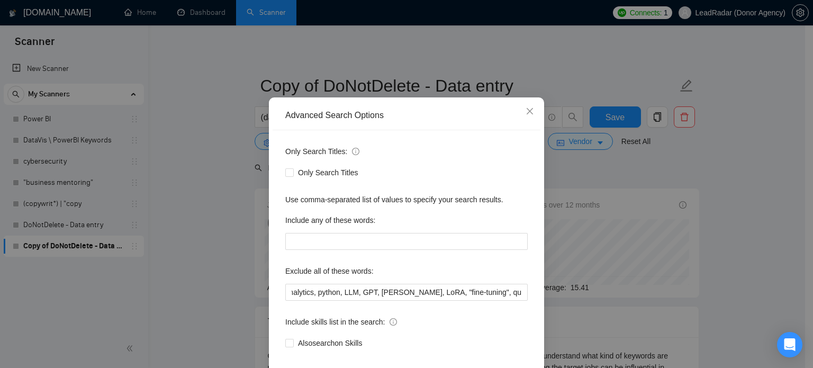
click at [738, 252] on div "Advanced Search Options Only Search Titles: Only Search Titles Use comma-separa…" at bounding box center [406, 184] width 813 height 368
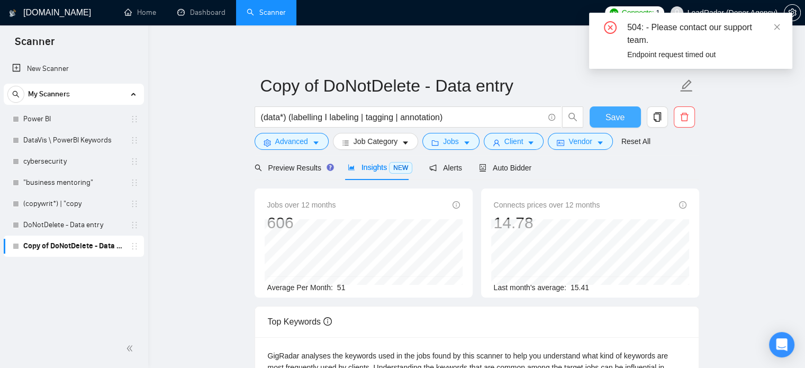
click at [616, 116] on span "Save" at bounding box center [615, 117] width 19 height 13
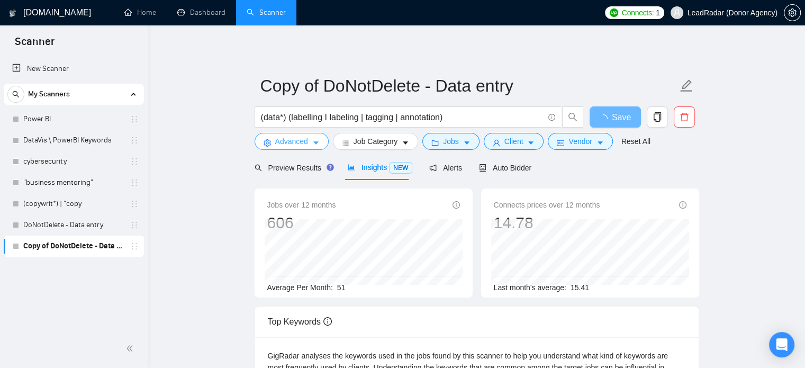
click at [291, 139] on span "Advanced" at bounding box center [291, 142] width 33 height 12
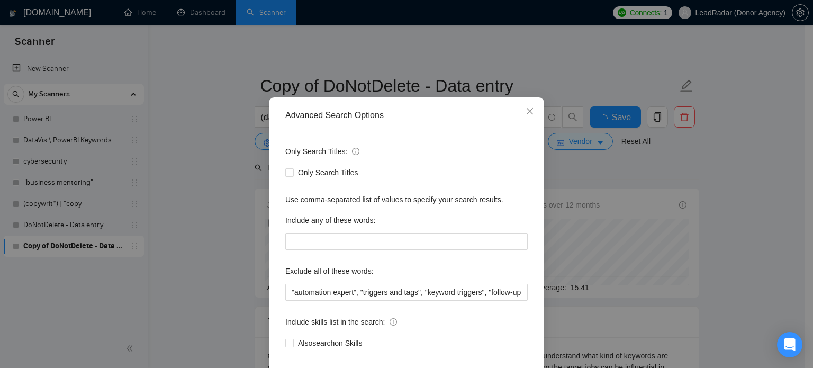
click at [631, 149] on div "Advanced Search Options Only Search Titles: Only Search Titles Use comma-separa…" at bounding box center [406, 184] width 813 height 368
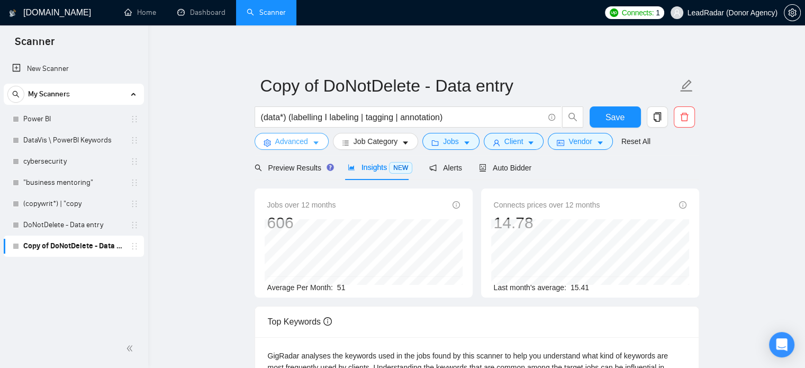
click at [292, 143] on span "Advanced" at bounding box center [291, 142] width 33 height 12
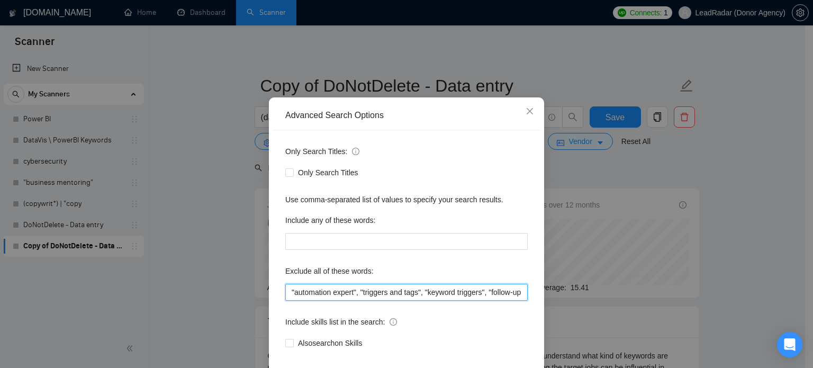
click at [483, 301] on input ""automation expert", "triggers and tags", "keyword triggers", "follow-up sequen…" at bounding box center [406, 292] width 243 height 17
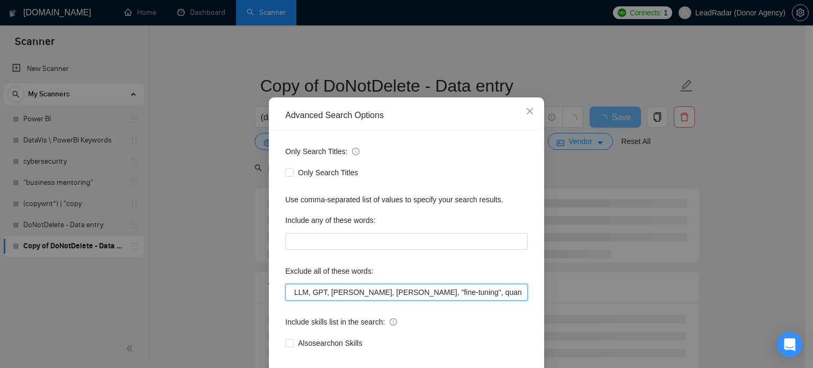
scroll to position [0, 652]
type input ""automation expert", "triggers and tags", "keyword triggers", "follow-up sequen…"
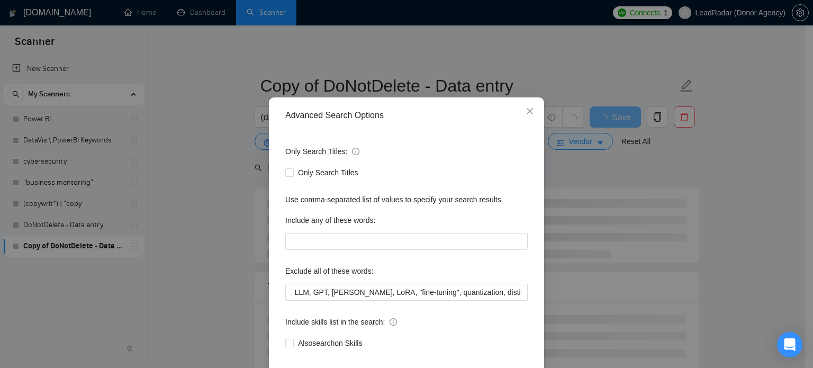
click at [729, 228] on div "Advanced Search Options Only Search Titles: Only Search Titles Use comma-separa…" at bounding box center [406, 184] width 813 height 368
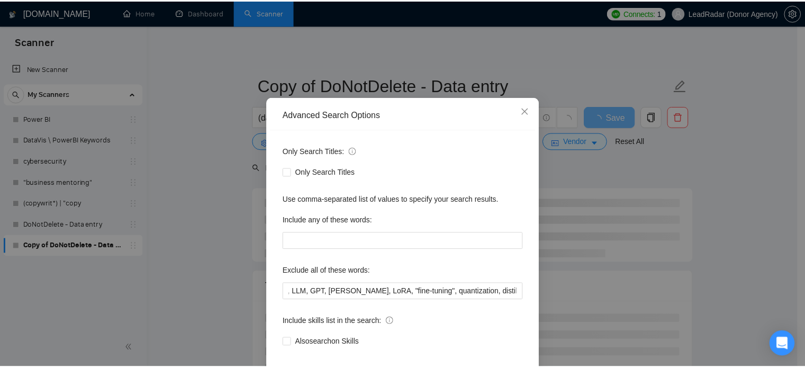
scroll to position [0, 0]
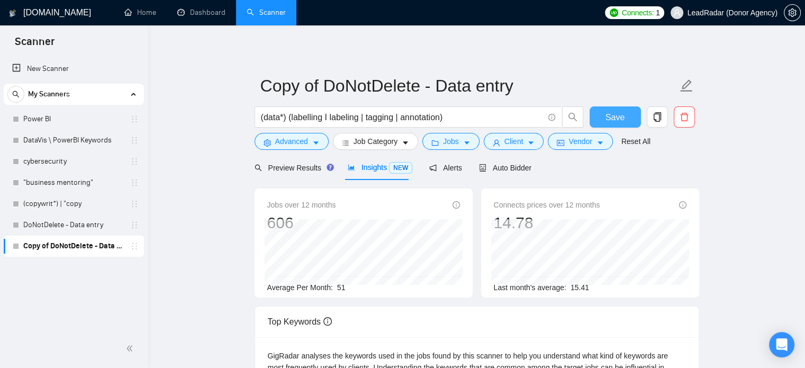
click at [608, 123] on span "Save" at bounding box center [615, 117] width 19 height 13
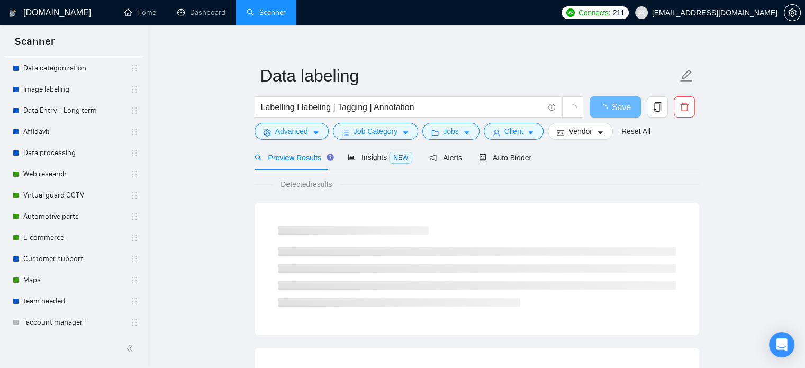
scroll to position [118, 0]
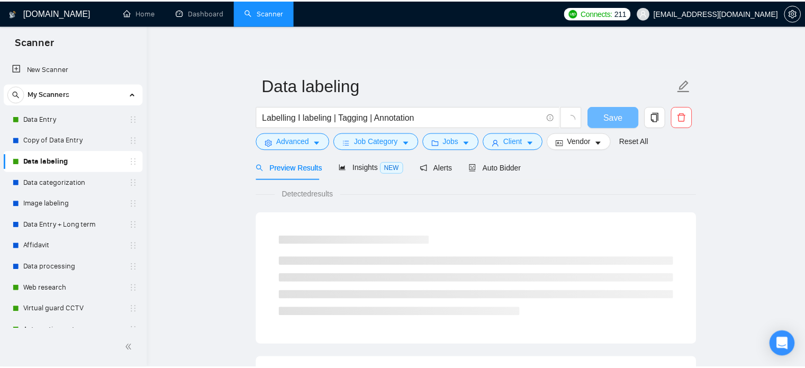
scroll to position [10, 0]
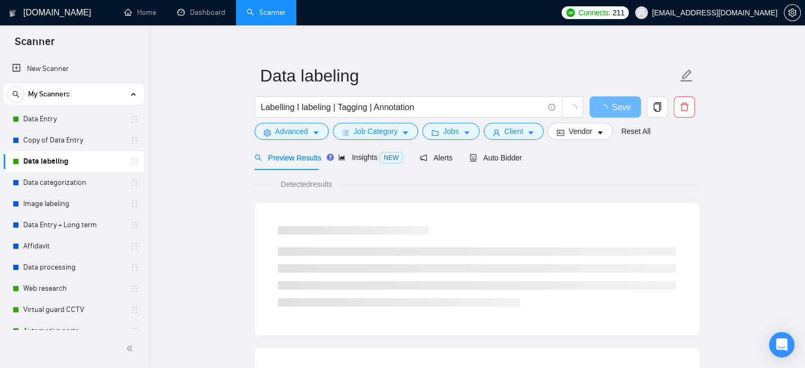
scroll to position [10, 0]
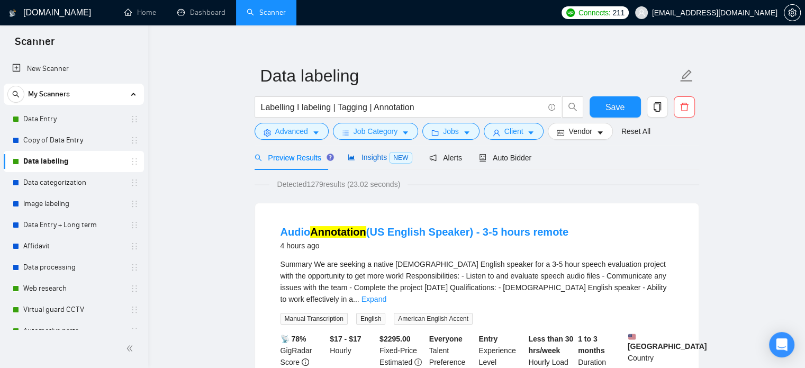
click at [382, 160] on span "Insights NEW" at bounding box center [380, 157] width 65 height 8
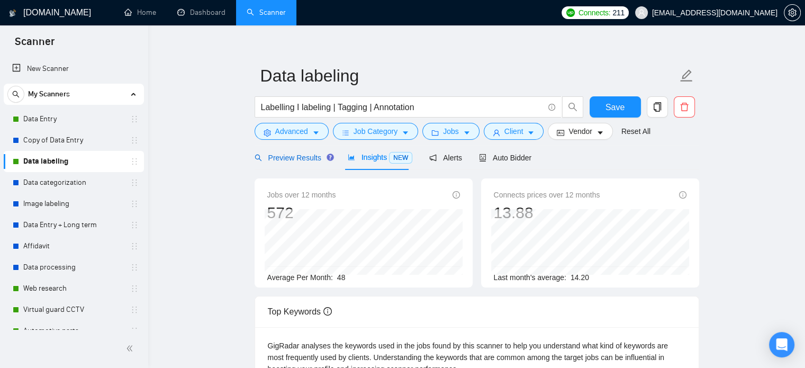
click at [299, 158] on span "Preview Results" at bounding box center [293, 158] width 76 height 8
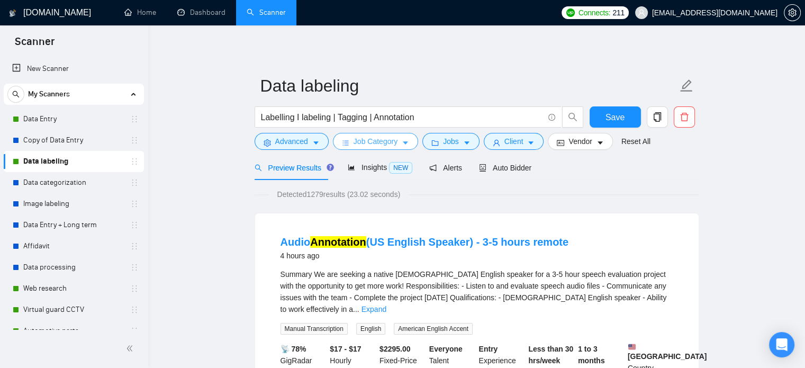
click at [376, 144] on span "Job Category" at bounding box center [376, 142] width 44 height 12
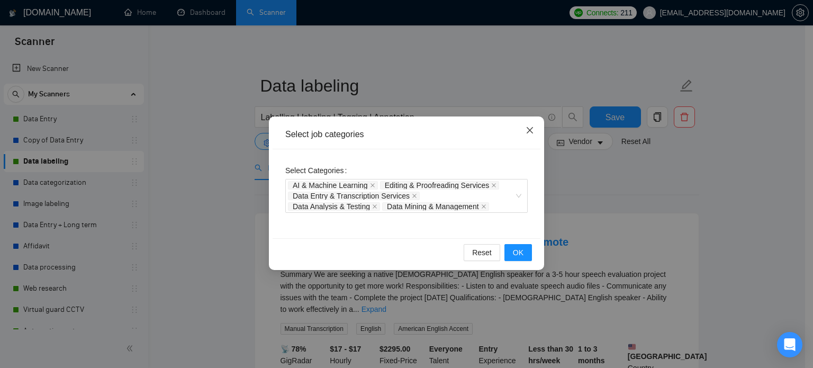
click at [534, 129] on span "Close" at bounding box center [530, 130] width 29 height 29
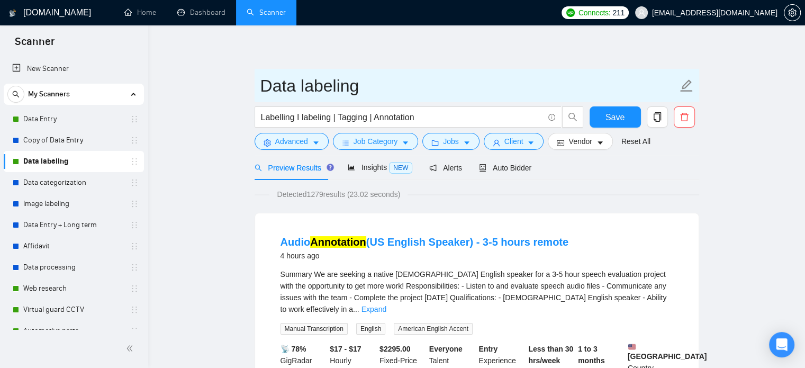
drag, startPoint x: 263, startPoint y: 85, endPoint x: 371, endPoint y: 87, distance: 108.0
click at [371, 87] on input "Data labeling" at bounding box center [469, 86] width 417 height 26
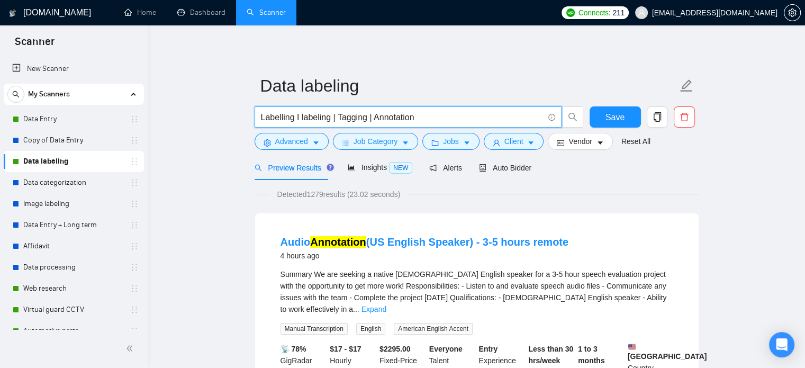
drag, startPoint x: 434, startPoint y: 112, endPoint x: 250, endPoint y: 113, distance: 183.8
click at [304, 144] on span "Advanced" at bounding box center [291, 142] width 33 height 12
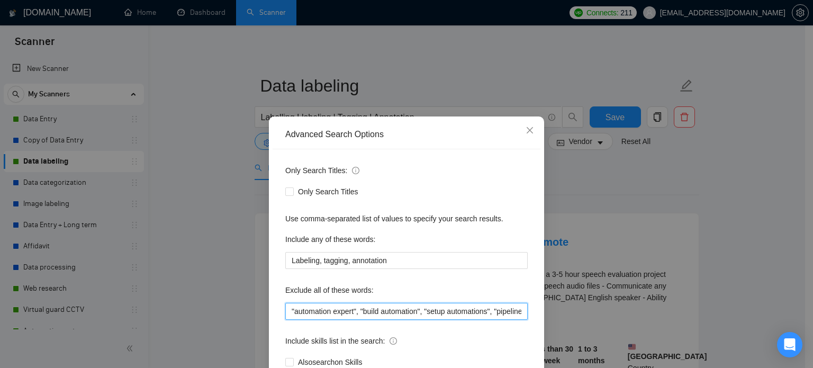
click at [361, 315] on input ""automation expert", "build automation", "setup automations", "pipeline automat…" at bounding box center [406, 311] width 243 height 17
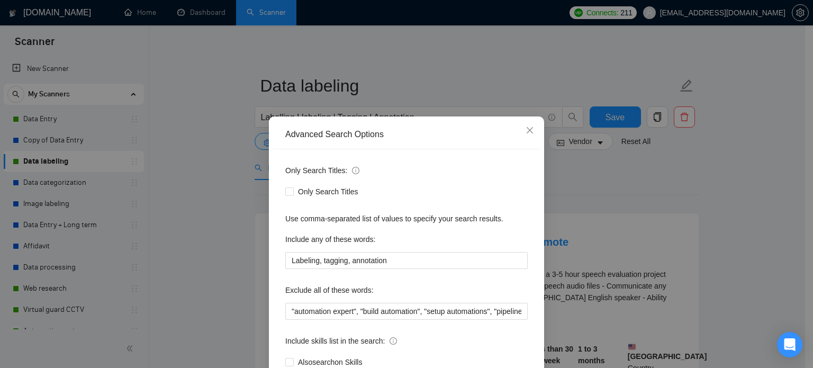
click at [641, 190] on div "Advanced Search Options Only Search Titles: Only Search Titles Use comma-separa…" at bounding box center [406, 184] width 813 height 368
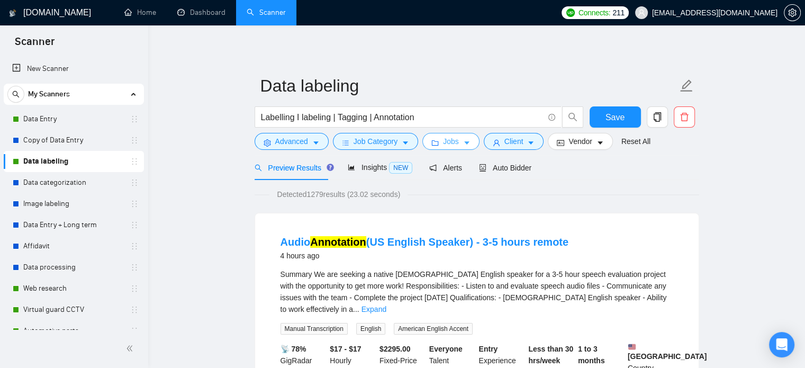
click at [455, 140] on span "Jobs" at bounding box center [451, 142] width 16 height 12
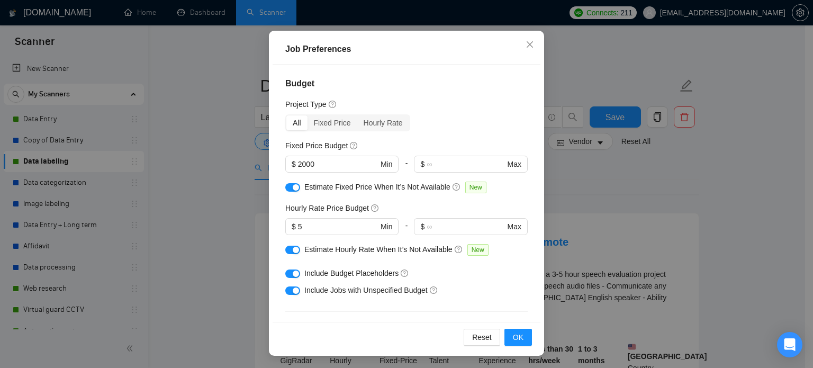
click at [695, 207] on div "Job Preferences Budget Project Type All Fixed Price Hourly Rate Fixed Price Bud…" at bounding box center [406, 184] width 813 height 368
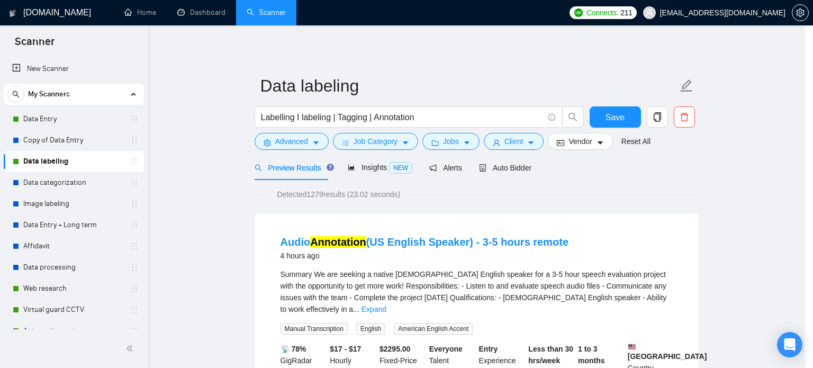
scroll to position [33, 0]
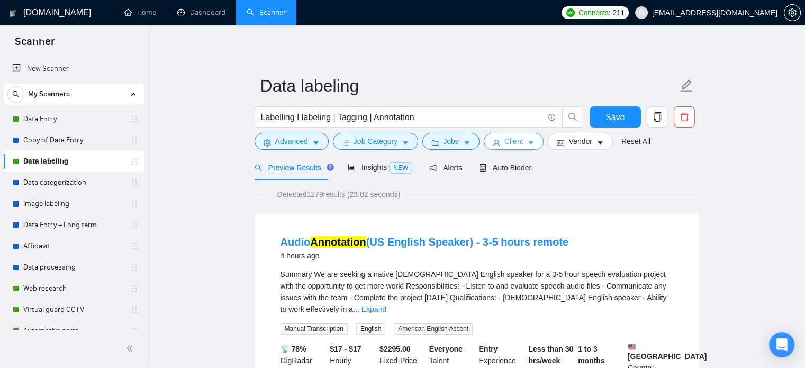
click at [505, 142] on span "Client" at bounding box center [514, 142] width 19 height 12
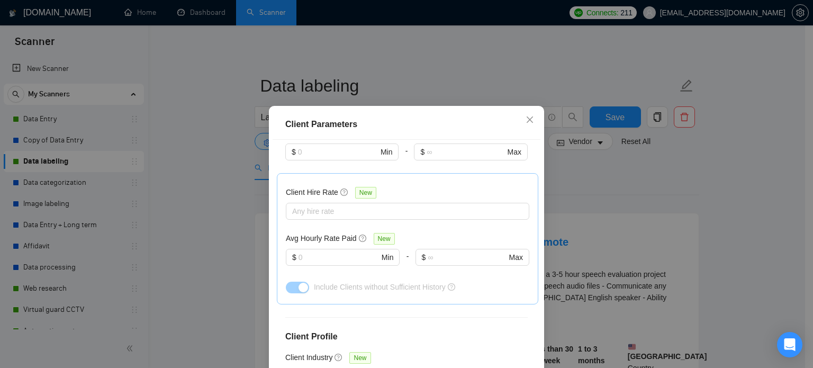
scroll to position [76, 0]
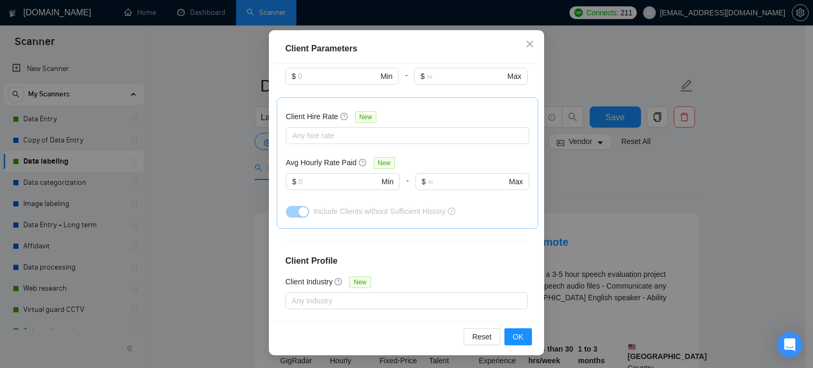
click at [713, 194] on div "Client Parameters Client Location Include Client Countries [GEOGRAPHIC_DATA] [G…" at bounding box center [406, 184] width 813 height 368
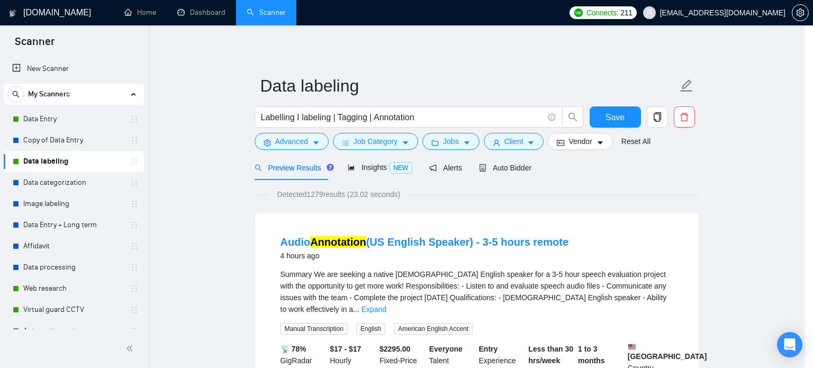
scroll to position [33, 0]
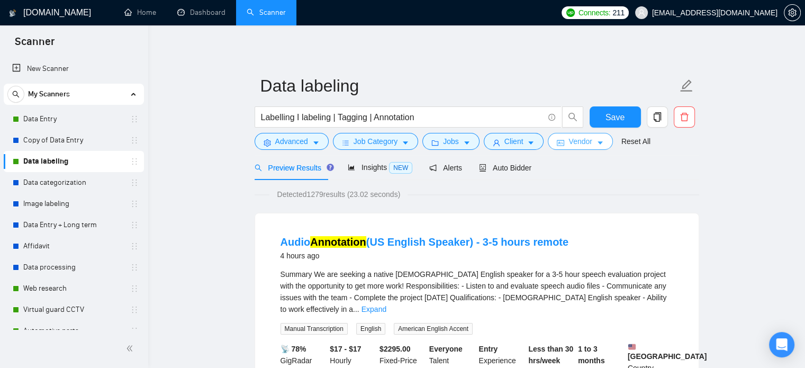
click at [594, 137] on button "Vendor" at bounding box center [580, 141] width 65 height 17
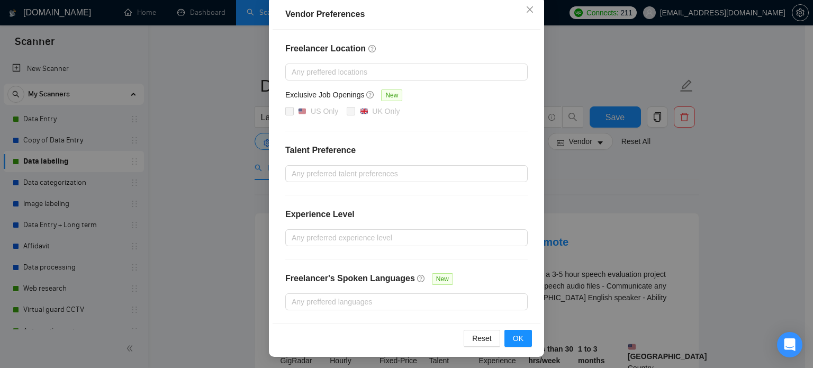
click at [720, 180] on div "Vendor Preferences Freelancer Location Any preffered locations Exclusive Job Op…" at bounding box center [406, 184] width 813 height 368
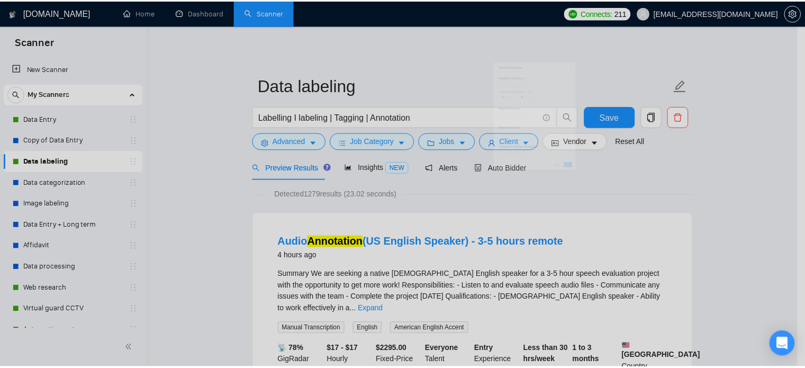
scroll to position [68, 0]
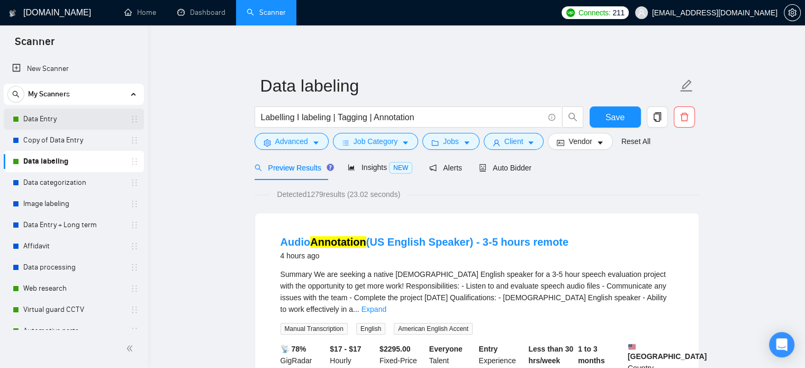
click at [63, 118] on link "Data Entry" at bounding box center [73, 119] width 101 height 21
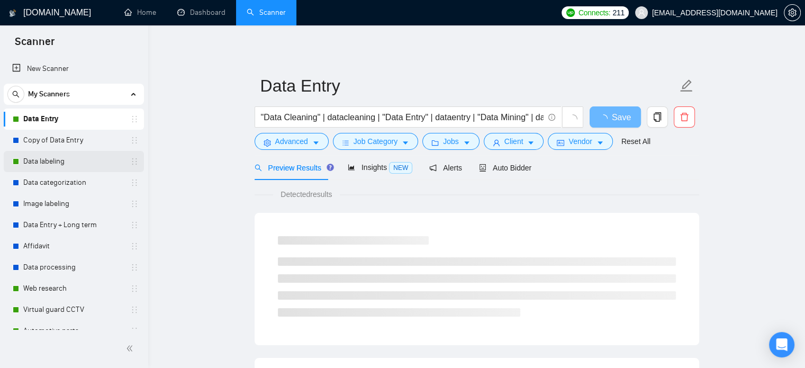
click at [40, 164] on link "Data labeling" at bounding box center [73, 161] width 101 height 21
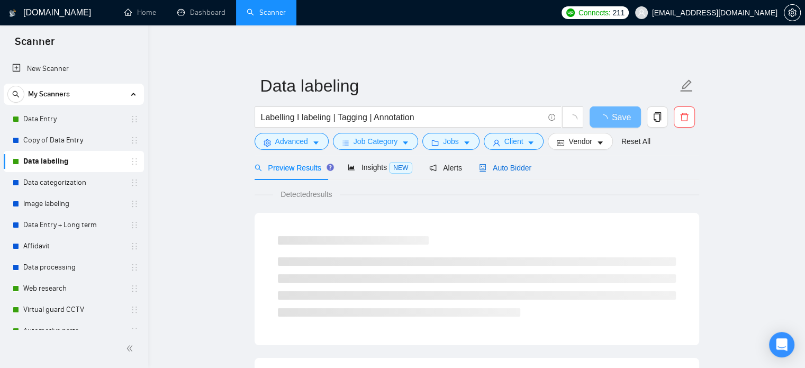
click at [506, 170] on span "Auto Bidder" at bounding box center [505, 168] width 52 height 8
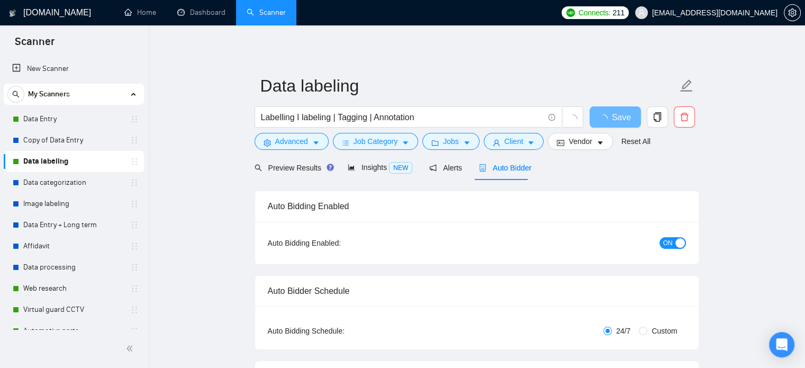
checkbox input "true"
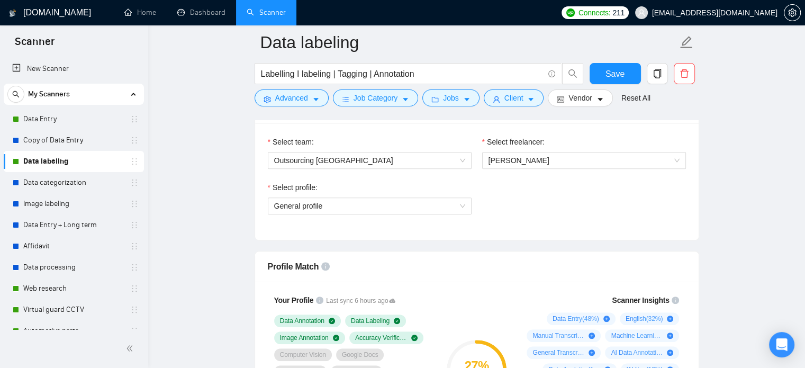
scroll to position [556, 0]
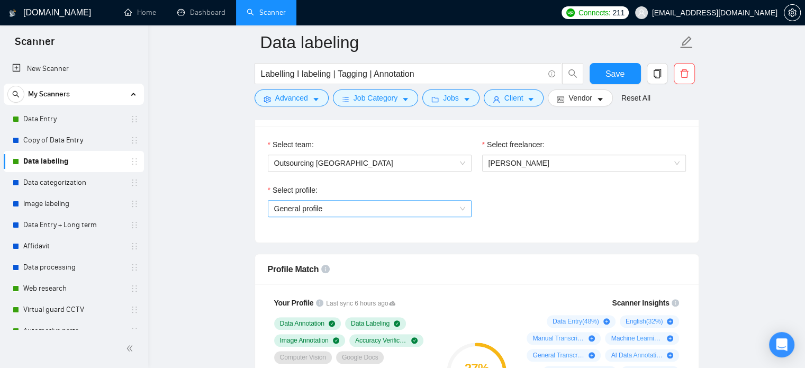
click at [395, 207] on span "General profile" at bounding box center [369, 209] width 191 height 16
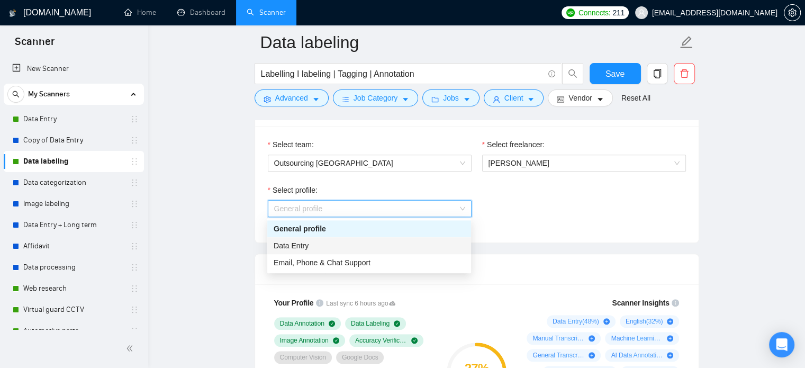
click at [333, 244] on div "Data Entry" at bounding box center [369, 246] width 191 height 12
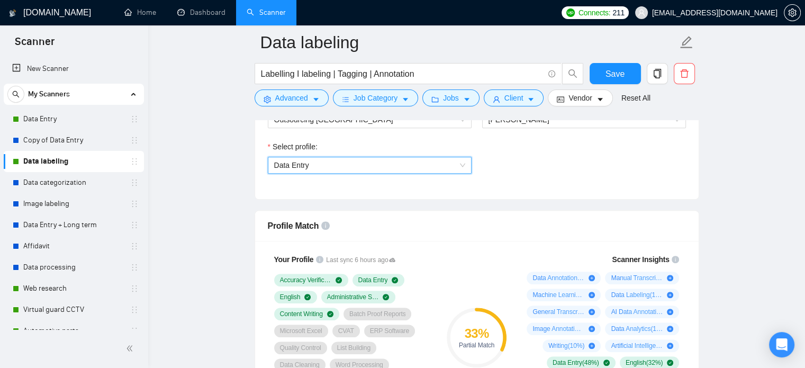
scroll to position [599, 0]
click at [432, 167] on span "Data Entry" at bounding box center [369, 165] width 191 height 16
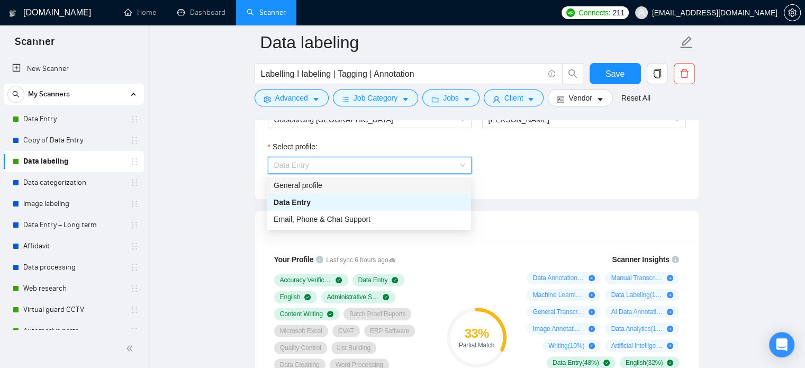
drag, startPoint x: 373, startPoint y: 183, endPoint x: 396, endPoint y: 187, distance: 23.1
click at [373, 183] on div "General profile" at bounding box center [369, 186] width 191 height 12
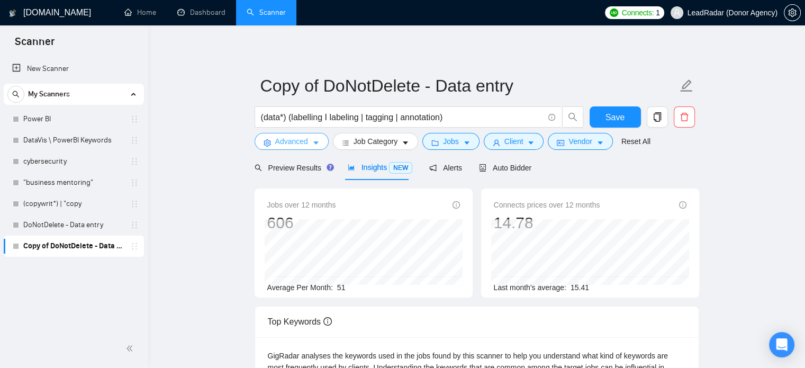
click at [306, 145] on span "Advanced" at bounding box center [291, 142] width 33 height 12
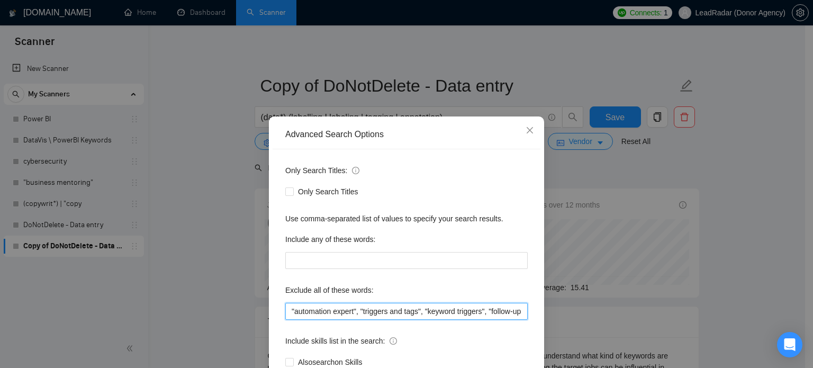
click at [455, 312] on input ""automation expert", "triggers and tags", "keyword triggers", "follow-up sequen…" at bounding box center [406, 311] width 243 height 17
click at [485, 315] on input ""automation expert", "triggers and tags", "keyword triggers", "follow-up sequen…" at bounding box center [406, 311] width 243 height 17
drag, startPoint x: 402, startPoint y: 313, endPoint x: 426, endPoint y: 313, distance: 23.3
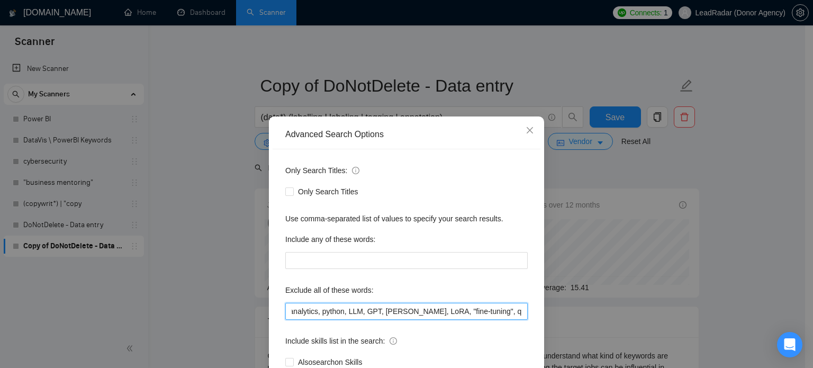
click at [426, 313] on input ""automation expert", "triggers and tags", "keyword triggers", "follow-up sequen…" at bounding box center [406, 311] width 243 height 17
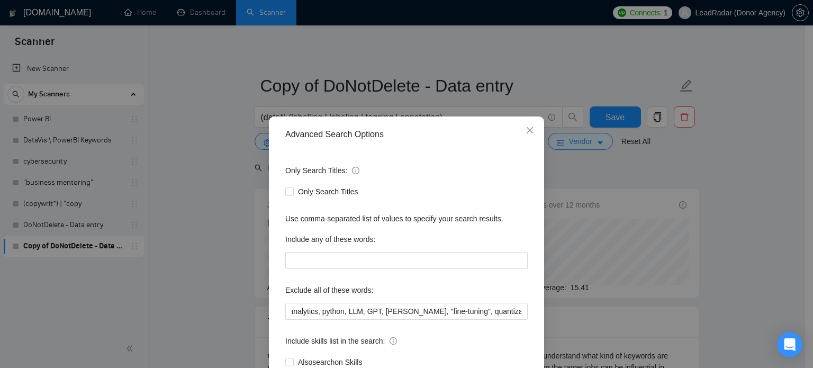
scroll to position [0, 0]
click at [729, 236] on div "Advanced Search Options Only Search Titles: Only Search Titles Use comma-separa…" at bounding box center [406, 184] width 813 height 368
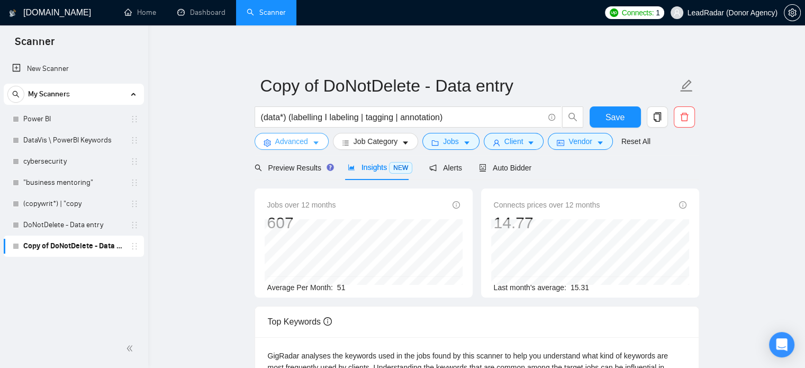
click at [299, 146] on span "Advanced" at bounding box center [291, 142] width 33 height 12
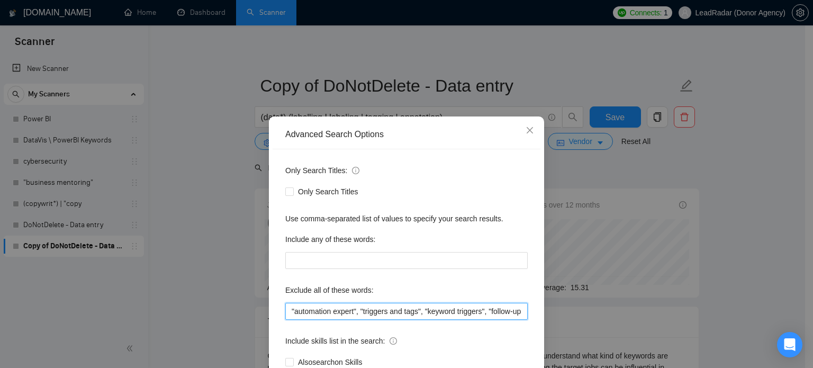
click at [490, 316] on input ""automation expert", "triggers and tags", "keyword triggers", "follow-up sequen…" at bounding box center [406, 311] width 243 height 17
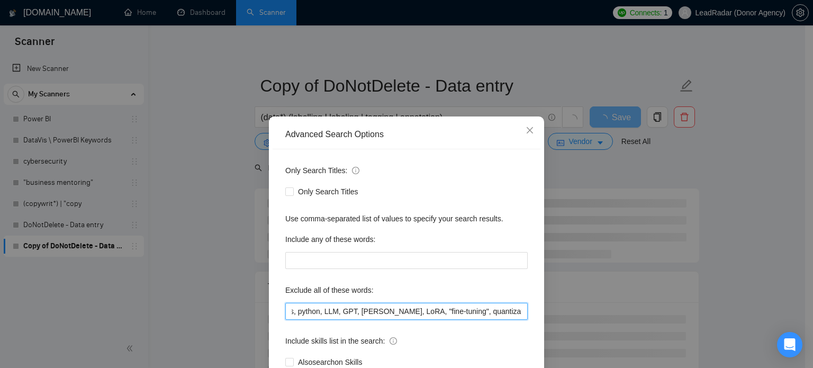
scroll to position [0, 630]
click at [404, 313] on input ""automation expert", "triggers and tags", "keyword triggers", "follow-up sequen…" at bounding box center [406, 311] width 243 height 17
drag, startPoint x: 392, startPoint y: 311, endPoint x: 440, endPoint y: 315, distance: 47.8
click at [440, 315] on input ""automation expert", "triggers and tags", "keyword triggers", "follow-up sequen…" at bounding box center [406, 311] width 243 height 17
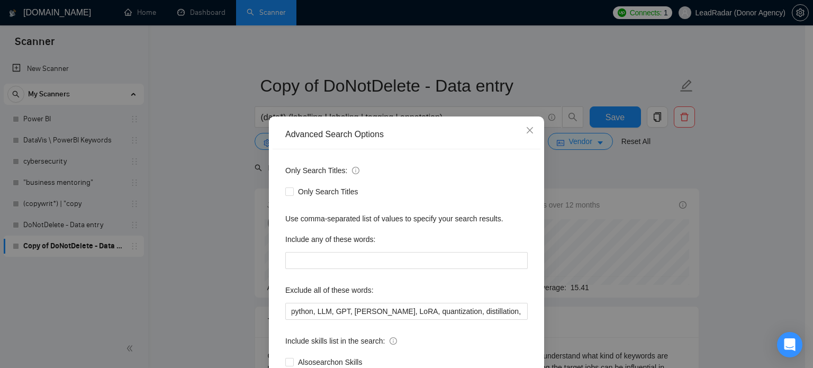
click at [721, 249] on div "Advanced Search Options Only Search Titles: Only Search Titles Use comma-separa…" at bounding box center [406, 184] width 813 height 368
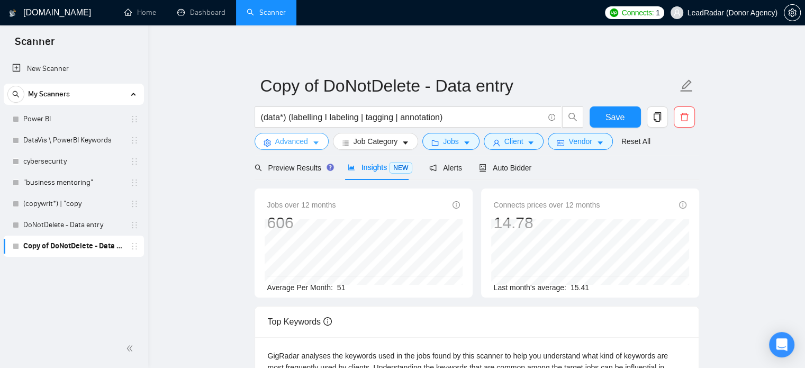
click at [293, 145] on span "Advanced" at bounding box center [291, 142] width 33 height 12
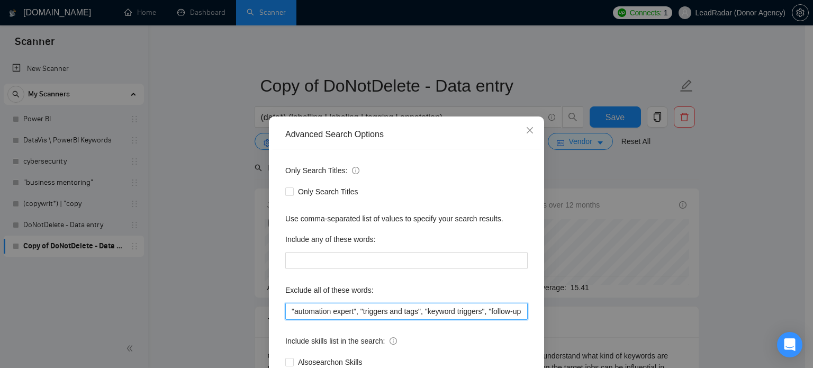
click at [453, 310] on input ""automation expert", "triggers and tags", "keyword triggers", "follow-up sequen…" at bounding box center [406, 311] width 243 height 17
click at [386, 313] on input ""automation expert", "triggers and tags", "keyword triggers", "follow-up sequen…" at bounding box center [406, 311] width 243 height 17
click at [389, 311] on input ""automation expert", "triggers and tags", "keyword triggers", "follow-up sequen…" at bounding box center [406, 311] width 243 height 17
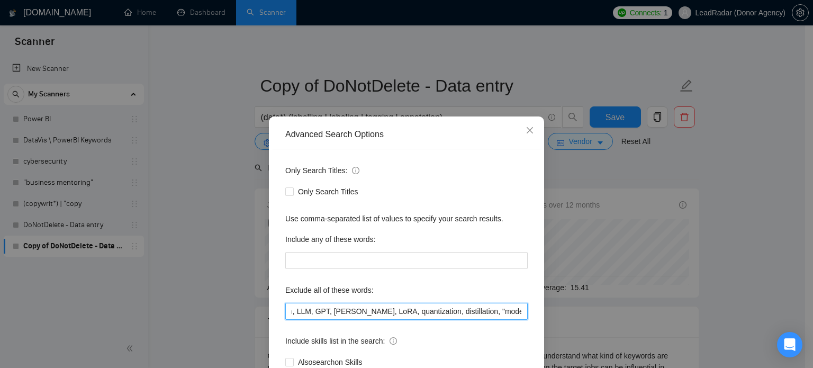
drag, startPoint x: 373, startPoint y: 313, endPoint x: 416, endPoint y: 315, distance: 42.9
click at [416, 315] on input ""automation expert", "triggers and tags", "keyword triggers", "follow-up sequen…" at bounding box center [406, 311] width 243 height 17
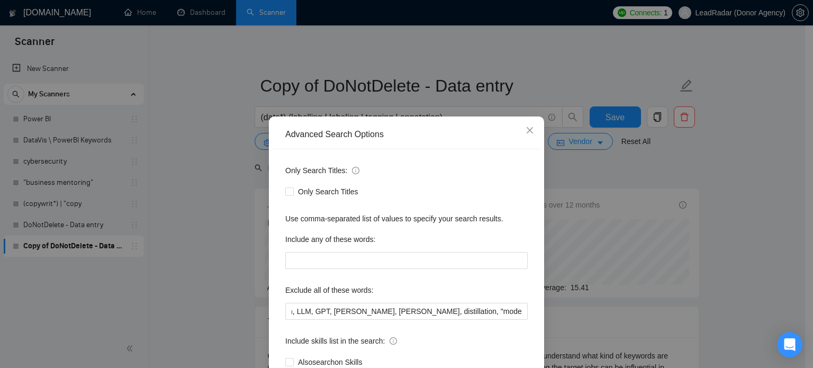
scroll to position [0, 0]
click at [762, 213] on div "Advanced Search Options Only Search Titles: Only Search Titles Use comma-separa…" at bounding box center [406, 184] width 813 height 368
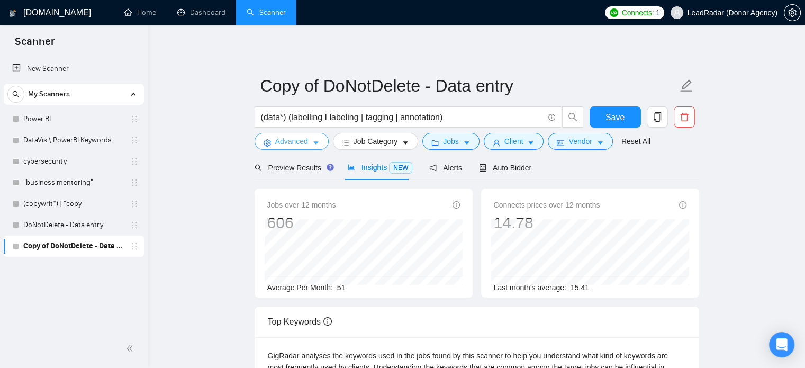
click at [294, 139] on span "Advanced" at bounding box center [291, 142] width 33 height 12
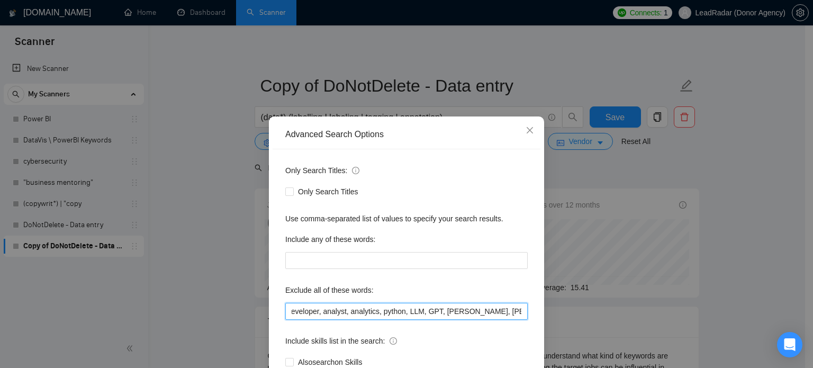
scroll to position [0, 629]
drag, startPoint x: 469, startPoint y: 313, endPoint x: 486, endPoint y: 311, distance: 16.6
click at [491, 311] on input ""automation expert", "triggers and tags", "keyword triggers", "follow-up sequen…" at bounding box center [406, 311] width 243 height 17
click at [422, 313] on input ""automation expert", "triggers and tags", "keyword triggers", "follow-up sequen…" at bounding box center [406, 311] width 243 height 17
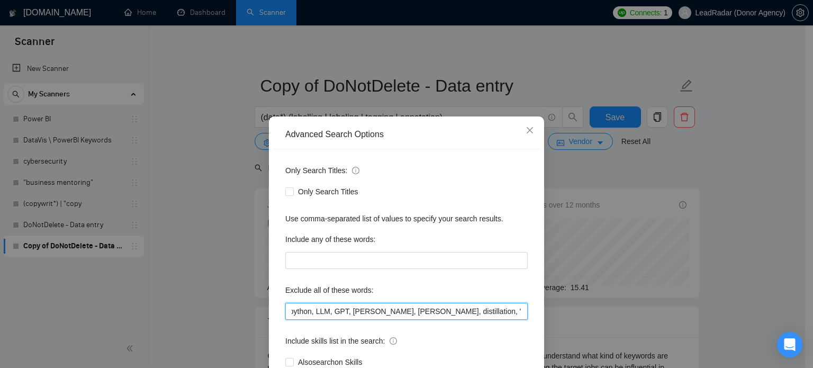
drag, startPoint x: 390, startPoint y: 313, endPoint x: 428, endPoint y: 313, distance: 38.1
click at [428, 313] on input ""automation expert", "triggers and tags", "keyword triggers", "follow-up sequen…" at bounding box center [406, 311] width 243 height 17
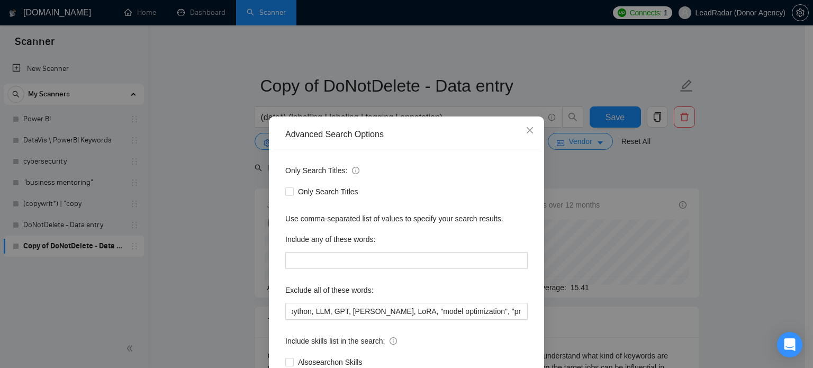
click at [707, 245] on div "Advanced Search Options Only Search Titles: Only Search Titles Use comma-separa…" at bounding box center [406, 184] width 813 height 368
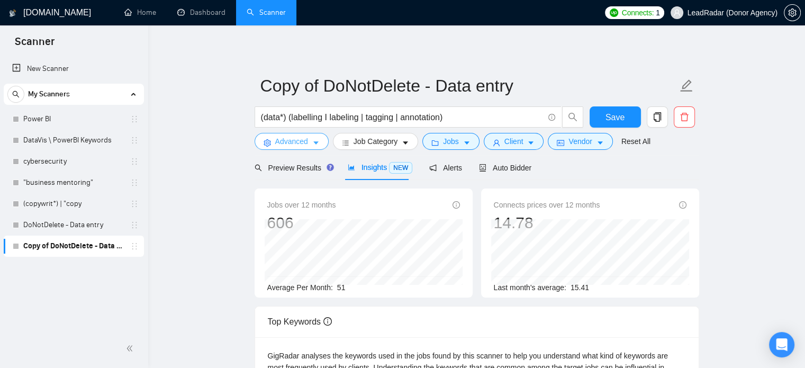
click at [303, 141] on span "Advanced" at bounding box center [291, 142] width 33 height 12
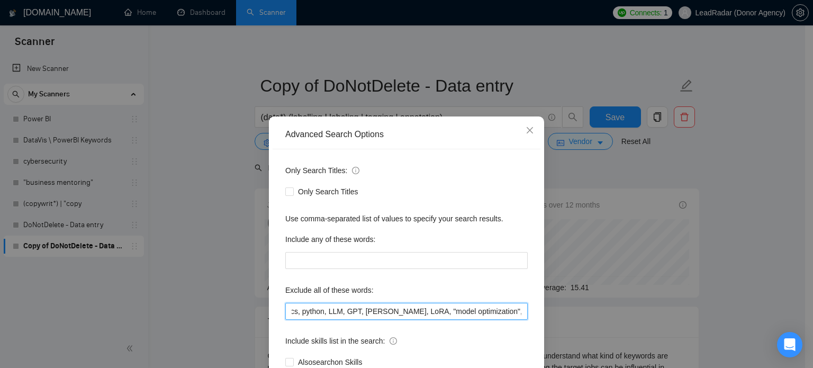
scroll to position [0, 631]
drag, startPoint x: 476, startPoint y: 313, endPoint x: 492, endPoint y: 315, distance: 16.5
click at [509, 315] on input ""automation expert", "triggers and tags", "keyword triggers", "follow-up sequen…" at bounding box center [406, 311] width 243 height 17
drag, startPoint x: 466, startPoint y: 315, endPoint x: 447, endPoint y: 315, distance: 19.1
click at [465, 315] on input ""automation expert", "triggers and tags", "keyword triggers", "follow-up sequen…" at bounding box center [406, 311] width 243 height 17
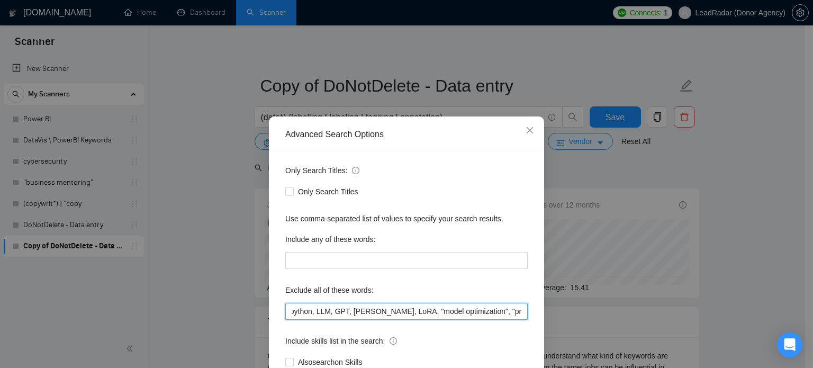
click at [398, 313] on input ""automation expert", "triggers and tags", "keyword triggers", "follow-up sequen…" at bounding box center [406, 311] width 243 height 17
drag, startPoint x: 398, startPoint y: 311, endPoint x: 465, endPoint y: 316, distance: 67.4
click at [465, 316] on input ""automation expert", "triggers and tags", "keyword triggers", "follow-up sequen…" at bounding box center [406, 311] width 243 height 17
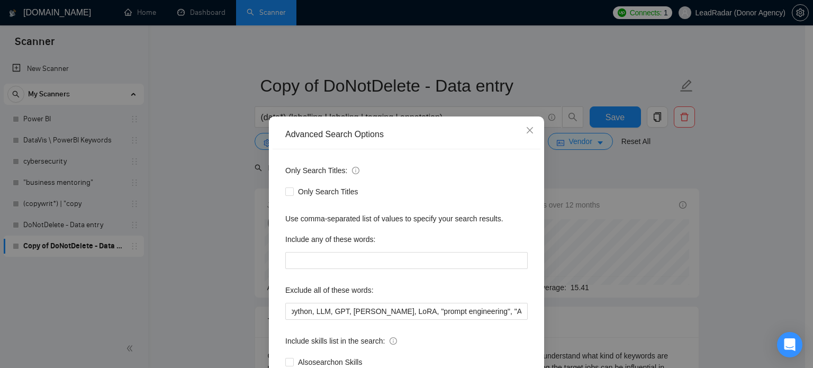
scroll to position [0, 0]
click at [631, 275] on div "Advanced Search Options Only Search Titles: Only Search Titles Use comma-separa…" at bounding box center [406, 184] width 813 height 368
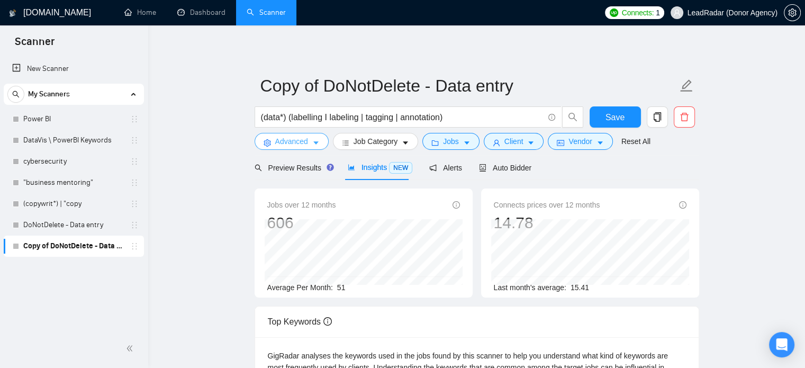
click at [312, 145] on icon "caret-down" at bounding box center [315, 142] width 7 height 7
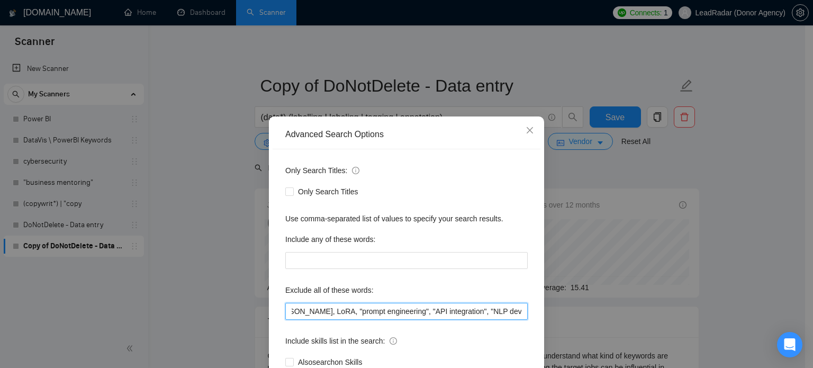
scroll to position [0, 754]
drag, startPoint x: 461, startPoint y: 315, endPoint x: 328, endPoint y: 313, distance: 132.9
click at [326, 314] on input ""automation expert", "triggers and tags", "keyword triggers", "follow-up sequen…" at bounding box center [406, 311] width 243 height 17
click at [339, 313] on input ""automation expert", "triggers and tags", "keyword triggers", "follow-up sequen…" at bounding box center [406, 311] width 243 height 17
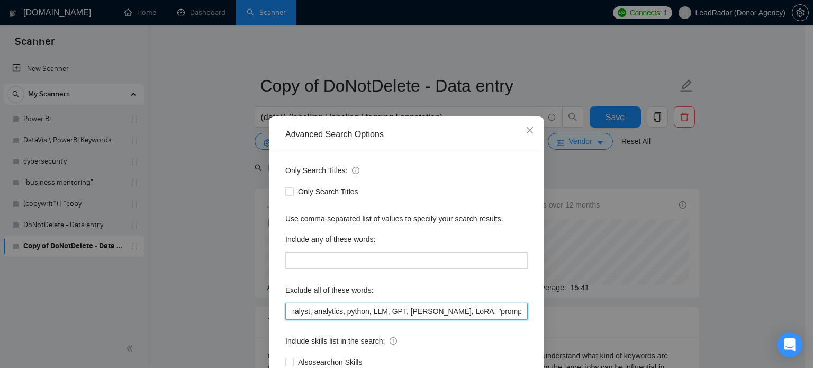
drag, startPoint x: 342, startPoint y: 313, endPoint x: 447, endPoint y: 317, distance: 105.5
click at [448, 317] on input ""automation expert", "triggers and tags", "keyword triggers", "follow-up sequen…" at bounding box center [406, 311] width 243 height 17
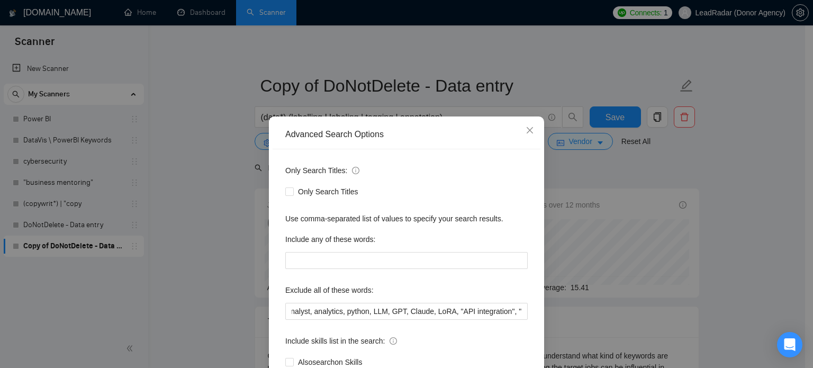
click at [732, 248] on div "Advanced Search Options Only Search Titles: Only Search Titles Use comma-separa…" at bounding box center [406, 184] width 813 height 368
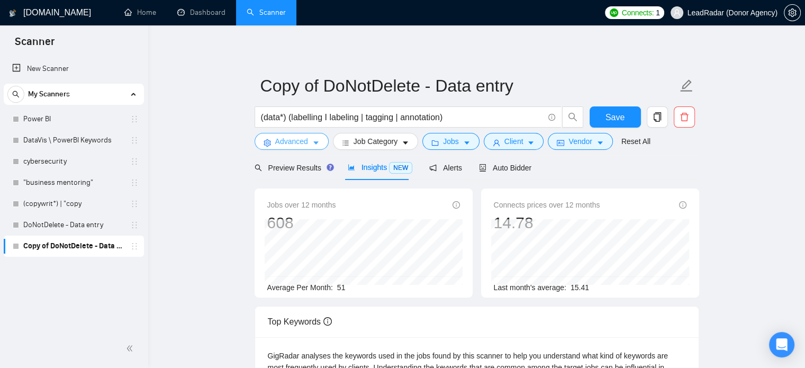
click at [290, 145] on span "Advanced" at bounding box center [291, 142] width 33 height 12
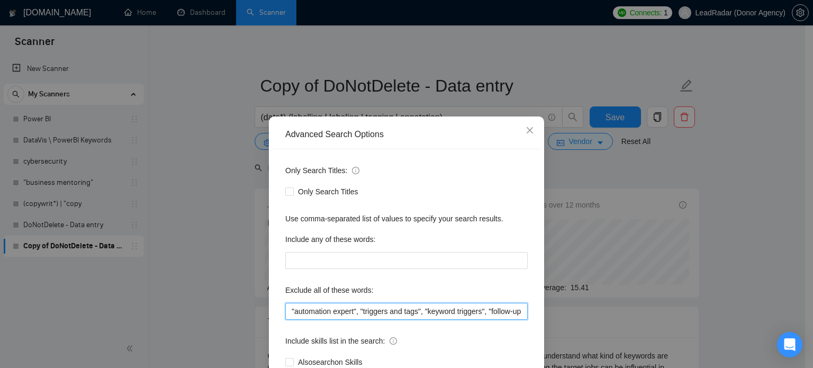
click at [448, 312] on input ""automation expert", "triggers and tags", "keyword triggers", "follow-up sequen…" at bounding box center [406, 311] width 243 height 17
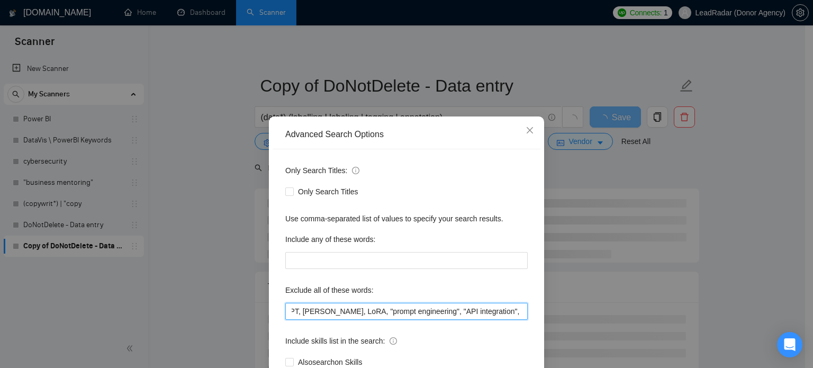
scroll to position [0, 682]
click at [415, 311] on input ""automation expert", "triggers and tags", "keyword triggers", "follow-up sequen…" at bounding box center [406, 311] width 243 height 17
click at [419, 312] on input ""automation expert", "triggers and tags", "keyword triggers", "follow-up sequen…" at bounding box center [406, 311] width 243 height 17
drag, startPoint x: 416, startPoint y: 312, endPoint x: 474, endPoint y: 317, distance: 58.4
click at [474, 317] on input ""automation expert", "triggers and tags", "keyword triggers", "follow-up sequen…" at bounding box center [406, 311] width 243 height 17
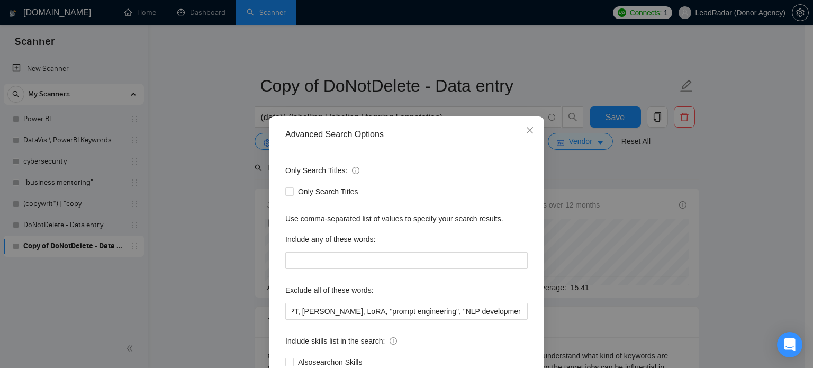
scroll to position [0, 0]
click at [715, 239] on div "Advanced Search Options Only Search Titles: Only Search Titles Use comma-separa…" at bounding box center [406, 184] width 813 height 368
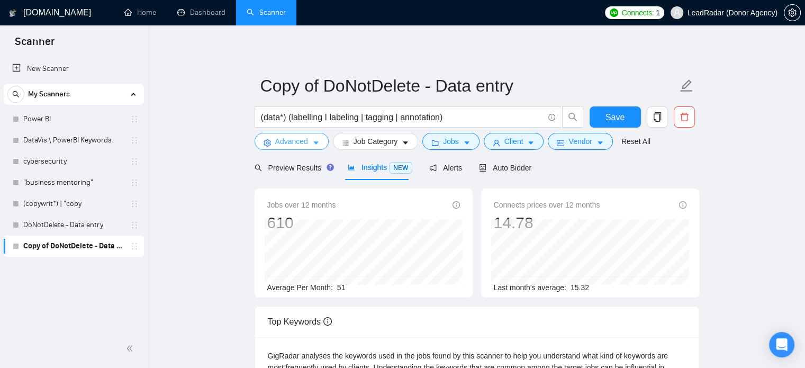
click at [287, 142] on span "Advanced" at bounding box center [291, 142] width 33 height 12
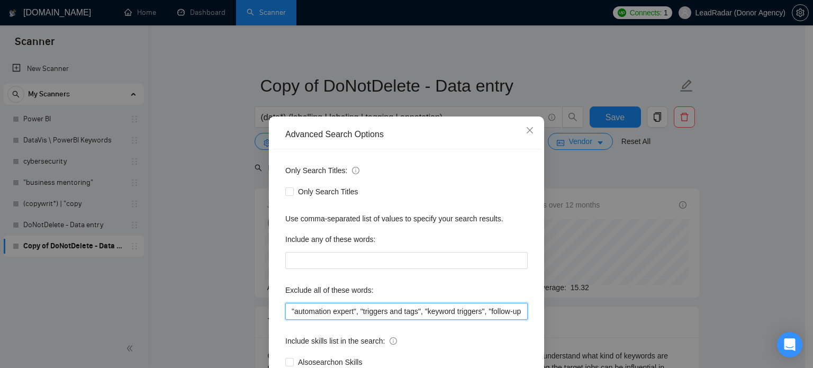
click at [467, 310] on input ""automation expert", "triggers and tags", "keyword triggers", "follow-up sequen…" at bounding box center [406, 311] width 243 height 17
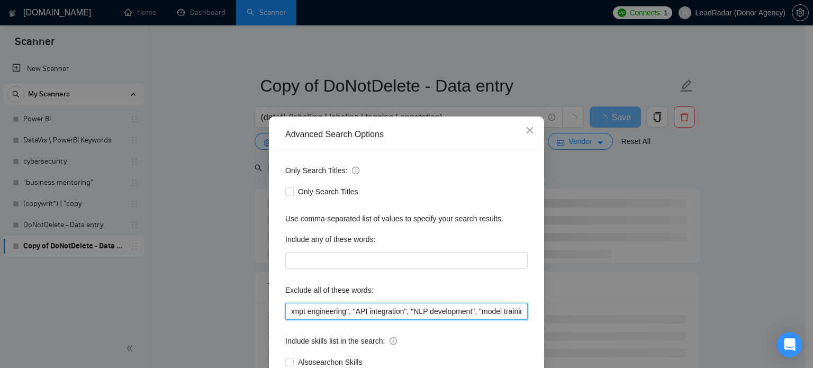
scroll to position [0, 788]
click at [383, 315] on input ""automation expert", "triggers and tags", "keyword triggers", "follow-up sequen…" at bounding box center [406, 311] width 243 height 17
drag, startPoint x: 370, startPoint y: 311, endPoint x: 435, endPoint y: 316, distance: 65.3
click at [435, 316] on input ""automation expert", "triggers and tags", "keyword triggers", "follow-up sequen…" at bounding box center [406, 311] width 243 height 17
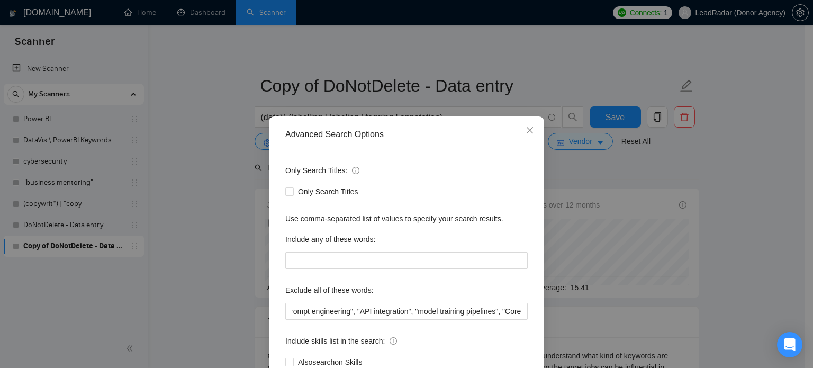
click at [713, 235] on div "Advanced Search Options Only Search Titles: Only Search Titles Use comma-separa…" at bounding box center [406, 184] width 813 height 368
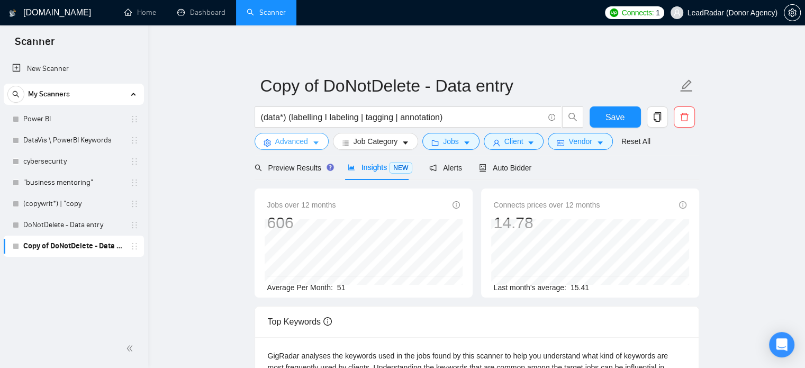
click at [294, 141] on span "Advanced" at bounding box center [291, 142] width 33 height 12
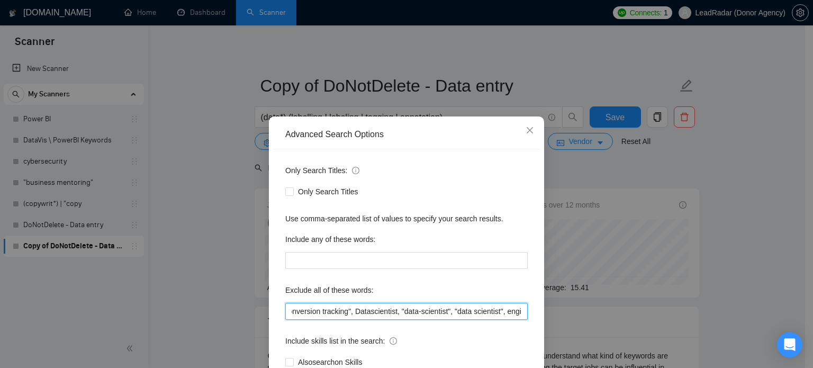
scroll to position [0, 508]
drag, startPoint x: 463, startPoint y: 313, endPoint x: 488, endPoint y: 311, distance: 25.0
click at [501, 313] on input ""automation expert", "triggers and tags", "keyword triggers", "follow-up sequen…" at bounding box center [406, 311] width 243 height 17
click at [480, 311] on input ""automation expert", "triggers and tags", "keyword triggers", "follow-up sequen…" at bounding box center [406, 311] width 243 height 17
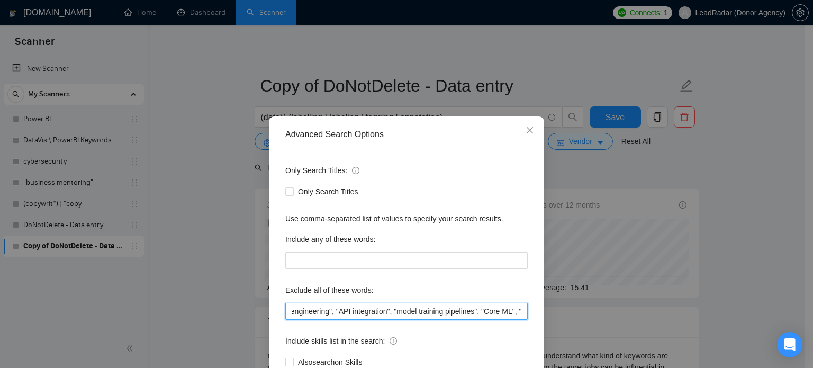
drag, startPoint x: 347, startPoint y: 312, endPoint x: 435, endPoint y: 313, distance: 87.9
click at [435, 313] on input ""automation expert", "triggers and tags", "keyword triggers", "follow-up sequen…" at bounding box center [406, 311] width 243 height 17
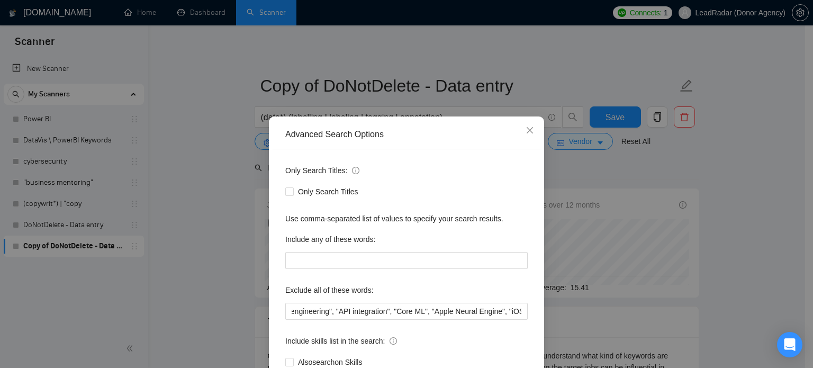
scroll to position [0, 0]
click at [709, 246] on div "Advanced Search Options Only Search Titles: Only Search Titles Use comma-separa…" at bounding box center [406, 184] width 813 height 368
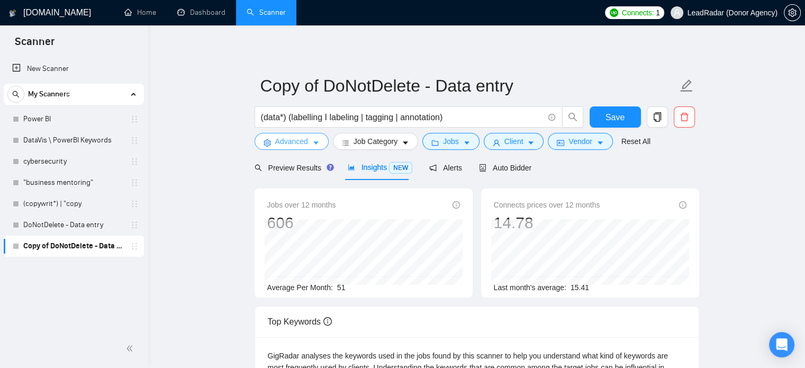
click at [302, 139] on span "Advanced" at bounding box center [291, 142] width 33 height 12
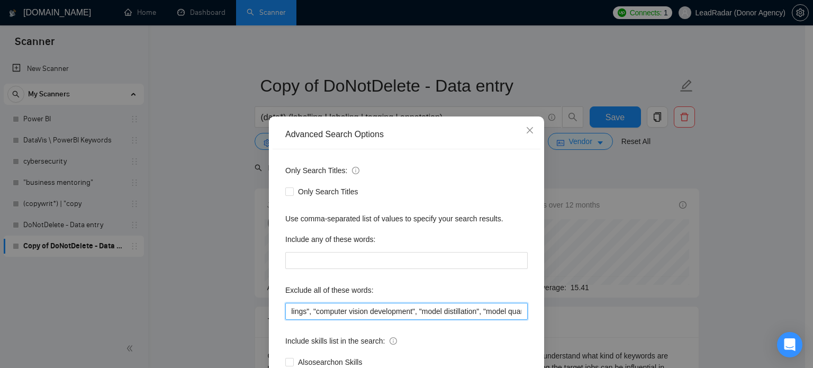
scroll to position [0, 1392]
click at [508, 310] on input ""automation expert", "triggers and tags", "keyword triggers", "follow-up sequen…" at bounding box center [406, 311] width 243 height 17
click at [443, 310] on input ""automation expert", "triggers and tags", "keyword triggers", "follow-up sequen…" at bounding box center [406, 311] width 243 height 17
click at [376, 315] on input ""automation expert", "triggers and tags", "keyword triggers", "follow-up sequen…" at bounding box center [406, 311] width 243 height 17
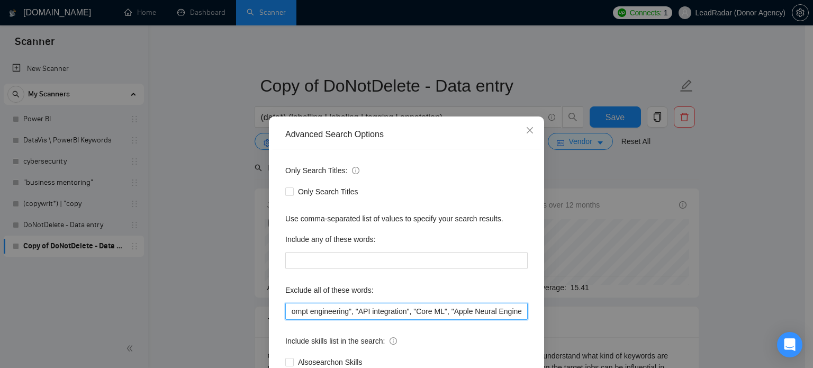
drag, startPoint x: 365, startPoint y: 311, endPoint x: 402, endPoint y: 313, distance: 37.1
click at [402, 313] on input ""automation expert", "triggers and tags", "keyword triggers", "follow-up sequen…" at bounding box center [406, 311] width 243 height 17
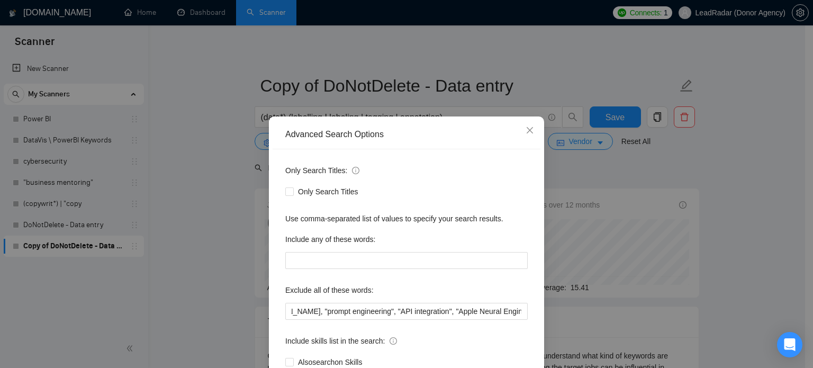
scroll to position [0, 0]
click at [682, 228] on div "Advanced Search Options Only Search Titles: Only Search Titles Use comma-separa…" at bounding box center [406, 184] width 813 height 368
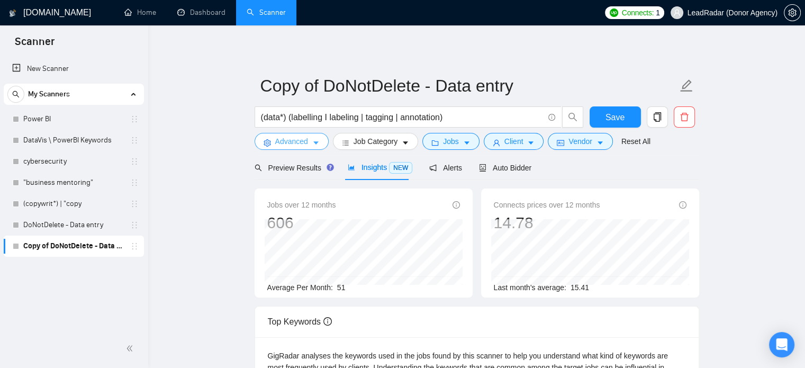
click at [307, 142] on button "Advanced" at bounding box center [292, 141] width 74 height 17
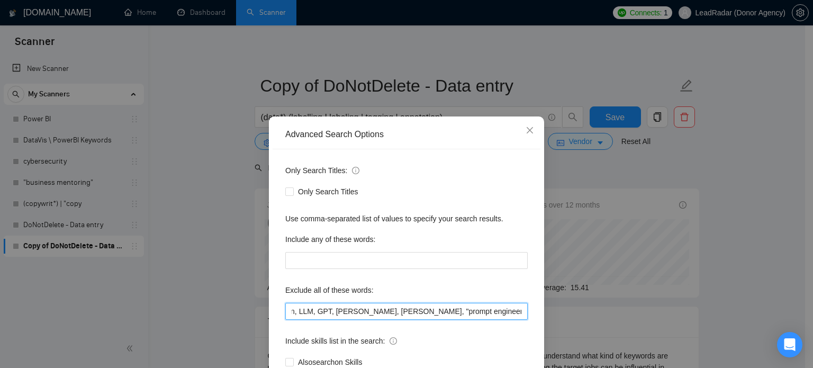
scroll to position [0, 655]
drag, startPoint x: 464, startPoint y: 307, endPoint x: 488, endPoint y: 304, distance: 24.0
click at [488, 304] on input ""automation expert", "triggers and tags", "keyword triggers", "follow-up sequen…" at bounding box center [406, 311] width 243 height 17
click at [445, 316] on input ""automation expert", "triggers and tags", "keyword triggers", "follow-up sequen…" at bounding box center [406, 311] width 243 height 17
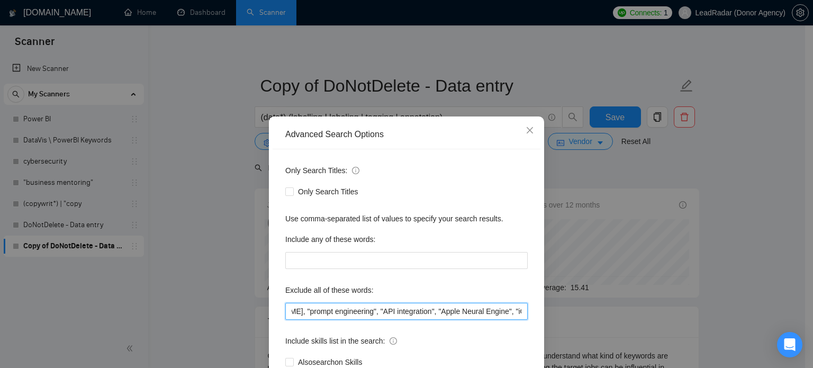
drag, startPoint x: 348, startPoint y: 311, endPoint x: 426, endPoint y: 313, distance: 77.3
click at [426, 313] on input ""automation expert", "triggers and tags", "keyword triggers", "follow-up sequen…" at bounding box center [406, 311] width 243 height 17
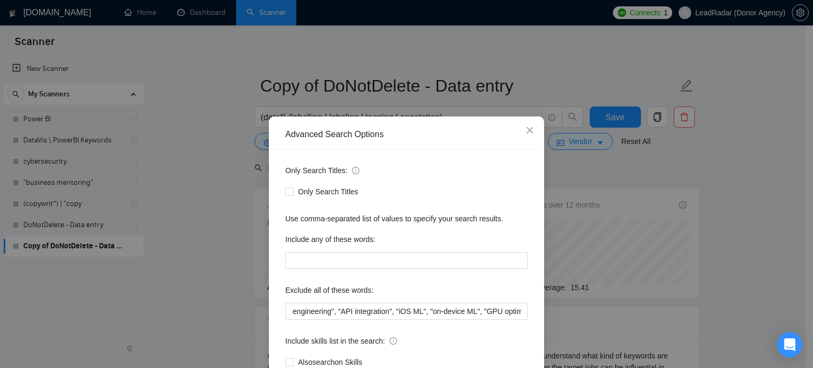
click at [750, 255] on div "Advanced Search Options Only Search Titles: Only Search Titles Use comma-separa…" at bounding box center [406, 184] width 813 height 368
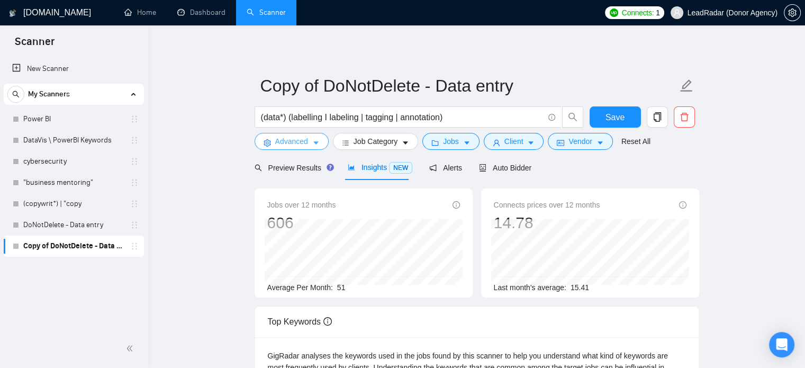
click at [312, 140] on icon "caret-down" at bounding box center [315, 142] width 7 height 7
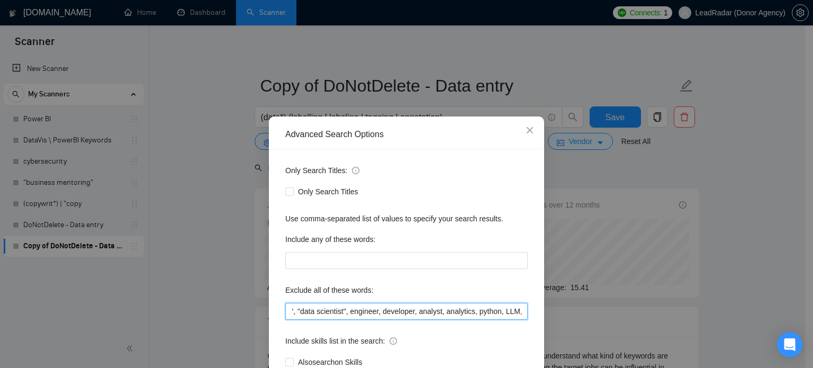
scroll to position [0, 470]
drag, startPoint x: 485, startPoint y: 316, endPoint x: 431, endPoint y: 314, distance: 54.6
click at [490, 315] on input ""automation expert", "triggers and tags", "keyword triggers", "follow-up sequen…" at bounding box center [406, 311] width 243 height 17
click at [357, 314] on input ""automation expert", "triggers and tags", "keyword triggers", "follow-up sequen…" at bounding box center [406, 311] width 243 height 17
click at [387, 313] on input ""automation expert", "triggers and tags", "keyword triggers", "follow-up sequen…" at bounding box center [406, 311] width 243 height 17
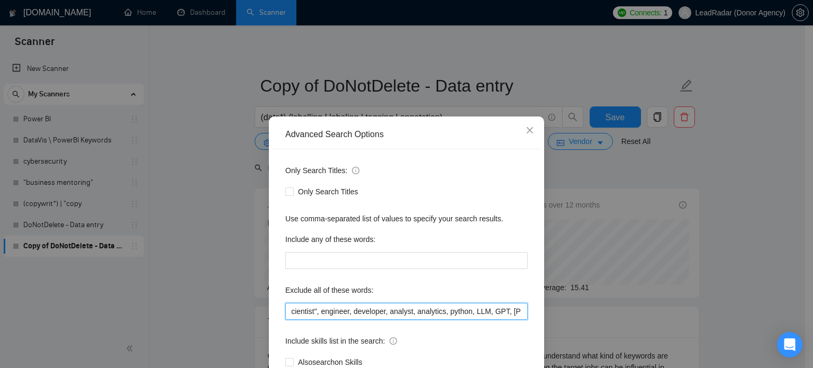
click at [396, 309] on input ""automation expert", "triggers and tags", "keyword triggers", "follow-up sequen…" at bounding box center [406, 311] width 243 height 17
drag, startPoint x: 368, startPoint y: 313, endPoint x: 399, endPoint y: 315, distance: 31.8
click at [399, 315] on input ""automation expert", "triggers and tags", "keyword triggers", "follow-up sequen…" at bounding box center [406, 311] width 243 height 17
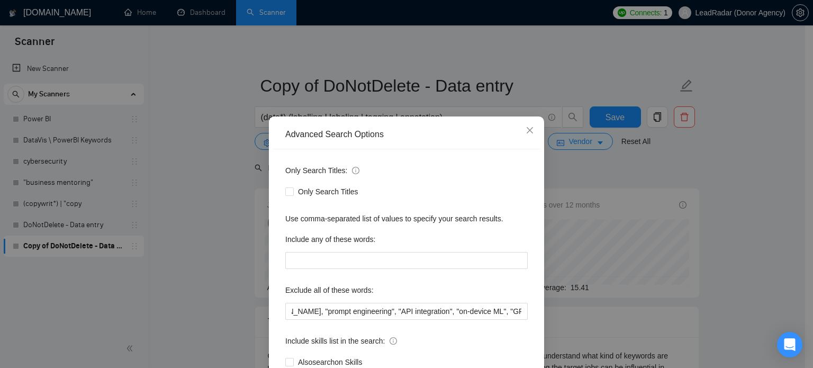
scroll to position [0, 0]
click at [691, 262] on div "Advanced Search Options Only Search Titles: Only Search Titles Use comma-separa…" at bounding box center [406, 184] width 813 height 368
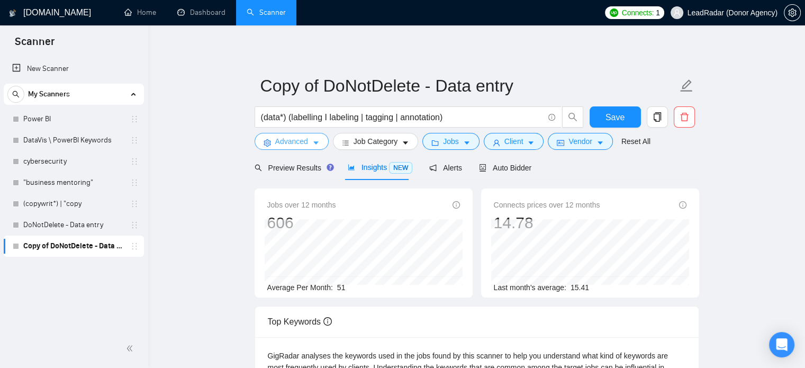
click at [316, 137] on button "Advanced" at bounding box center [292, 141] width 74 height 17
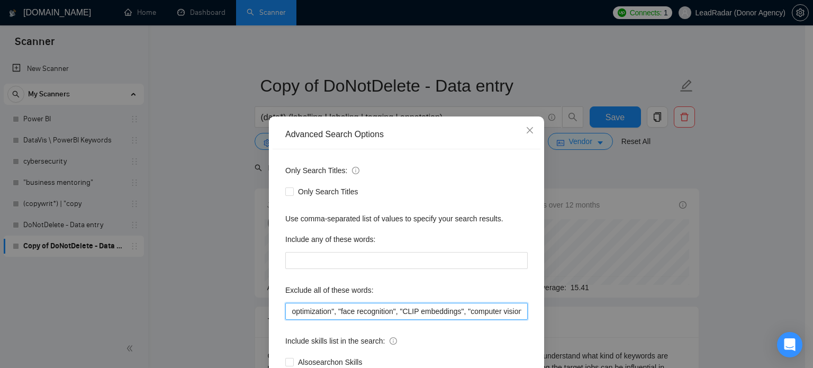
drag, startPoint x: 503, startPoint y: 314, endPoint x: 510, endPoint y: 313, distance: 7.5
click at [517, 313] on input ""automation expert", "triggers and tags", "keyword triggers", "follow-up sequen…" at bounding box center [406, 311] width 243 height 17
click at [461, 310] on input ""automation expert", "triggers and tags", "keyword triggers", "follow-up sequen…" at bounding box center [406, 311] width 243 height 17
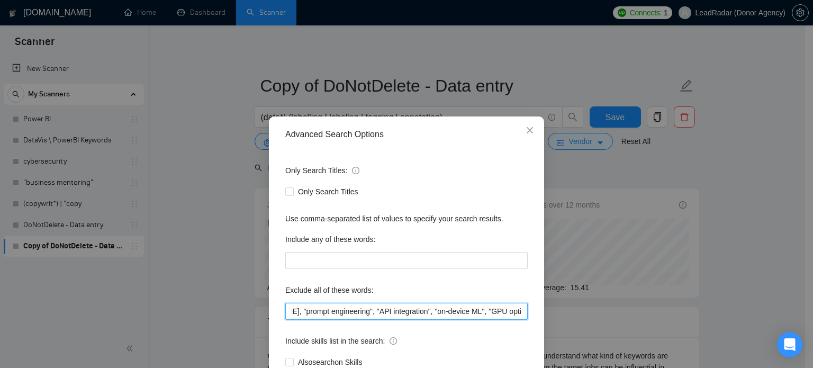
drag, startPoint x: 345, startPoint y: 310, endPoint x: 399, endPoint y: 316, distance: 54.3
click at [399, 316] on input ""automation expert", "triggers and tags", "keyword triggers", "follow-up sequen…" at bounding box center [406, 311] width 243 height 17
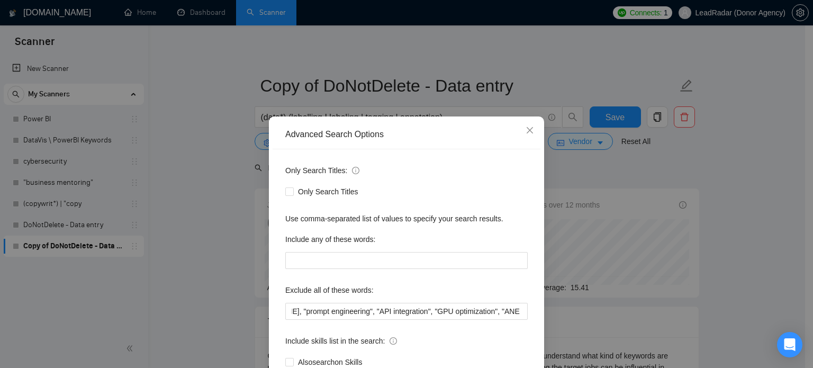
scroll to position [0, 0]
click at [733, 240] on div "Advanced Search Options Only Search Titles: Only Search Titles Use comma-separa…" at bounding box center [406, 184] width 813 height 368
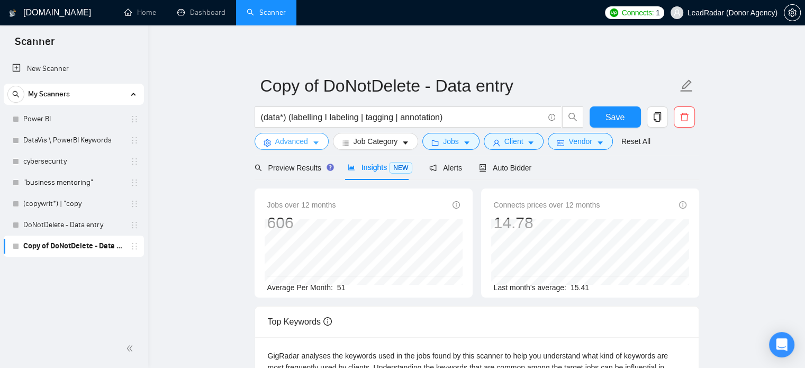
click at [297, 146] on span "Advanced" at bounding box center [291, 142] width 33 height 12
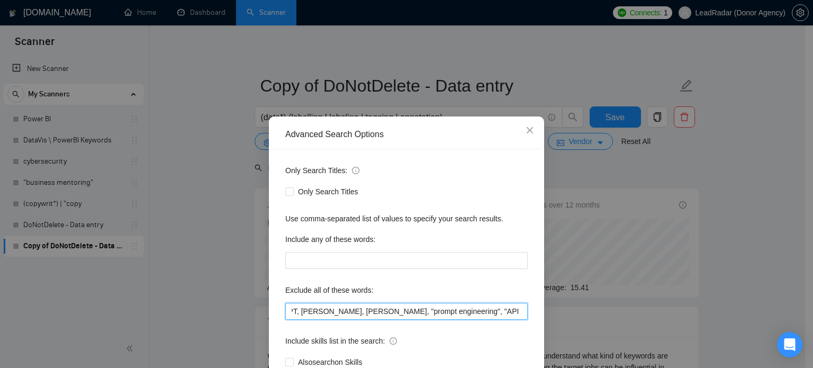
scroll to position [0, 709]
drag, startPoint x: 490, startPoint y: 316, endPoint x: 460, endPoint y: 315, distance: 30.2
click at [462, 316] on input ""automation expert", "triggers and tags", "keyword triggers", "follow-up sequen…" at bounding box center [406, 311] width 243 height 17
drag, startPoint x: 477, startPoint y: 315, endPoint x: 494, endPoint y: 316, distance: 16.5
click at [494, 316] on input ""automation expert", "triggers and tags", "keyword triggers", "follow-up sequen…" at bounding box center [406, 311] width 243 height 17
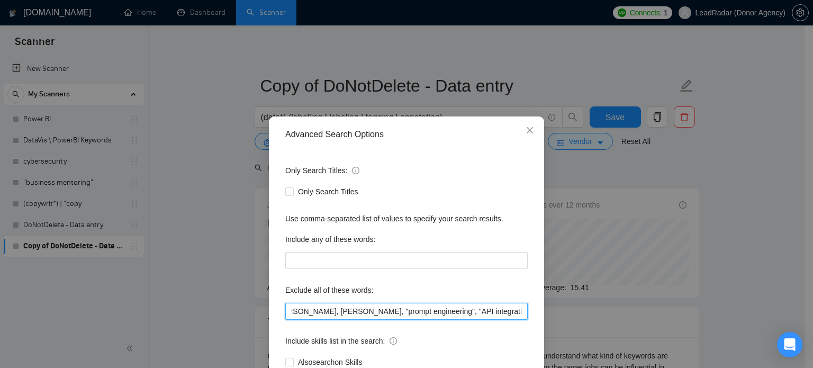
drag, startPoint x: 420, startPoint y: 311, endPoint x: 372, endPoint y: 311, distance: 47.7
click at [419, 311] on input ""automation expert", "triggers and tags", "keyword triggers", "follow-up sequen…" at bounding box center [406, 311] width 243 height 17
drag, startPoint x: 391, startPoint y: 311, endPoint x: 436, endPoint y: 311, distance: 45.5
click at [436, 311] on input ""automation expert", "triggers and tags", "keyword triggers", "follow-up sequen…" at bounding box center [406, 311] width 243 height 17
click at [396, 311] on input ""automation expert", "triggers and tags", "keyword triggers", "follow-up sequen…" at bounding box center [406, 311] width 243 height 17
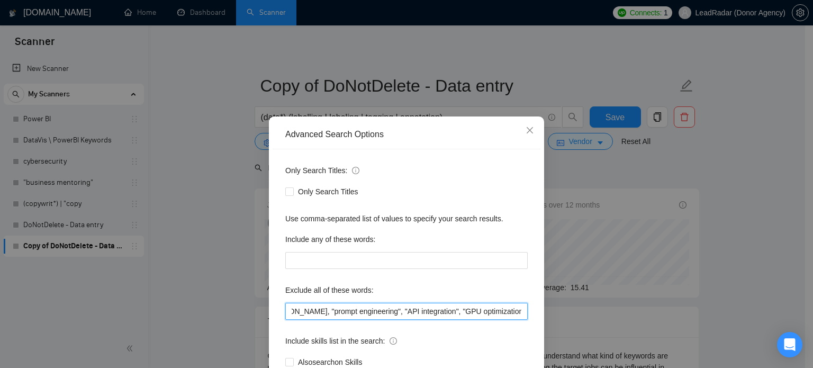
scroll to position [0, 805]
drag, startPoint x: 448, startPoint y: 311, endPoint x: 419, endPoint y: 315, distance: 29.3
click at [419, 315] on input ""automation expert", "triggers and tags", "keyword triggers", "follow-up sequen…" at bounding box center [406, 311] width 243 height 17
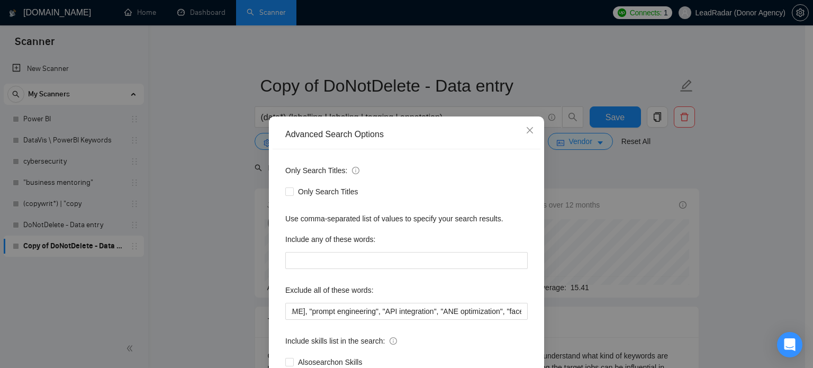
scroll to position [0, 0]
click at [709, 275] on div "Advanced Search Options Only Search Titles: Only Search Titles Use comma-separa…" at bounding box center [406, 184] width 813 height 368
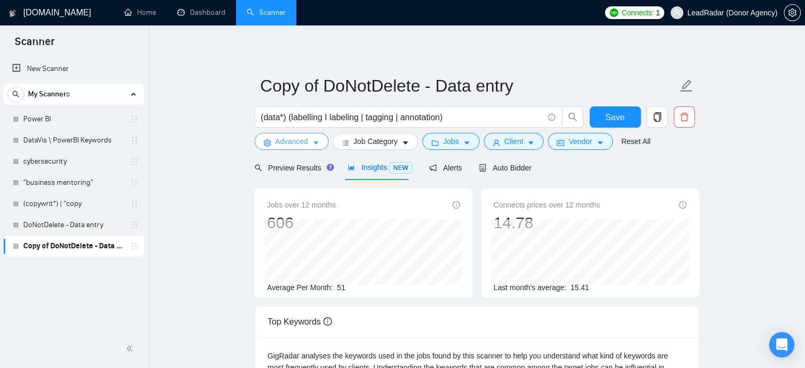
click at [304, 139] on span "Advanced" at bounding box center [291, 142] width 33 height 12
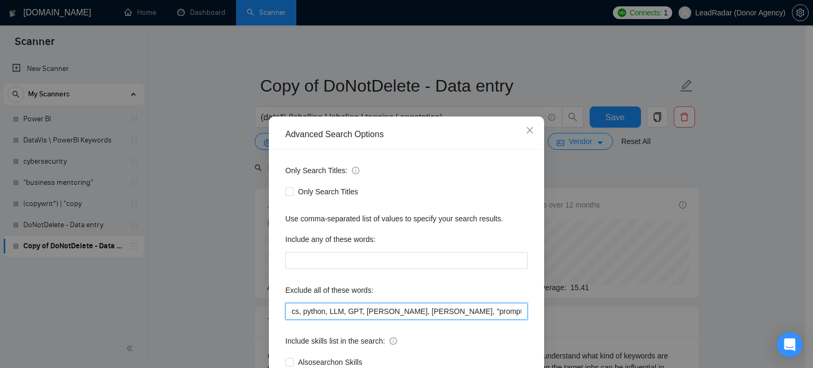
scroll to position [0, 735]
drag, startPoint x: 460, startPoint y: 313, endPoint x: 480, endPoint y: 310, distance: 20.8
click at [517, 312] on input ""automation expert", "triggers and tags", "keyword triggers", "follow-up sequen…" at bounding box center [406, 311] width 243 height 17
click at [454, 310] on input ""automation expert", "triggers and tags", "keyword triggers", "follow-up sequen…" at bounding box center [406, 311] width 243 height 17
click at [424, 311] on input ""automation expert", "triggers and tags", "keyword triggers", "follow-up sequen…" at bounding box center [406, 311] width 243 height 17
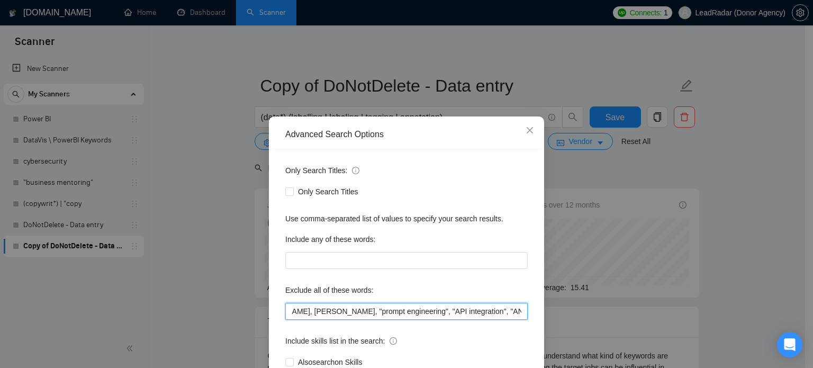
click at [426, 312] on input ""automation expert", "triggers and tags", "keyword triggers", "follow-up sequen…" at bounding box center [406, 311] width 243 height 17
click at [424, 312] on input ""automation expert", "triggers and tags", "keyword triggers", "follow-up sequen…" at bounding box center [406, 311] width 243 height 17
drag, startPoint x: 419, startPoint y: 312, endPoint x: 487, endPoint y: 315, distance: 67.3
click at [487, 315] on input ""automation expert", "triggers and tags", "keyword triggers", "follow-up sequen…" at bounding box center [406, 311] width 243 height 17
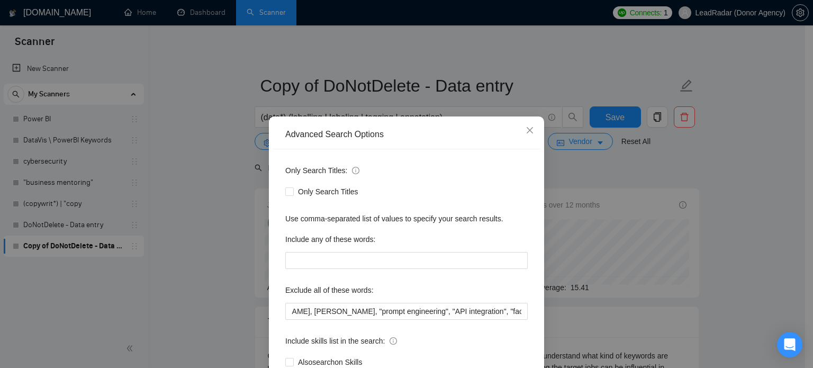
scroll to position [0, 0]
click at [769, 241] on div "Advanced Search Options Only Search Titles: Only Search Titles Use comma-separa…" at bounding box center [406, 184] width 813 height 368
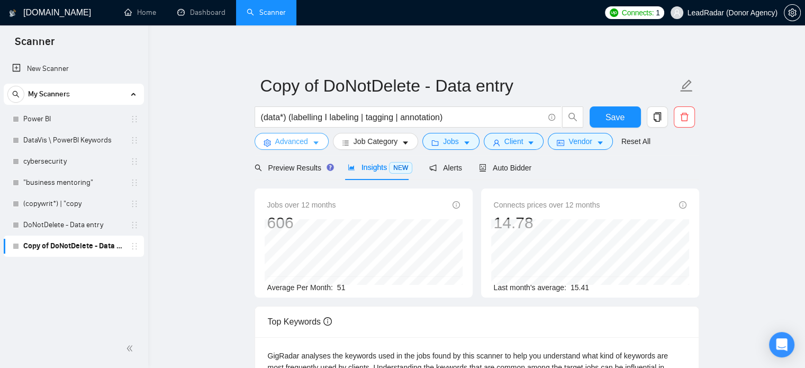
click at [308, 148] on button "Advanced" at bounding box center [292, 141] width 74 height 17
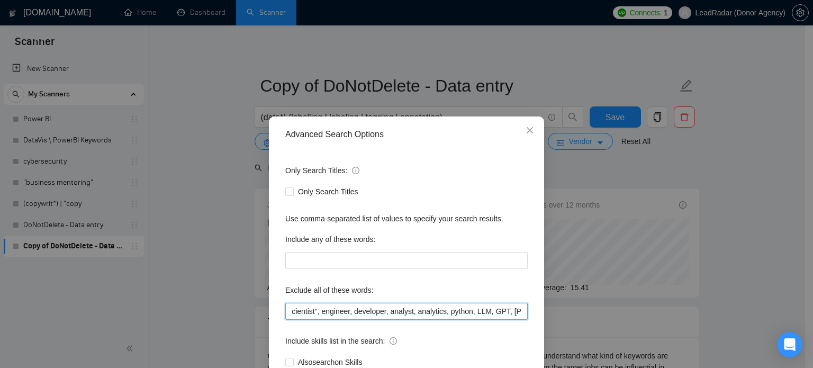
drag, startPoint x: 469, startPoint y: 315, endPoint x: 504, endPoint y: 317, distance: 35.5
click at [504, 317] on input ""automation expert", "triggers and tags", "keyword triggers", "follow-up sequen…" at bounding box center [406, 311] width 243 height 17
click at [497, 314] on input ""automation expert", "triggers and tags", "keyword triggers", "follow-up sequen…" at bounding box center [406, 311] width 243 height 17
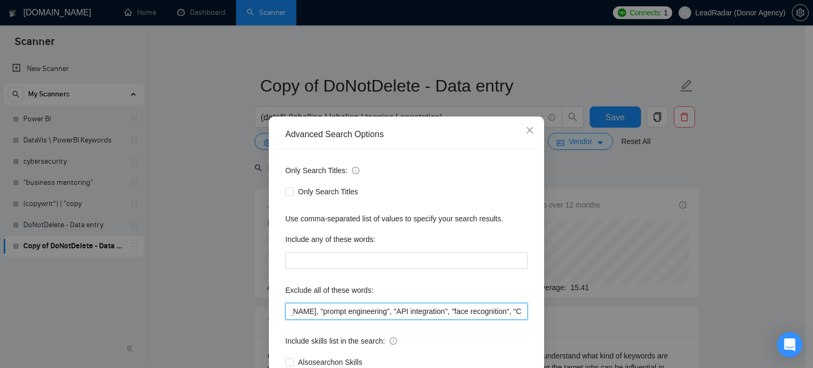
drag, startPoint x: 362, startPoint y: 312, endPoint x: 425, endPoint y: 317, distance: 62.6
click at [425, 317] on input ""automation expert", "triggers and tags", "keyword triggers", "follow-up sequen…" at bounding box center [406, 311] width 243 height 17
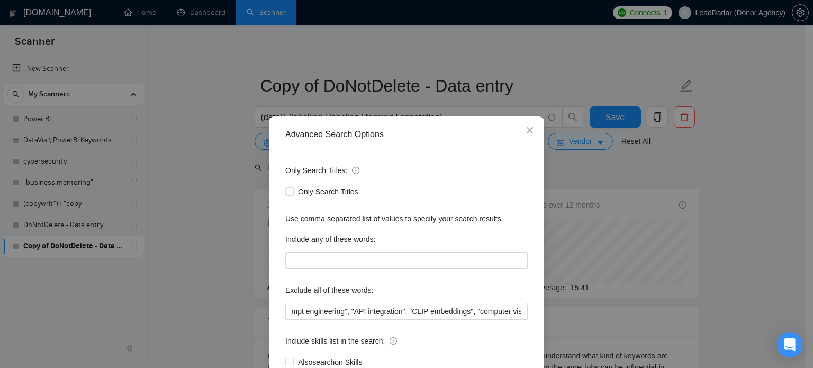
click at [725, 256] on div "Advanced Search Options Only Search Titles: Only Search Titles Use comma-separa…" at bounding box center [406, 184] width 813 height 368
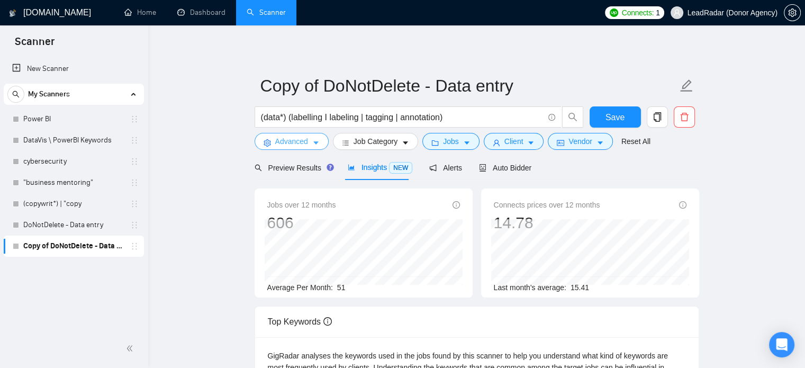
click at [297, 145] on span "Advanced" at bounding box center [291, 142] width 33 height 12
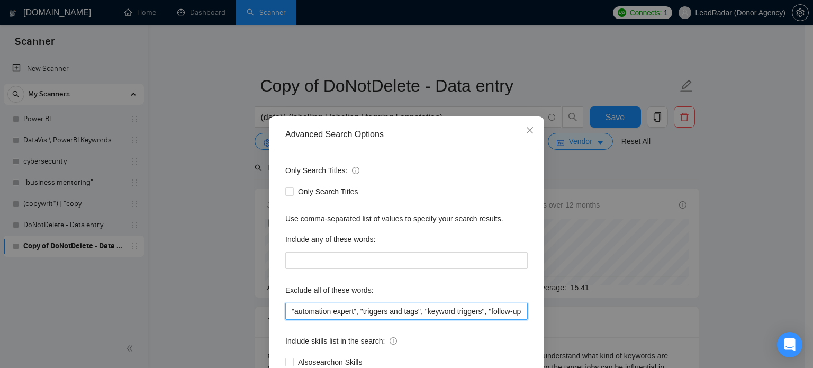
click at [465, 312] on input ""automation expert", "triggers and tags", "keyword triggers", "follow-up sequen…" at bounding box center [406, 311] width 243 height 17
drag, startPoint x: 400, startPoint y: 312, endPoint x: 465, endPoint y: 313, distance: 65.1
click at [465, 313] on input ""automation expert", "triggers and tags", "keyword triggers", "follow-up sequen…" at bounding box center [406, 311] width 243 height 17
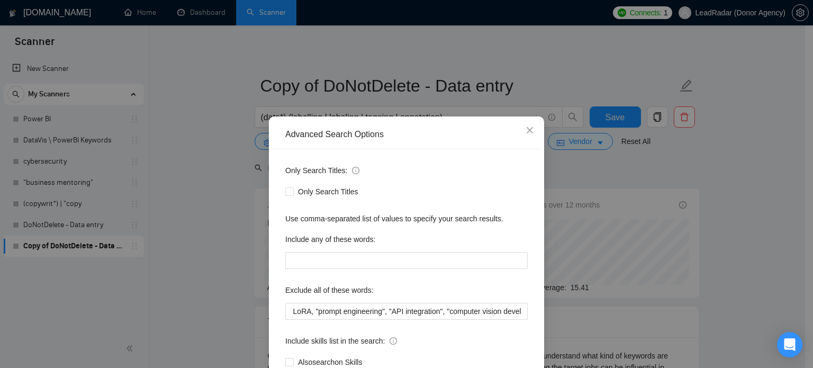
click at [746, 251] on div "Advanced Search Options Only Search Titles: Only Search Titles Use comma-separa…" at bounding box center [406, 184] width 813 height 368
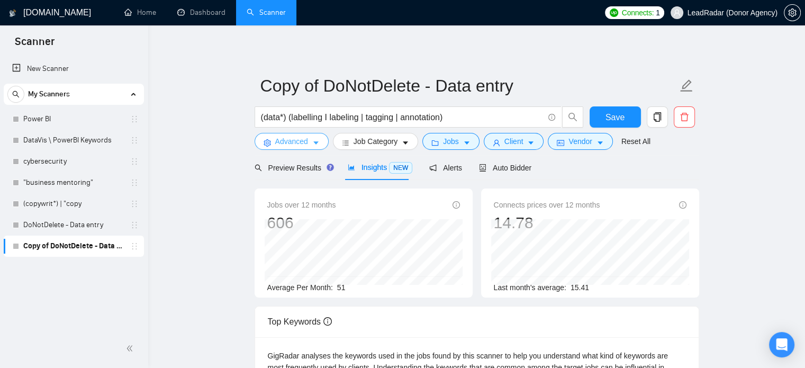
click at [324, 137] on button "Advanced" at bounding box center [292, 141] width 74 height 17
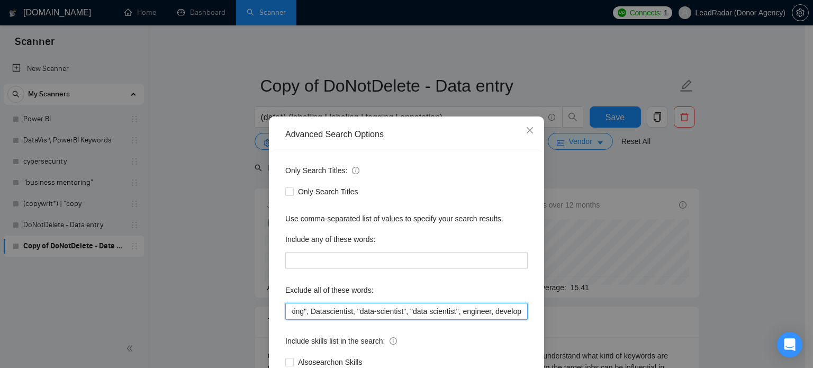
drag, startPoint x: 469, startPoint y: 311, endPoint x: 513, endPoint y: 313, distance: 44.0
click at [514, 313] on input ""automation expert", "triggers and tags", "keyword triggers", "follow-up sequen…" at bounding box center [406, 311] width 243 height 17
drag, startPoint x: 371, startPoint y: 315, endPoint x: 467, endPoint y: 316, distance: 96.4
click at [467, 316] on input ""automation expert", "triggers and tags", "keyword triggers", "follow-up sequen…" at bounding box center [406, 311] width 243 height 17
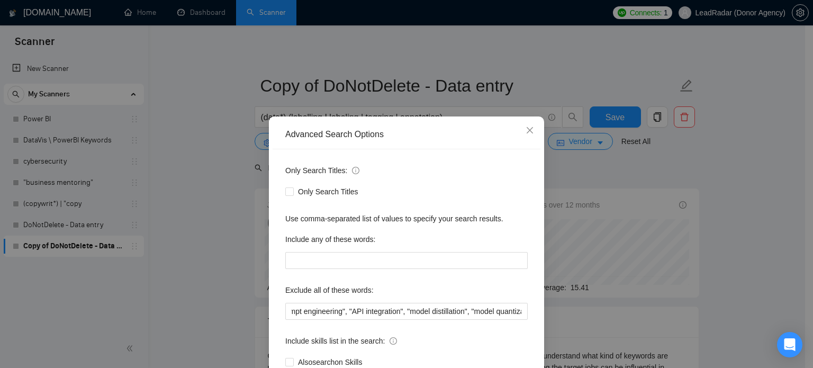
scroll to position [0, 0]
click at [743, 237] on div "Advanced Search Options Only Search Titles: Only Search Titles Use comma-separa…" at bounding box center [406, 184] width 813 height 368
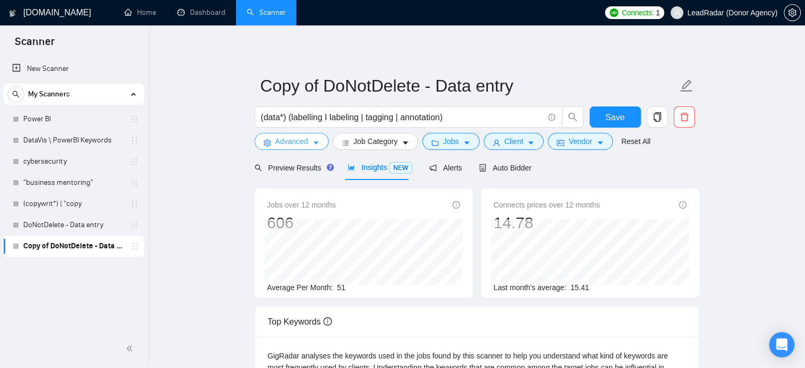
click at [303, 145] on span "Advanced" at bounding box center [291, 142] width 33 height 12
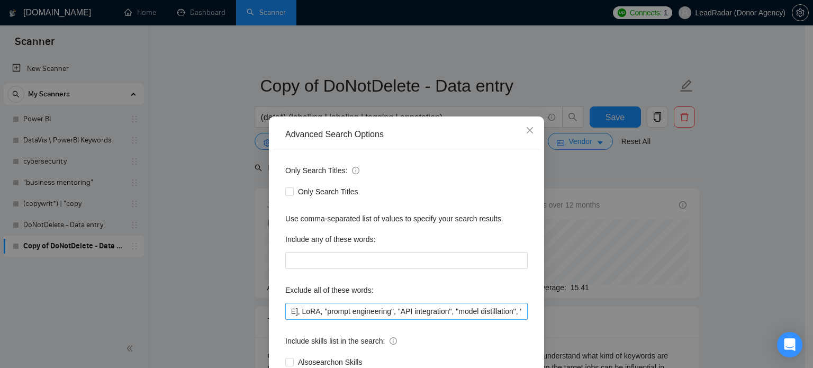
scroll to position [0, 748]
drag, startPoint x: 415, startPoint y: 312, endPoint x: 474, endPoint y: 313, distance: 59.3
click at [474, 313] on input ""automation expert", "triggers and tags", "keyword triggers", "follow-up sequen…" at bounding box center [406, 311] width 243 height 17
click at [759, 229] on div "Advanced Search Options Only Search Titles: Only Search Titles Use comma-separa…" at bounding box center [406, 184] width 813 height 368
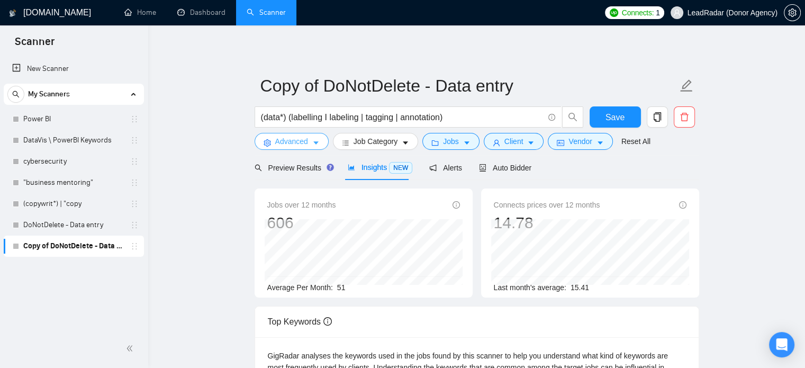
click at [306, 144] on span "Advanced" at bounding box center [291, 142] width 33 height 12
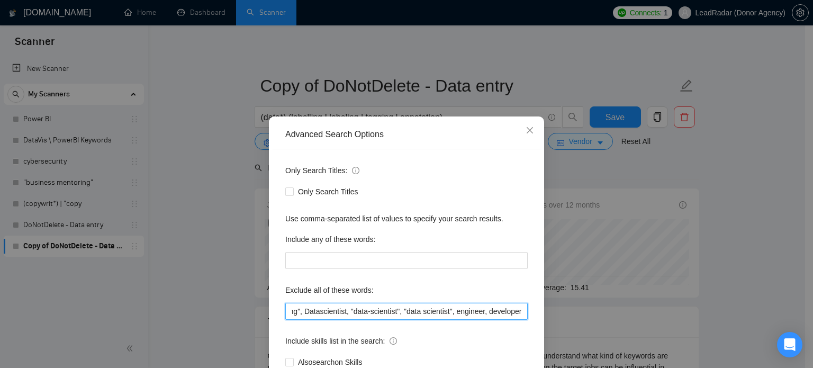
scroll to position [0, 755]
drag, startPoint x: 452, startPoint y: 316, endPoint x: 613, endPoint y: 316, distance: 160.5
click at [619, 316] on div "Advanced Search Options Only Search Titles: Only Search Titles Use comma-separa…" at bounding box center [406, 184] width 813 height 368
click at [444, 314] on input ""automation expert", "triggers and tags", "keyword triggers", "follow-up sequen…" at bounding box center [406, 311] width 243 height 17
drag, startPoint x: 401, startPoint y: 313, endPoint x: 474, endPoint y: 313, distance: 73.1
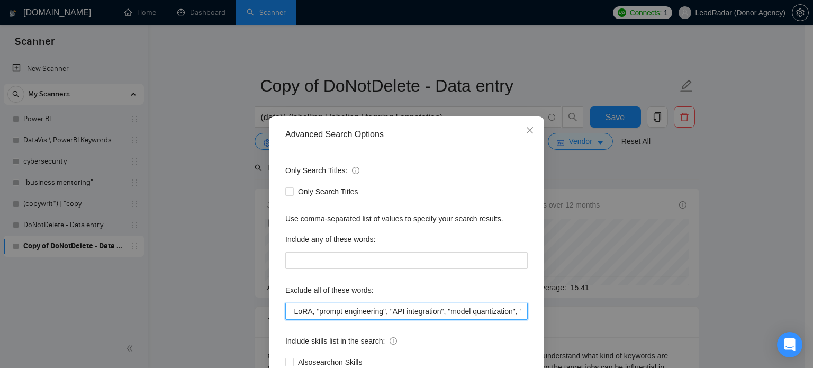
click at [474, 313] on input ""automation expert", "triggers and tags", "keyword triggers", "follow-up sequen…" at bounding box center [406, 311] width 243 height 17
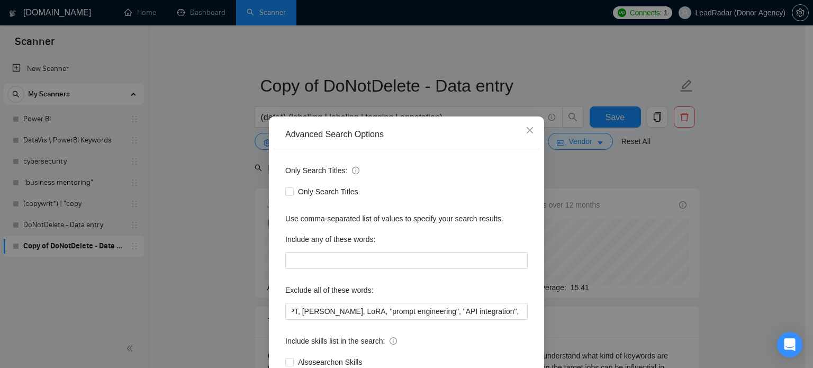
click at [743, 235] on div "Advanced Search Options Only Search Titles: Only Search Titles Use comma-separa…" at bounding box center [406, 184] width 813 height 368
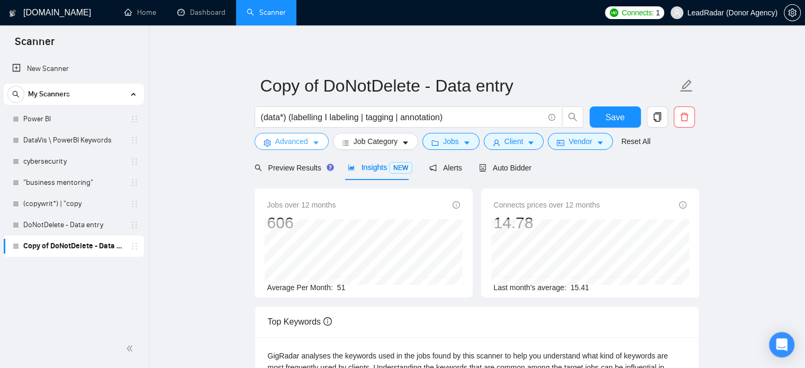
click at [316, 141] on icon "caret-down" at bounding box center [315, 142] width 7 height 7
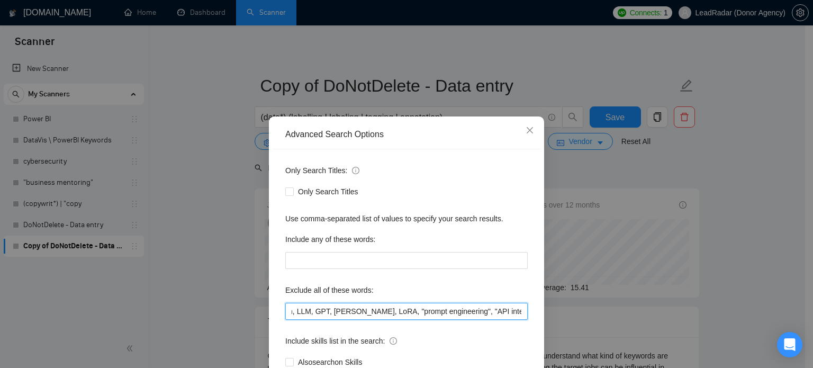
scroll to position [0, 682]
drag, startPoint x: 500, startPoint y: 309, endPoint x: 612, endPoint y: 313, distance: 112.3
click at [612, 313] on div "Advanced Search Options Only Search Titles: Only Search Titles Use comma-separa…" at bounding box center [406, 184] width 813 height 368
click at [491, 312] on input ""automation expert", "triggers and tags", "keyword triggers", "follow-up sequen…" at bounding box center [406, 311] width 243 height 17
drag, startPoint x: 472, startPoint y: 311, endPoint x: 525, endPoint y: 314, distance: 53.5
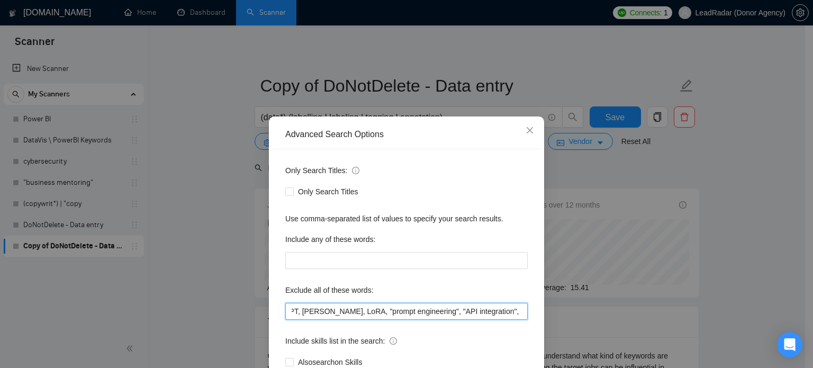
click at [525, 314] on div "Only Search Titles: Only Search Titles Use comma-separated list of values to sp…" at bounding box center [407, 272] width 268 height 247
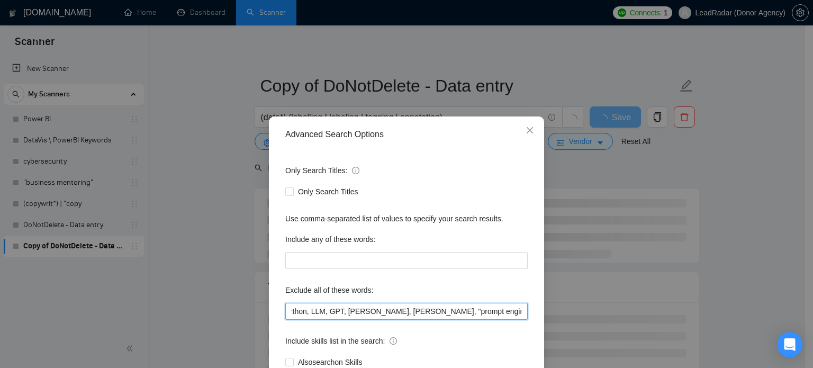
scroll to position [0, 634]
type input ""automation expert", "triggers and tags", "keyword triggers", "follow-up sequen…"
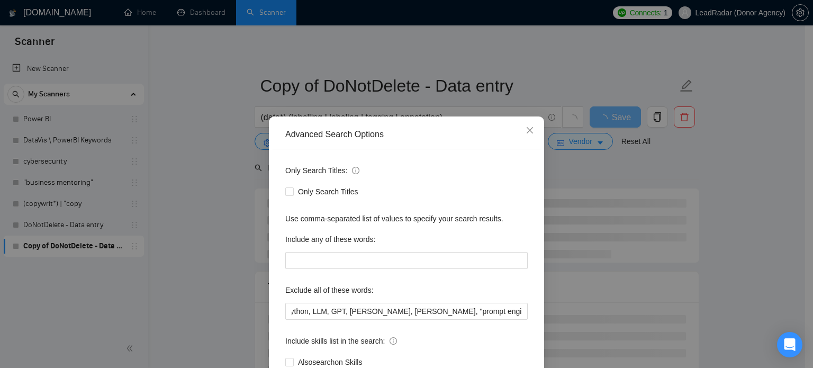
click at [735, 252] on div "Advanced Search Options Only Search Titles: Only Search Titles Use comma-separa…" at bounding box center [406, 184] width 813 height 368
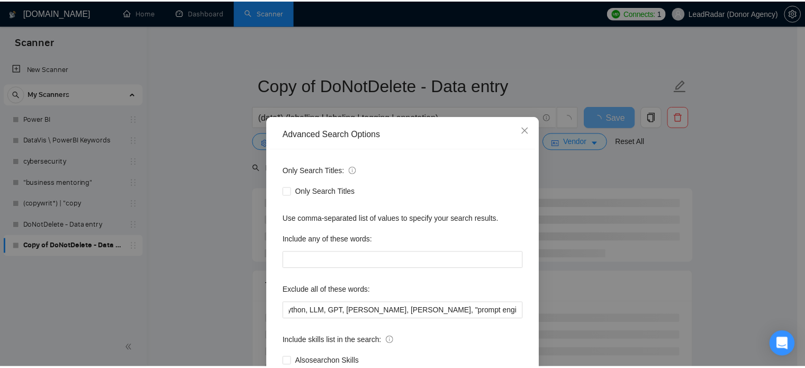
scroll to position [0, 0]
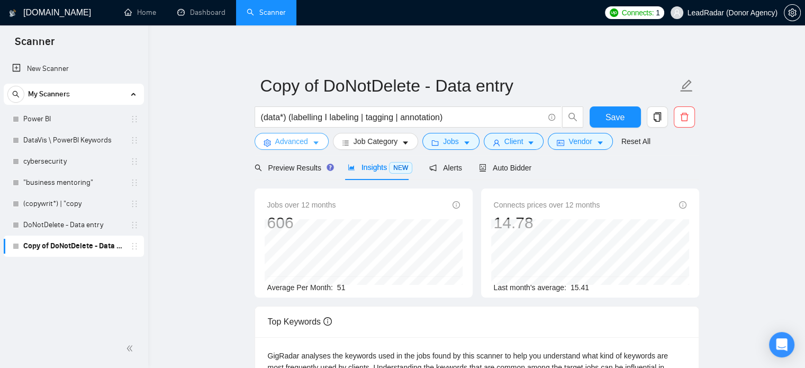
click at [281, 146] on span "Advanced" at bounding box center [291, 142] width 33 height 12
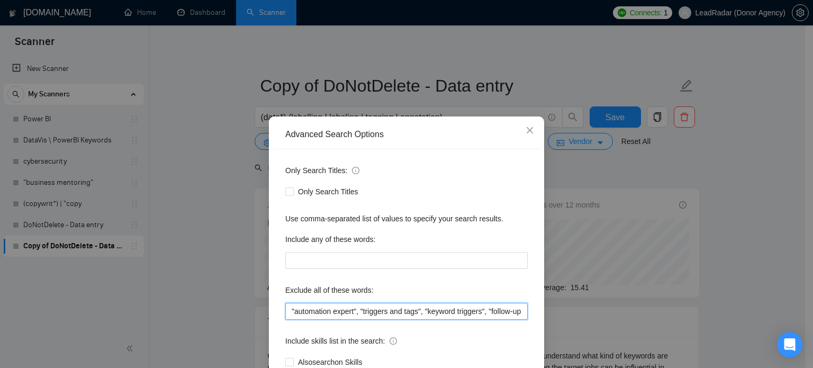
click at [428, 308] on input ""automation expert", "triggers and tags", "keyword triggers", "follow-up sequen…" at bounding box center [406, 311] width 243 height 17
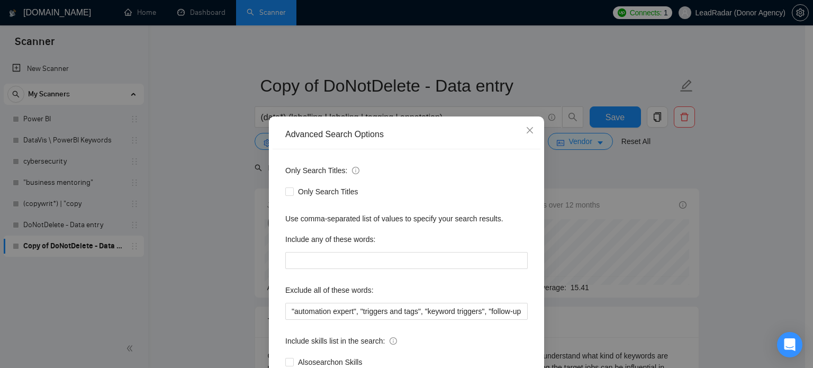
click at [748, 157] on div "Advanced Search Options Only Search Titles: Only Search Titles Use comma-separa…" at bounding box center [406, 184] width 813 height 368
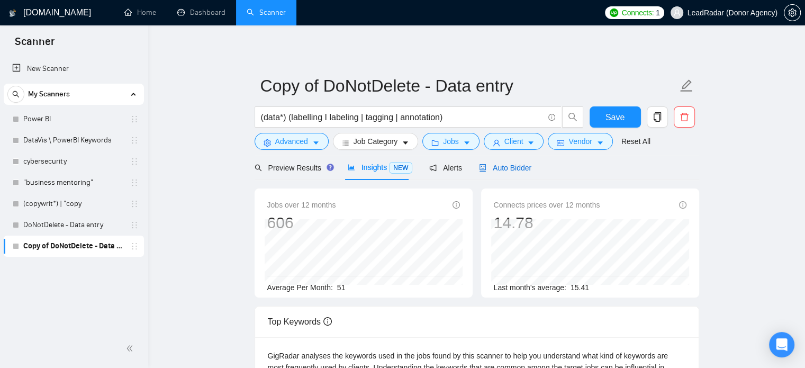
click at [498, 167] on span "Auto Bidder" at bounding box center [505, 168] width 52 height 8
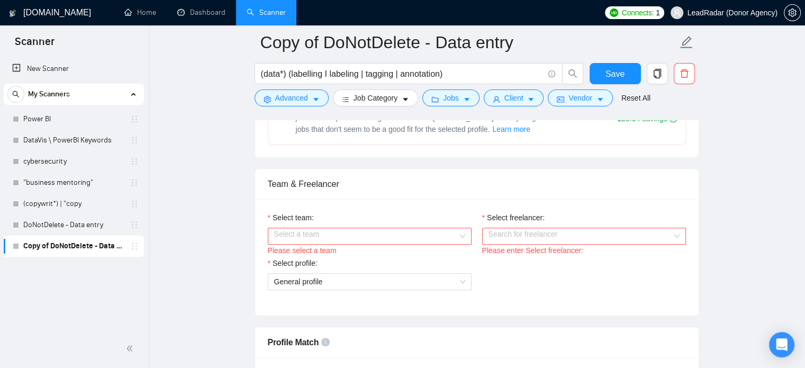
scroll to position [487, 0]
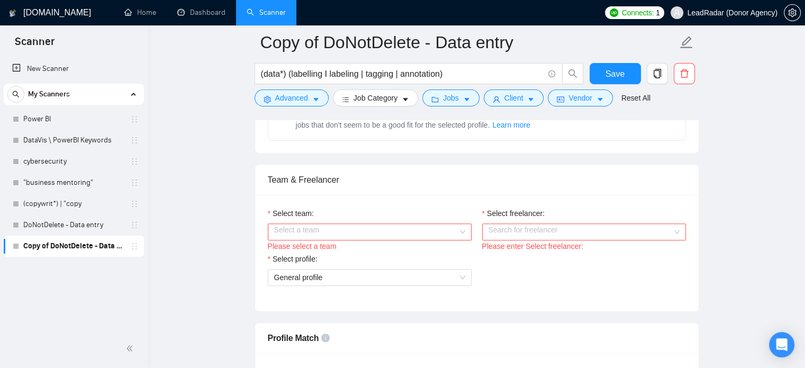
click at [440, 225] on input "Select team:" at bounding box center [366, 232] width 184 height 16
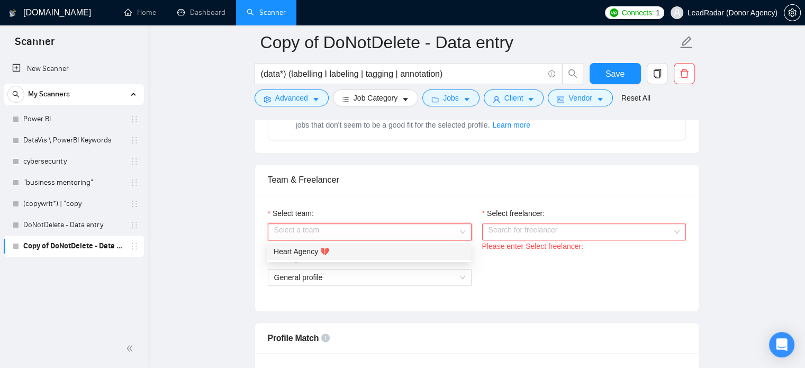
click at [370, 252] on div "Heart Agency 💔" at bounding box center [369, 252] width 191 height 12
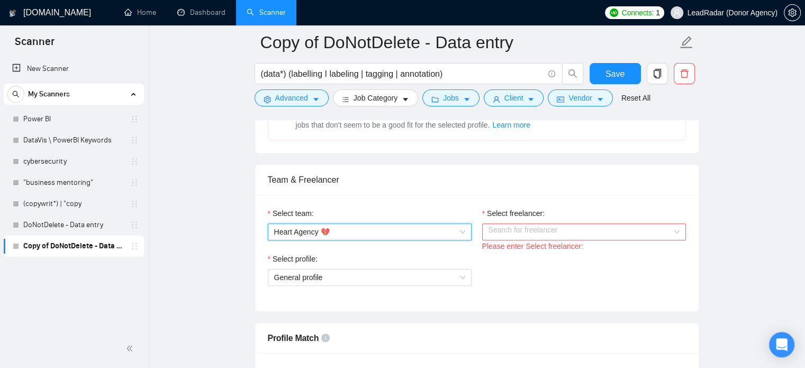
click at [497, 230] on input "Select freelancer:" at bounding box center [581, 232] width 184 height 16
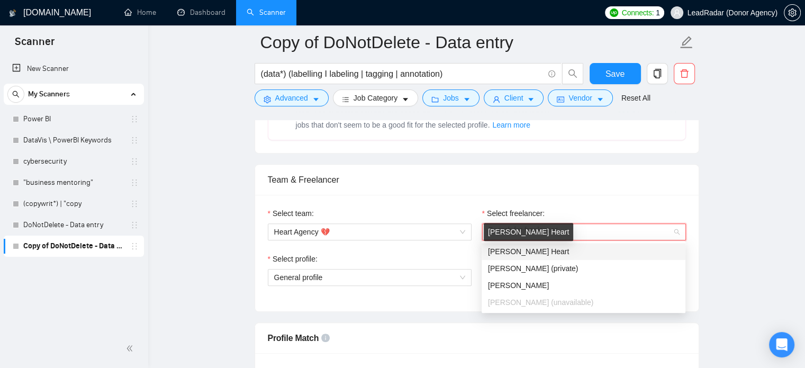
click at [495, 252] on span "Karri Heart" at bounding box center [528, 251] width 81 height 8
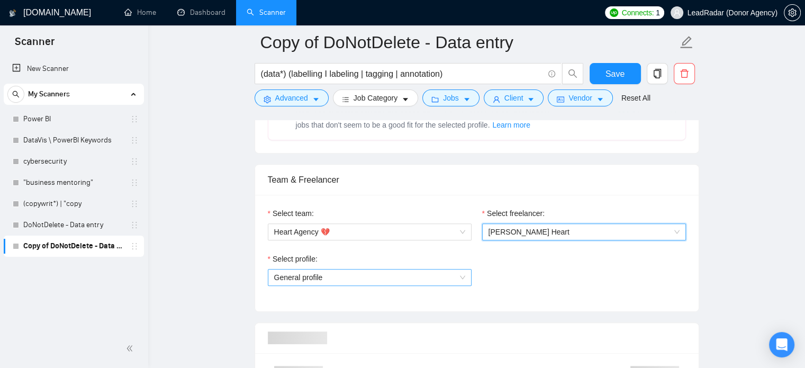
click at [386, 271] on span "General profile" at bounding box center [369, 278] width 191 height 16
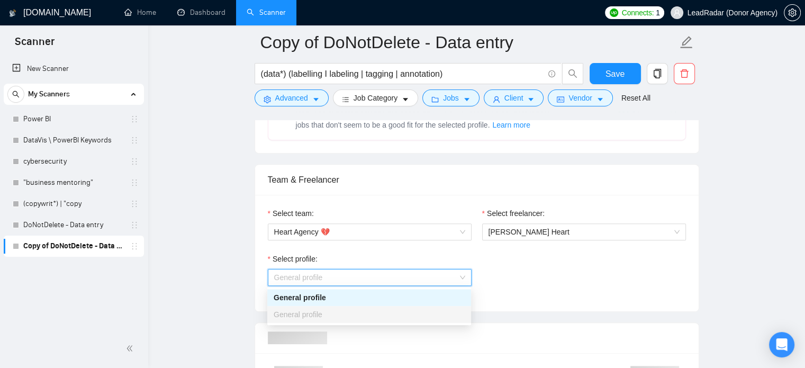
click at [359, 296] on div "General profile" at bounding box center [369, 298] width 191 height 12
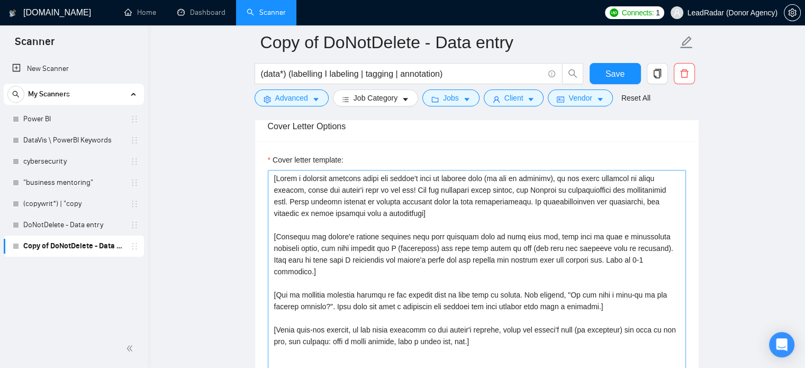
scroll to position [1125, 0]
click at [400, 240] on textarea "Cover letter template:" at bounding box center [477, 288] width 418 height 238
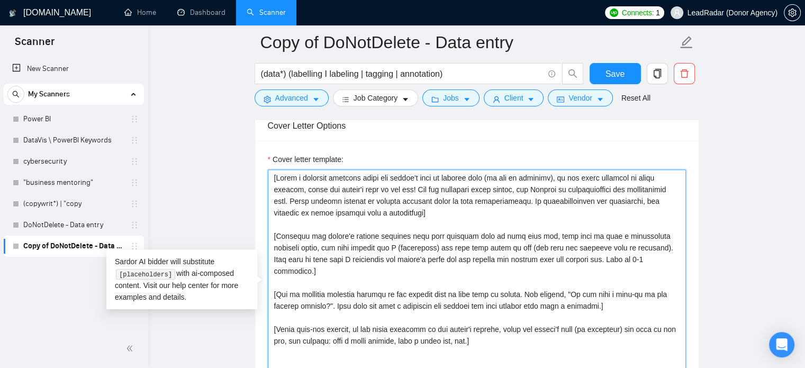
paste textarea "Hi there, I’m a Data Labeling and Annotation specialist with 5+ years of experi…"
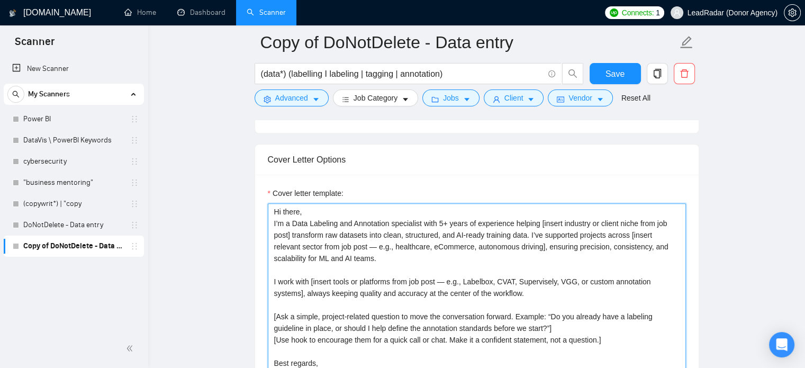
scroll to position [1091, 0]
click at [346, 247] on textarea "Hi there, I’m a Data Labeling and Annotation specialist with 5+ years of experi…" at bounding box center [477, 323] width 418 height 238
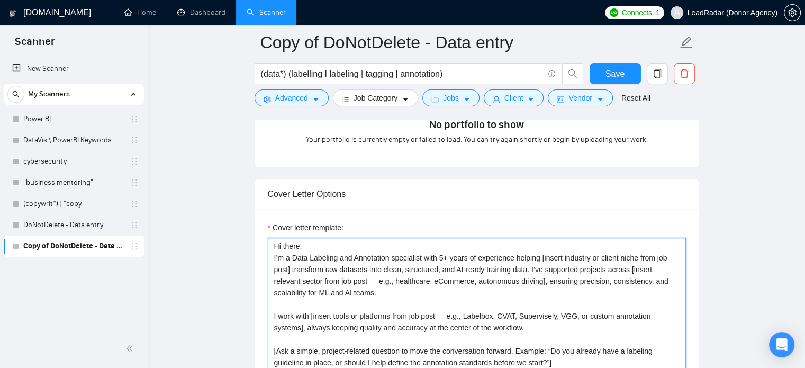
scroll to position [1056, 0]
click at [285, 281] on textarea "Hi there, I’m a Data Labeling and Annotation specialist with 5+ years of experi…" at bounding box center [477, 357] width 418 height 238
click at [441, 283] on textarea "Hi there, I’m a Data Labeling and Annotation specialist with 5+ years of experi…" at bounding box center [477, 357] width 418 height 238
click at [483, 286] on textarea "Hi there, I’m a Data Labeling and Annotation specialist with 5+ years of experi…" at bounding box center [477, 357] width 418 height 238
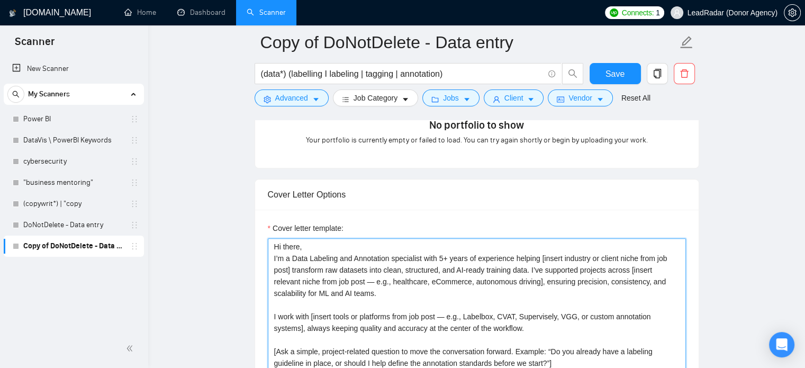
click at [516, 284] on textarea "Hi there, I’m a Data Labeling and Annotation specialist with 5+ years of experi…" at bounding box center [477, 357] width 418 height 238
click at [318, 296] on textarea "Hi there, I’m a Data Labeling and Annotation specialist with 5+ years of experi…" at bounding box center [477, 357] width 418 height 238
drag, startPoint x: 301, startPoint y: 297, endPoint x: 293, endPoint y: 297, distance: 7.9
click at [301, 297] on textarea "Hi there, I’m a Data Labeling and Annotation specialist with 5+ years of experi…" at bounding box center [477, 357] width 418 height 238
drag, startPoint x: 274, startPoint y: 293, endPoint x: 301, endPoint y: 294, distance: 27.0
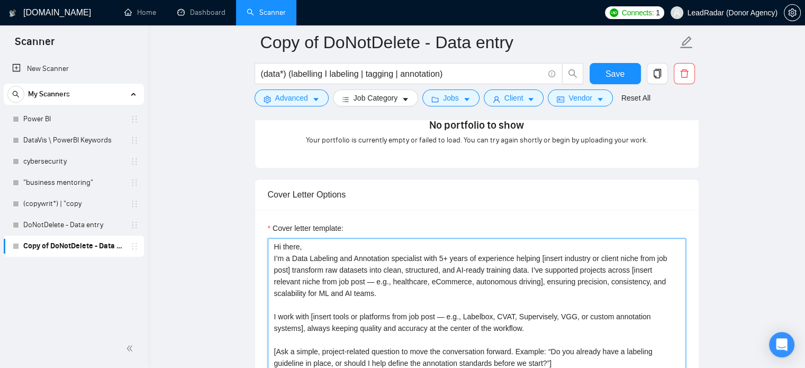
click at [300, 294] on textarea "Hi there, I’m a Data Labeling and Annotation specialist with 5+ years of experi…" at bounding box center [477, 357] width 418 height 238
drag, startPoint x: 670, startPoint y: 282, endPoint x: 329, endPoint y: 294, distance: 341.3
click at [329, 294] on textarea "Hi there, I’m a Data Labeling and Annotation specialist with 5+ years of experi…" at bounding box center [477, 357] width 418 height 238
click at [455, 268] on textarea "Hi there, I’m a Data Labeling and Annotation specialist with 5+ years of experi…" at bounding box center [477, 357] width 418 height 238
drag, startPoint x: 441, startPoint y: 271, endPoint x: 512, endPoint y: 271, distance: 71.0
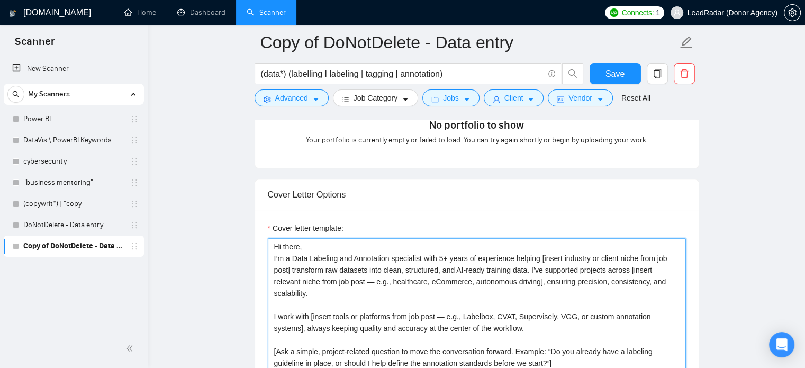
click at [512, 271] on textarea "Hi there, I’m a Data Labeling and Annotation specialist with 5+ years of experi…" at bounding box center [477, 357] width 418 height 238
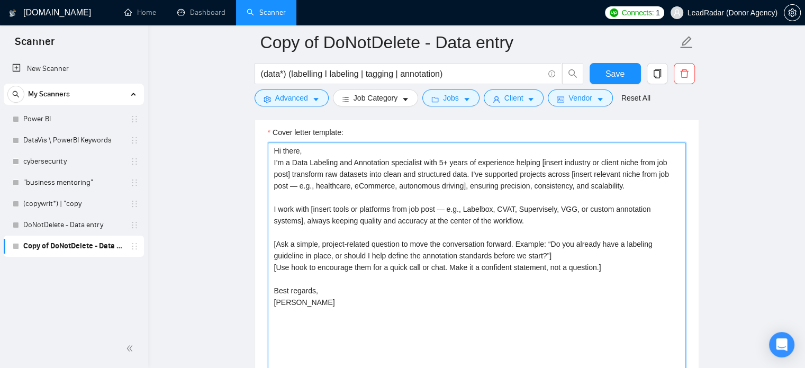
scroll to position [1149, 0]
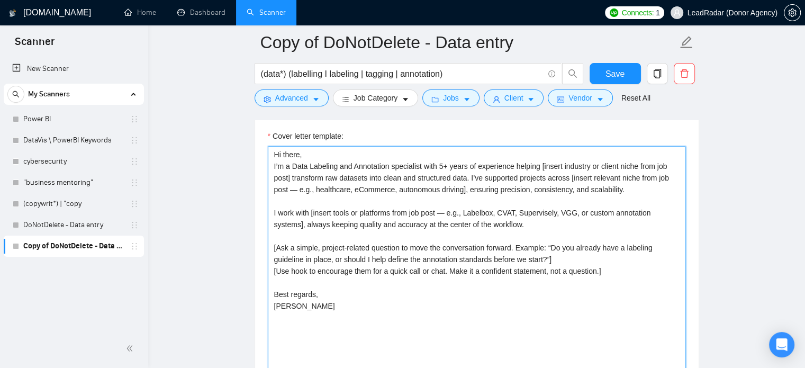
click at [366, 210] on textarea "Hi there, I’m a Data Labeling and Annotation specialist with 5+ years of experi…" at bounding box center [477, 265] width 418 height 238
click at [417, 216] on textarea "Hi there, I’m a Data Labeling and Annotation specialist with 5+ years of experi…" at bounding box center [477, 265] width 418 height 238
click at [442, 213] on textarea "Hi there, I’m a Data Labeling and Annotation specialist with 5+ years of experi…" at bounding box center [477, 265] width 418 height 238
click at [476, 213] on textarea "Hi there, I’m a Data Labeling and Annotation specialist with 5+ years of experi…" at bounding box center [477, 265] width 418 height 238
click at [517, 213] on textarea "Hi there, I’m a Data Labeling and Annotation specialist with 5+ years of experi…" at bounding box center [477, 265] width 418 height 238
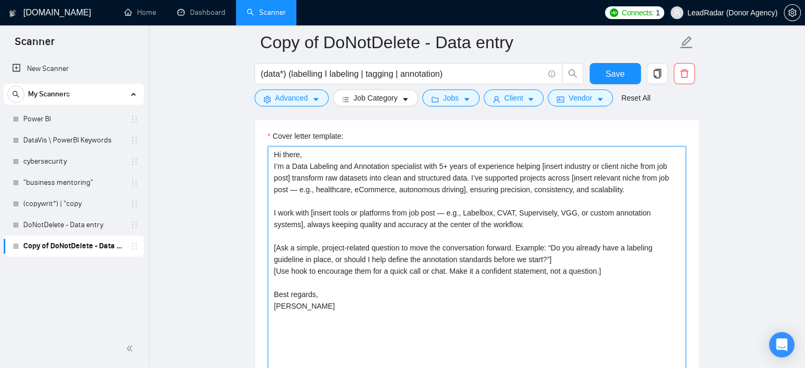
click at [539, 212] on textarea "Hi there, I’m a Data Labeling and Annotation specialist with 5+ years of experi…" at bounding box center [477, 265] width 418 height 238
click at [572, 213] on textarea "Hi there, I’m a Data Labeling and Annotation specialist with 5+ years of experi…" at bounding box center [477, 265] width 418 height 238
click at [614, 208] on textarea "Hi there, I’m a Data Labeling and Annotation specialist with 5+ years of experi…" at bounding box center [477, 265] width 418 height 238
drag, startPoint x: 451, startPoint y: 220, endPoint x: 420, endPoint y: 223, distance: 31.4
click at [451, 220] on textarea "Hi there, I’m a Data Labeling and Annotation specialist with 5+ years of experi…" at bounding box center [477, 265] width 418 height 238
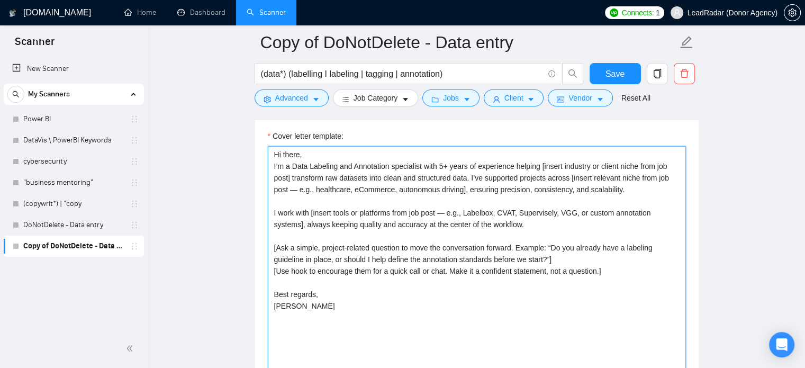
click at [344, 226] on textarea "Hi there, I’m a Data Labeling and Annotation specialist with 5+ years of experi…" at bounding box center [477, 265] width 418 height 238
drag, startPoint x: 383, startPoint y: 230, endPoint x: 410, endPoint y: 227, distance: 27.3
click at [383, 231] on textarea "Hi there, I’m a Data Labeling and Annotation specialist with 5+ years of experi…" at bounding box center [477, 265] width 418 height 238
click at [416, 226] on textarea "Hi there, I’m a Data Labeling and Annotation specialist with 5+ years of experi…" at bounding box center [477, 265] width 418 height 238
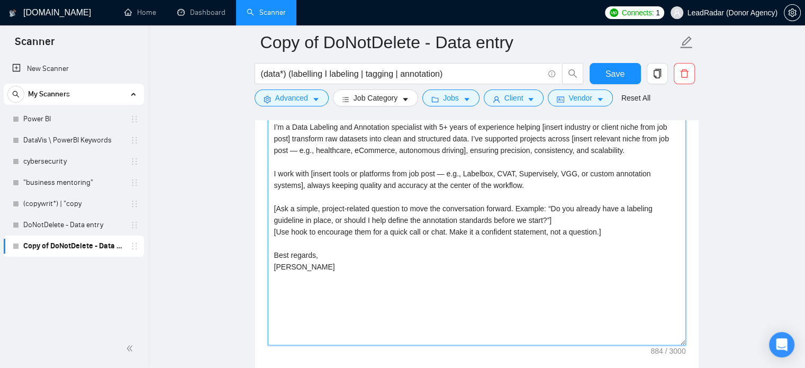
scroll to position [1189, 0]
click at [371, 225] on textarea "Hi there, I’m a Data Labeling and Annotation specialist with 5+ years of experi…" at bounding box center [477, 225] width 418 height 238
click at [461, 205] on textarea "Hi there, I’m a Data Labeling and Annotation specialist with 5+ years of experi…" at bounding box center [477, 225] width 418 height 238
drag, startPoint x: 441, startPoint y: 207, endPoint x: 418, endPoint y: 212, distance: 23.9
click at [441, 207] on textarea "Hi there, I’m a Data Labeling and Annotation specialist with 5+ years of experi…" at bounding box center [477, 225] width 418 height 238
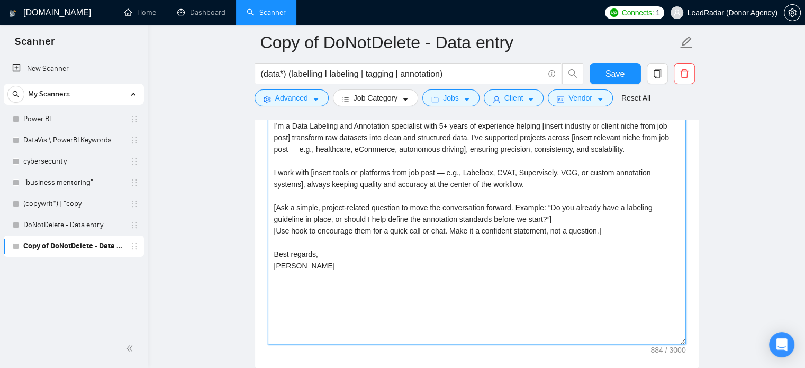
click at [409, 216] on textarea "Hi there, I’m a Data Labeling and Annotation specialist with 5+ years of experi…" at bounding box center [477, 225] width 418 height 238
click at [406, 220] on textarea "Hi there, I’m a Data Labeling and Annotation specialist with 5+ years of experi…" at bounding box center [477, 225] width 418 height 238
click at [391, 232] on textarea "Hi there, I’m a Data Labeling and Annotation specialist with 5+ years of experi…" at bounding box center [477, 225] width 418 height 238
click at [391, 233] on textarea "Hi there, I’m a Data Labeling and Annotation specialist with 5+ years of experi…" at bounding box center [477, 225] width 418 height 238
click at [386, 252] on textarea "Hi there, I’m a Data Labeling and Annotation specialist with 5+ years of experi…" at bounding box center [477, 225] width 418 height 238
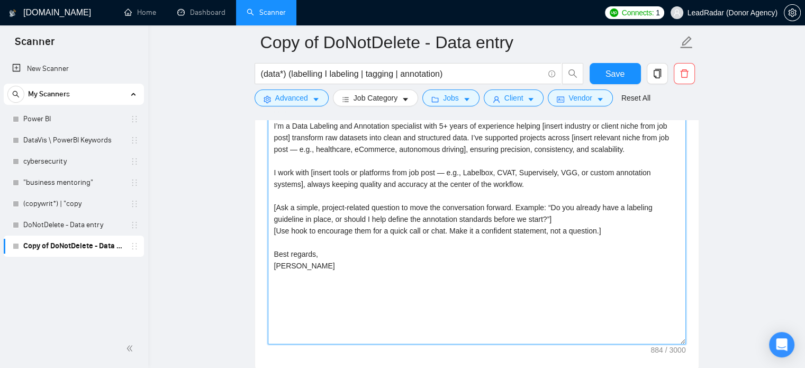
click at [349, 277] on textarea "Hi there, I’m a Data Labeling and Annotation specialist with 5+ years of experi…" at bounding box center [477, 225] width 418 height 238
click at [339, 300] on textarea "Hi there, I’m a Data Labeling and Annotation specialist with 5+ years of experi…" at bounding box center [477, 225] width 418 height 238
type textarea "Hi there, I’m a Data Labeling and Annotation specialist with 5+ years of experi…"
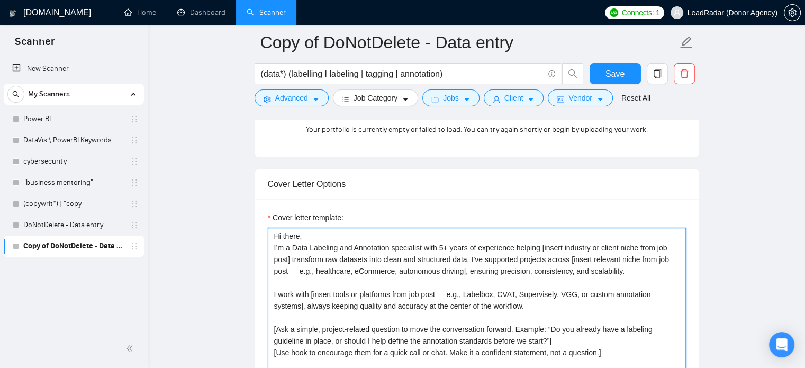
scroll to position [1066, 0]
click at [274, 235] on textarea "Hi there, I’m a Data Labeling and Annotation specialist with 5+ years of experi…" at bounding box center [477, 348] width 418 height 238
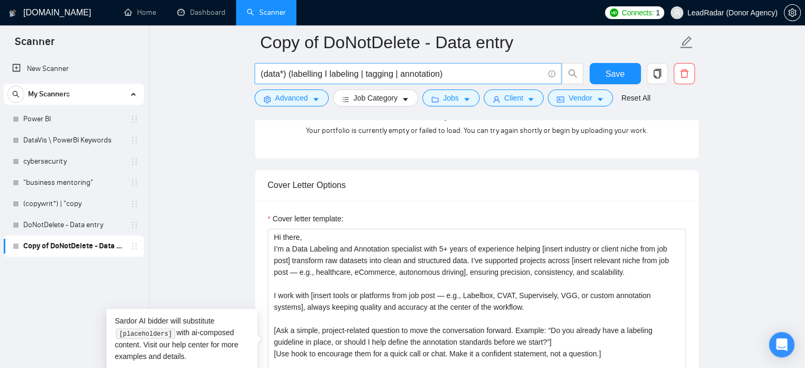
click at [339, 74] on input "(data*) (labelling I labeling | tagging | annotation)" at bounding box center [402, 73] width 283 height 13
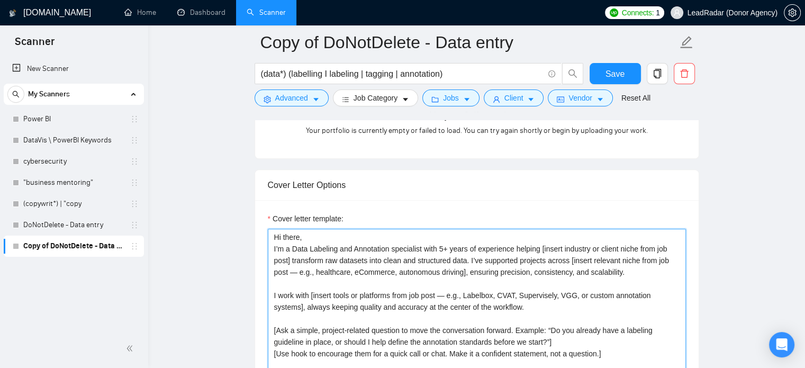
click at [352, 277] on textarea "Hi there, I’m a Data Labeling and Annotation specialist with 5+ years of experi…" at bounding box center [477, 348] width 418 height 238
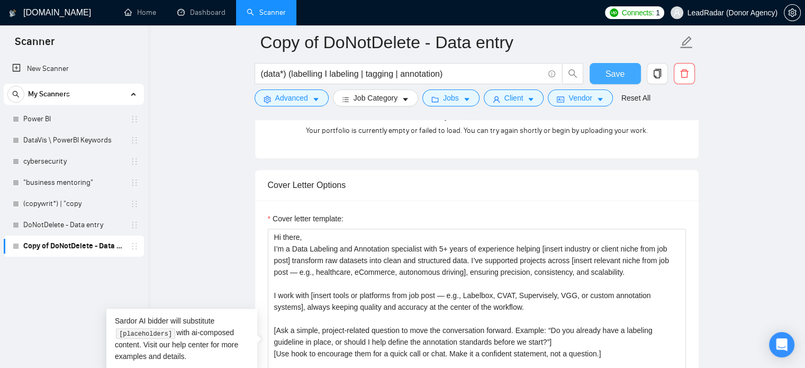
click at [613, 77] on span "Save" at bounding box center [615, 73] width 19 height 13
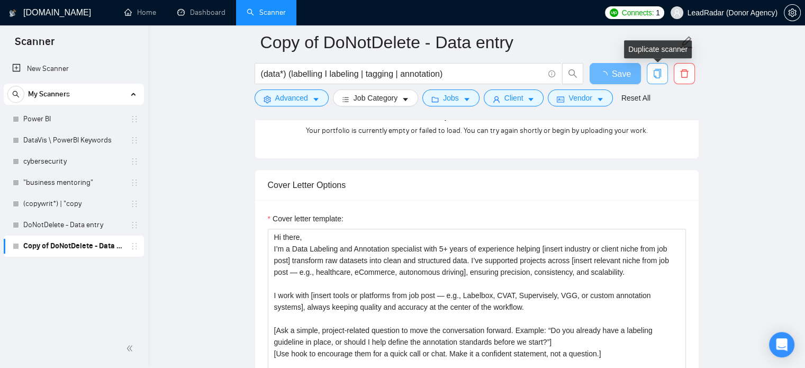
click at [656, 69] on icon "copy" at bounding box center [658, 74] width 10 height 10
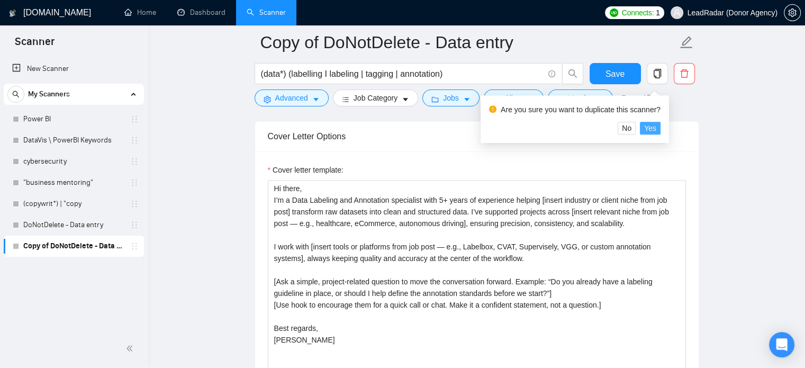
click at [648, 126] on span "Yes" at bounding box center [650, 128] width 12 height 12
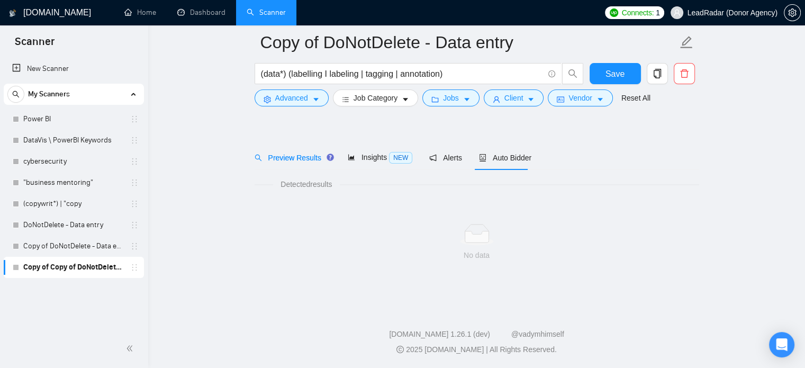
scroll to position [19, 0]
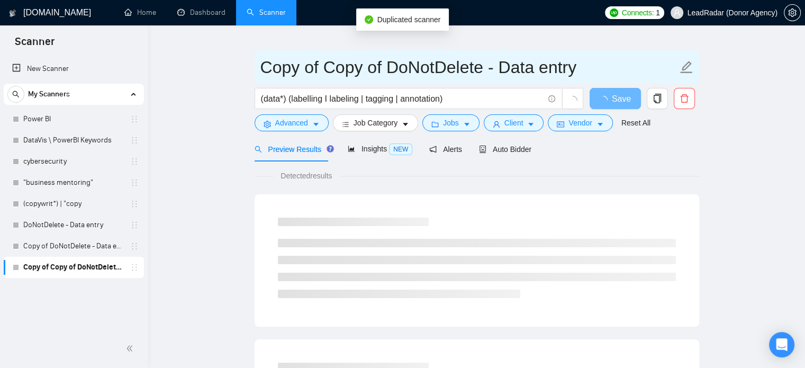
click at [392, 72] on input "Copy of Copy of DoNotDelete - Data entry" at bounding box center [469, 67] width 417 height 26
drag, startPoint x: 390, startPoint y: 69, endPoint x: 223, endPoint y: 72, distance: 166.3
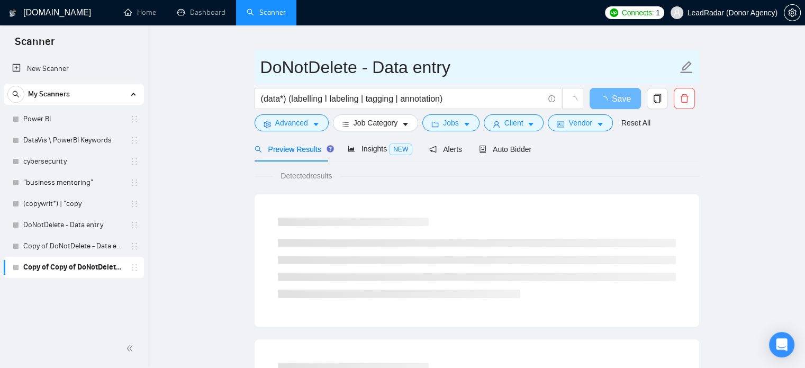
click at [427, 71] on input "DoNotDelete - Data entry" at bounding box center [469, 67] width 417 height 26
click at [386, 71] on input "DoNotDelete - Data research" at bounding box center [469, 67] width 417 height 26
type input "DoNotDelete - web research"
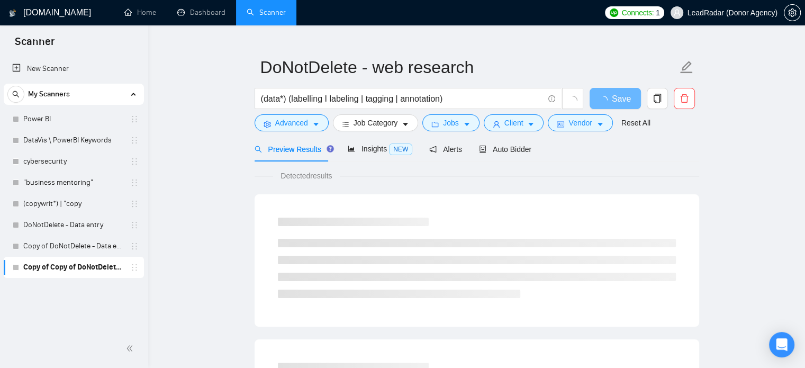
click at [66, 247] on link "Copy of DoNotDelete - Data entry" at bounding box center [73, 246] width 101 height 21
click at [473, 97] on input "(data*) (labelling I labeling | tagging | annotation)" at bounding box center [402, 98] width 283 height 13
drag, startPoint x: 453, startPoint y: 95, endPoint x: 231, endPoint y: 97, distance: 222.4
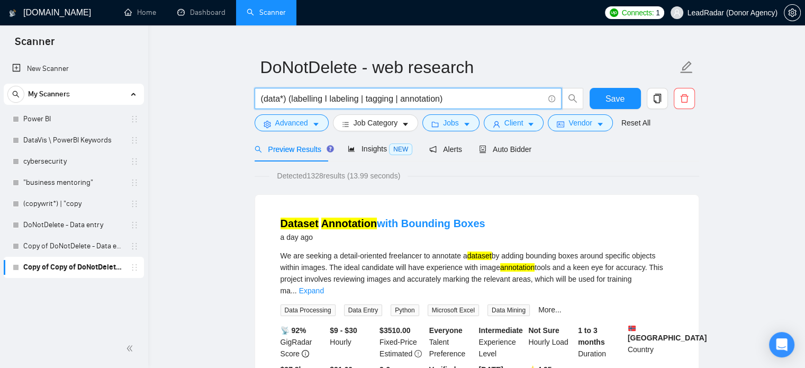
click at [295, 105] on input "(data*) (labelling I labeling | tagging | annotation)" at bounding box center [402, 98] width 283 height 13
drag, startPoint x: 291, startPoint y: 100, endPoint x: 322, endPoint y: 103, distance: 31.4
click at [322, 103] on input "(data*) (labelling I labeling | tagging | annotation)" at bounding box center [402, 98] width 283 height 13
drag, startPoint x: 290, startPoint y: 100, endPoint x: 443, endPoint y: 102, distance: 153.1
click at [443, 102] on input "(data*) (labelling I labeling | tagging | annotation)" at bounding box center [402, 98] width 283 height 13
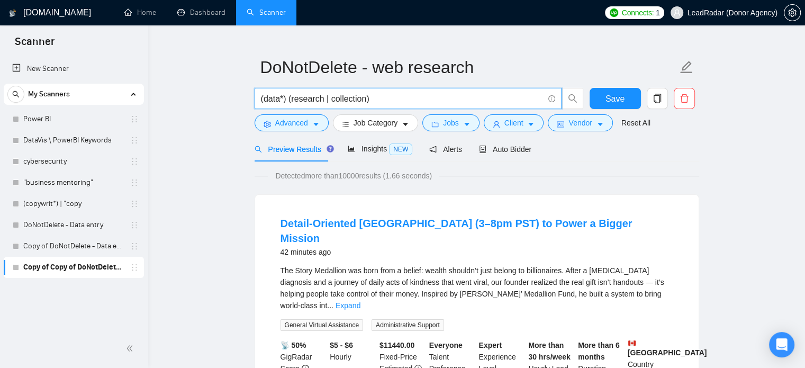
click at [284, 94] on input "(data*) (research | collection)" at bounding box center [402, 98] width 283 height 13
click at [258, 101] on span "(data*) (research | collection)" at bounding box center [408, 98] width 307 height 21
click at [261, 100] on span "(data*) (research | collection)" at bounding box center [408, 98] width 307 height 21
click at [261, 100] on input "(data*) (research | collection)" at bounding box center [402, 98] width 283 height 13
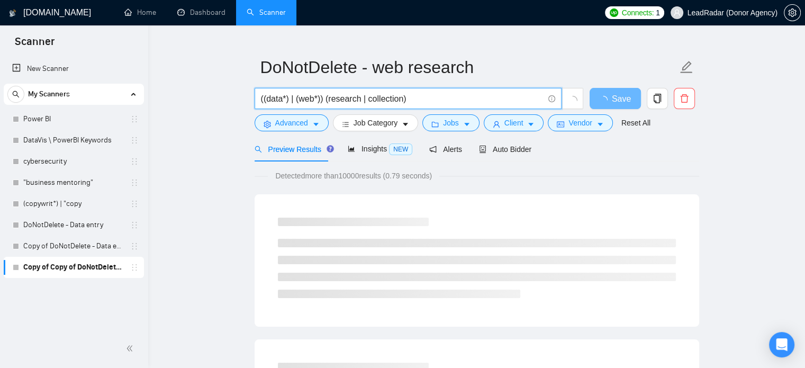
type input "((data*) | (web*)) (research | collection)"
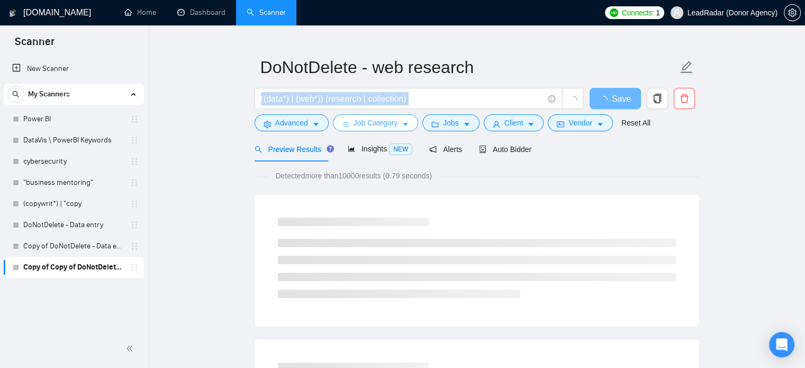
drag, startPoint x: 365, startPoint y: 106, endPoint x: 335, endPoint y: 116, distance: 32.3
click at [335, 116] on form "DoNotDelete - web research ((data*) | (web*)) (research | collection) Save Adva…" at bounding box center [477, 93] width 445 height 86
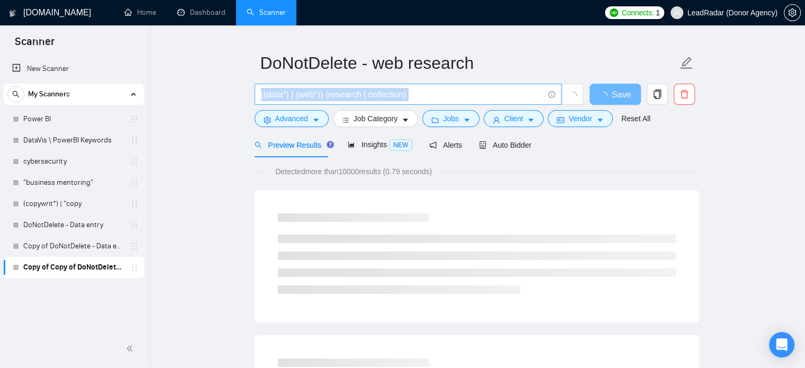
scroll to position [23, 0]
click at [328, 98] on input "((data*) | (web*)) (research | collection)" at bounding box center [402, 93] width 283 height 13
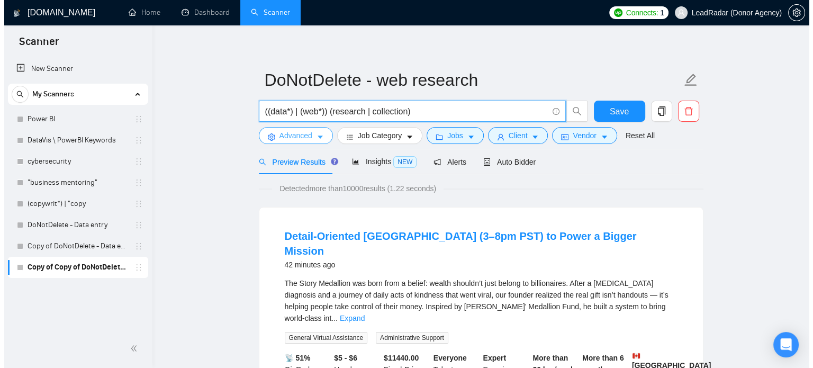
scroll to position [5, 0]
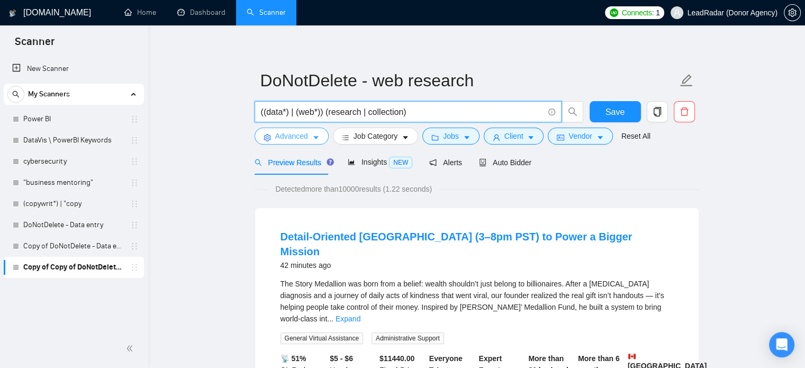
click at [292, 137] on span "Advanced" at bounding box center [291, 136] width 33 height 12
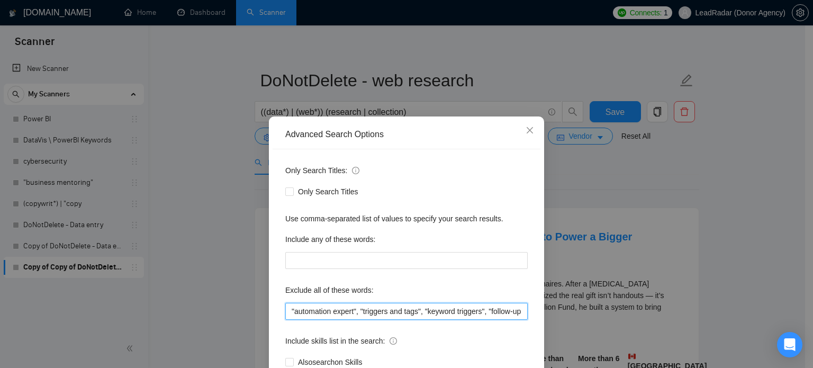
click at [348, 310] on input ""automation expert", "triggers and tags", "keyword triggers", "follow-up sequen…" at bounding box center [406, 311] width 243 height 17
paste input "[DEMOGRAPHIC_DATA], [DEMOGRAPHIC_DATA], Appointment Setting, Recruiter, Google …"
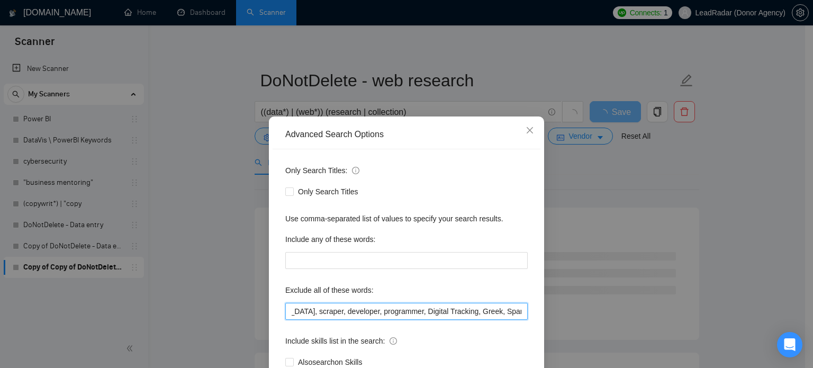
type input "[DEMOGRAPHIC_DATA], [DEMOGRAPHIC_DATA], Appointment Setting, Recruiter, Google …"
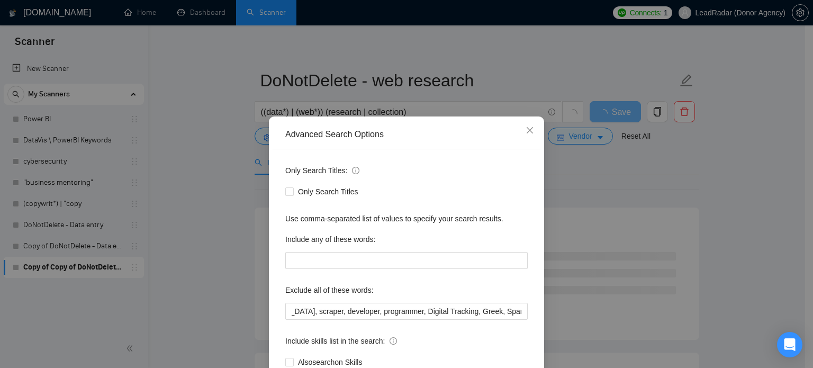
scroll to position [0, 0]
click at [696, 171] on div "Advanced Search Options Only Search Titles: Only Search Titles Use comma-separa…" at bounding box center [406, 184] width 813 height 368
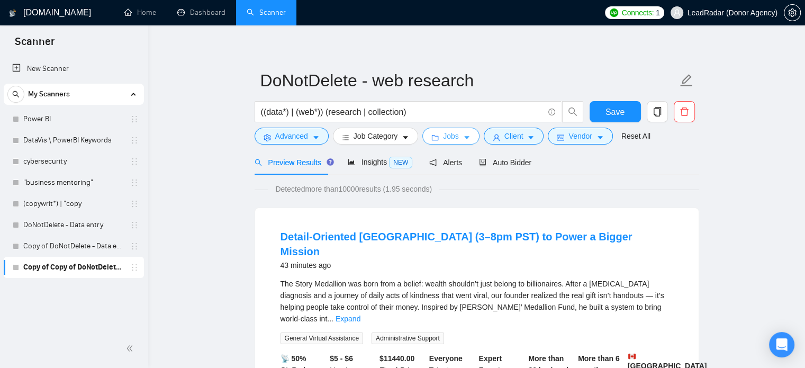
click at [456, 140] on button "Jobs" at bounding box center [451, 136] width 57 height 17
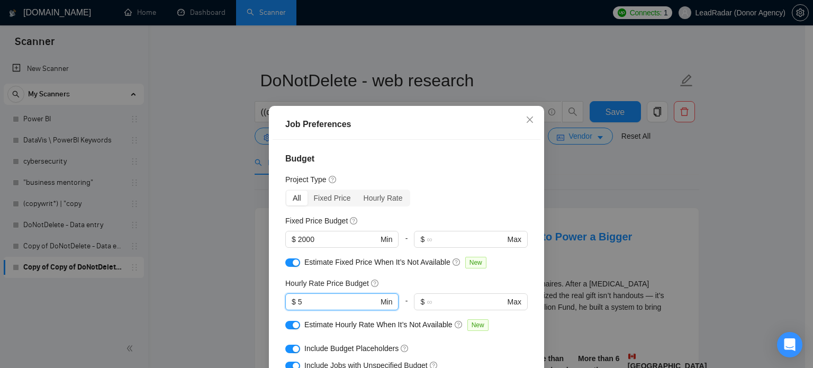
drag, startPoint x: 290, startPoint y: 303, endPoint x: 261, endPoint y: 303, distance: 29.1
click at [262, 303] on div "Job Preferences Budget Project Type All Fixed Price Hourly Rate Fixed Price Bud…" at bounding box center [406, 184] width 813 height 368
type input "6"
click at [294, 264] on div "button" at bounding box center [296, 262] width 6 height 6
click at [293, 322] on div "button" at bounding box center [296, 325] width 6 height 6
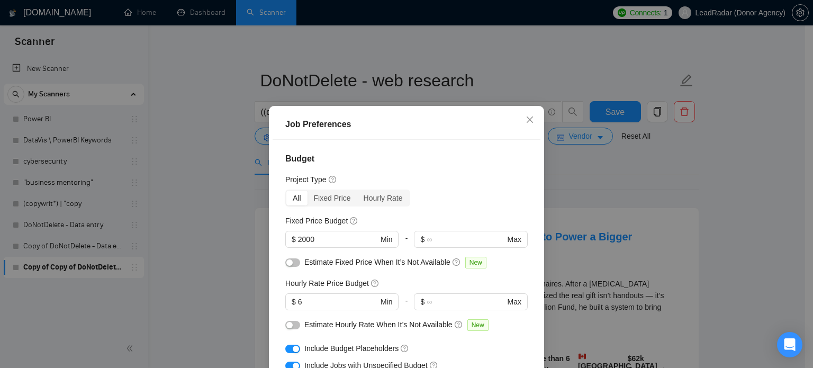
click at [293, 347] on div "button" at bounding box center [296, 349] width 6 height 6
click at [604, 194] on div "Job Preferences Budget Project Type All Fixed Price Hourly Rate Fixed Price Bud…" at bounding box center [406, 184] width 813 height 368
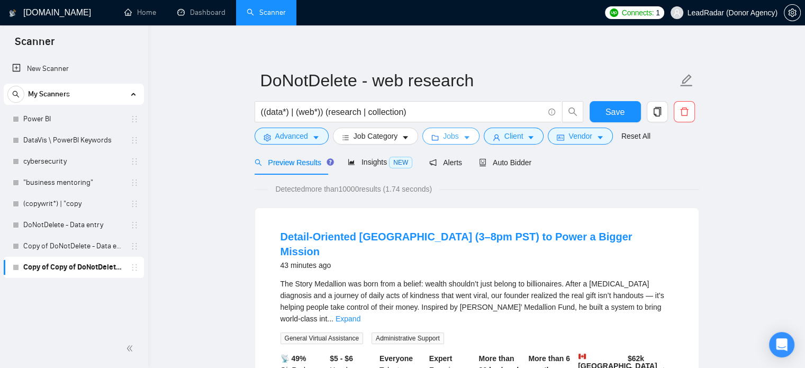
click at [446, 139] on span "Jobs" at bounding box center [451, 136] width 16 height 12
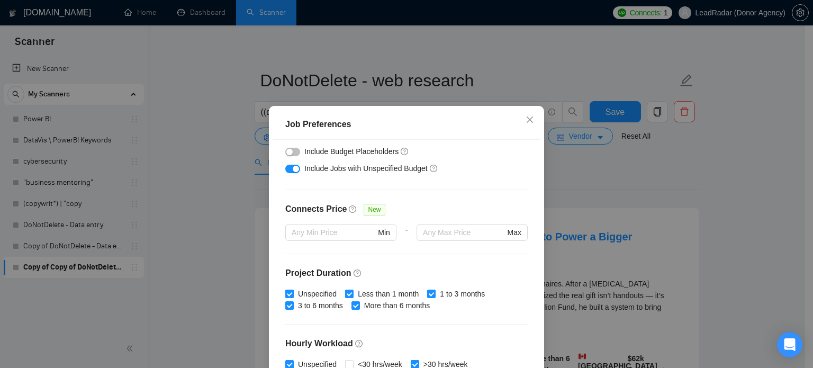
scroll to position [198, 0]
click at [287, 290] on input "Unspecified" at bounding box center [288, 292] width 7 height 7
checkbox input "false"
click at [345, 291] on input "Less than 1 month" at bounding box center [348, 292] width 7 height 7
checkbox input "false"
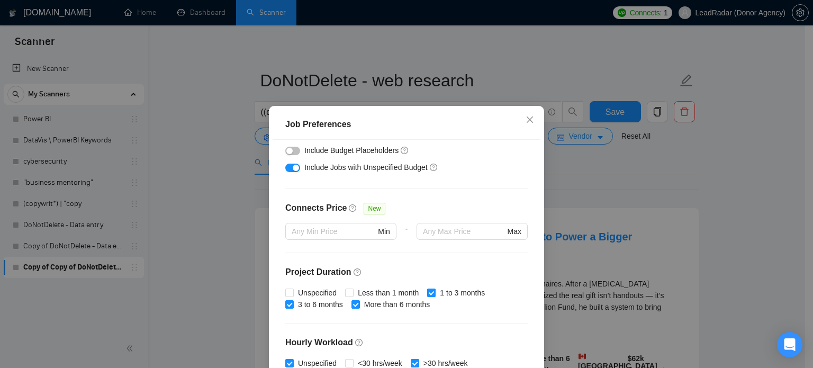
click at [436, 293] on span "1 to 3 months" at bounding box center [462, 293] width 53 height 12
click at [432, 293] on input "1 to 3 months" at bounding box center [430, 292] width 7 height 7
checkbox input "false"
click at [712, 208] on div "Job Preferences Budget Project Type All Fixed Price Hourly Rate Fixed Price Bud…" at bounding box center [406, 184] width 813 height 368
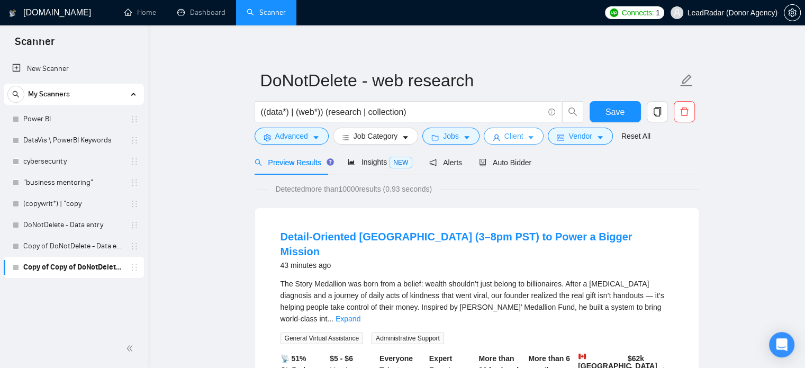
click at [511, 132] on span "Client" at bounding box center [514, 136] width 19 height 12
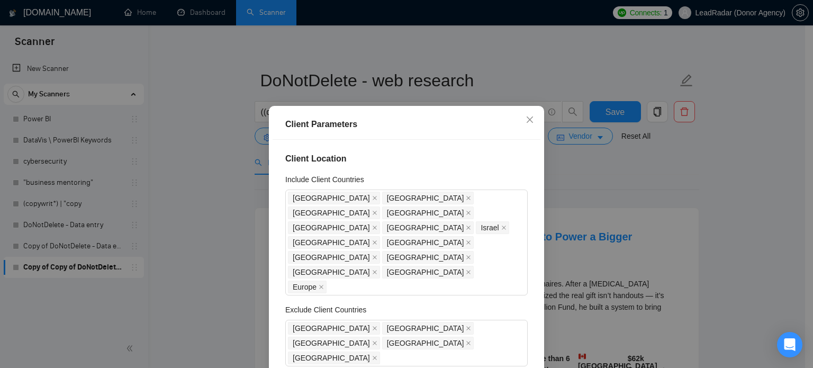
click at [633, 172] on div "Client Parameters Client Location Include Client Countries United States United…" at bounding box center [406, 184] width 813 height 368
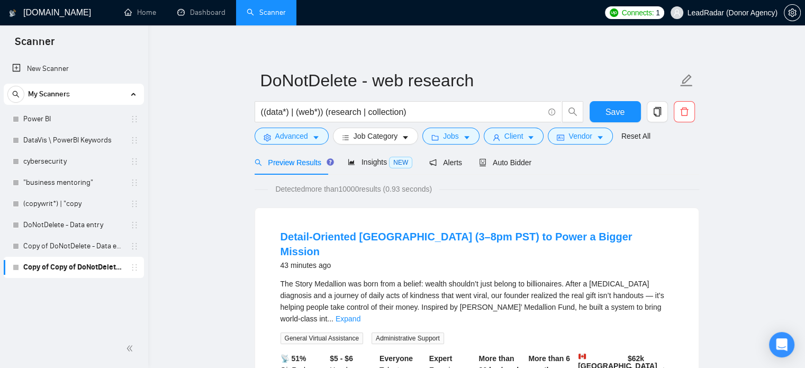
click at [611, 172] on div "Preview Results Insights NEW Alerts Auto Bidder" at bounding box center [477, 162] width 445 height 25
click at [450, 138] on span "Jobs" at bounding box center [451, 136] width 16 height 12
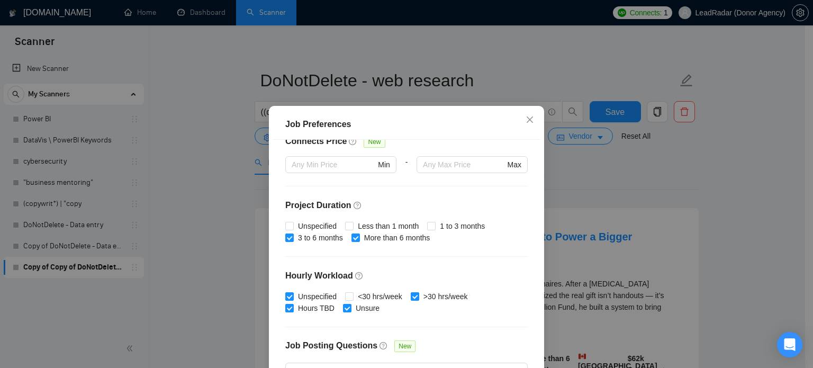
scroll to position [266, 0]
click at [286, 295] on input "Unspecified" at bounding box center [288, 294] width 7 height 7
checkbox input "false"
click at [286, 307] on input "Hours TBD" at bounding box center [288, 305] width 7 height 7
checkbox input "false"
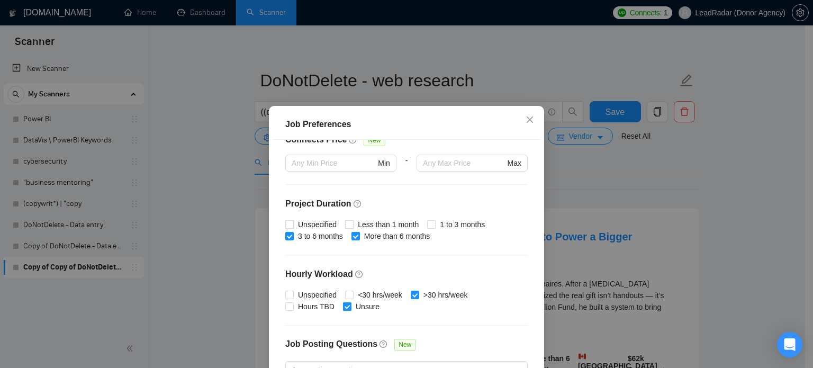
click at [343, 308] on input "Unsure" at bounding box center [346, 305] width 7 height 7
checkbox input "false"
click at [710, 214] on div "Job Preferences Budget Project Type All Fixed Price Hourly Rate Fixed Price Bud…" at bounding box center [406, 184] width 813 height 368
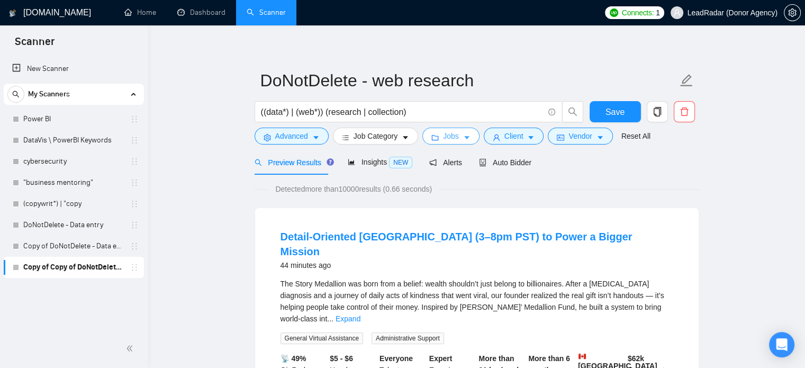
click at [447, 133] on span "Jobs" at bounding box center [451, 136] width 16 height 12
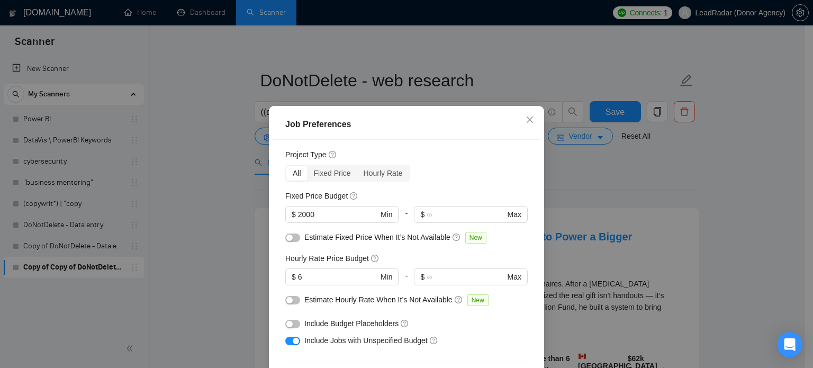
scroll to position [0, 0]
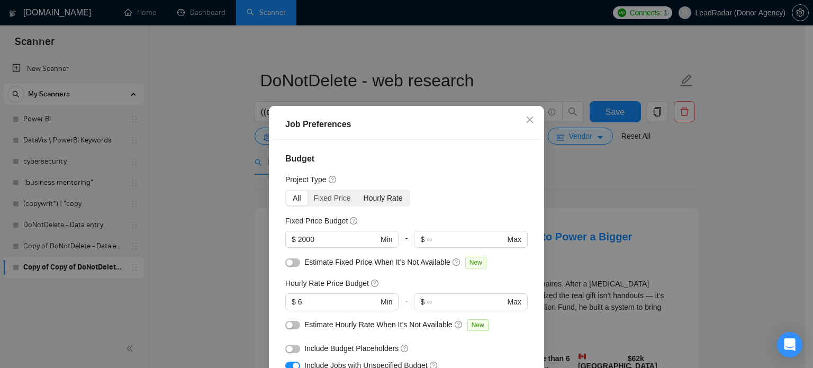
click at [377, 195] on div "Hourly Rate" at bounding box center [383, 198] width 52 height 15
click at [357, 191] on input "Hourly Rate" at bounding box center [357, 191] width 0 height 0
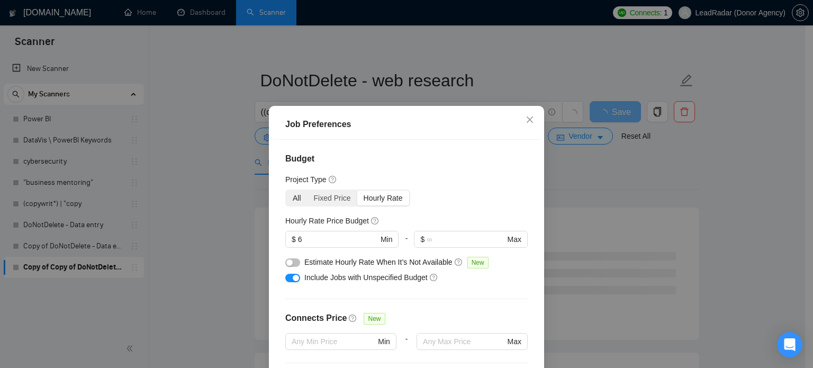
click at [300, 198] on div "All" at bounding box center [296, 198] width 21 height 15
click at [286, 191] on input "All" at bounding box center [286, 191] width 0 height 0
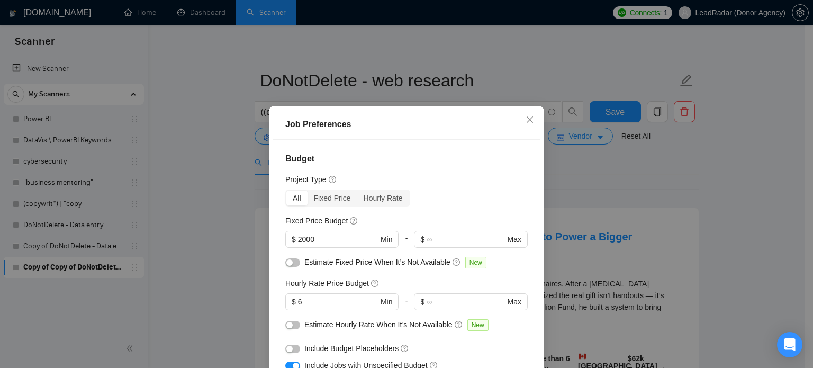
click at [741, 177] on div "Job Preferences Budget Project Type All Fixed Price Hourly Rate Fixed Price Bud…" at bounding box center [406, 184] width 813 height 368
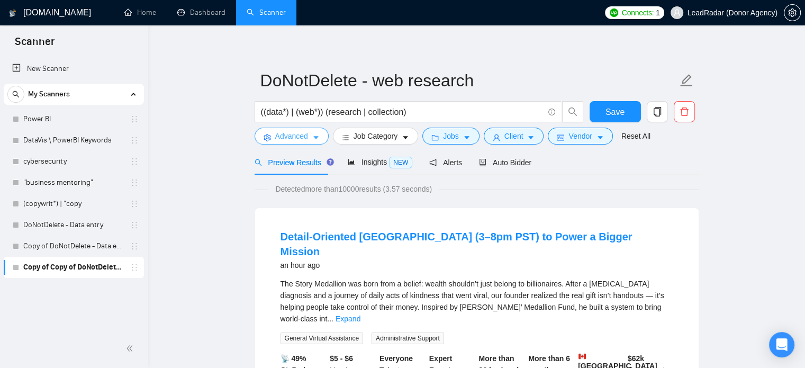
click at [305, 139] on span "Advanced" at bounding box center [291, 136] width 33 height 12
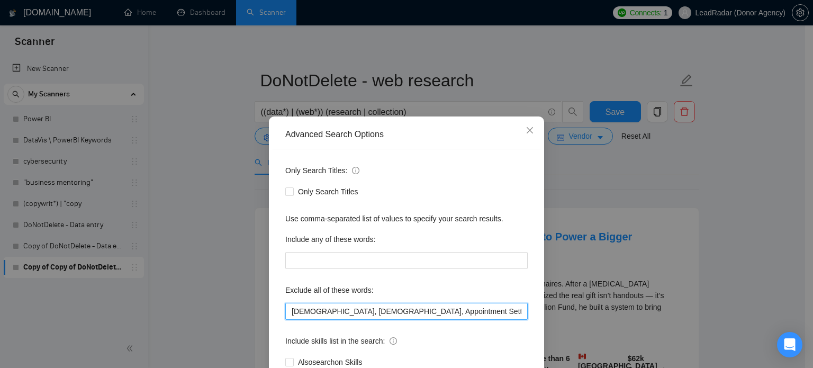
click at [361, 304] on input "[DEMOGRAPHIC_DATA], [DEMOGRAPHIC_DATA], Appointment Setting, Recruiter, Google …" at bounding box center [406, 311] width 243 height 17
click at [350, 313] on input "[DEMOGRAPHIC_DATA], [DEMOGRAPHIC_DATA], Appointment Setting, Recruiter, Google …" at bounding box center [406, 311] width 243 height 17
click at [419, 313] on input "Taiwanese, Kyrgyz, "Appointment Setting, Recruiter, Google Analytics, Korean, s…" at bounding box center [406, 311] width 243 height 17
click at [426, 311] on input "Taiwanese, Kyrgyz, "Appointment Setting", Recruiter, Google Analytics, Korean, …" at bounding box center [406, 311] width 243 height 17
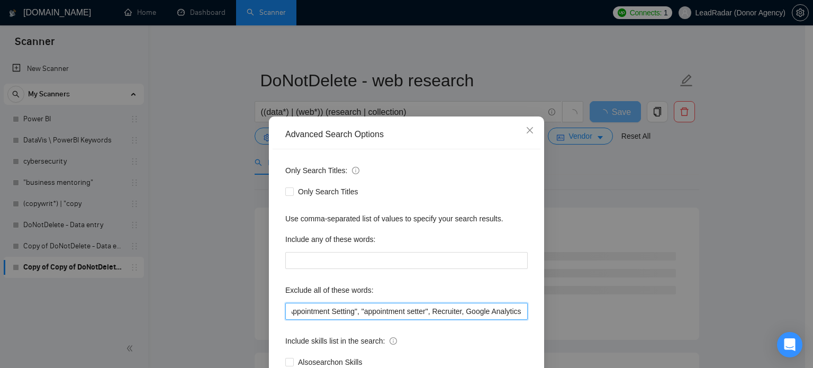
scroll to position [0, 119]
click at [413, 313] on input "Taiwanese, Kyrgyz, "Appointment Setting", "appointment setter", Recruiter, Goog…" at bounding box center [406, 311] width 243 height 17
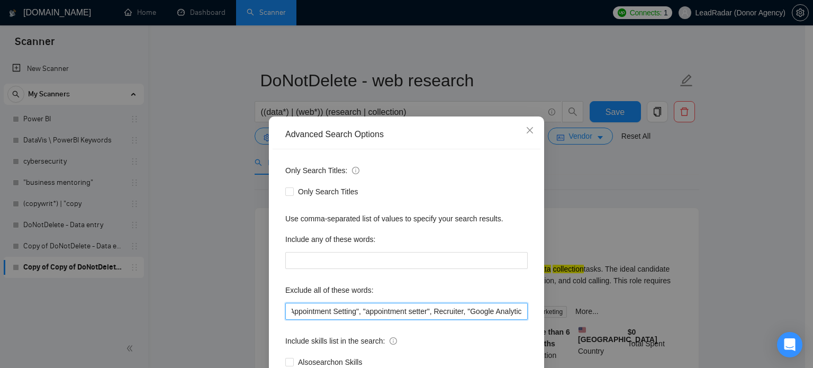
click at [469, 313] on input "Taiwanese, Kyrgyz, "Appointment Setting", "appointment setter", Recruiter, "Goo…" at bounding box center [406, 311] width 243 height 17
click at [470, 313] on input "Taiwanese, Kyrgyz, "Appointment Setting", "appointment setter", Recruiter, "Goo…" at bounding box center [406, 311] width 243 height 17
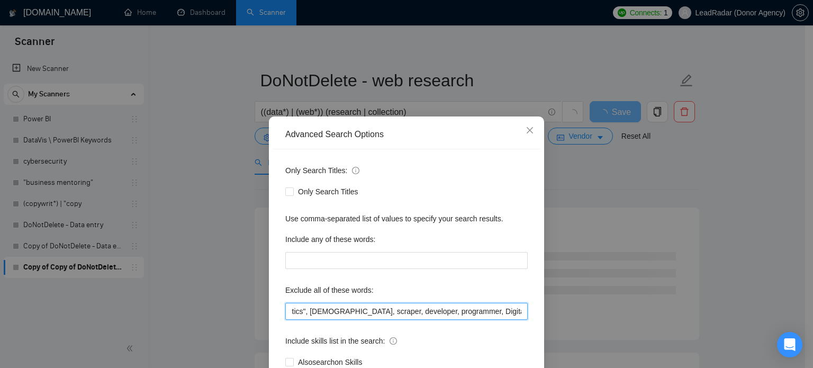
scroll to position [0, 342]
click at [389, 311] on input "Taiwanese, Kyrgyz, "Appointment Setting", "appointment setter", Recruiter, "Goo…" at bounding box center [406, 311] width 243 height 17
click at [441, 312] on input "Taiwanese, Kyrgyz, "Appointment Setting", "appointment setter", Recruiter, "Goo…" at bounding box center [406, 311] width 243 height 17
click at [451, 314] on input "Taiwanese, Kyrgyz, "Appointment Setting", "appointment setter", Recruiter, "Goo…" at bounding box center [406, 311] width 243 height 17
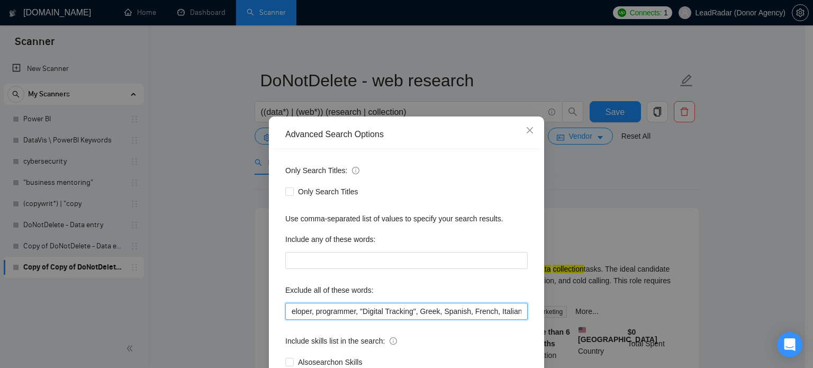
click at [491, 314] on input "Taiwanese, Kyrgyz, "Appointment Setting", "appointment setter", Recruiter, "Goo…" at bounding box center [406, 311] width 243 height 17
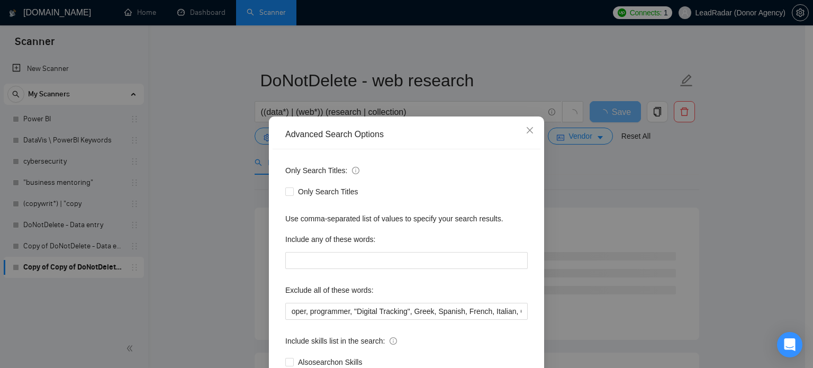
click at [748, 216] on div "Advanced Search Options Only Search Titles: Only Search Titles Use comma-separa…" at bounding box center [406, 184] width 813 height 368
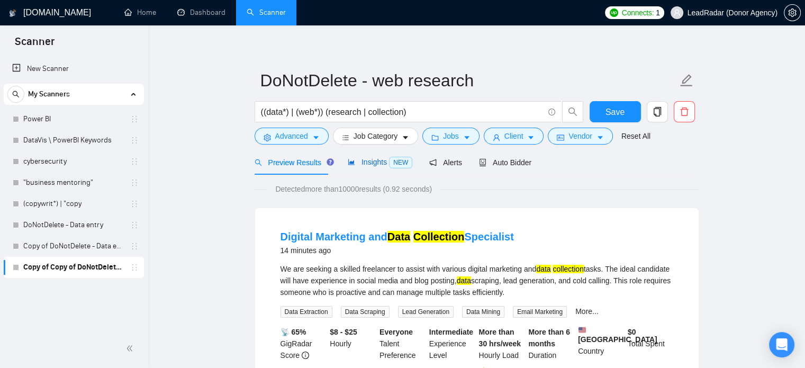
click at [390, 164] on span "NEW" at bounding box center [400, 163] width 23 height 12
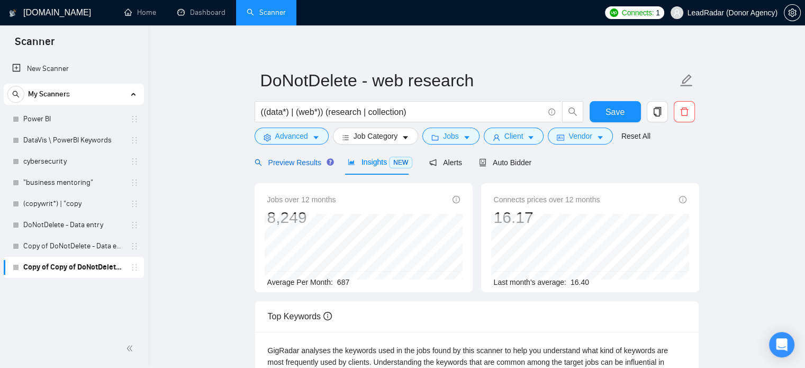
click at [275, 160] on span "Preview Results" at bounding box center [293, 162] width 76 height 8
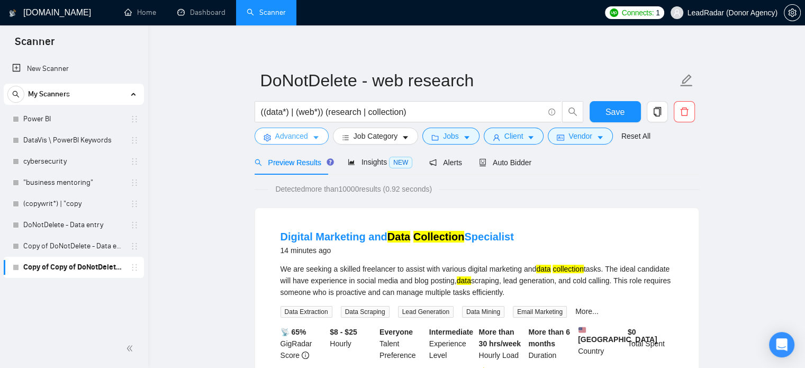
click at [301, 135] on span "Advanced" at bounding box center [291, 136] width 33 height 12
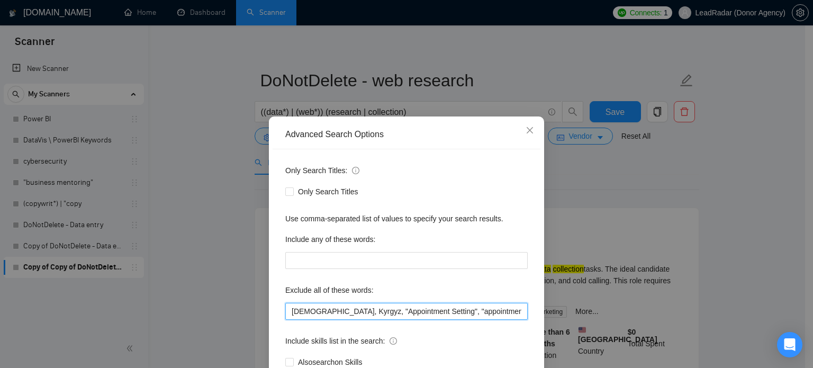
click at [368, 307] on input "Taiwanese, Kyrgyz, "Appointment Setting", "appointment setter", Recruiter, "Goo…" at bounding box center [406, 311] width 243 height 17
paste input ""AI consultant", "Appointment Setter", "customer success", "customer service", …"
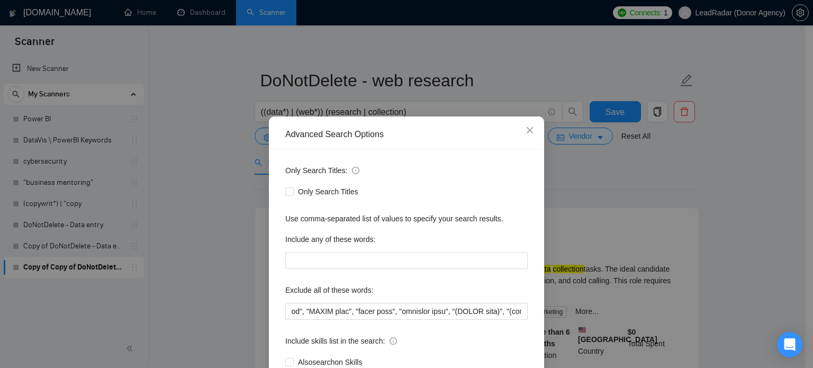
click at [721, 189] on div "Advanced Search Options Only Search Titles: Only Search Titles Use comma-separa…" at bounding box center [406, 184] width 813 height 368
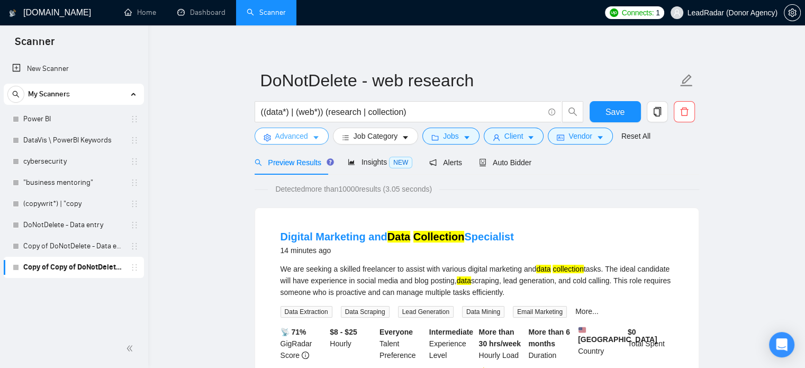
click at [309, 135] on button "Advanced" at bounding box center [292, 136] width 74 height 17
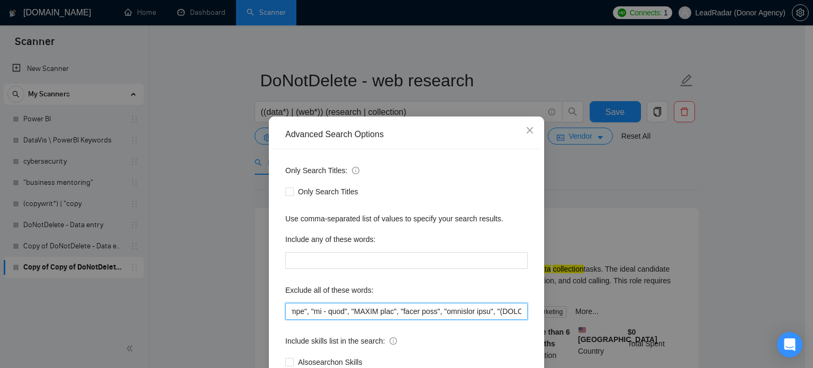
scroll to position [0, 3635]
drag, startPoint x: 466, startPoint y: 313, endPoint x: 540, endPoint y: 313, distance: 73.6
click at [540, 313] on div "Advanced Search Options Only Search Titles: Only Search Titles Use comma-separa…" at bounding box center [406, 271] width 275 height 311
click at [522, 311] on input "text" at bounding box center [406, 311] width 243 height 17
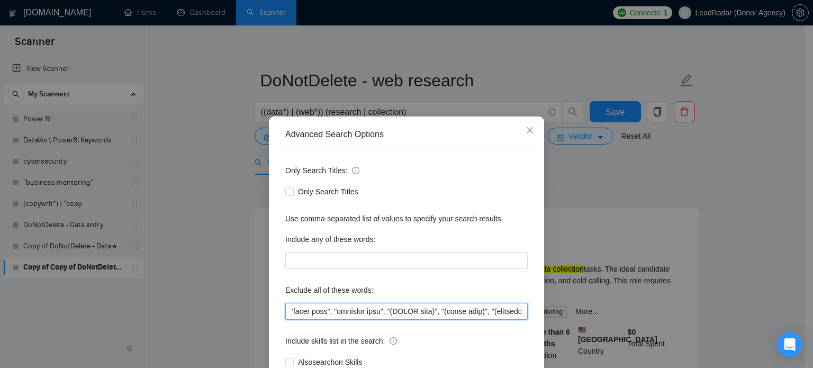
type input ""AI consultant", "Appointment Setter", "customer success", "customer service", …"
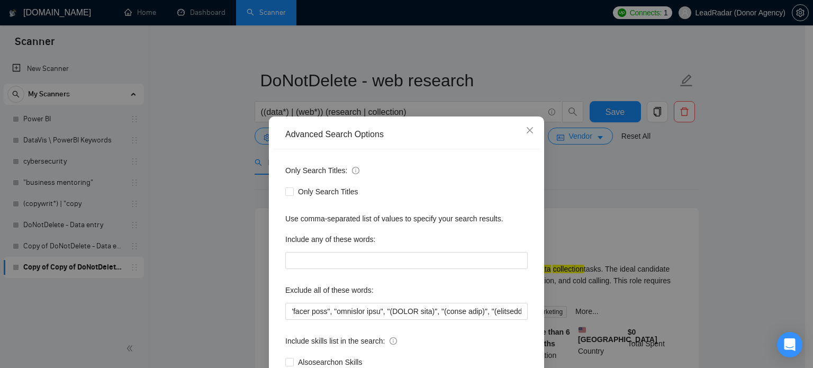
click at [724, 250] on div "Advanced Search Options Only Search Titles: Only Search Titles Use comma-separa…" at bounding box center [406, 184] width 813 height 368
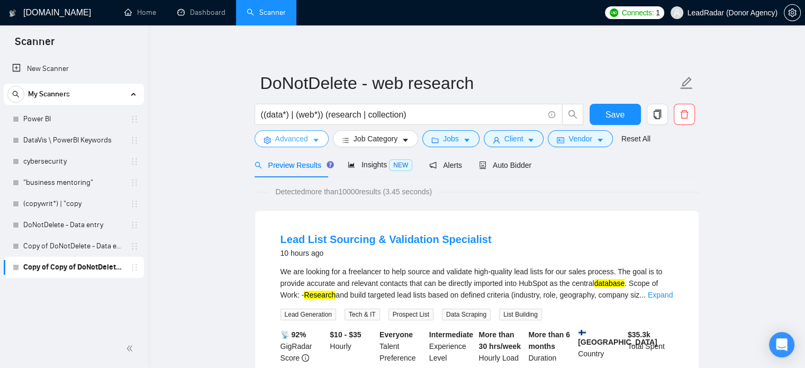
scroll to position [0, 0]
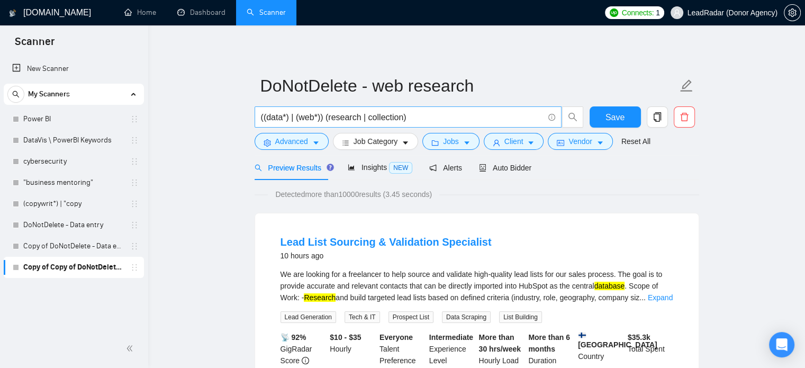
click at [316, 120] on input "((data*) | (web*)) (research | collection)" at bounding box center [402, 117] width 283 height 13
click at [286, 120] on input "((data*) | (web)) (research | collection)" at bounding box center [402, 117] width 283 height 13
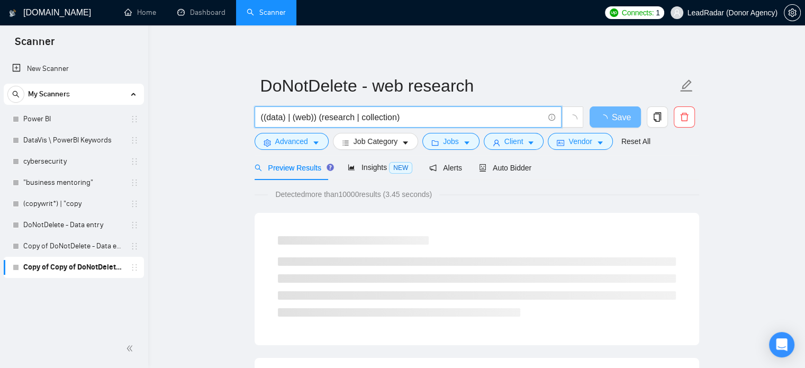
click at [286, 118] on input "((data) | (web)) (research | collection)" at bounding box center [402, 117] width 283 height 13
click at [284, 119] on input "((data) | (web)) (research | collection)" at bounding box center [402, 117] width 283 height 13
click at [267, 120] on input "((data | (web)) (research | collection)" at bounding box center [402, 117] width 283 height 13
click at [289, 120] on input "(data | (web)) (research | collection)" at bounding box center [402, 117] width 283 height 13
click at [305, 119] on input "(data | web)) (research | collection)" at bounding box center [402, 117] width 283 height 13
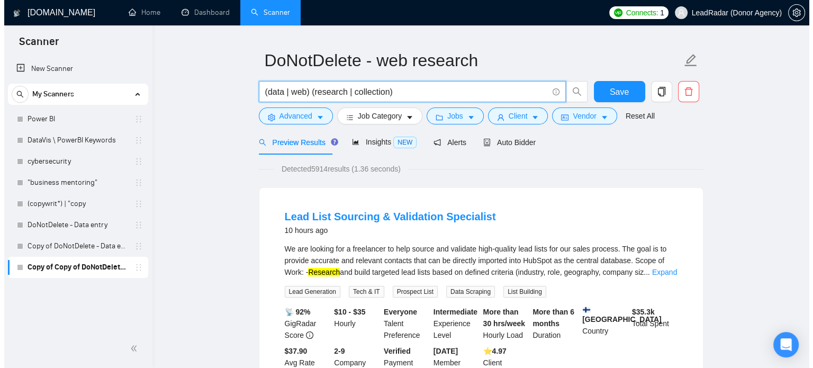
scroll to position [23, 0]
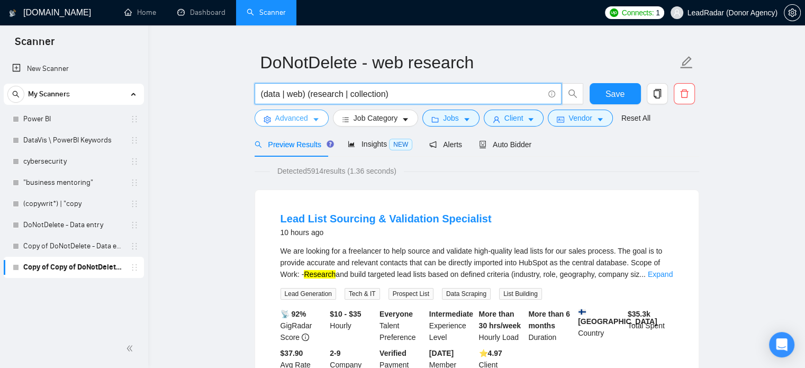
type input "(data | web) (research | collection)"
click at [292, 120] on span "Advanced" at bounding box center [291, 118] width 33 height 12
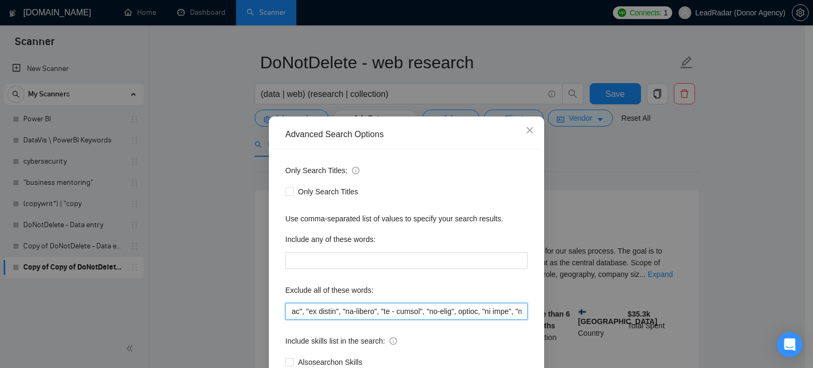
scroll to position [0, 3700]
drag, startPoint x: 464, startPoint y: 315, endPoint x: 553, endPoint y: 316, distance: 89.0
click at [561, 315] on div "Advanced Search Options Only Search Titles: Only Search Titles Use comma-separa…" at bounding box center [406, 184] width 813 height 368
click at [519, 311] on input "text" at bounding box center [406, 311] width 243 height 17
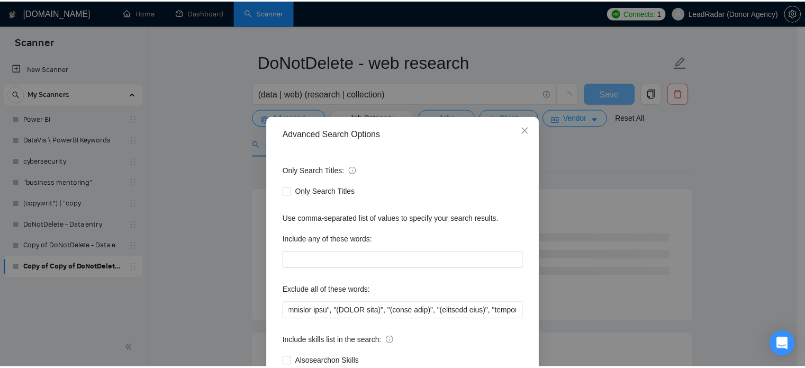
scroll to position [0, 0]
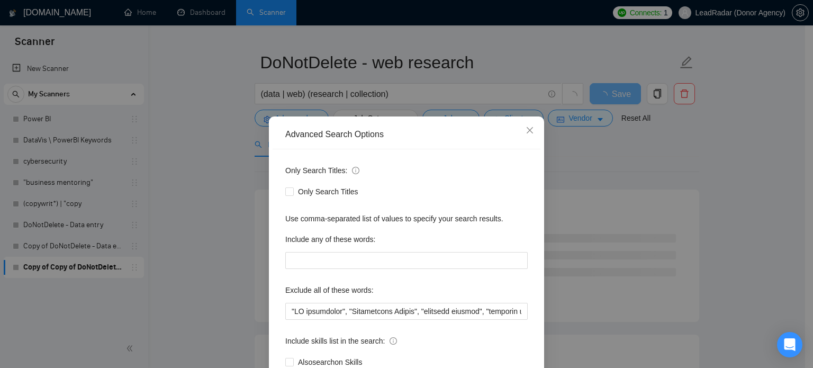
click at [767, 214] on div "Advanced Search Options Only Search Titles: Only Search Titles Use comma-separa…" at bounding box center [406, 184] width 813 height 368
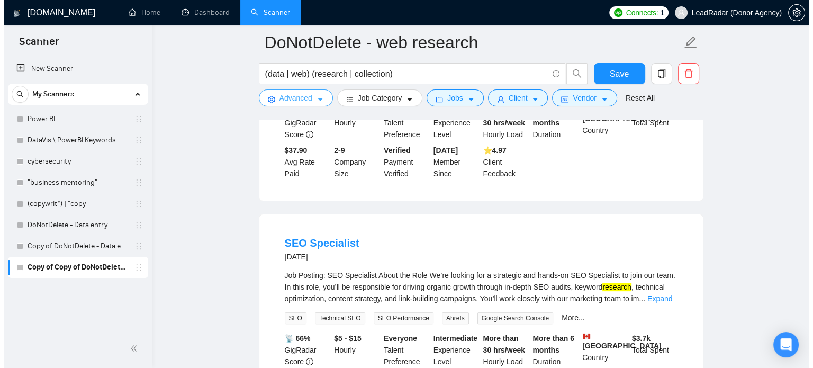
scroll to position [233, 0]
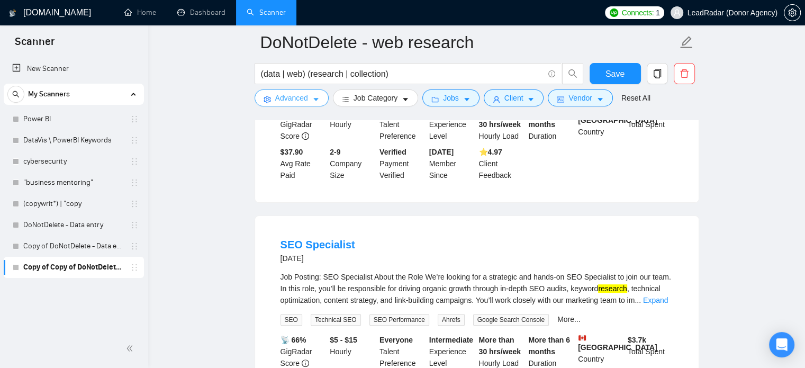
click at [305, 102] on span "Advanced" at bounding box center [291, 98] width 33 height 12
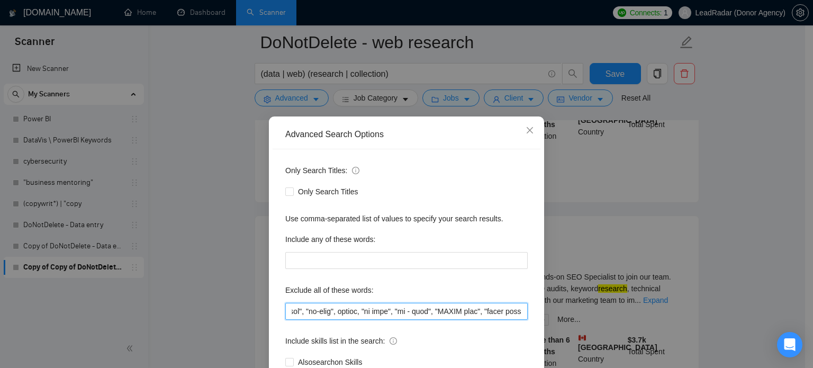
scroll to position [0, 3750]
drag, startPoint x: 486, startPoint y: 310, endPoint x: 561, endPoint y: 313, distance: 75.2
click at [561, 313] on div "Advanced Search Options Only Search Titles: Only Search Titles Use comma-separa…" at bounding box center [406, 184] width 813 height 368
click at [518, 313] on input "text" at bounding box center [406, 311] width 243 height 17
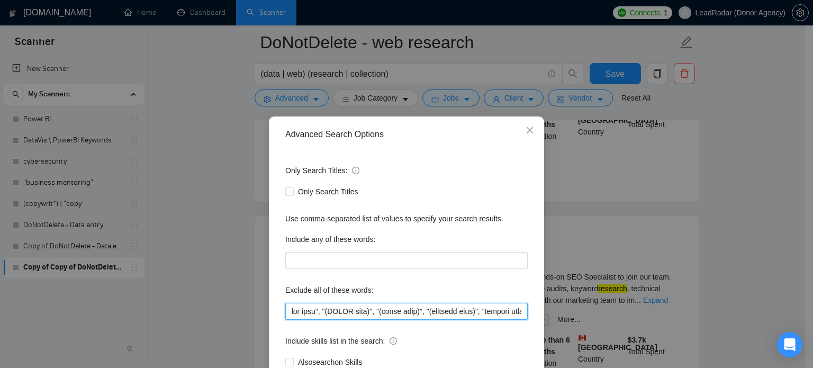
type input ""AI consultant", "Appointment Setter", "customer success", "customer service", …"
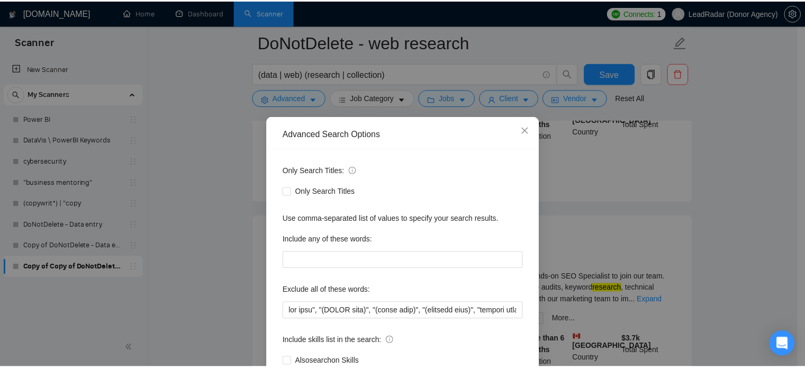
scroll to position [0, 0]
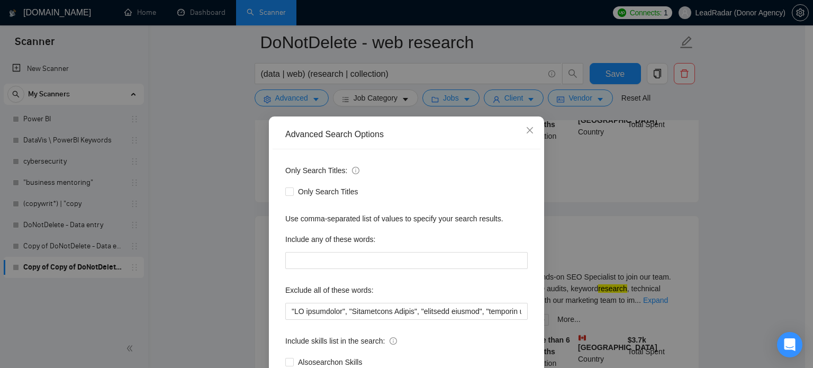
click at [727, 245] on div "Advanced Search Options Only Search Titles: Only Search Titles Use comma-separa…" at bounding box center [406, 184] width 813 height 368
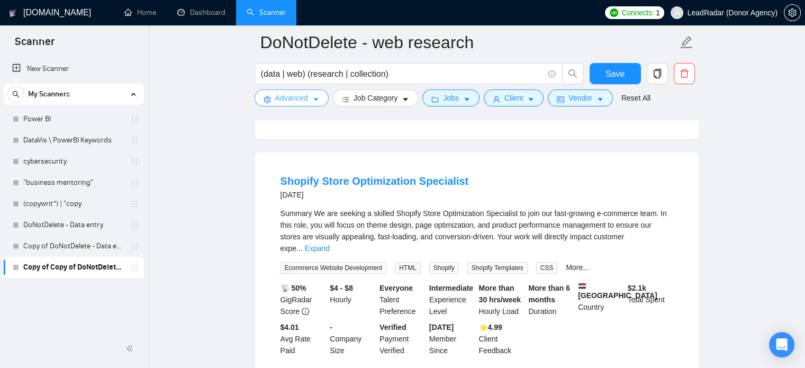
scroll to position [298, 0]
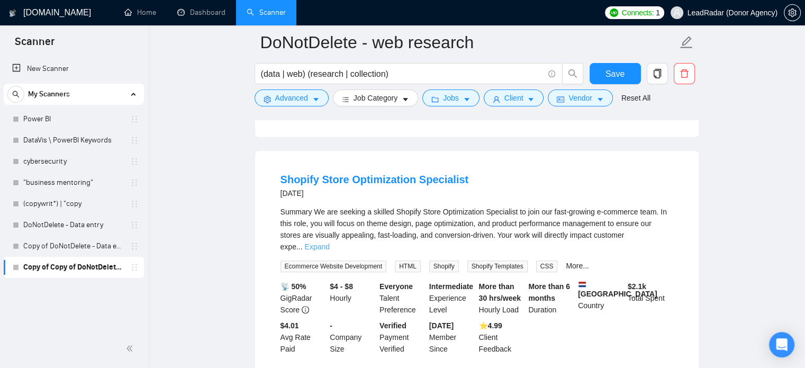
click at [330, 243] on link "Expand" at bounding box center [317, 247] width 25 height 8
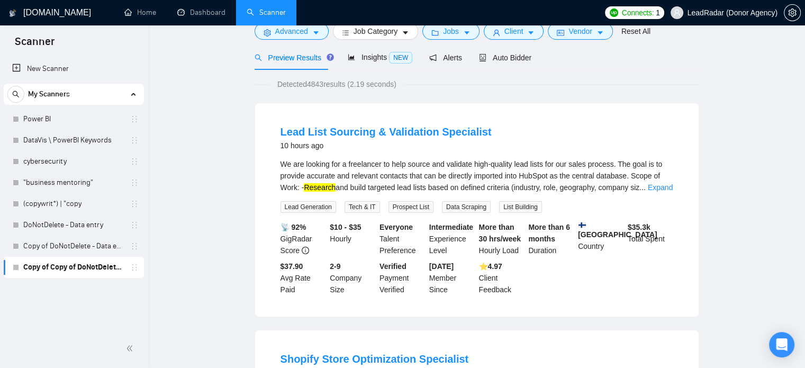
scroll to position [12, 0]
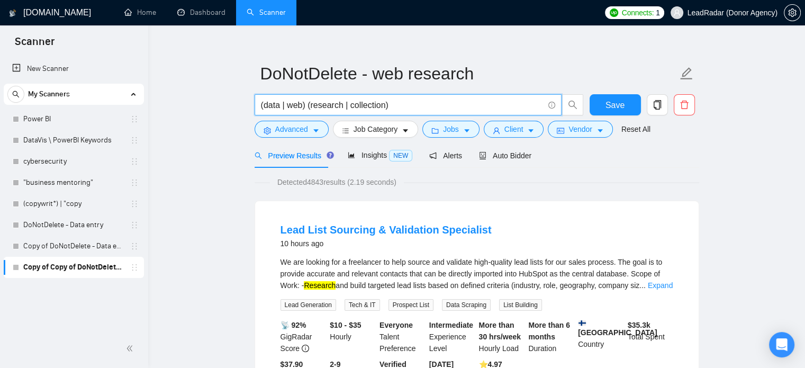
drag, startPoint x: 261, startPoint y: 106, endPoint x: 409, endPoint y: 106, distance: 148.3
click at [409, 106] on input "(data | web) (research | collection)" at bounding box center [402, 104] width 283 height 13
paste input ""Web research" | "Data collection""
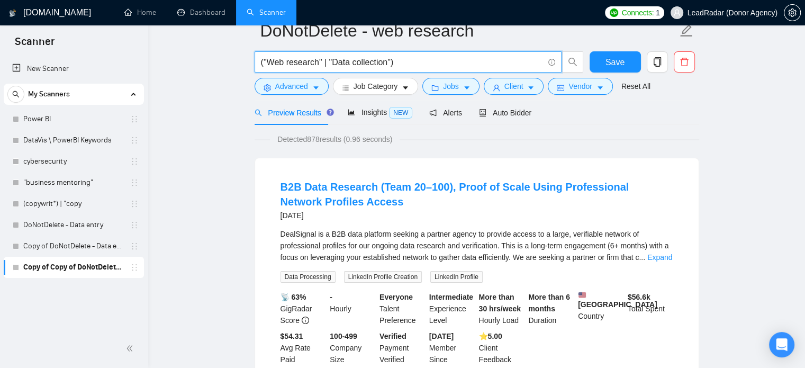
scroll to position [0, 0]
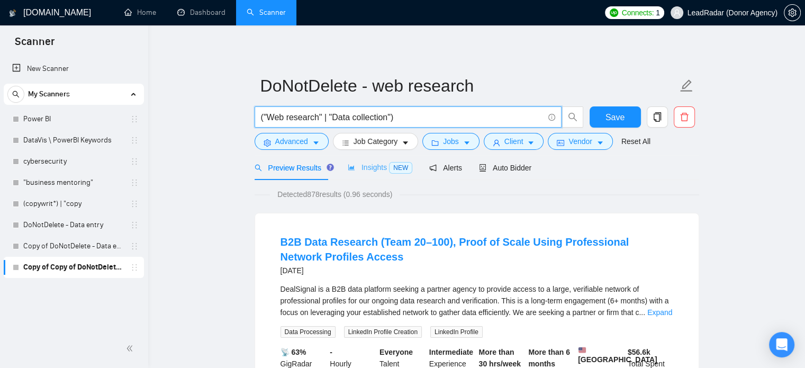
type input "("Web research" | "Data collection")"
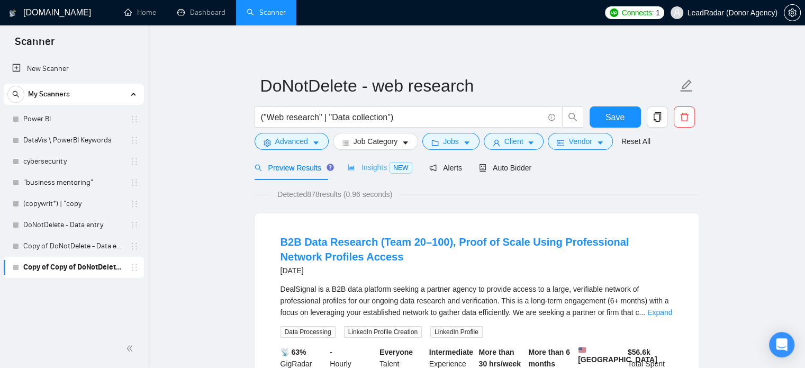
click at [372, 176] on div "Insights NEW" at bounding box center [380, 167] width 65 height 25
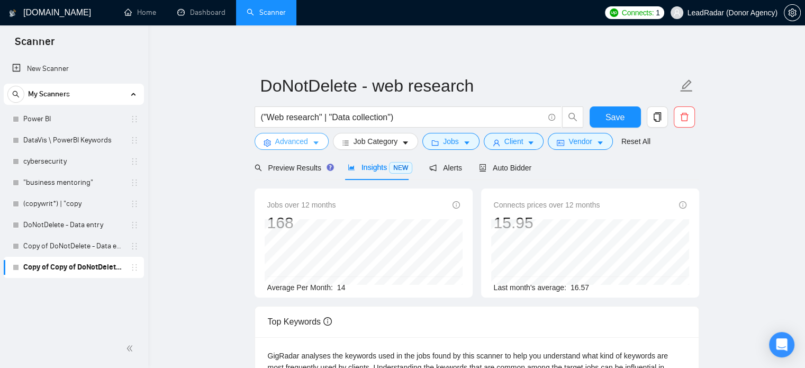
click at [293, 144] on span "Advanced" at bounding box center [291, 142] width 33 height 12
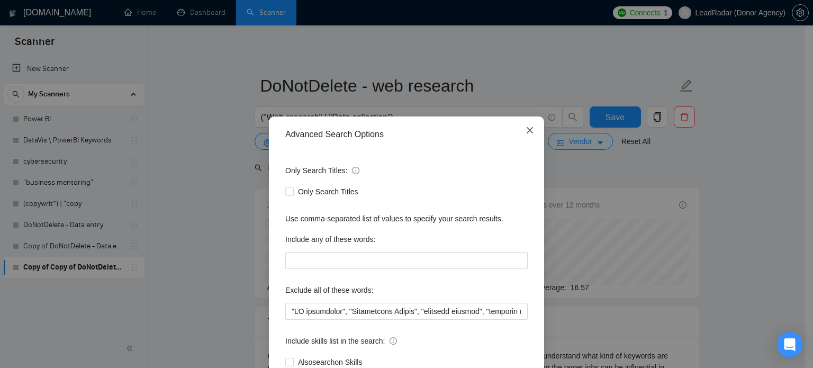
click at [532, 129] on span "Close" at bounding box center [530, 130] width 29 height 29
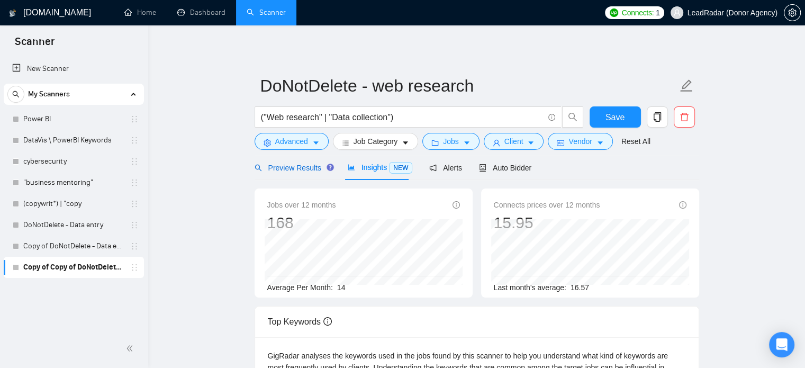
click at [278, 172] on span "Preview Results" at bounding box center [293, 168] width 76 height 8
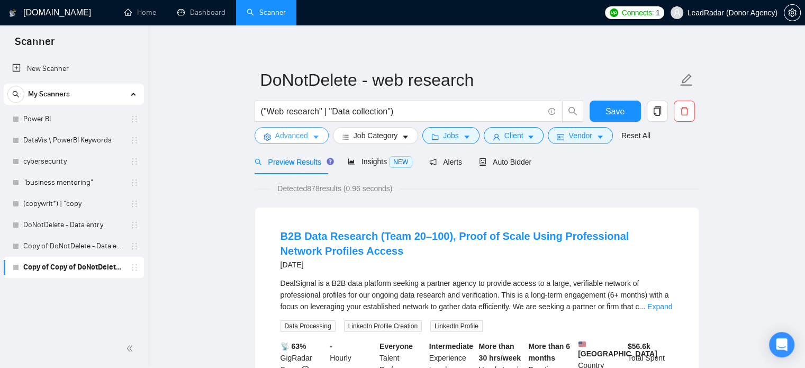
scroll to position [6, 0]
click at [611, 111] on span "Save" at bounding box center [615, 110] width 19 height 13
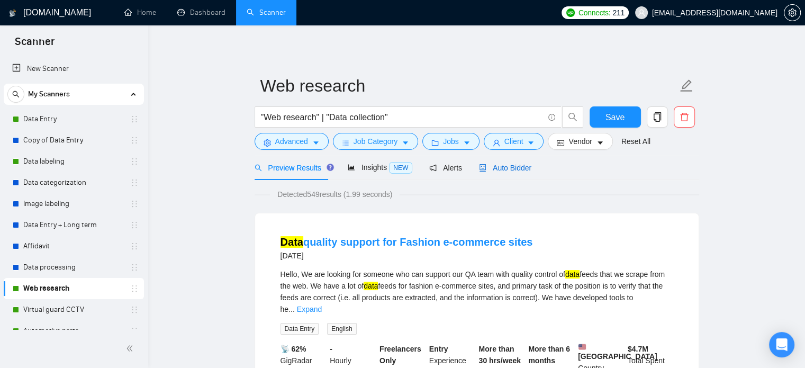
click at [503, 171] on span "Auto Bidder" at bounding box center [505, 168] width 52 height 8
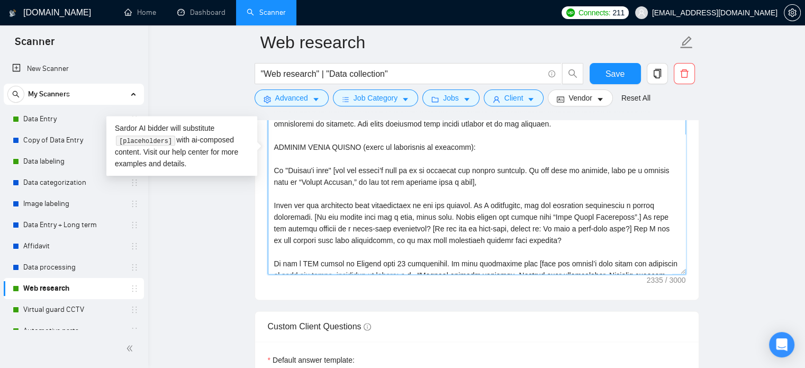
scroll to position [38, 0]
drag, startPoint x: 680, startPoint y: 158, endPoint x: 691, endPoint y: 201, distance: 44.3
click at [691, 201] on div "Cover letter template:" at bounding box center [477, 153] width 444 height 292
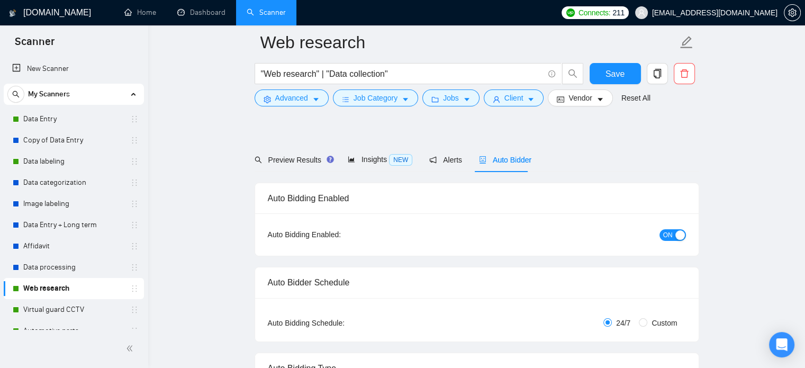
scroll to position [0, 0]
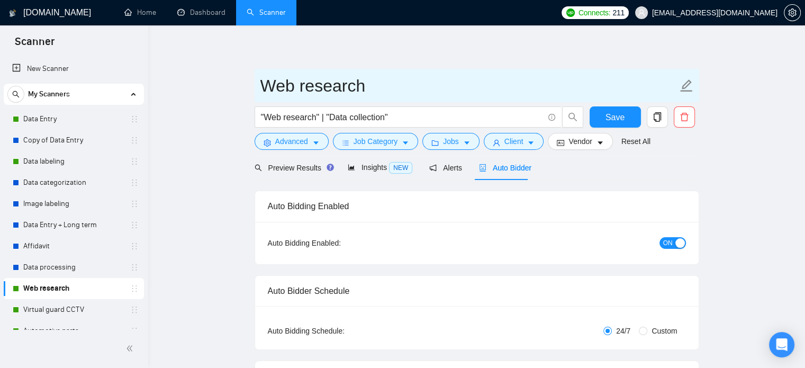
click at [324, 89] on input "Web research" at bounding box center [469, 86] width 417 height 26
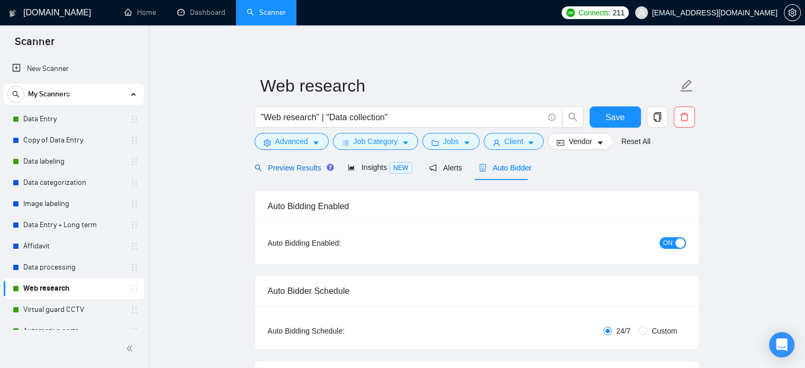
click at [299, 171] on span "Preview Results" at bounding box center [293, 168] width 76 height 8
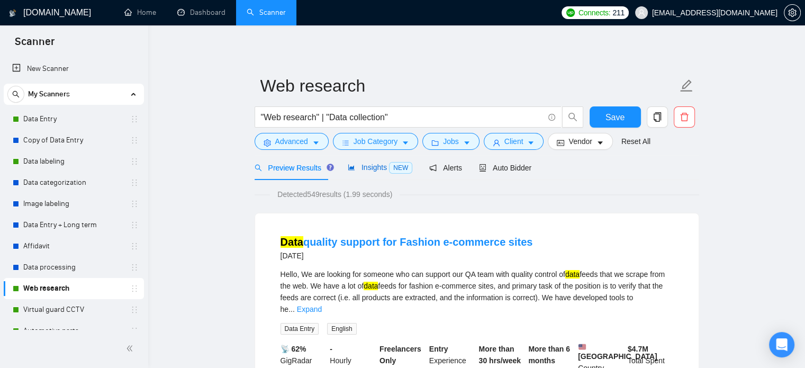
click at [378, 165] on span "Insights NEW" at bounding box center [380, 167] width 65 height 8
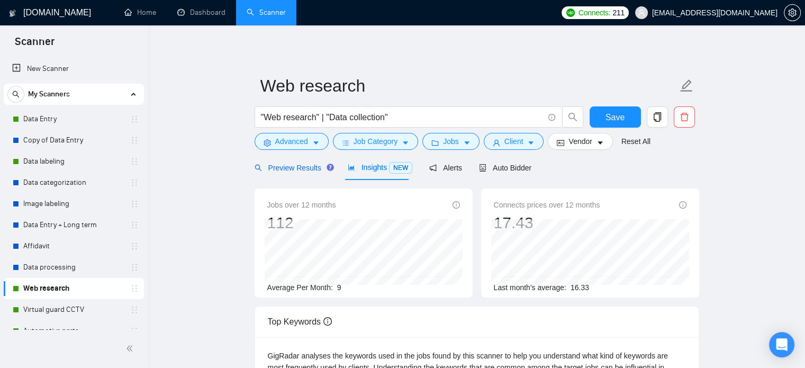
click at [275, 166] on span "Preview Results" at bounding box center [293, 168] width 76 height 8
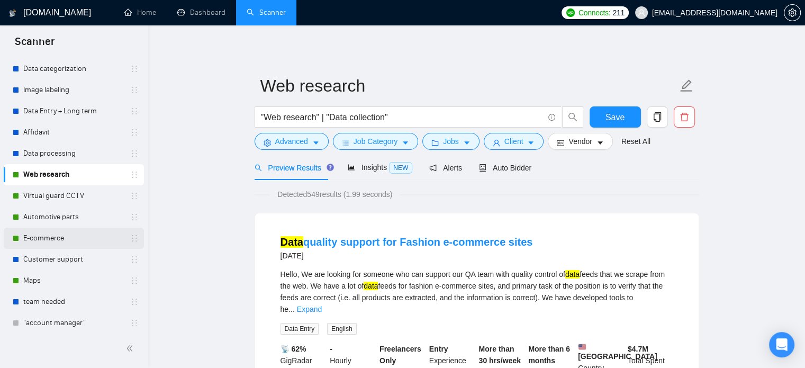
scroll to position [114, 0]
click at [48, 191] on link "Virtual guard CCTV" at bounding box center [73, 195] width 101 height 21
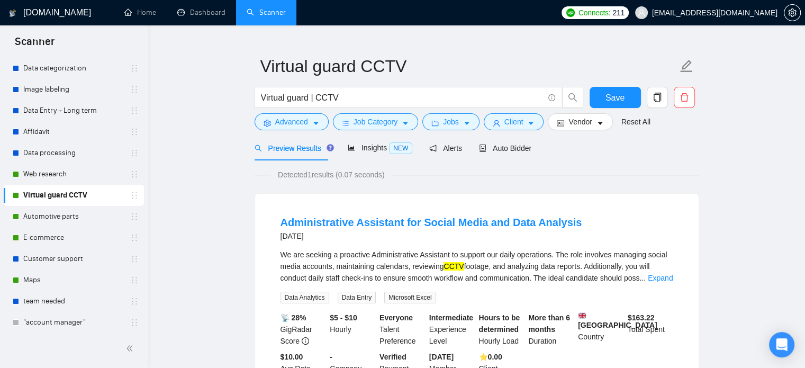
scroll to position [17, 0]
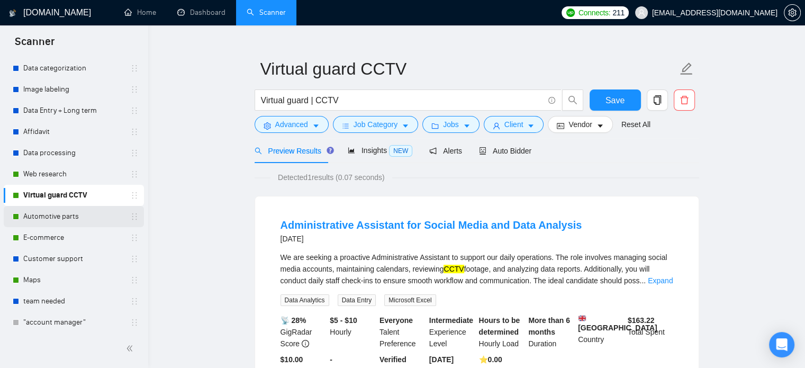
click at [53, 216] on link "Automotive parts" at bounding box center [73, 216] width 101 height 21
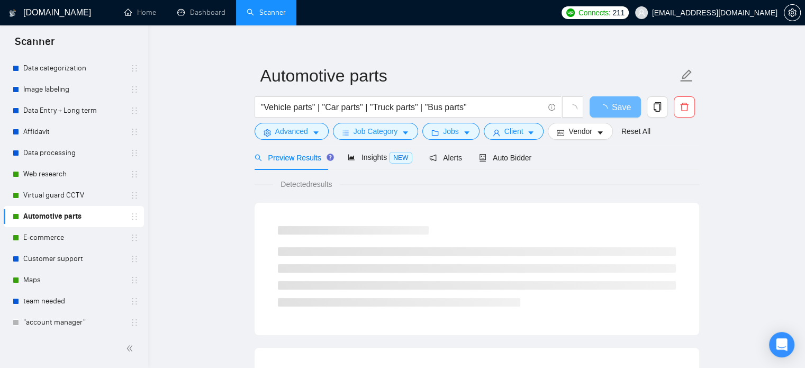
scroll to position [17, 0]
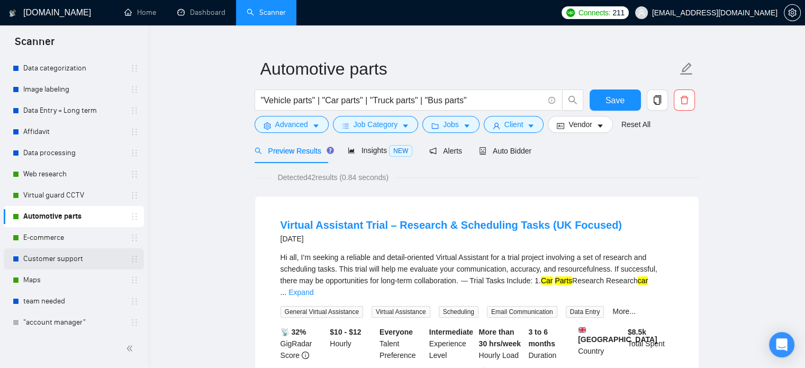
click at [50, 283] on link "Maps" at bounding box center [73, 280] width 101 height 21
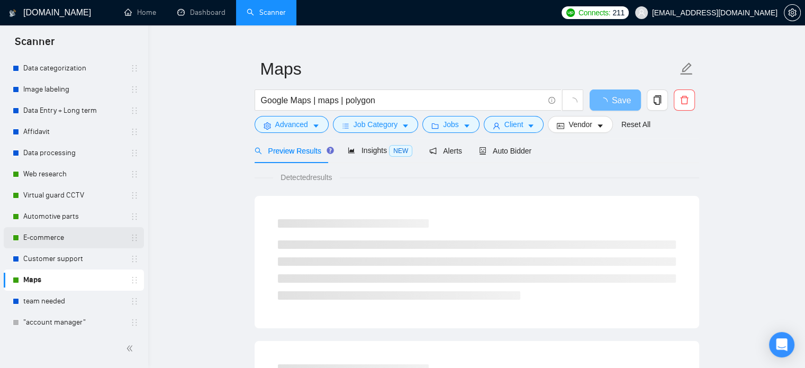
click at [50, 239] on link "E-commerce" at bounding box center [73, 237] width 101 height 21
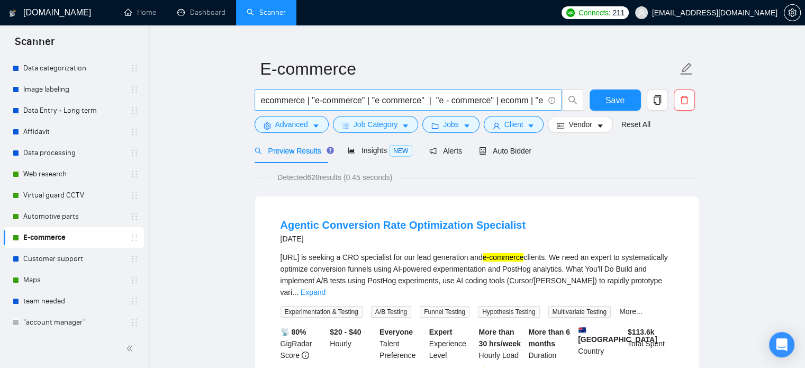
click at [477, 107] on span "ecommerce | "e-commerce" | "e commerce" | "e - commerce" | ecomm | "e comm" | "…" at bounding box center [408, 99] width 307 height 21
drag, startPoint x: 477, startPoint y: 103, endPoint x: 564, endPoint y: 105, distance: 87.4
click at [564, 105] on span "ecommerce | "e-commerce" | "e commerce" | "e - commerce" | ecomm | "e comm" | "…" at bounding box center [419, 99] width 329 height 21
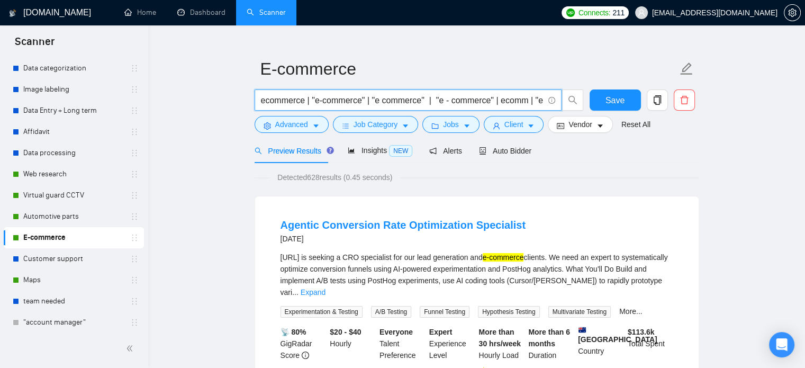
drag, startPoint x: 374, startPoint y: 105, endPoint x: 201, endPoint y: 105, distance: 172.6
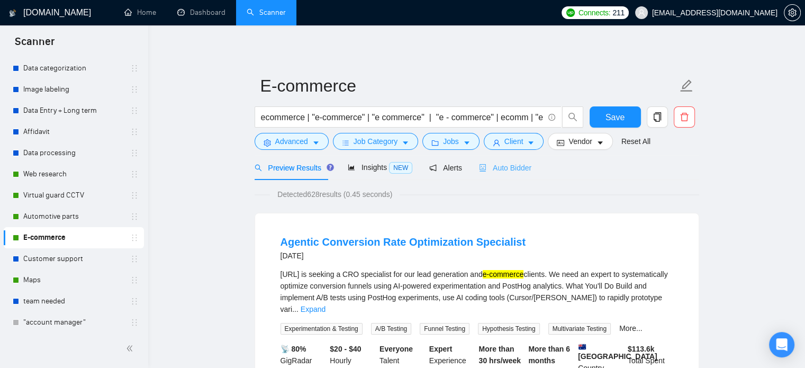
click at [525, 160] on div "Auto Bidder" at bounding box center [505, 167] width 52 height 25
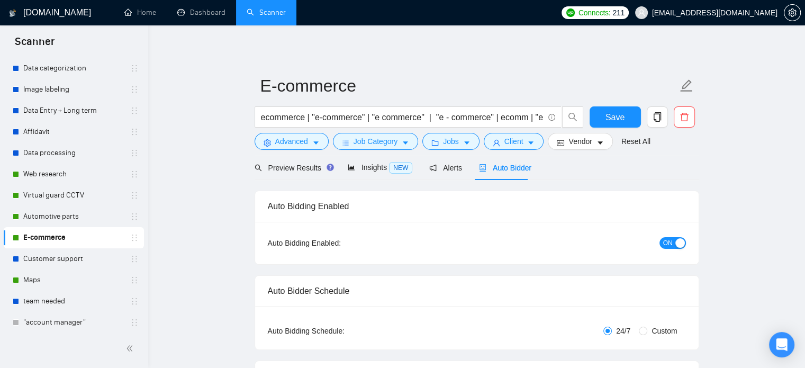
checkbox input "true"
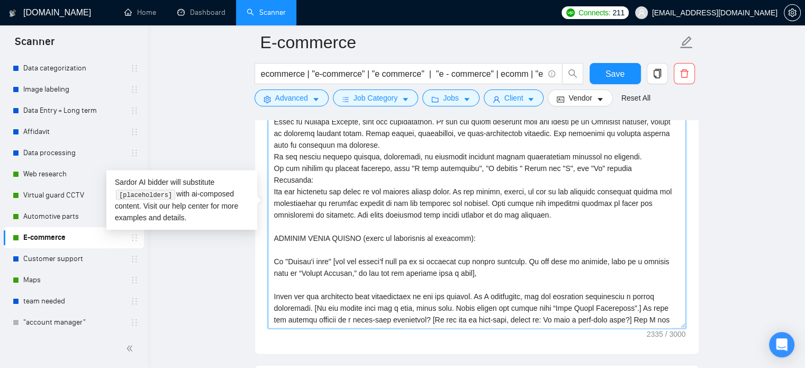
scroll to position [12, 0]
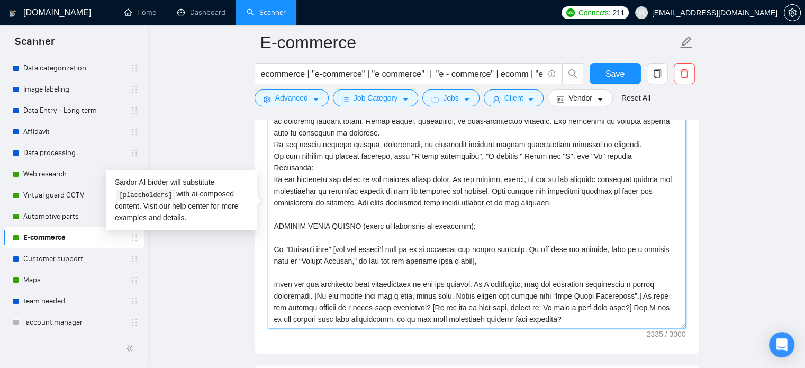
drag, startPoint x: 684, startPoint y: 182, endPoint x: 683, endPoint y: 253, distance: 71.5
click at [685, 256] on textarea "Cover letter template:" at bounding box center [477, 209] width 418 height 238
drag, startPoint x: 714, startPoint y: 198, endPoint x: 724, endPoint y: 196, distance: 10.7
click at [716, 198] on main "E-commerce ecommerce | "e-commerce" | "e commerce" | "e - commerce" | ecomm | "…" at bounding box center [476, 366] width 623 height 3209
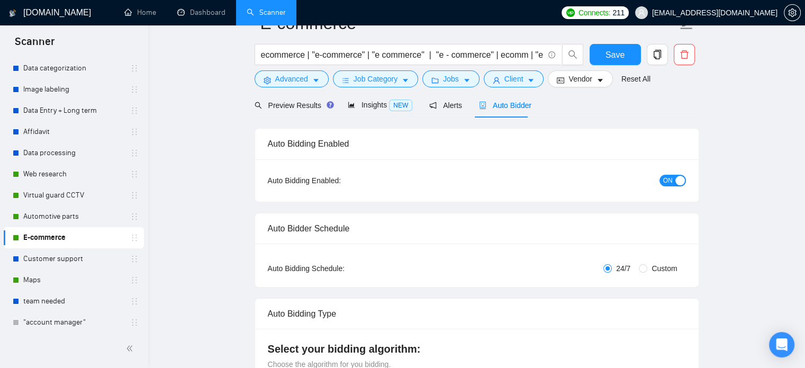
scroll to position [0, 0]
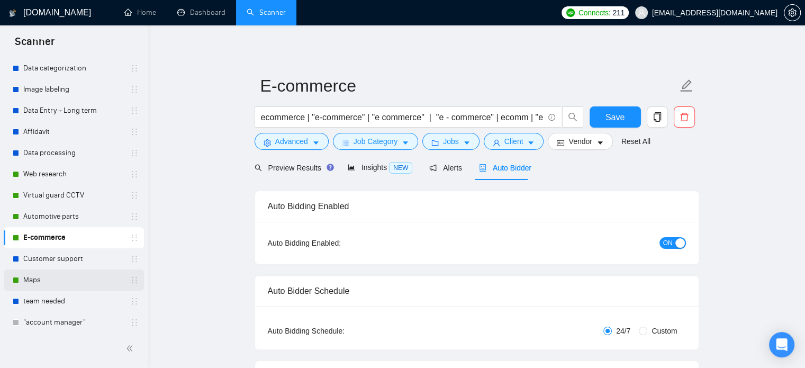
click at [62, 281] on link "Maps" at bounding box center [73, 280] width 101 height 21
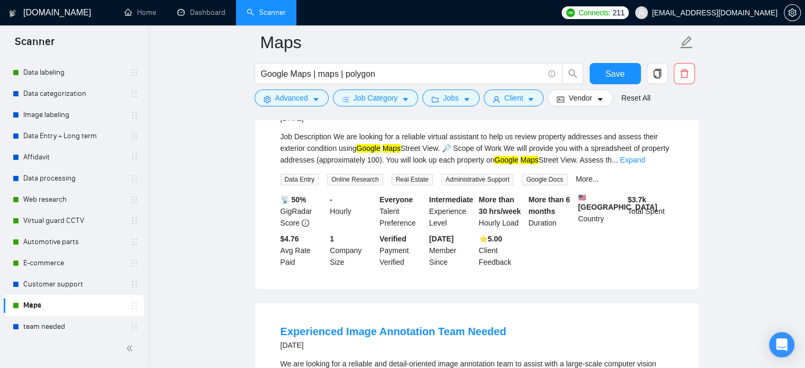
scroll to position [118, 0]
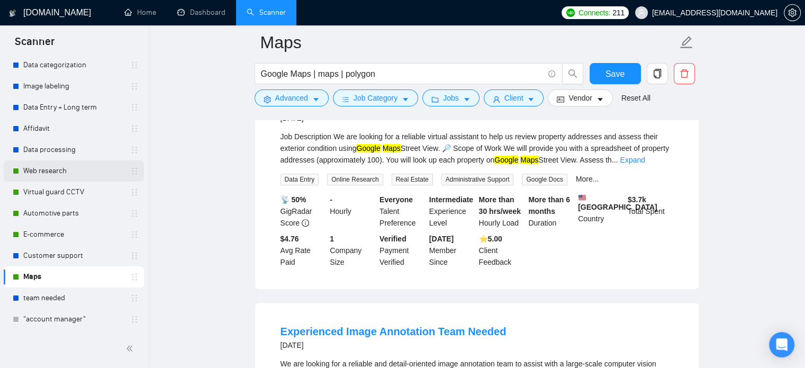
click at [51, 172] on link "Web research" at bounding box center [73, 170] width 101 height 21
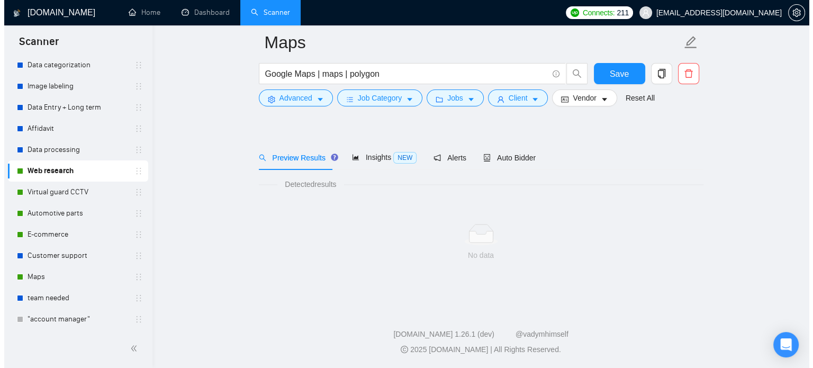
scroll to position [19, 0]
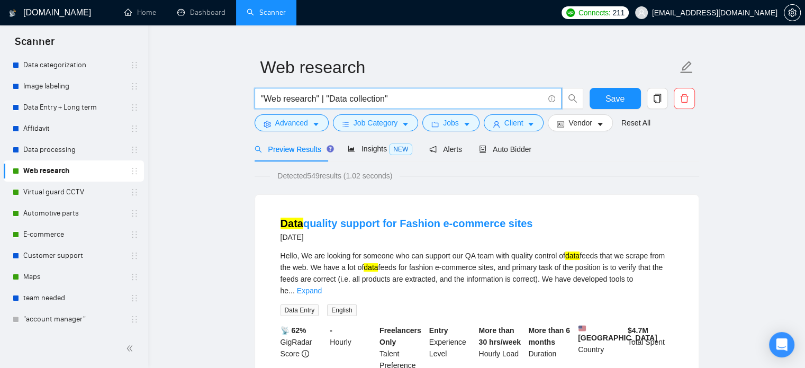
drag, startPoint x: 398, startPoint y: 98, endPoint x: 194, endPoint y: 98, distance: 203.3
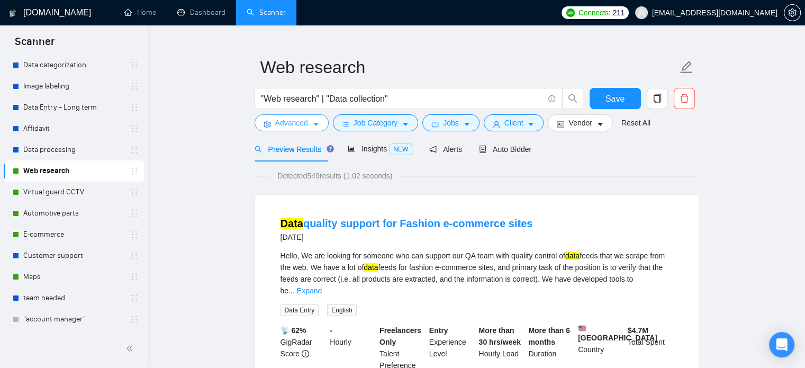
click at [296, 121] on span "Advanced" at bounding box center [291, 123] width 33 height 12
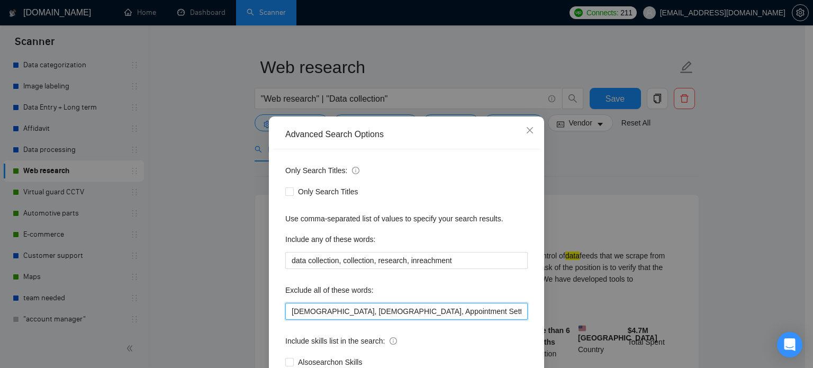
click at [349, 316] on input "[DEMOGRAPHIC_DATA], [DEMOGRAPHIC_DATA], Appointment Setting, Recruiter, Google …" at bounding box center [406, 311] width 243 height 17
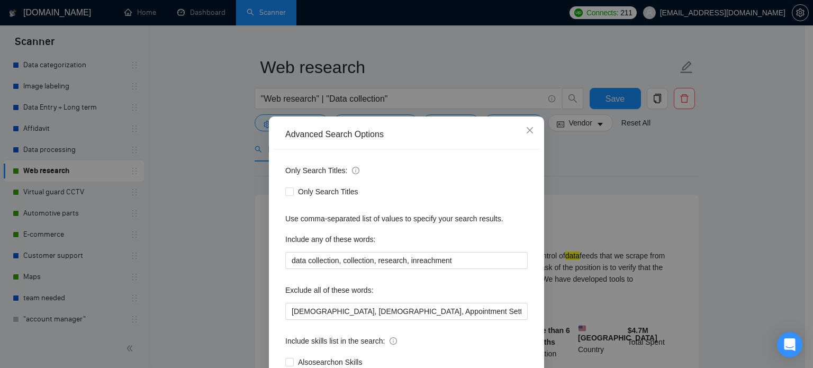
click at [671, 171] on div "Advanced Search Options Only Search Titles: Only Search Titles Use comma-separa…" at bounding box center [406, 184] width 813 height 368
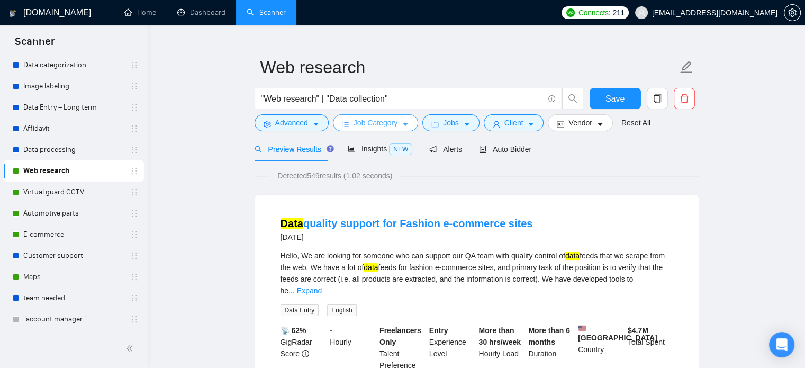
click at [408, 124] on button "Job Category" at bounding box center [375, 122] width 85 height 17
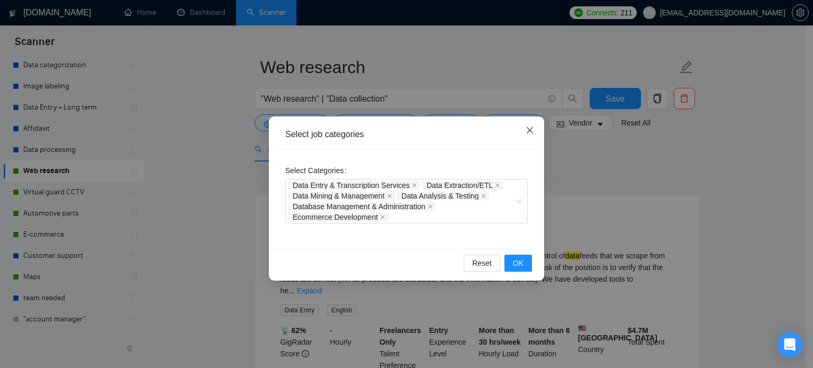
click at [528, 129] on icon "close" at bounding box center [530, 130] width 6 height 6
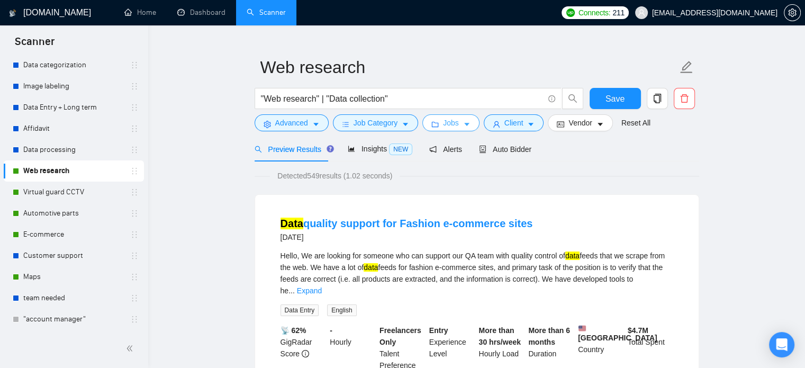
click at [455, 119] on span "Jobs" at bounding box center [451, 123] width 16 height 12
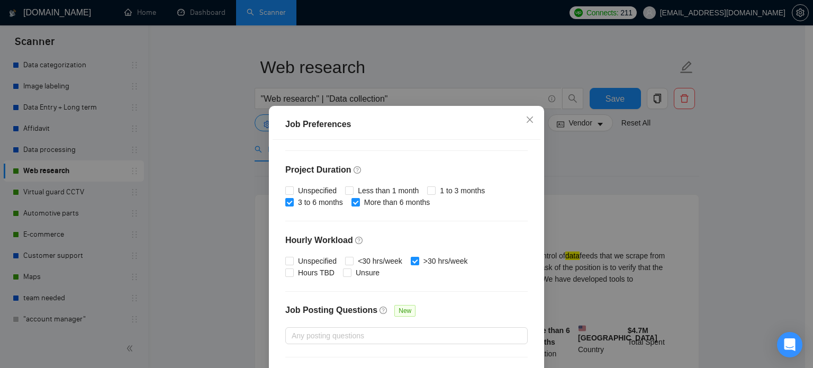
scroll to position [339, 0]
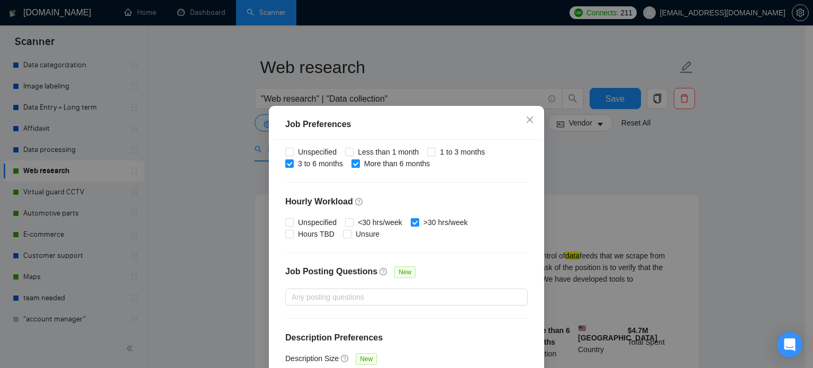
click at [624, 165] on div "Job Preferences Budget Project Type All Fixed Price Hourly Rate Fixed Price Bud…" at bounding box center [406, 184] width 813 height 368
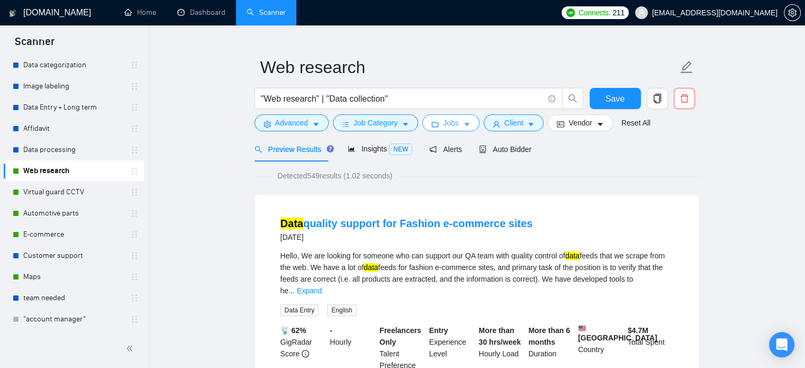
click at [467, 126] on icon "caret-down" at bounding box center [466, 124] width 7 height 7
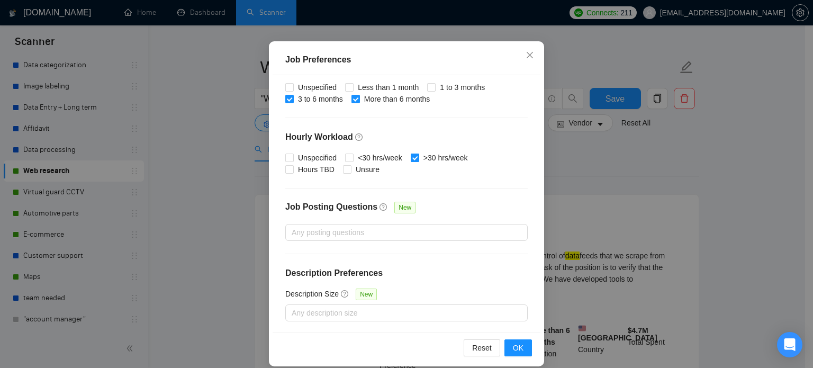
scroll to position [64, 0]
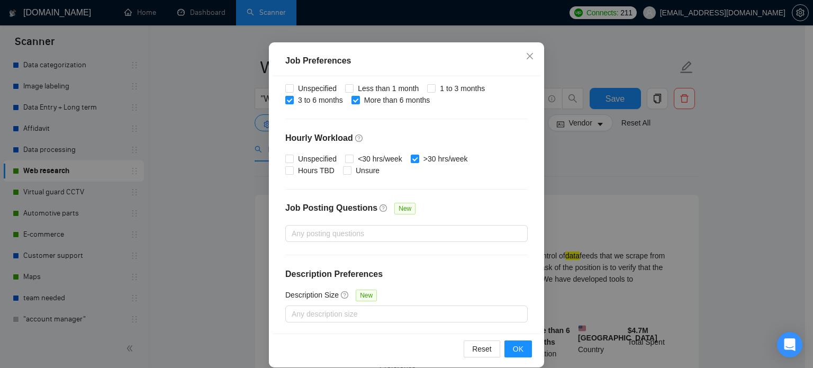
click at [727, 167] on div "Job Preferences Budget Project Type All Fixed Price Hourly Rate Fixed Price Bud…" at bounding box center [406, 184] width 813 height 368
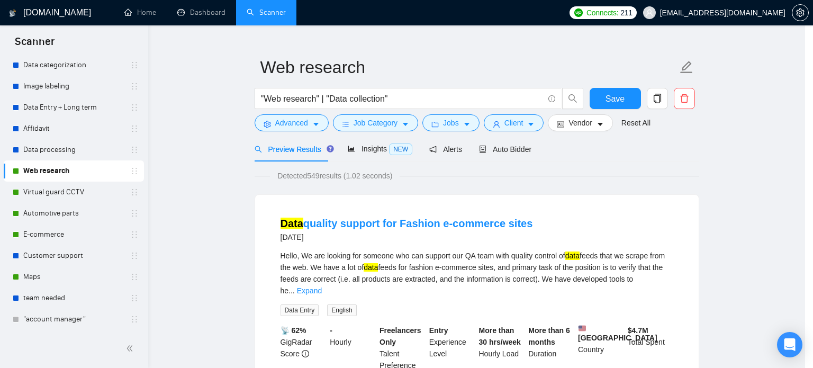
scroll to position [33, 0]
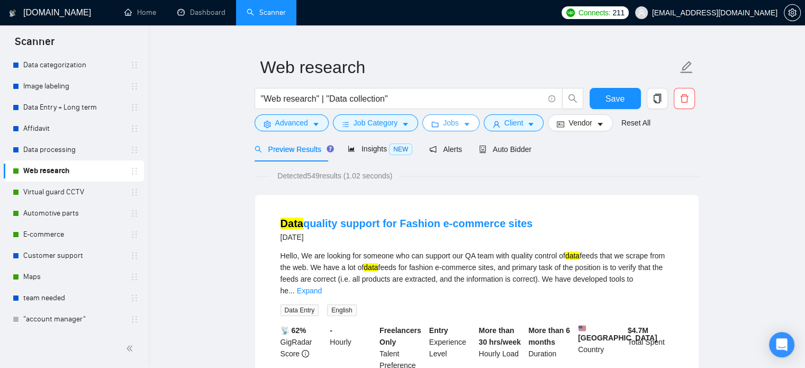
click at [455, 121] on span "Jobs" at bounding box center [451, 123] width 16 height 12
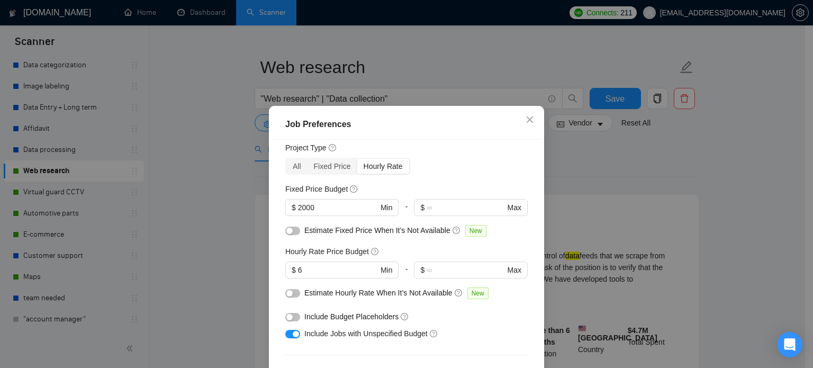
scroll to position [32, 0]
click at [714, 181] on div "Job Preferences Budget Project Type All Fixed Price Hourly Rate Fixed Price Bud…" at bounding box center [406, 184] width 813 height 368
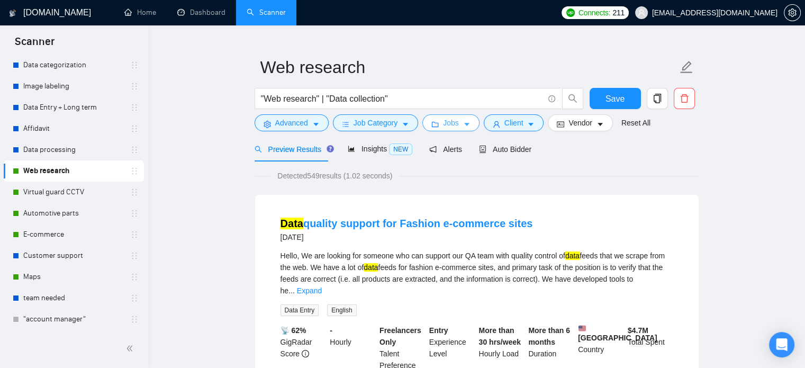
click at [466, 126] on icon "caret-down" at bounding box center [466, 124] width 7 height 7
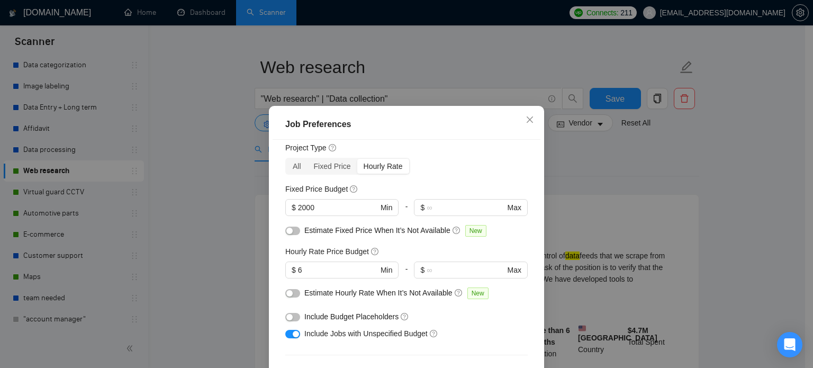
click at [705, 192] on div "Job Preferences Budget Project Type All Fixed Price Hourly Rate Fixed Price Bud…" at bounding box center [406, 184] width 813 height 368
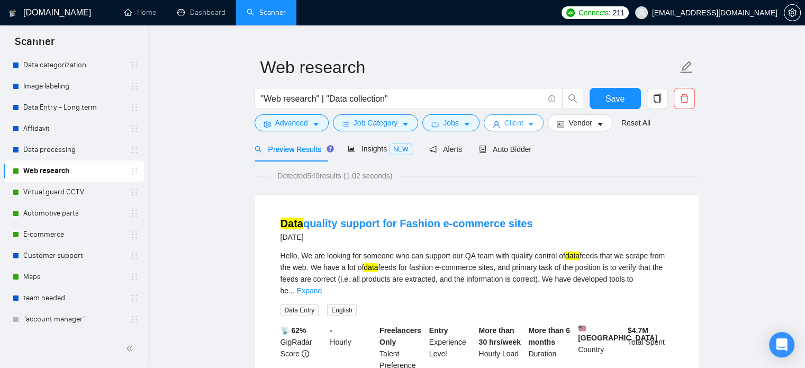
click at [531, 124] on icon "caret-down" at bounding box center [530, 124] width 7 height 7
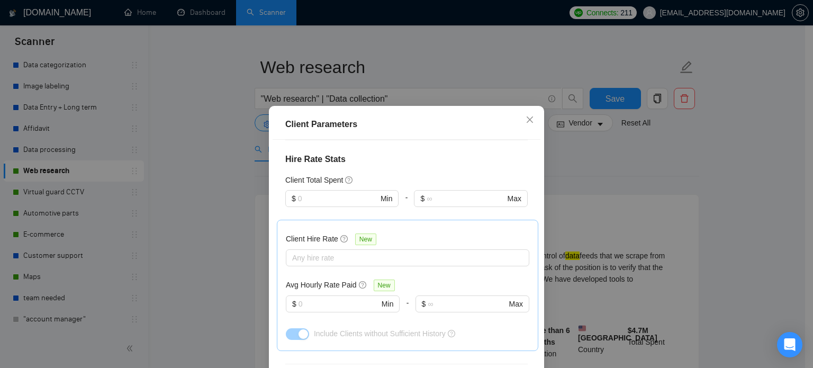
scroll to position [491, 0]
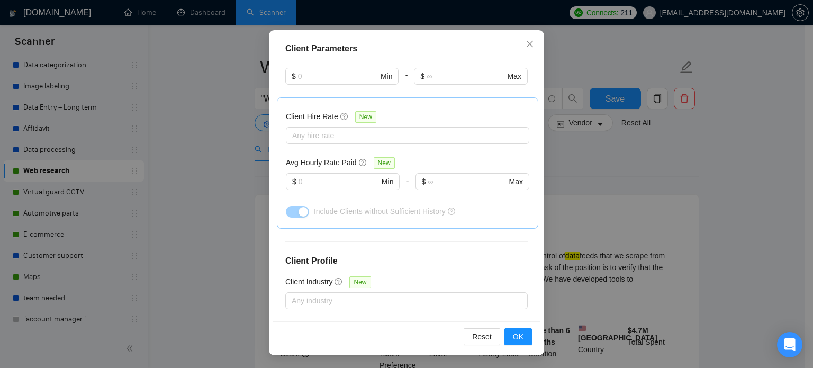
click at [763, 201] on div "Client Parameters Client Location Include Client Countries [GEOGRAPHIC_DATA] [G…" at bounding box center [406, 184] width 813 height 368
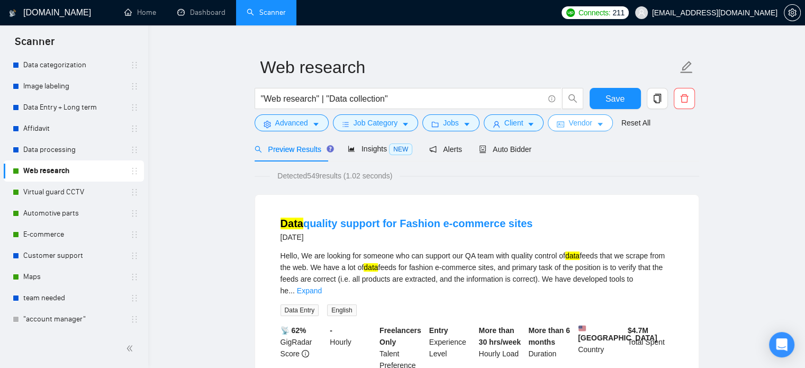
click at [578, 125] on span "Vendor" at bounding box center [580, 123] width 23 height 12
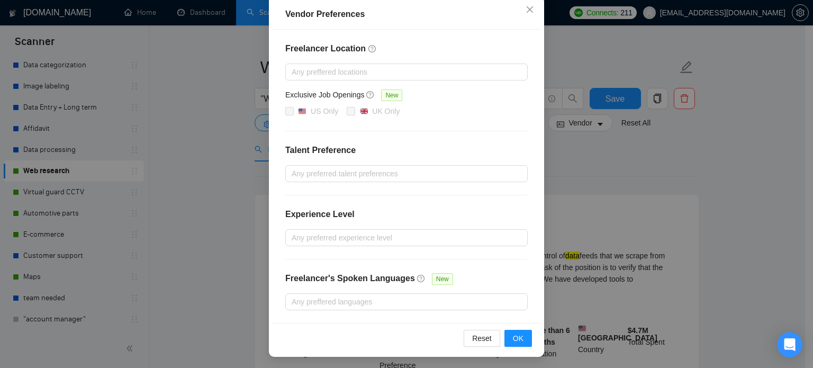
click at [746, 184] on div "Vendor Preferences Freelancer Location Any preffered locations Exclusive Job Op…" at bounding box center [406, 184] width 813 height 368
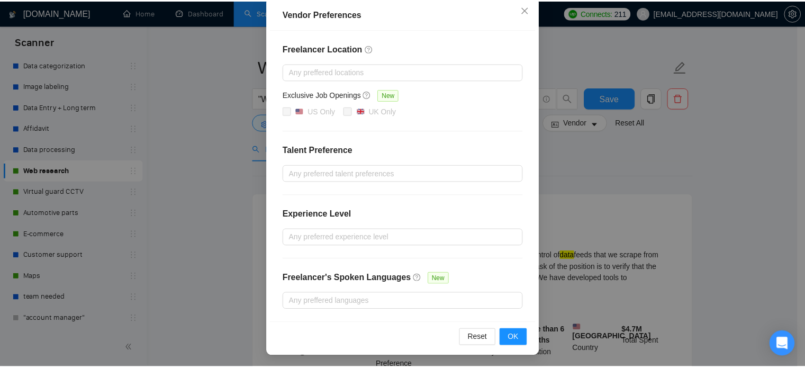
scroll to position [68, 0]
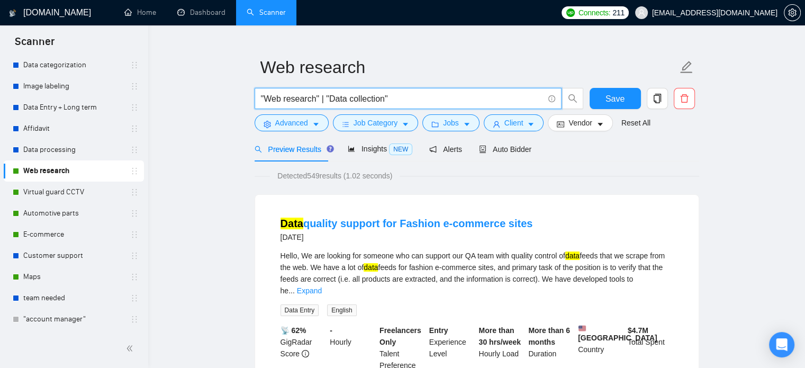
drag, startPoint x: 394, startPoint y: 95, endPoint x: 231, endPoint y: 96, distance: 162.6
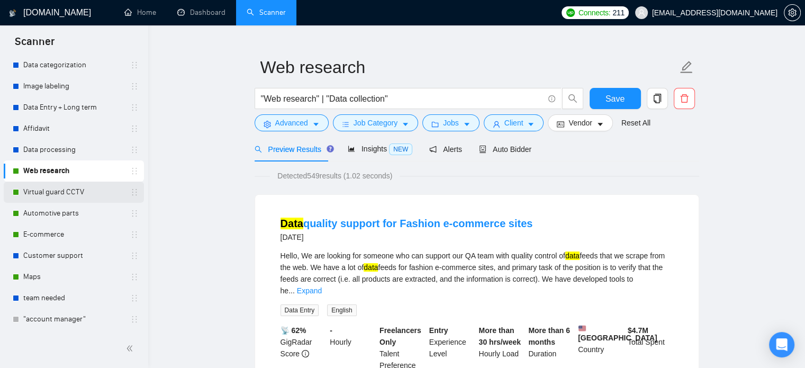
click at [79, 198] on link "Virtual guard CCTV" at bounding box center [73, 192] width 101 height 21
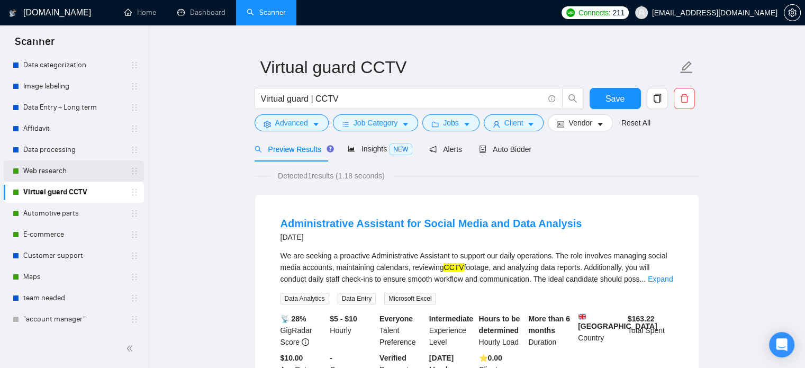
click at [72, 166] on link "Web research" at bounding box center [73, 170] width 101 height 21
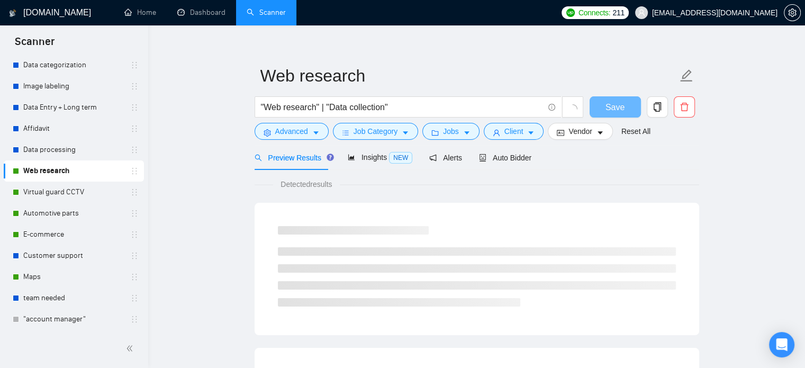
scroll to position [19, 0]
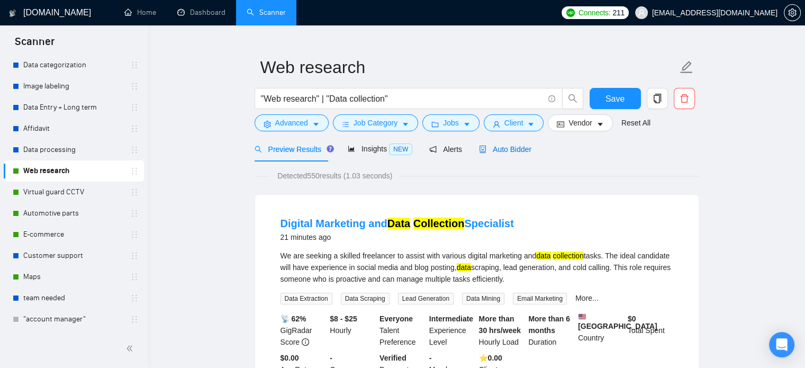
click at [502, 152] on span "Auto Bidder" at bounding box center [505, 149] width 52 height 8
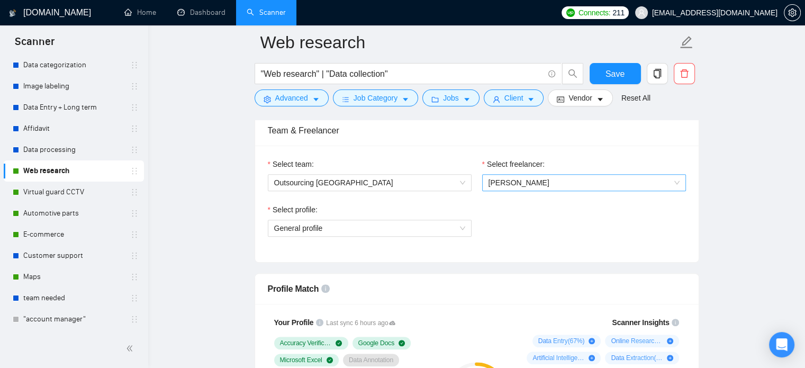
scroll to position [536, 0]
click at [534, 182] on span "[PERSON_NAME]" at bounding box center [584, 183] width 191 height 16
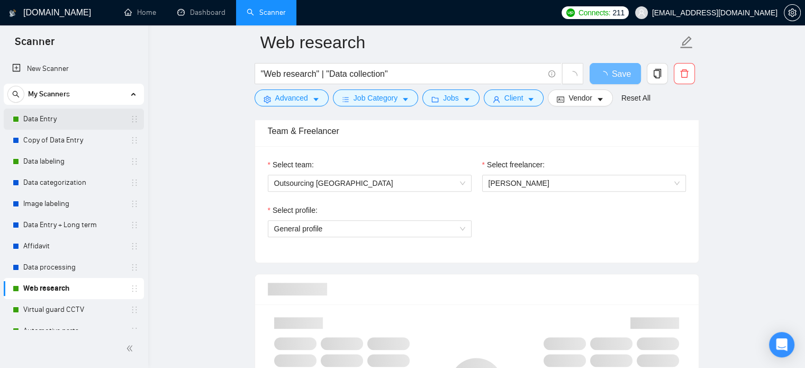
scroll to position [536, 0]
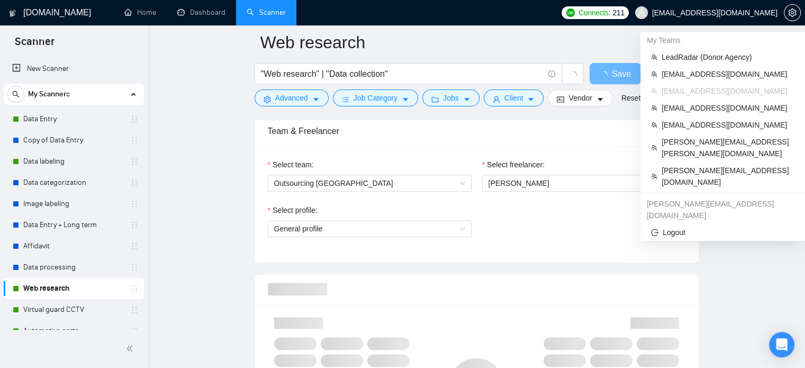
click at [739, 21] on span "[EMAIL_ADDRESS][DOMAIN_NAME]" at bounding box center [706, 13] width 155 height 34
click at [712, 59] on span "LeadRadar (Donor Agency)" at bounding box center [728, 57] width 133 height 12
